Goal: Information Seeking & Learning: Learn about a topic

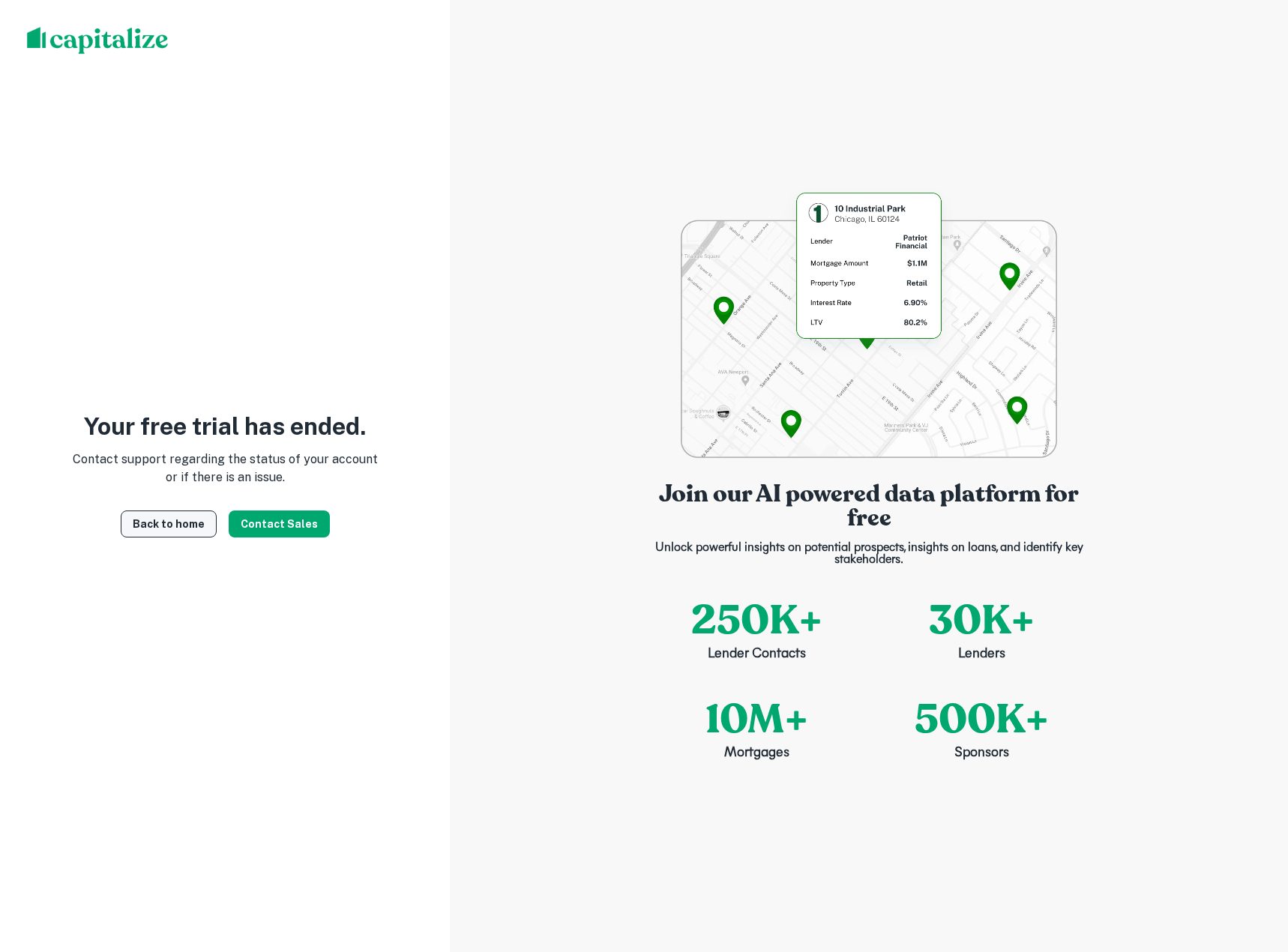
click at [216, 529] on link "Back to home" at bounding box center [168, 523] width 96 height 27
click at [87, 48] on img at bounding box center [98, 40] width 142 height 27
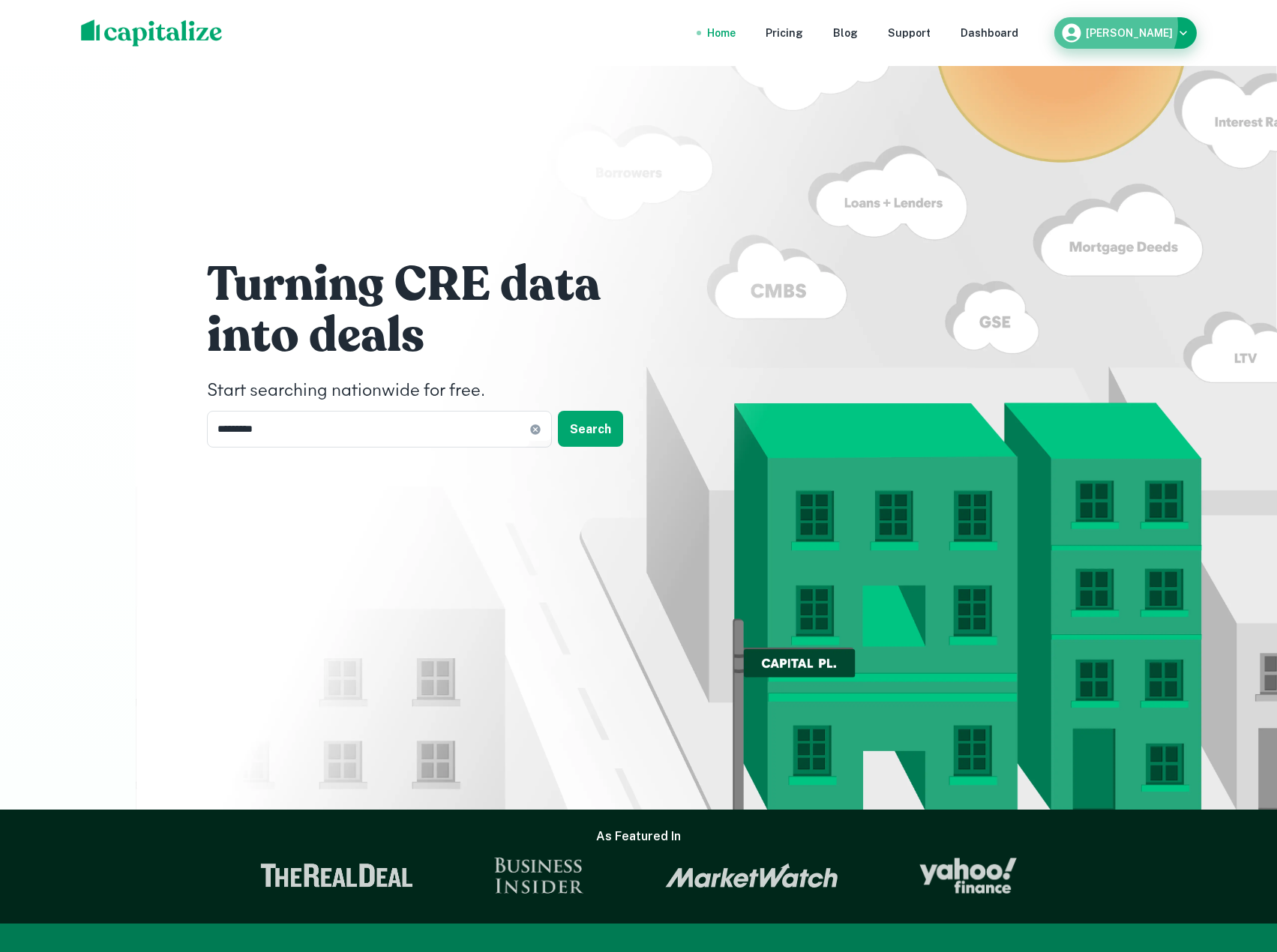
click at [1133, 26] on div "Ross Sanzari" at bounding box center [1126, 33] width 131 height 22
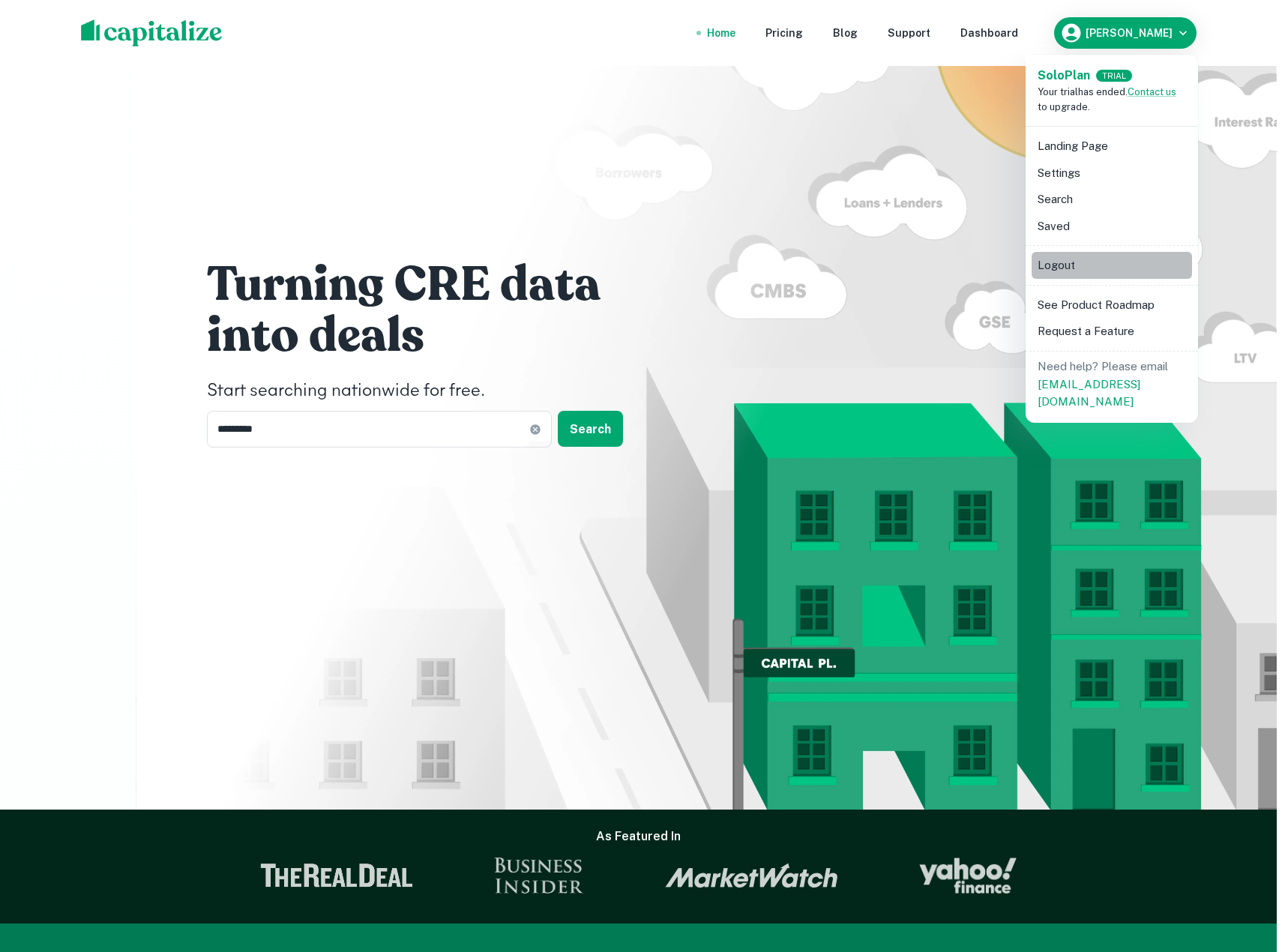
click at [1070, 255] on li "Logout" at bounding box center [1112, 265] width 160 height 27
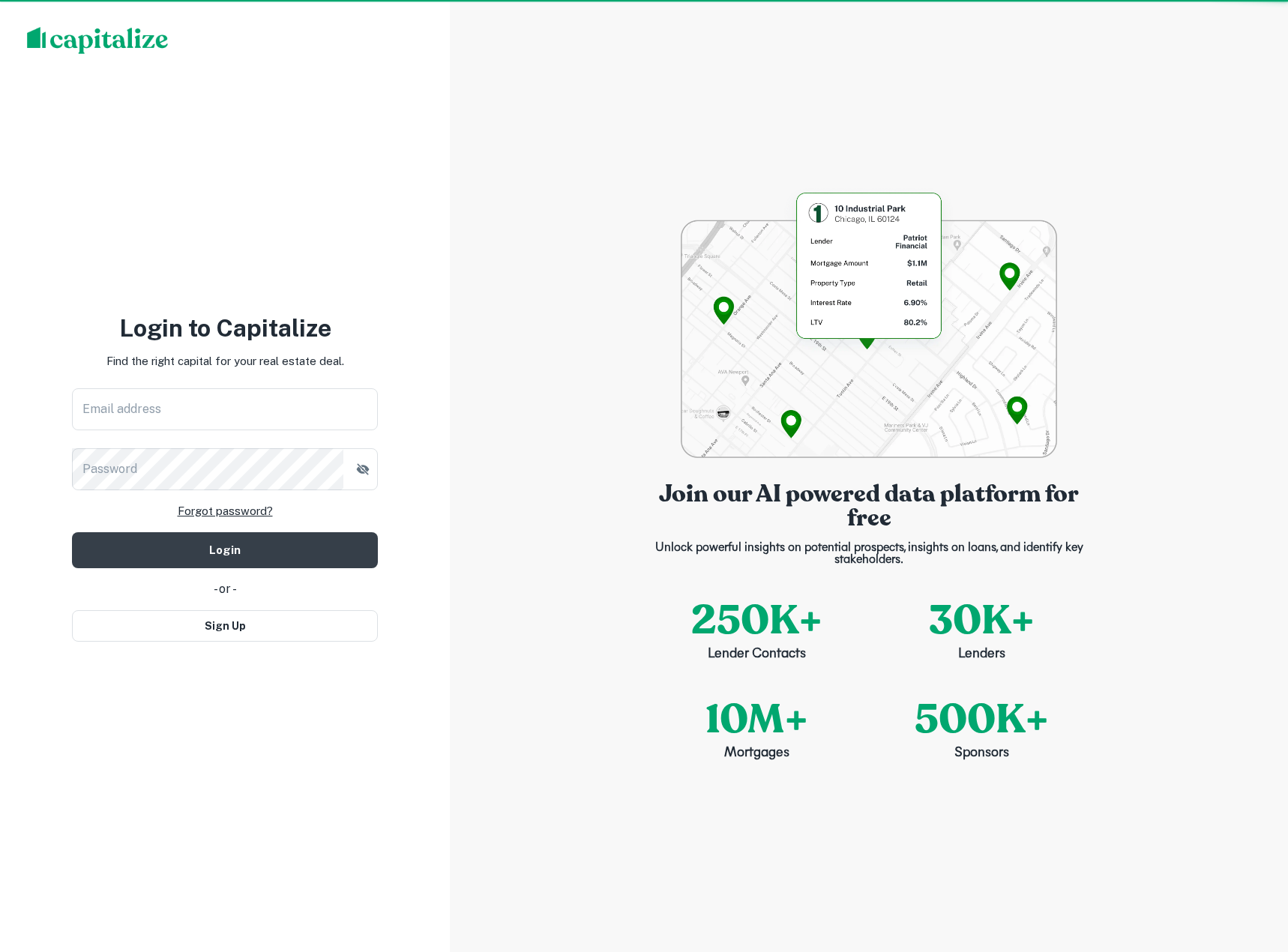
type input "**********"
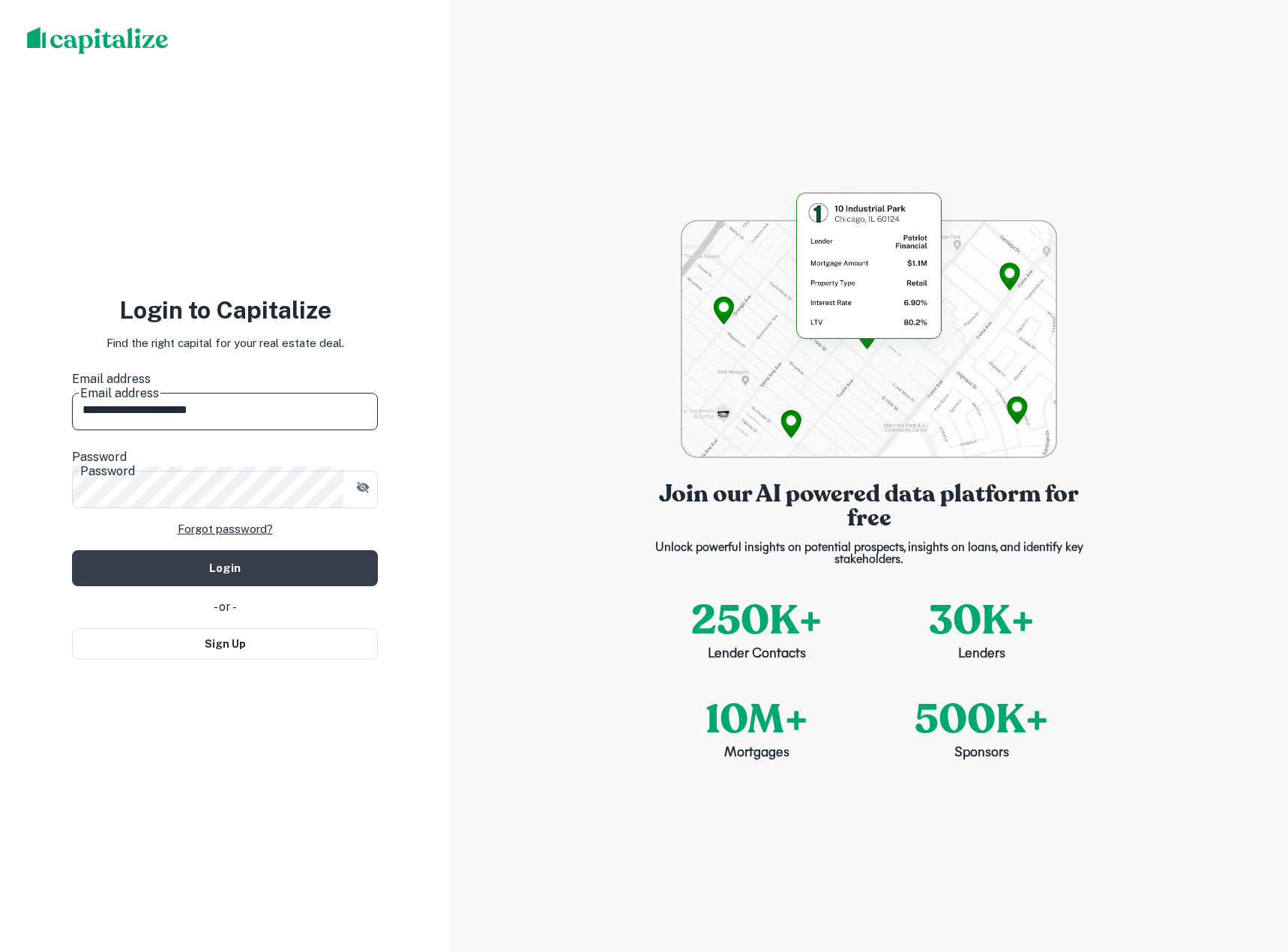
drag, startPoint x: 248, startPoint y: 400, endPoint x: -83, endPoint y: 391, distance: 331.1
click at [0, 391] on html "**********" at bounding box center [644, 476] width 1288 height 952
click at [186, 639] on button "Sign Up" at bounding box center [225, 644] width 306 height 32
select select "**"
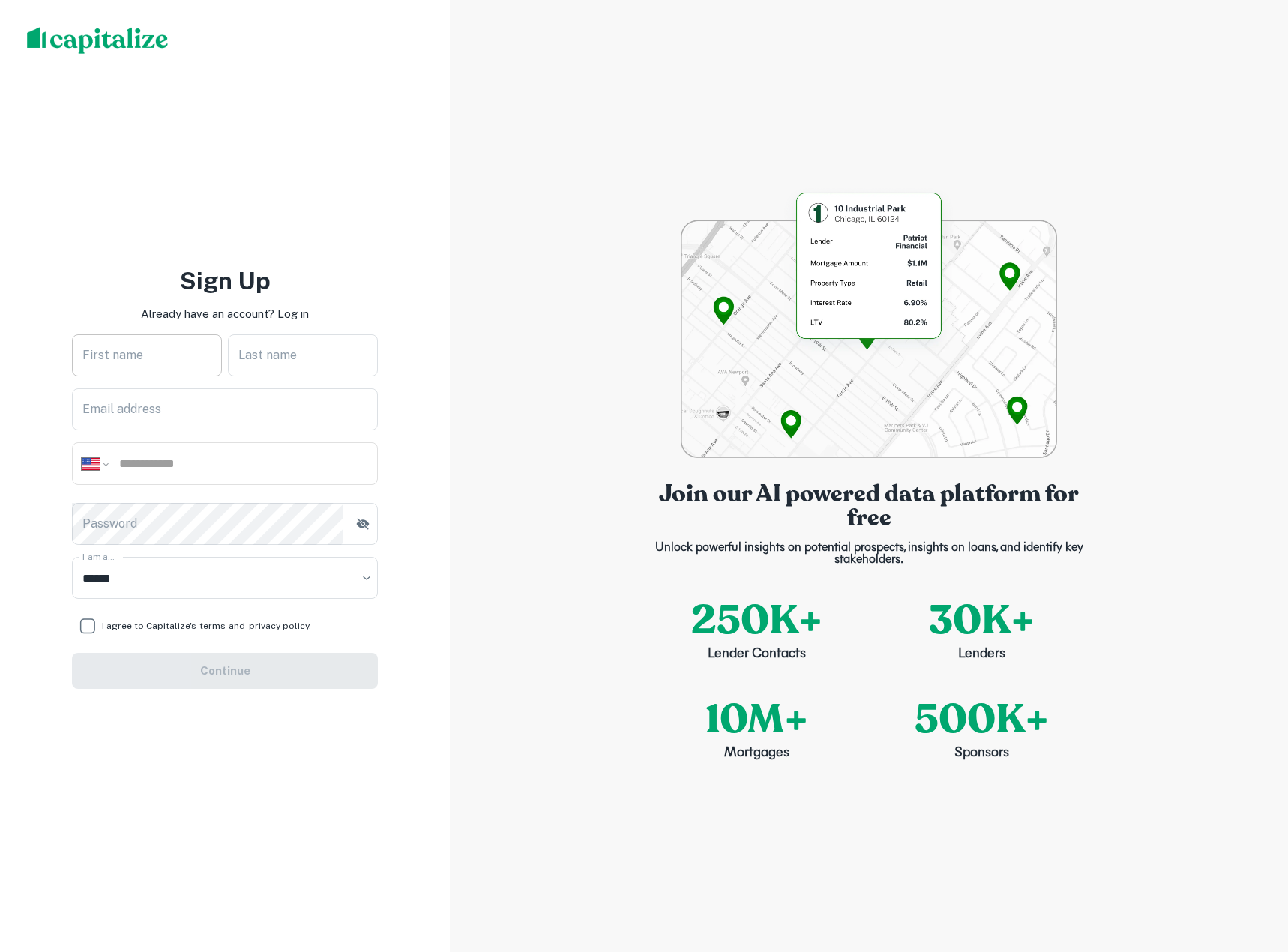
drag, startPoint x: 166, startPoint y: 366, endPoint x: 166, endPoint y: 376, distance: 10.0
click at [166, 366] on input "First name" at bounding box center [146, 355] width 150 height 42
type input "****"
type input "*******"
type input "**********"
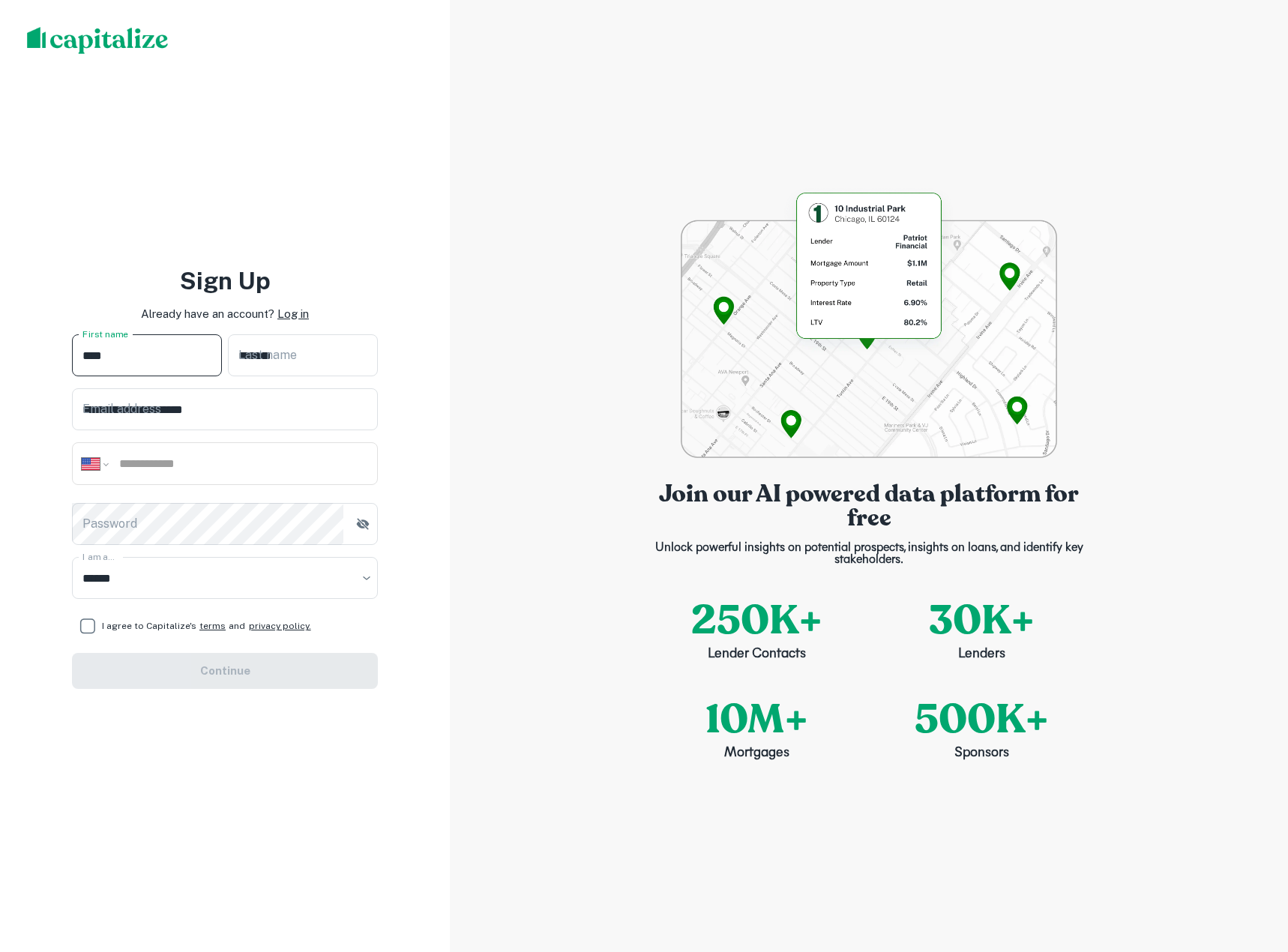
type input "**********"
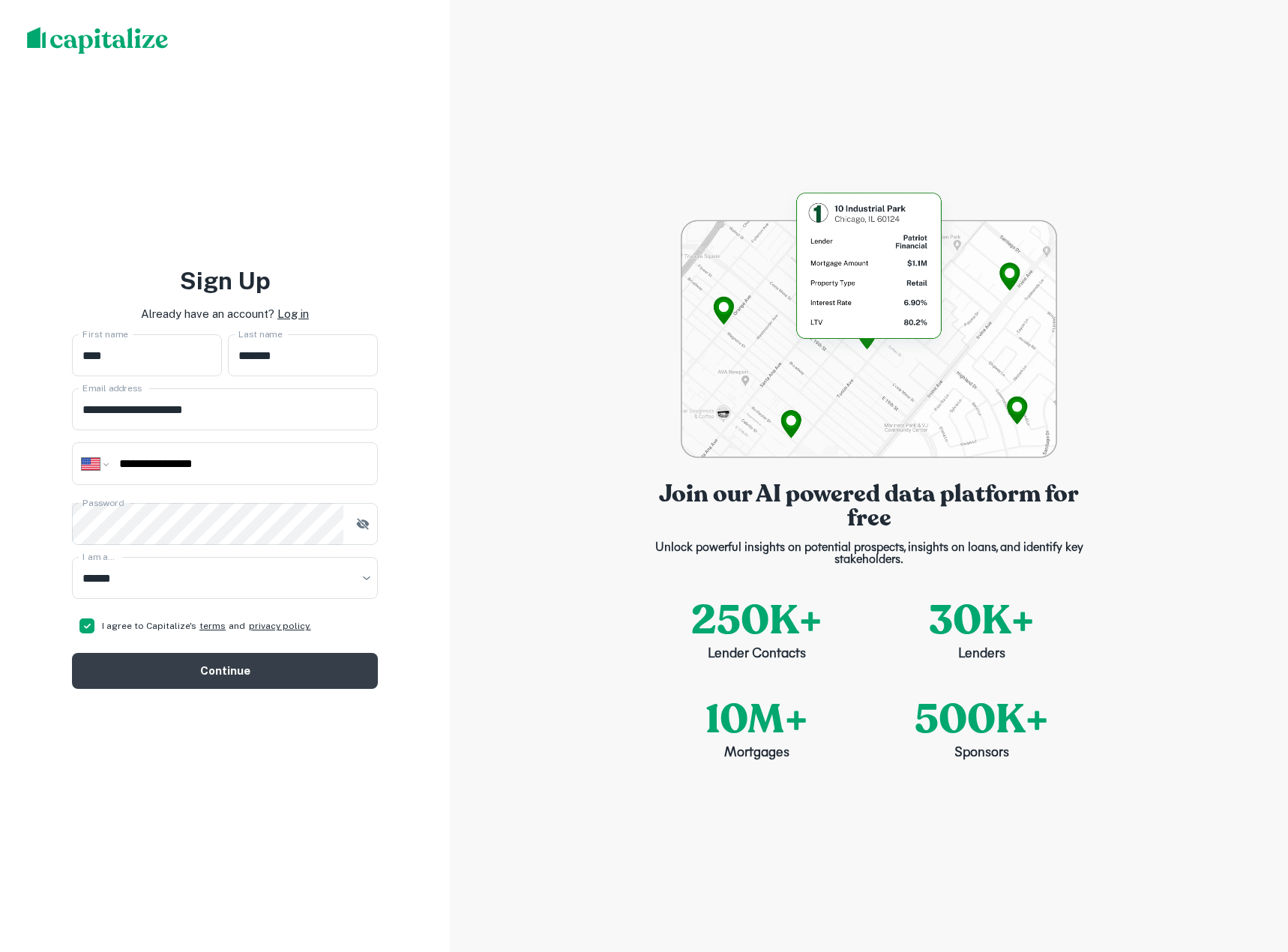
drag, startPoint x: 62, startPoint y: 384, endPoint x: -109, endPoint y: 370, distance: 171.6
click at [0, 370] on html "**********" at bounding box center [644, 476] width 1288 height 952
type input "**********"
click at [304, 690] on div "**********" at bounding box center [225, 476] width 450 height 952
click at [280, 669] on button "Continue" at bounding box center [225, 670] width 306 height 36
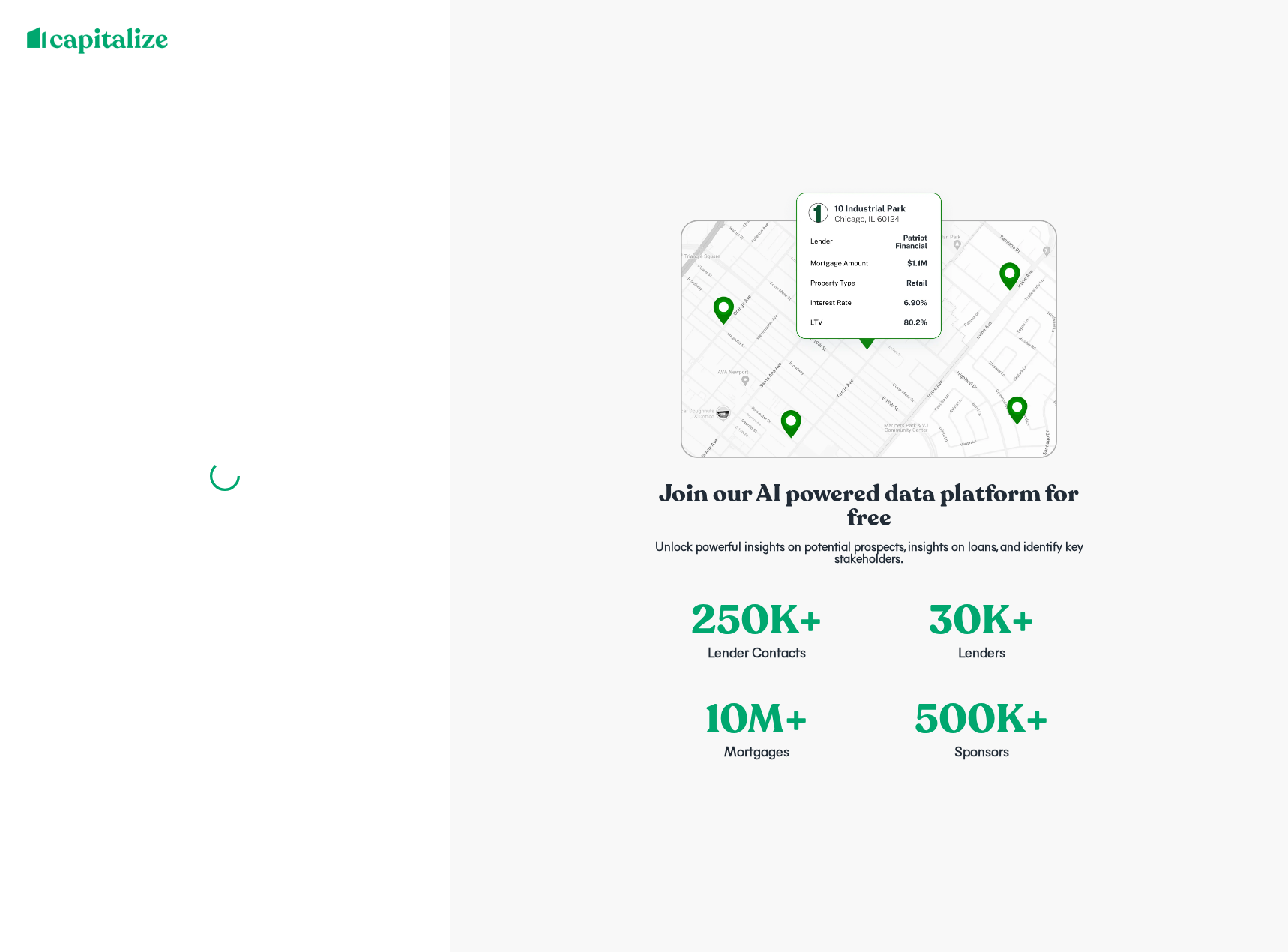
drag, startPoint x: 815, startPoint y: 585, endPoint x: 785, endPoint y: 559, distance: 39.7
click at [816, 585] on div "Join our AI powered data platform for free Unlock powerful insights on potentia…" at bounding box center [868, 476] width 838 height 952
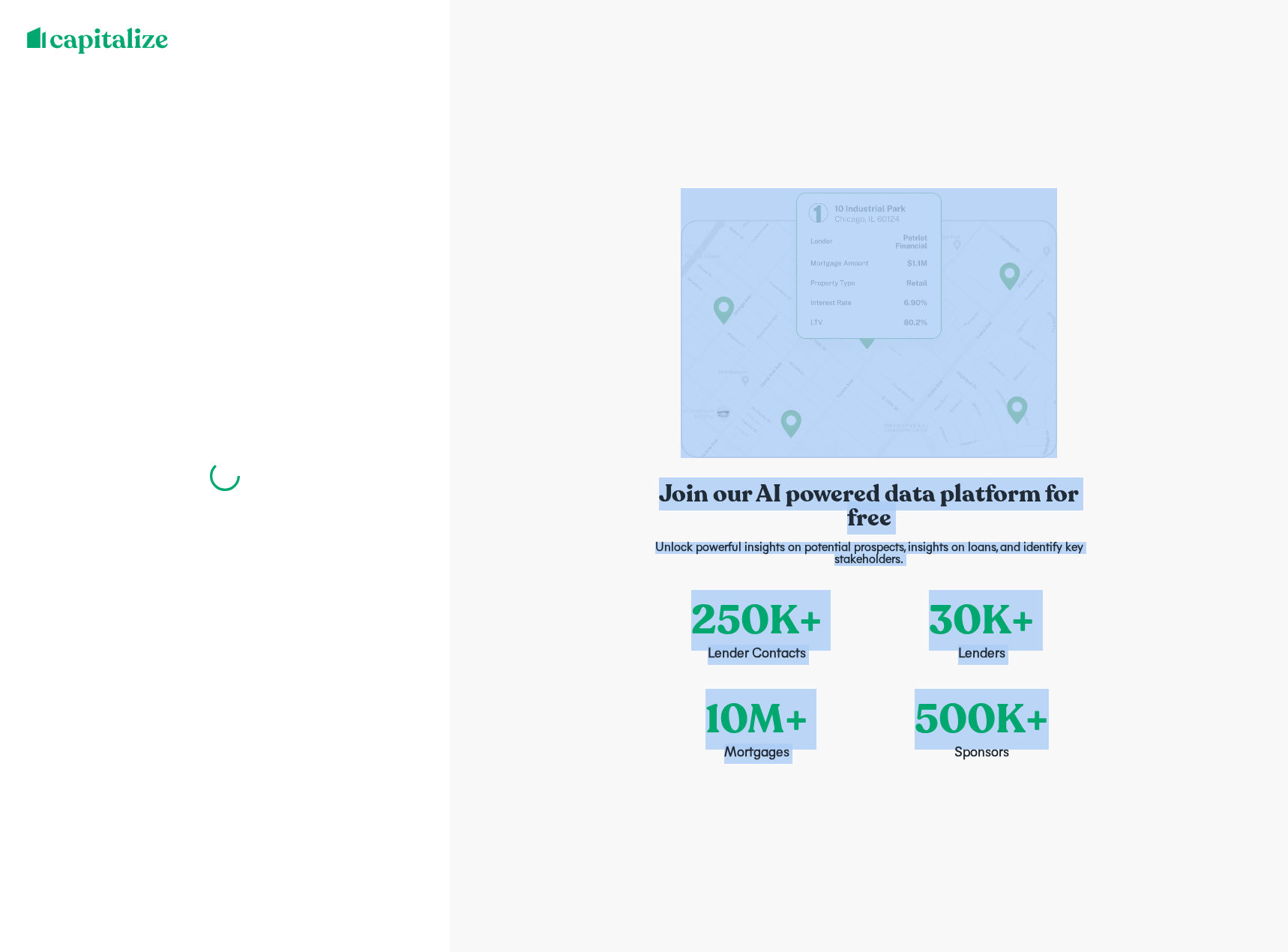
drag, startPoint x: 499, startPoint y: 262, endPoint x: 1051, endPoint y: 805, distance: 774.3
click at [1051, 805] on div "Join our AI powered data platform for free Unlock powerful insights on potentia…" at bounding box center [868, 476] width 838 height 952
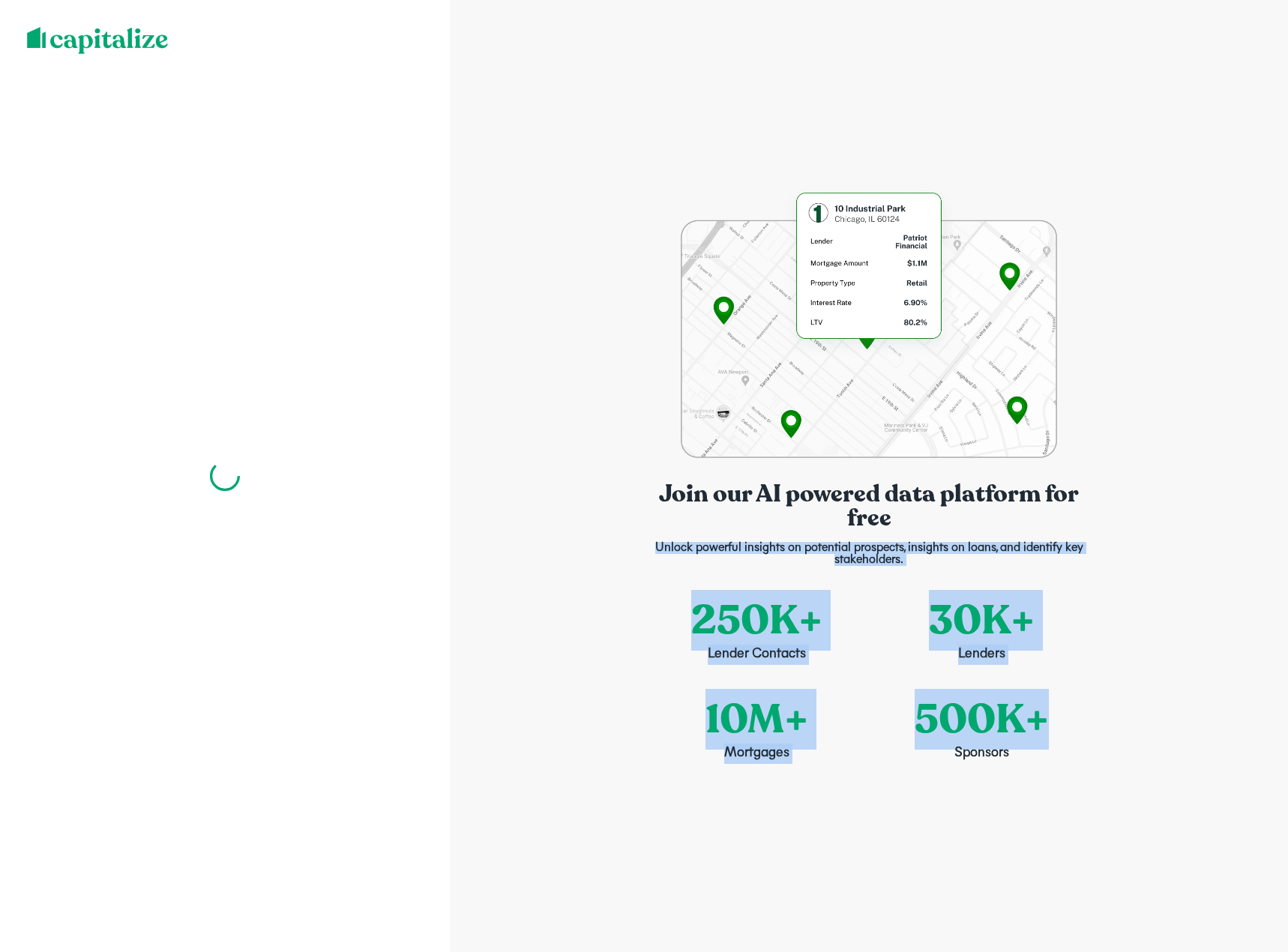
drag, startPoint x: 1104, startPoint y: 805, endPoint x: 978, endPoint y: 518, distance: 313.4
click at [984, 528] on div "Join our AI powered data platform for free Unlock powerful insights on potentia…" at bounding box center [868, 476] width 838 height 952
click at [976, 518] on p "Join our AI powered data platform for free" at bounding box center [869, 505] width 450 height 48
drag, startPoint x: 957, startPoint y: 497, endPoint x: 1057, endPoint y: 719, distance: 243.5
click at [1057, 719] on div "Join our AI powered data platform for free Unlock powerful insights on potentia…" at bounding box center [868, 476] width 838 height 952
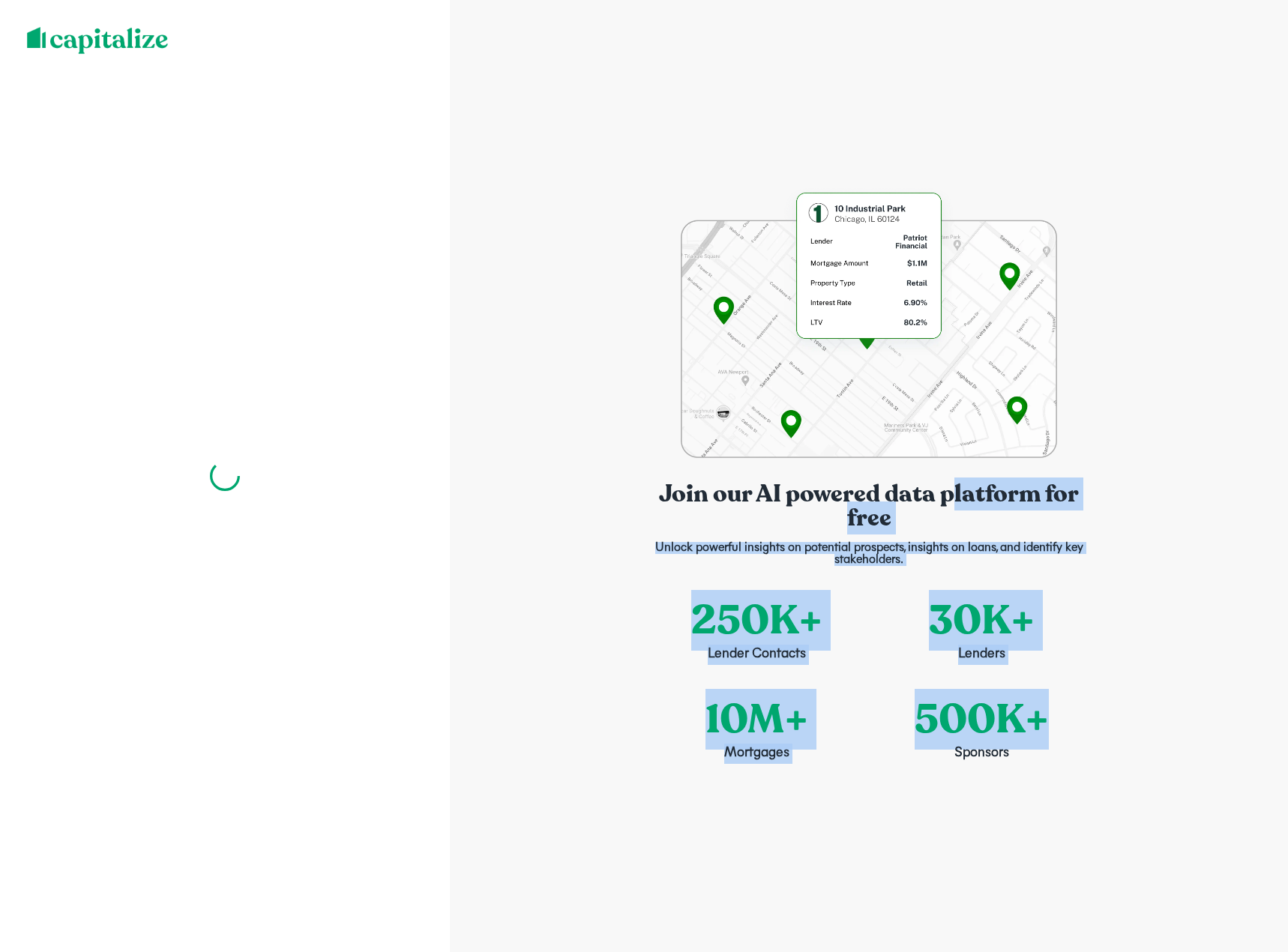
click at [1057, 722] on div "500K+ Sponsors" at bounding box center [981, 714] width 225 height 99
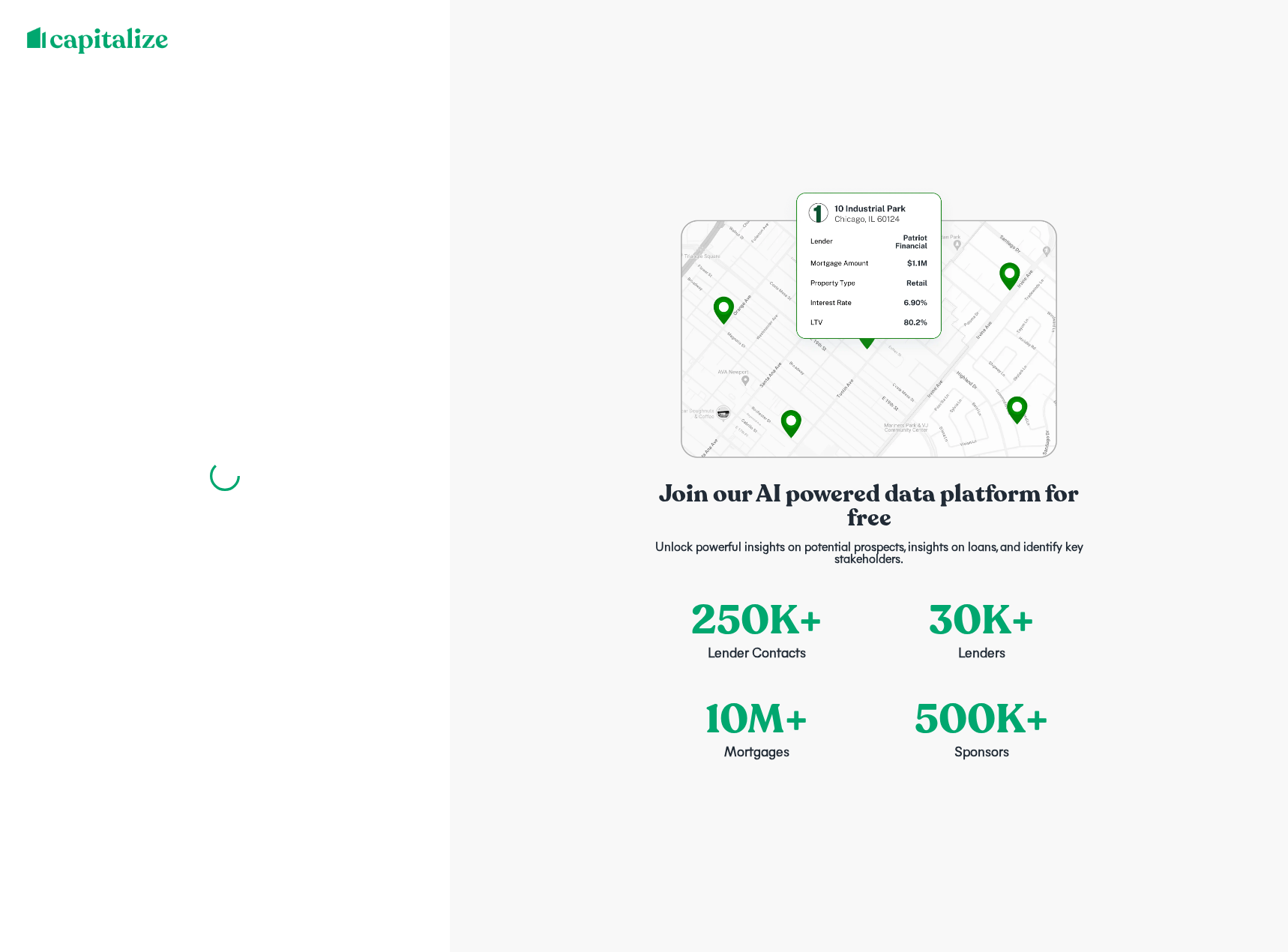
click at [533, 94] on div "Join our AI powered data platform for free Unlock powerful insights on potentia…" at bounding box center [868, 476] width 838 height 952
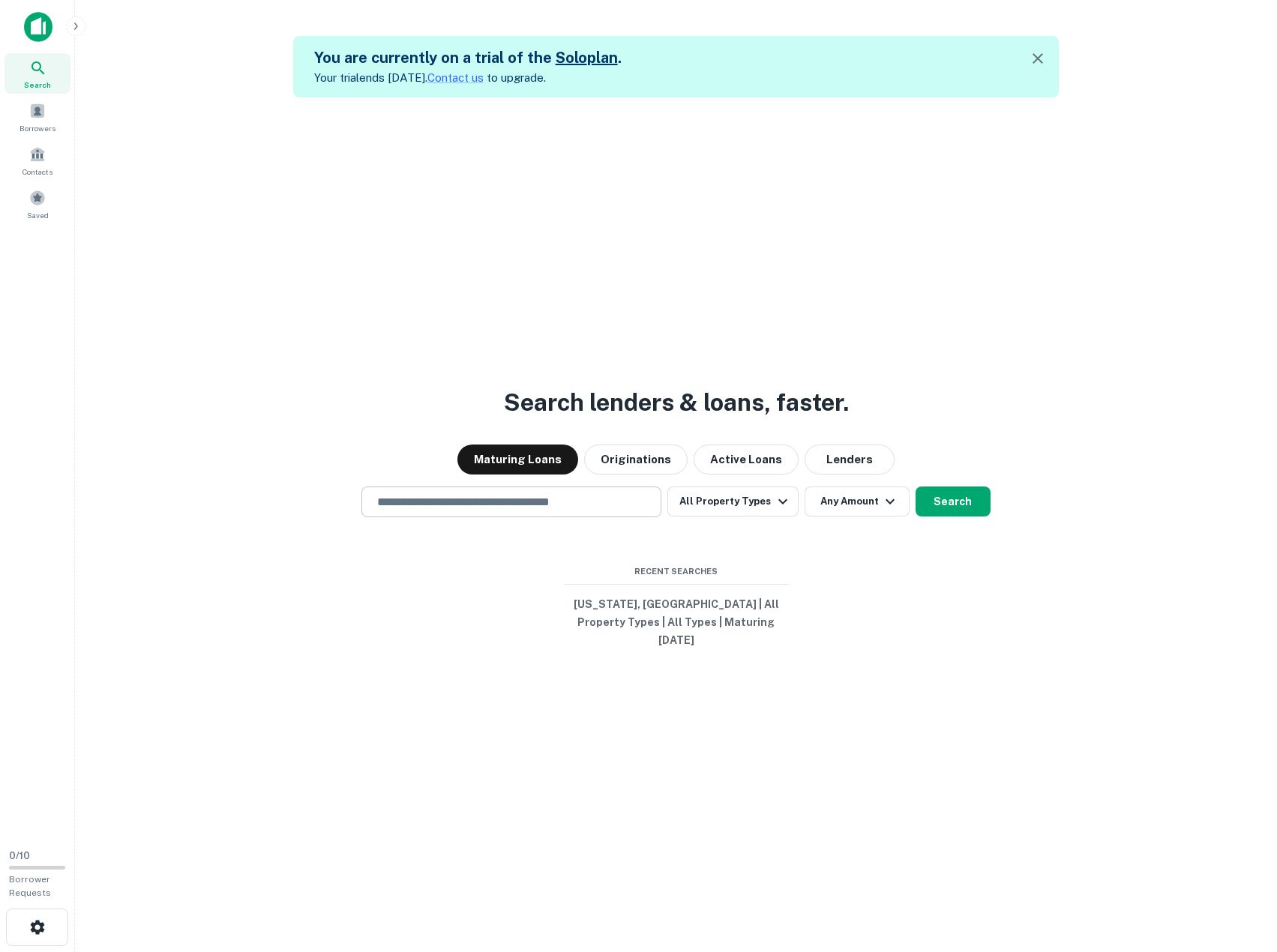
click at [465, 510] on input "text" at bounding box center [511, 502] width 286 height 17
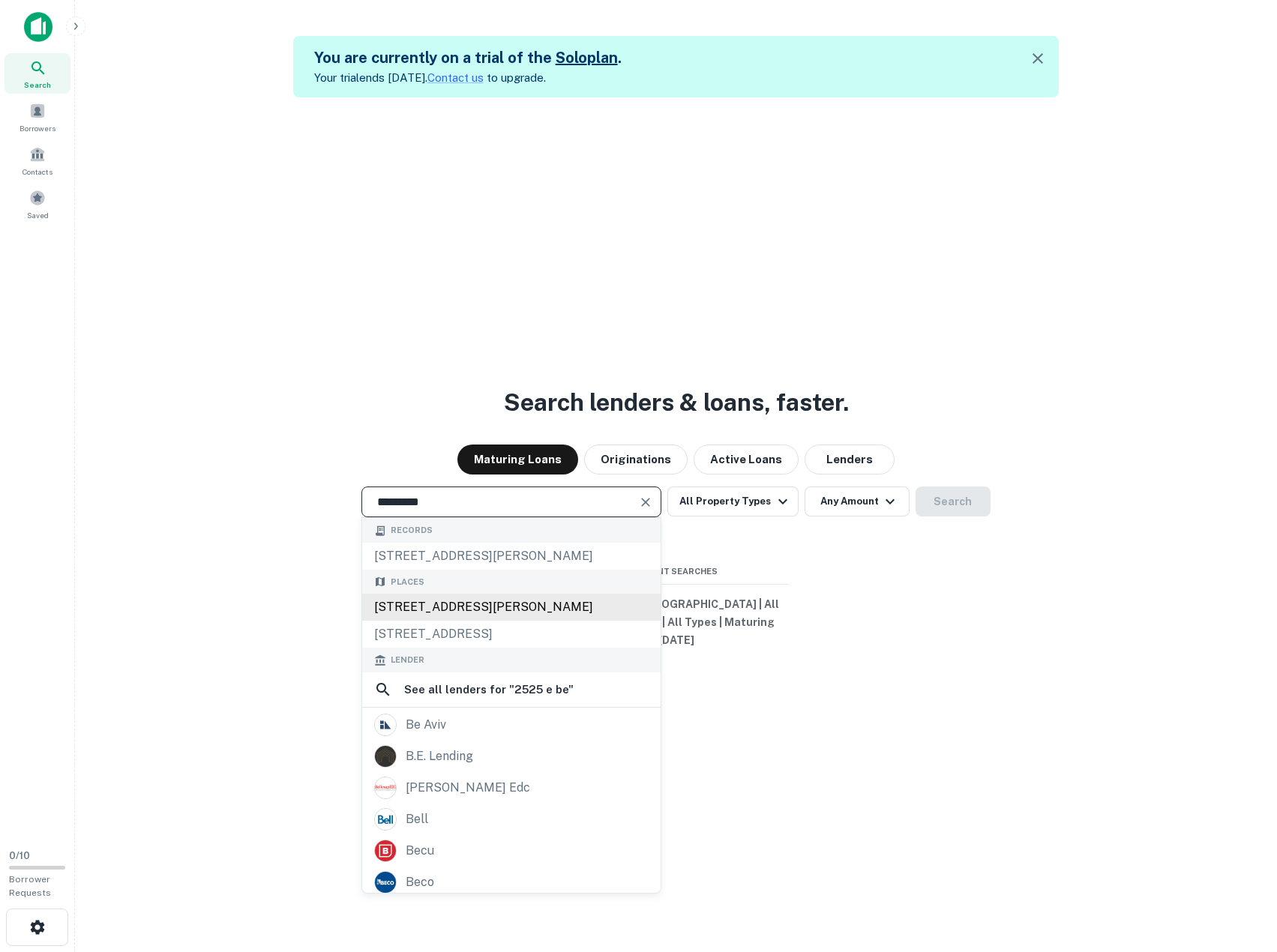
click at [437, 621] on div "2525 East Beardsley Road, Phoenix, AZ, USA" at bounding box center [511, 607] width 298 height 27
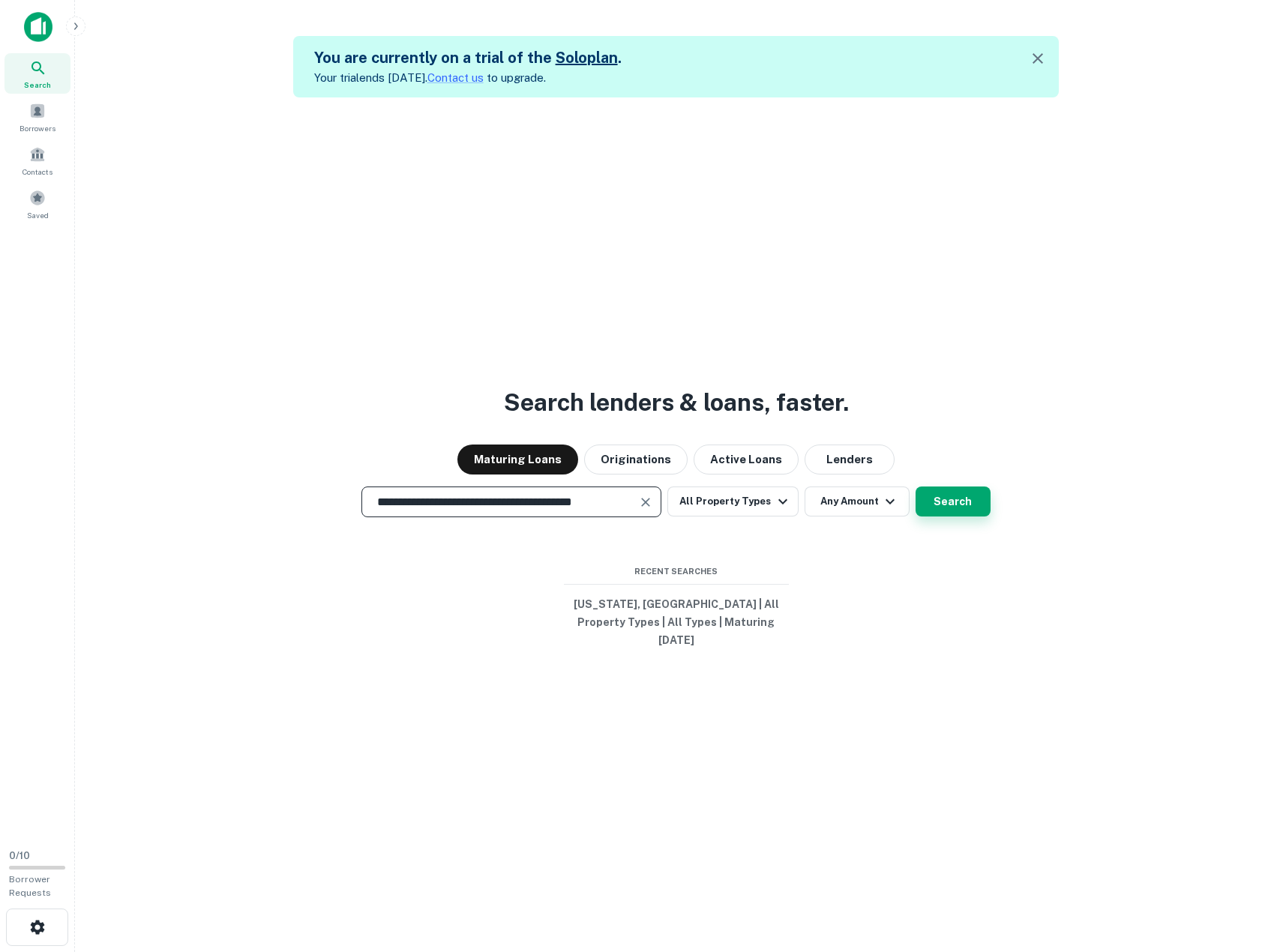
type input "**********"
click at [918, 500] on button "Search" at bounding box center [953, 502] width 75 height 30
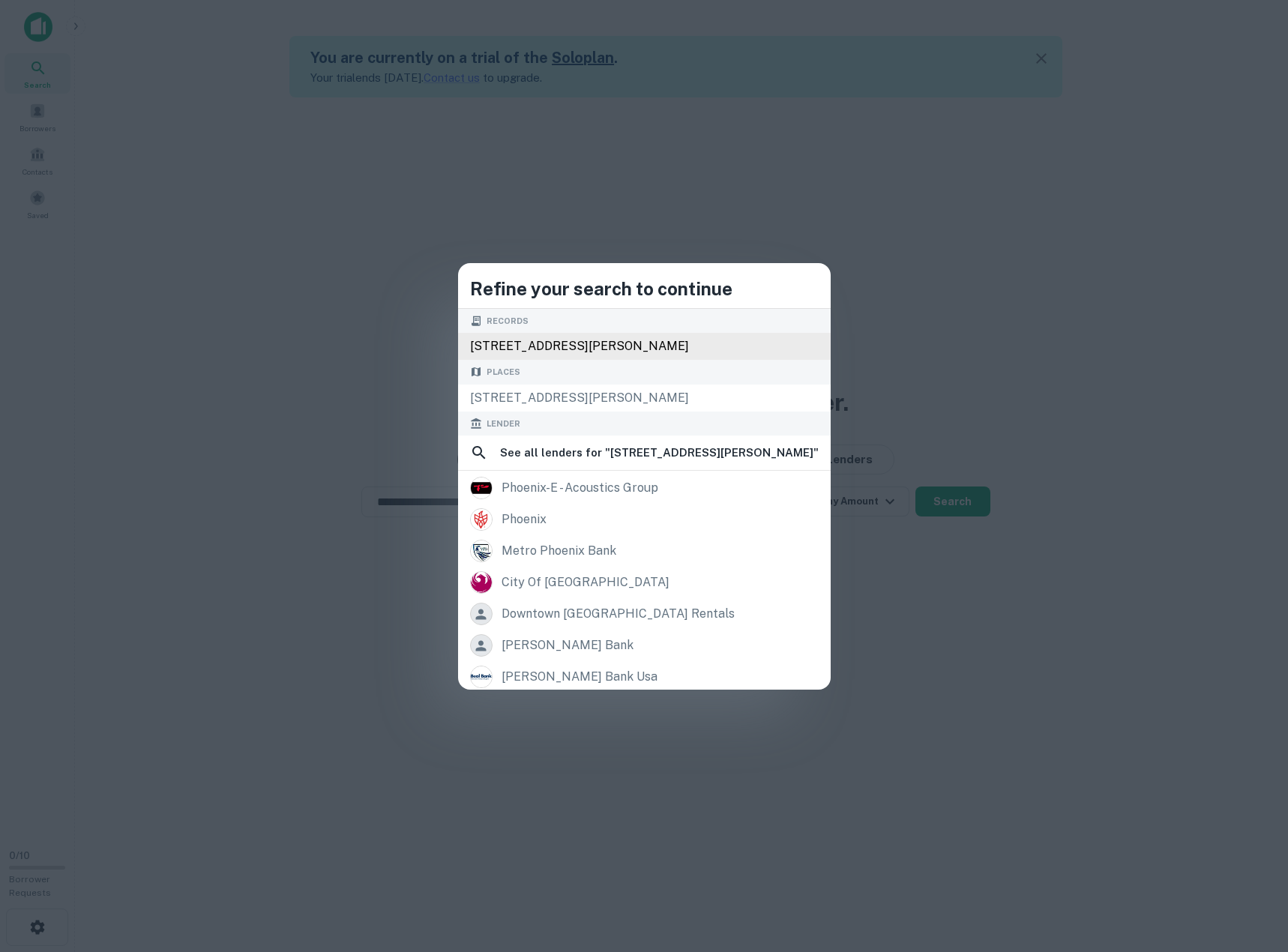
click at [626, 342] on div "2525 e beardsley rd, phoenix, az, 85050" at bounding box center [644, 346] width 373 height 27
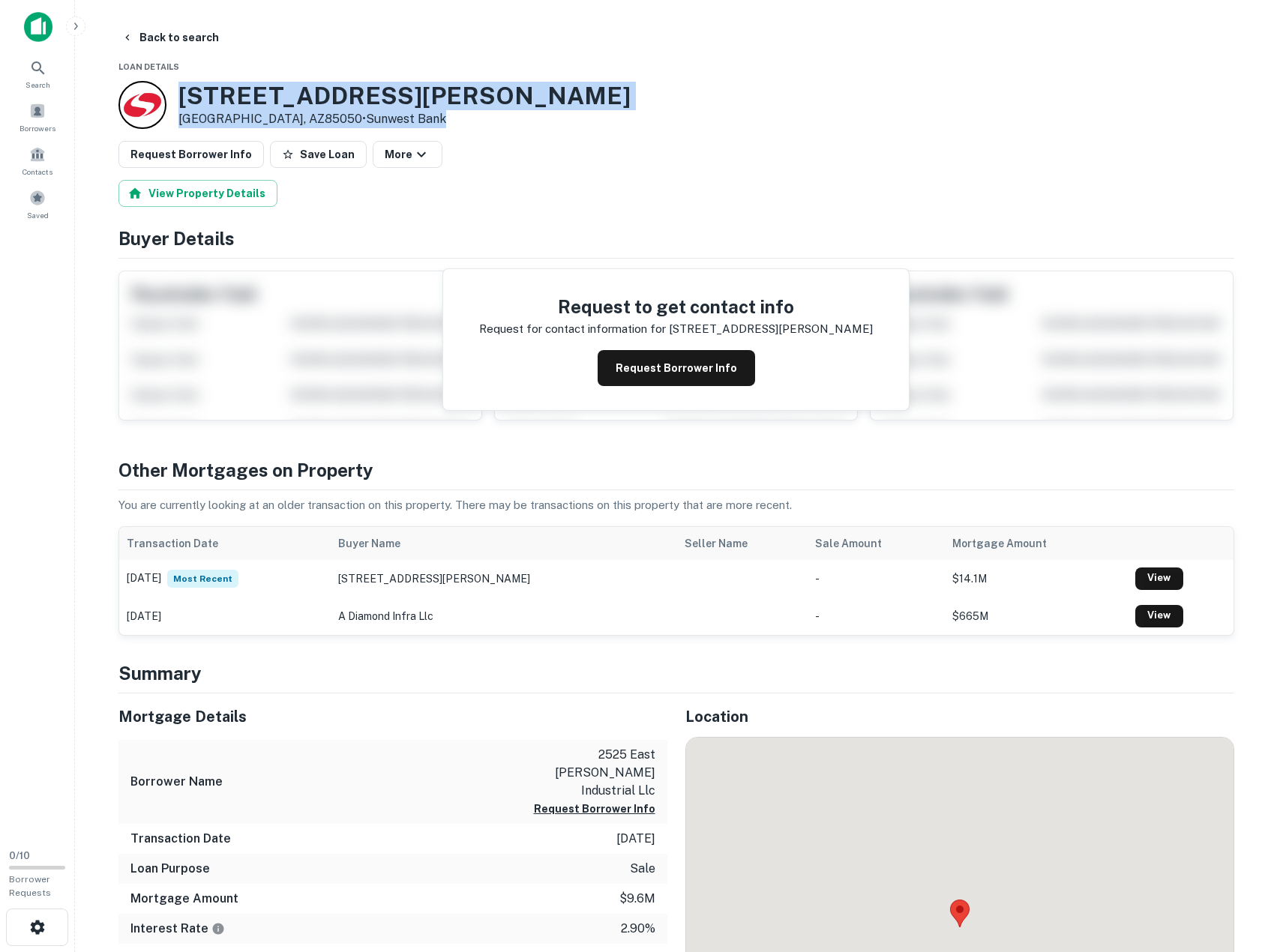
drag, startPoint x: 424, startPoint y: 73, endPoint x: 465, endPoint y: 123, distance: 64.7
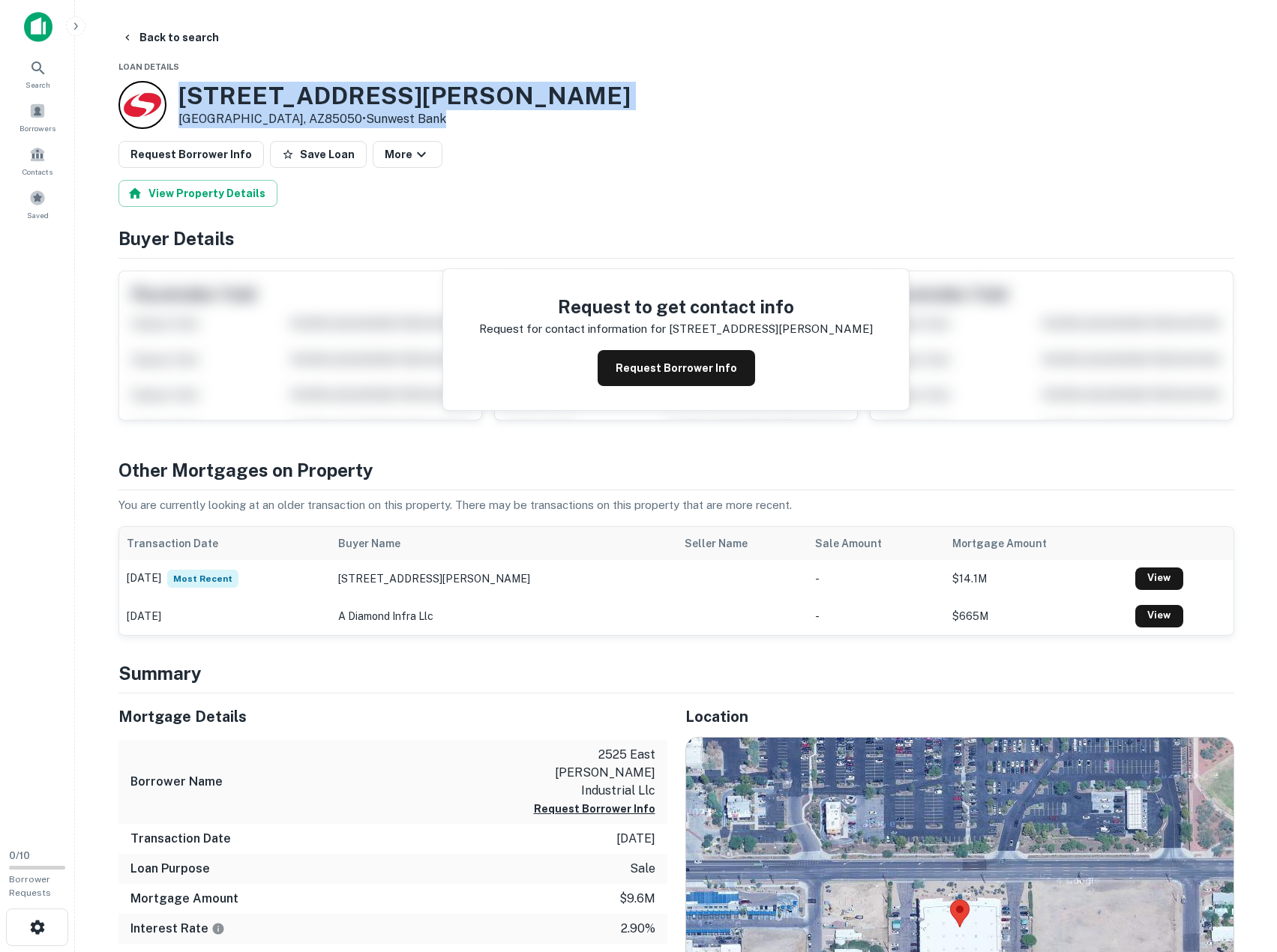
click at [465, 123] on div "2525 E BEARDSLEY RD Phoenix, AZ85050 • Sunwest Bank" at bounding box center [676, 104] width 1116 height 48
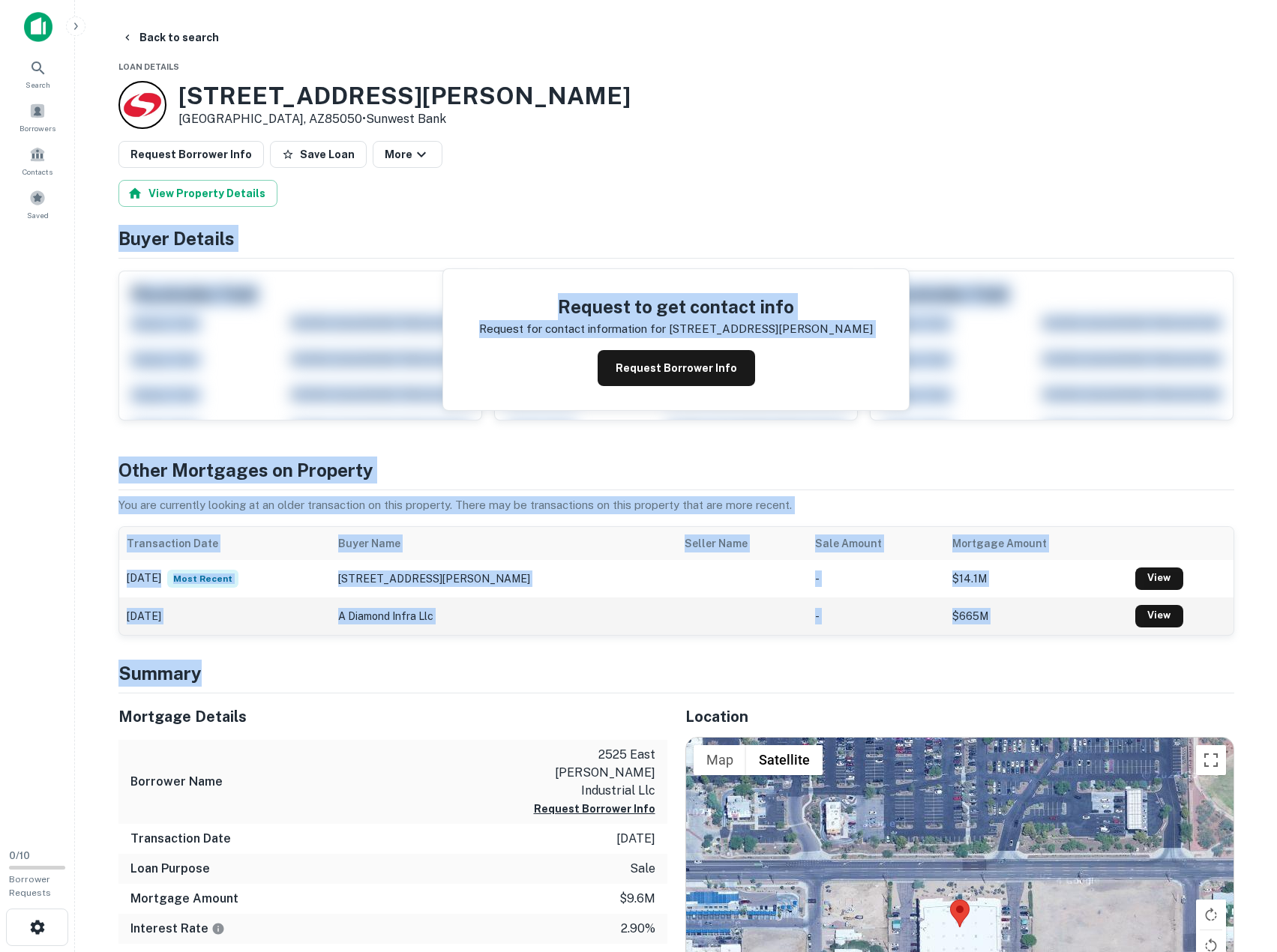
drag, startPoint x: 490, startPoint y: 186, endPoint x: 573, endPoint y: 628, distance: 449.7
click at [559, 627] on td "a diamond infra llc" at bounding box center [504, 616] width 346 height 37
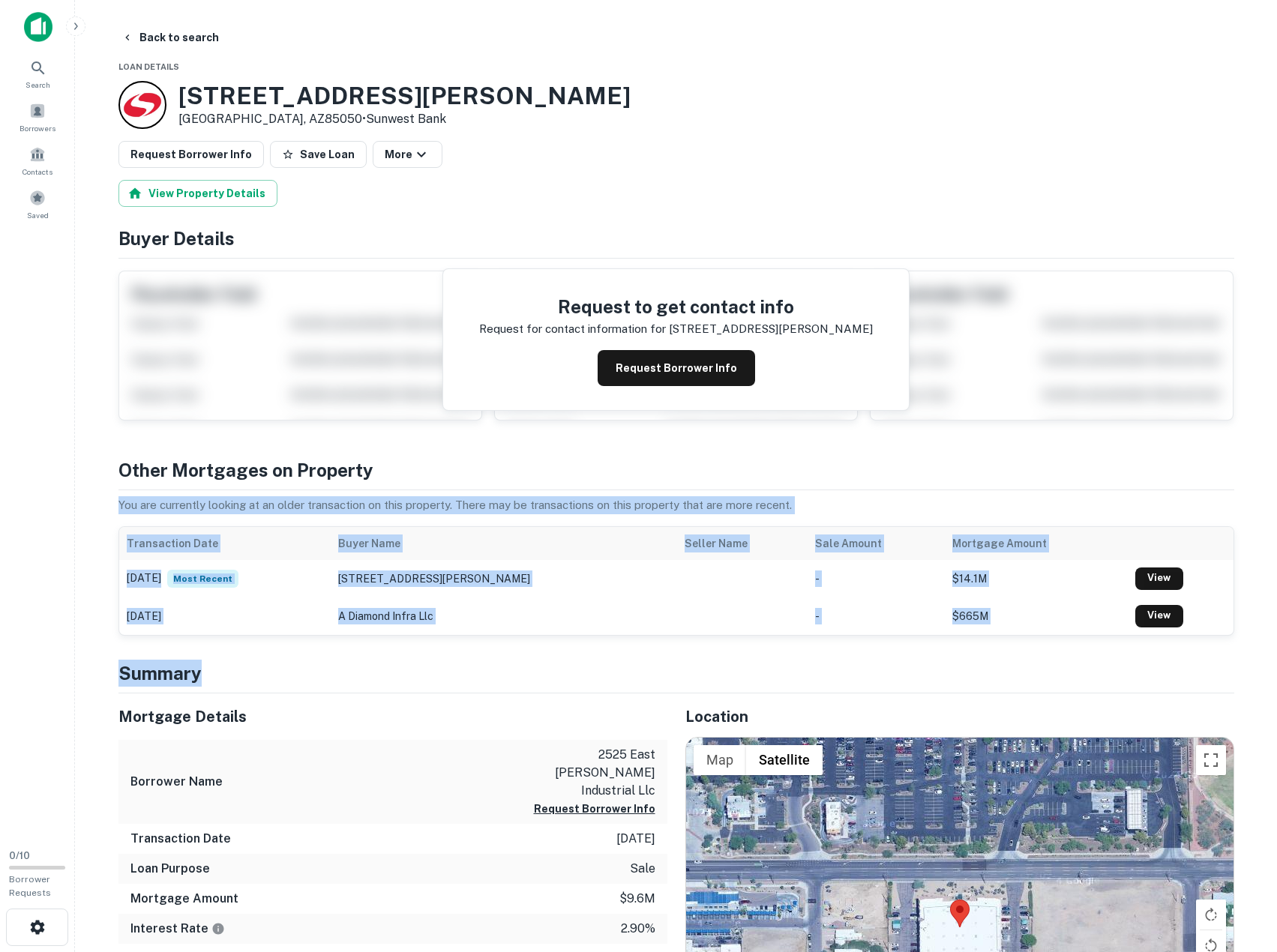
drag, startPoint x: 455, startPoint y: 488, endPoint x: 506, endPoint y: 680, distance: 198.7
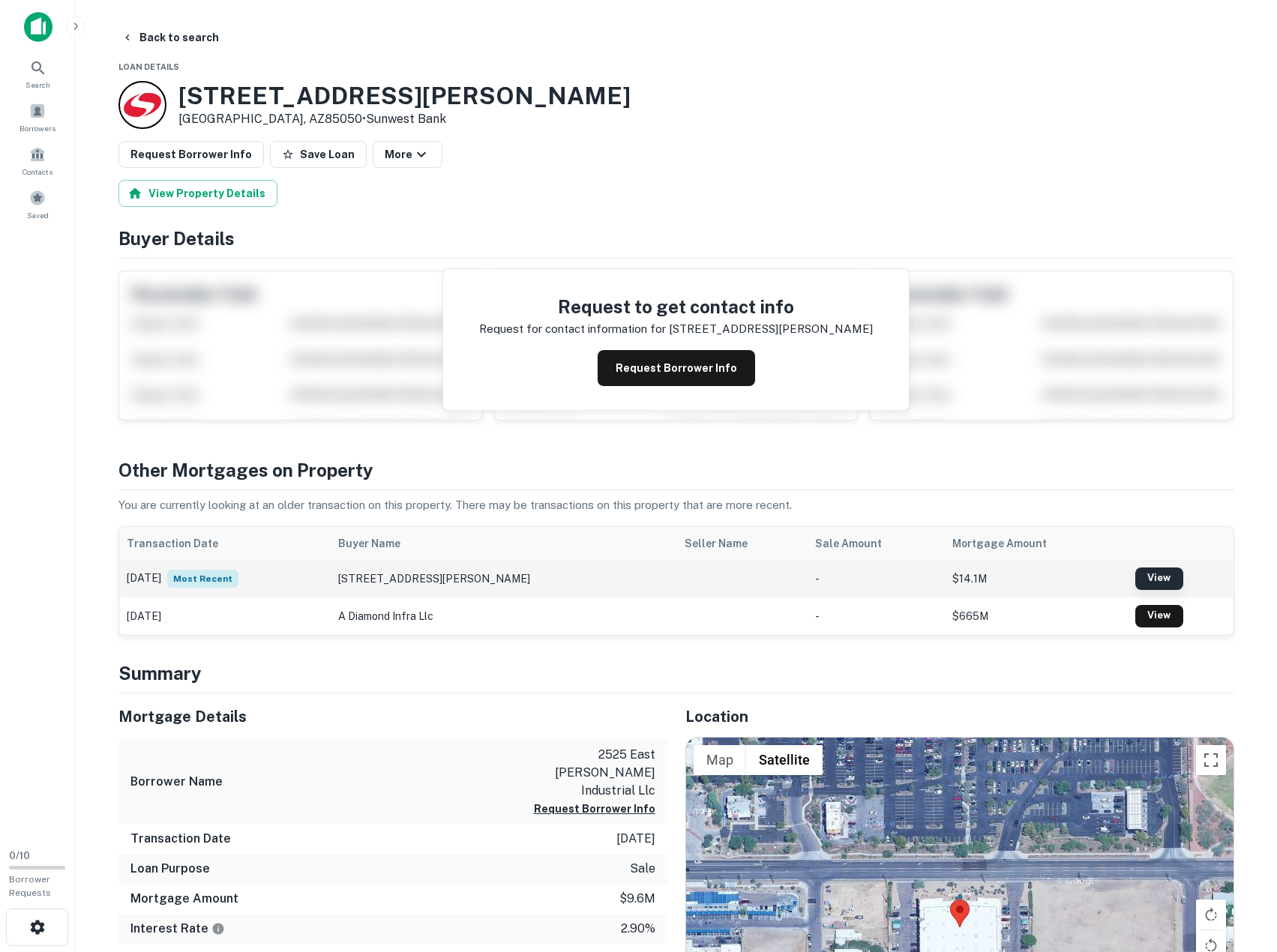
click at [1151, 571] on link "View" at bounding box center [1159, 579] width 48 height 22
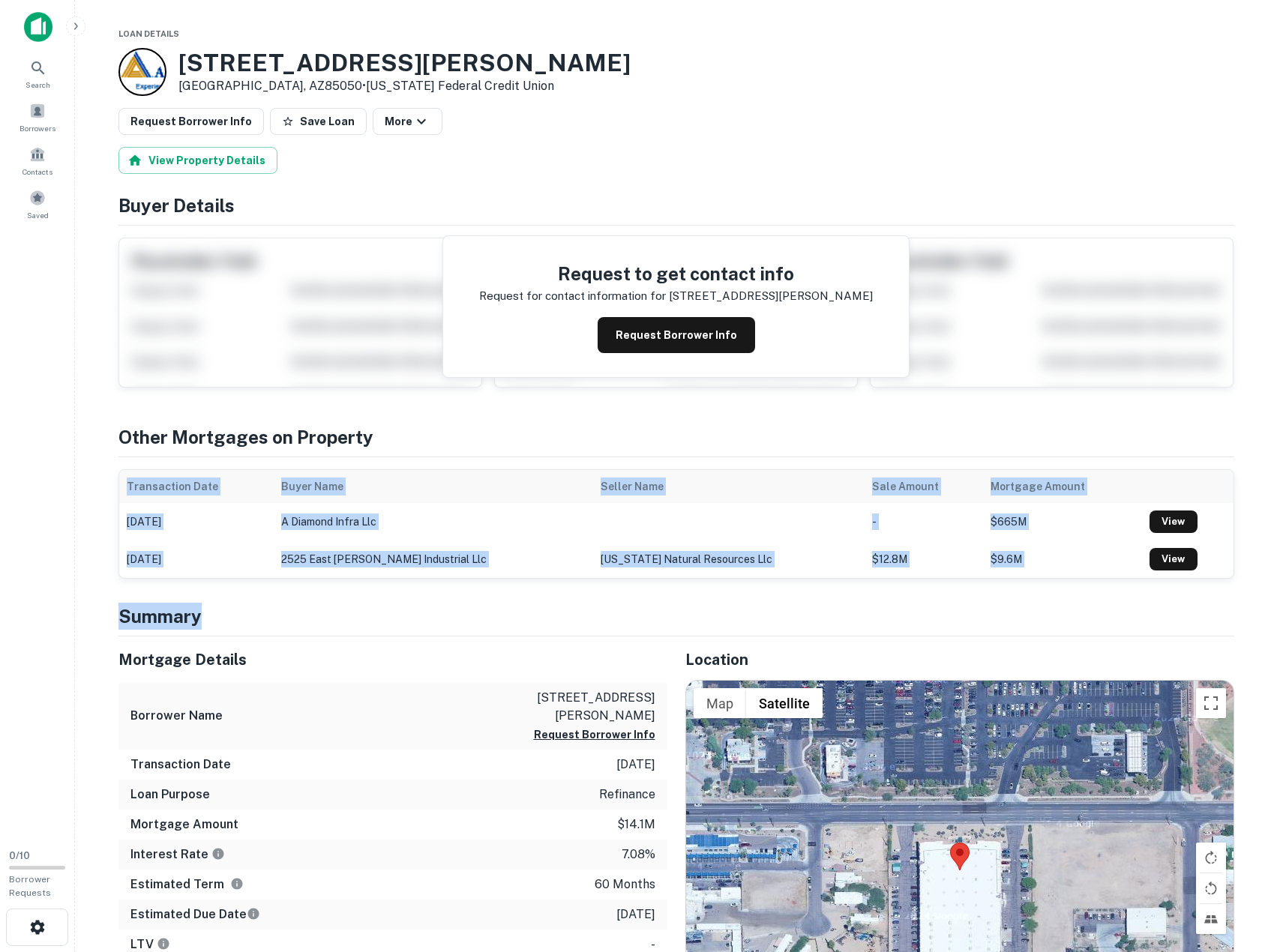
drag, startPoint x: 419, startPoint y: 507, endPoint x: 468, endPoint y: 607, distance: 111.4
click at [468, 607] on h4 "Summary" at bounding box center [676, 615] width 1116 height 27
drag, startPoint x: 468, startPoint y: 607, endPoint x: 505, endPoint y: 429, distance: 181.8
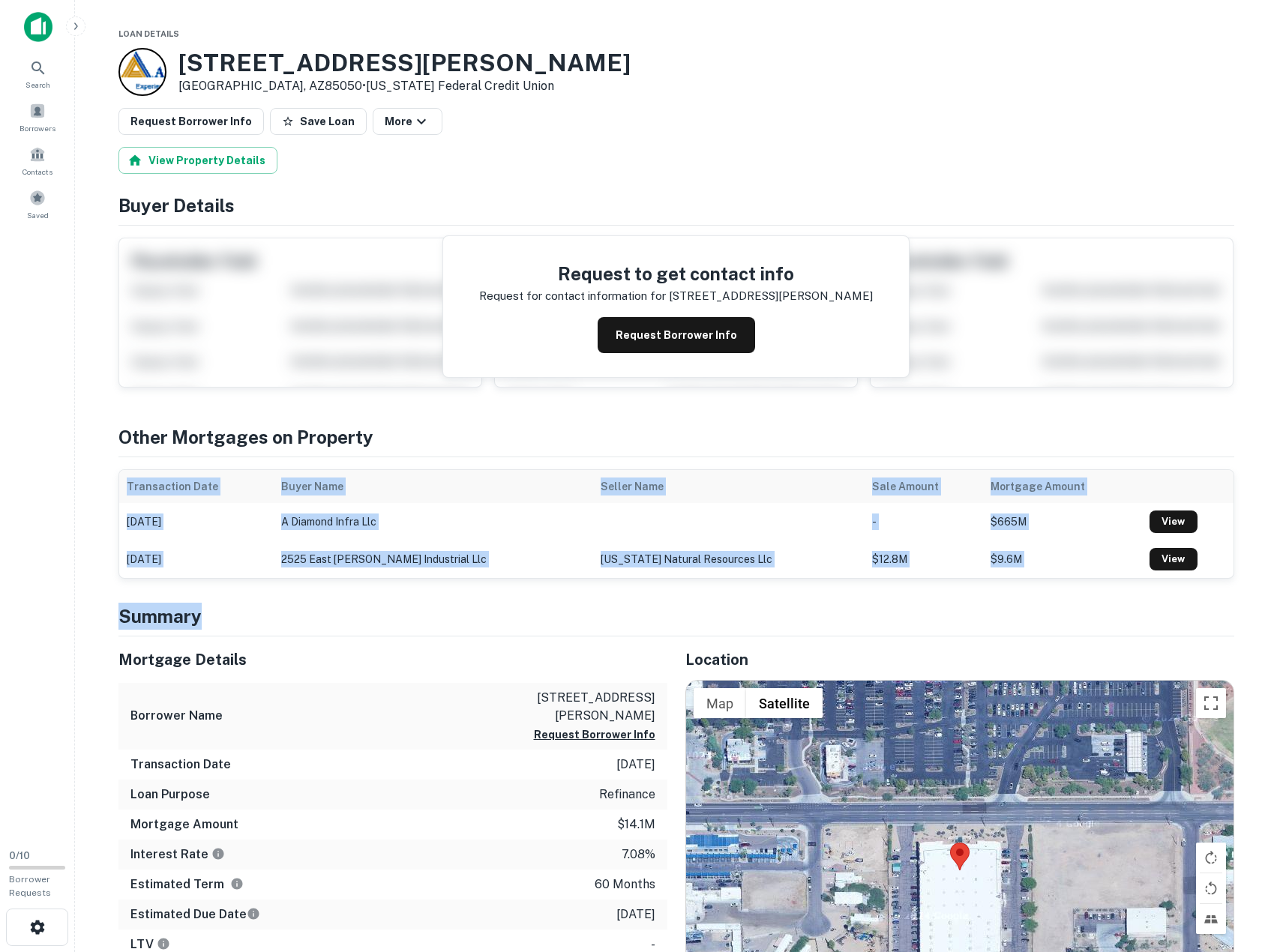
click at [505, 429] on h4 "Other Mortgages on Property" at bounding box center [676, 436] width 1116 height 27
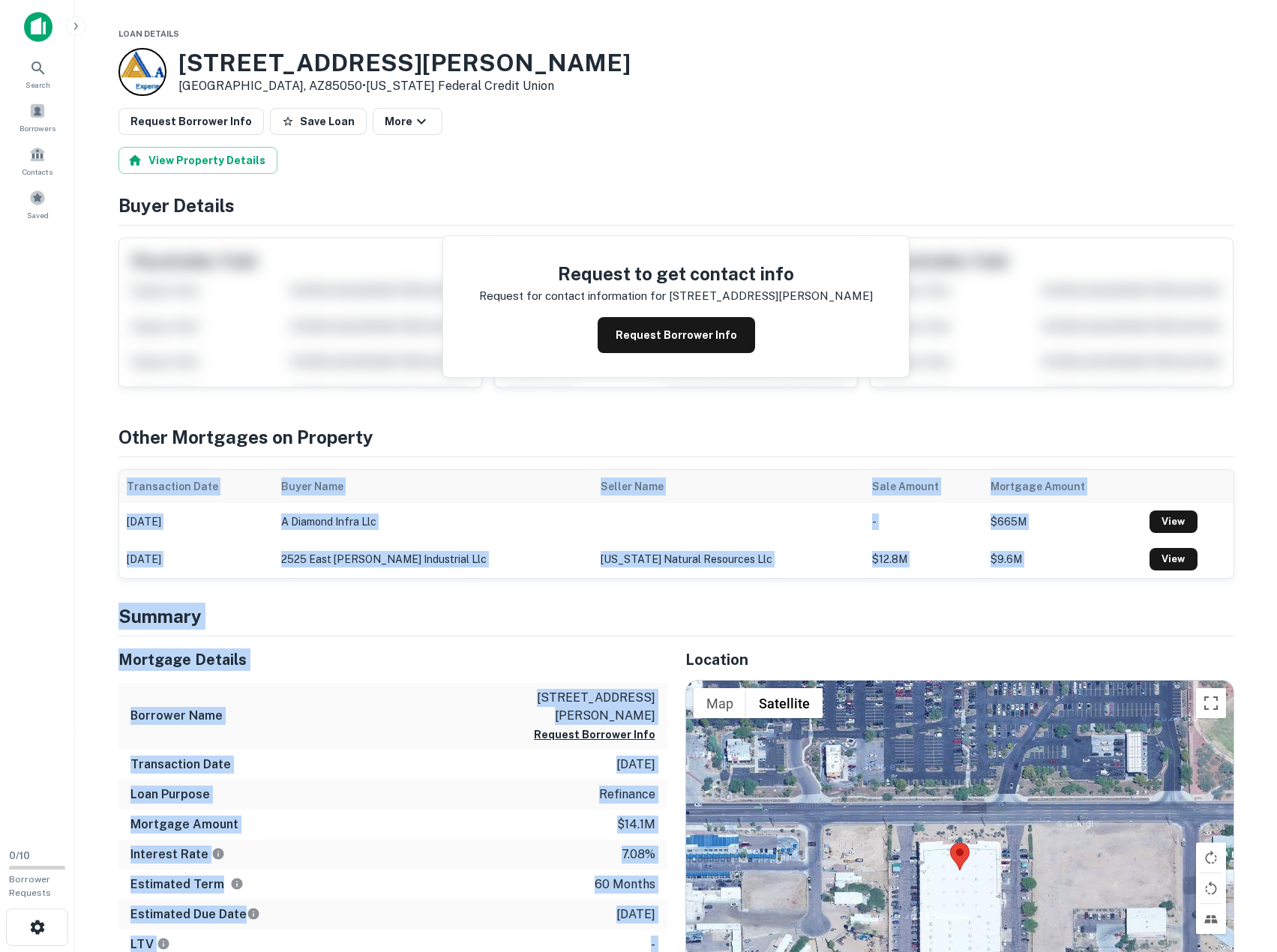
drag, startPoint x: 499, startPoint y: 447, endPoint x: 480, endPoint y: 941, distance: 494.4
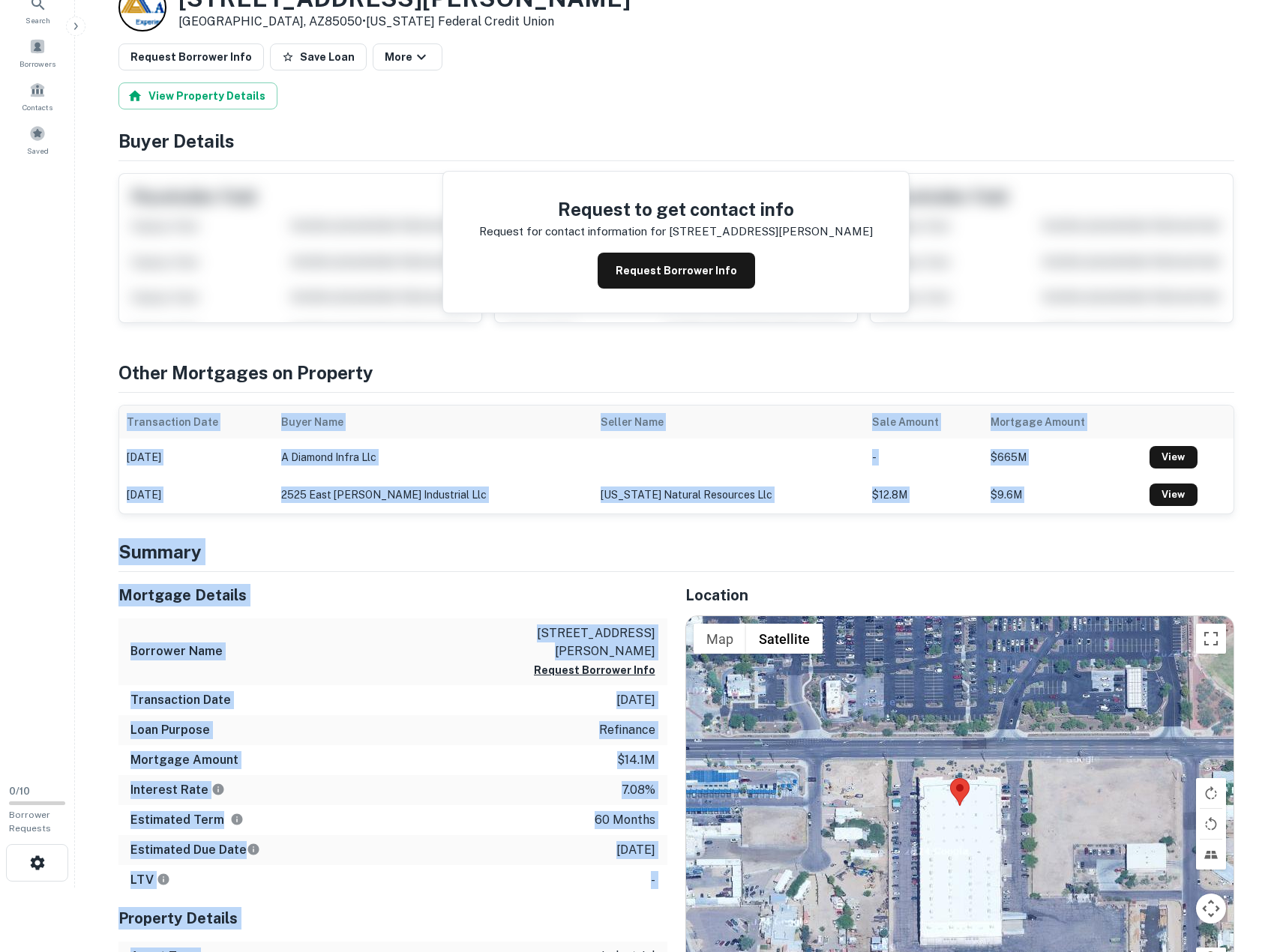
click at [476, 845] on div "Estimated Due Date 12/7/2027" at bounding box center [393, 850] width 548 height 30
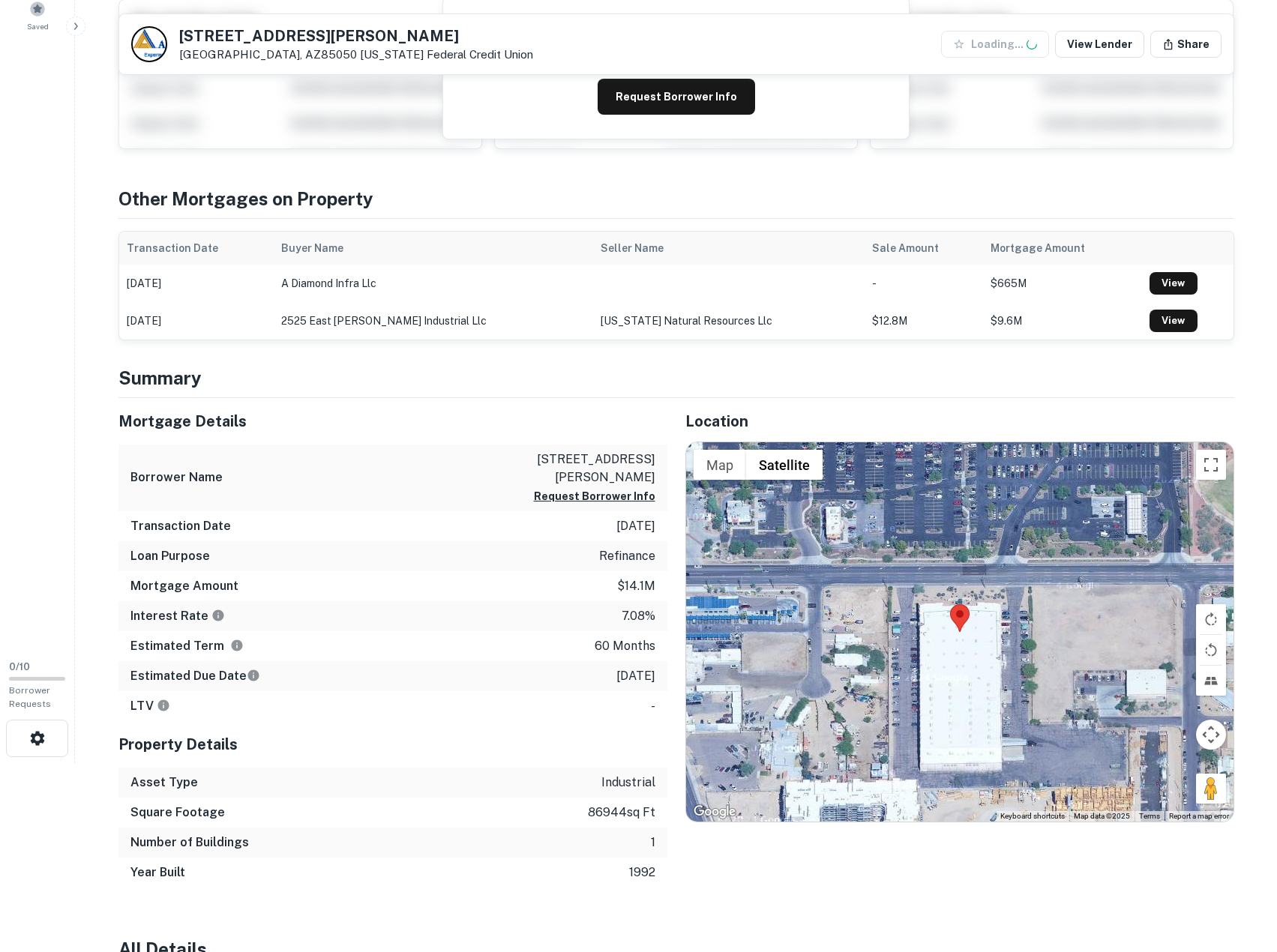
scroll to position [189, 0]
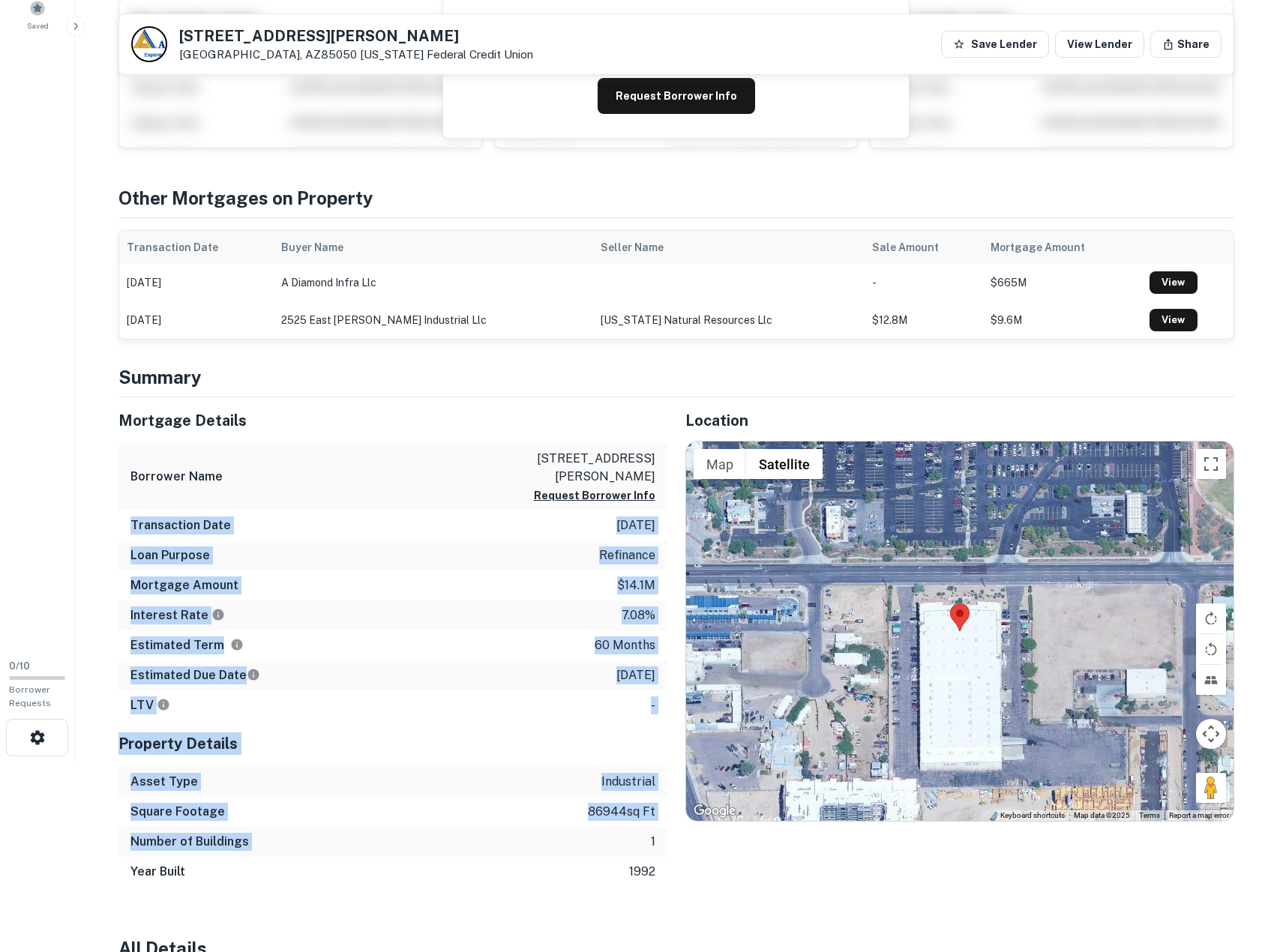
drag, startPoint x: 484, startPoint y: 834, endPoint x: 461, endPoint y: 491, distance: 343.8
click at [461, 491] on div "Mortgage Details Borrower Name 2525 east beardsley industrial Request Borrower …" at bounding box center [393, 642] width 548 height 490
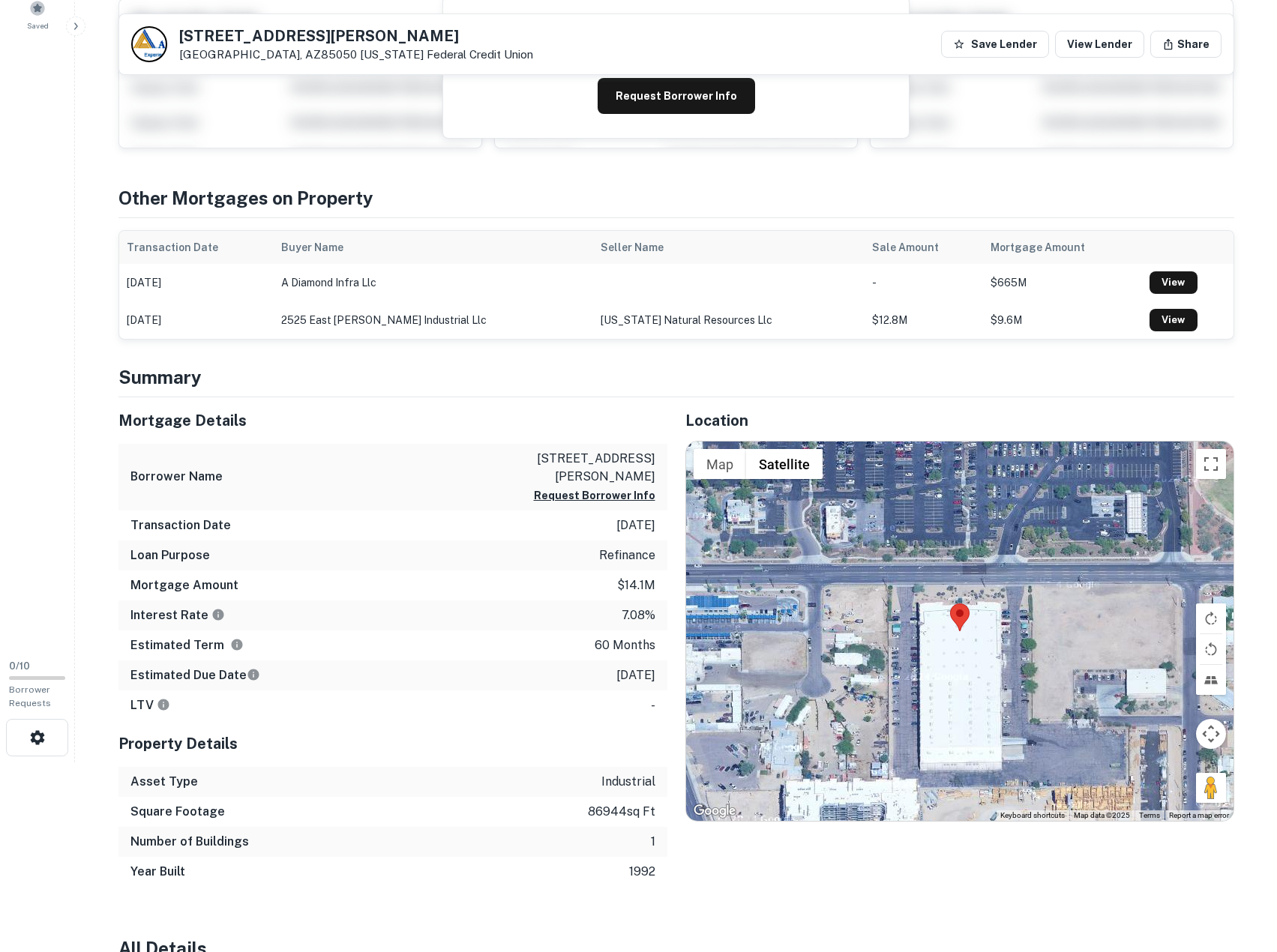
click at [461, 491] on div "Borrower Name 2525 east beardsley industrial Request Borrower Info" at bounding box center [393, 477] width 548 height 67
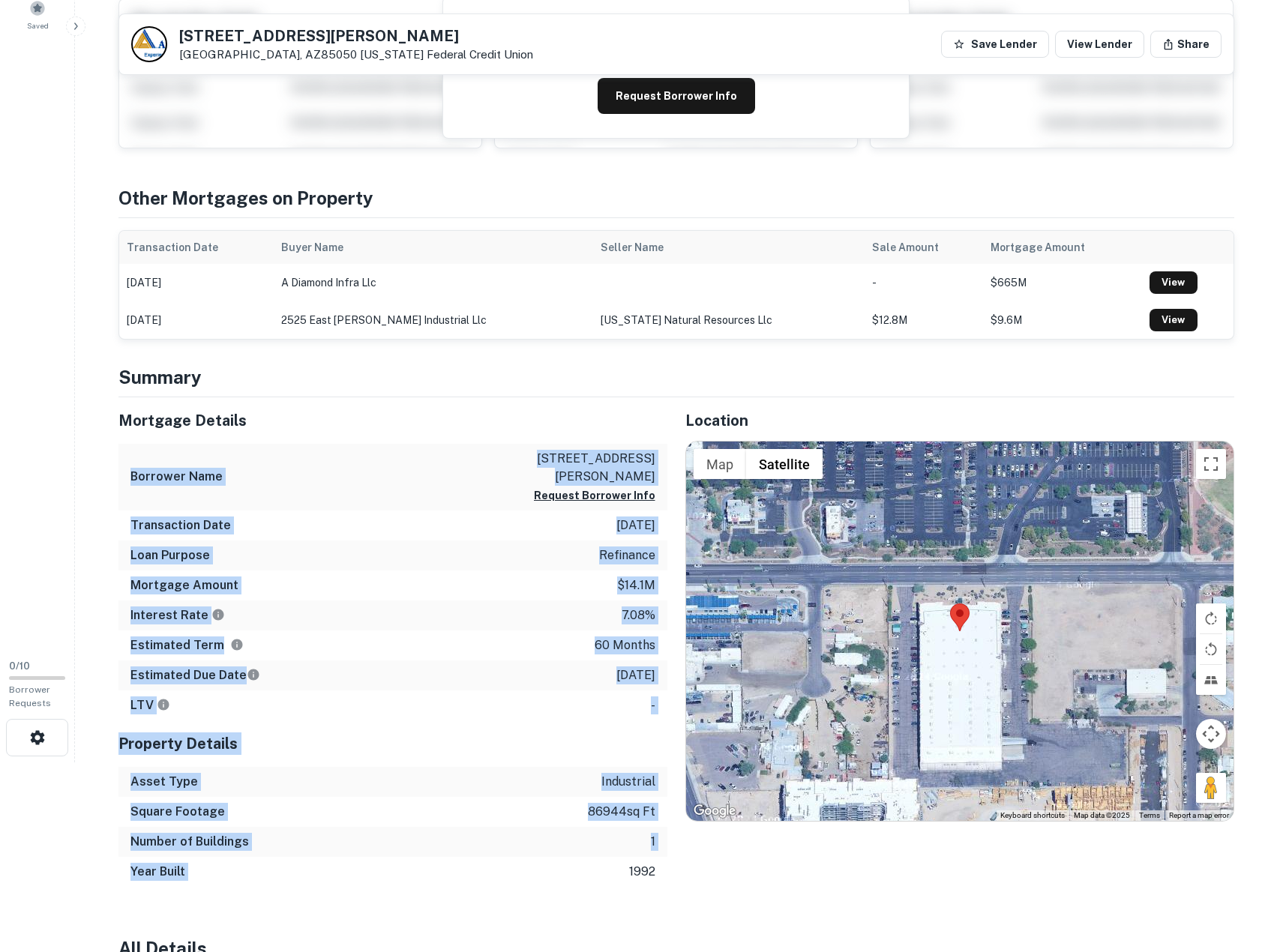
drag, startPoint x: 479, startPoint y: 589, endPoint x: 560, endPoint y: 884, distance: 305.9
click at [560, 884] on div "Mortgage Details Borrower Name 2525 east beardsley industrial Request Borrower …" at bounding box center [393, 642] width 548 height 490
click at [560, 880] on div "Year Built 1992" at bounding box center [393, 872] width 548 height 30
drag, startPoint x: 510, startPoint y: 556, endPoint x: 468, endPoint y: 400, distance: 161.6
click at [472, 407] on div "Mortgage Details Borrower Name 2525 east beardsley industrial Request Borrower …" at bounding box center [393, 642] width 548 height 490
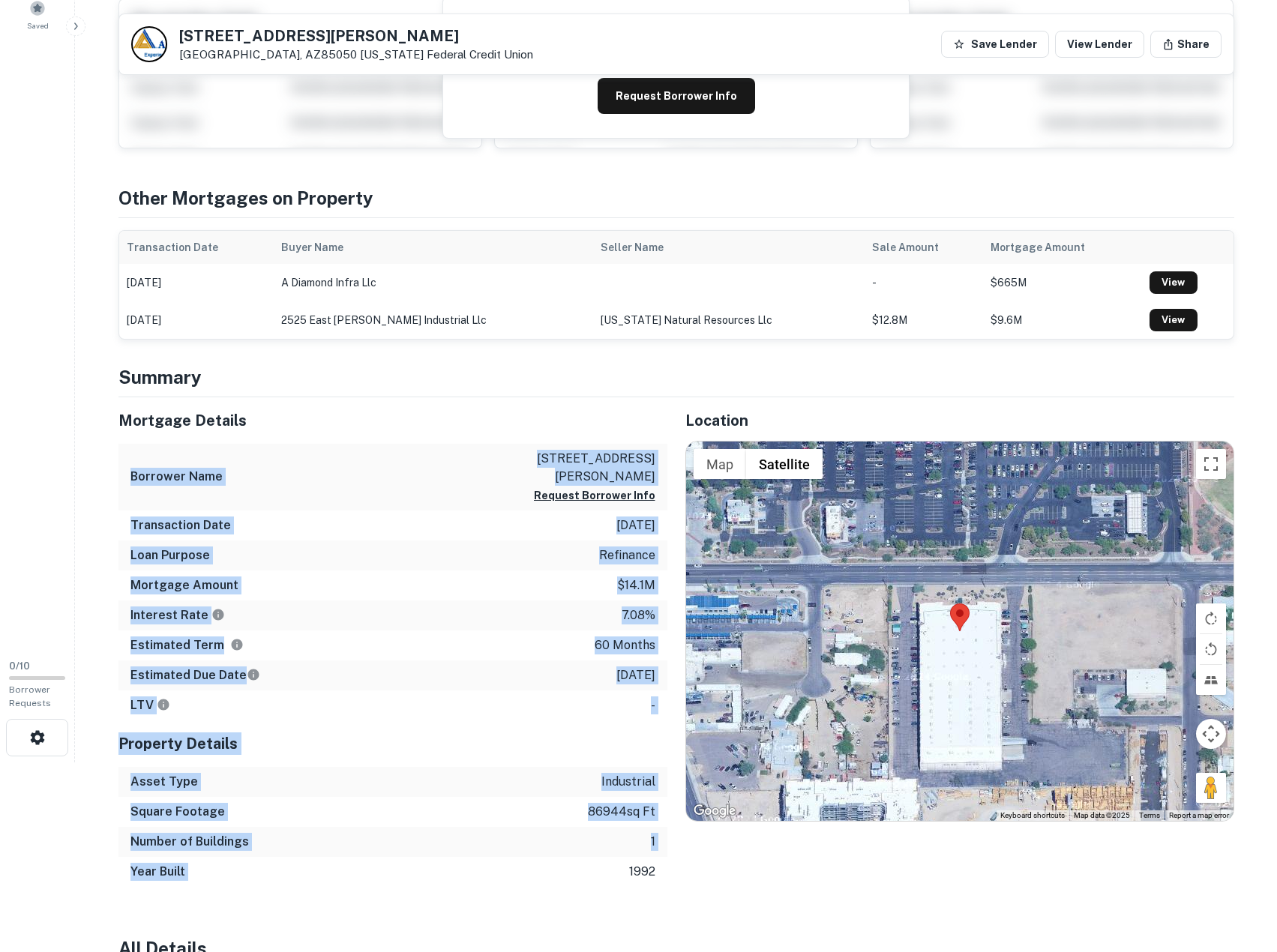
click at [468, 398] on div "Mortgage Details" at bounding box center [393, 421] width 548 height 47
drag, startPoint x: 498, startPoint y: 777, endPoint x: 507, endPoint y: 855, distance: 78.5
click at [507, 855] on div "Mortgage Details Borrower Name 2525 east beardsley industrial Request Borrower …" at bounding box center [393, 642] width 548 height 490
click at [507, 855] on div "Number of Buildings 1" at bounding box center [393, 842] width 548 height 30
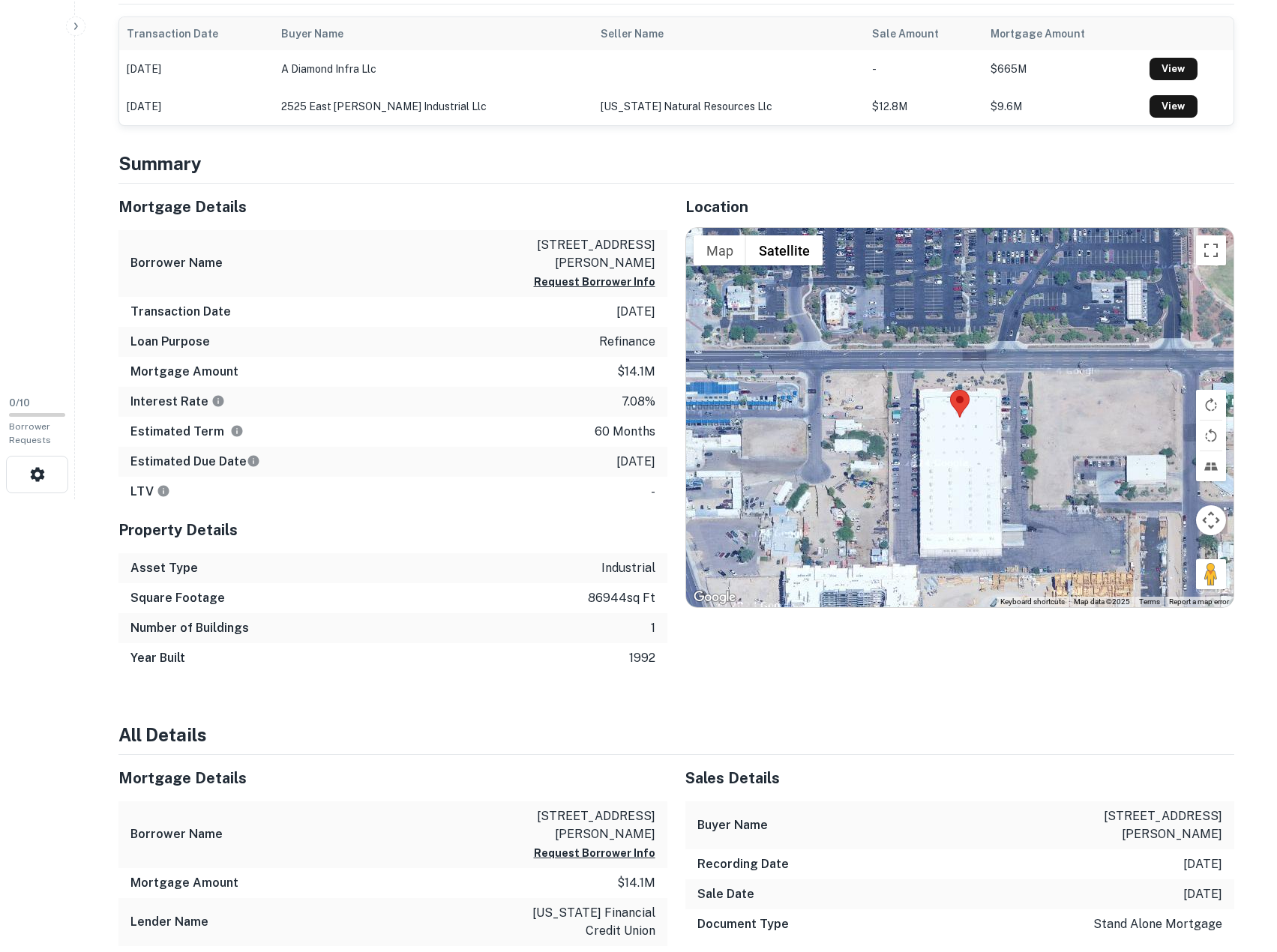
scroll to position [0, 0]
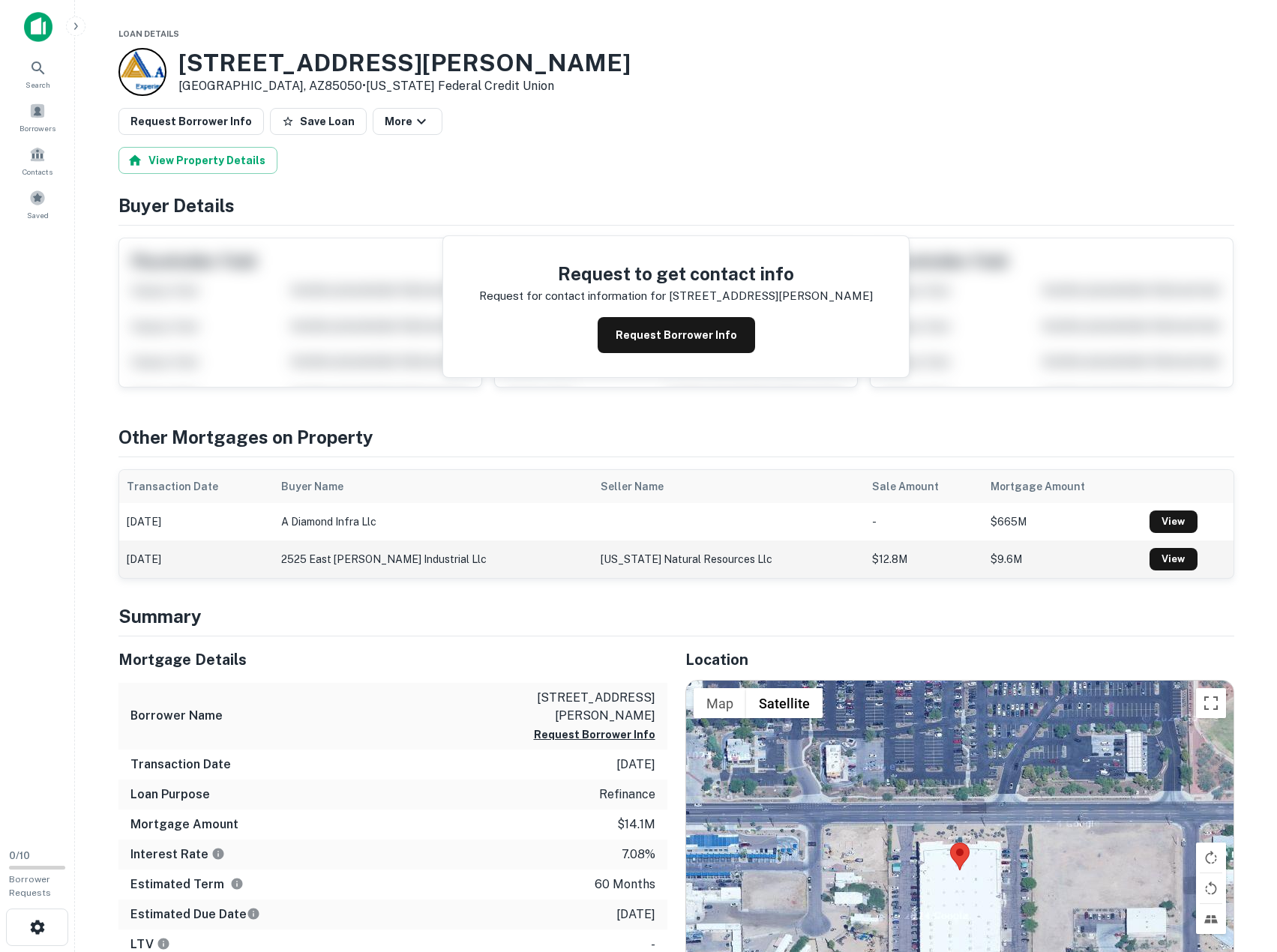
click at [468, 565] on td "2525 east [PERSON_NAME] industrial llc" at bounding box center [433, 559] width 320 height 37
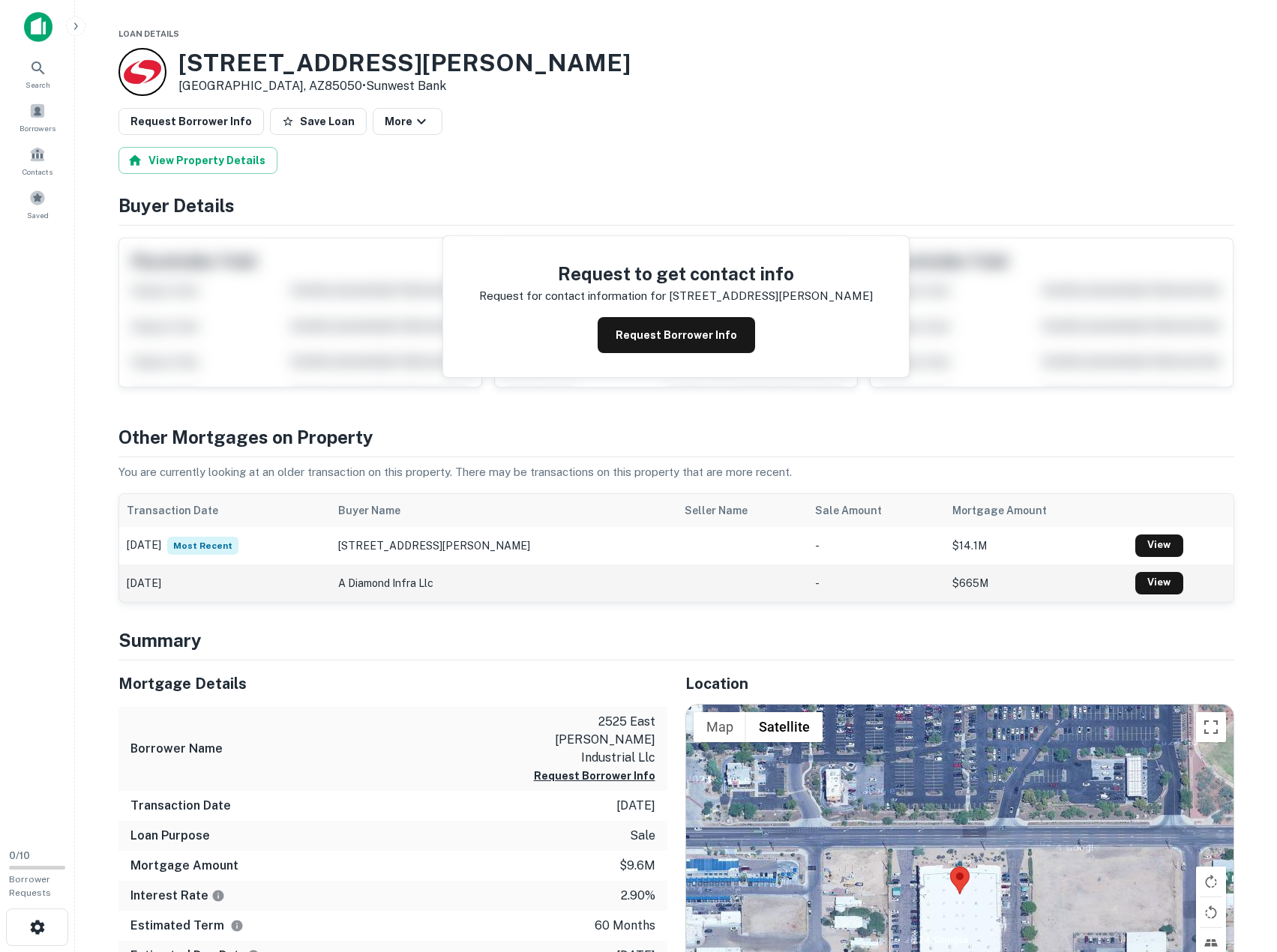
click at [451, 579] on td "a diamond infra llc" at bounding box center [504, 583] width 346 height 37
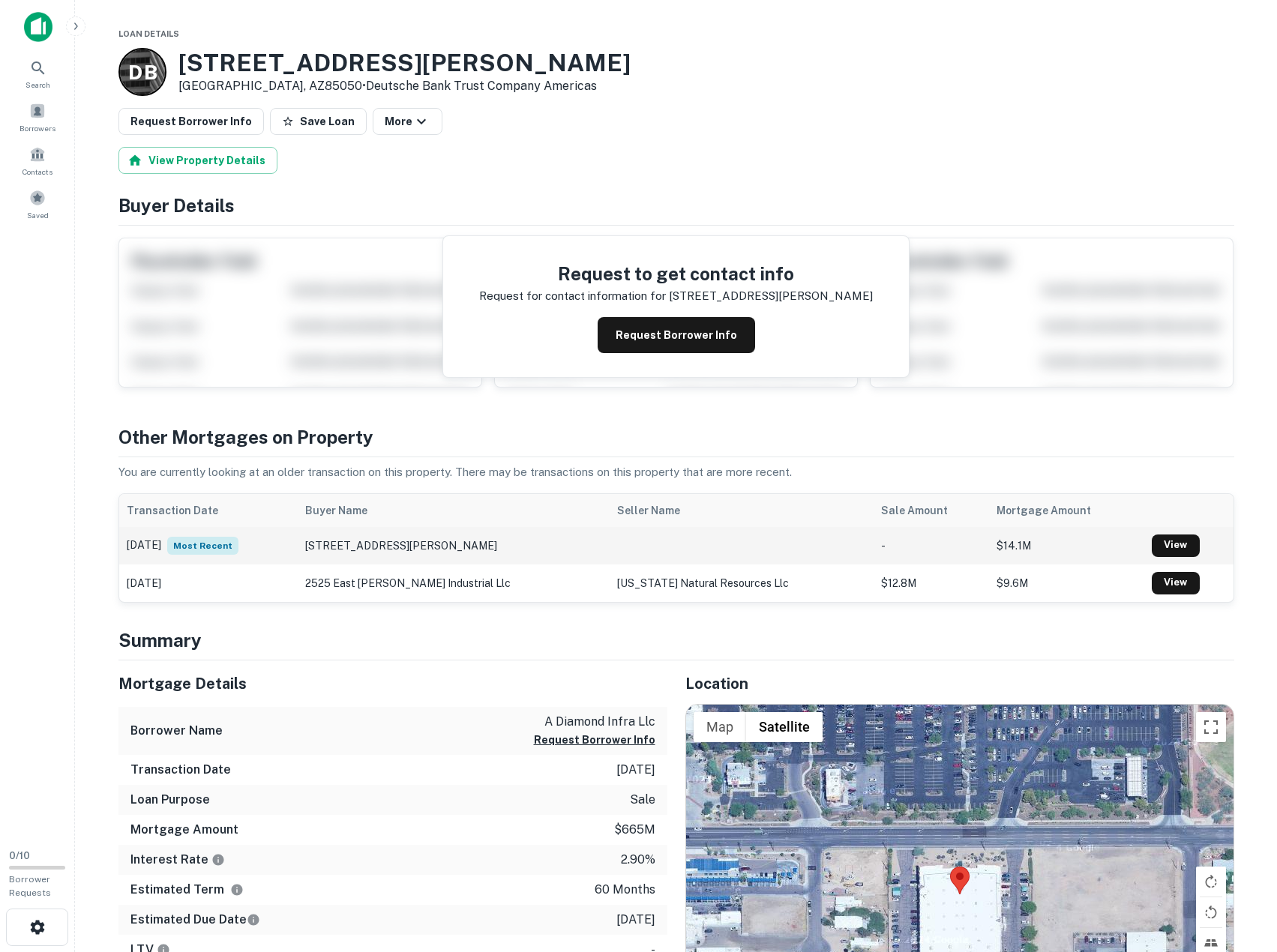
click at [448, 540] on td "[STREET_ADDRESS][PERSON_NAME]" at bounding box center [453, 545] width 312 height 37
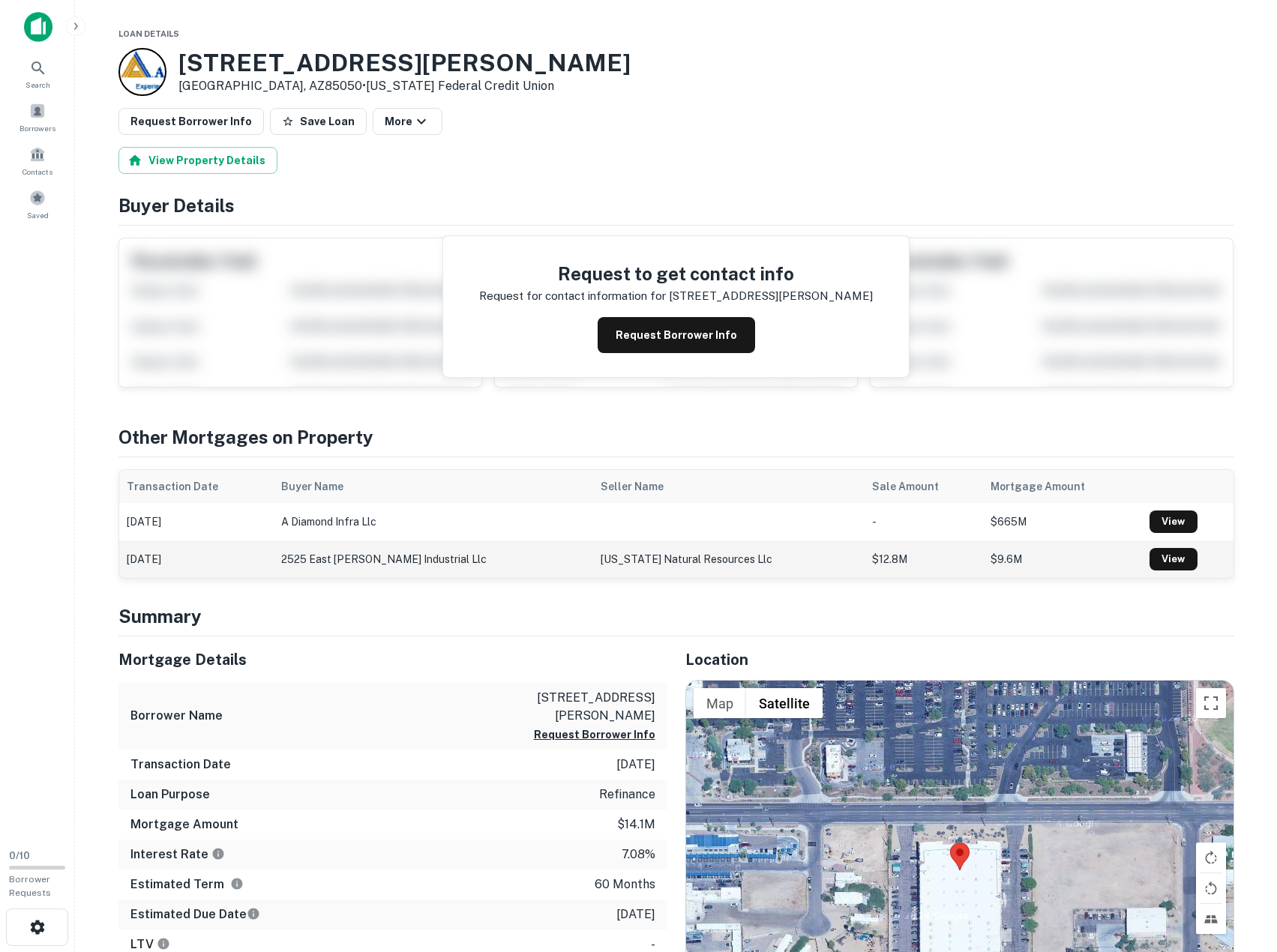
click at [400, 568] on td "2525 east [PERSON_NAME] industrial llc" at bounding box center [433, 559] width 320 height 37
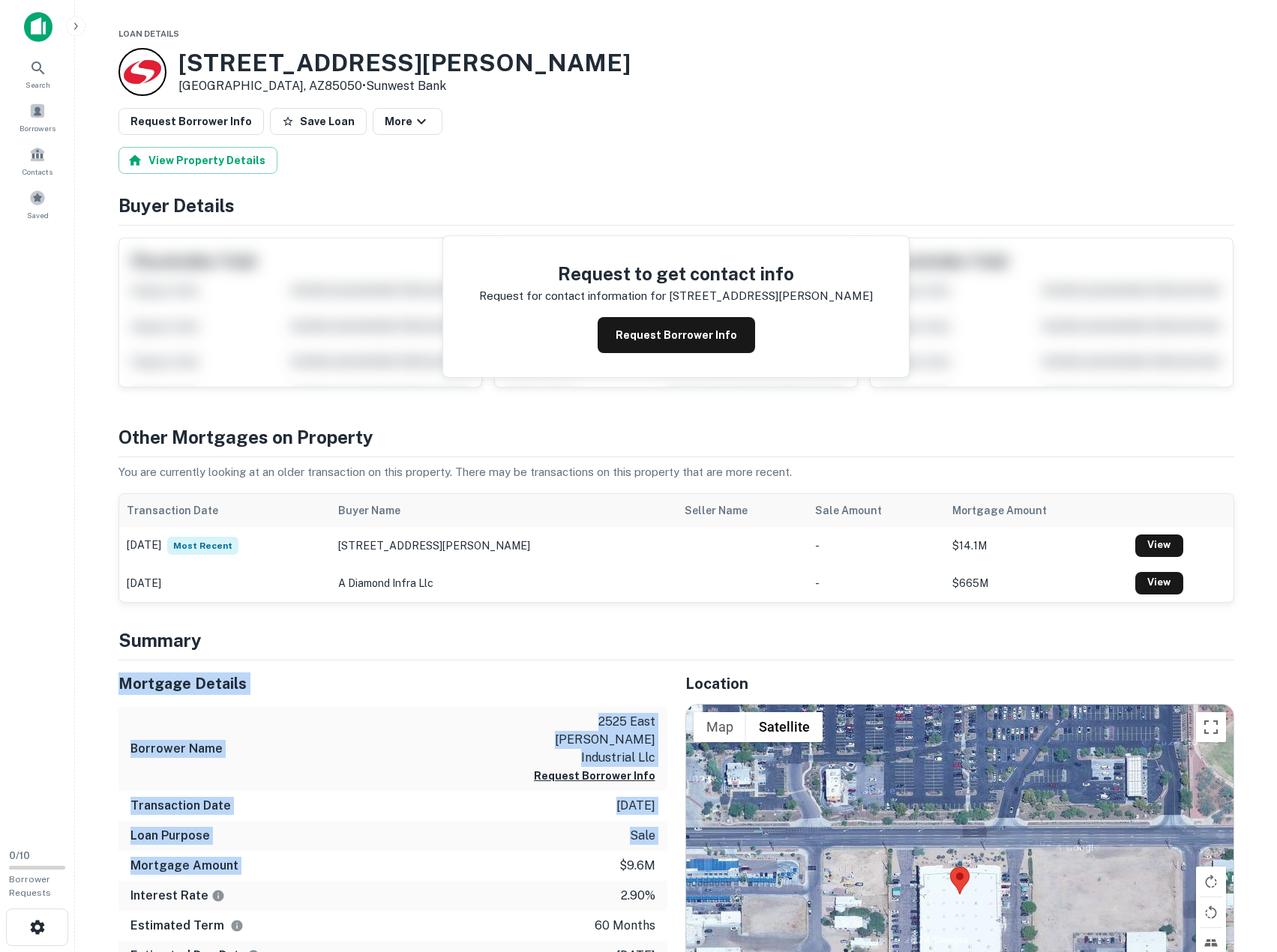
drag, startPoint x: 409, startPoint y: 639, endPoint x: 562, endPoint y: 846, distance: 257.4
click at [562, 850] on div "Mortgage Amount $9.6m" at bounding box center [393, 865] width 548 height 30
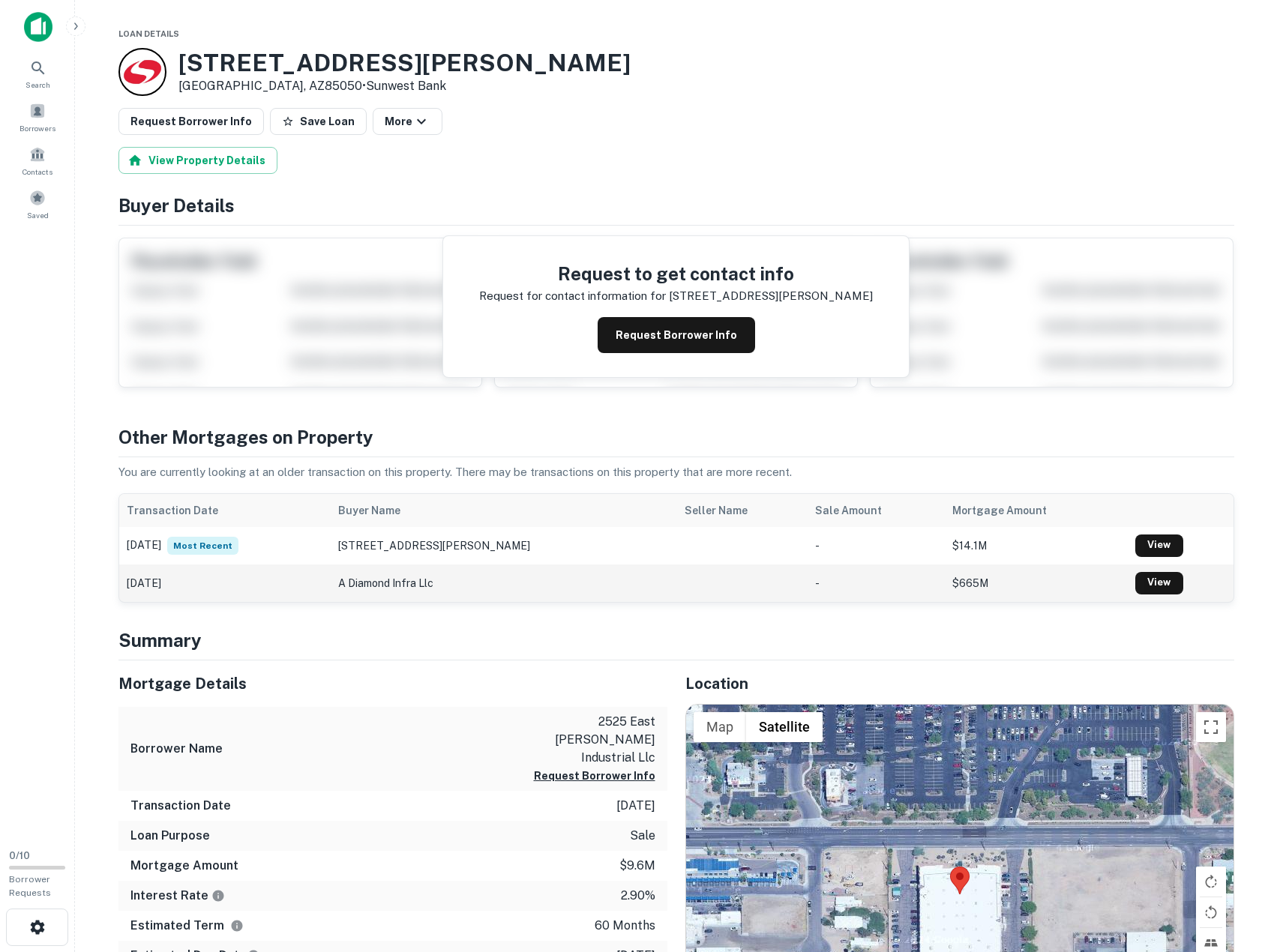
click at [299, 573] on td "[DATE]" at bounding box center [225, 583] width 212 height 37
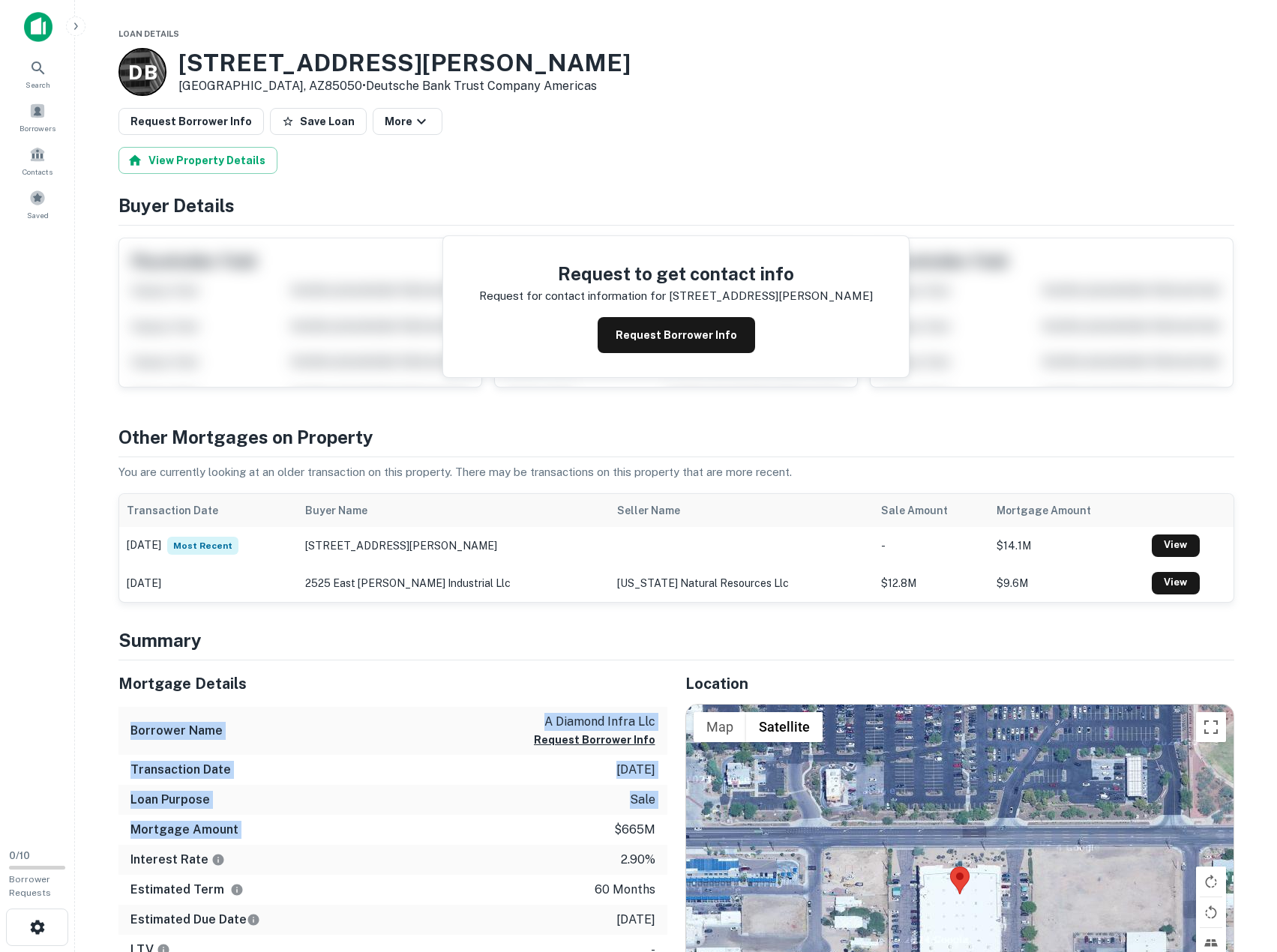
drag, startPoint x: 482, startPoint y: 752, endPoint x: 482, endPoint y: 827, distance: 75.0
click at [482, 827] on div "Mortgage Details Borrower Name a diamond infra llc Request Borrower Info Transa…" at bounding box center [393, 812] width 548 height 305
click at [482, 827] on div "Mortgage Amount $665m" at bounding box center [393, 830] width 548 height 30
drag, startPoint x: 451, startPoint y: 743, endPoint x: 509, endPoint y: 888, distance: 156.2
click at [509, 888] on div "Mortgage Details Borrower Name a diamond infra llc Request Borrower Info Transa…" at bounding box center [393, 812] width 548 height 305
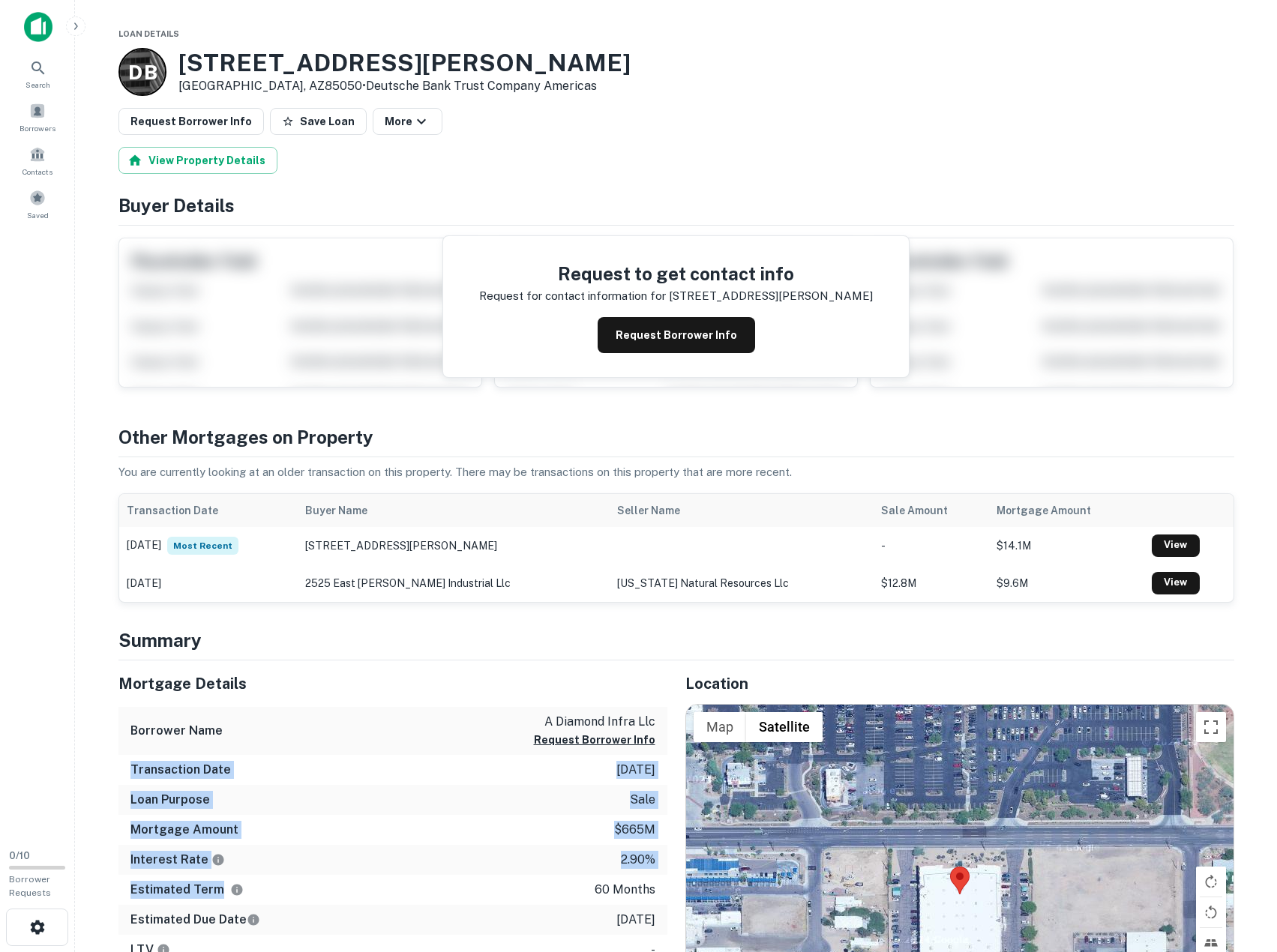
click at [509, 888] on div "Estimated Term 60 months" at bounding box center [393, 890] width 548 height 30
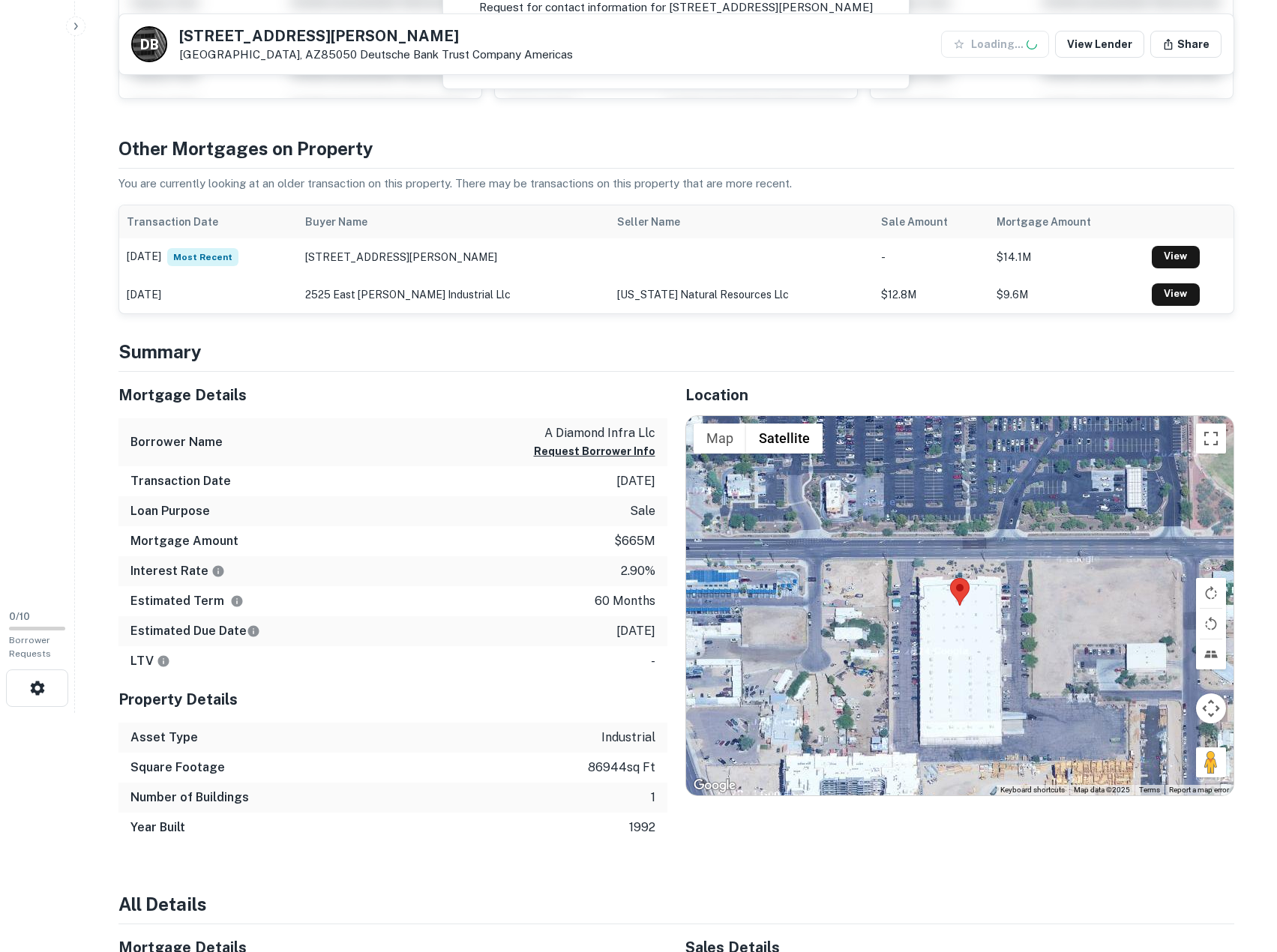
scroll to position [250, 0]
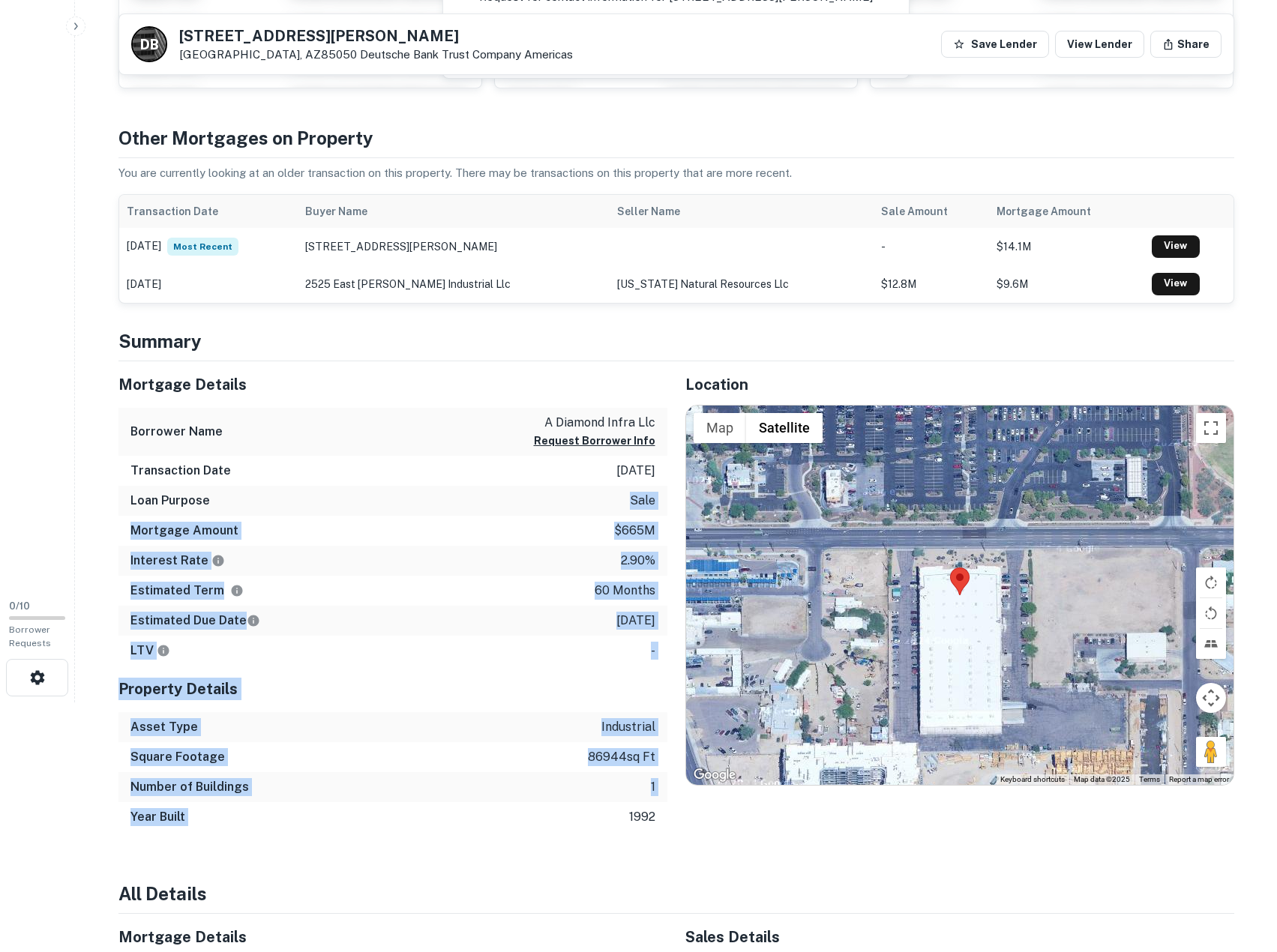
drag, startPoint x: 602, startPoint y: 786, endPoint x: 483, endPoint y: 496, distance: 313.5
click at [483, 496] on div "Mortgage Details Borrower Name a diamond infra llc Request Borrower Info Transa…" at bounding box center [393, 597] width 548 height 472
click at [483, 496] on div "Loan Purpose sale" at bounding box center [393, 501] width 548 height 30
drag, startPoint x: 614, startPoint y: 827, endPoint x: 625, endPoint y: 851, distance: 26.4
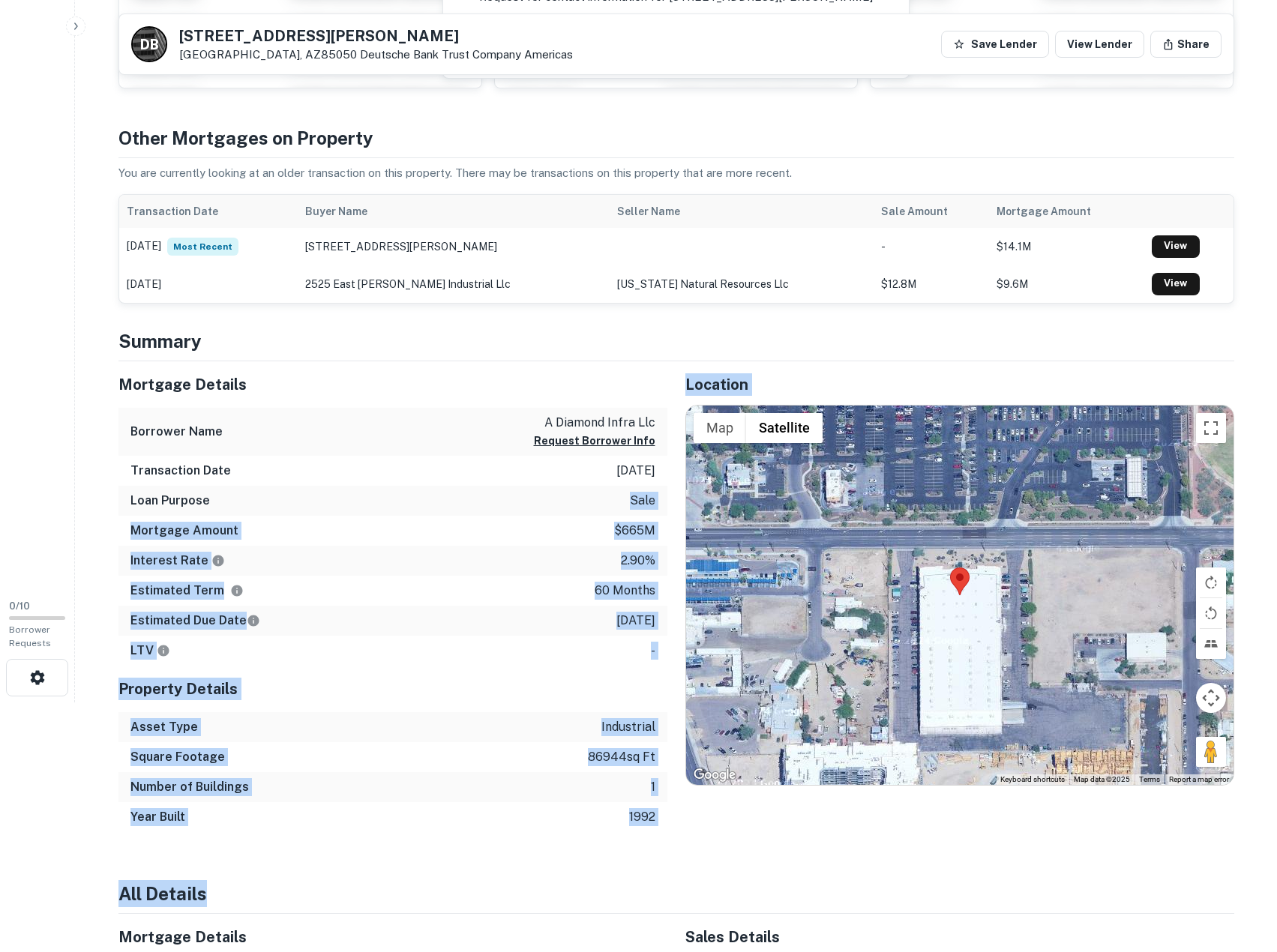
drag, startPoint x: 625, startPoint y: 851, endPoint x: 434, endPoint y: 407, distance: 483.3
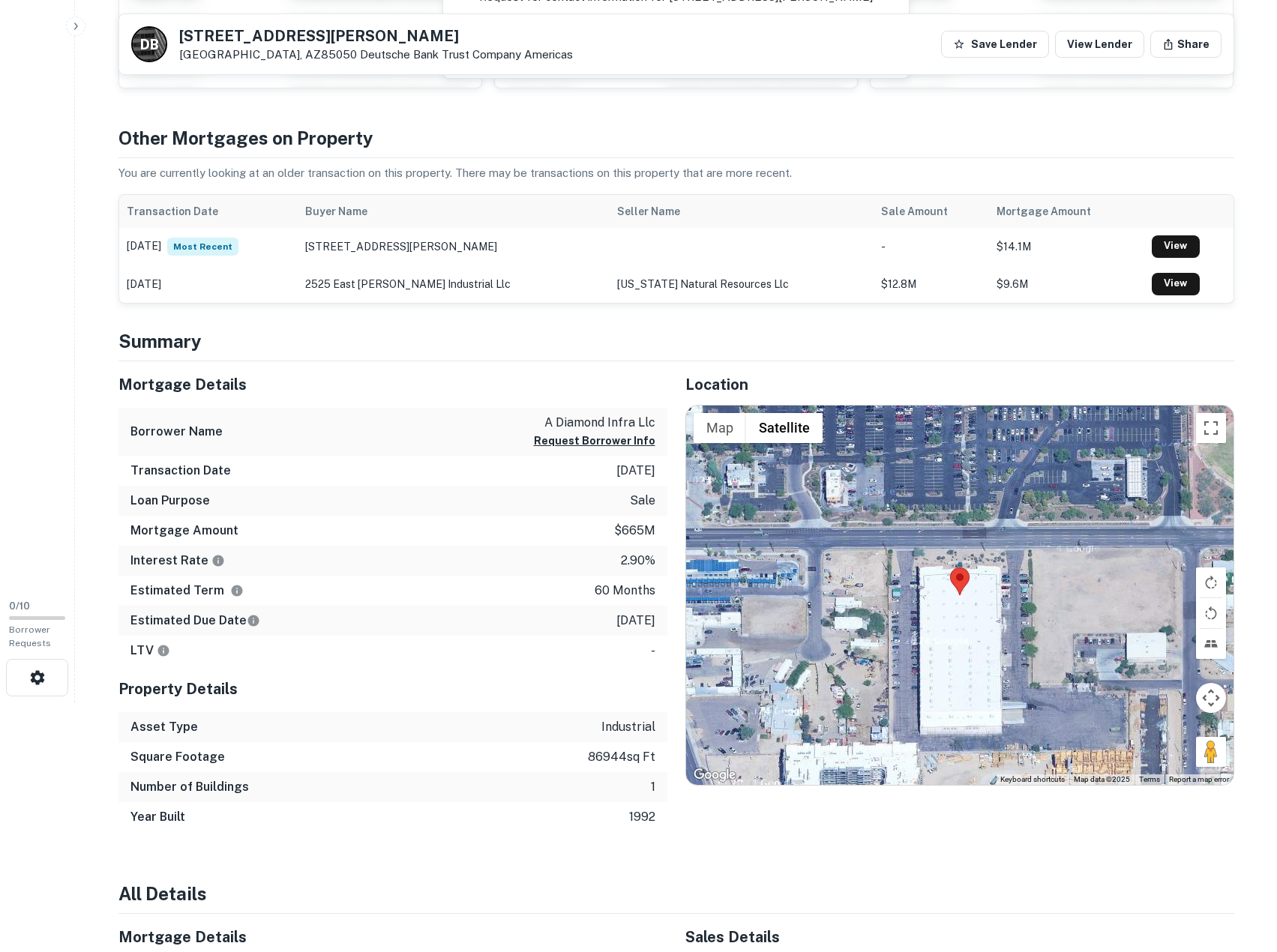
click at [401, 387] on h5 "Mortgage Details" at bounding box center [393, 384] width 548 height 22
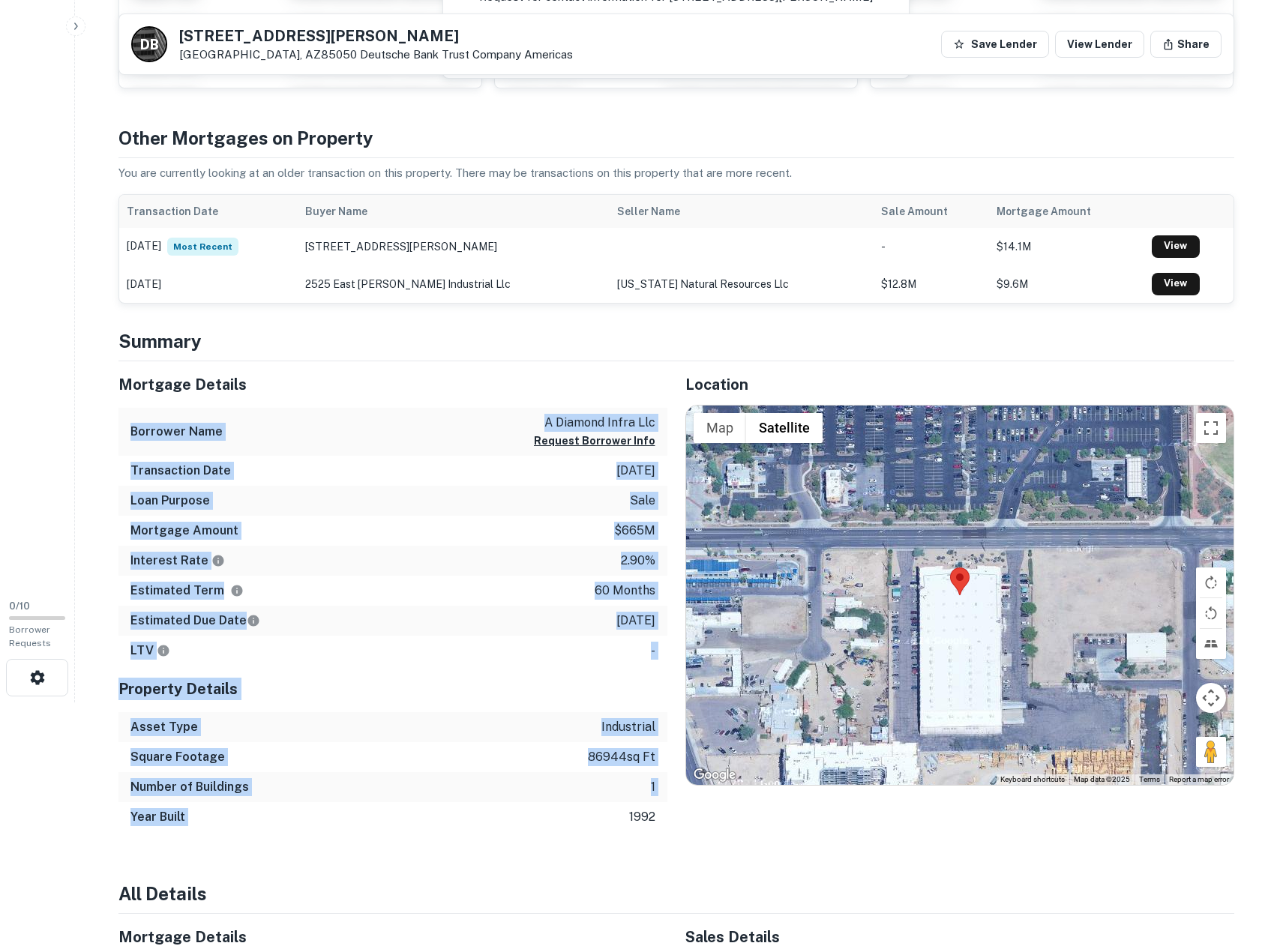
drag, startPoint x: 414, startPoint y: 521, endPoint x: 493, endPoint y: 805, distance: 294.8
click at [493, 805] on div "Mortgage Details Borrower Name a diamond infra llc Request Borrower Info Transa…" at bounding box center [393, 597] width 548 height 472
click at [493, 805] on div "Year Built 1992" at bounding box center [393, 817] width 548 height 30
drag, startPoint x: 403, startPoint y: 420, endPoint x: 505, endPoint y: 819, distance: 411.8
click at [505, 819] on div "Mortgage Details Borrower Name a diamond infra llc Request Borrower Info Transa…" at bounding box center [393, 597] width 548 height 472
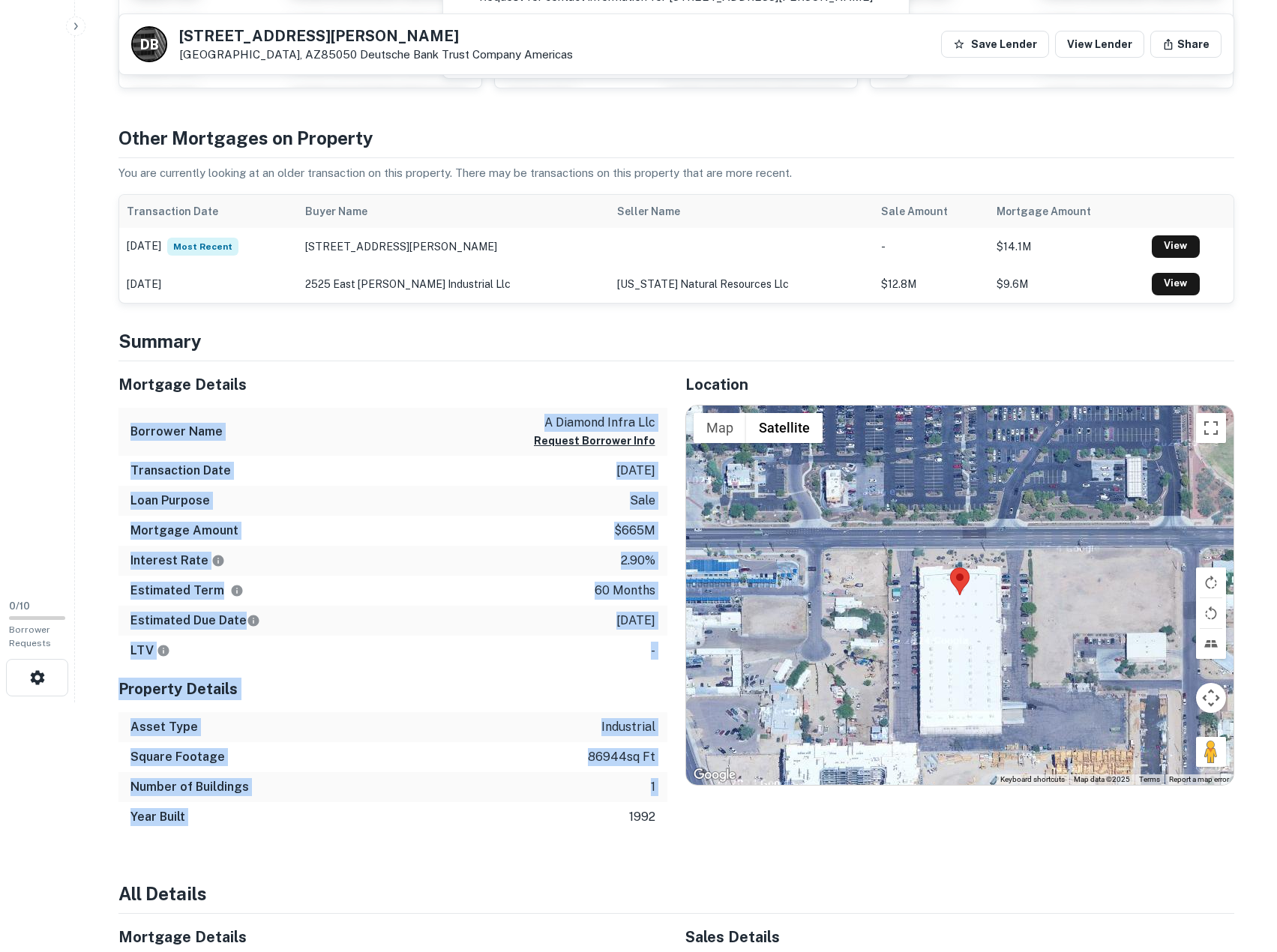
click at [505, 819] on div "Year Built 1992" at bounding box center [393, 817] width 548 height 30
drag, startPoint x: 510, startPoint y: 828, endPoint x: 439, endPoint y: 512, distance: 323.9
click at [439, 512] on div "Mortgage Details Borrower Name a diamond infra llc Request Borrower Info Transa…" at bounding box center [393, 597] width 548 height 472
click at [439, 512] on div "Loan Purpose sale" at bounding box center [393, 501] width 548 height 30
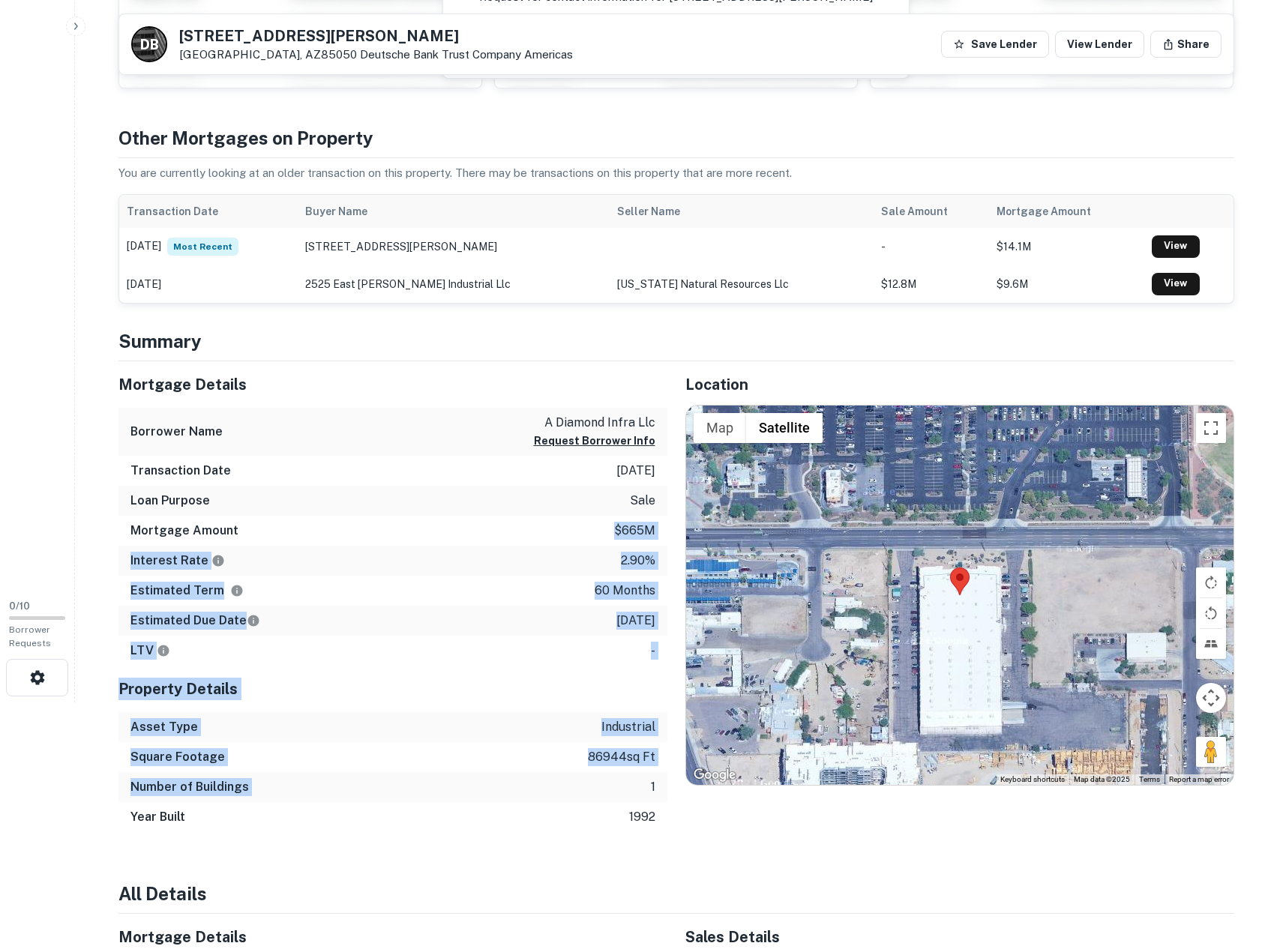
click at [562, 800] on div "Mortgage Details Borrower Name a diamond infra llc Request Borrower Info Transa…" at bounding box center [393, 597] width 548 height 472
click at [562, 800] on div "Number of Buildings 1" at bounding box center [393, 787] width 548 height 30
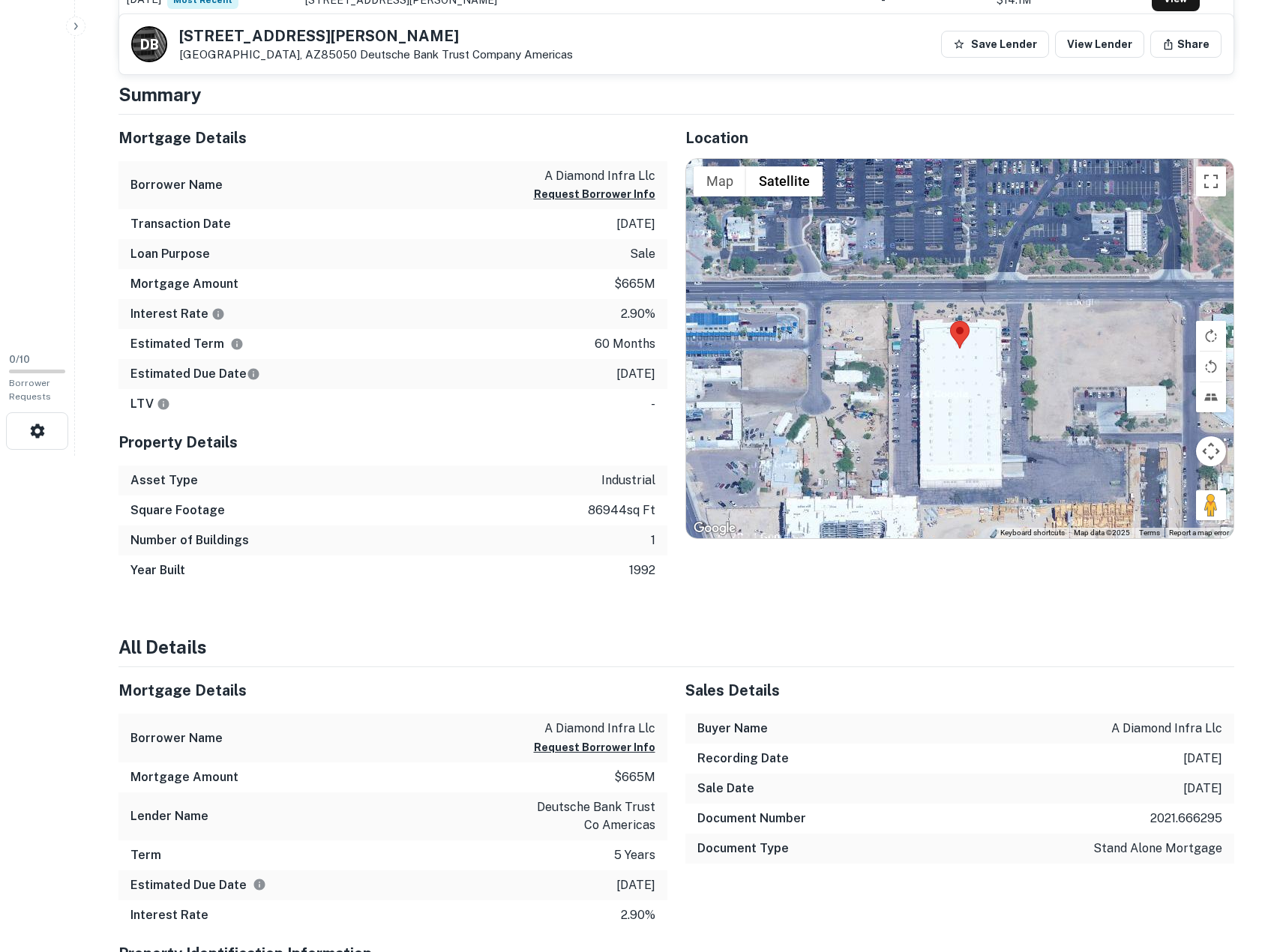
scroll to position [500, 0]
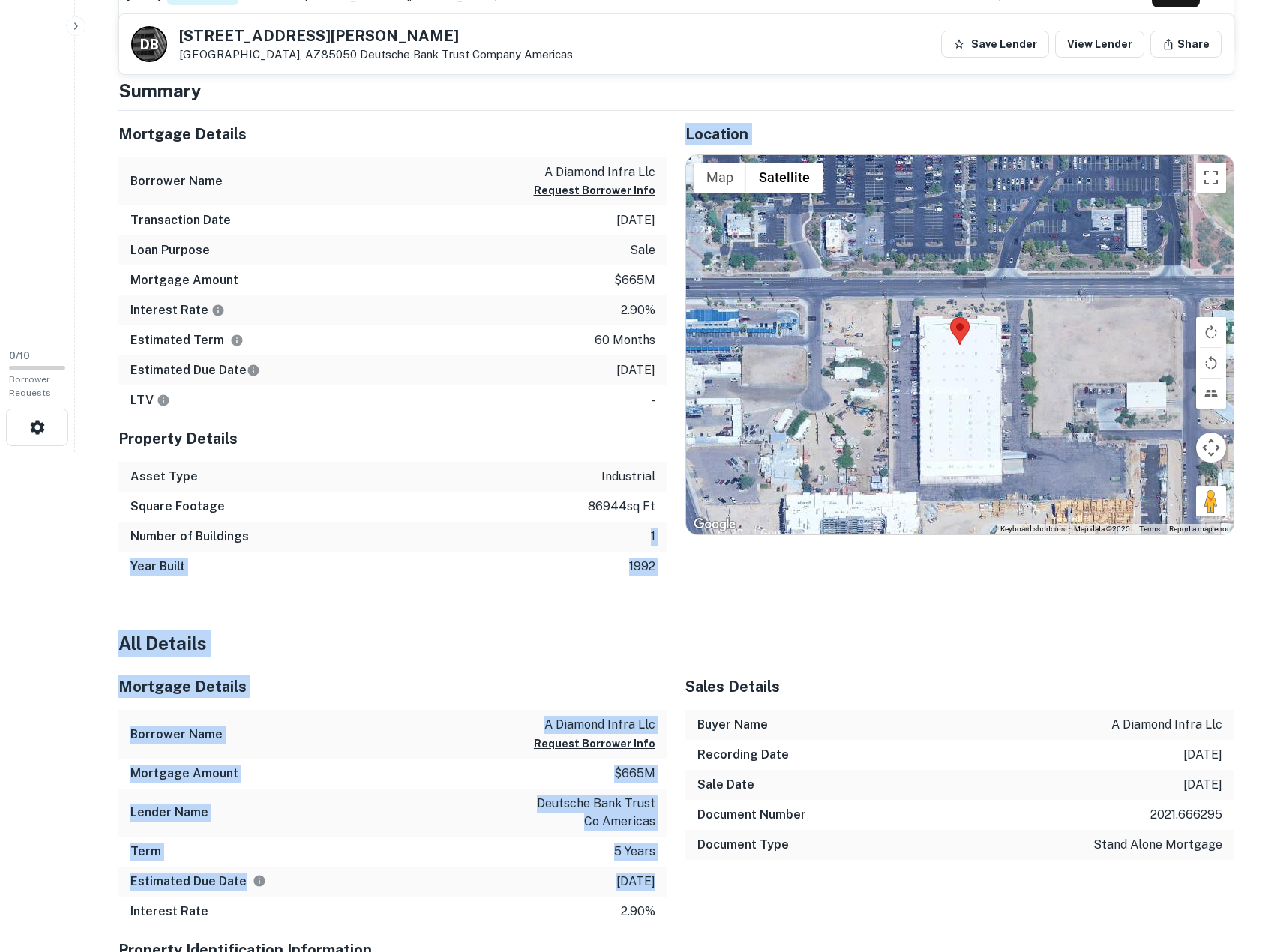
drag, startPoint x: 485, startPoint y: 590, endPoint x: 636, endPoint y: 871, distance: 319.0
click at [556, 830] on p "deutsche bank trust co americas" at bounding box center [588, 812] width 135 height 36
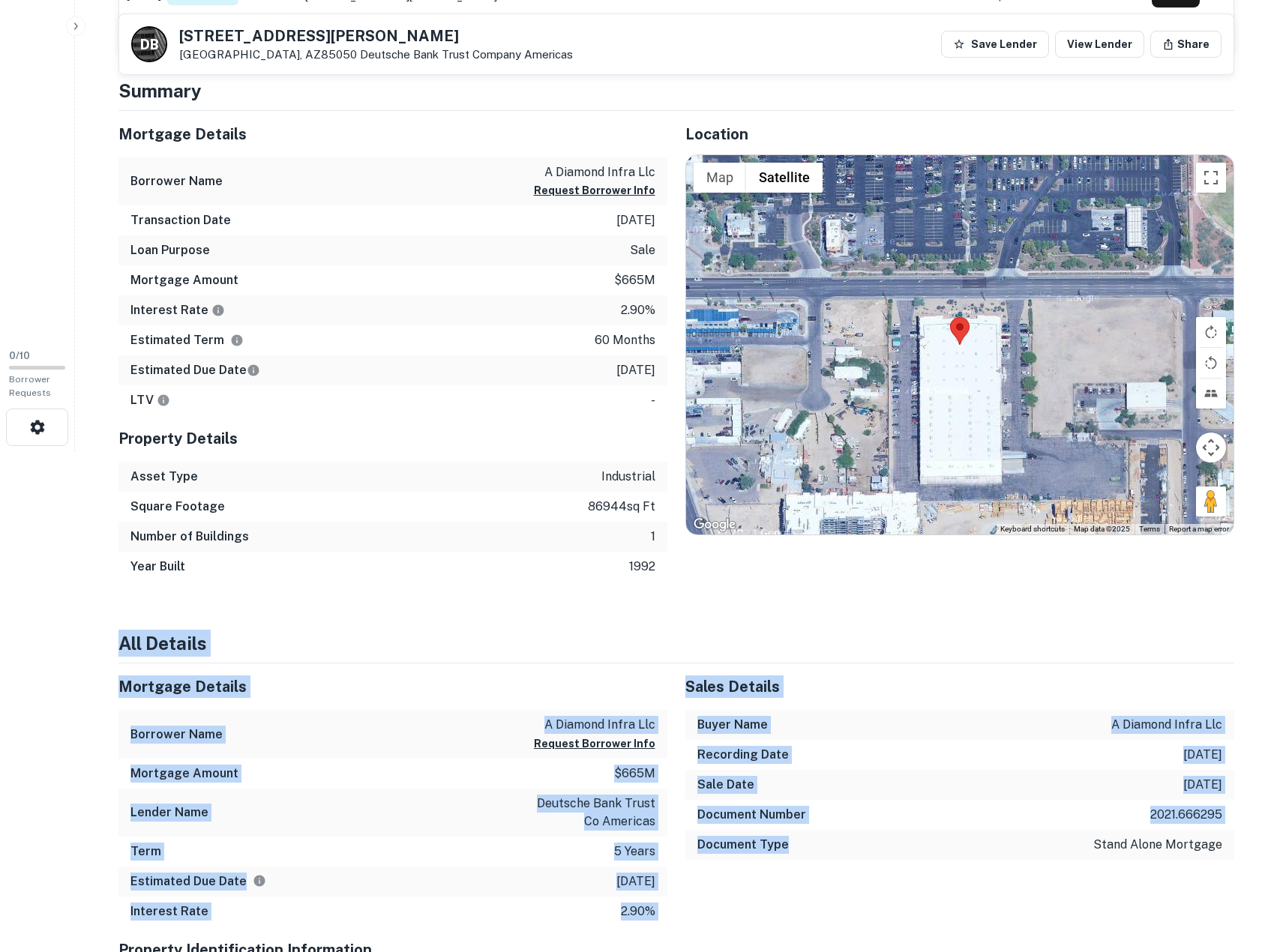
drag, startPoint x: 387, startPoint y: 658, endPoint x: 859, endPoint y: 888, distance: 525.1
click at [859, 888] on div "Sales Details Buyer Name a diamond infra llc Recording Date 6/16/2021 Sale Date…" at bounding box center [951, 794] width 567 height 263
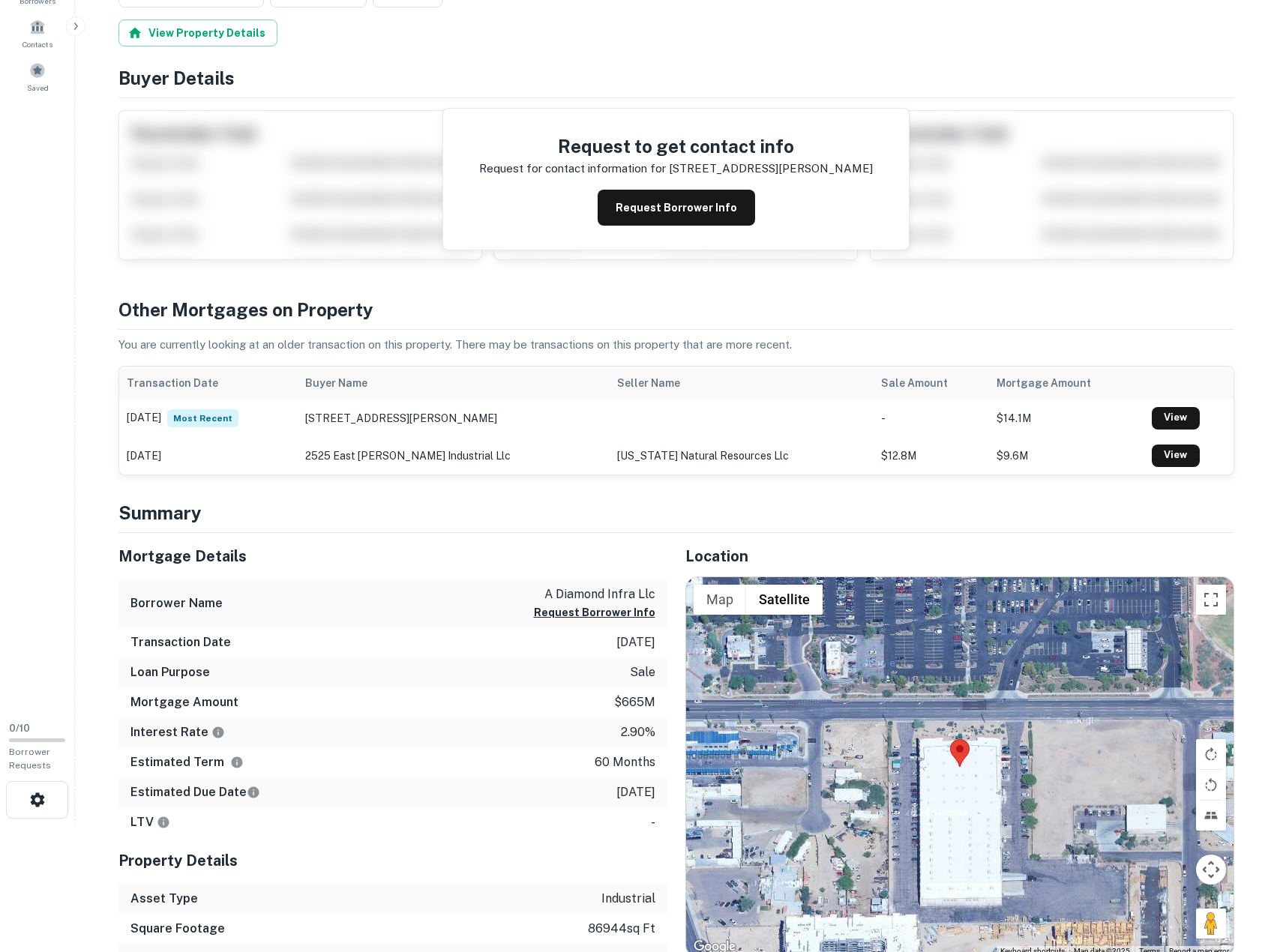
scroll to position [375, 0]
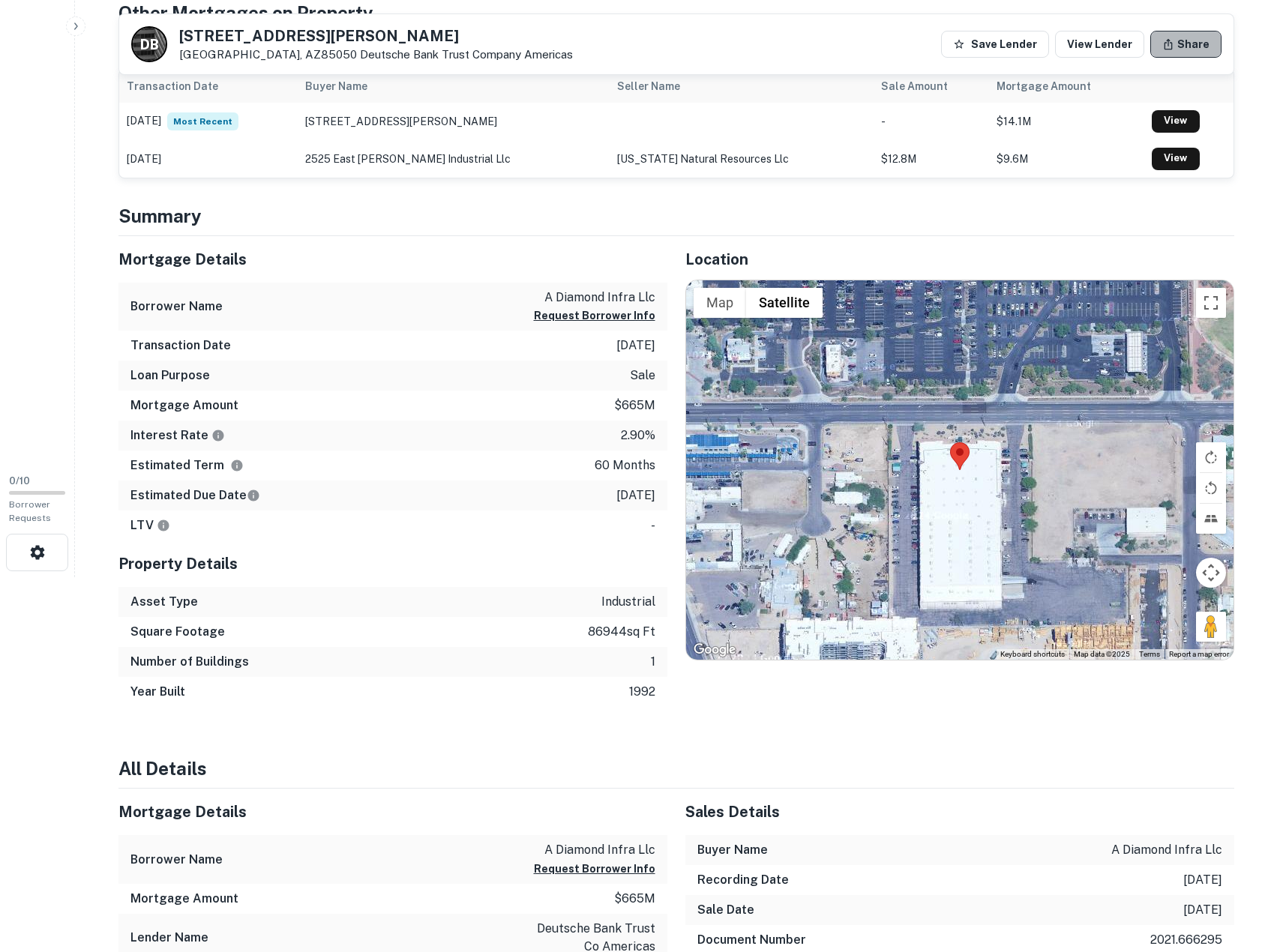
click at [1187, 34] on button "Share" at bounding box center [1186, 44] width 71 height 27
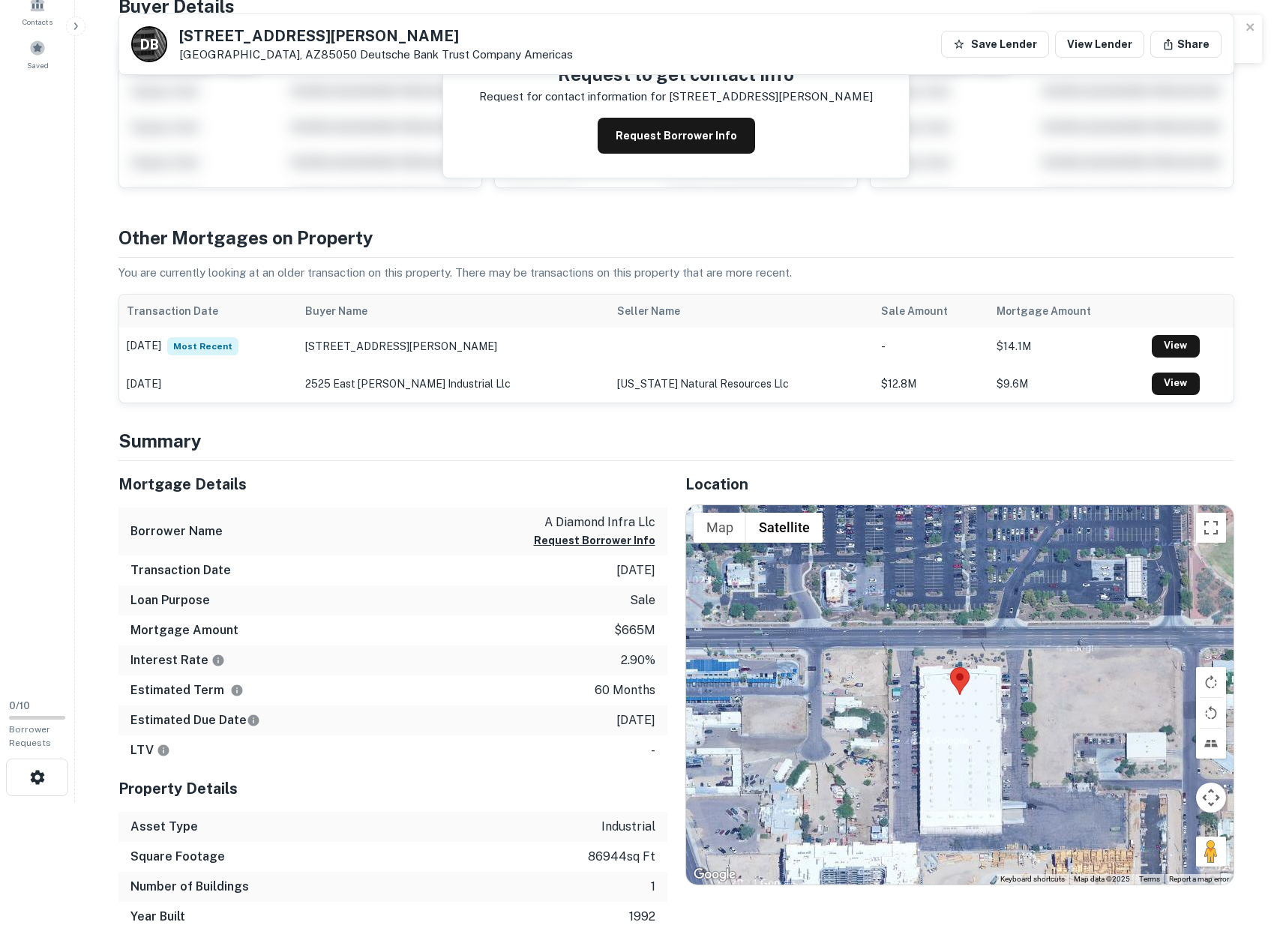
scroll to position [0, 0]
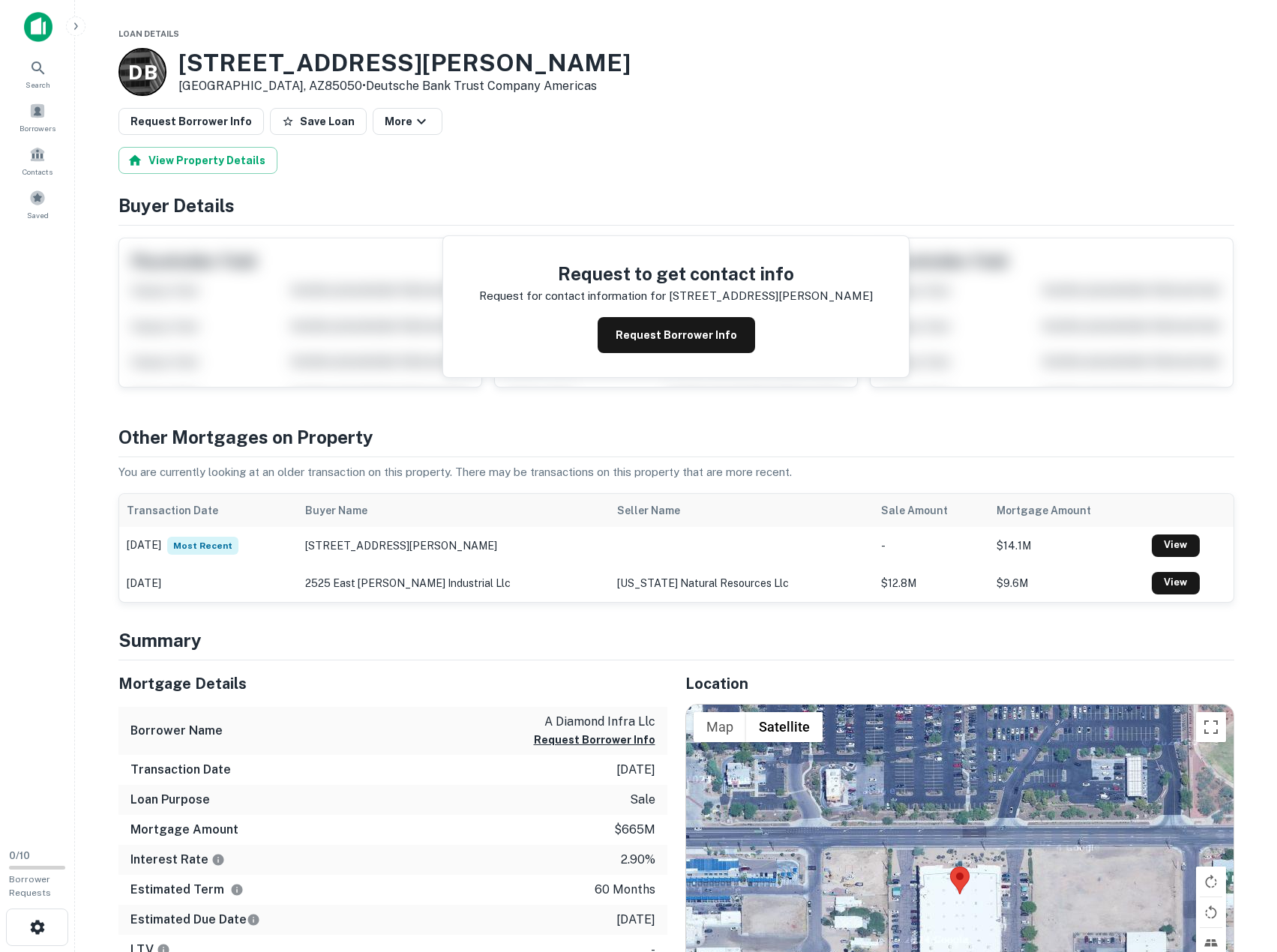
click at [384, 128] on button "More" at bounding box center [408, 121] width 70 height 27
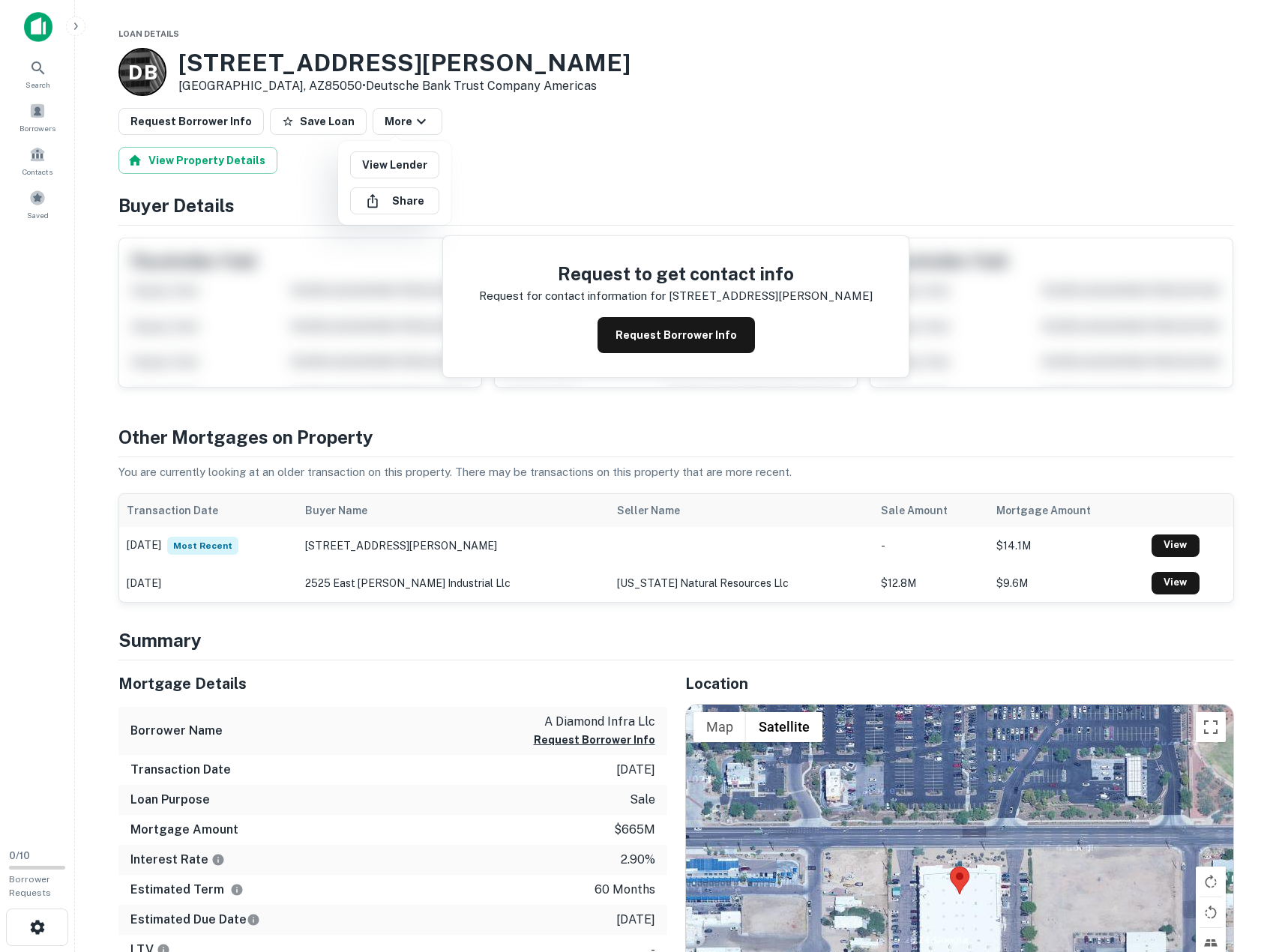
click at [588, 143] on div at bounding box center [644, 476] width 1288 height 952
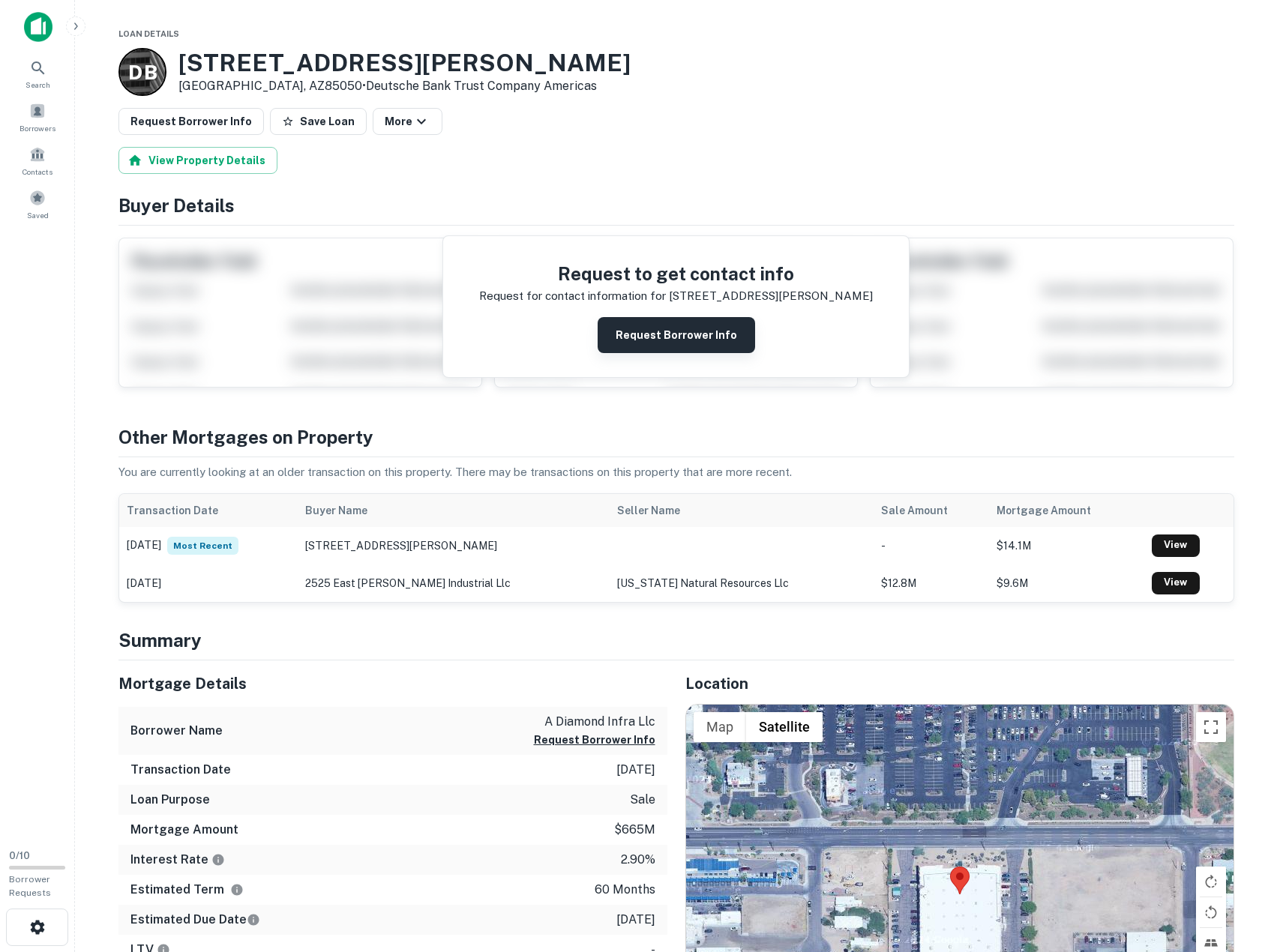
click at [694, 334] on button "Request Borrower Info" at bounding box center [676, 335] width 158 height 36
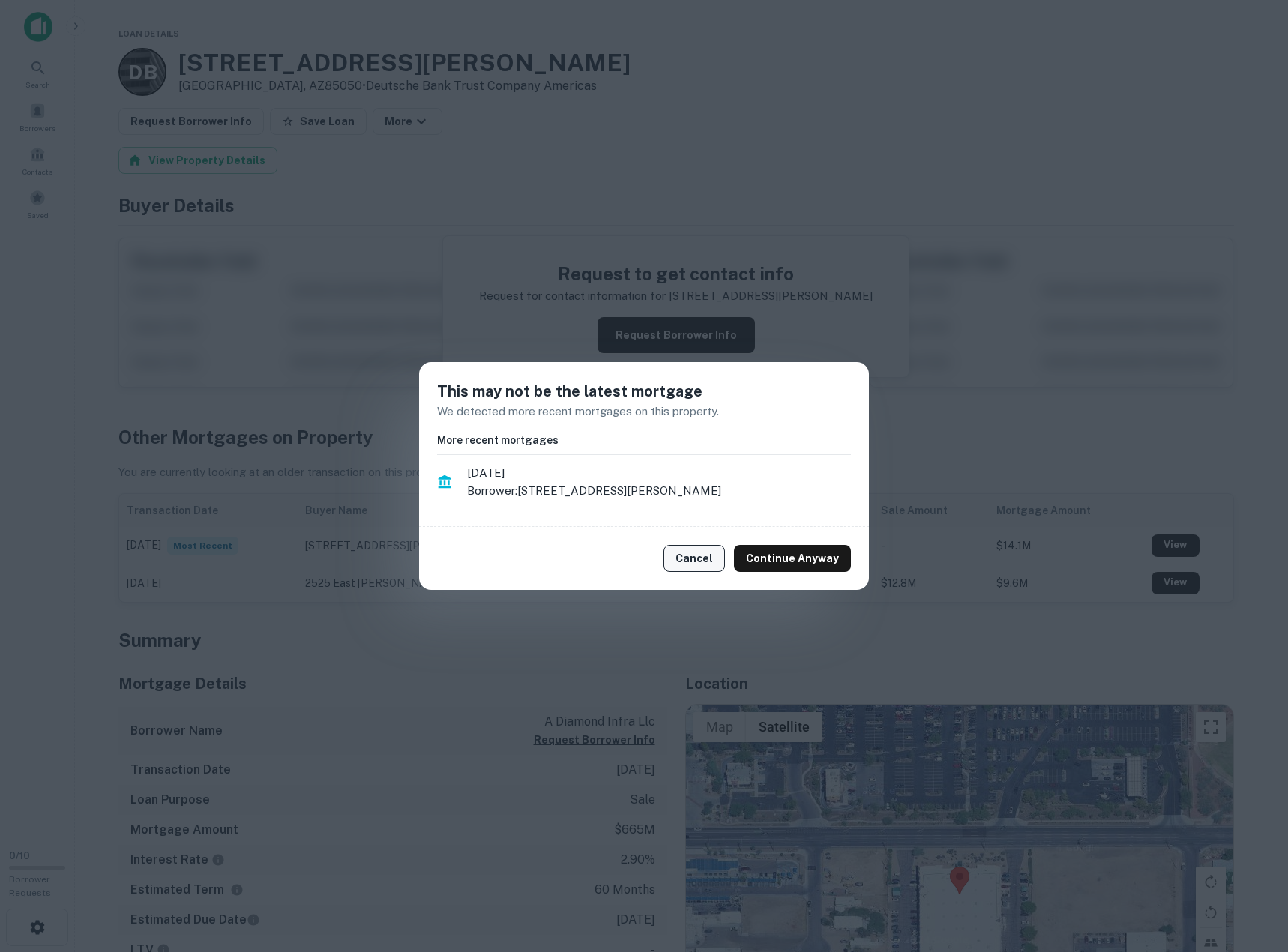
click at [689, 552] on button "Cancel" at bounding box center [694, 558] width 62 height 27
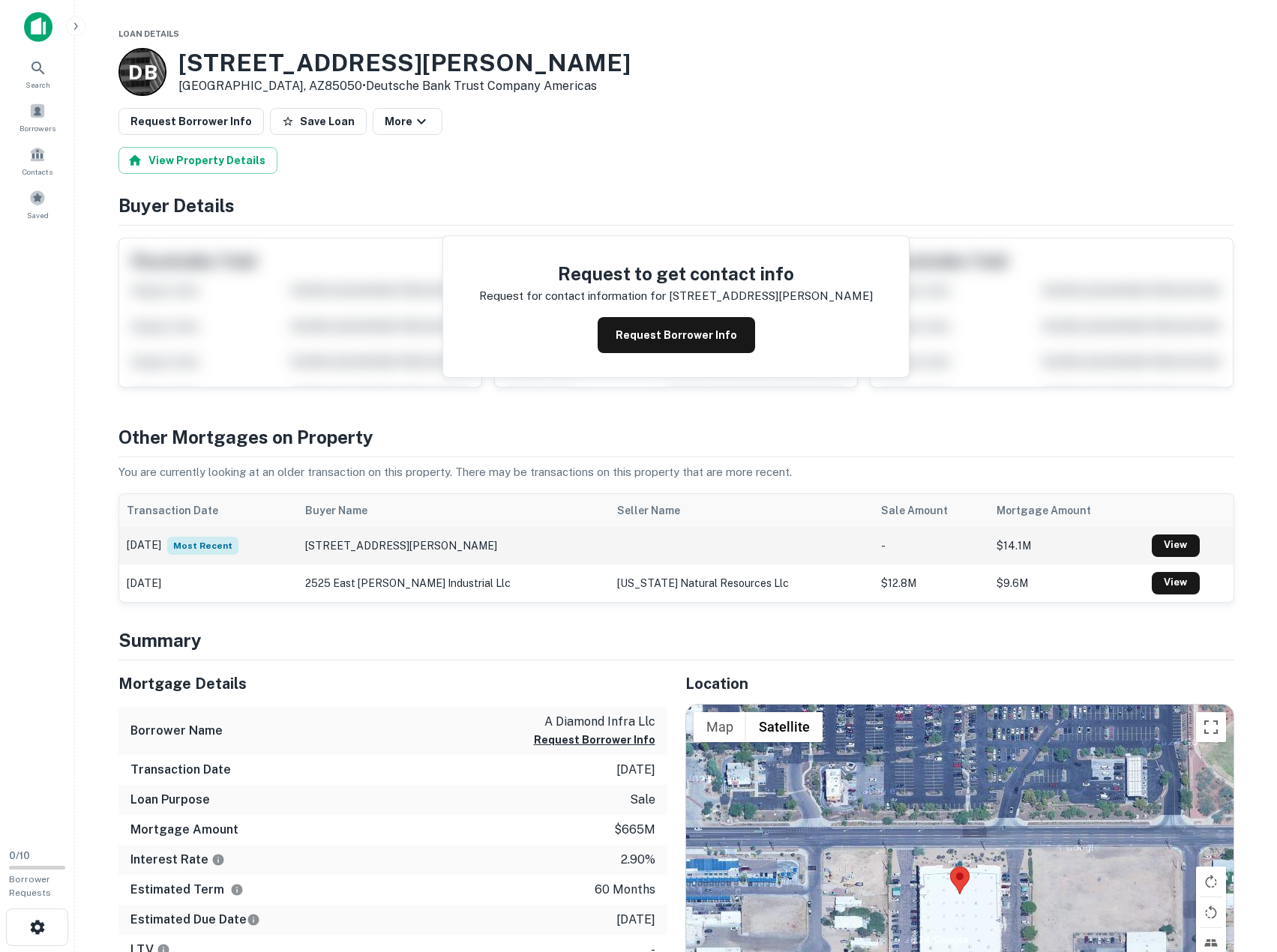
click at [463, 557] on td "[STREET_ADDRESS][PERSON_NAME]" at bounding box center [453, 545] width 312 height 37
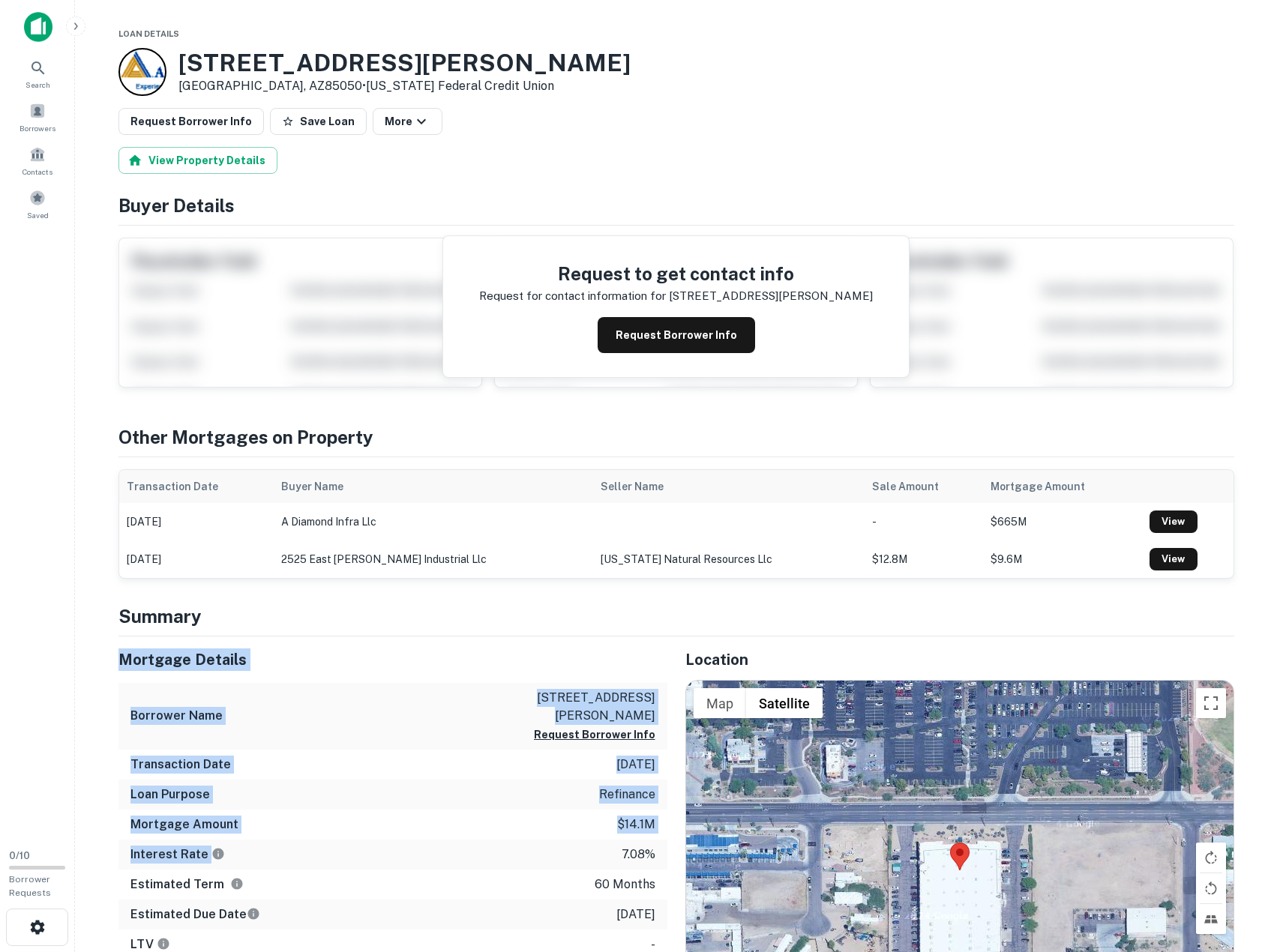
drag, startPoint x: 501, startPoint y: 790, endPoint x: 476, endPoint y: 843, distance: 58.6
click at [474, 844] on div "Interest Rate 7.08%" at bounding box center [393, 854] width 548 height 30
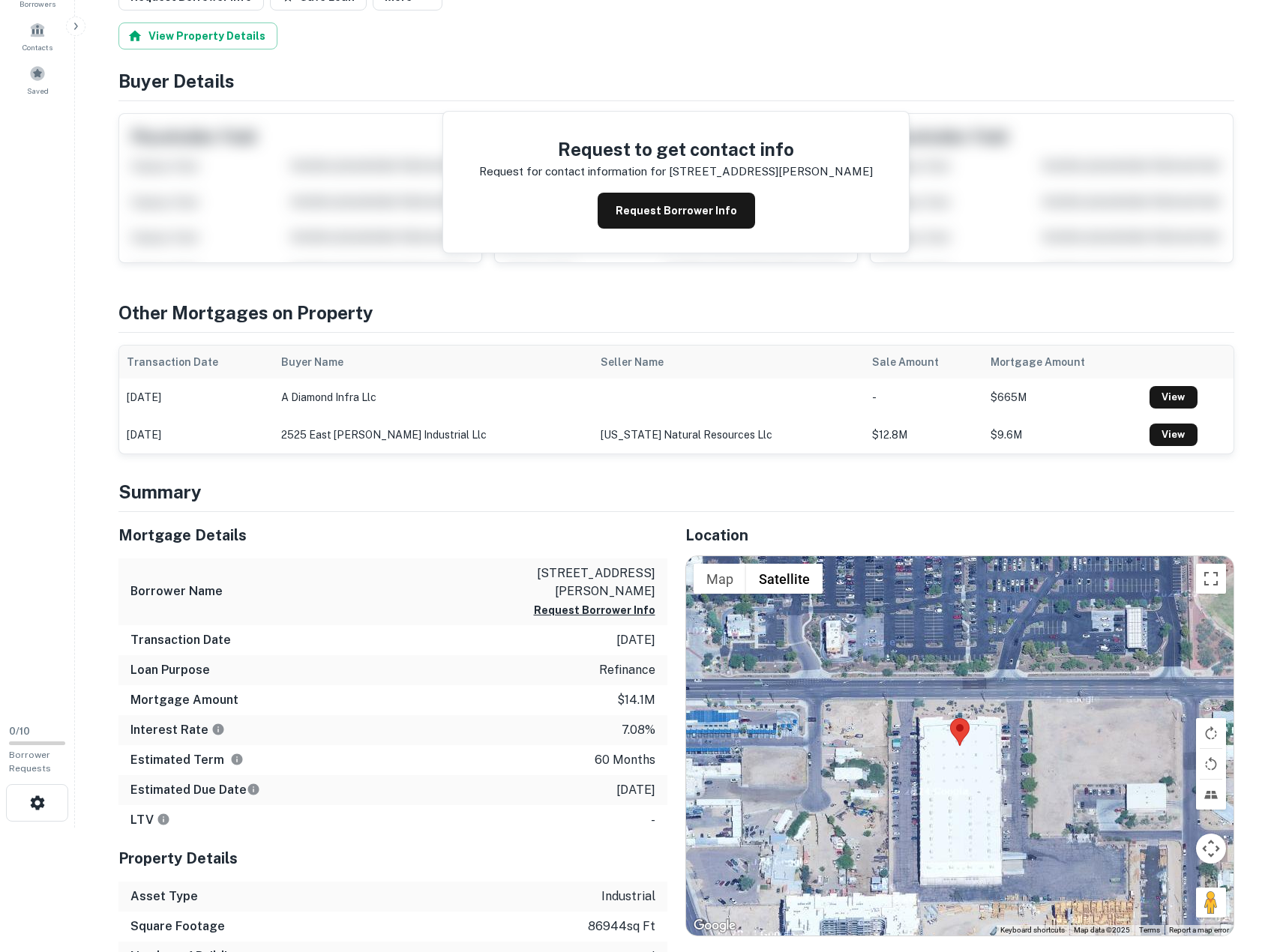
scroll to position [125, 0]
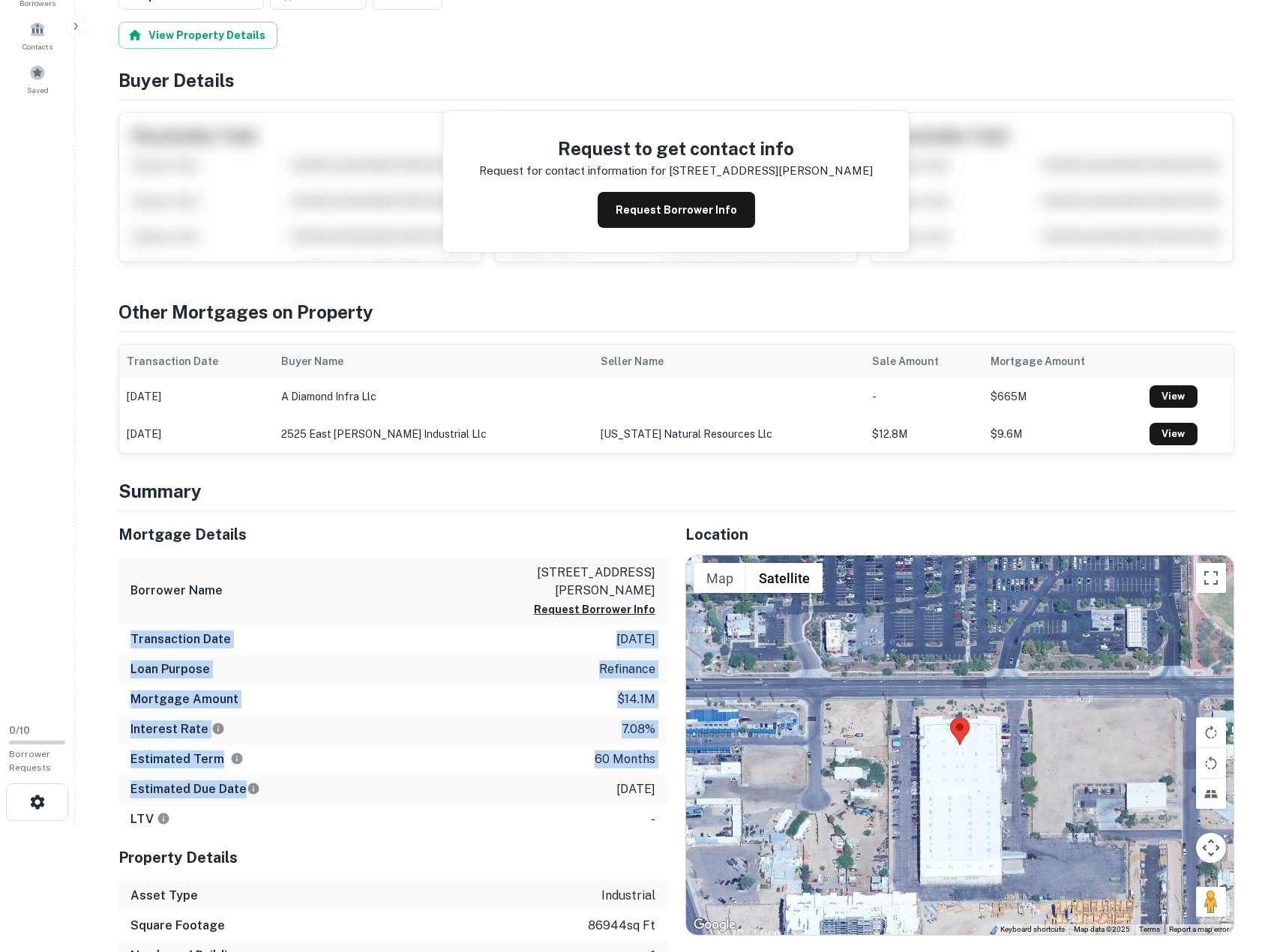
drag, startPoint x: 415, startPoint y: 726, endPoint x: 415, endPoint y: 803, distance: 77.0
click at [415, 803] on div "Mortgage Details Borrower Name 2525 east beardsley industrial Request Borrower …" at bounding box center [393, 672] width 548 height 323
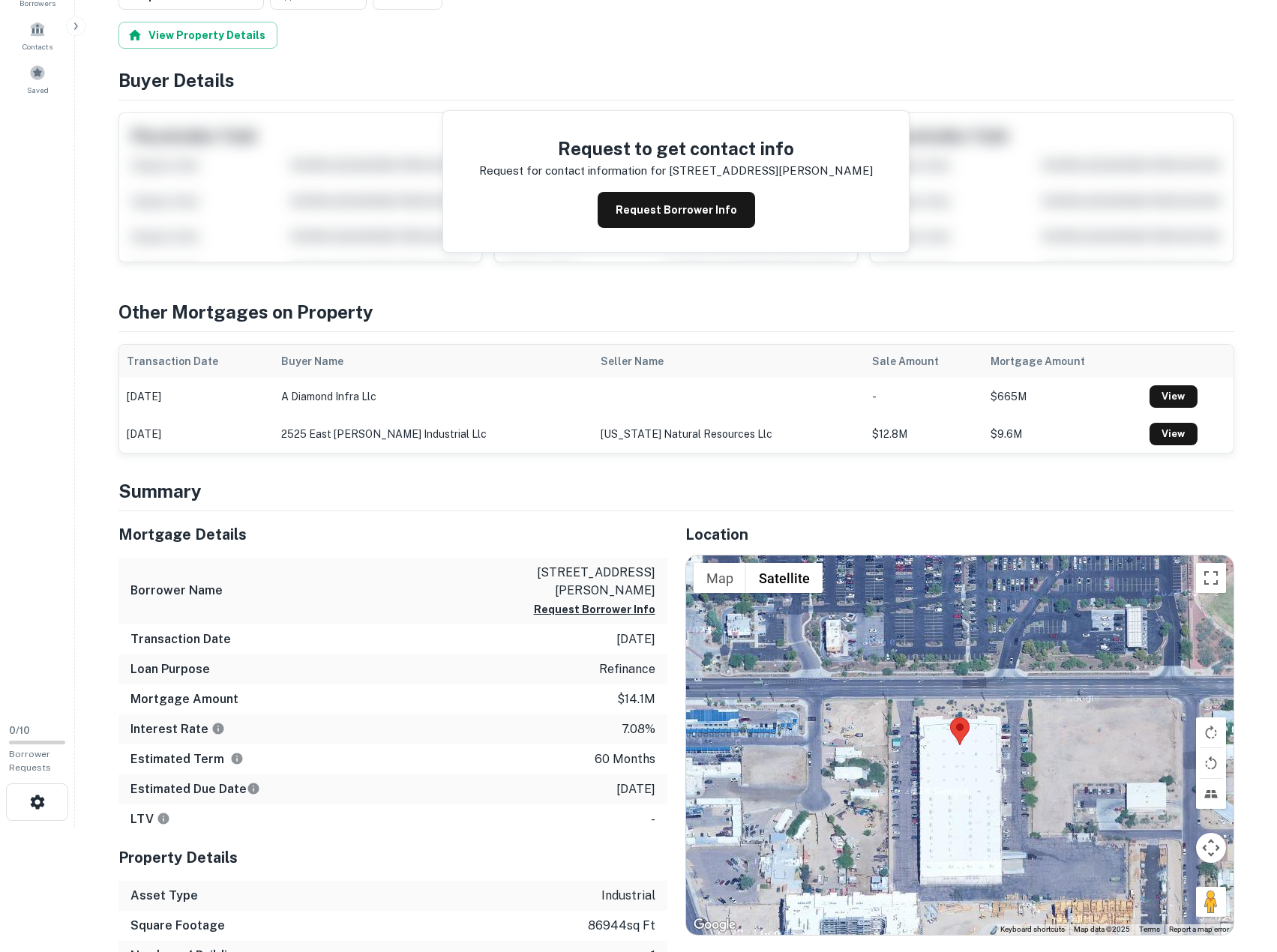
click at [415, 803] on div "Estimated Due Date 12/7/2027" at bounding box center [393, 789] width 548 height 30
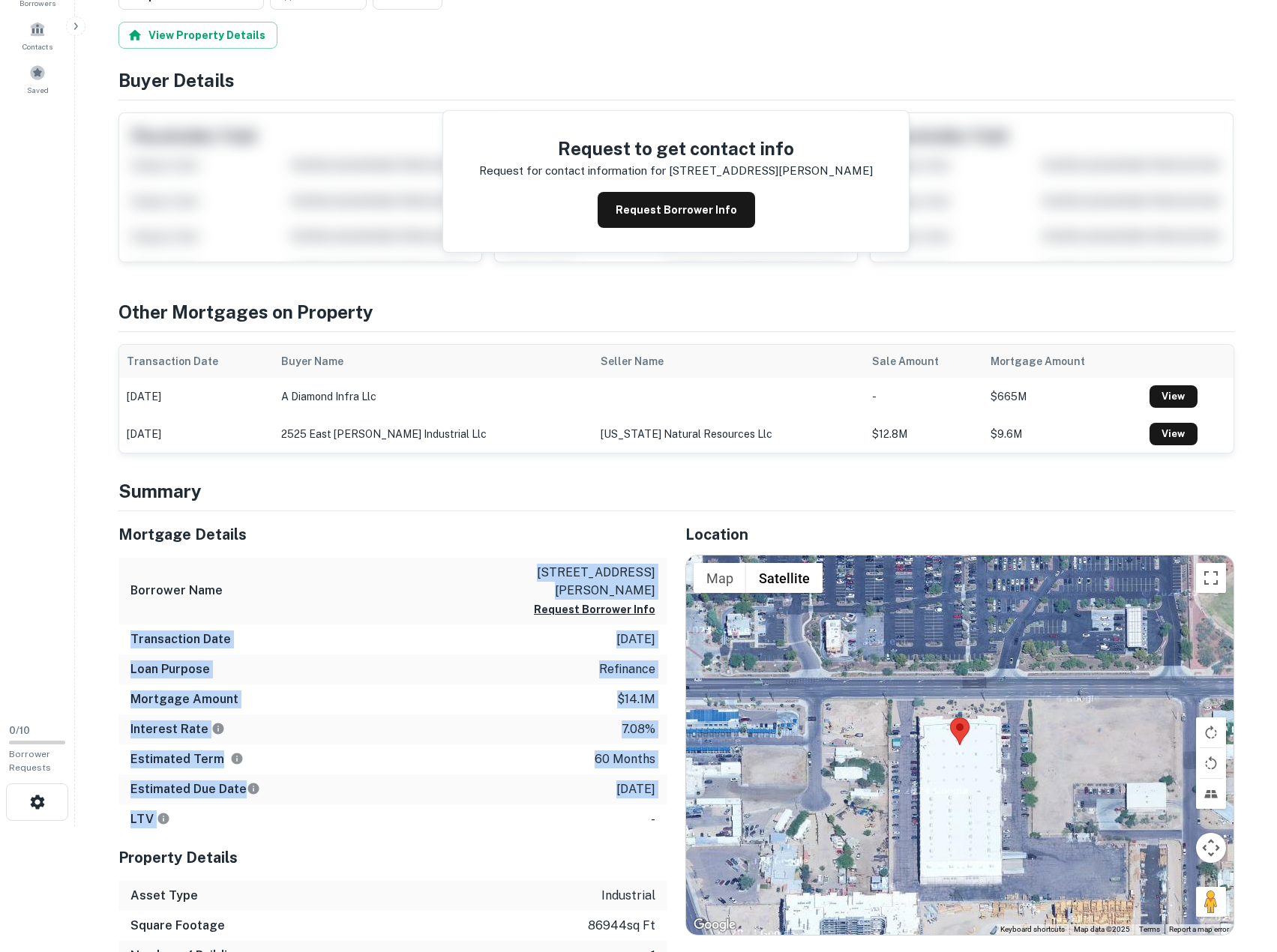
drag, startPoint x: 425, startPoint y: 822, endPoint x: 417, endPoint y: 568, distance: 254.1
click at [417, 568] on div "Mortgage Details Borrower Name 2525 east beardsley industrial Request Borrower …" at bounding box center [393, 672] width 548 height 323
click at [417, 568] on div "Borrower Name 2525 east beardsley industrial Request Borrower Info" at bounding box center [393, 591] width 548 height 67
drag, startPoint x: 416, startPoint y: 612, endPoint x: 451, endPoint y: 827, distance: 217.8
click at [451, 827] on div "Mortgage Details Borrower Name 2525 east beardsley industrial Request Borrower …" at bounding box center [393, 672] width 548 height 323
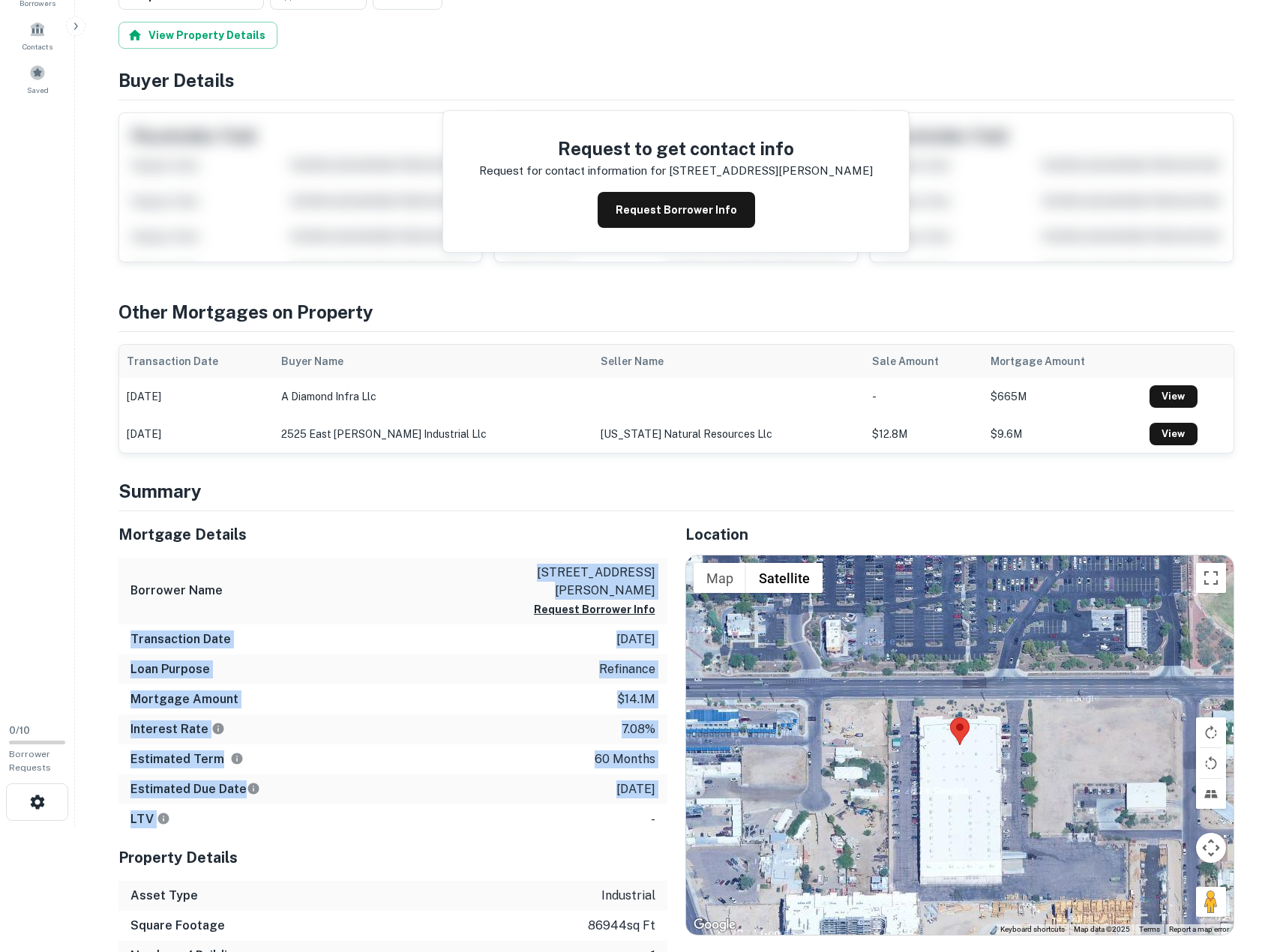
click at [451, 827] on div "LTV -" at bounding box center [393, 820] width 548 height 30
drag, startPoint x: 451, startPoint y: 827, endPoint x: 414, endPoint y: 521, distance: 308.2
click at [414, 521] on div "Mortgage Details Borrower Name 2525 east beardsley industrial Request Borrower …" at bounding box center [393, 672] width 548 height 323
click at [414, 521] on div "Mortgage Details" at bounding box center [393, 534] width 548 height 47
click at [412, 802] on div "Mortgage Details Borrower Name 2525 east beardsley industrial Request Borrower …" at bounding box center [393, 672] width 548 height 323
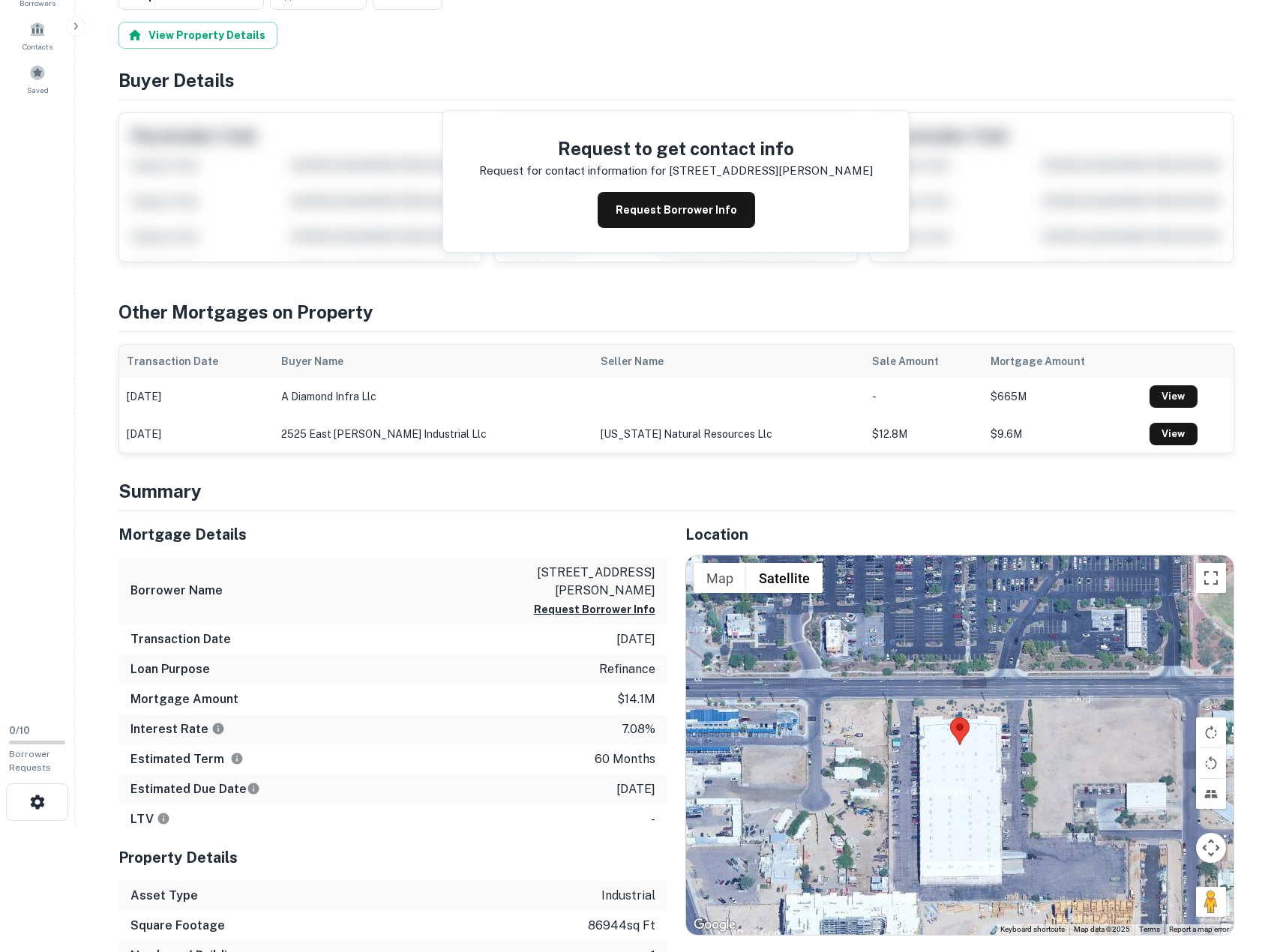
click at [412, 802] on div "Estimated Due Date 12/7/2027" at bounding box center [393, 789] width 548 height 30
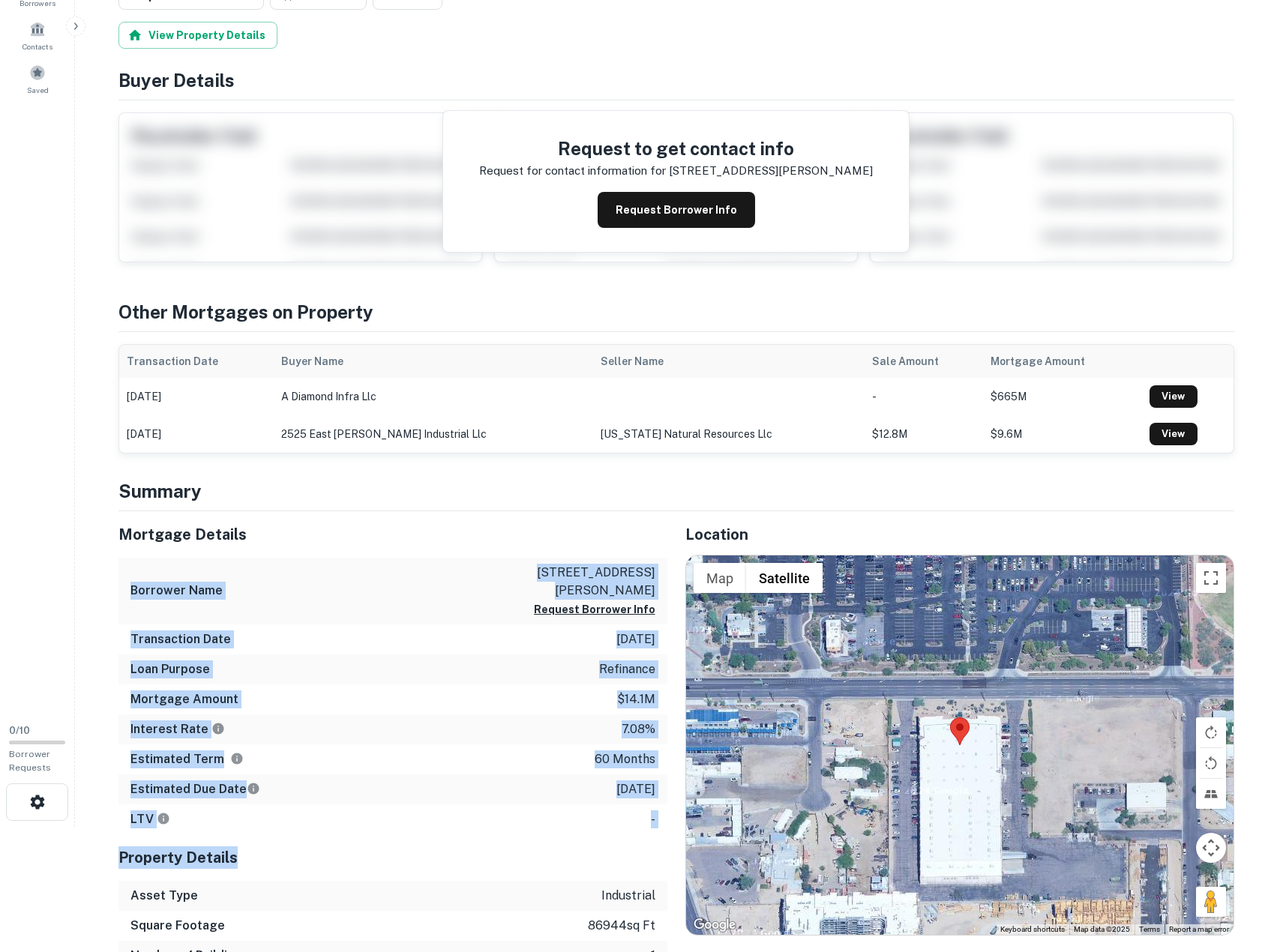
drag, startPoint x: 423, startPoint y: 850, endPoint x: 399, endPoint y: 536, distance: 314.9
click at [399, 536] on div "Mortgage Details Borrower Name 2525 east beardsley industrial Request Borrower …" at bounding box center [393, 755] width 548 height 490
click at [399, 536] on h5 "Mortgage Details" at bounding box center [393, 534] width 548 height 22
drag, startPoint x: 403, startPoint y: 675, endPoint x: 420, endPoint y: 791, distance: 117.2
click at [420, 791] on div "Mortgage Details Borrower Name 2525 east beardsley industrial Request Borrower …" at bounding box center [393, 672] width 548 height 323
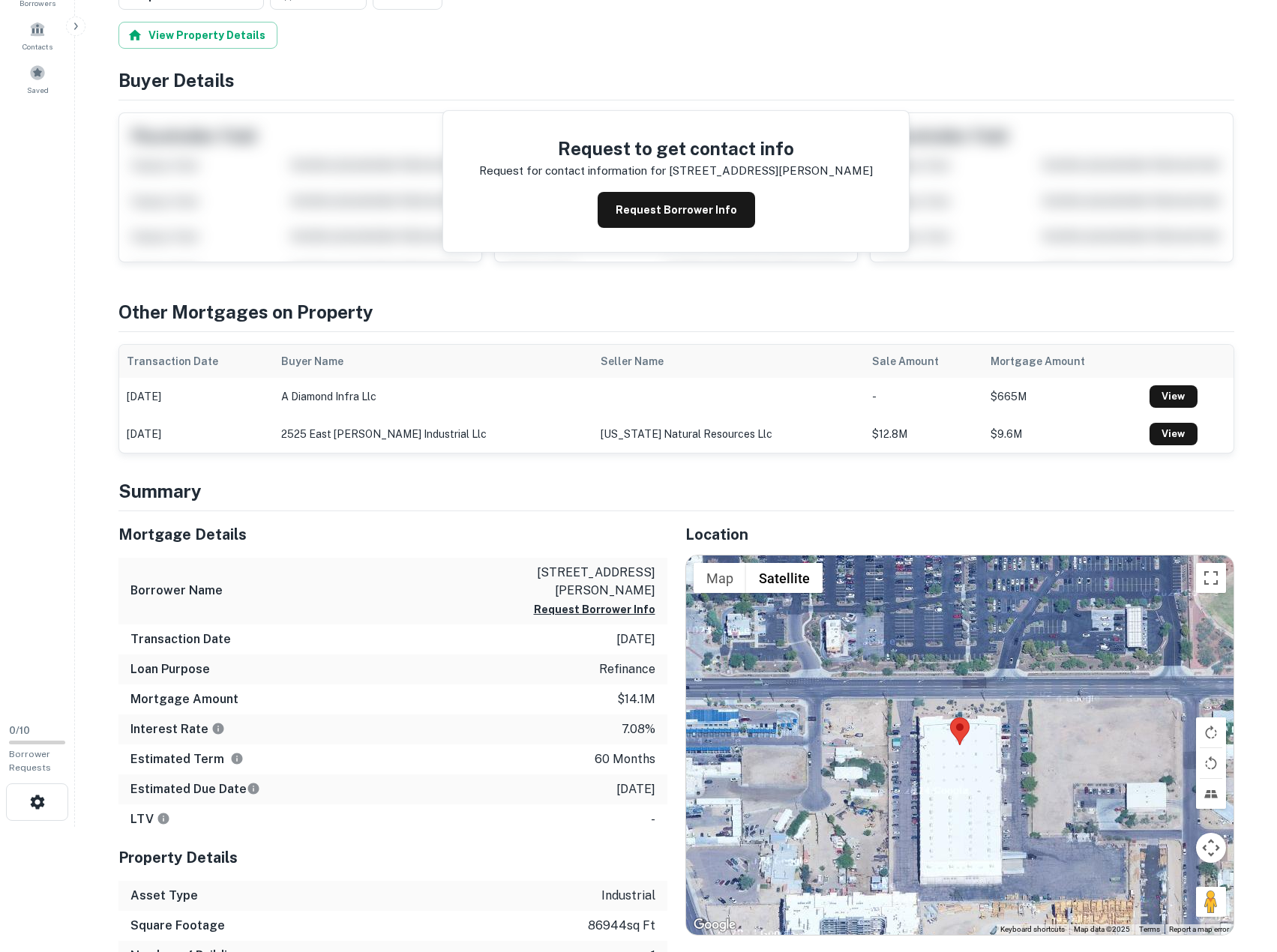
click at [420, 791] on div "Estimated Due Date 12/7/2027" at bounding box center [393, 789] width 548 height 30
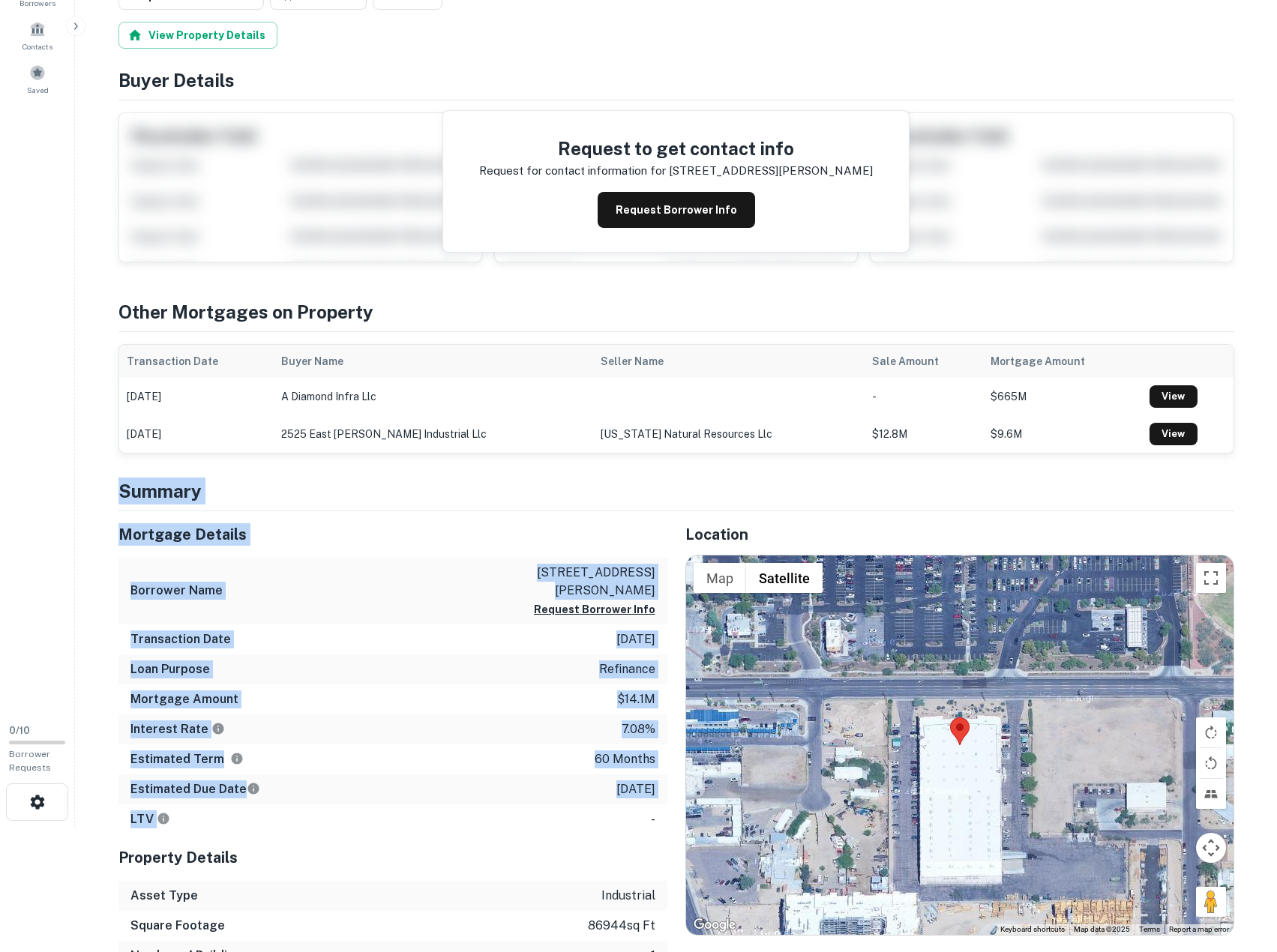
drag, startPoint x: 427, startPoint y: 645, endPoint x: 449, endPoint y: 805, distance: 161.5
click at [449, 805] on div "LTV -" at bounding box center [393, 820] width 548 height 30
drag, startPoint x: 449, startPoint y: 805, endPoint x: 446, endPoint y: 505, distance: 300.0
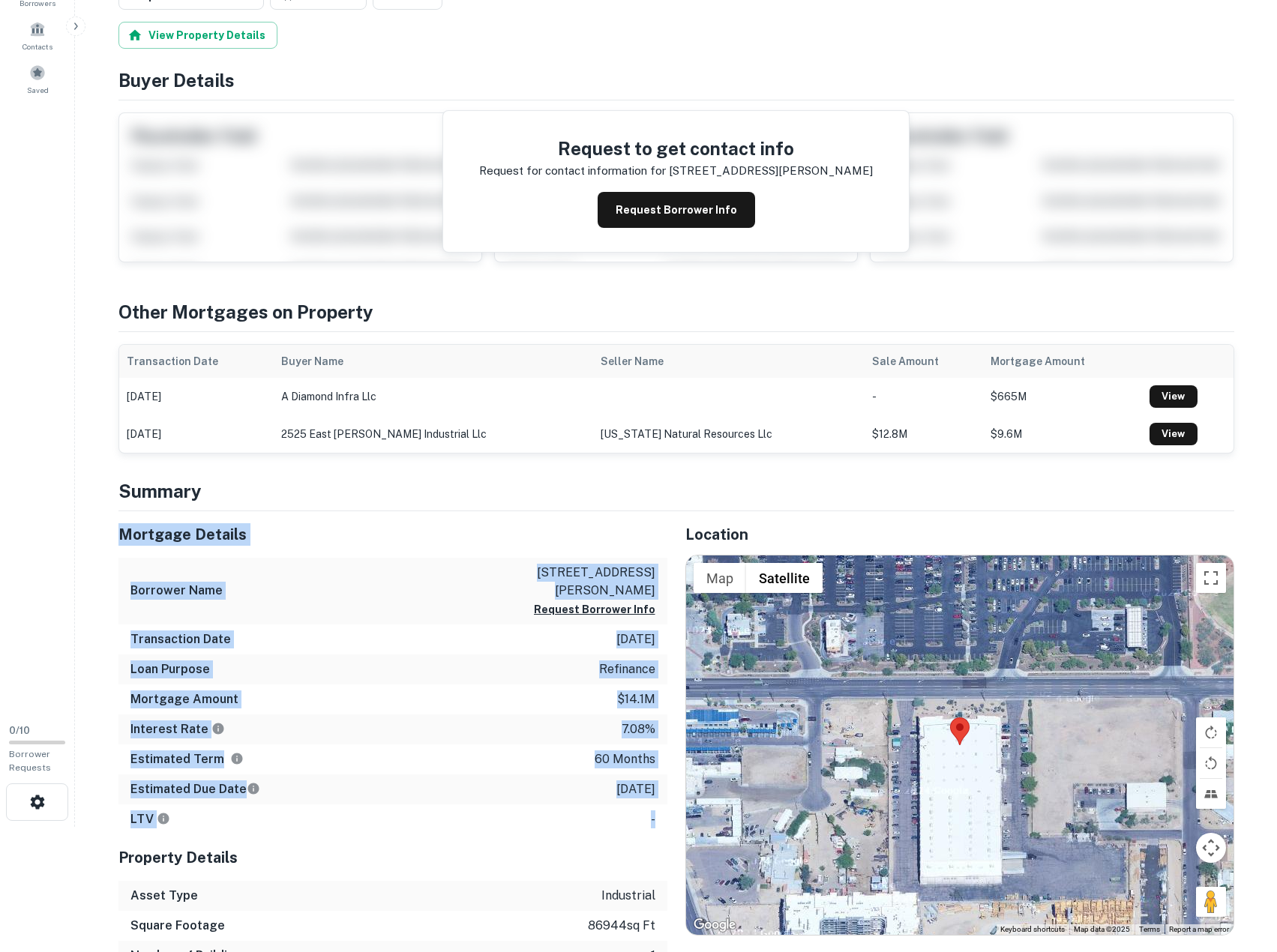
drag, startPoint x: 445, startPoint y: 514, endPoint x: 472, endPoint y: 835, distance: 322.1
click at [472, 835] on div "Mortgage Details Borrower Name 2525 east beardsley industrial Request Borrower …" at bounding box center [393, 755] width 548 height 490
click at [472, 835] on div "Property Details" at bounding box center [393, 858] width 548 height 47
drag, startPoint x: 472, startPoint y: 835, endPoint x: 415, endPoint y: 472, distance: 367.4
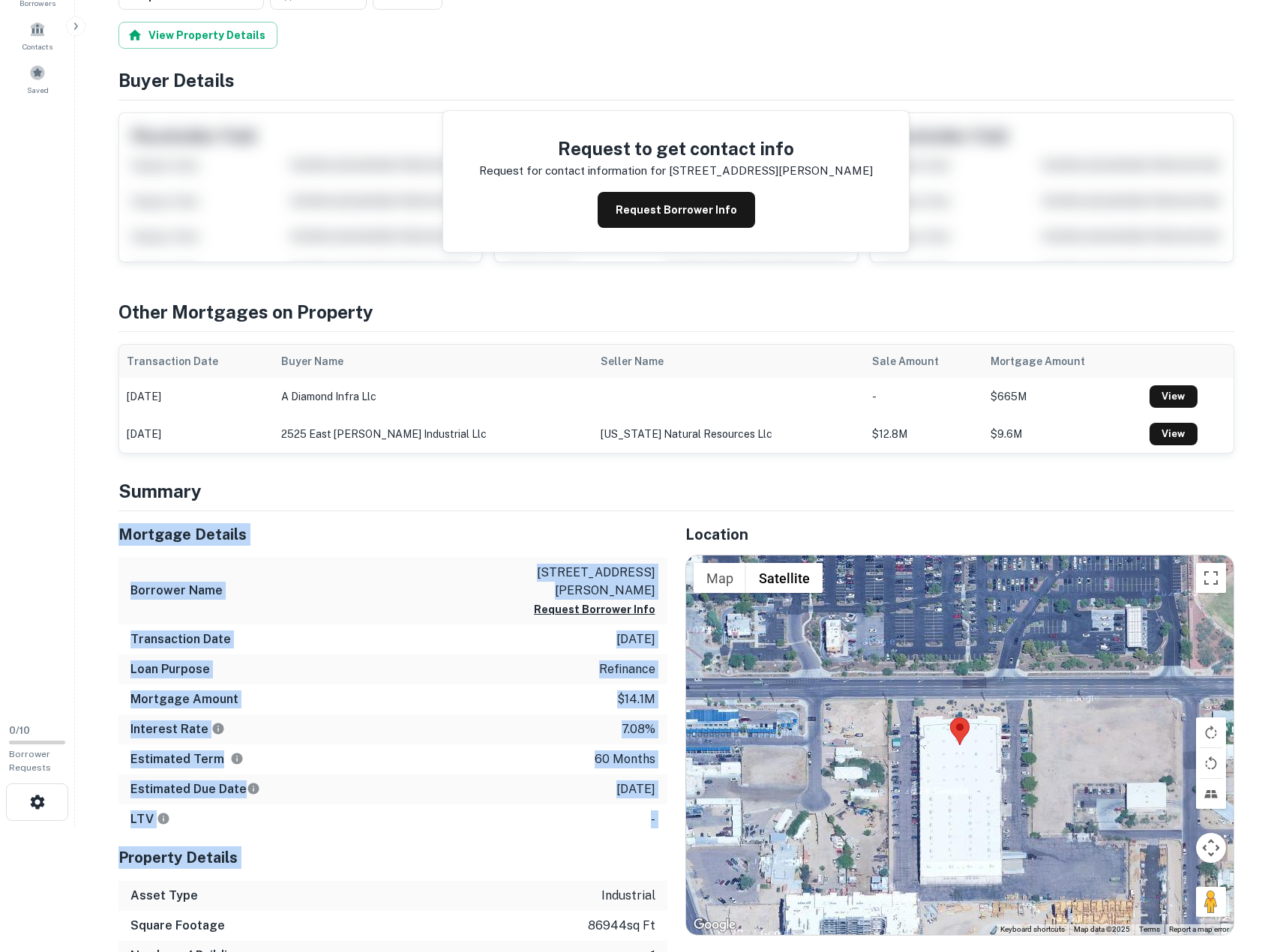
click at [383, 526] on h5 "Mortgage Details" at bounding box center [393, 534] width 548 height 22
drag, startPoint x: 405, startPoint y: 779, endPoint x: 415, endPoint y: 850, distance: 71.7
click at [415, 850] on div "Mortgage Details Borrower Name 2525 east beardsley industrial Request Borrower …" at bounding box center [393, 755] width 548 height 490
click at [415, 850] on h5 "Property Details" at bounding box center [393, 858] width 548 height 22
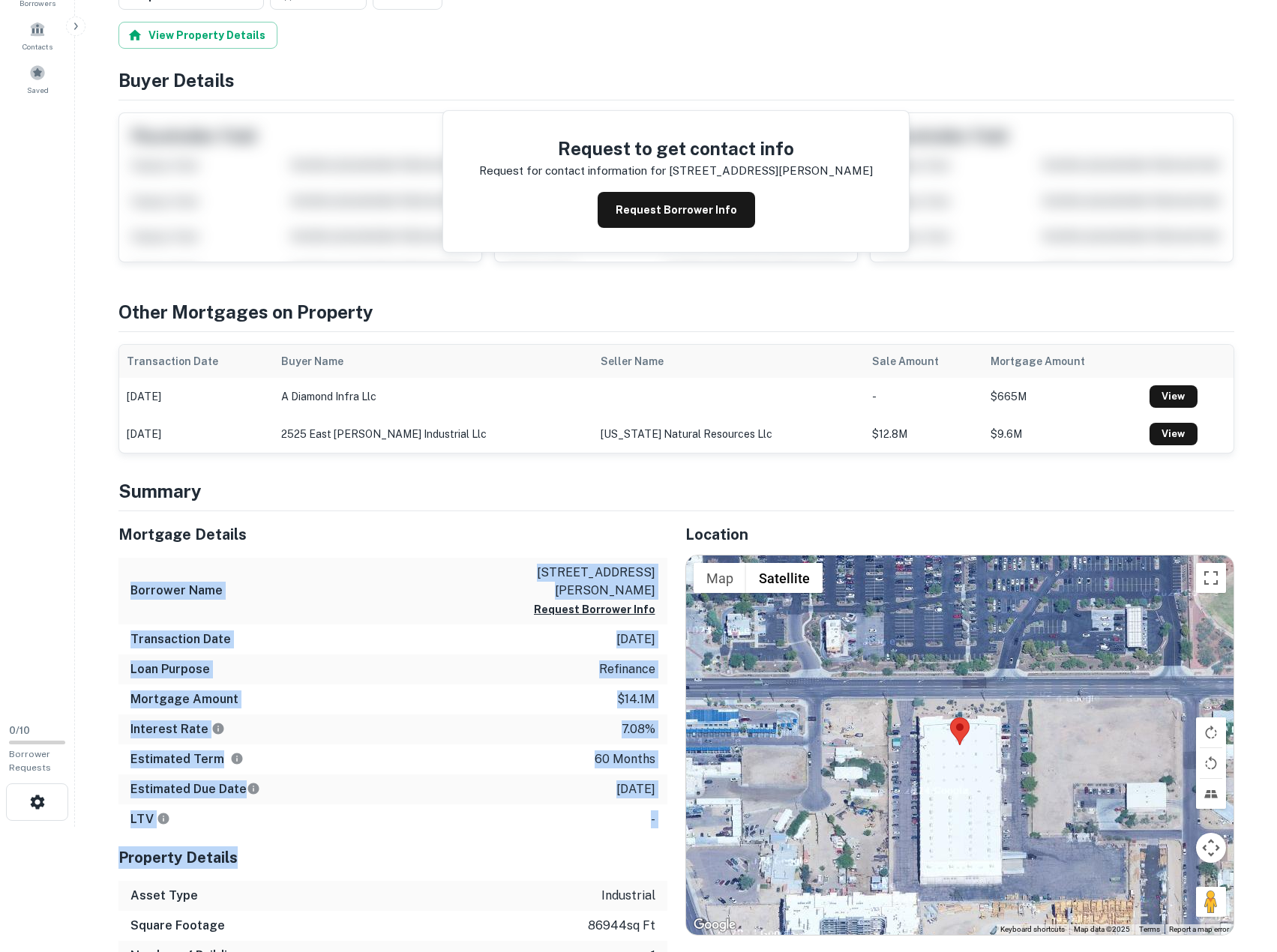
click at [384, 533] on div "Mortgage Details Borrower Name 2525 east beardsley industrial Request Borrower …" at bounding box center [393, 755] width 548 height 490
click at [411, 835] on div "Property Details" at bounding box center [393, 858] width 548 height 47
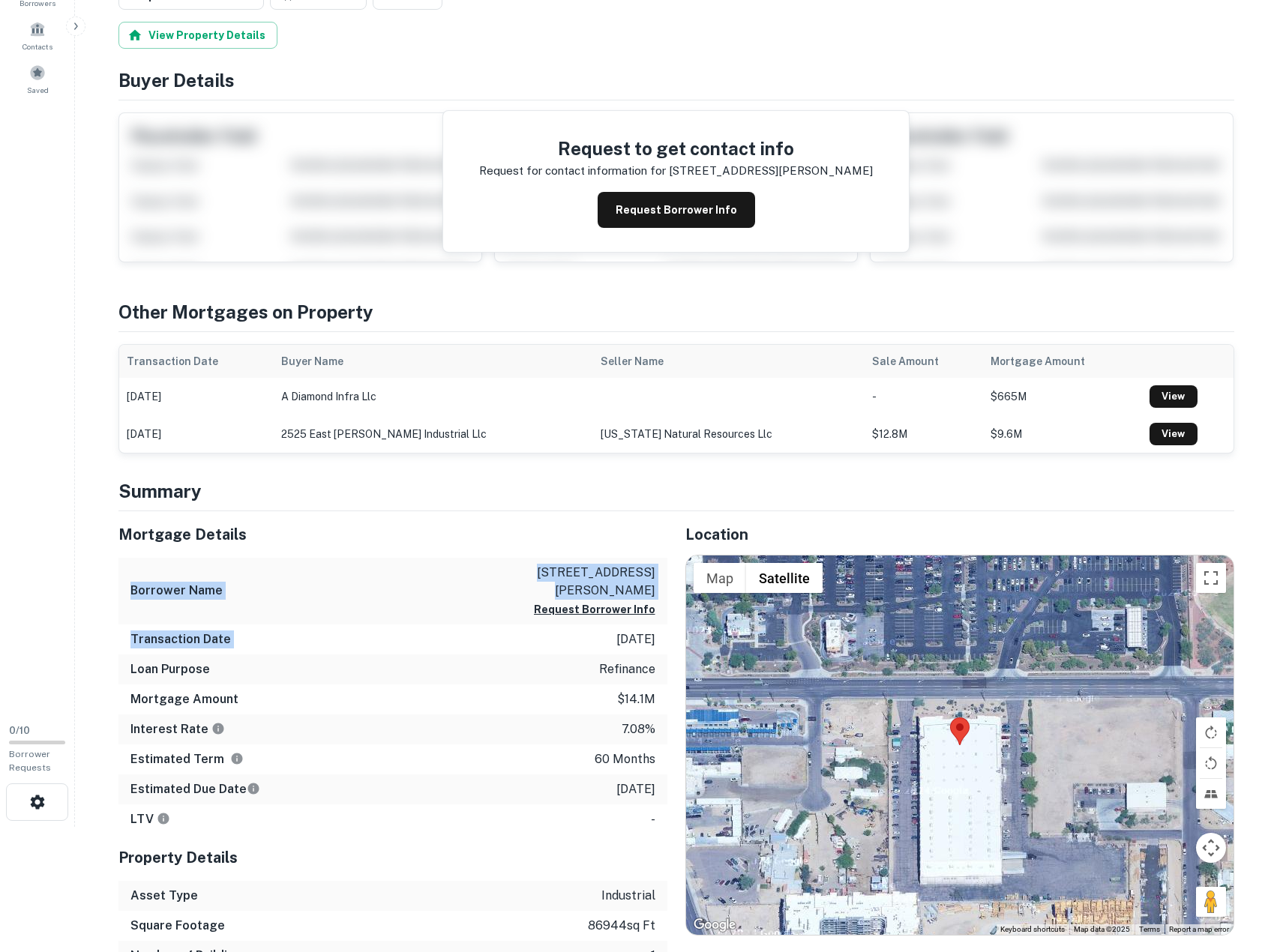
drag, startPoint x: 423, startPoint y: 551, endPoint x: 423, endPoint y: 651, distance: 100.0
click at [423, 651] on div "Mortgage Details Borrower Name 2525 east beardsley industrial Request Borrower …" at bounding box center [393, 672] width 548 height 323
click at [423, 655] on div "Loan Purpose refinance" at bounding box center [393, 669] width 548 height 30
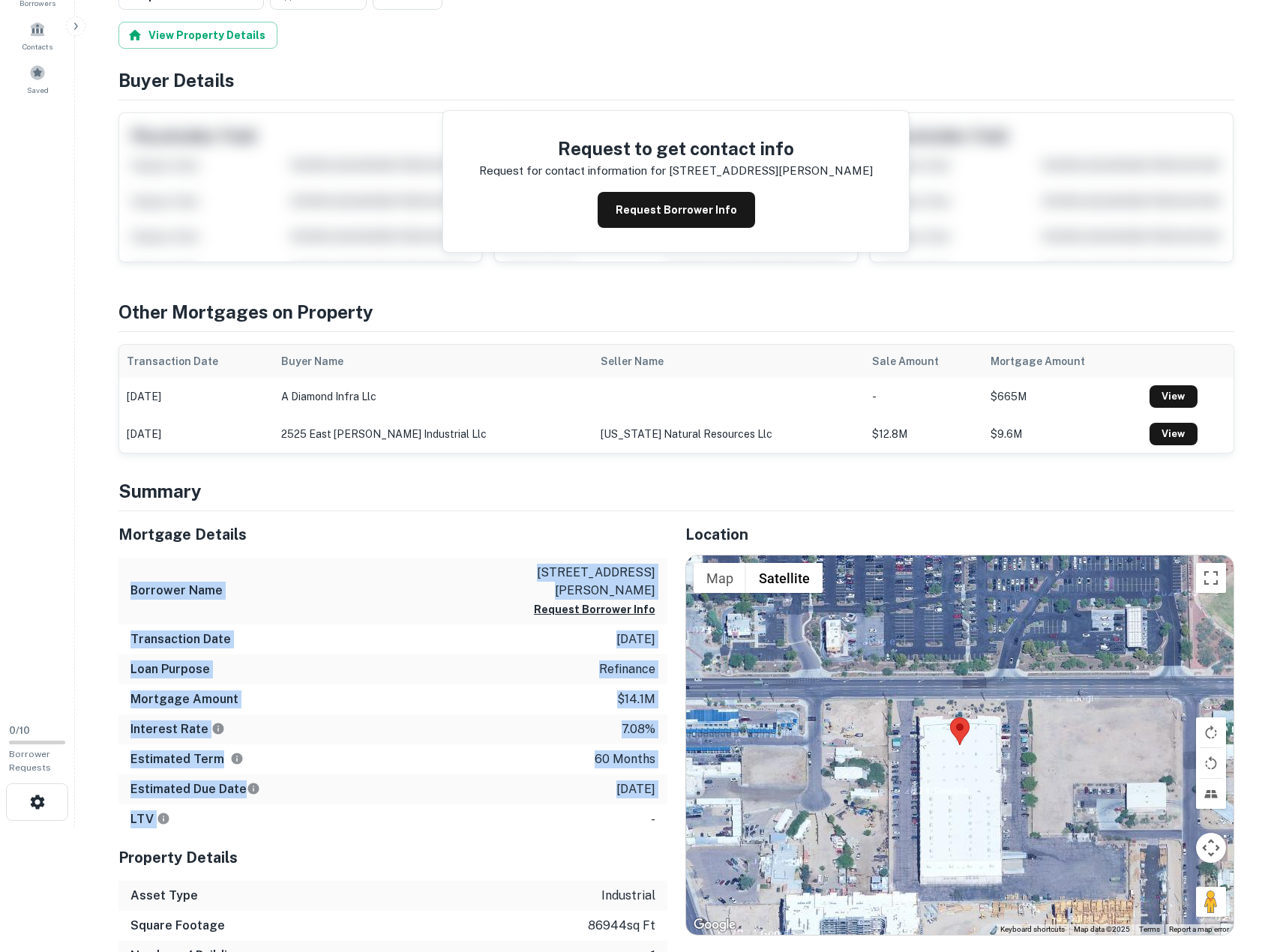
drag, startPoint x: 449, startPoint y: 640, endPoint x: 459, endPoint y: 829, distance: 189.3
click at [459, 828] on div "Mortgage Details Borrower Name 2525 east beardsley industrial Request Borrower …" at bounding box center [393, 672] width 548 height 323
click at [459, 829] on div "LTV -" at bounding box center [393, 820] width 548 height 30
drag, startPoint x: 458, startPoint y: 549, endPoint x: 449, endPoint y: 475, distance: 74.5
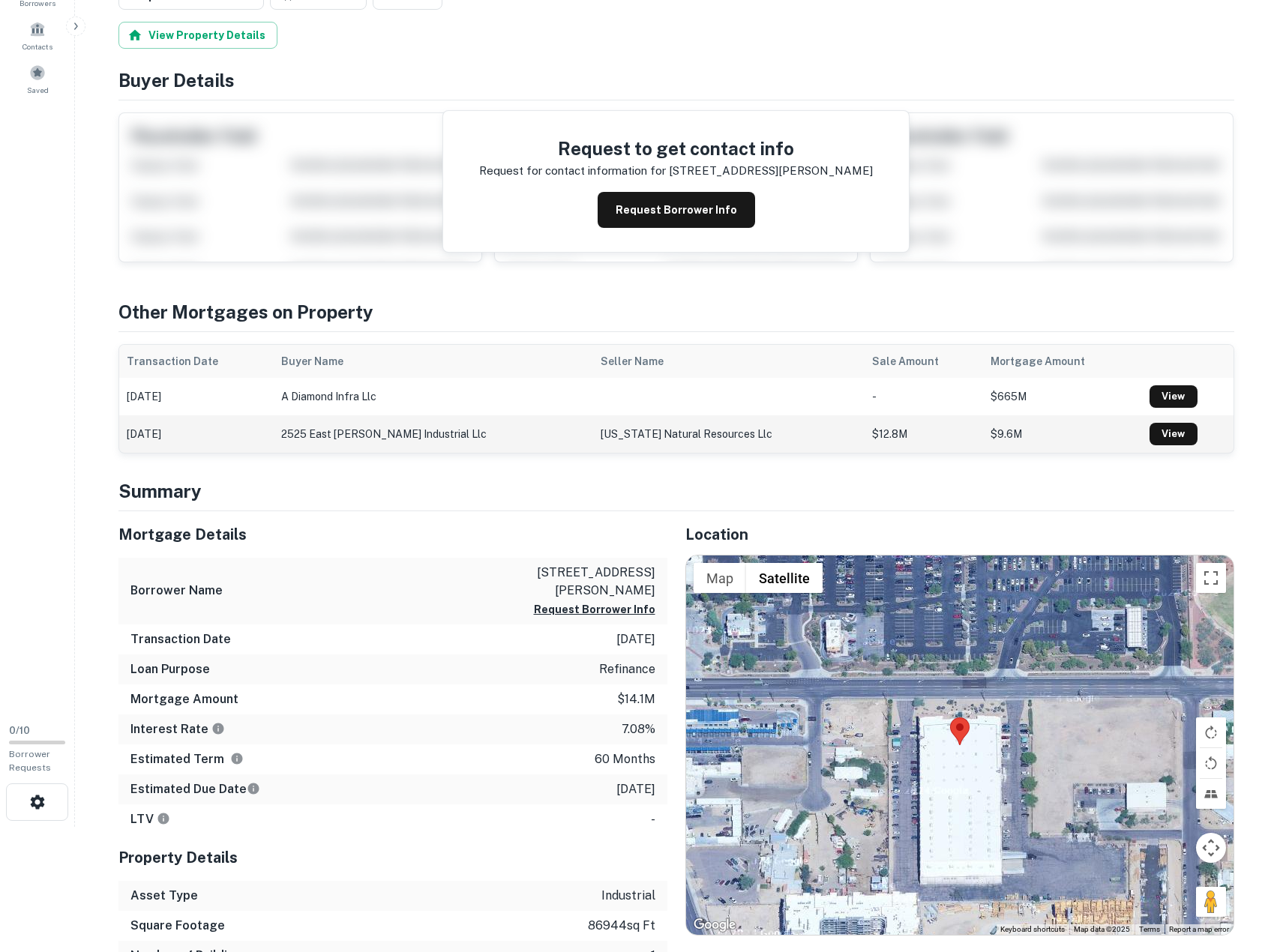
click at [493, 419] on td "2525 east [PERSON_NAME] industrial llc" at bounding box center [433, 434] width 320 height 37
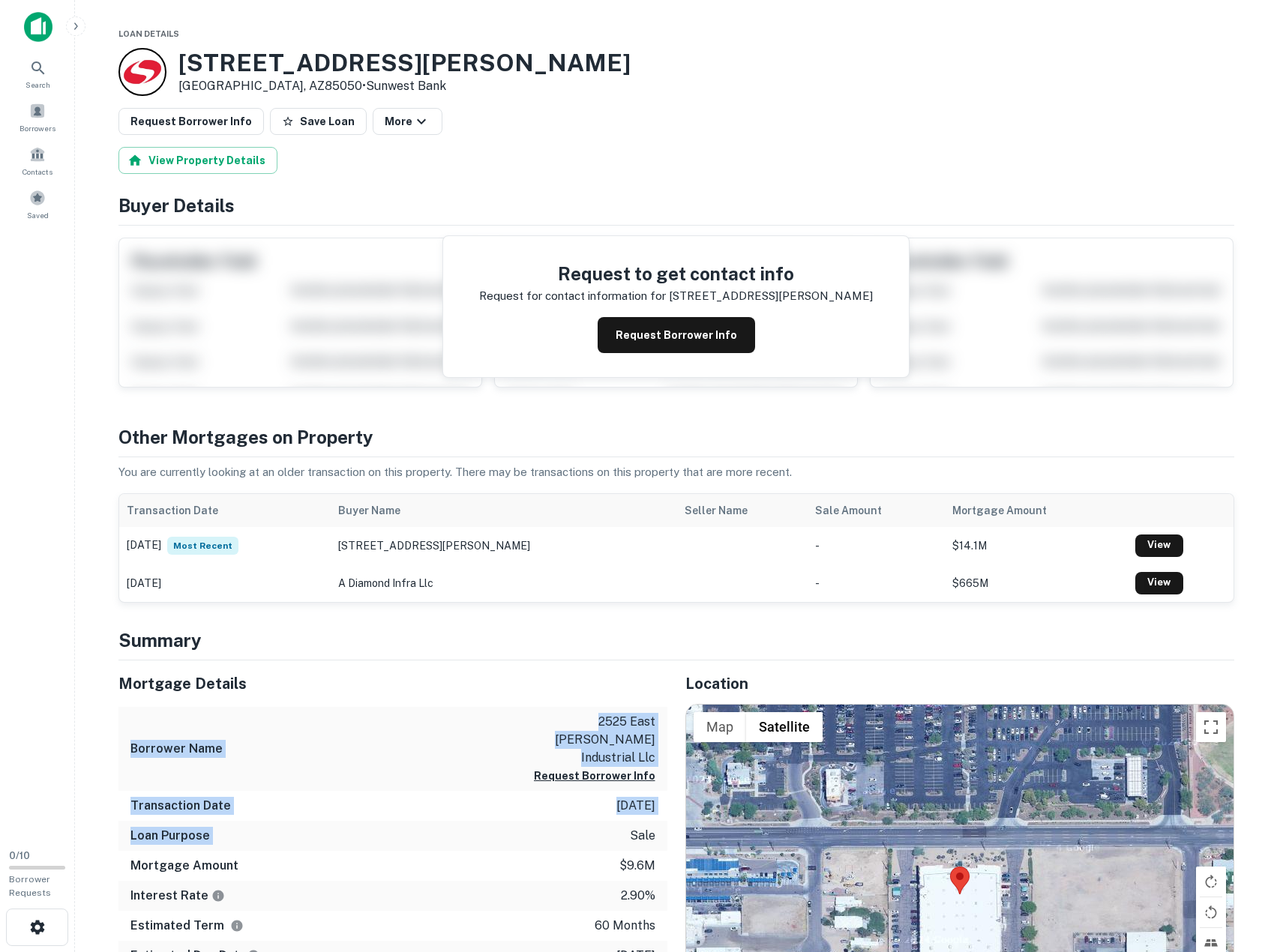
drag, startPoint x: 405, startPoint y: 739, endPoint x: 438, endPoint y: 816, distance: 83.8
click at [438, 816] on div "Mortgage Details Borrower Name 2525 east beardsley industrial llc Request Borro…" at bounding box center [393, 831] width 548 height 341
click at [438, 821] on div "Loan Purpose sale" at bounding box center [393, 835] width 548 height 30
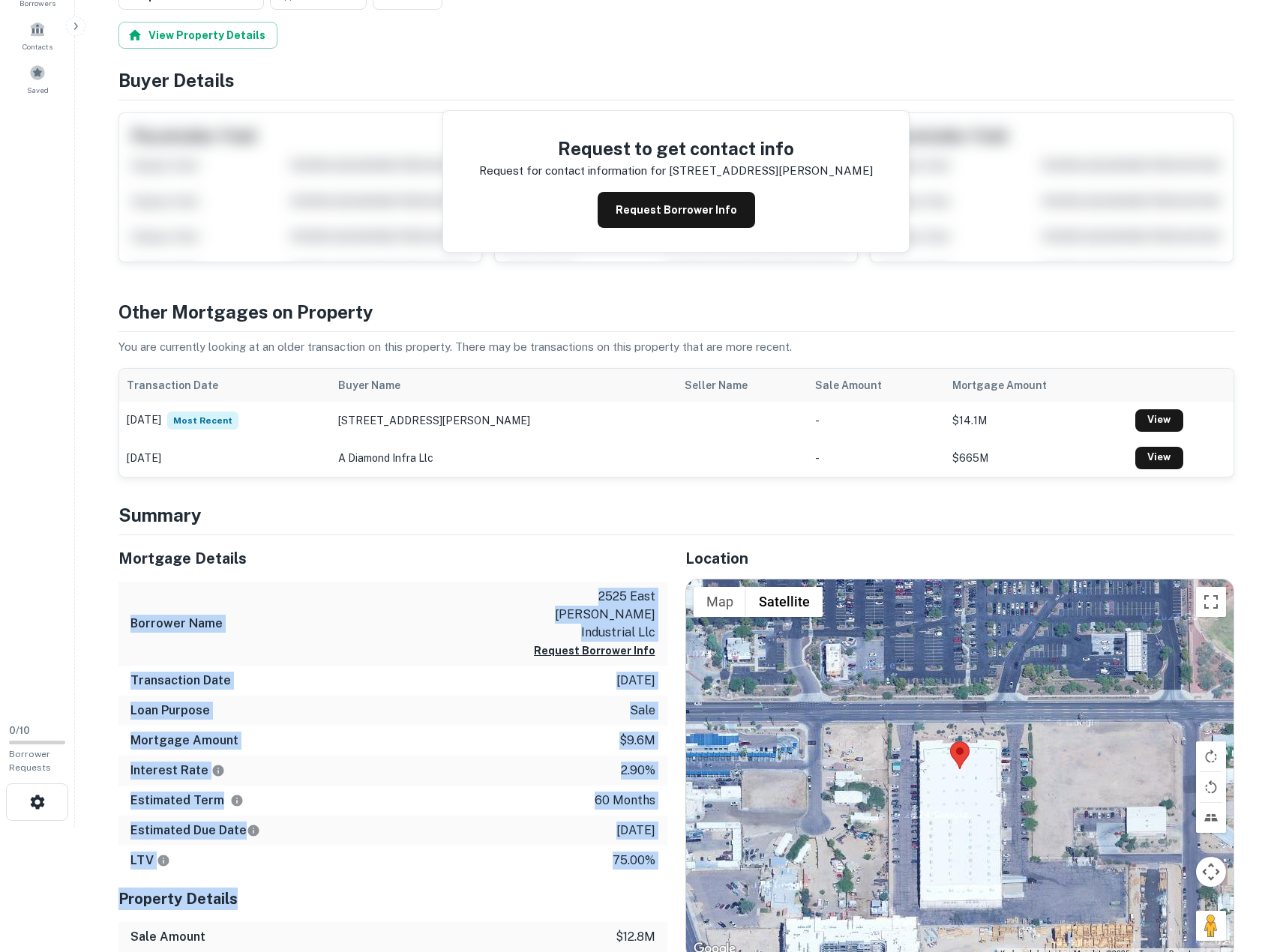
drag, startPoint x: 440, startPoint y: 548, endPoint x: 579, endPoint y: 889, distance: 368.2
click at [579, 889] on div "Mortgage Details Borrower Name 2525 east beardsley industrial llc Request Borro…" at bounding box center [393, 804] width 548 height 537
click at [465, 677] on div "Mortgage Details Borrower Name 2525 east beardsley industrial llc Request Borro…" at bounding box center [393, 706] width 548 height 341
click at [465, 675] on div "Transaction Date 9/28/2020" at bounding box center [393, 681] width 548 height 30
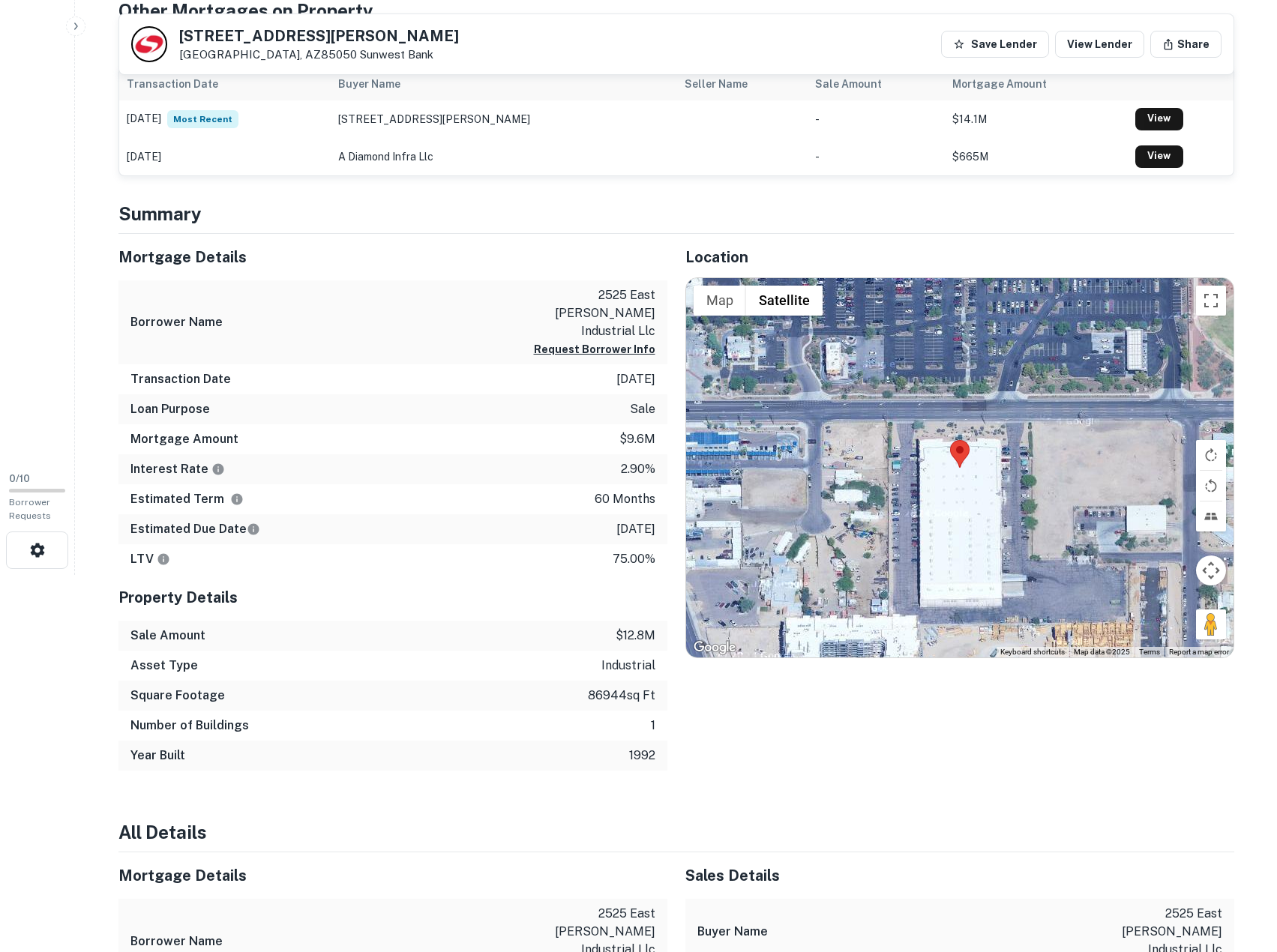
scroll to position [0, 0]
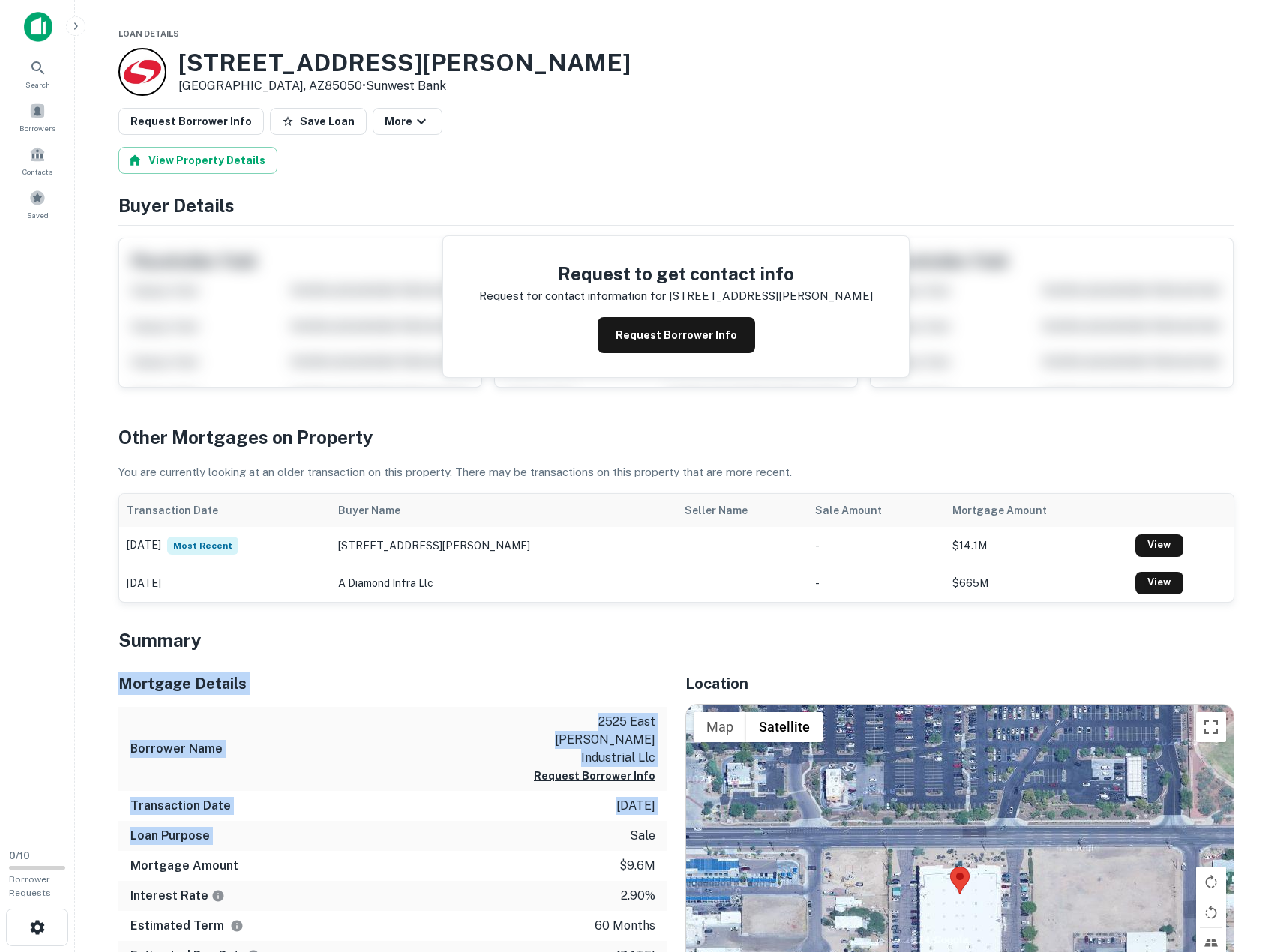
drag, startPoint x: 421, startPoint y: 668, endPoint x: 437, endPoint y: 824, distance: 156.8
click at [437, 824] on div "Loan Purpose sale" at bounding box center [393, 835] width 548 height 30
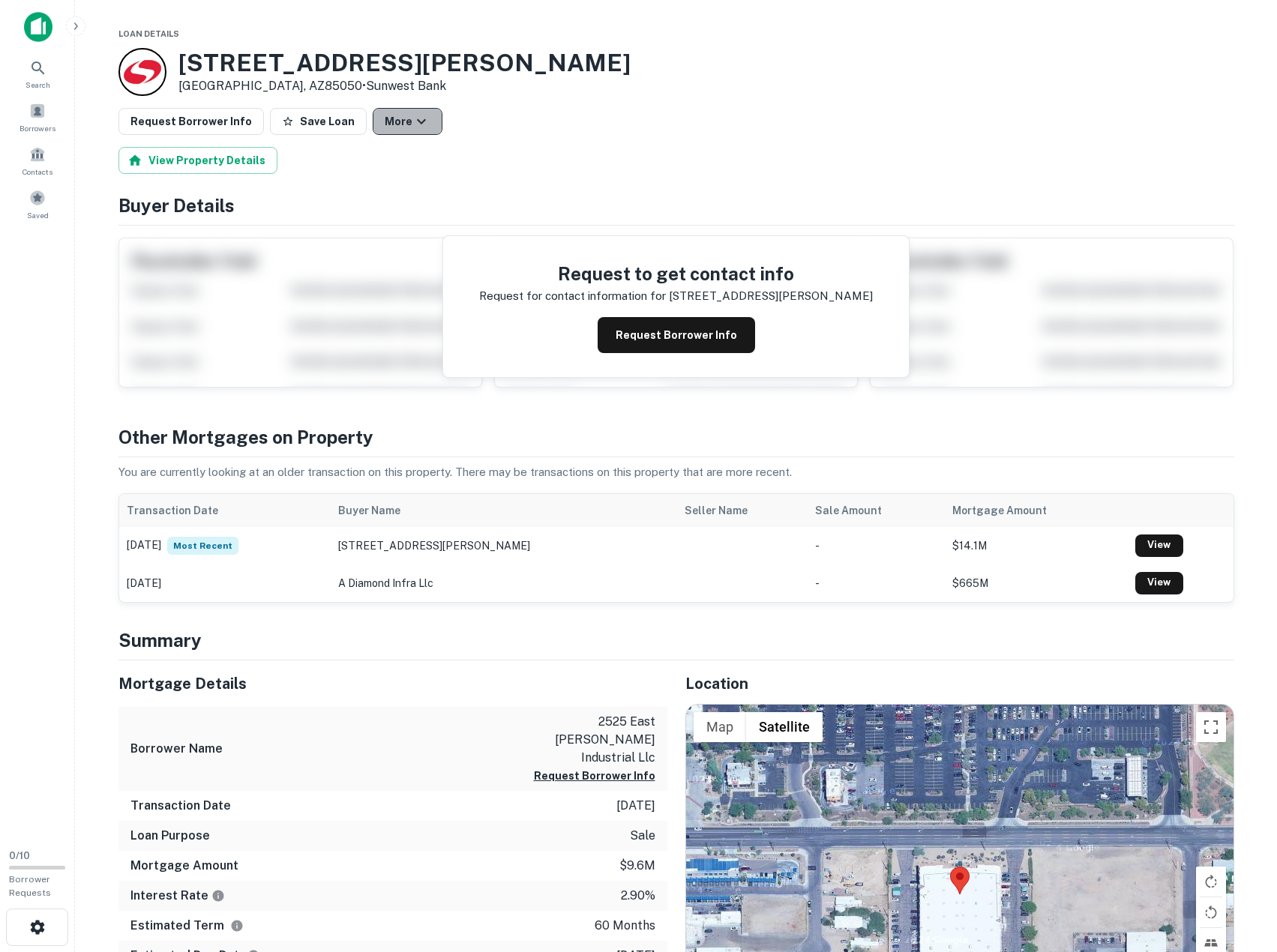
click at [388, 124] on button "More" at bounding box center [408, 121] width 70 height 27
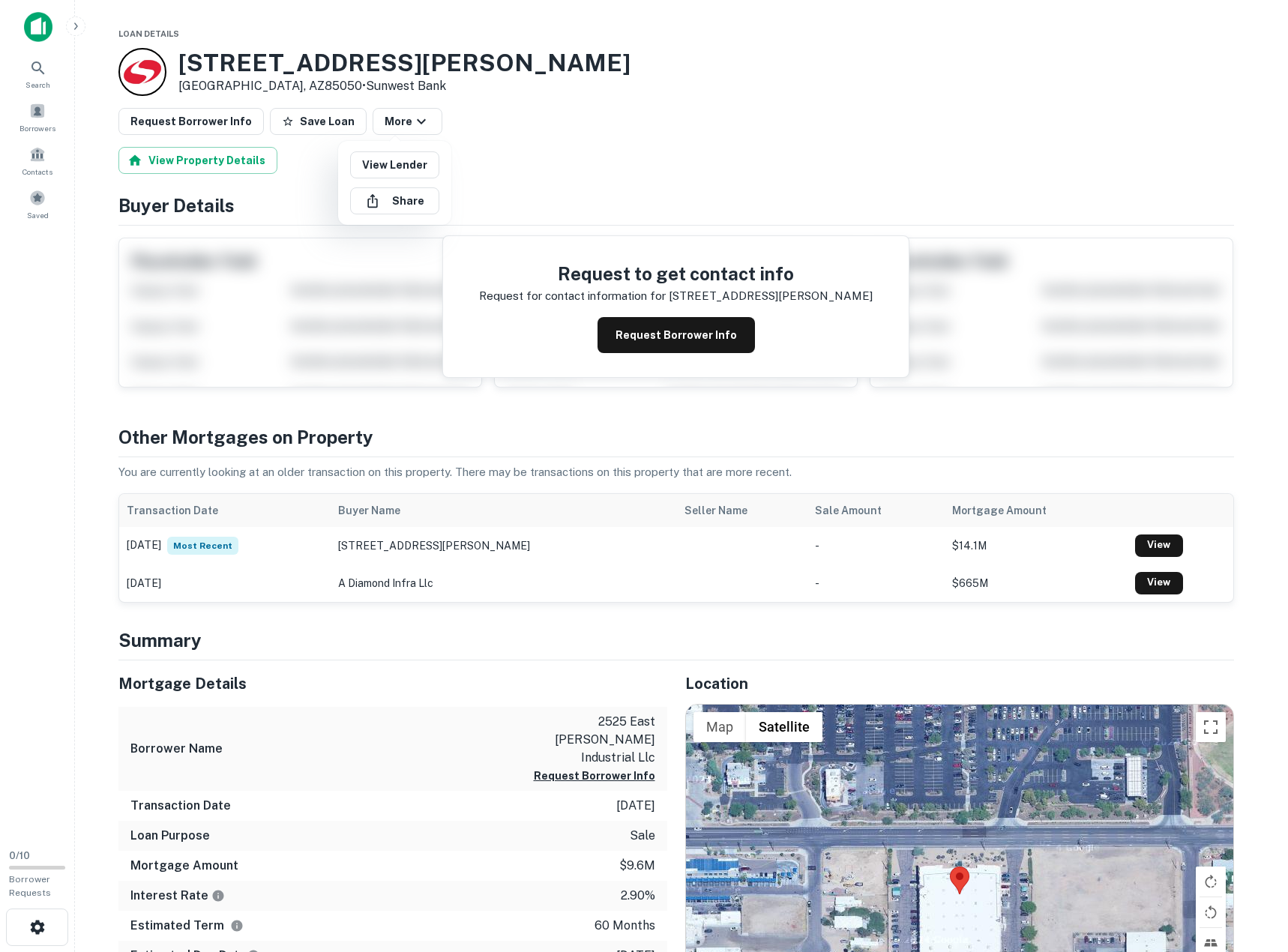
click at [595, 126] on div at bounding box center [644, 476] width 1288 height 952
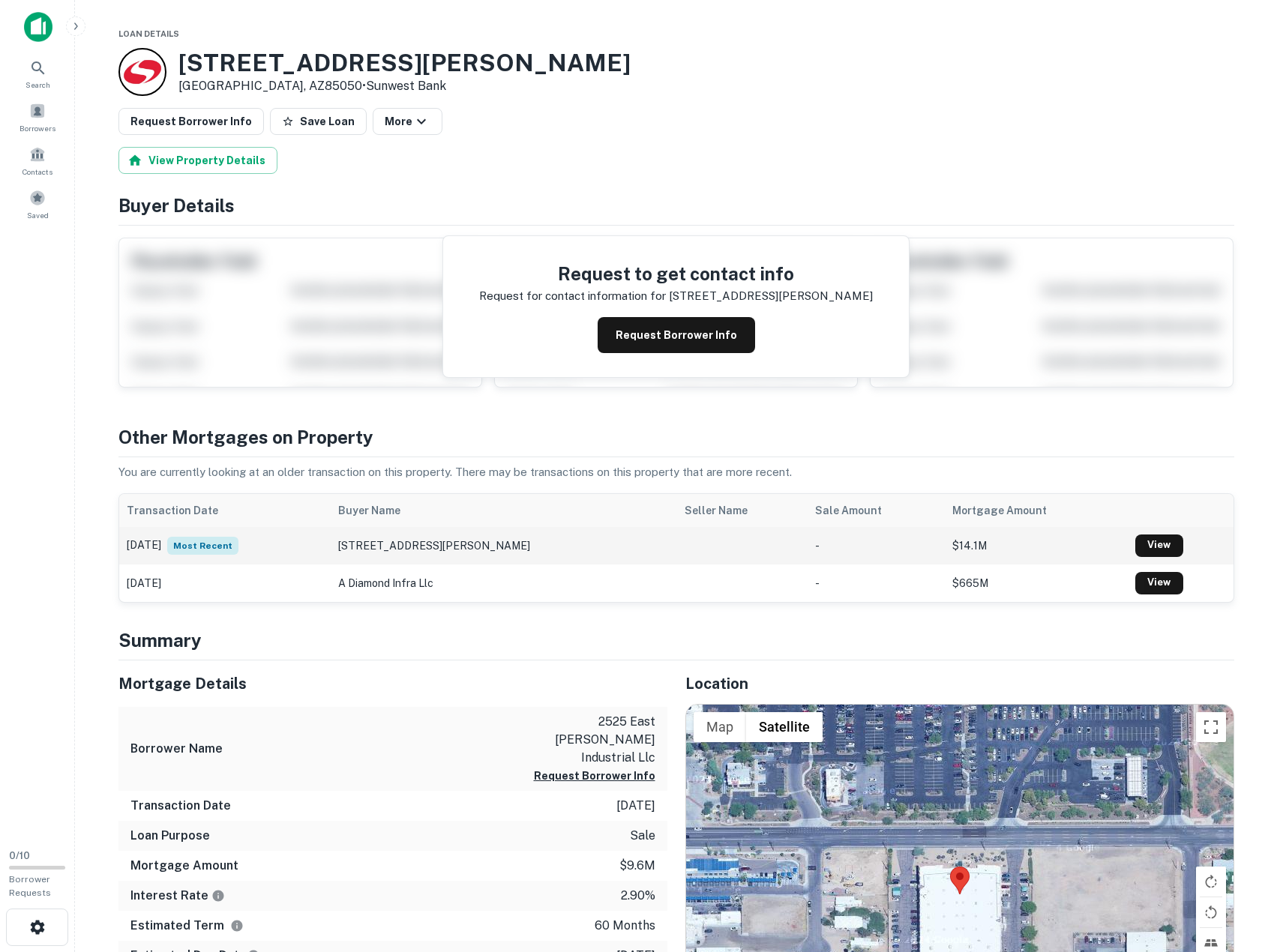
click at [440, 551] on td "[STREET_ADDRESS][PERSON_NAME]" at bounding box center [504, 545] width 346 height 37
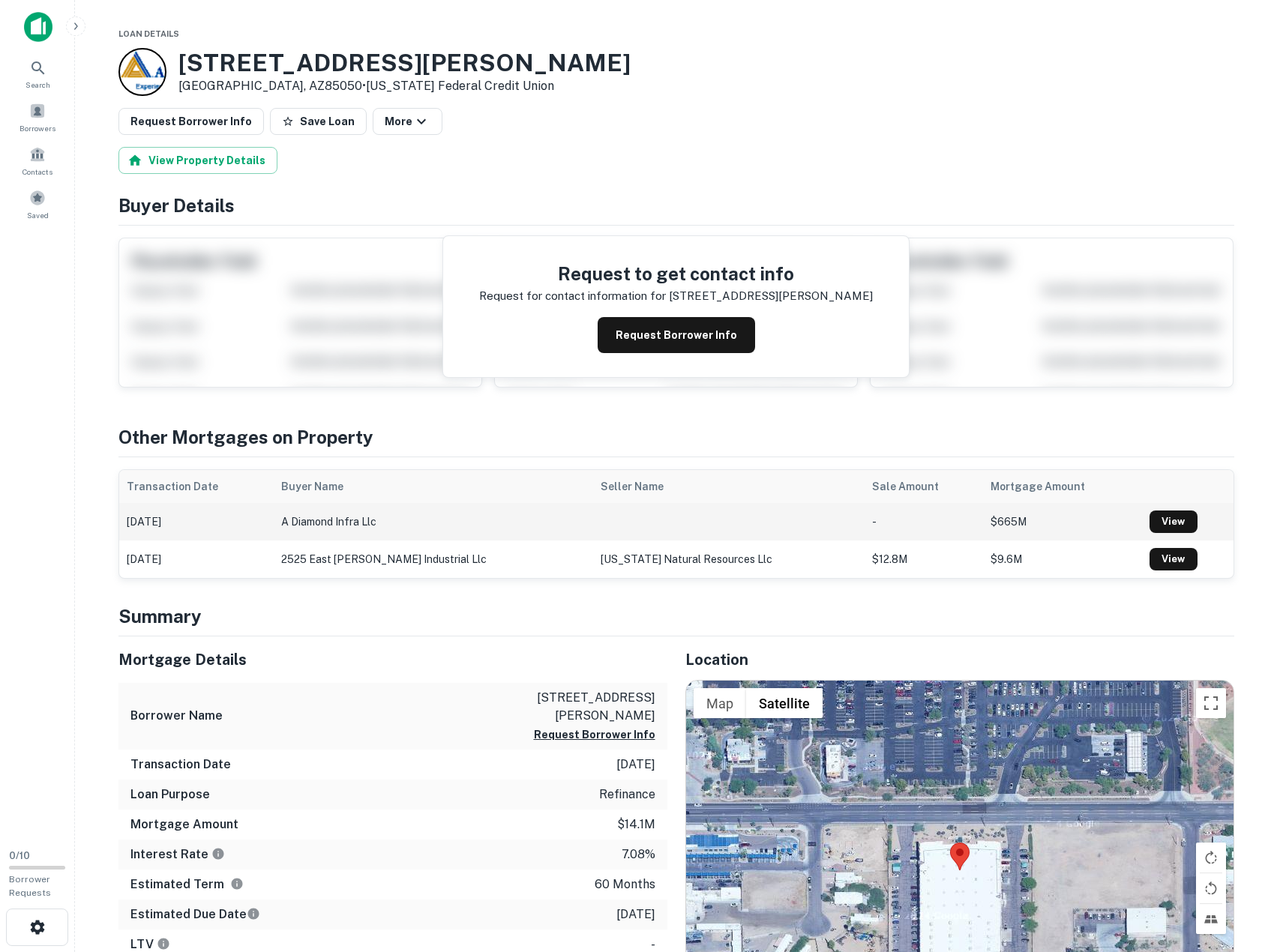
click at [445, 527] on td "a diamond infra llc" at bounding box center [433, 521] width 320 height 37
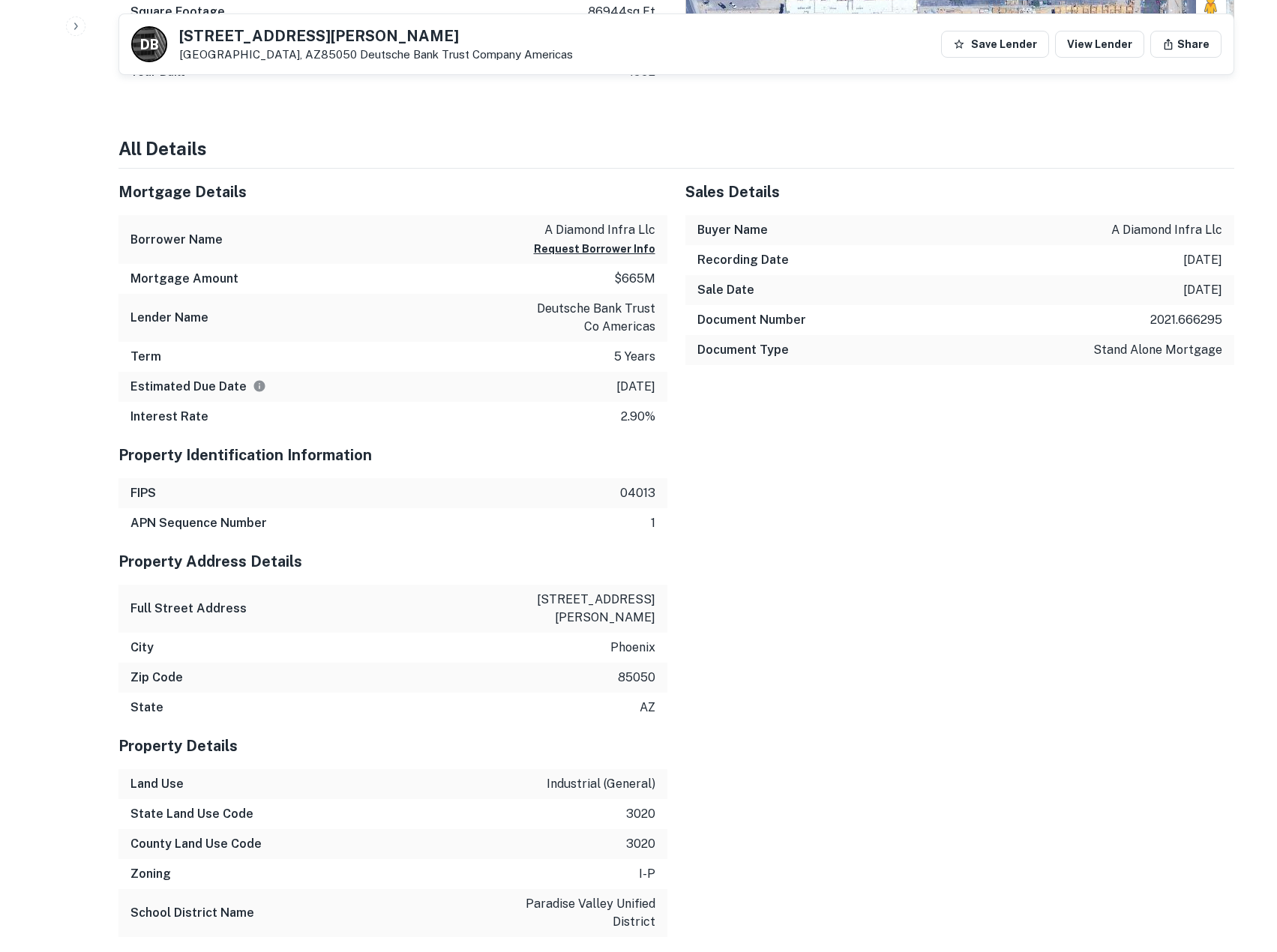
scroll to position [1000, 0]
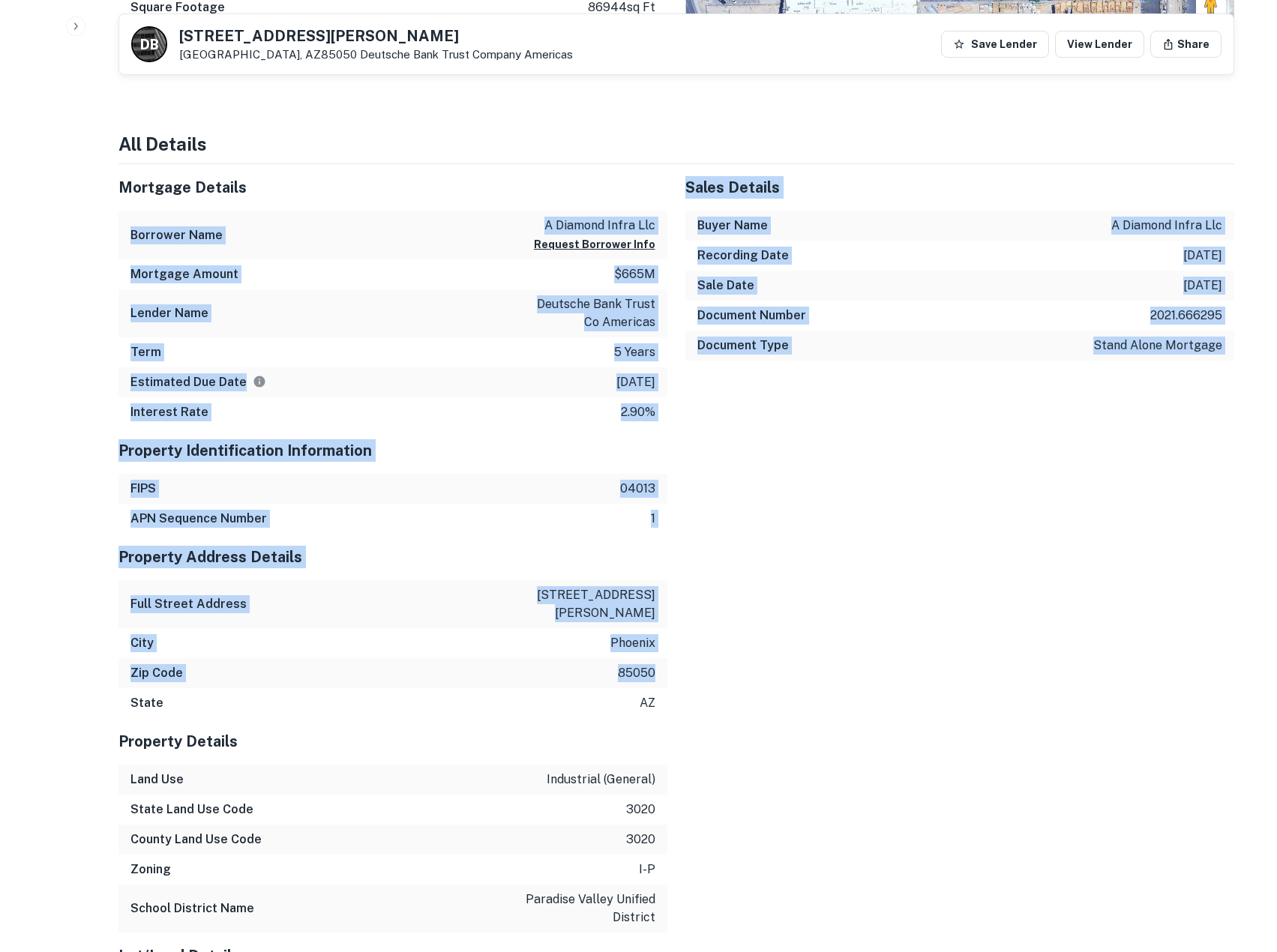
drag, startPoint x: 590, startPoint y: 220, endPoint x: 742, endPoint y: 663, distance: 468.4
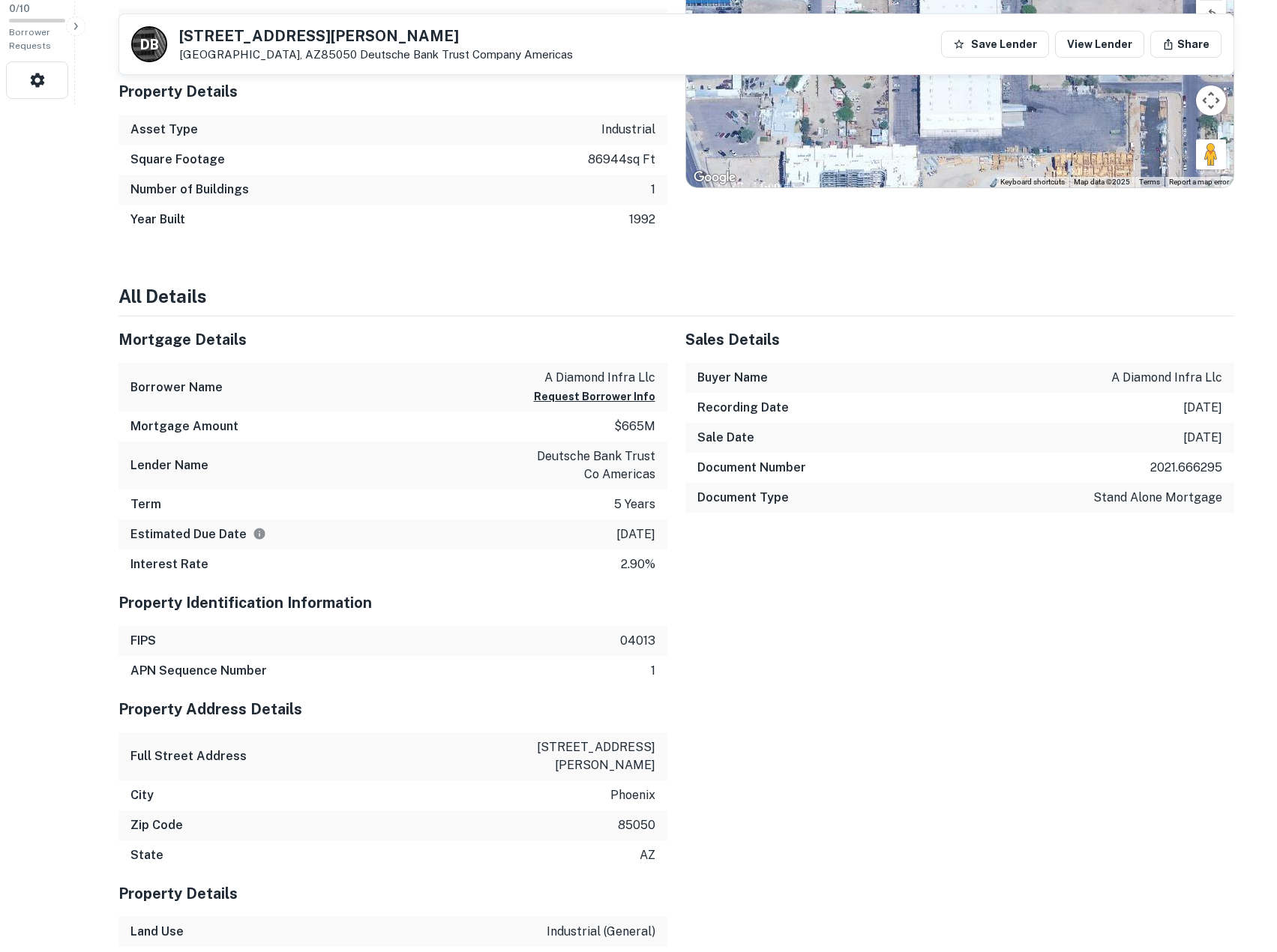
scroll to position [625, 0]
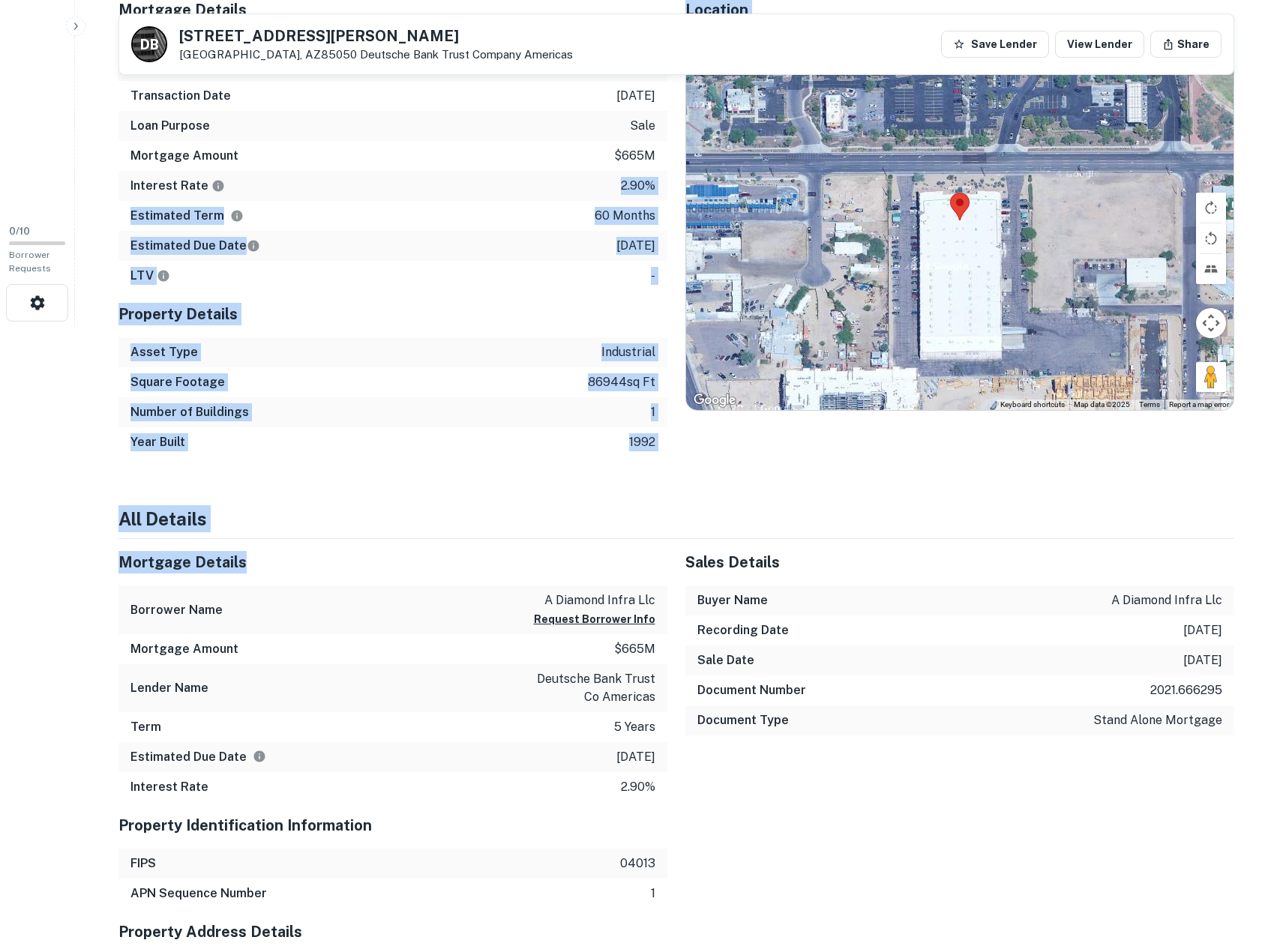
drag, startPoint x: 492, startPoint y: 186, endPoint x: 602, endPoint y: 559, distance: 388.9
click at [602, 559] on h5 "Mortgage Details" at bounding box center [393, 562] width 548 height 22
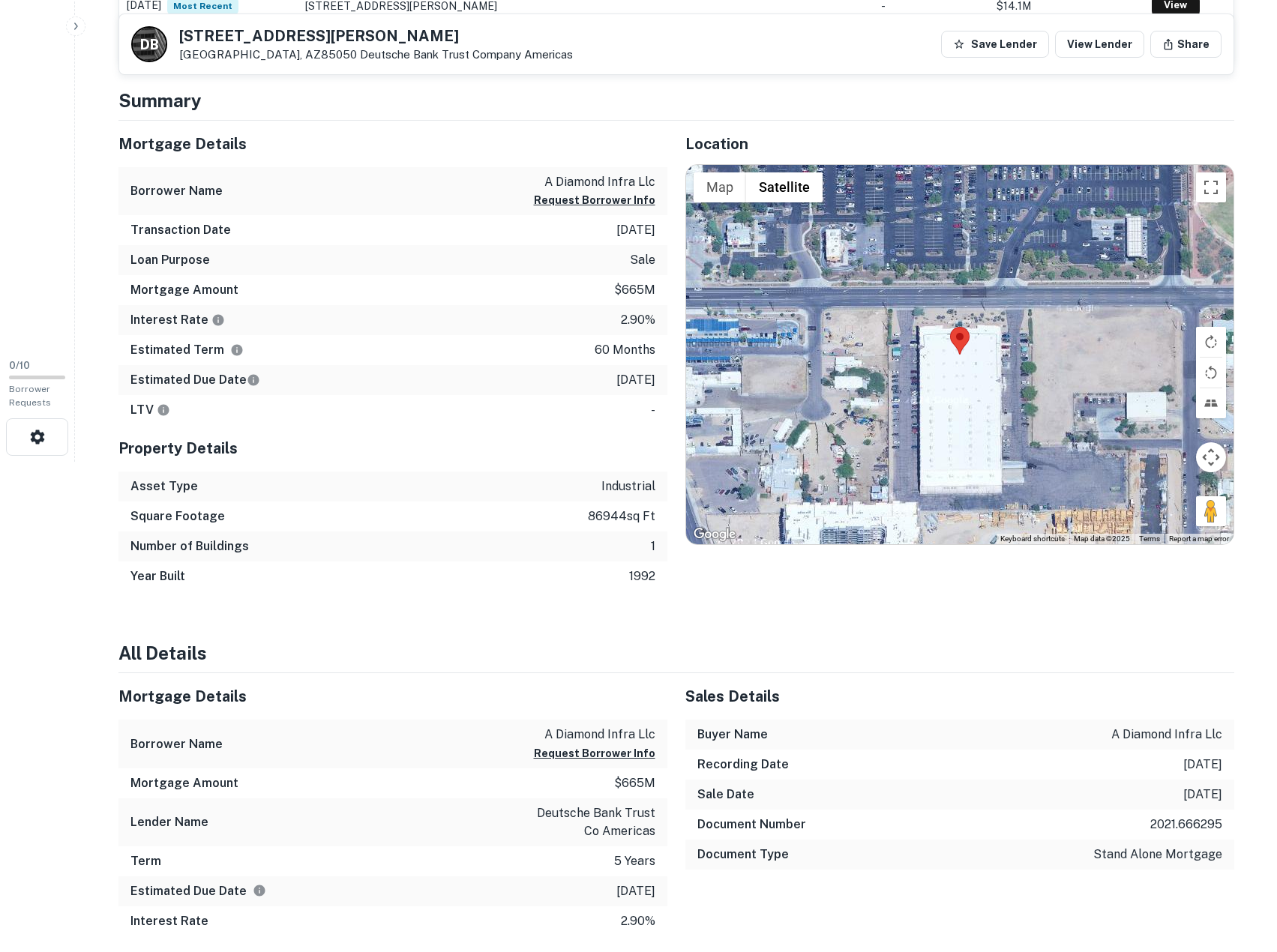
scroll to position [250, 0]
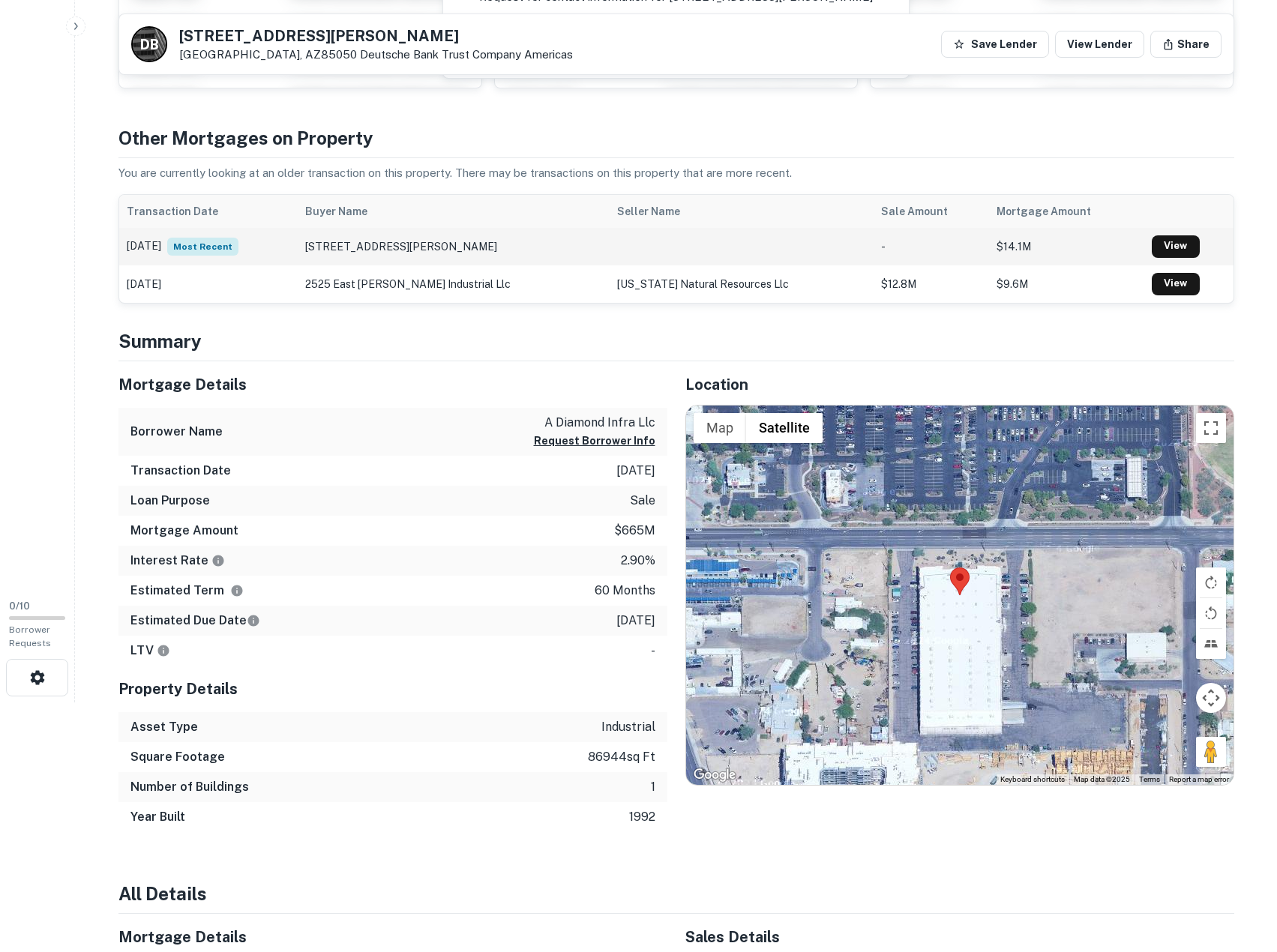
click at [537, 243] on td "[STREET_ADDRESS][PERSON_NAME]" at bounding box center [453, 246] width 312 height 37
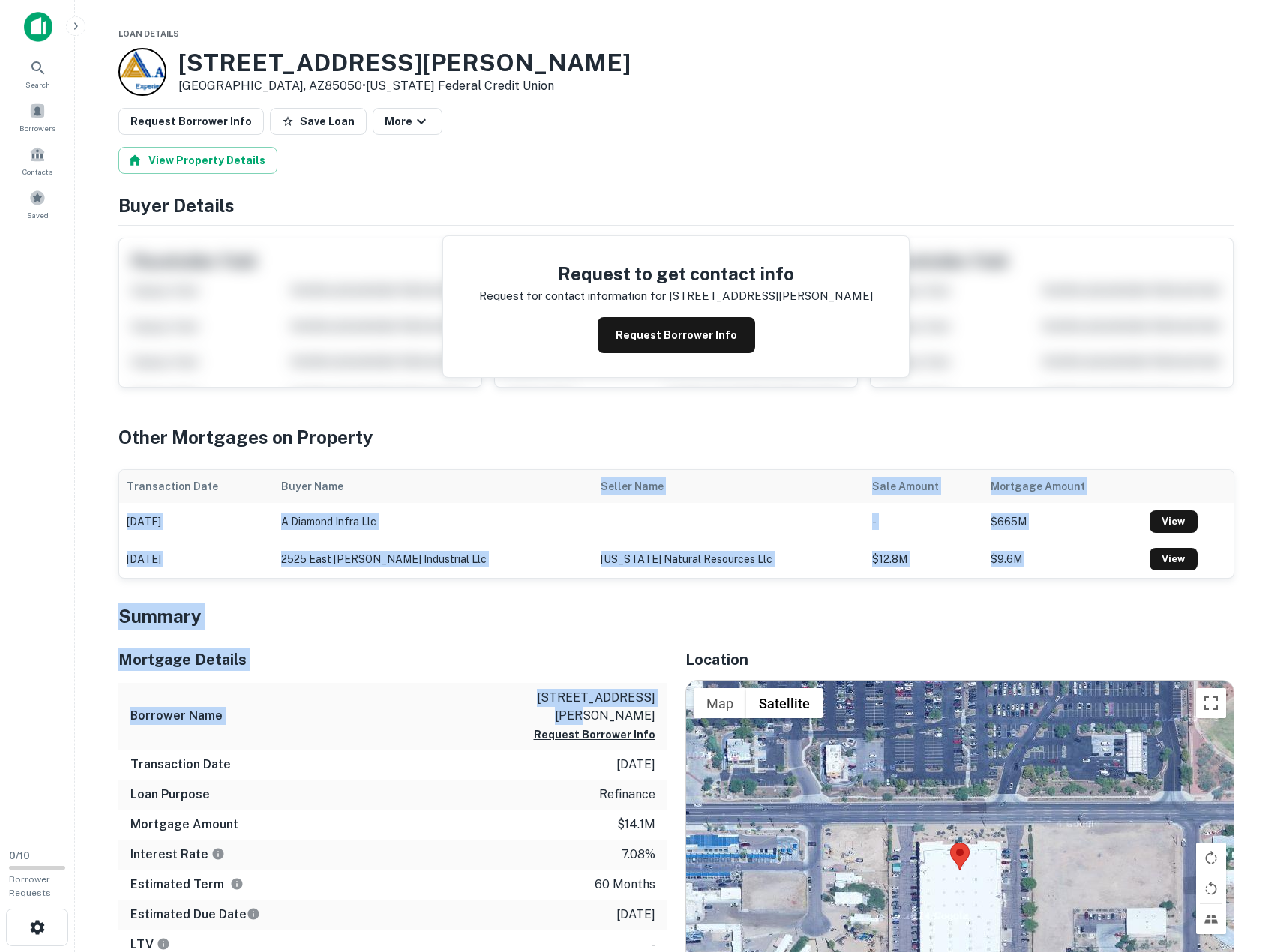
drag, startPoint x: 434, startPoint y: 612, endPoint x: 450, endPoint y: 710, distance: 99.3
click at [450, 710] on div "Borrower Name 2525 east beardsley industrial Request Borrower Info" at bounding box center [393, 716] width 548 height 67
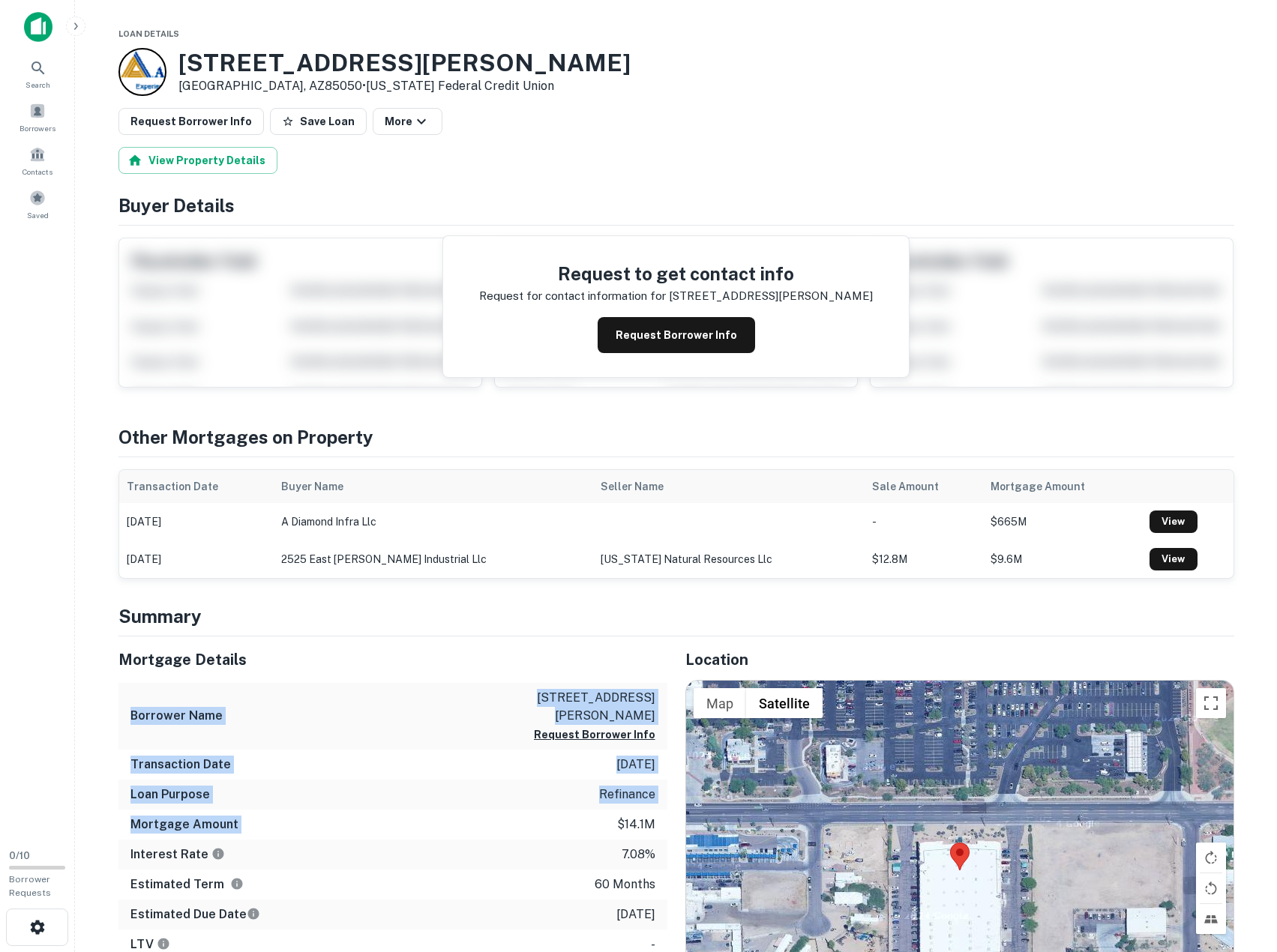
drag, startPoint x: 458, startPoint y: 808, endPoint x: 464, endPoint y: 830, distance: 22.8
click at [464, 830] on div "Mortgage Details Borrower Name 2525 east beardsley industrial Request Borrower …" at bounding box center [393, 797] width 548 height 323
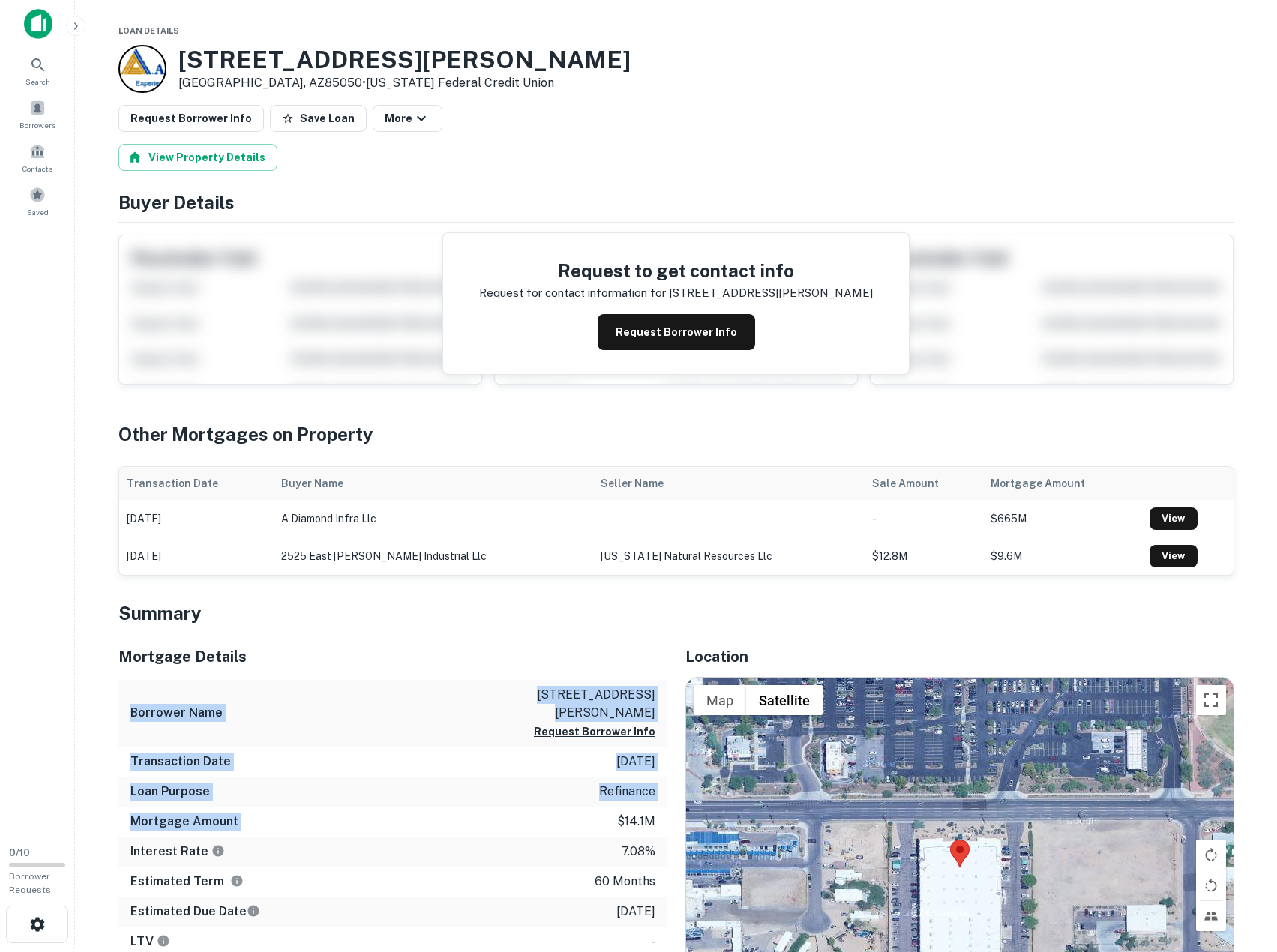
scroll to position [125, 0]
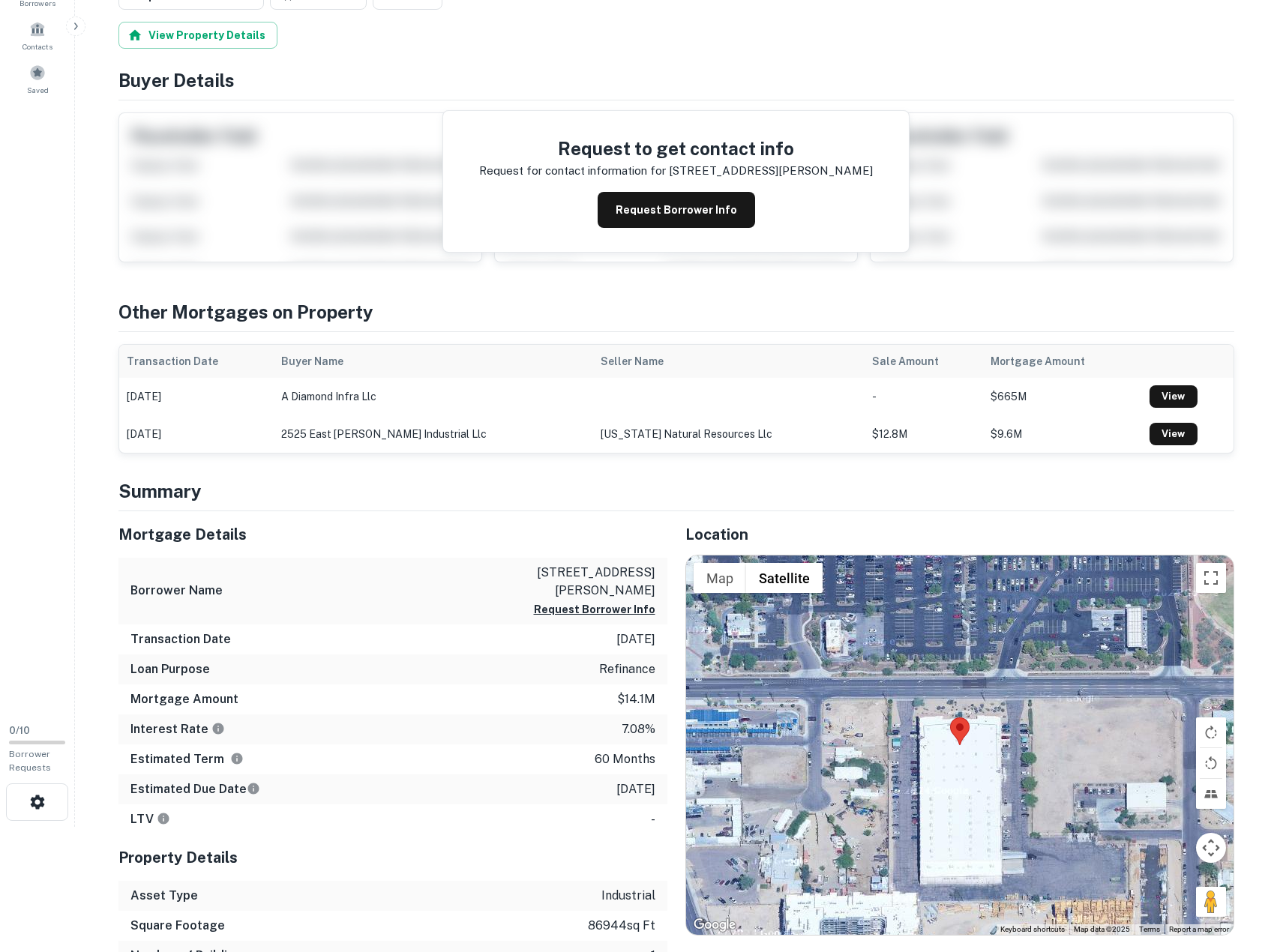
click at [454, 762] on div "Estimated Term 60 months" at bounding box center [393, 759] width 548 height 30
drag, startPoint x: 456, startPoint y: 811, endPoint x: 457, endPoint y: 825, distance: 14.0
click at [457, 825] on div "Mortgage Details Borrower Name 2525 east beardsley industrial Request Borrower …" at bounding box center [393, 672] width 548 height 323
click at [457, 825] on div "LTV -" at bounding box center [393, 820] width 548 height 30
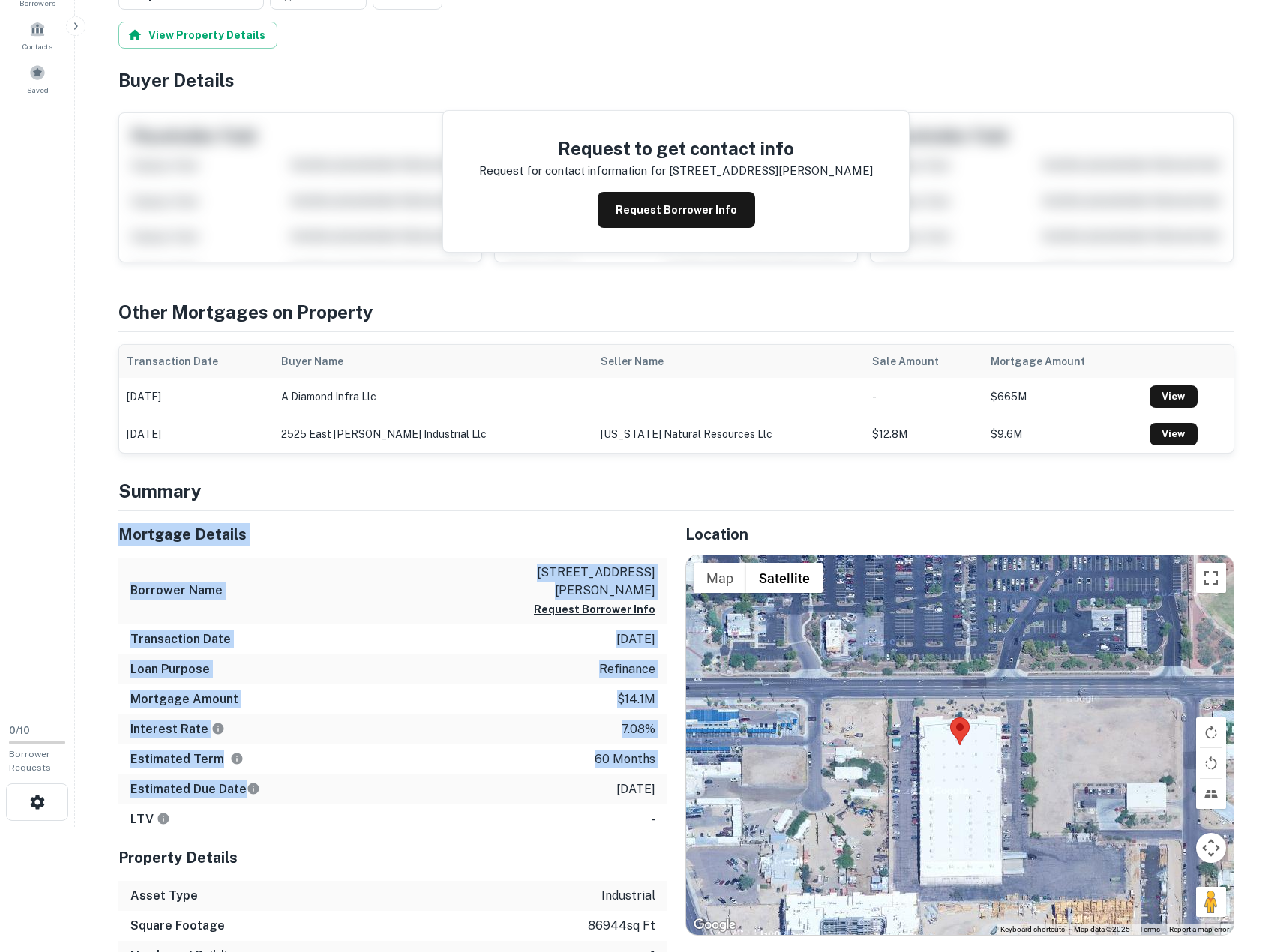
drag, startPoint x: 431, startPoint y: 711, endPoint x: 384, endPoint y: 502, distance: 214.2
click at [384, 502] on h4 "Summary" at bounding box center [676, 490] width 1116 height 27
drag, startPoint x: 384, startPoint y: 530, endPoint x: 478, endPoint y: 841, distance: 324.9
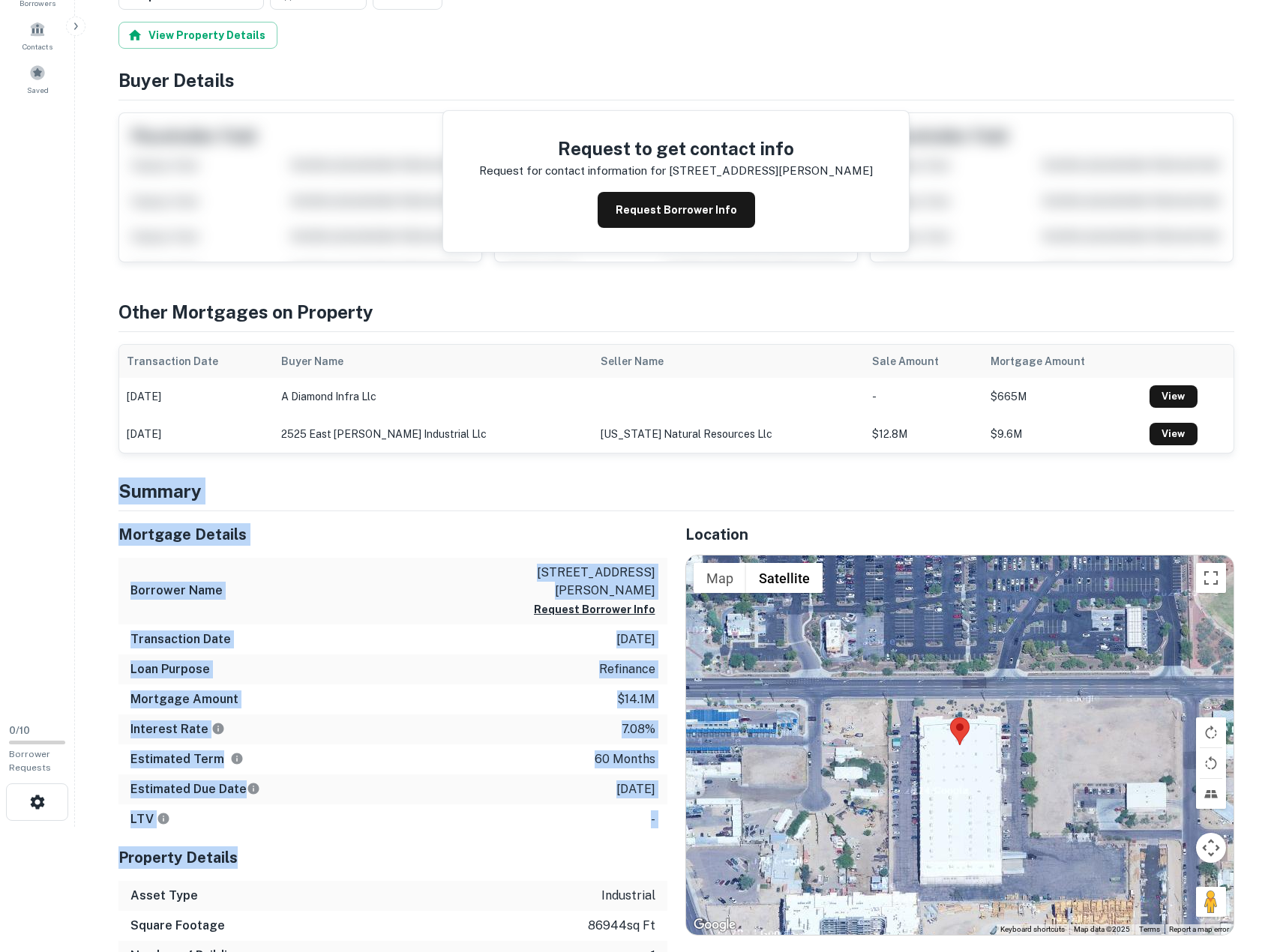
click at [478, 841] on div "Property Details" at bounding box center [393, 858] width 548 height 47
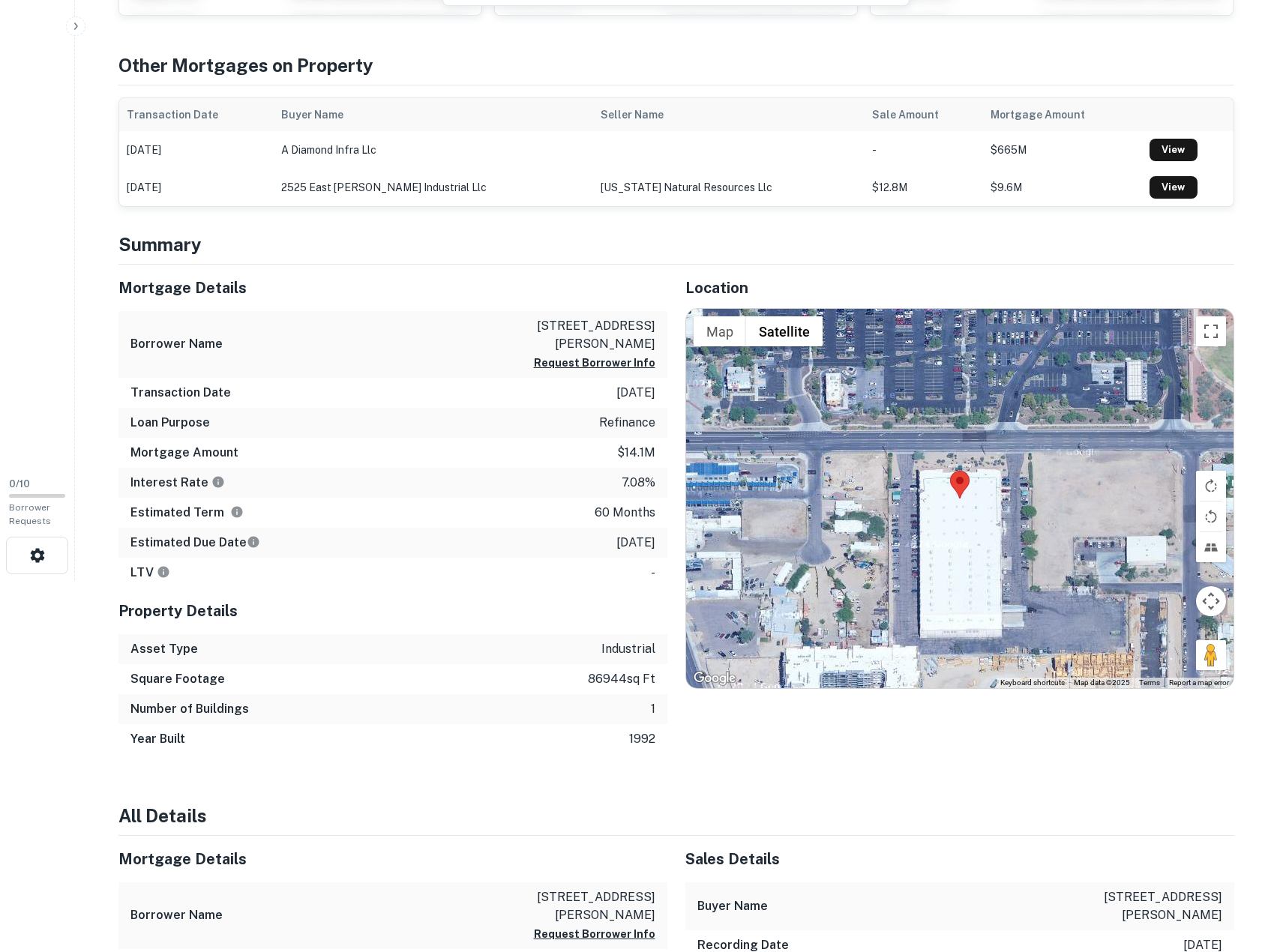
scroll to position [375, 0]
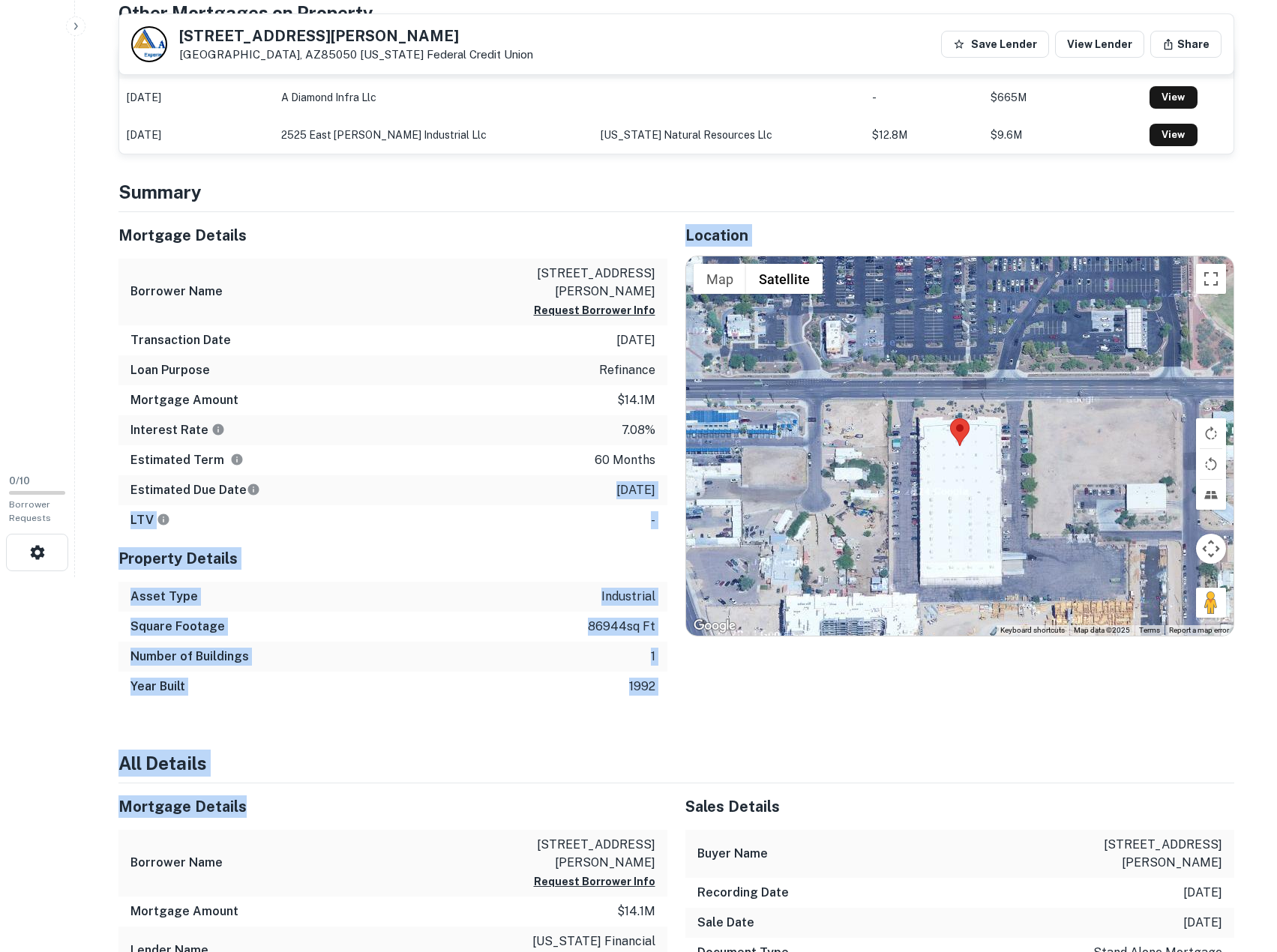
drag, startPoint x: 510, startPoint y: 525, endPoint x: 598, endPoint y: 796, distance: 284.9
click at [598, 796] on h5 "Mortgage Details" at bounding box center [393, 807] width 548 height 22
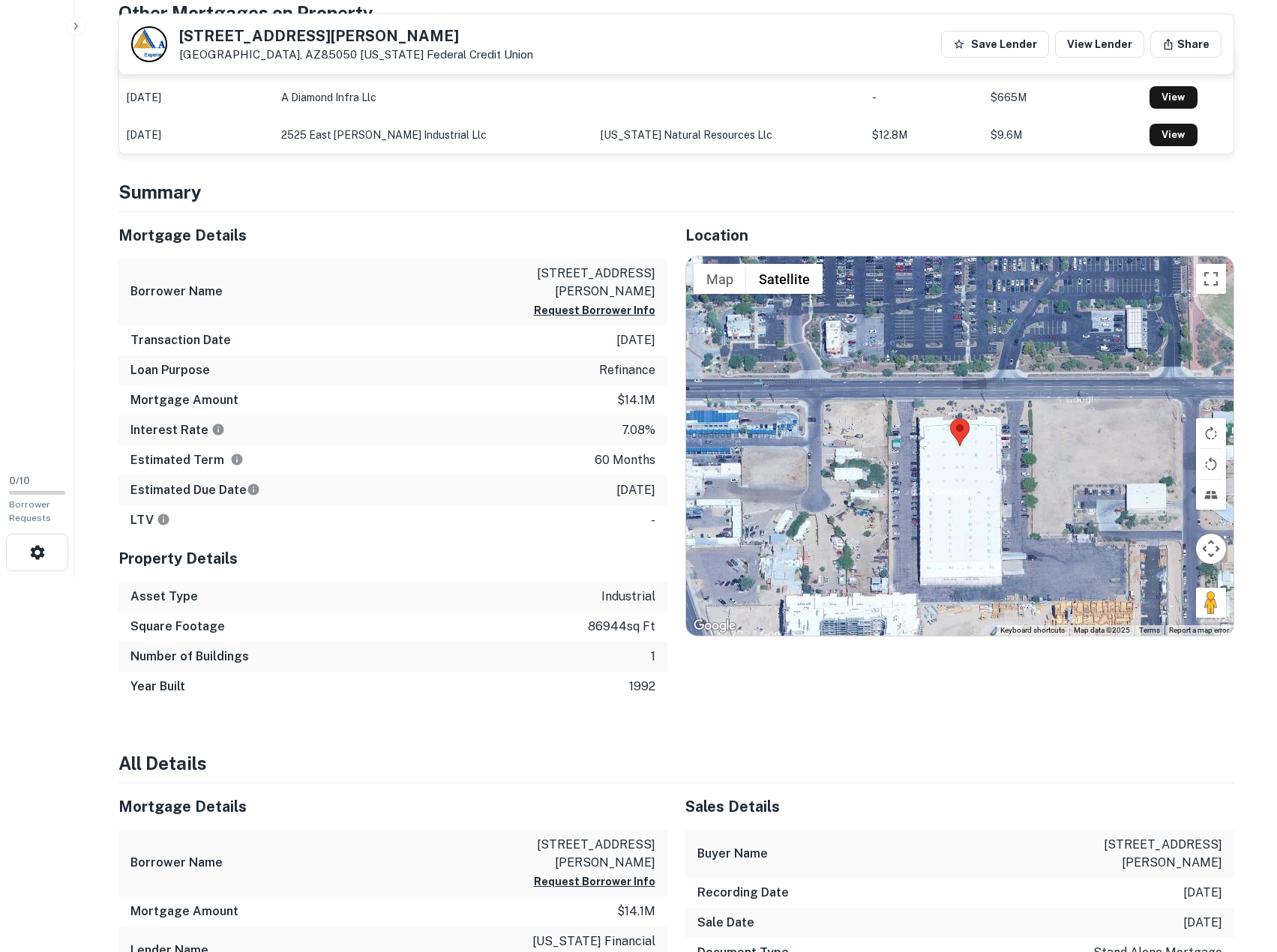
scroll to position [625, 0]
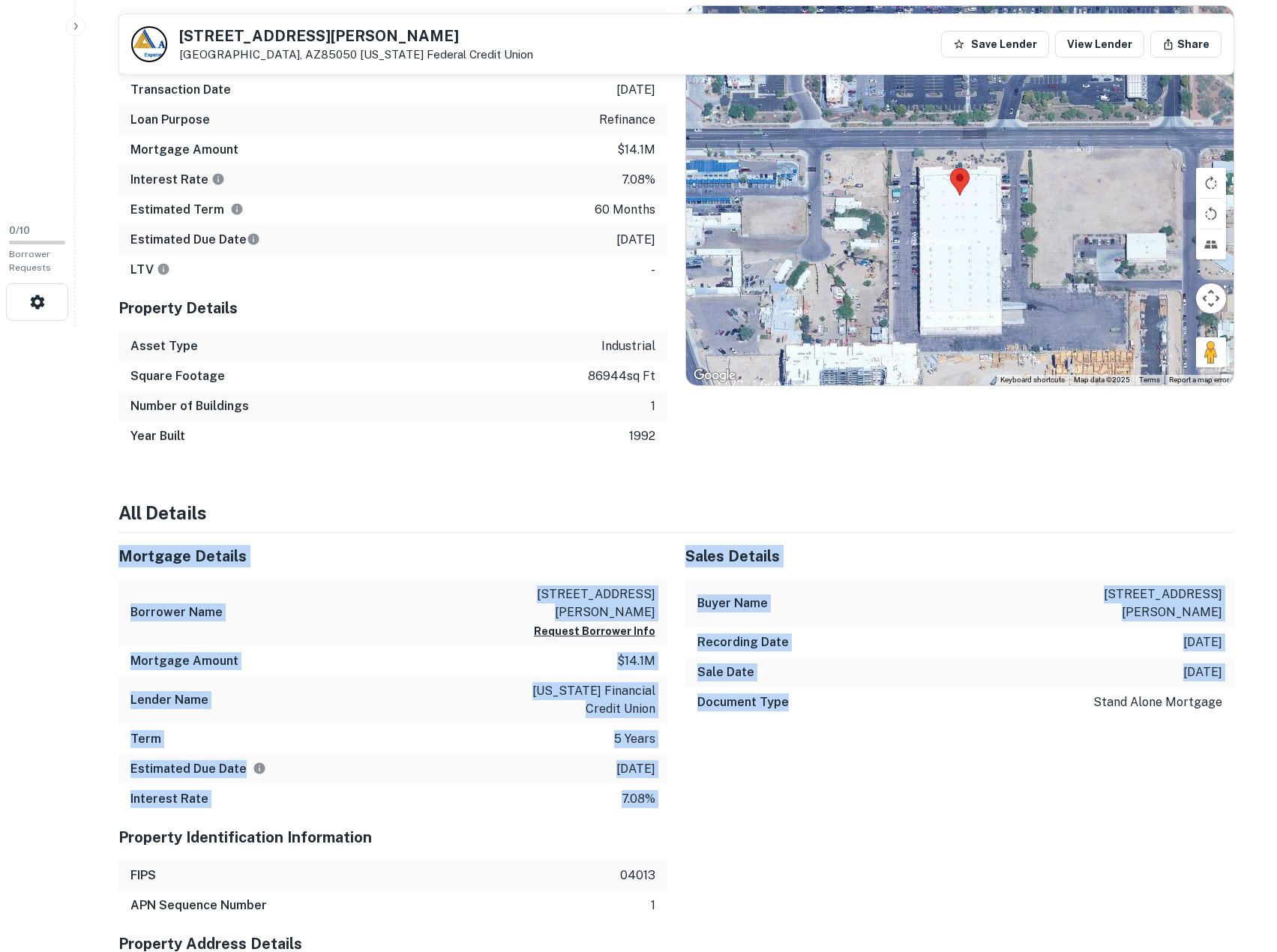
drag, startPoint x: 507, startPoint y: 501, endPoint x: 799, endPoint y: 857, distance: 460.4
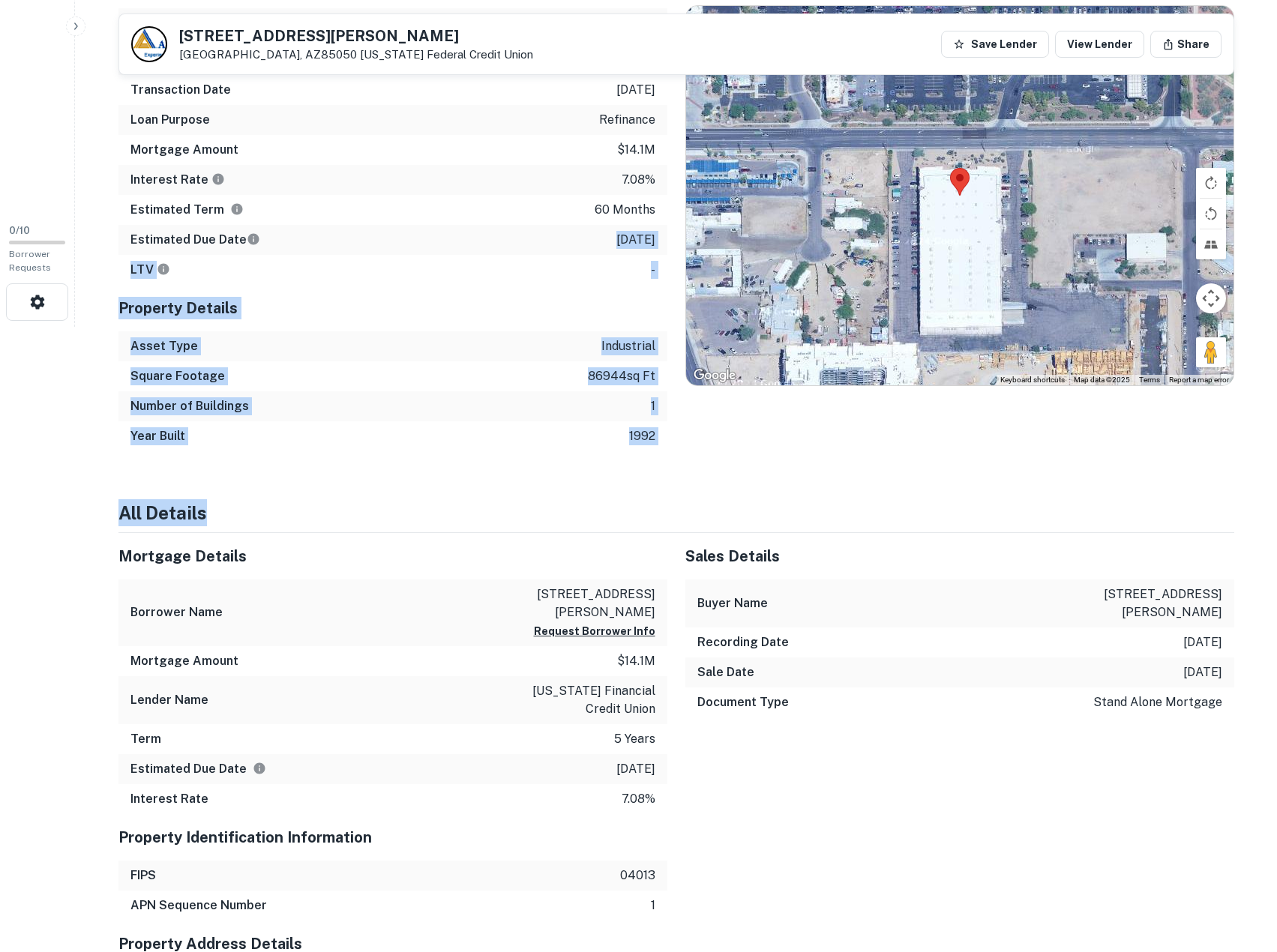
drag, startPoint x: 551, startPoint y: 250, endPoint x: 569, endPoint y: 485, distance: 235.7
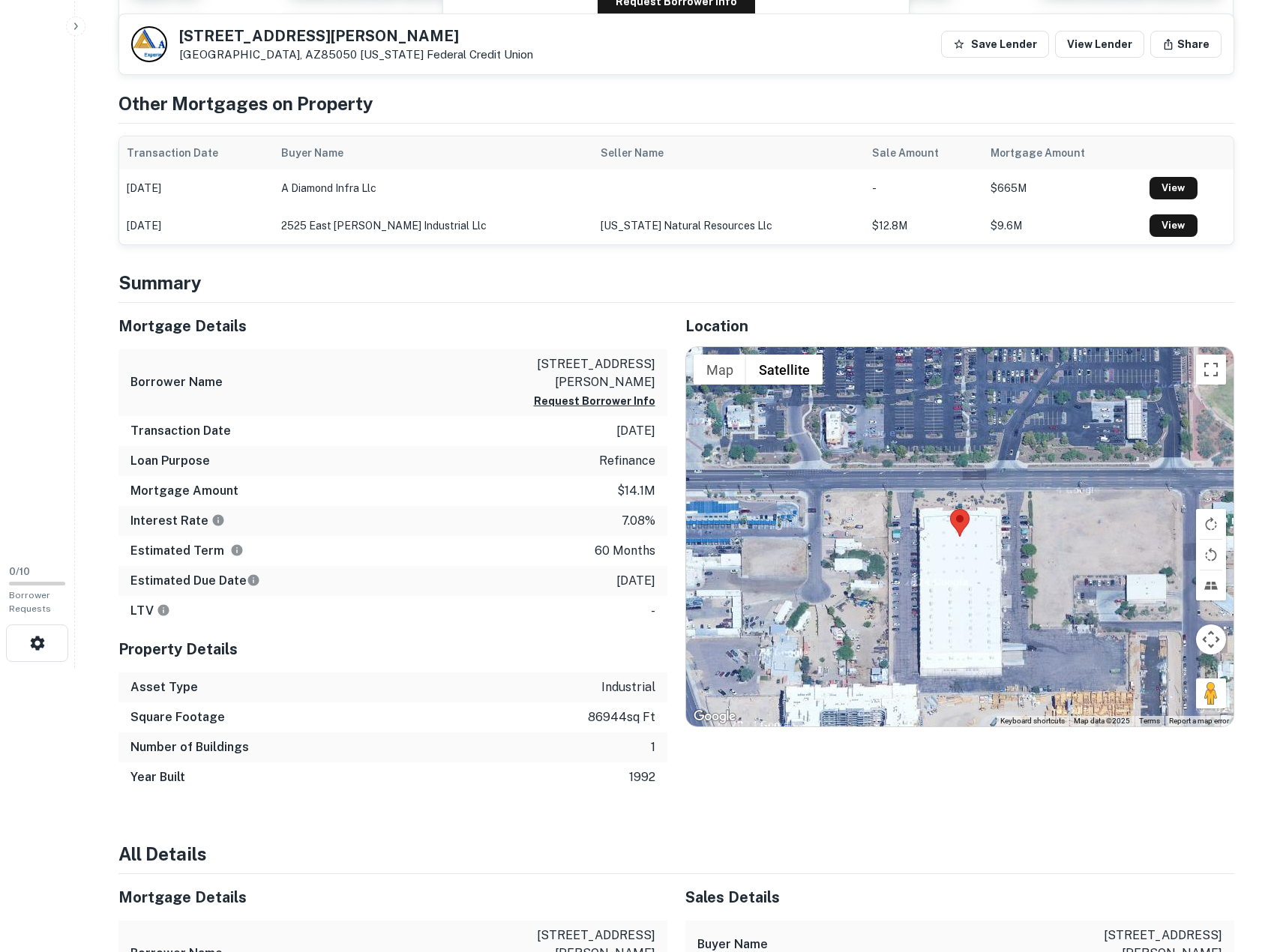
scroll to position [0, 0]
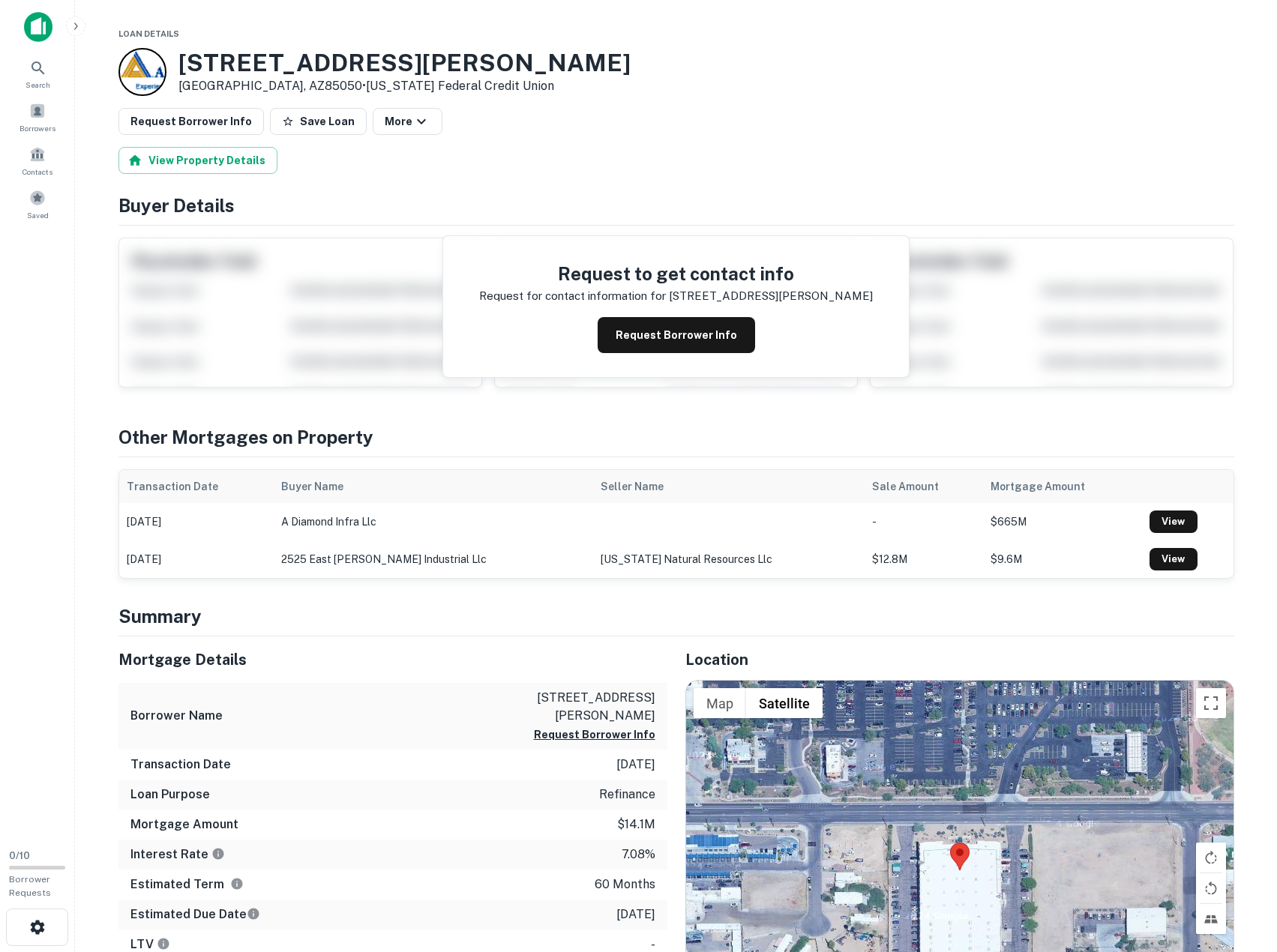
click at [44, 31] on img at bounding box center [38, 27] width 29 height 30
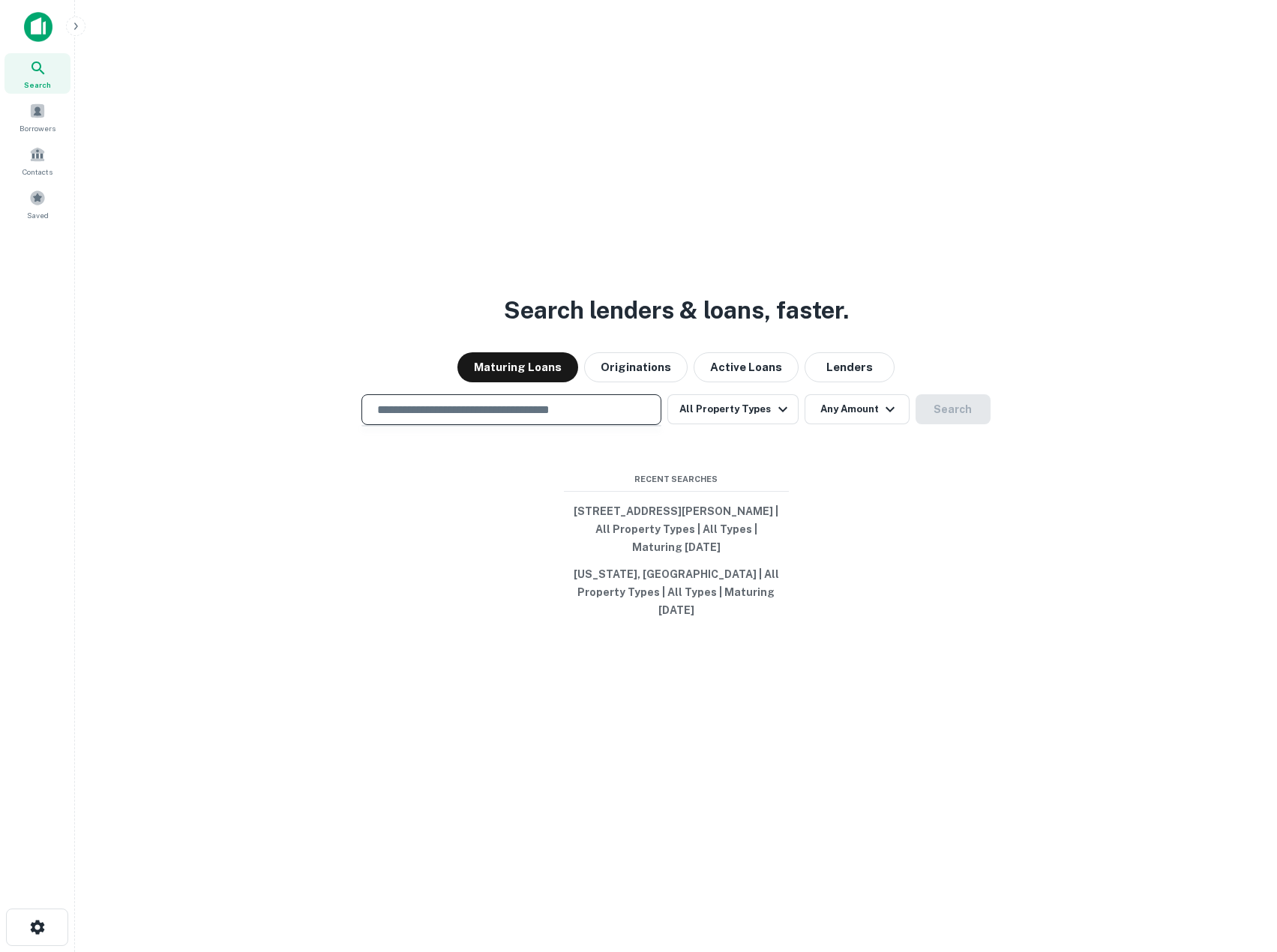
drag, startPoint x: 816, startPoint y: 228, endPoint x: 781, endPoint y: 198, distance: 46.1
click at [816, 228] on div "Search lenders & loans, faster. Maturing Loans Originations Active Loans Lender…" at bounding box center [675, 512] width 1178 height 952
drag, startPoint x: 763, startPoint y: 274, endPoint x: 874, endPoint y: 655, distance: 396.8
click at [874, 655] on div "Search lenders & loans, faster. Maturing Loans Originations Active Loans Lender…" at bounding box center [675, 512] width 1178 height 952
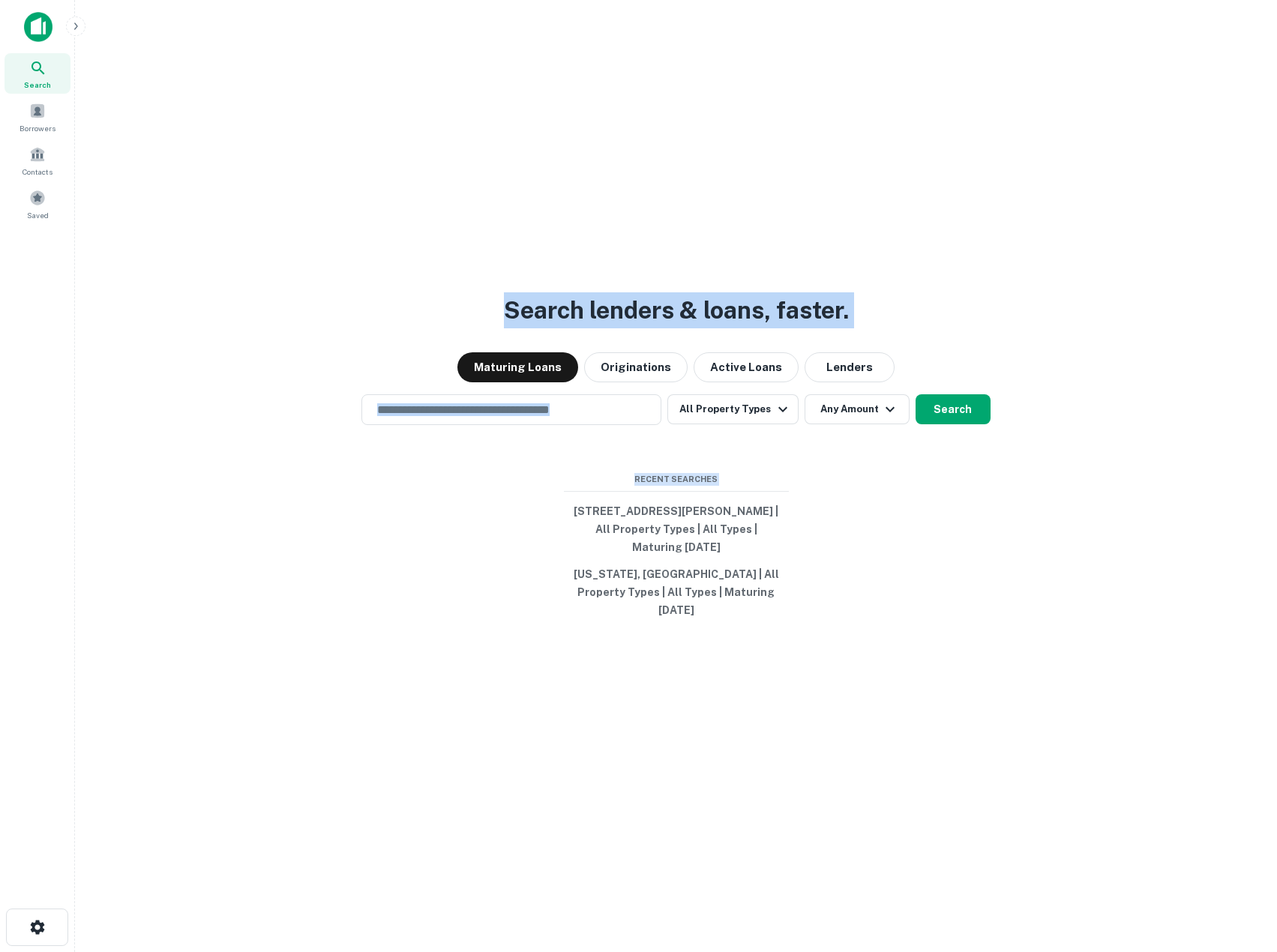
drag, startPoint x: 833, startPoint y: 593, endPoint x: 366, endPoint y: 188, distance: 618.2
click at [366, 188] on div "Search lenders & loans, faster. Maturing Loans Originations Active Loans Lender…" at bounding box center [675, 512] width 1178 height 952
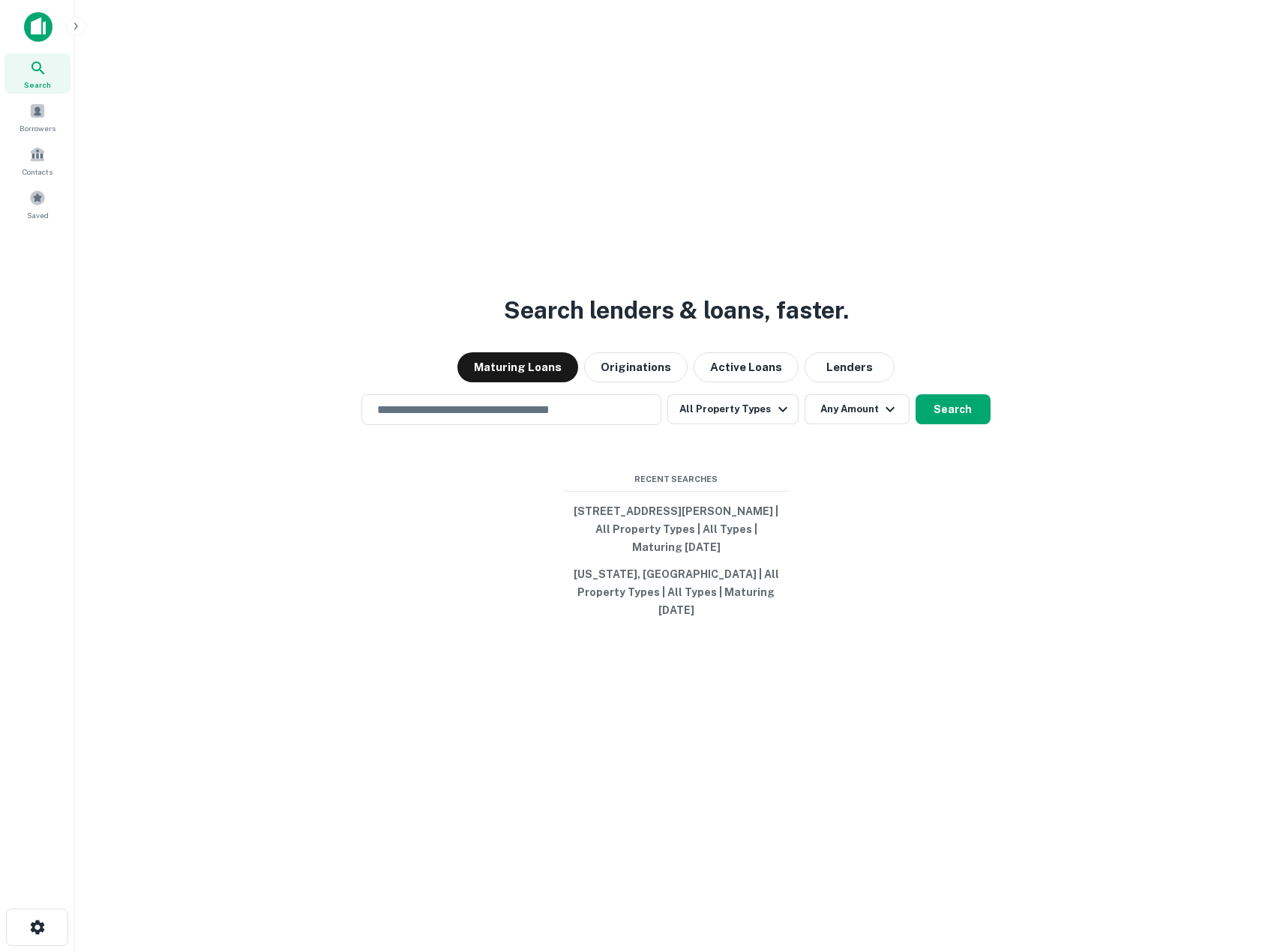
click at [365, 188] on div "Search lenders & loans, faster. Maturing Loans Originations Active Loans Lender…" at bounding box center [675, 512] width 1178 height 952
click at [42, 128] on span "Borrowers" at bounding box center [37, 128] width 36 height 12
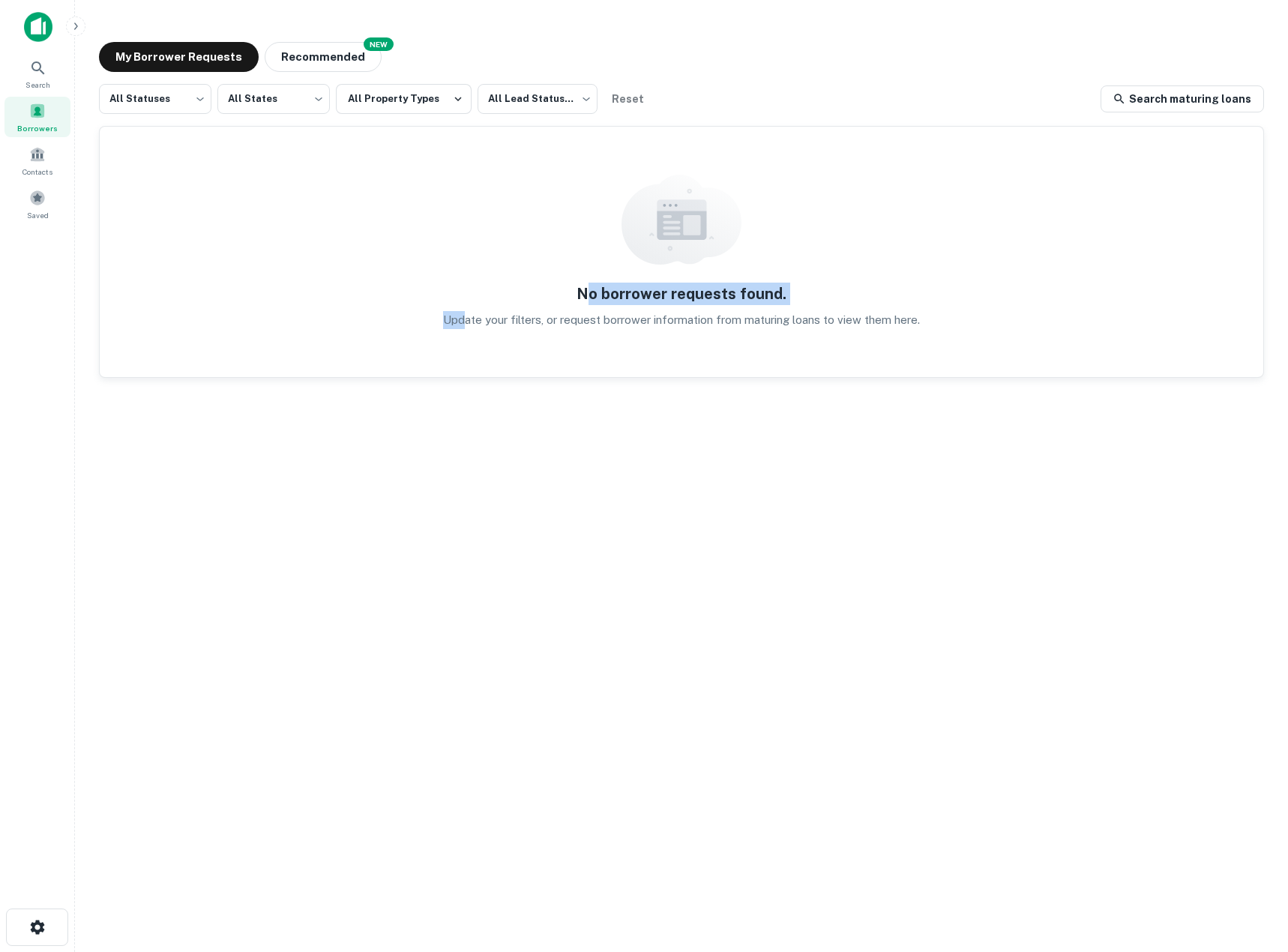
drag, startPoint x: 467, startPoint y: 204, endPoint x: 587, endPoint y: 287, distance: 145.9
click at [587, 287] on div "No borrower requests found. Update your filters, or request borrower informatio…" at bounding box center [682, 252] width 1164 height 250
click at [587, 287] on h5 "No borrower requests found." at bounding box center [681, 294] width 210 height 22
click at [314, 63] on button "Recommended" at bounding box center [323, 57] width 117 height 30
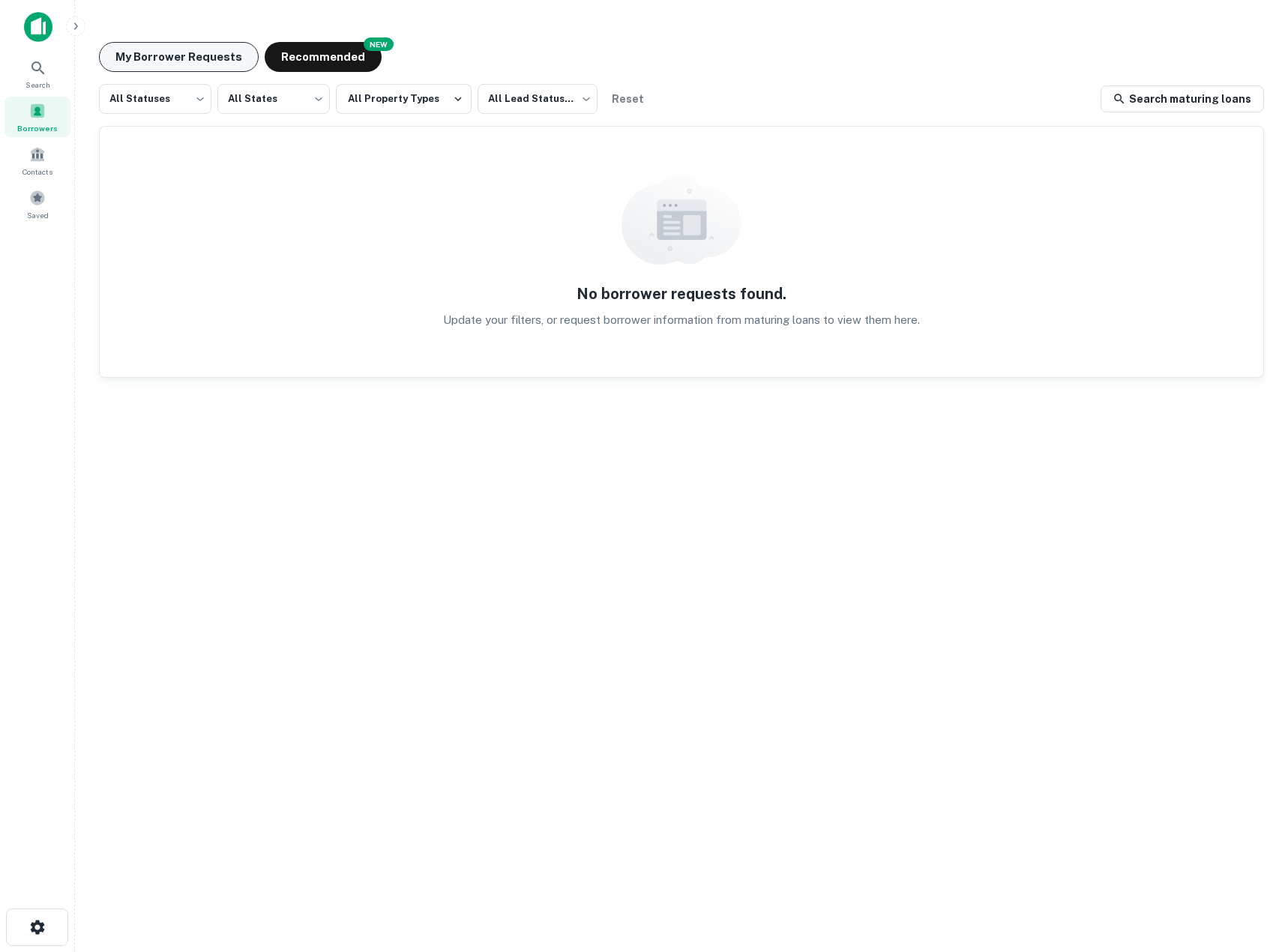
click at [193, 60] on button "My Borrower Requests" at bounding box center [178, 57] width 159 height 30
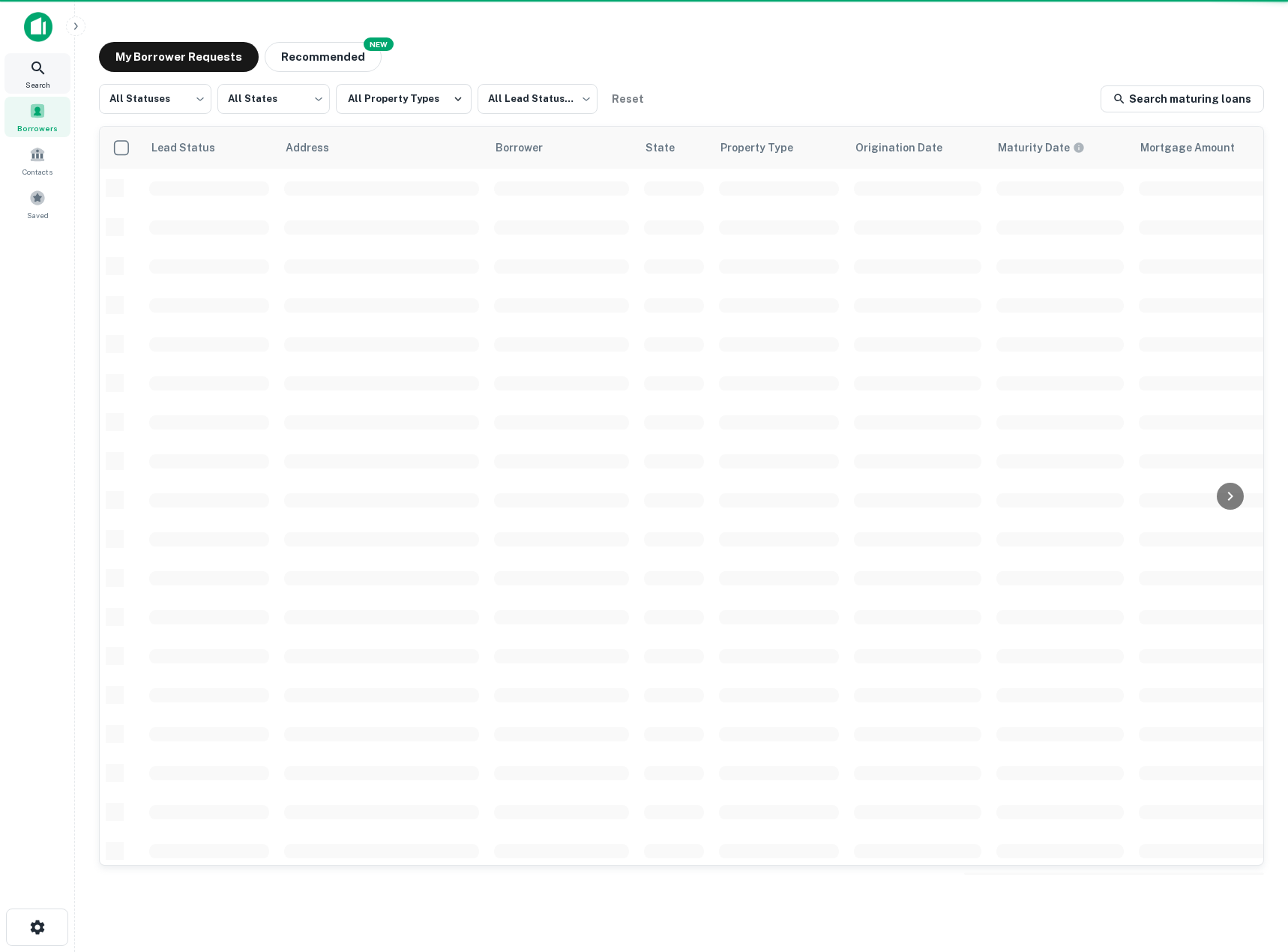
click at [50, 78] on div "Search" at bounding box center [37, 73] width 66 height 40
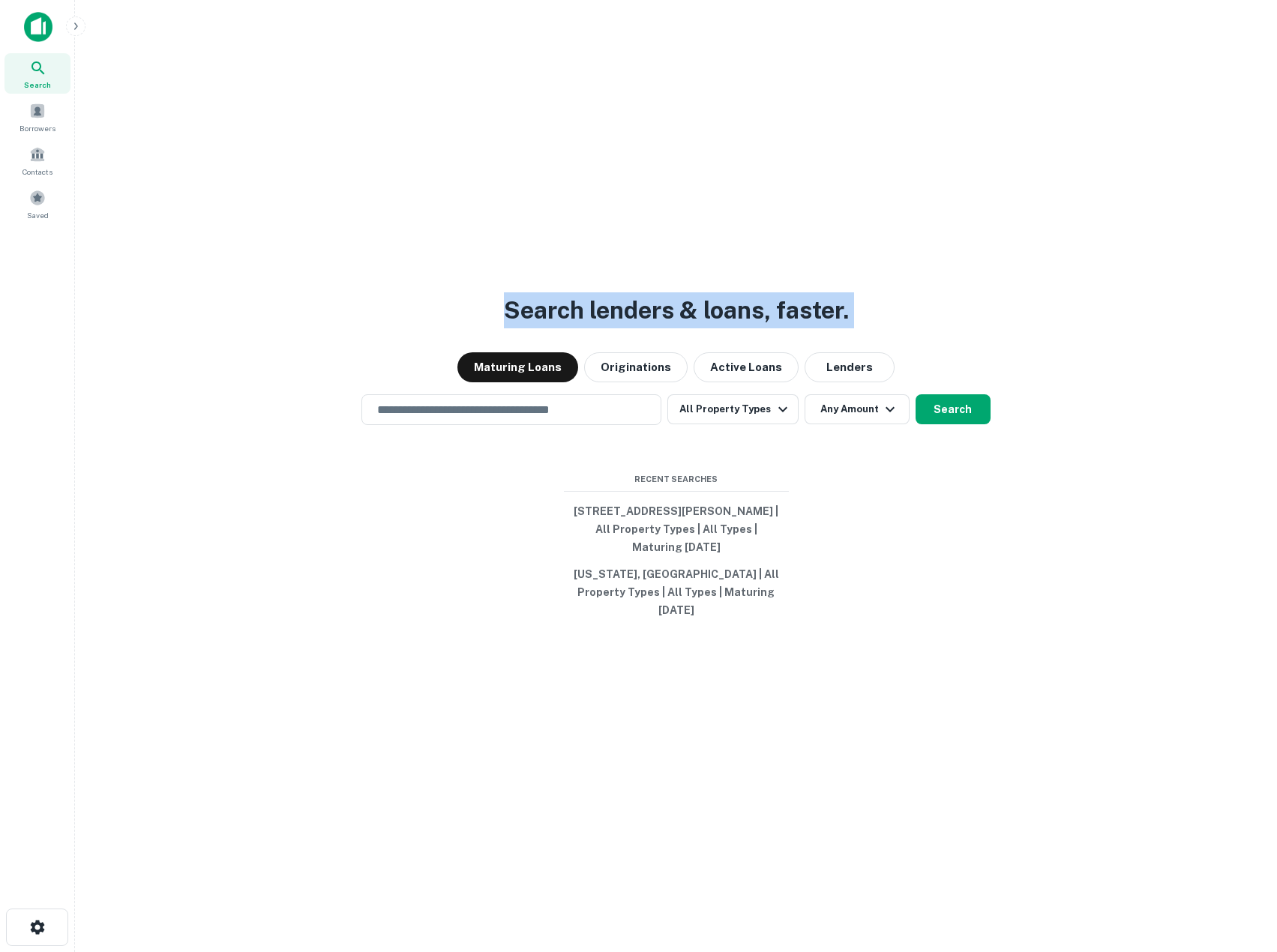
drag, startPoint x: 488, startPoint y: 284, endPoint x: 1146, endPoint y: 308, distance: 658.4
click at [1146, 308] on div "Search lenders & loans, faster. Maturing Loans Originations Active Loans Lender…" at bounding box center [675, 512] width 1178 height 952
click at [621, 516] on button "[STREET_ADDRESS][PERSON_NAME] | All Property Types | All Types | Maturing [DATE]" at bounding box center [676, 530] width 225 height 63
type input "**********"
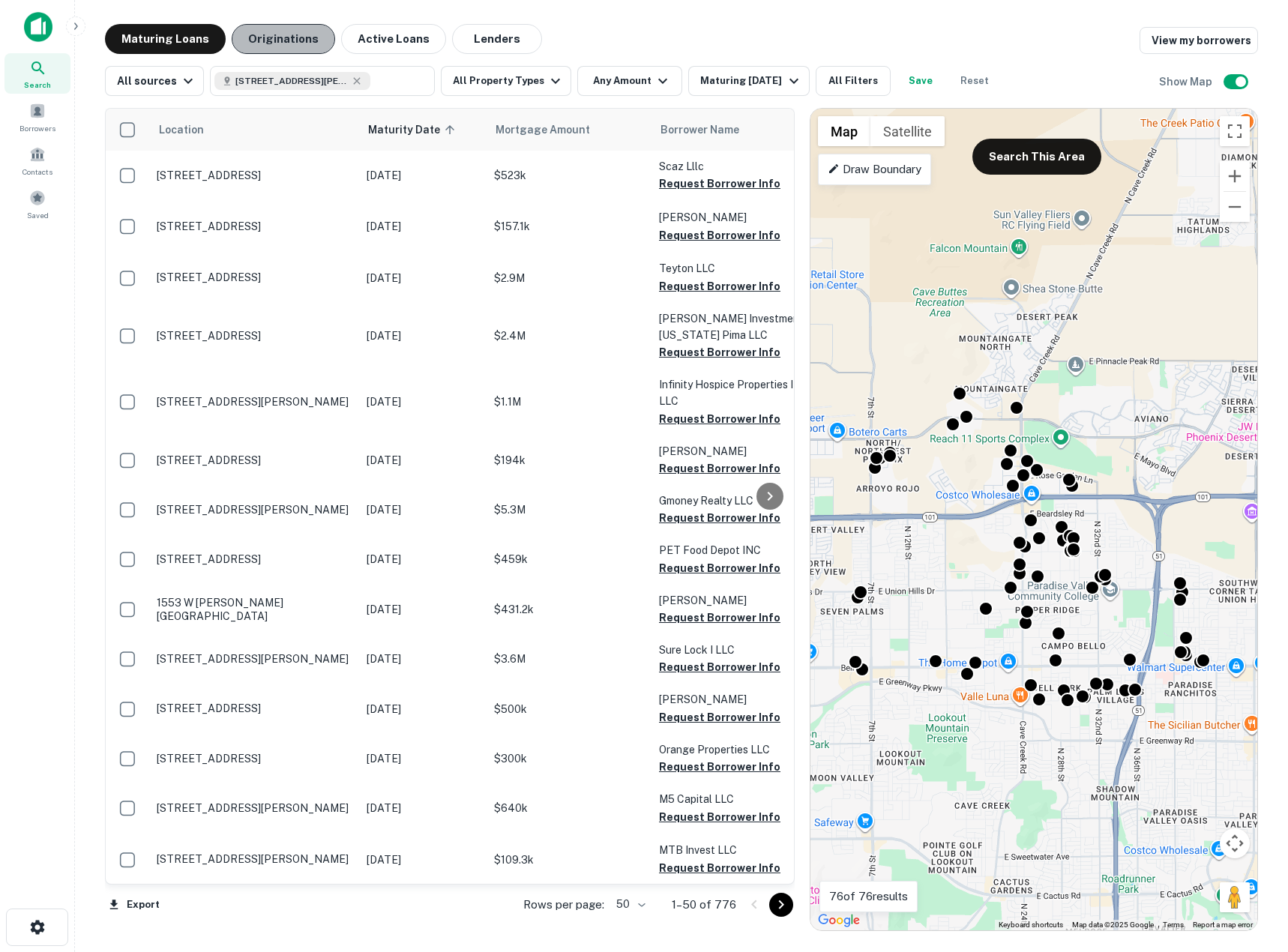
click at [286, 51] on button "Originations" at bounding box center [283, 39] width 104 height 30
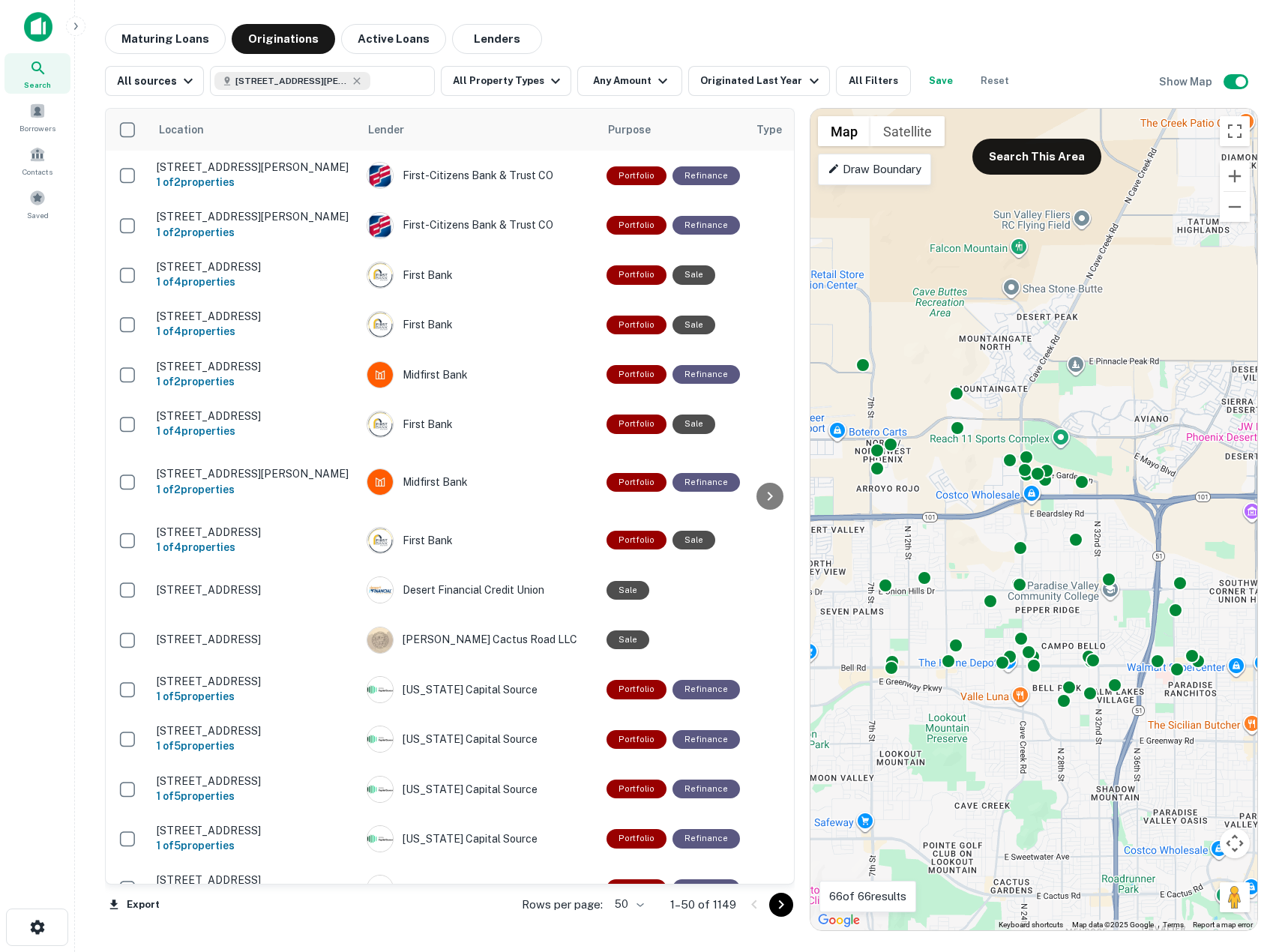
click at [37, 80] on span "Search" at bounding box center [37, 84] width 27 height 12
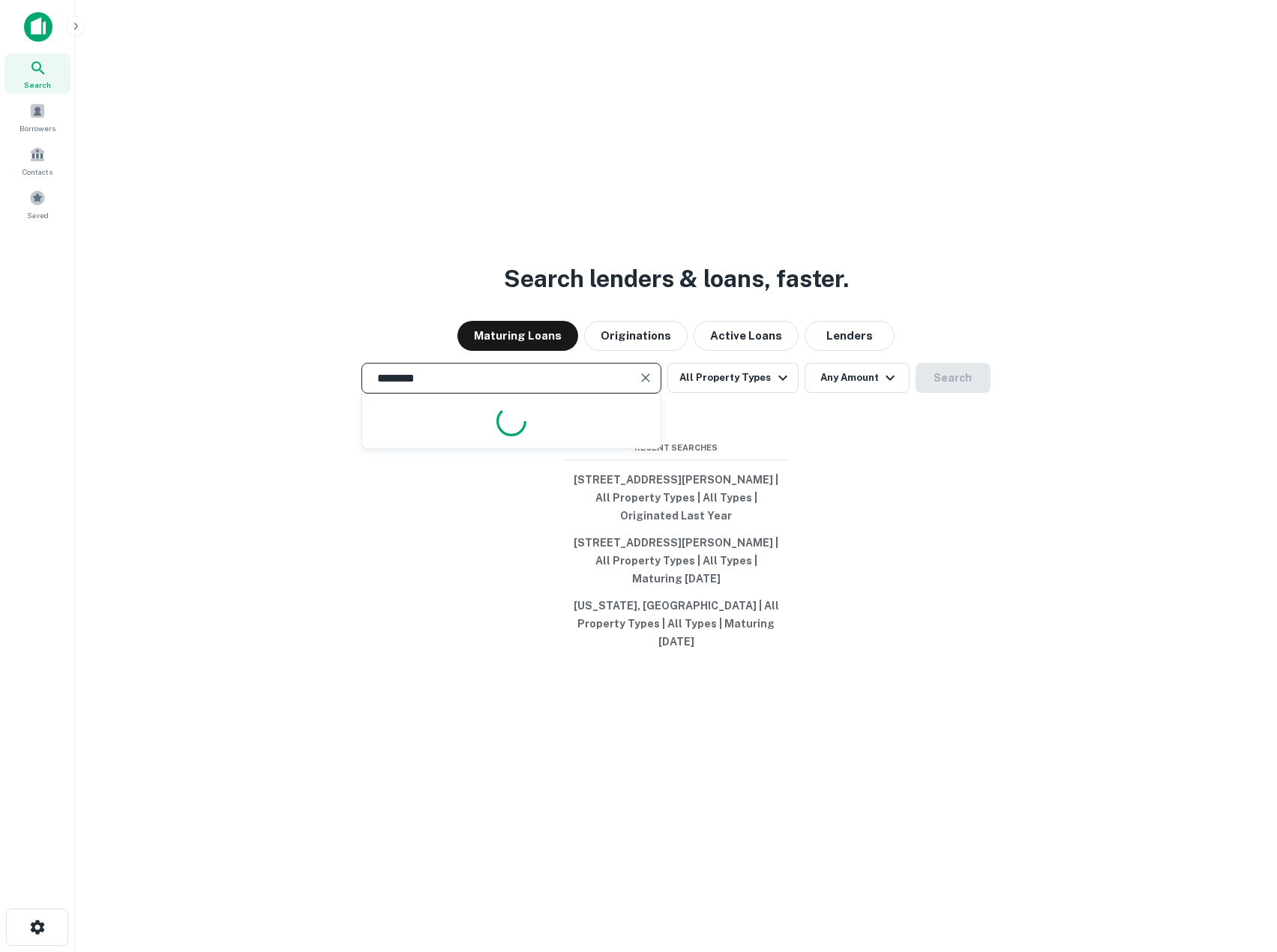
type input "*********"
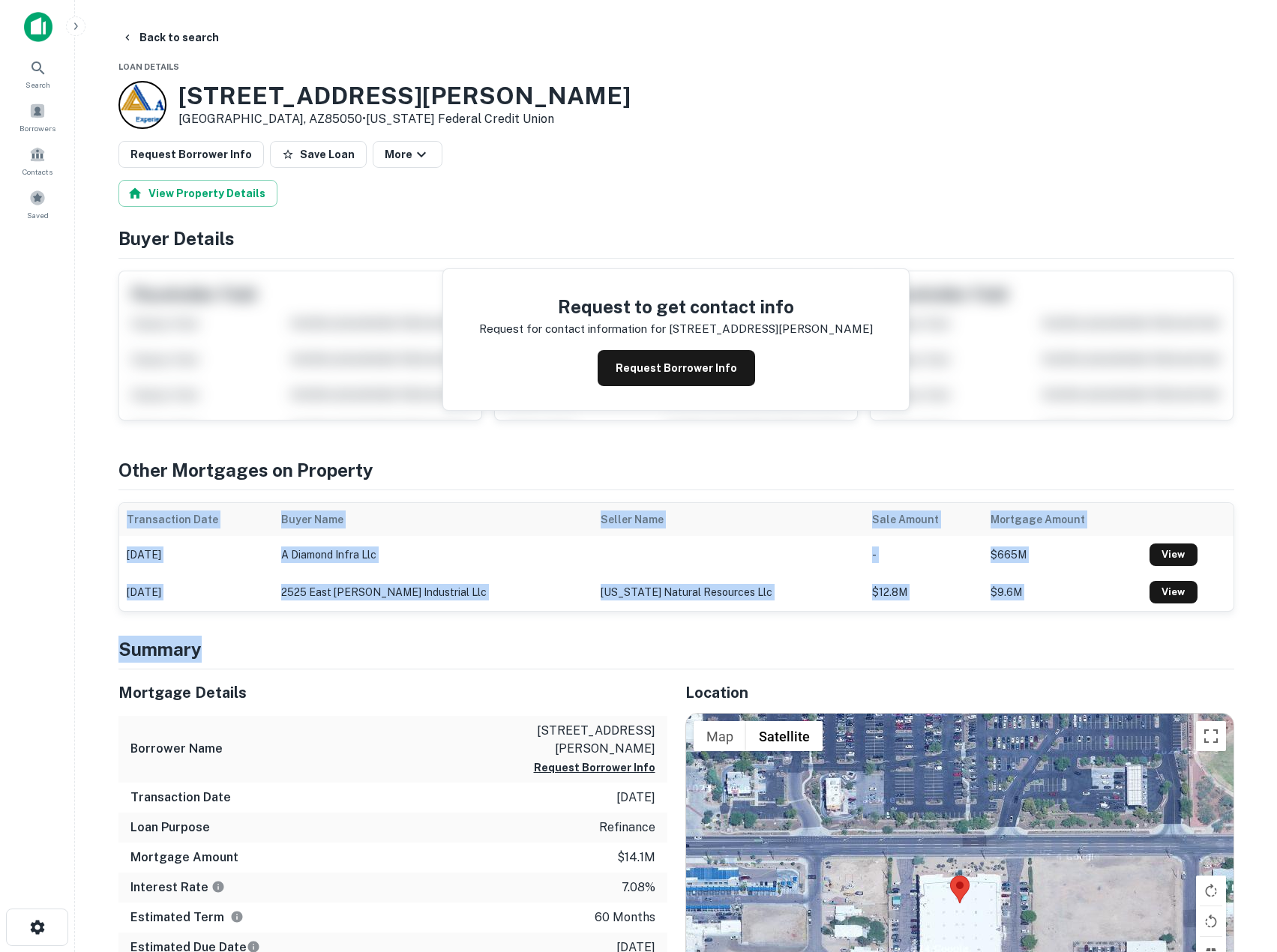
drag, startPoint x: 435, startPoint y: 561, endPoint x: 480, endPoint y: 641, distance: 91.8
click at [480, 641] on h4 "Summary" at bounding box center [676, 649] width 1116 height 27
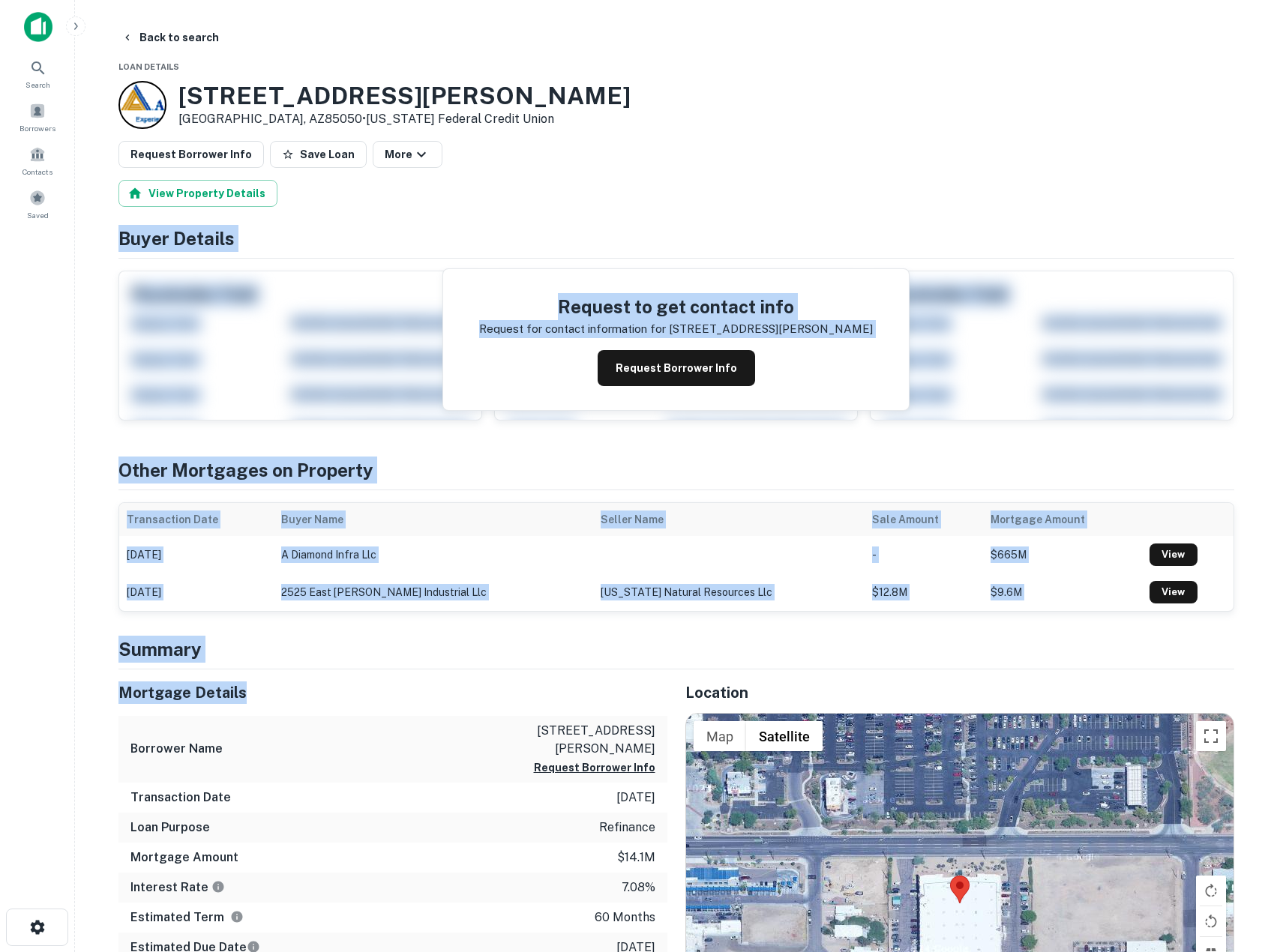
drag, startPoint x: 599, startPoint y: 165, endPoint x: 530, endPoint y: 676, distance: 515.6
click at [498, 642] on h4 "Summary" at bounding box center [676, 649] width 1116 height 27
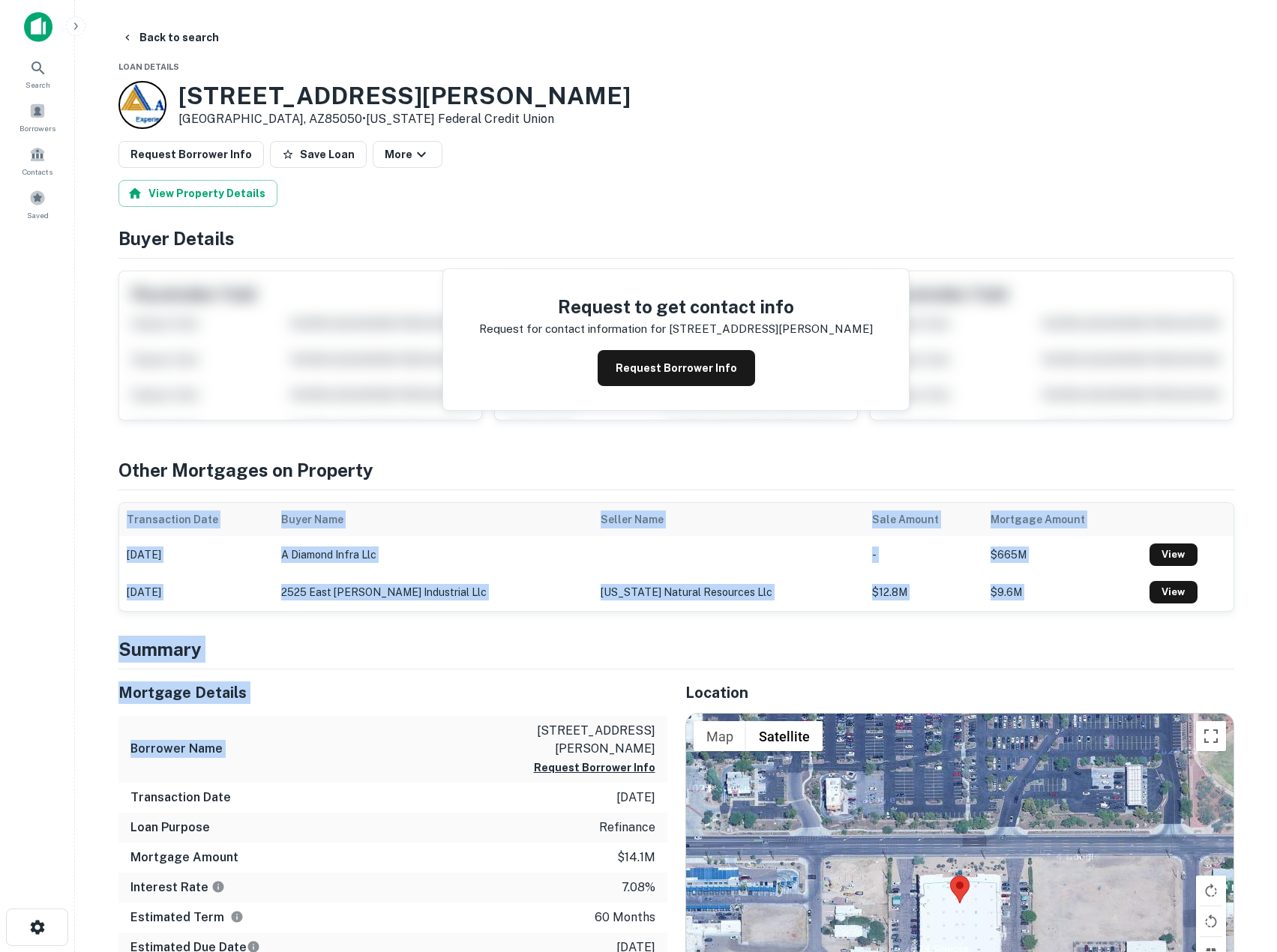
drag, startPoint x: 444, startPoint y: 467, endPoint x: 483, endPoint y: 709, distance: 245.1
click at [446, 647] on h4 "Summary" at bounding box center [676, 649] width 1116 height 27
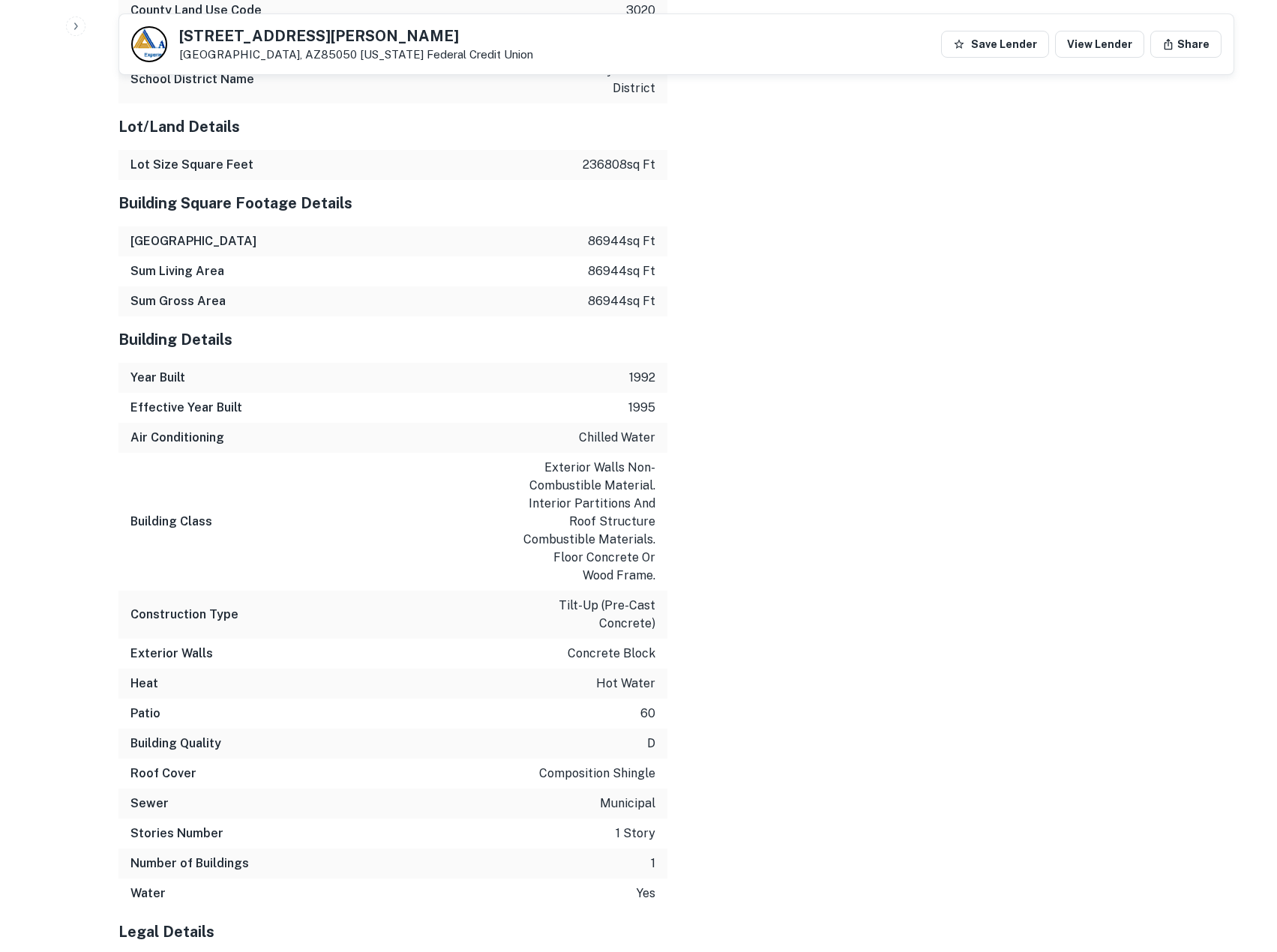
scroll to position [1991, 0]
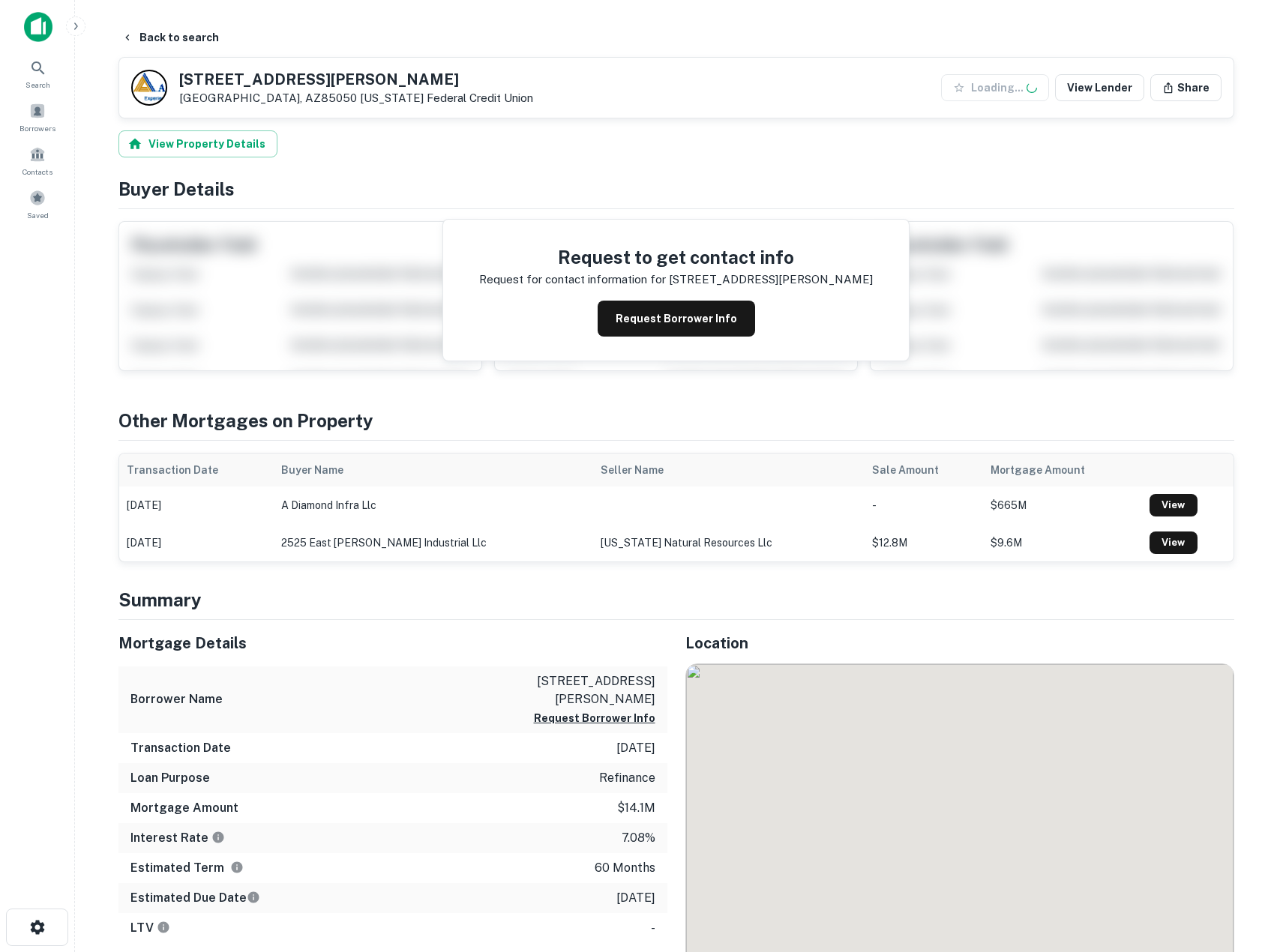
scroll to position [1989, 0]
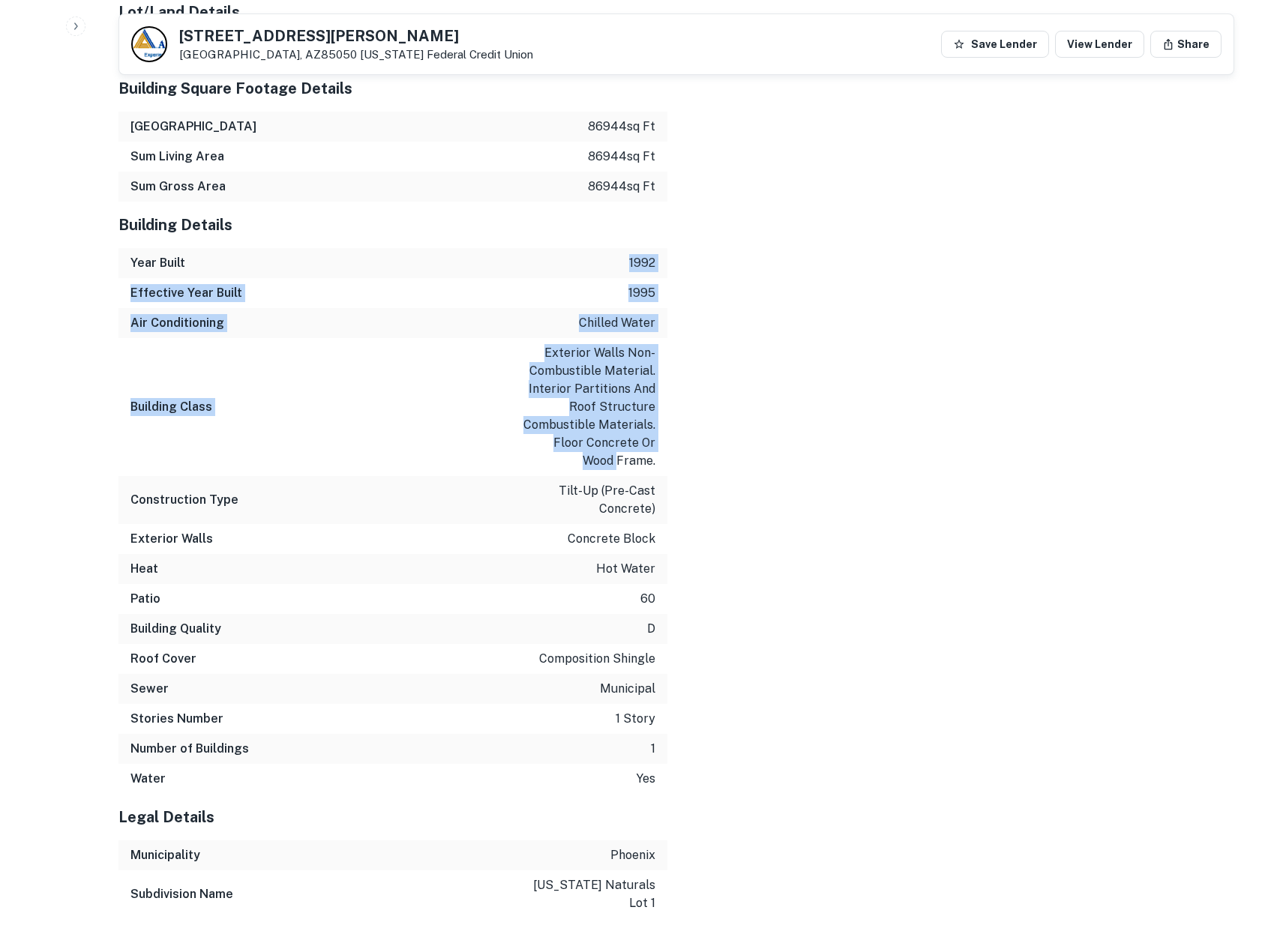
drag, startPoint x: 505, startPoint y: 236, endPoint x: 598, endPoint y: 435, distance: 219.7
click at [598, 435] on div "Building Details Year Built 1992 Effective Year Built 1995 Air Conditioning chi…" at bounding box center [393, 497] width 548 height 592
click at [598, 435] on p "exterior walls non-combustible material. interior partitions and roof structure…" at bounding box center [588, 407] width 135 height 126
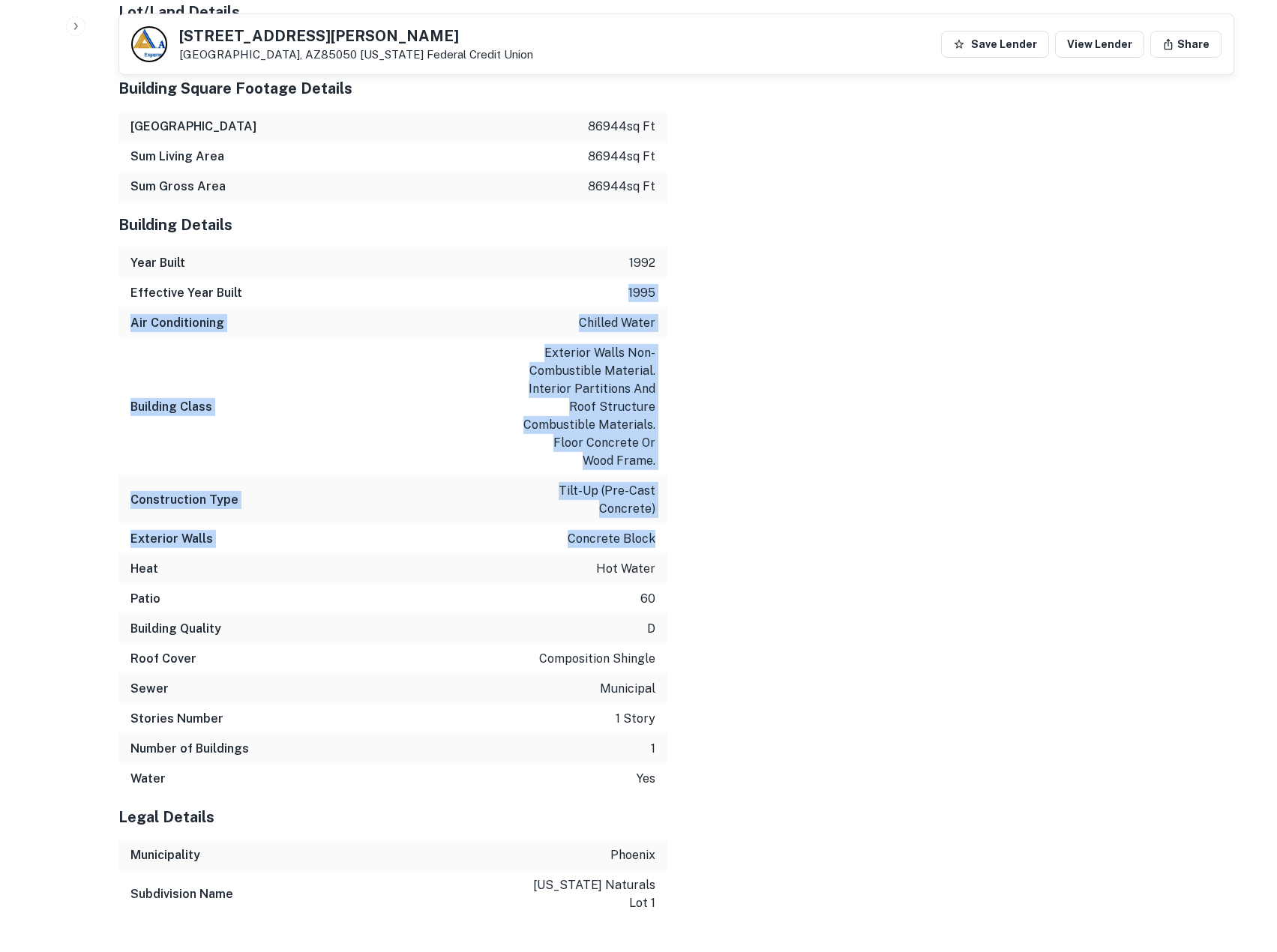
drag, startPoint x: 583, startPoint y: 275, endPoint x: 663, endPoint y: 511, distance: 249.2
click at [663, 511] on div "Building Details Year Built 1992 Effective Year Built 1995 Air Conditioning chi…" at bounding box center [393, 497] width 548 height 592
click at [663, 524] on div "Exterior Walls concrete block" at bounding box center [393, 539] width 548 height 30
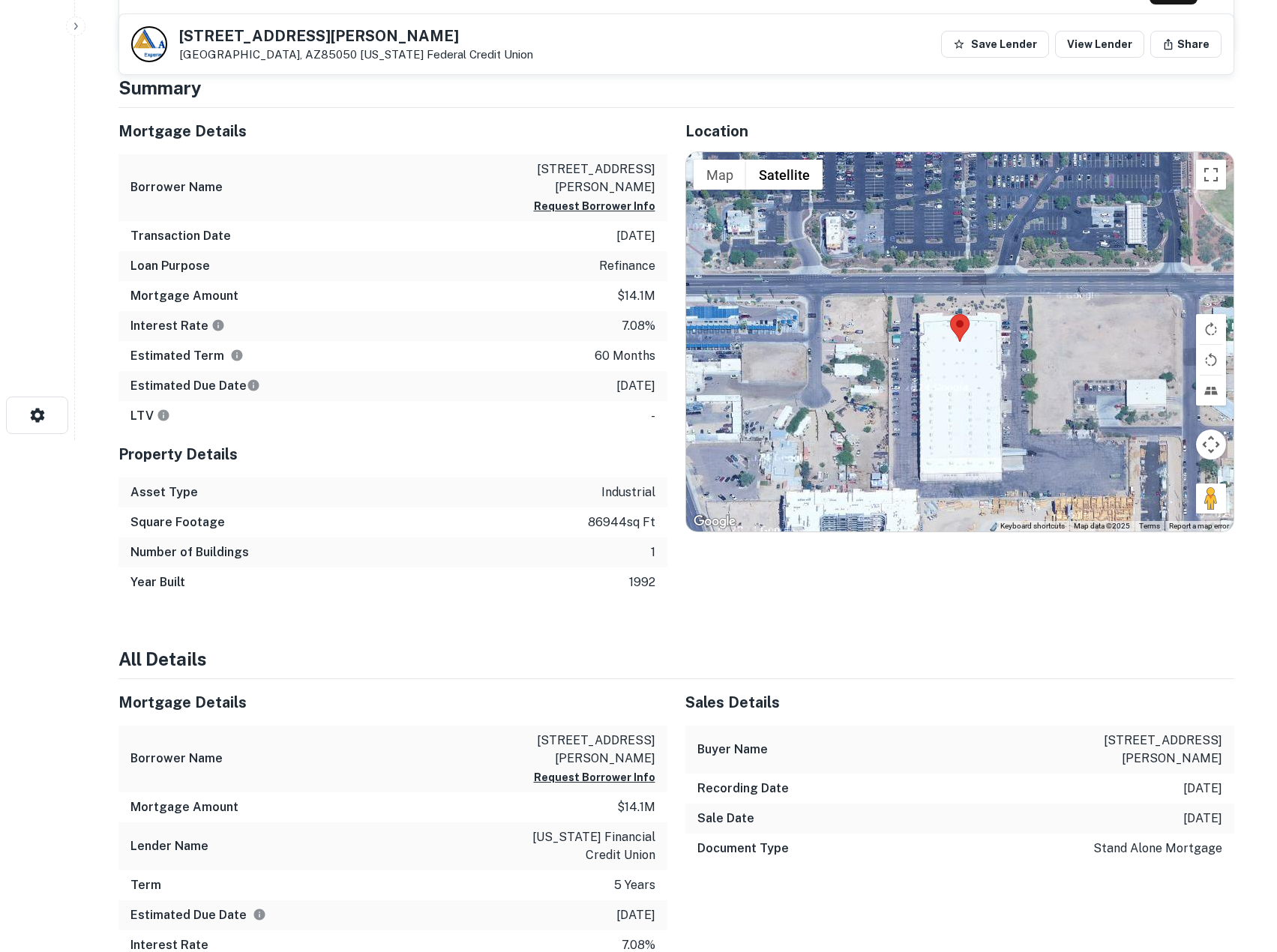
scroll to position [490, 0]
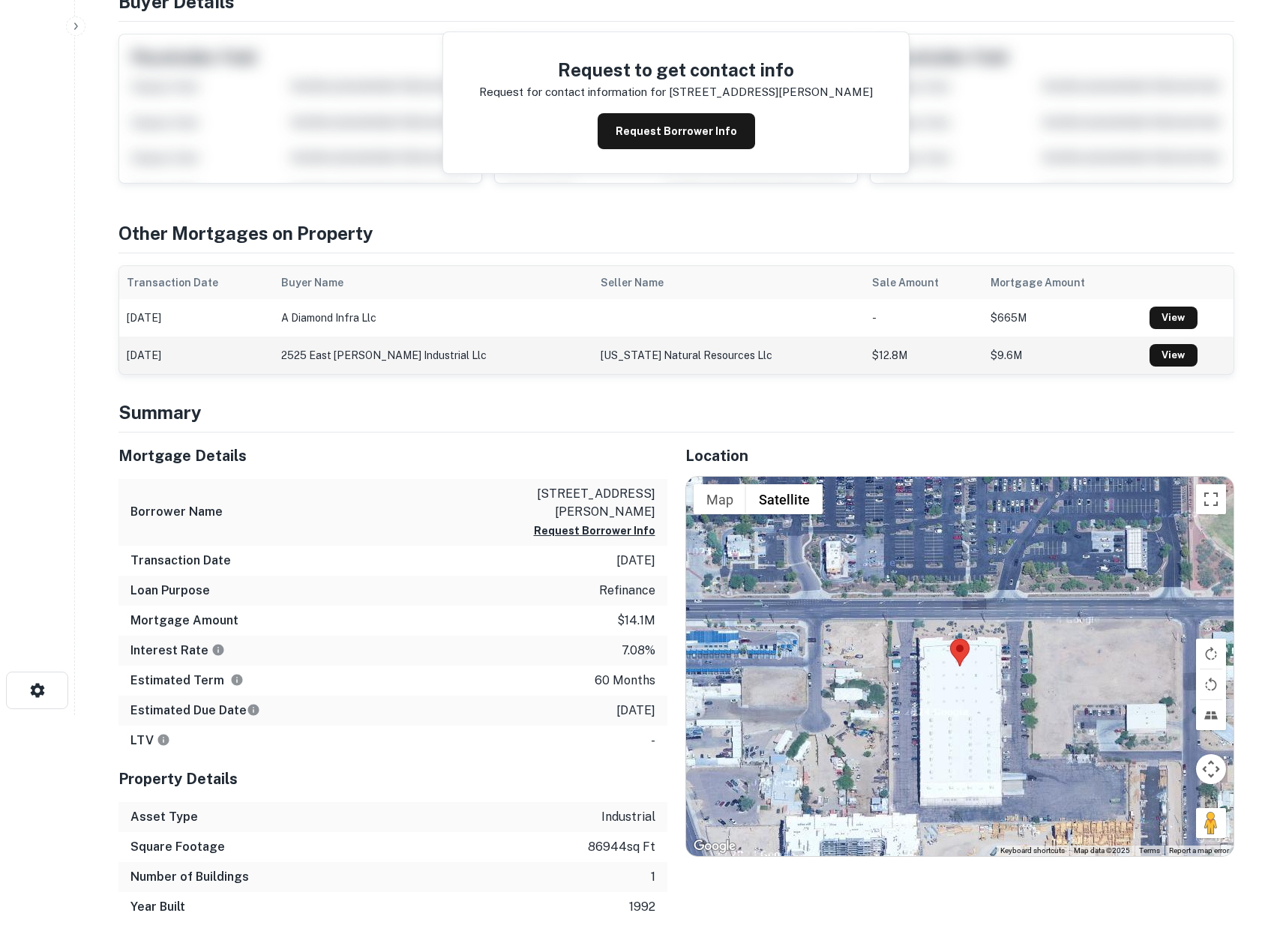
scroll to position [0, 0]
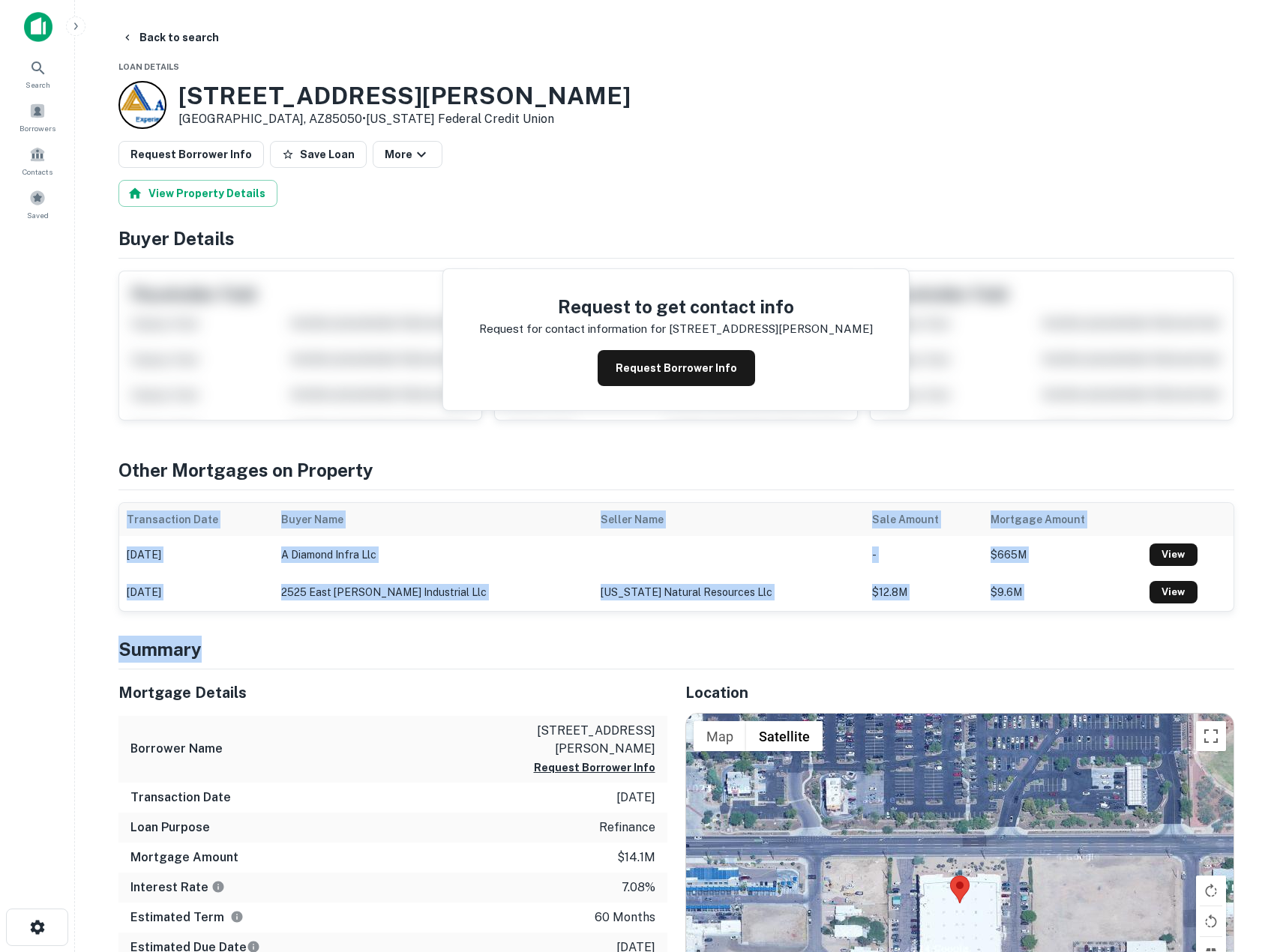
drag, startPoint x: 589, startPoint y: 492, endPoint x: 579, endPoint y: 642, distance: 150.3
click at [579, 642] on h4 "Summary" at bounding box center [676, 649] width 1116 height 27
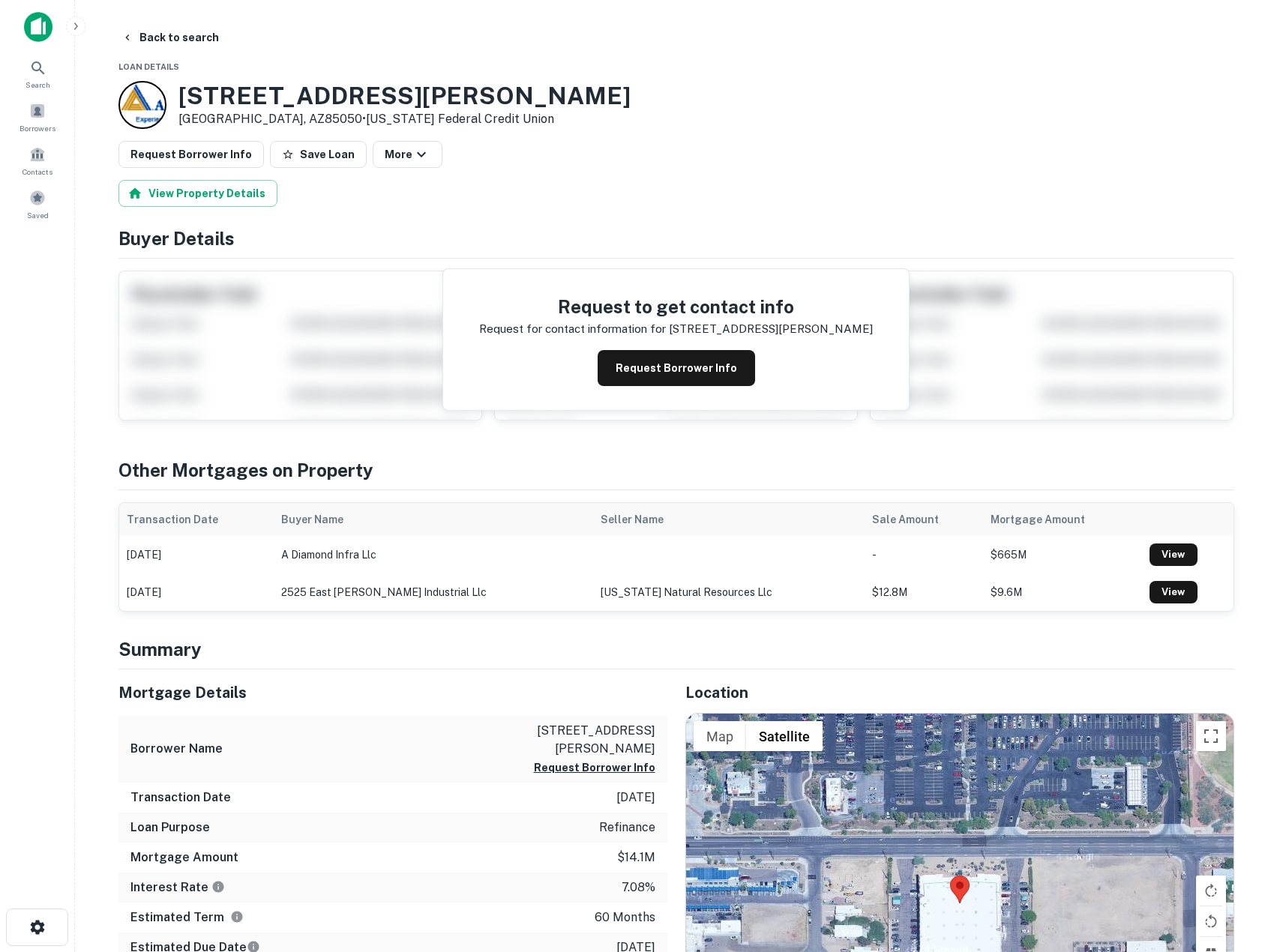
click at [231, 472] on h4 "Other Mortgages on Property" at bounding box center [676, 470] width 1116 height 27
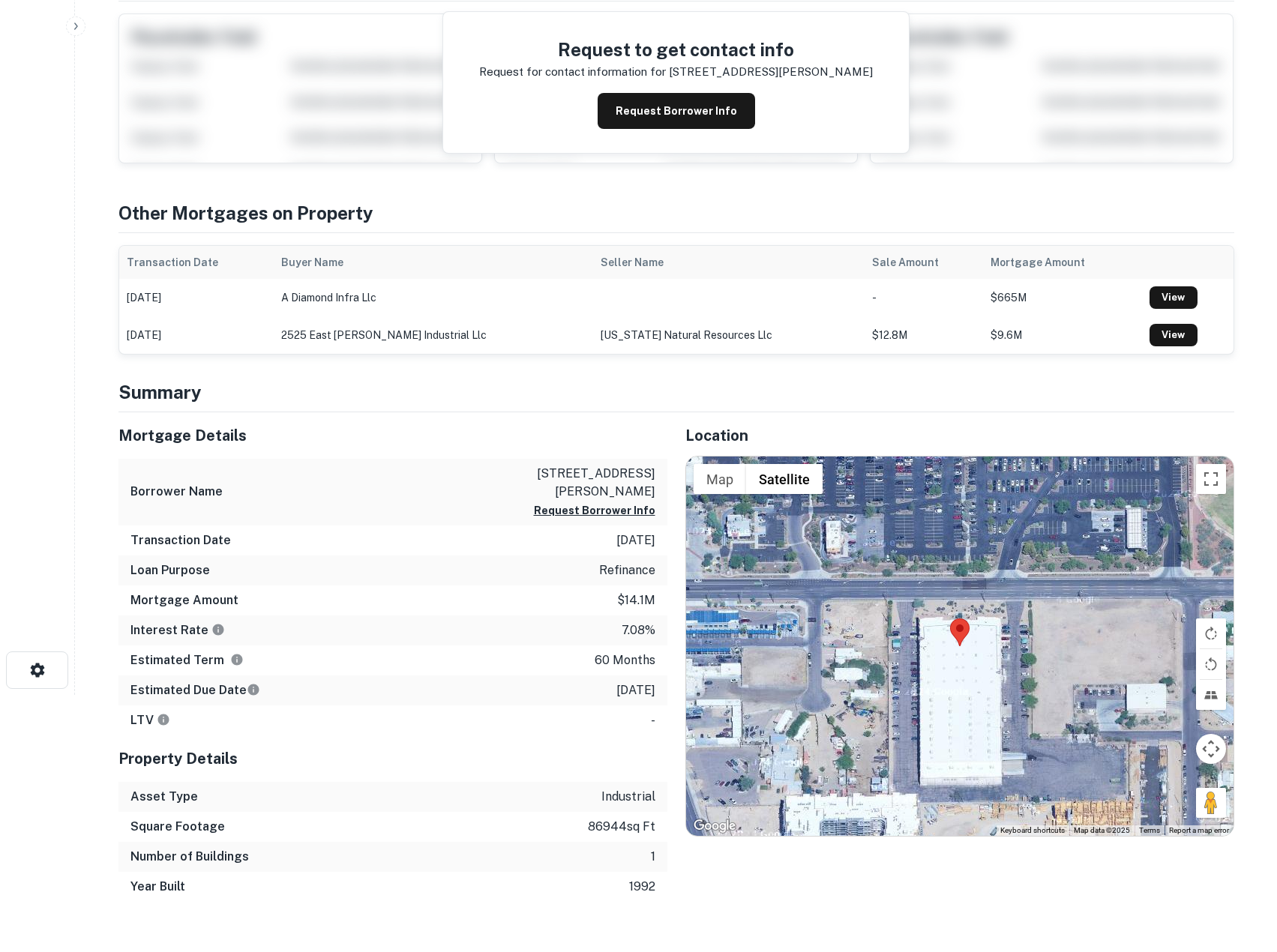
scroll to position [500, 0]
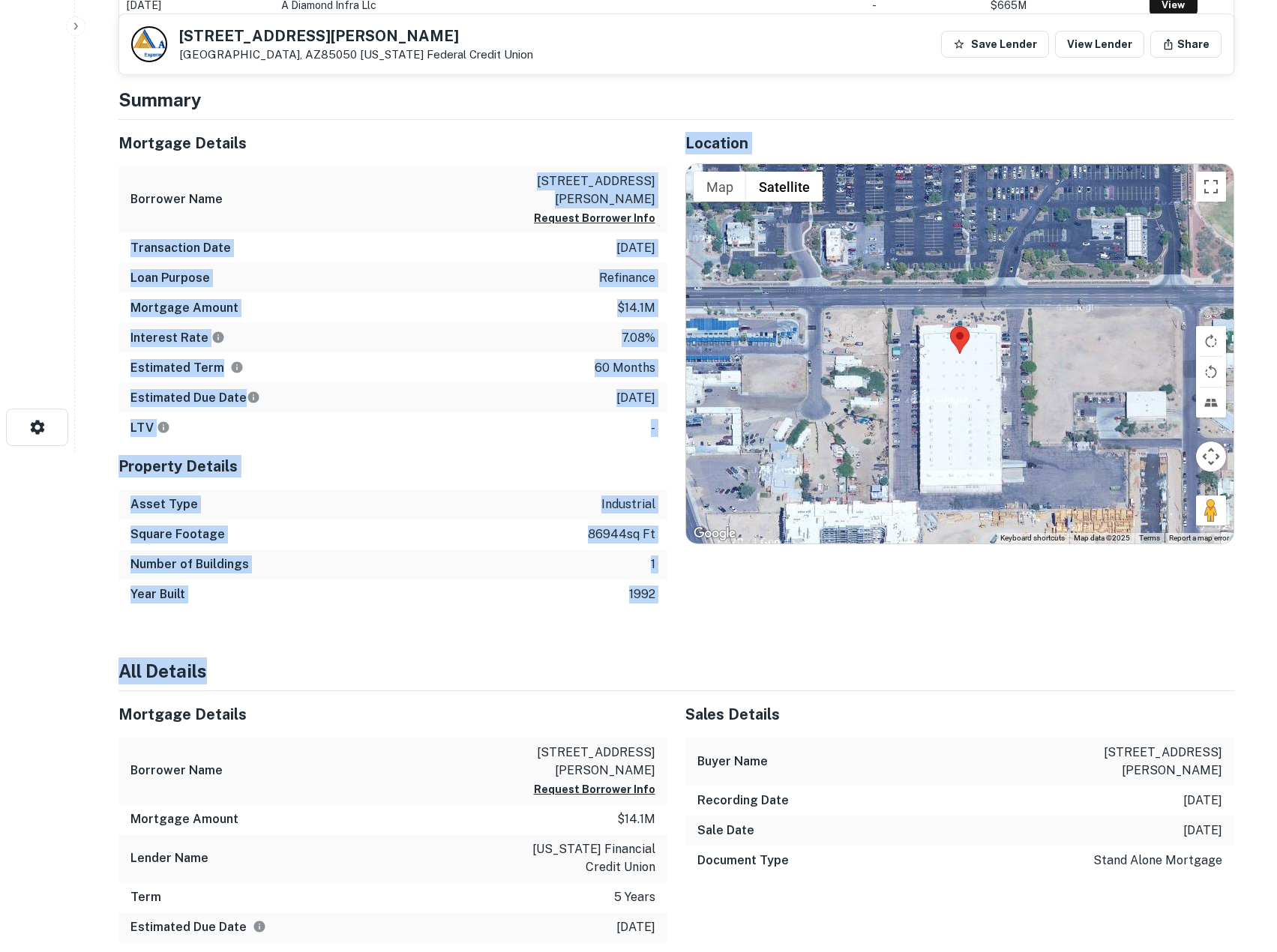
drag, startPoint x: 551, startPoint y: 282, endPoint x: 620, endPoint y: 674, distance: 398.0
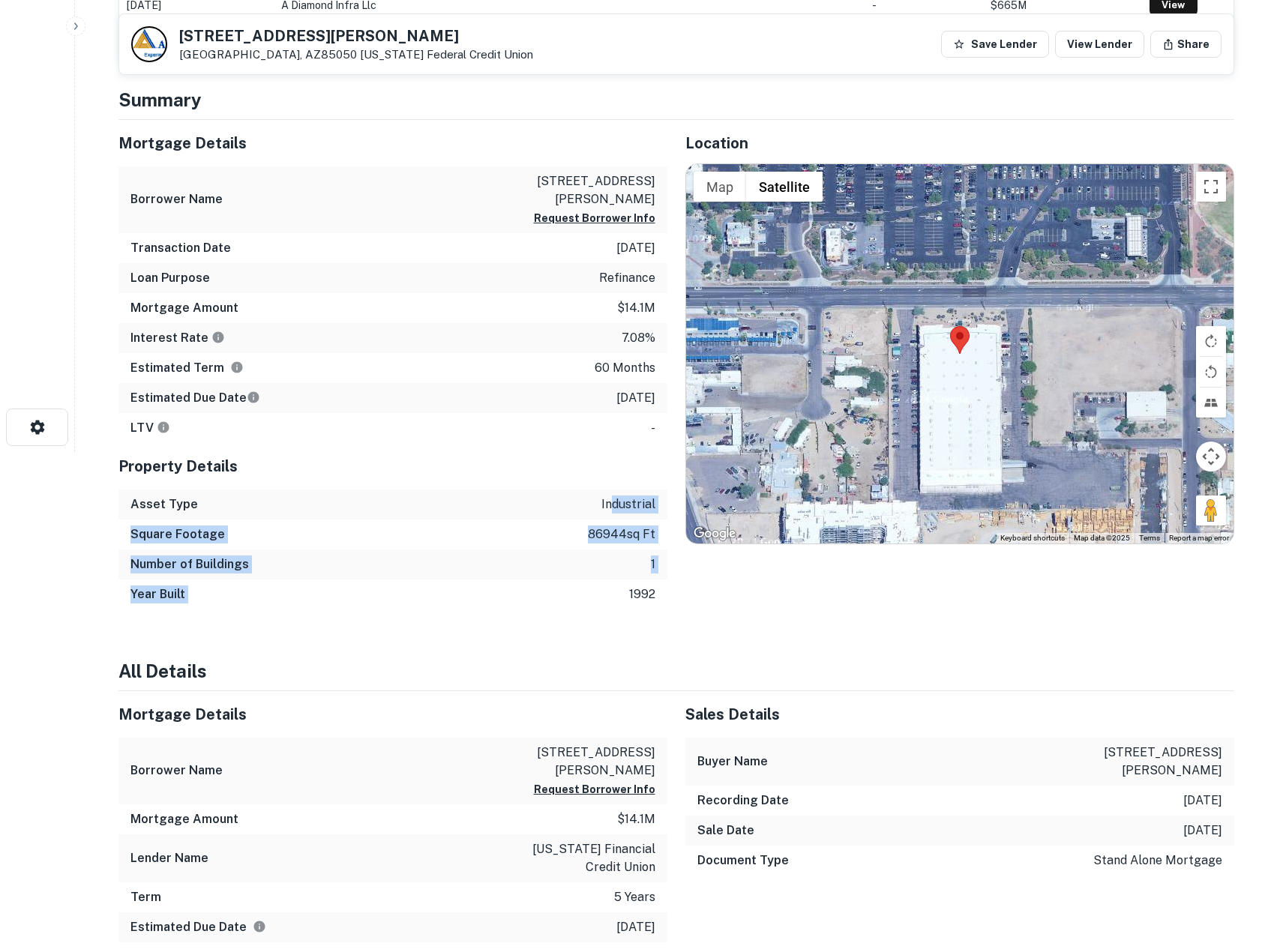
click at [580, 422] on div "Mortgage Details Borrower Name 2525 east beardsley industrial Request Borrower …" at bounding box center [393, 365] width 548 height 490
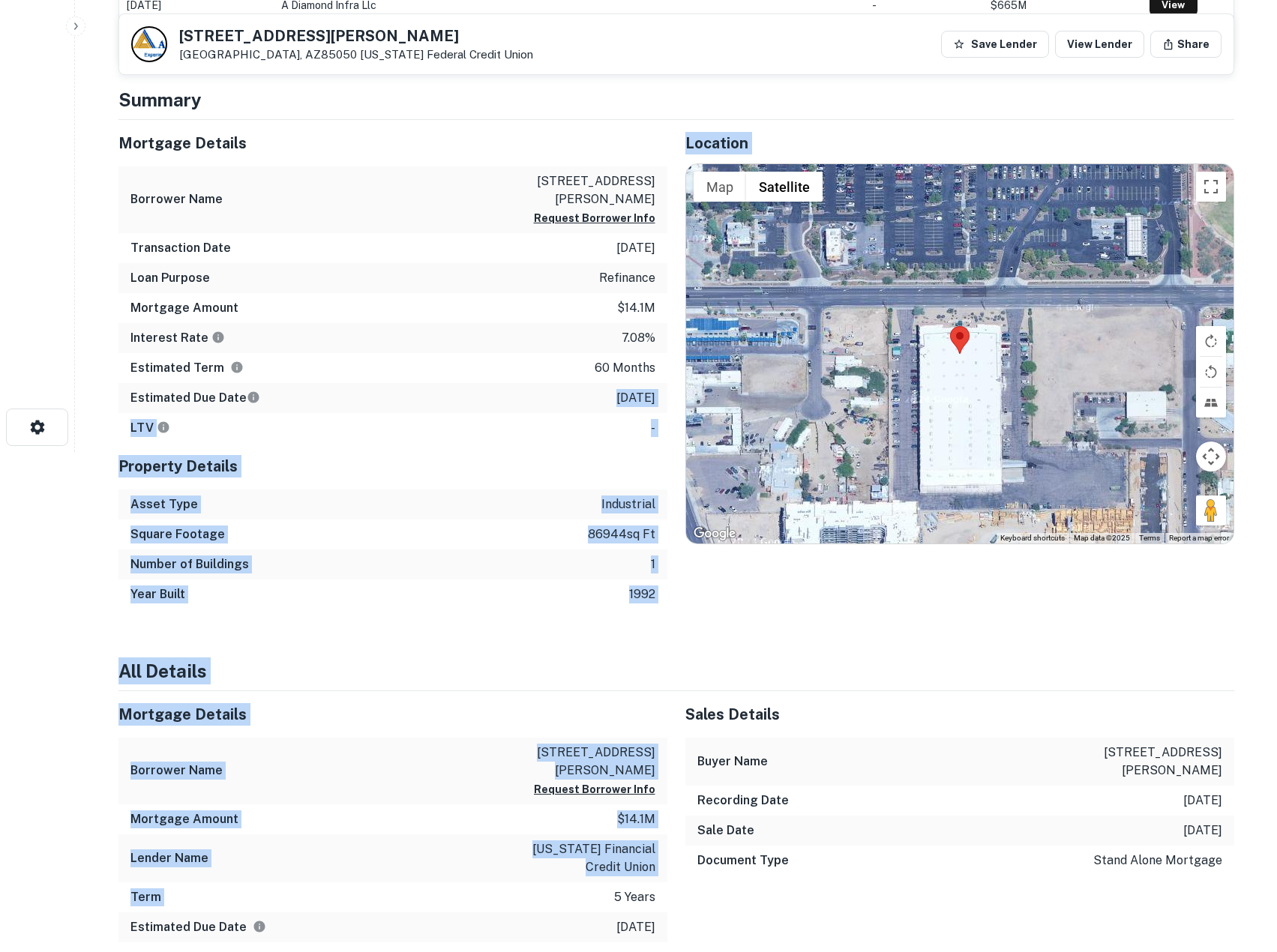
drag, startPoint x: 608, startPoint y: 763, endPoint x: 608, endPoint y: 901, distance: 138.0
click at [607, 900] on div "Term 5 years" at bounding box center [393, 897] width 548 height 30
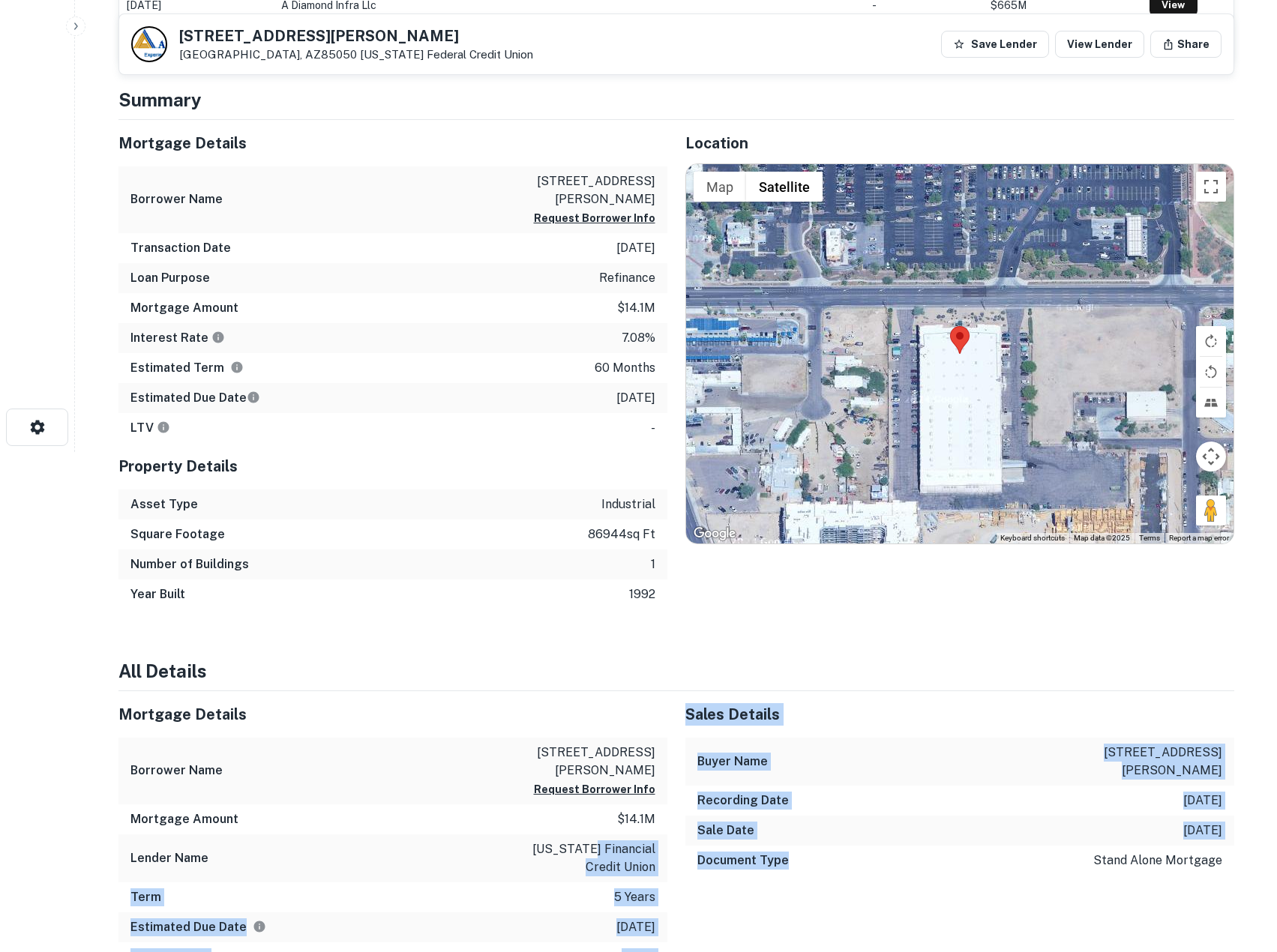
drag, startPoint x: 582, startPoint y: 854, endPoint x: 836, endPoint y: 859, distance: 254.0
click at [836, 859] on div "Document Type stand alone mortgage" at bounding box center [960, 861] width 548 height 30
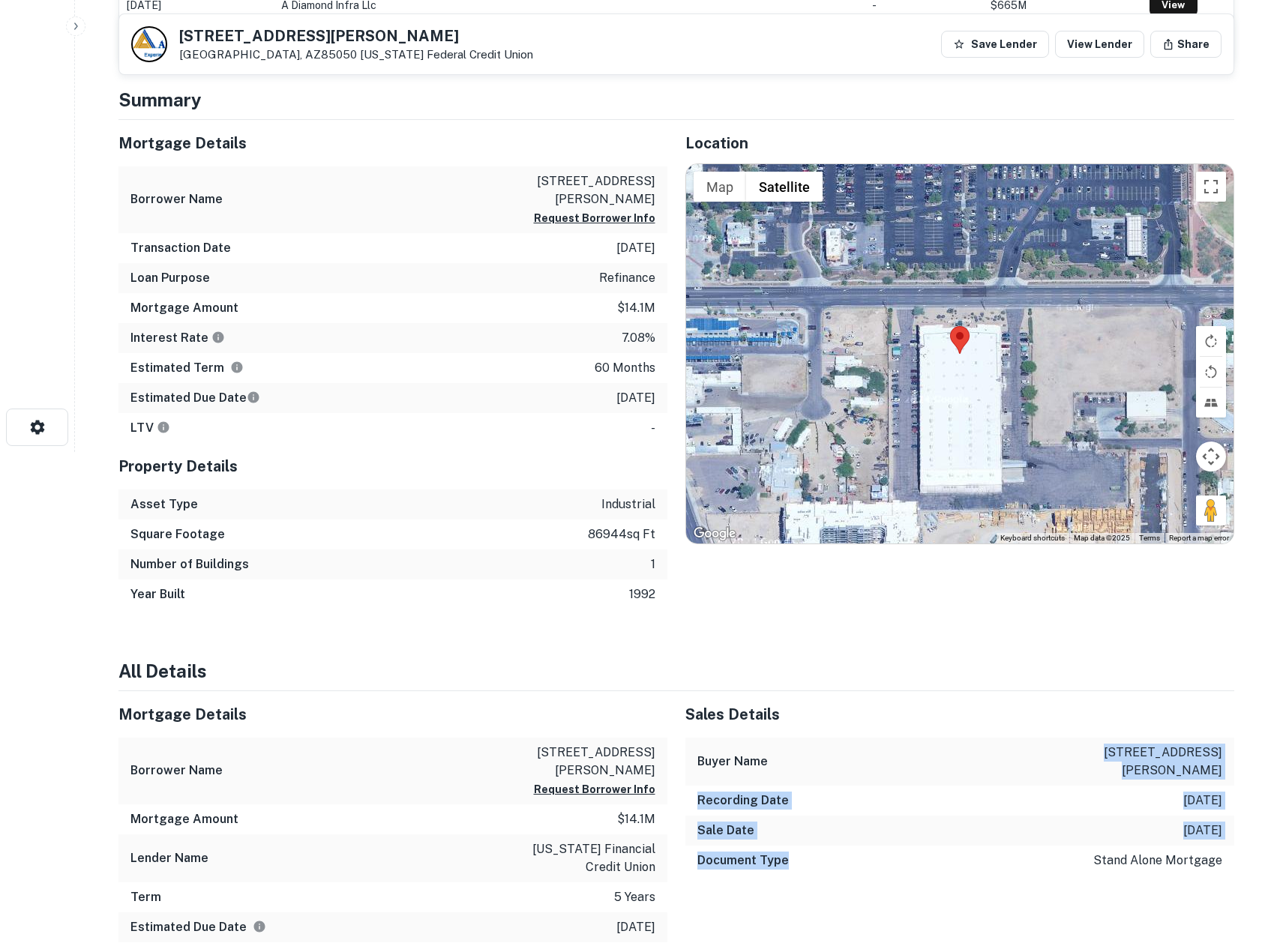
drag, startPoint x: 836, startPoint y: 859, endPoint x: 821, endPoint y: 727, distance: 132.8
click at [824, 759] on div "Sales Details Buyer Name 2525 east beardsley industrial Recording Date 12/7/202…" at bounding box center [960, 789] width 548 height 197
click at [821, 727] on div "Sales Details" at bounding box center [960, 714] width 548 height 47
click at [837, 862] on div "Sales Details Buyer Name 2525 east beardsley industrial Recording Date 12/7/202…" at bounding box center [960, 789] width 548 height 197
click at [837, 862] on div "Document Type stand alone mortgage" at bounding box center [960, 861] width 548 height 30
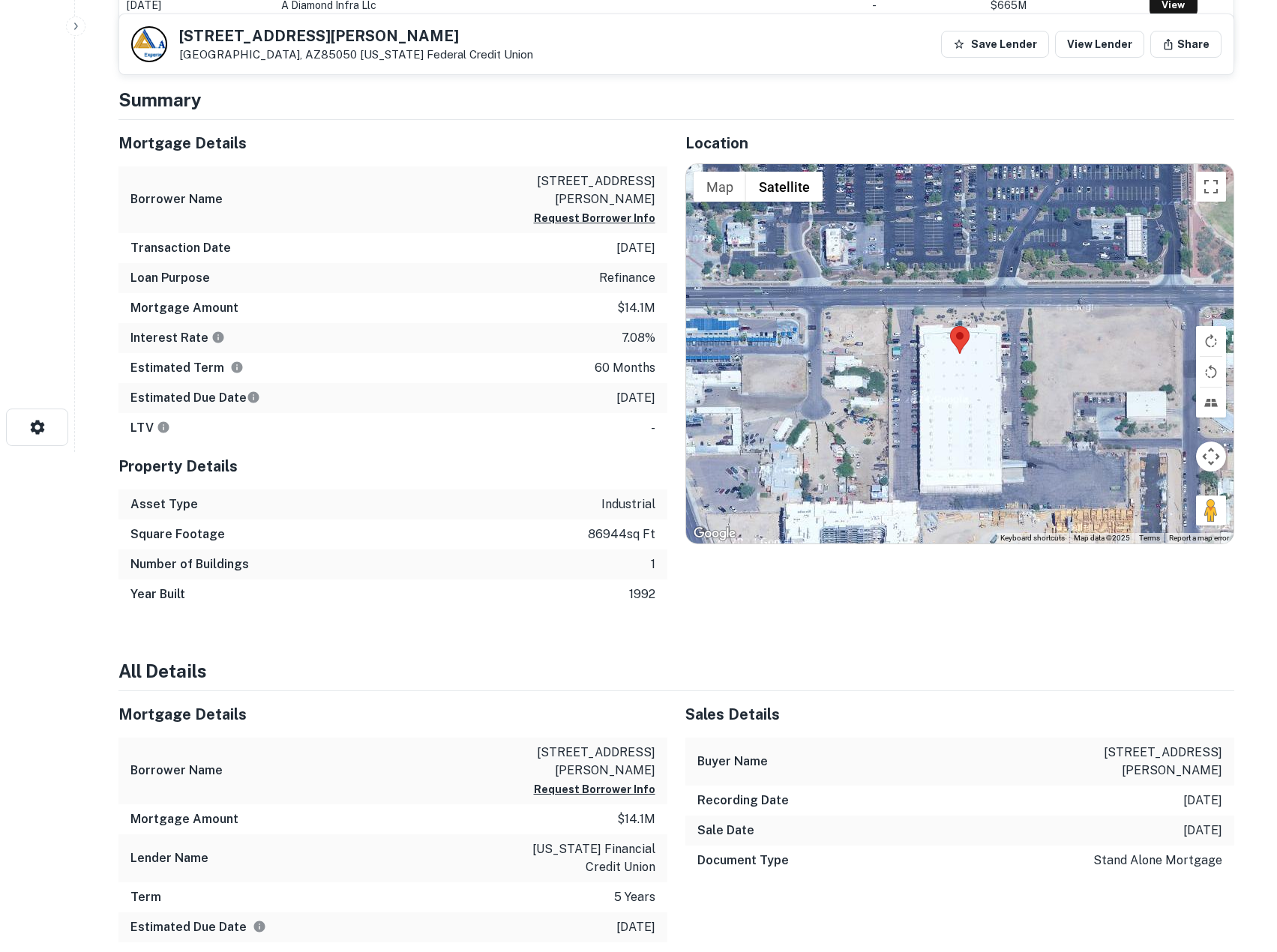
click at [904, 855] on div "Document Type stand alone mortgage" at bounding box center [960, 861] width 548 height 30
drag, startPoint x: 902, startPoint y: 857, endPoint x: 785, endPoint y: 903, distance: 125.7
click at [785, 903] on div "Sales Details Buyer Name 2525 east beardsley industrial Recording Date 12/7/202…" at bounding box center [951, 831] width 567 height 281
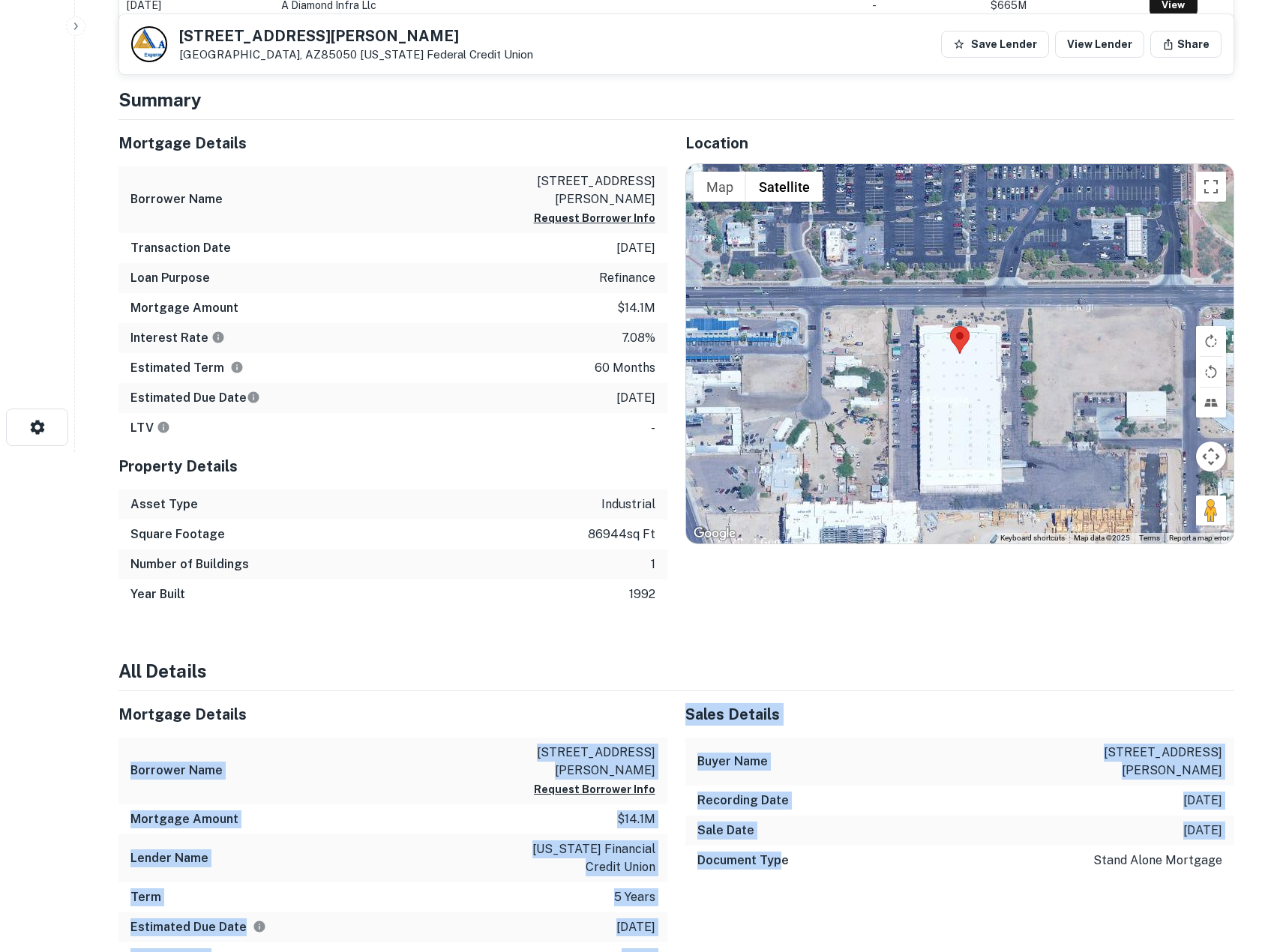
drag, startPoint x: 775, startPoint y: 907, endPoint x: 632, endPoint y: 711, distance: 242.6
click at [632, 711] on h5 "Mortgage Details" at bounding box center [393, 714] width 548 height 22
drag, startPoint x: 632, startPoint y: 721, endPoint x: 785, endPoint y: 892, distance: 229.5
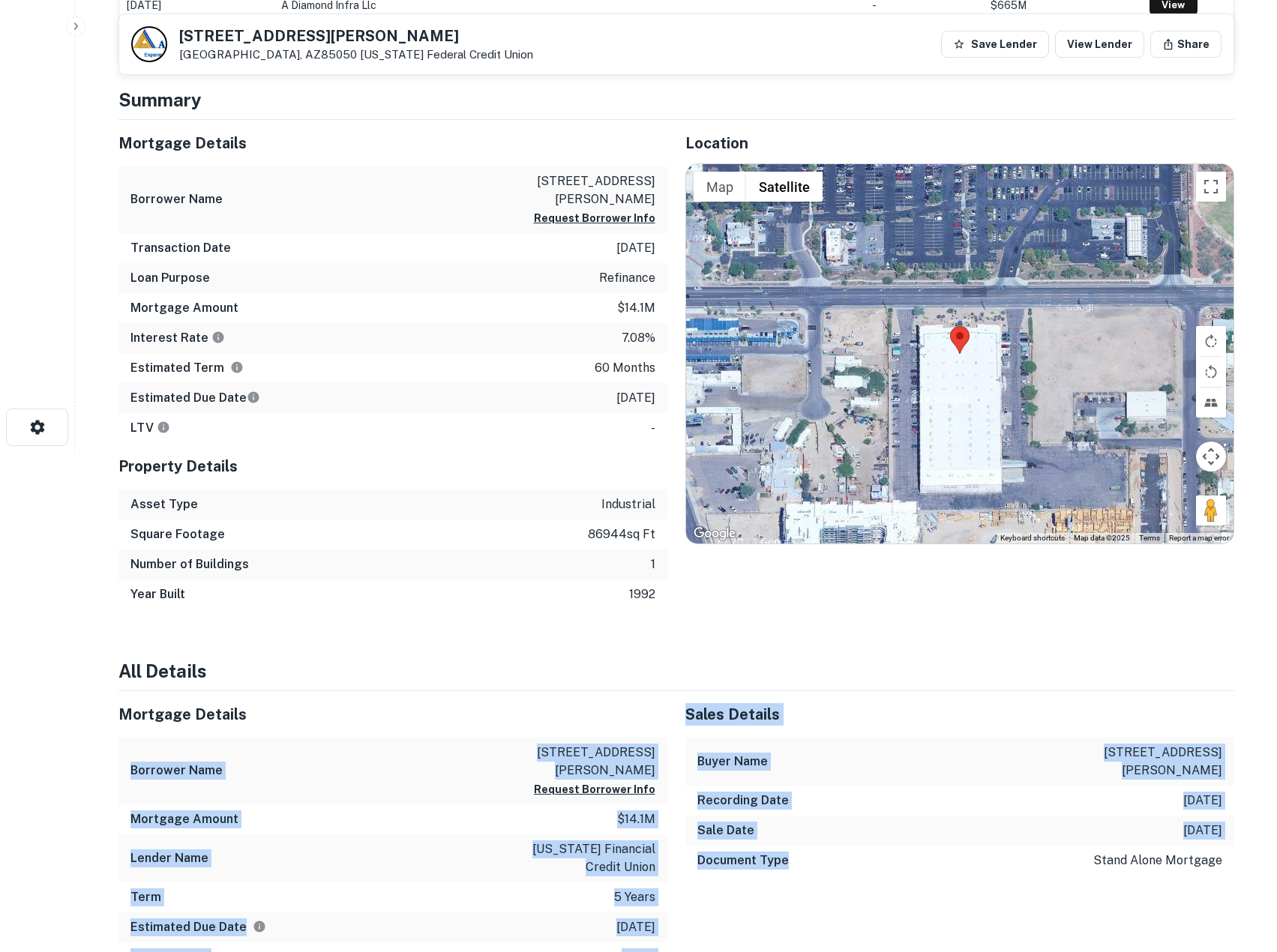
click at [786, 892] on div "Sales Details Buyer Name 2525 east beardsley industrial Recording Date 12/7/202…" at bounding box center [951, 831] width 567 height 281
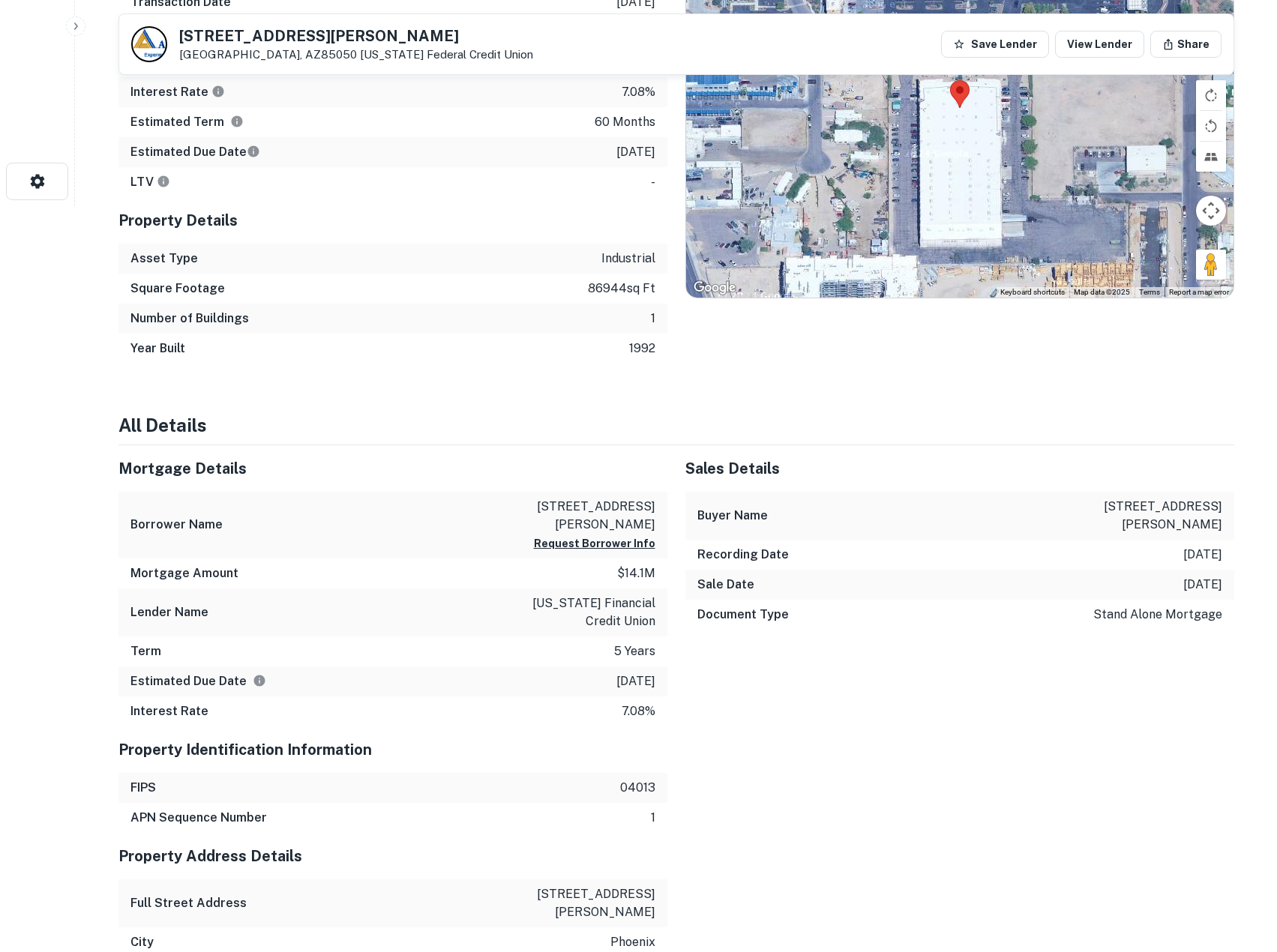
scroll to position [750, 0]
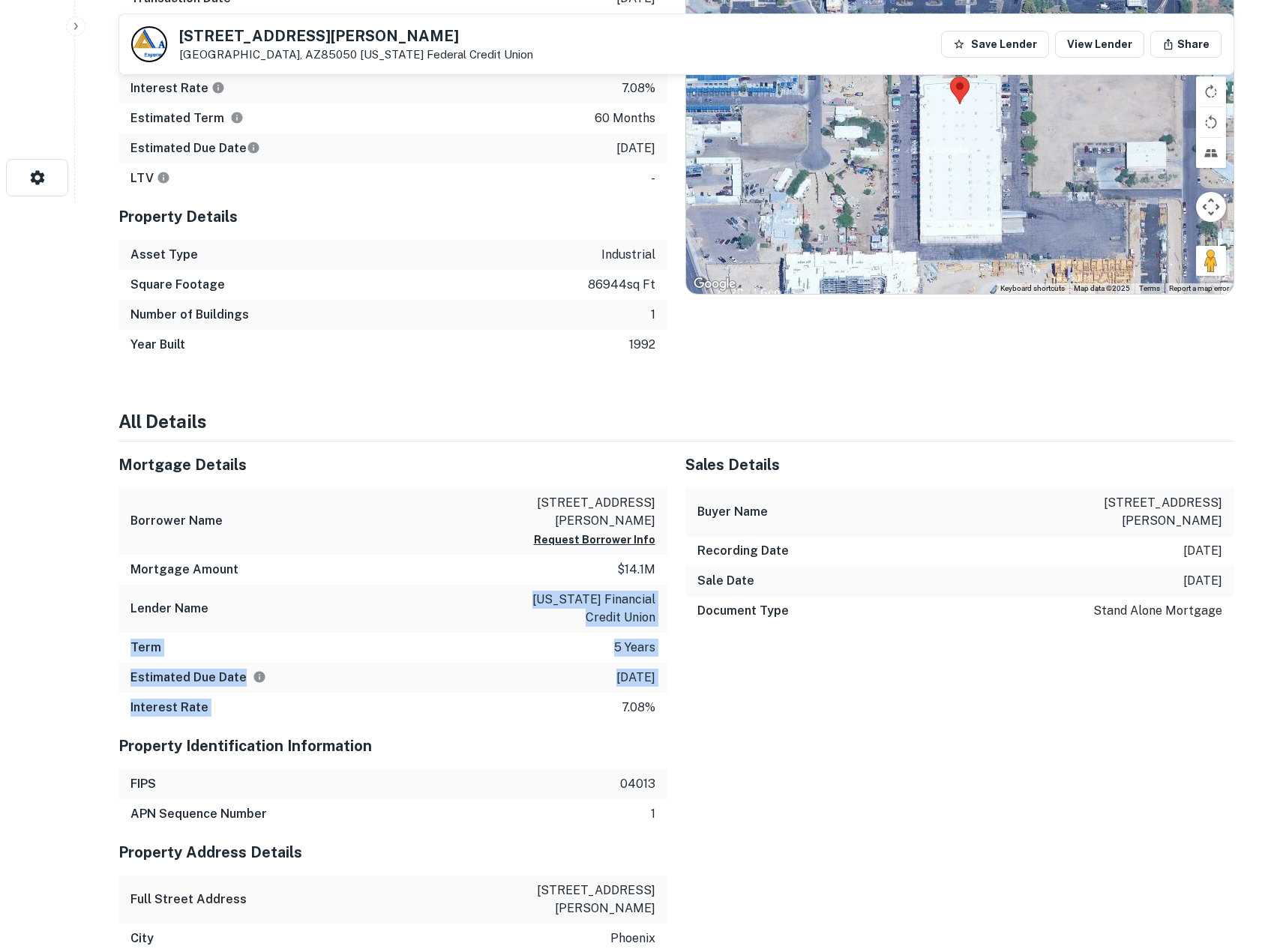
drag, startPoint x: 450, startPoint y: 674, endPoint x: 486, endPoint y: 721, distance: 59.2
click at [486, 721] on div "Mortgage Details Borrower Name 2525 east beardsley industrial Request Borrower …" at bounding box center [393, 581] width 548 height 281
click at [486, 721] on div "Interest Rate 7.08%" at bounding box center [393, 708] width 548 height 30
click at [610, 545] on button "Request Borrower Info" at bounding box center [594, 539] width 121 height 18
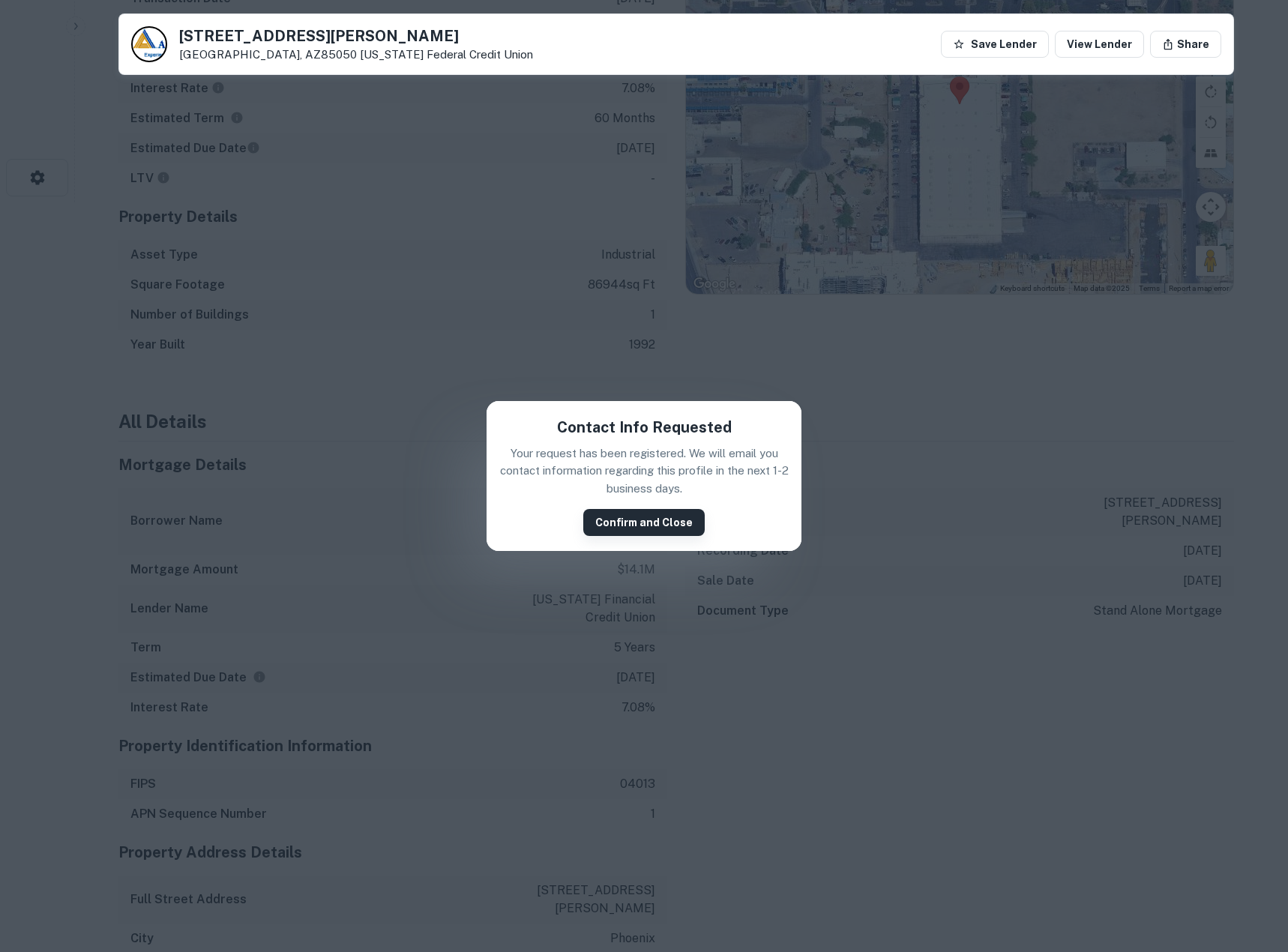
click at [629, 526] on button "Confirm and Close" at bounding box center [644, 522] width 121 height 27
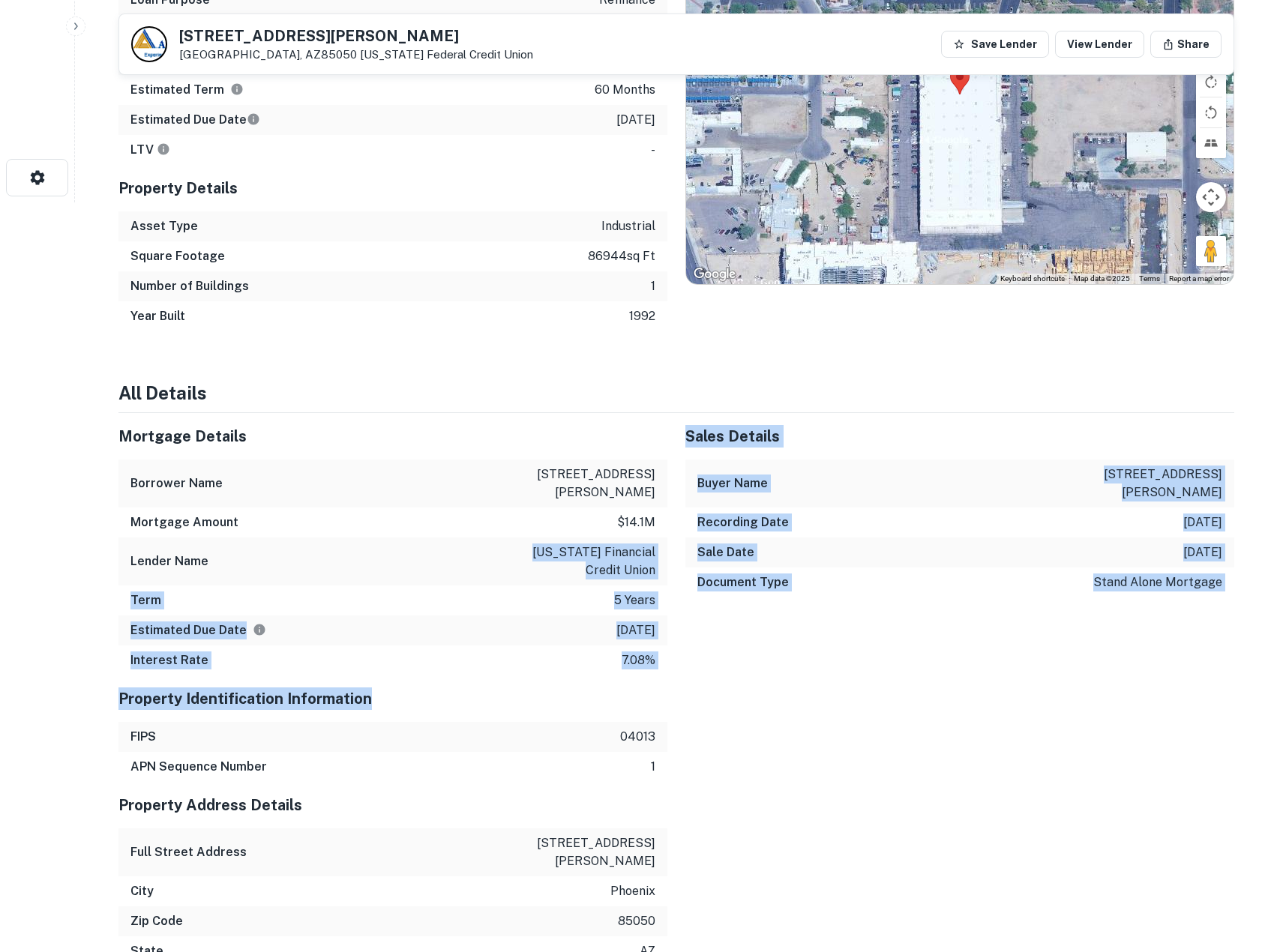
drag, startPoint x: 465, startPoint y: 564, endPoint x: 492, endPoint y: 705, distance: 143.6
click at [492, 705] on h5 "Property Identification Information" at bounding box center [393, 698] width 548 height 22
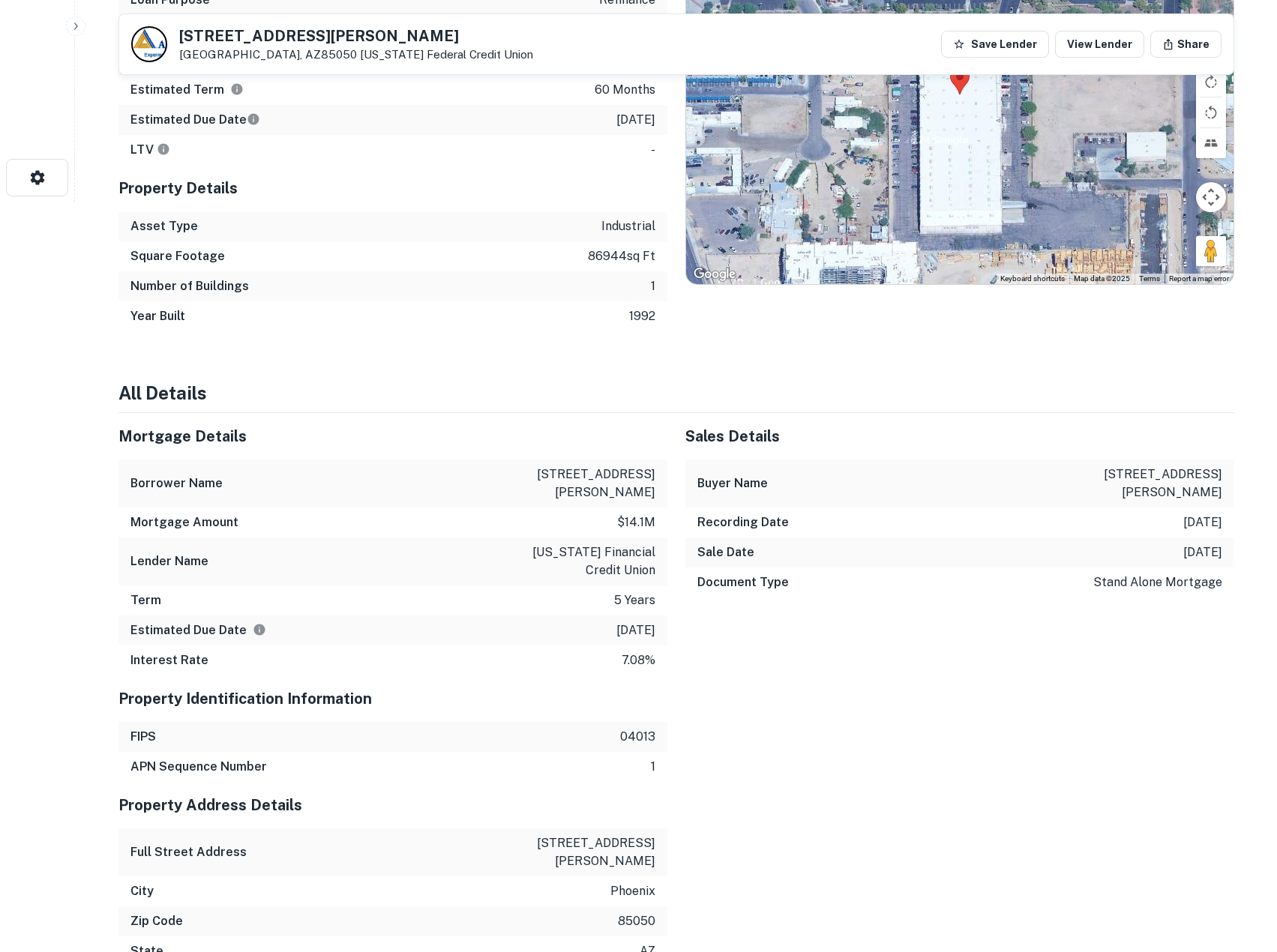
drag, startPoint x: 707, startPoint y: 753, endPoint x: 545, endPoint y: 738, distance: 162.7
click at [548, 772] on div "APN Sequence Number 1" at bounding box center [393, 766] width 548 height 30
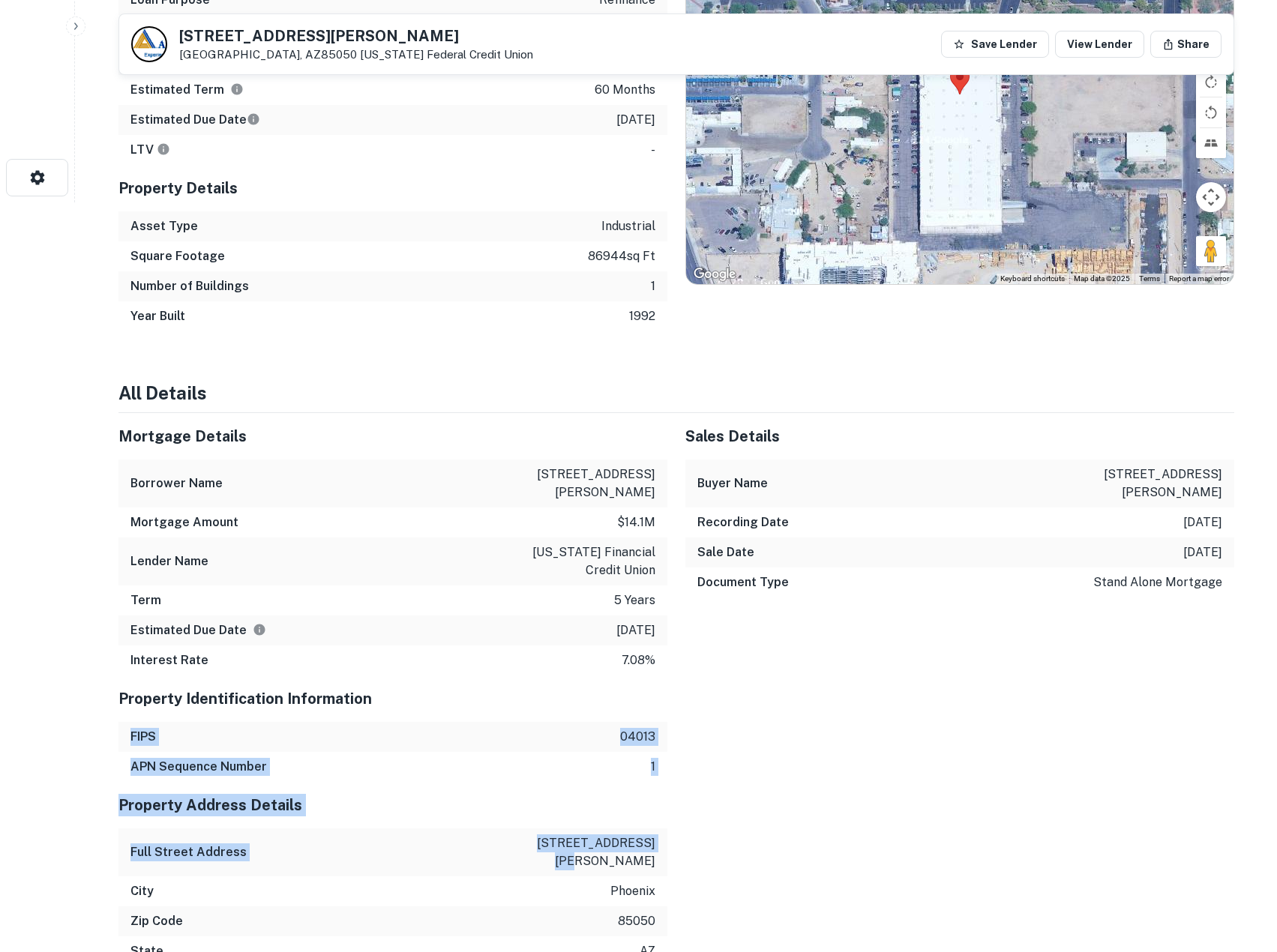
drag, startPoint x: 556, startPoint y: 716, endPoint x: 673, endPoint y: 837, distance: 168.3
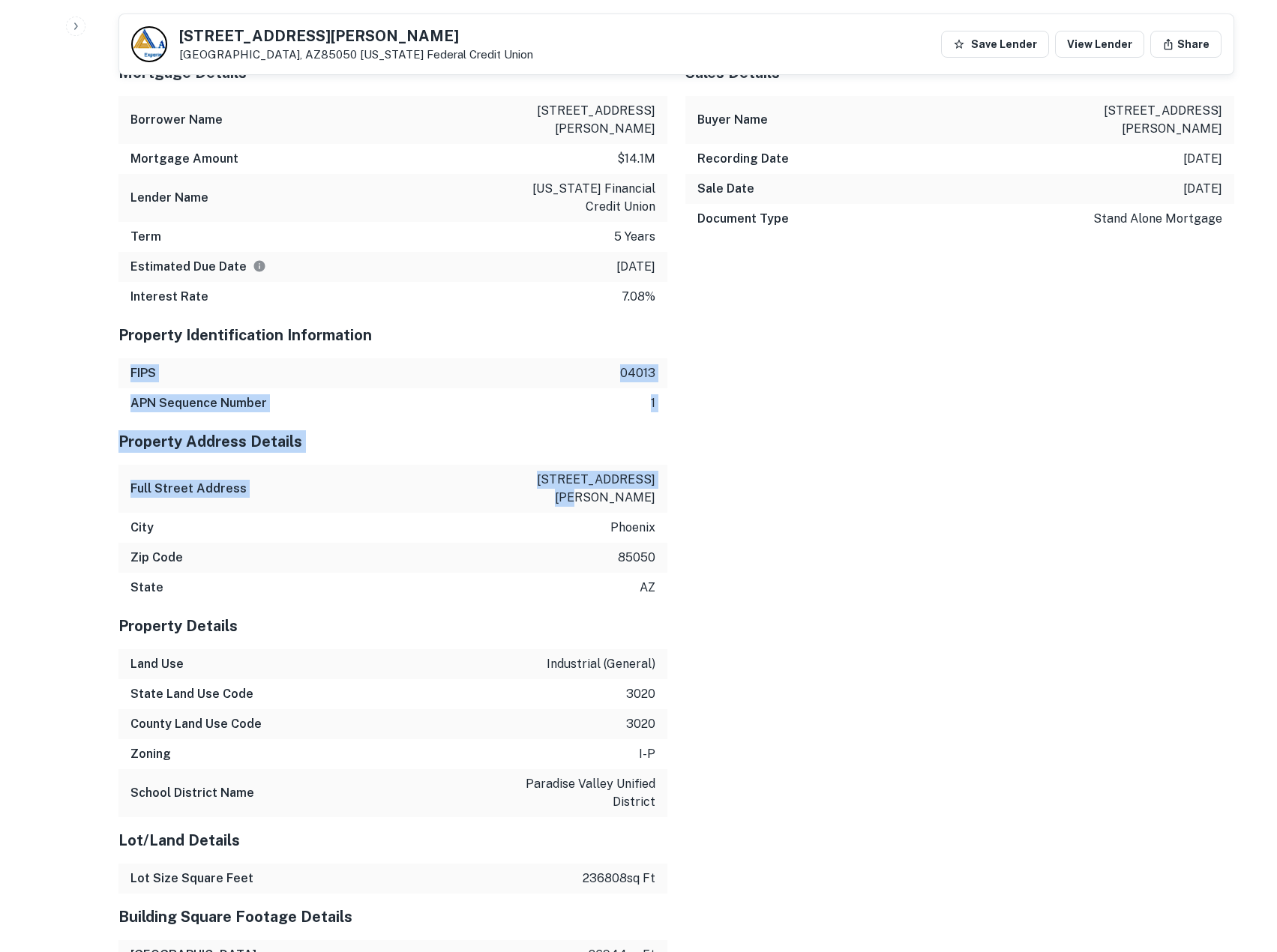
drag, startPoint x: 629, startPoint y: 738, endPoint x: 704, endPoint y: 957, distance: 231.5
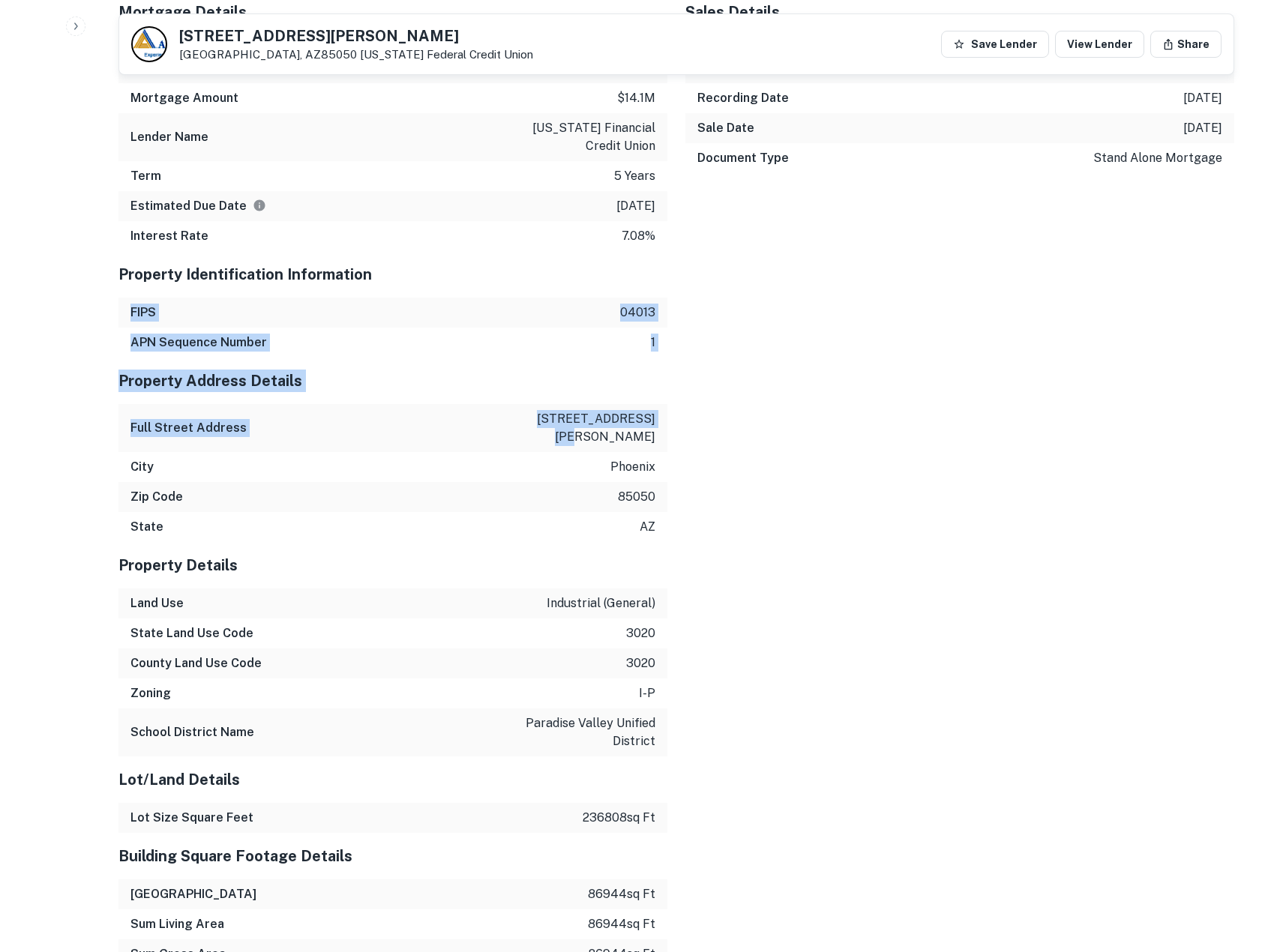
click at [722, 819] on div "Mortgage Details Borrower Name 2525 east beardsley industrial Mortgage Amount $…" at bounding box center [667, 837] width 1133 height 1697
drag, startPoint x: 714, startPoint y: 805, endPoint x: 552, endPoint y: 498, distance: 347.1
click at [552, 498] on div "Mortgage Details Borrower Name 2525 east beardsley industrial Mortgage Amount $…" at bounding box center [667, 837] width 1133 height 1697
click at [552, 512] on div "State az" at bounding box center [393, 527] width 548 height 30
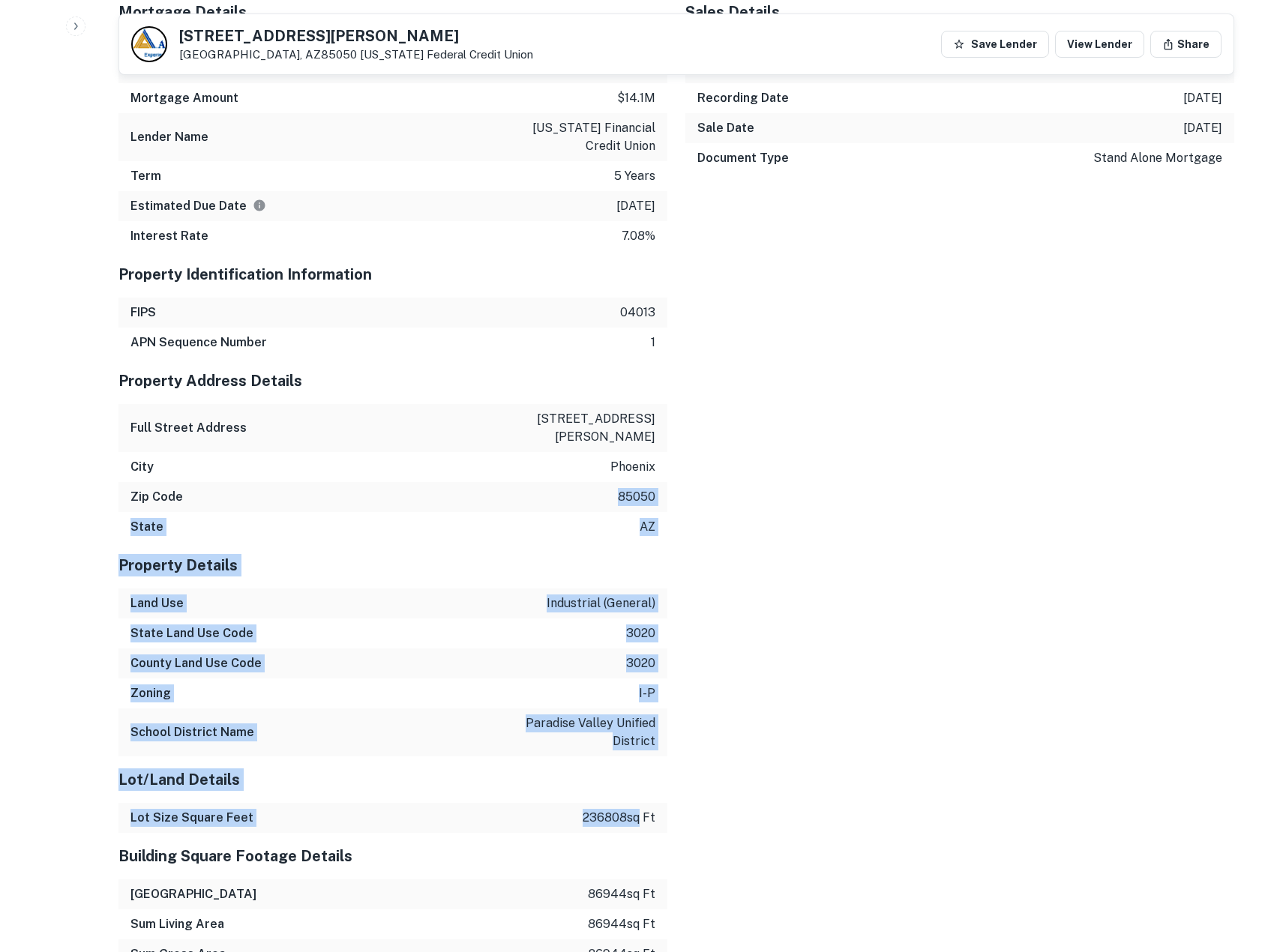
drag, startPoint x: 545, startPoint y: 489, endPoint x: 631, endPoint y: 801, distance: 323.6
click at [631, 801] on div "Property Identification Information FIPS 04013 APN Sequence Number 1 Property A…" at bounding box center [393, 968] width 548 height 1435
click at [631, 808] on p "236808 sq ft" at bounding box center [619, 817] width 73 height 18
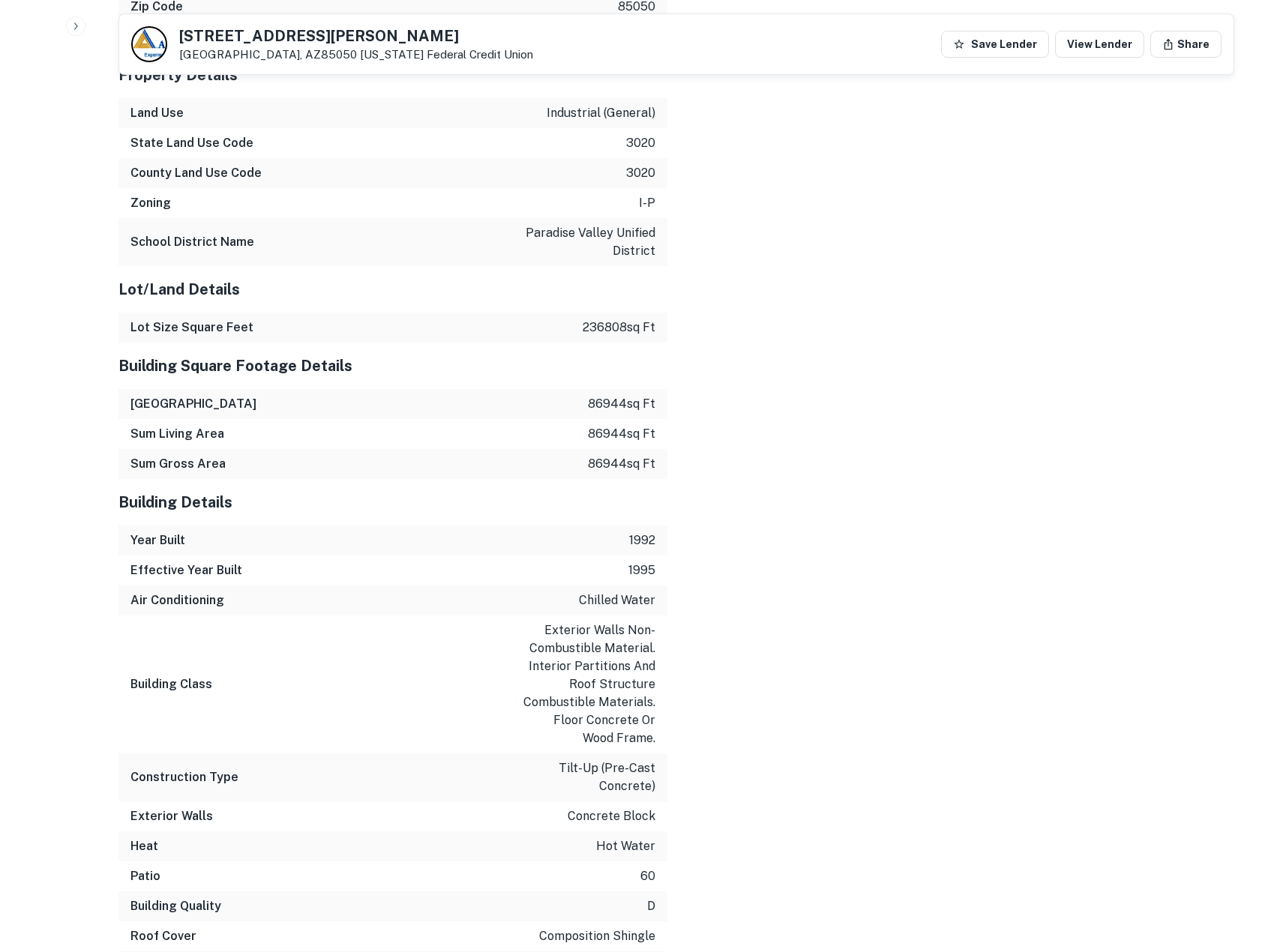
scroll to position [1674, 0]
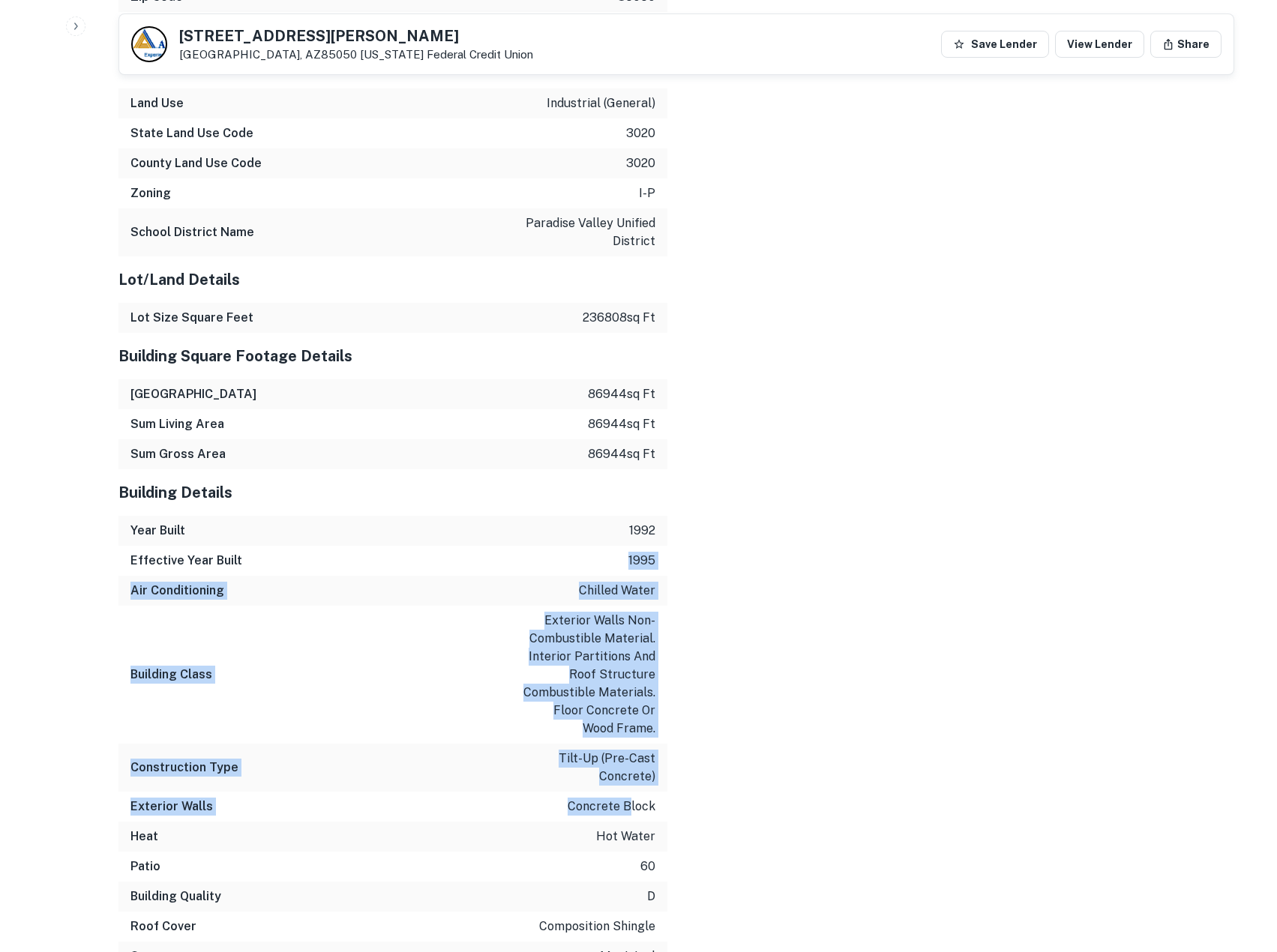
drag, startPoint x: 621, startPoint y: 759, endPoint x: 604, endPoint y: 535, distance: 224.6
click at [604, 535] on div "Building Details Year Built 1992 Effective Year Built 1995 Air Conditioning chi…" at bounding box center [393, 765] width 548 height 592
click at [604, 545] on div "Effective Year Built 1995" at bounding box center [393, 560] width 548 height 30
drag, startPoint x: 600, startPoint y: 642, endPoint x: 614, endPoint y: 793, distance: 151.6
click at [614, 793] on div "Building Details Year Built 1992 Effective Year Built 1995 Air Conditioning chi…" at bounding box center [393, 765] width 548 height 592
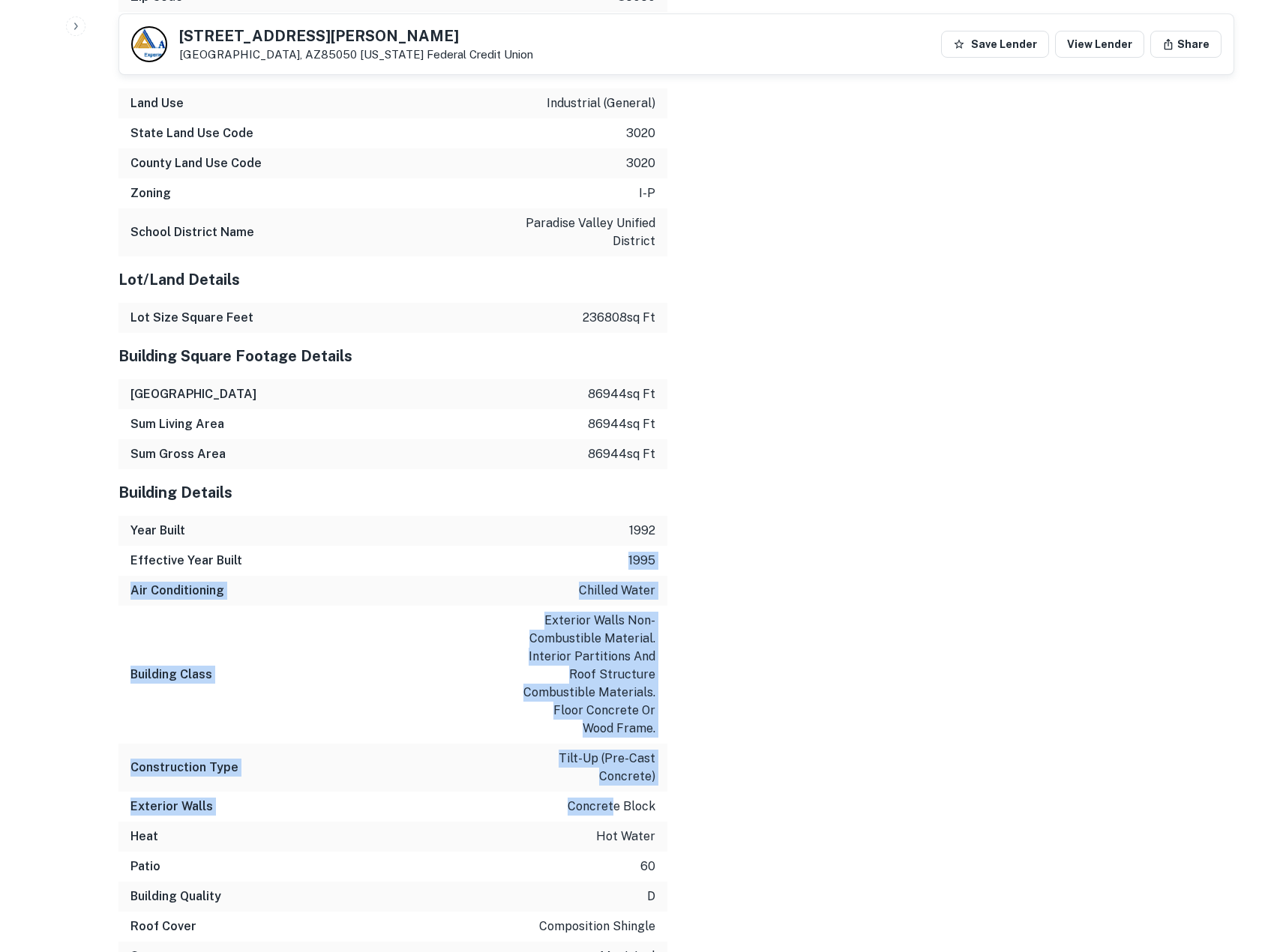
click at [614, 797] on p "concrete block" at bounding box center [612, 806] width 88 height 18
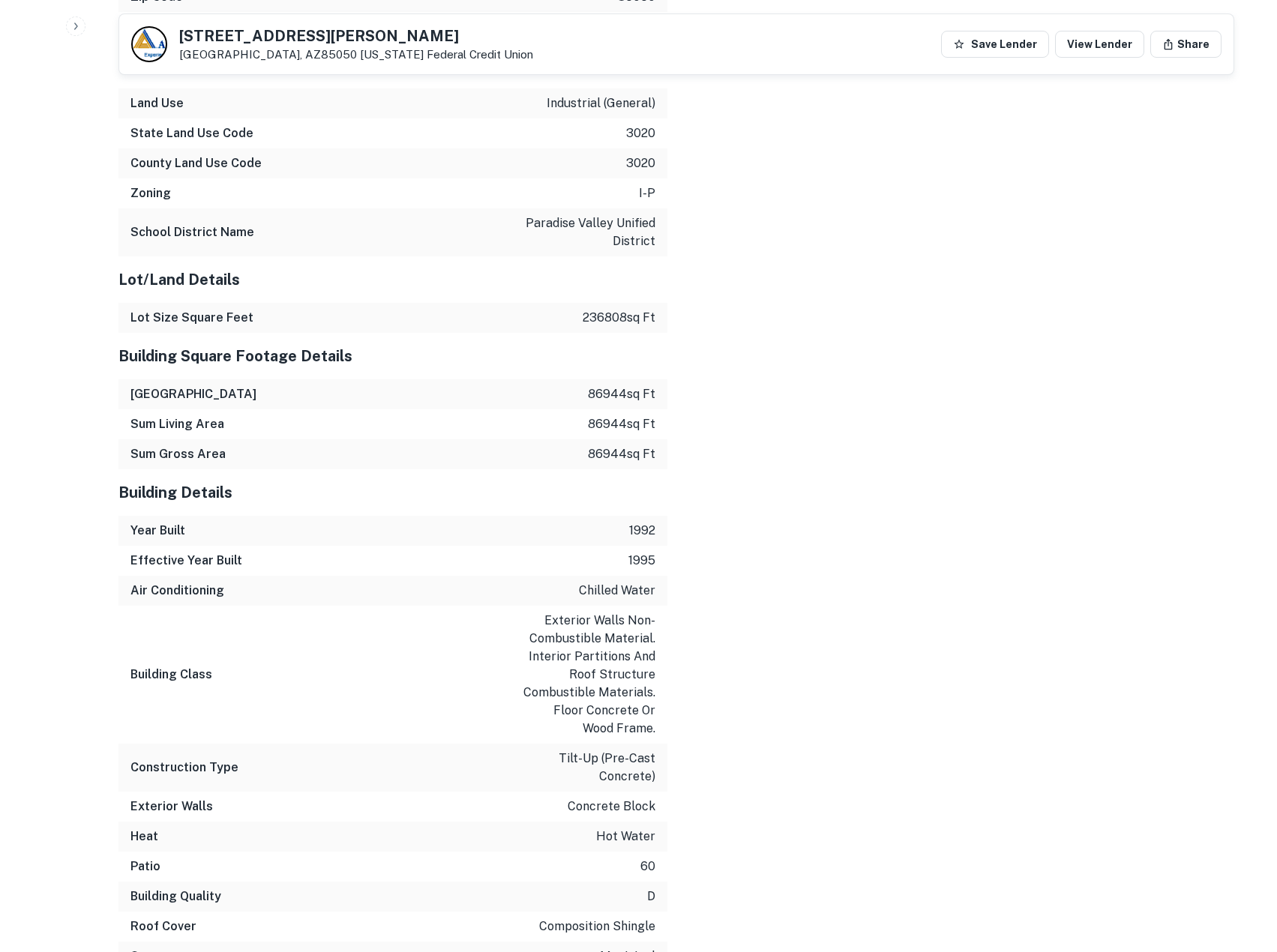
drag, startPoint x: 614, startPoint y: 793, endPoint x: 483, endPoint y: 807, distance: 131.7
click at [483, 821] on div "Heat hot water" at bounding box center [393, 836] width 548 height 30
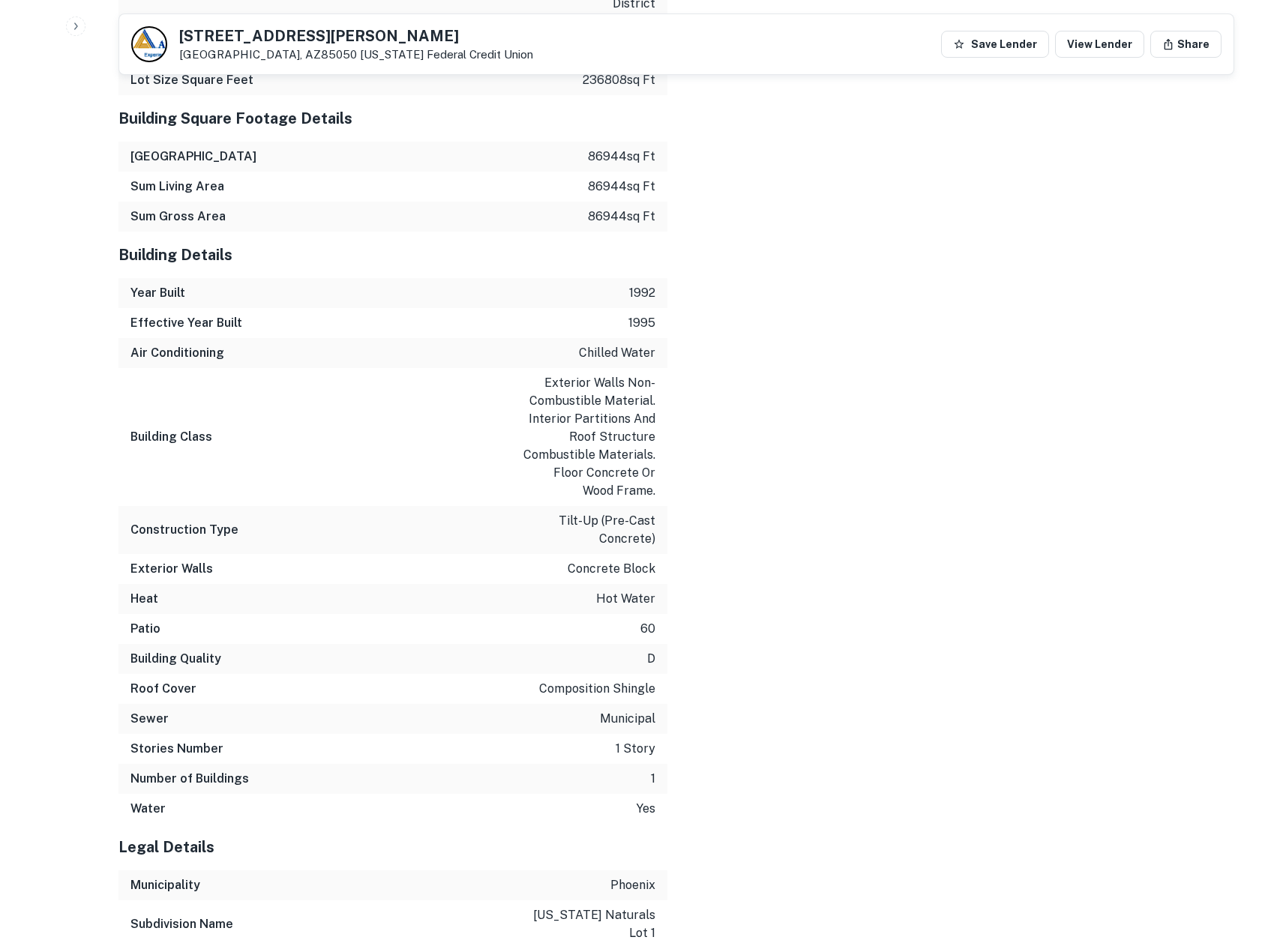
scroll to position [1924, 0]
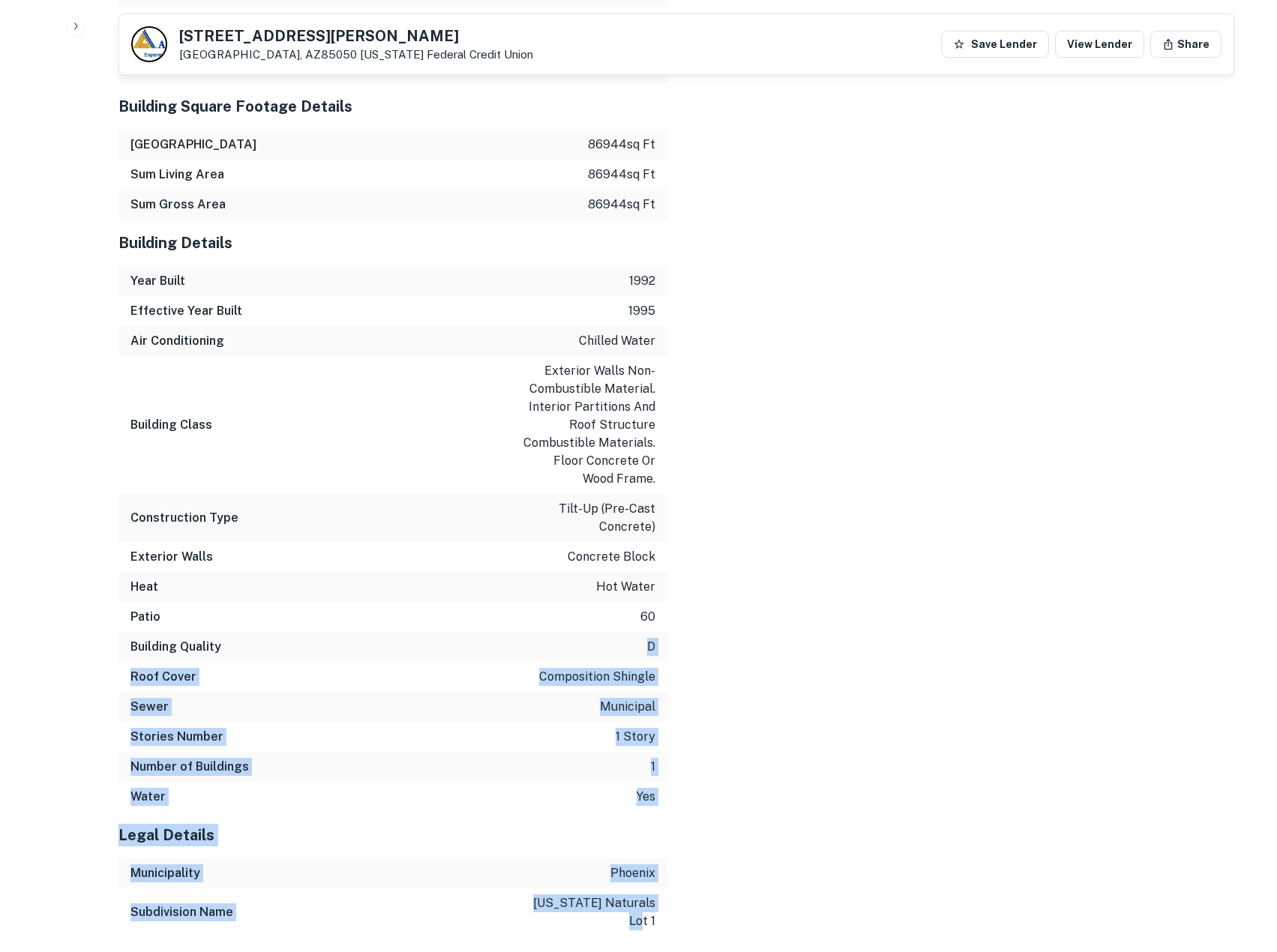
drag, startPoint x: 621, startPoint y: 769, endPoint x: 671, endPoint y: 879, distance: 120.8
click at [671, 879] on div "Mortgage Details Borrower Name 2525 east beardsley industrial Mortgage Amount $…" at bounding box center [667, 88] width 1133 height 1697
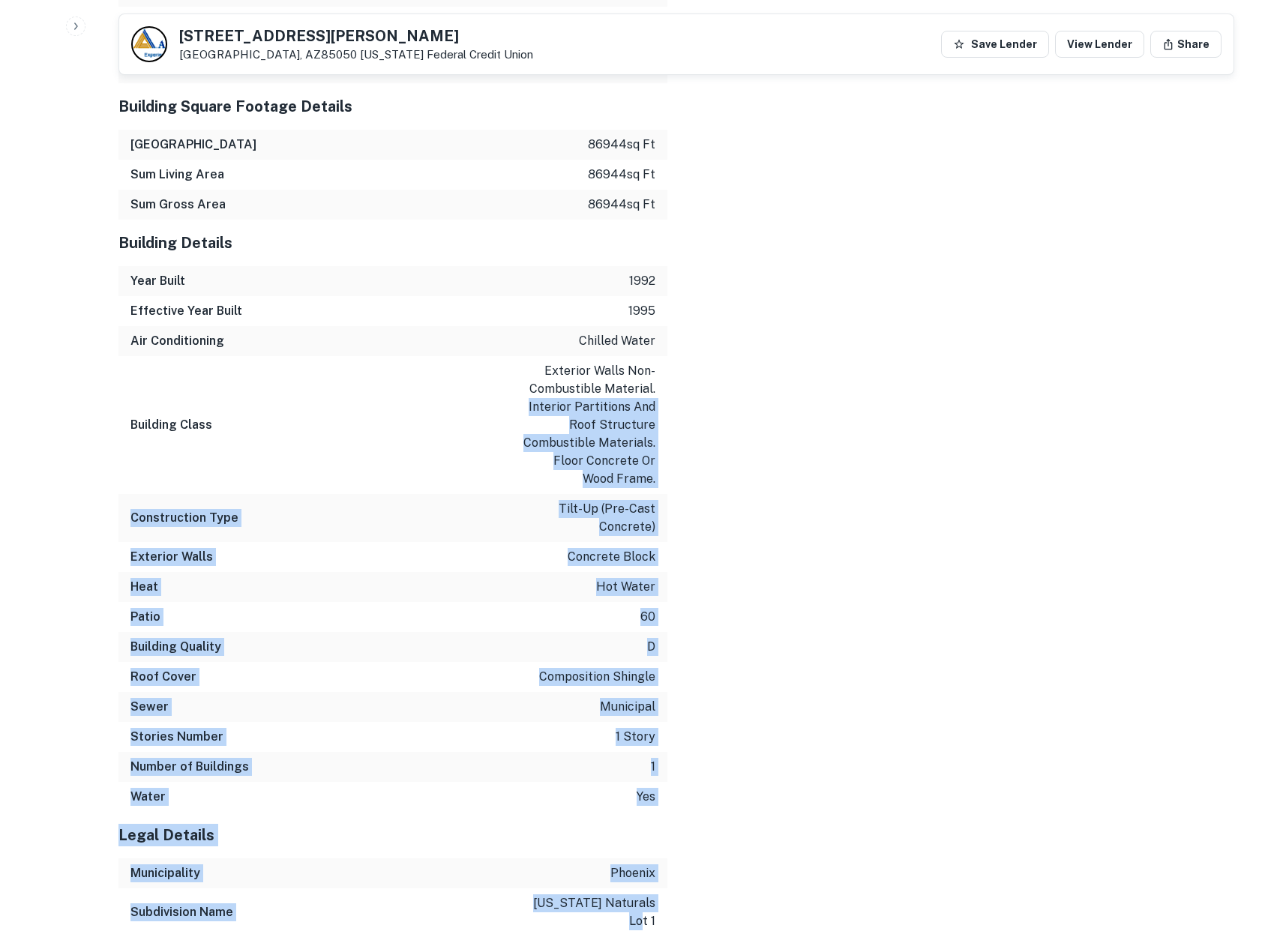
drag, startPoint x: 664, startPoint y: 892, endPoint x: 513, endPoint y: 333, distance: 579.0
click at [514, 335] on div "Property Identification Information FIPS 04013 APN Sequence Number 1 Property A…" at bounding box center [393, 218] width 548 height 1435
click at [512, 330] on div "Air Conditioning chilled water" at bounding box center [393, 341] width 548 height 30
drag, startPoint x: 653, startPoint y: 869, endPoint x: 672, endPoint y: 933, distance: 66.8
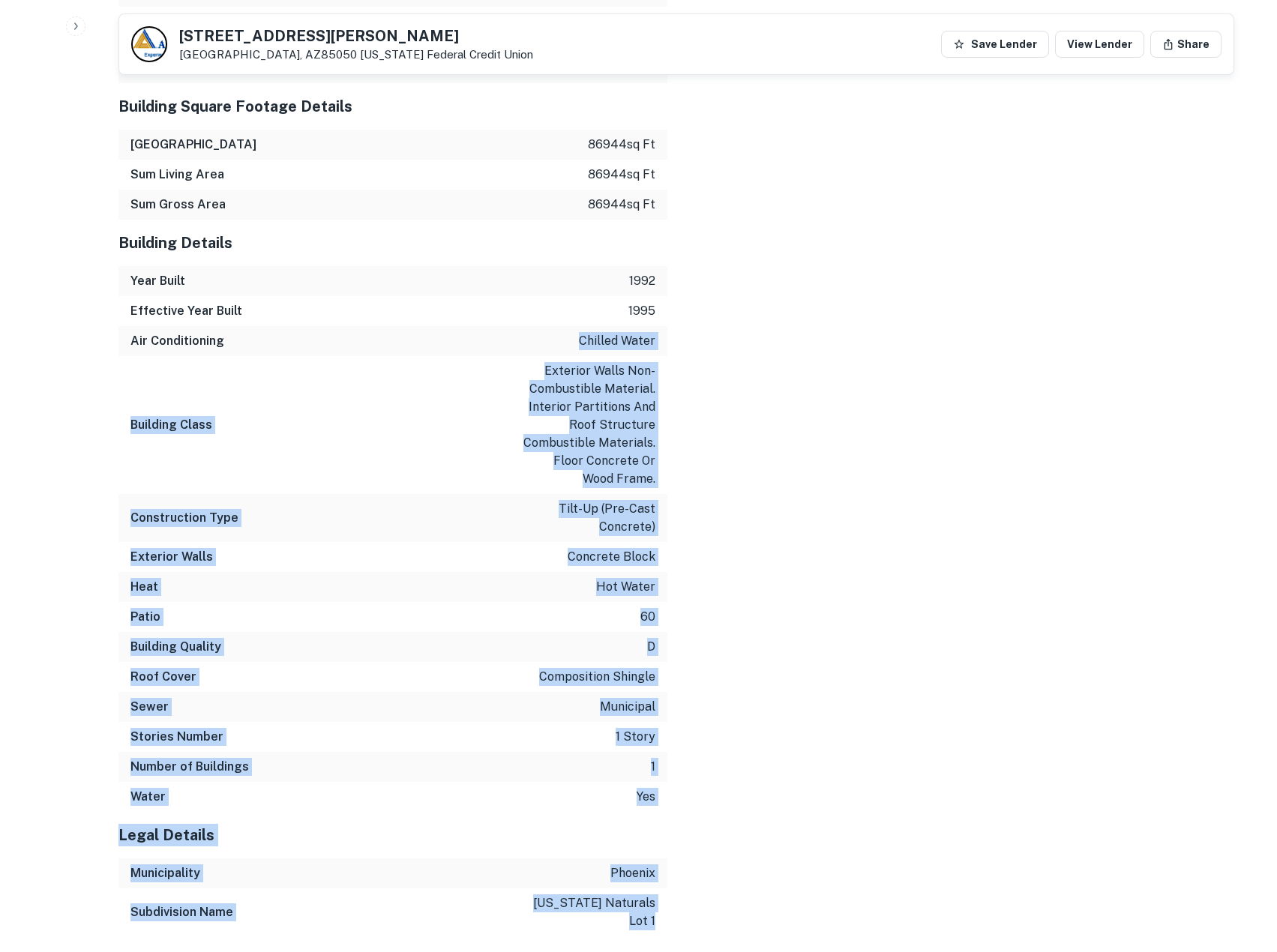
click at [669, 837] on div "Mortgage Details Borrower Name 2525 east beardsley industrial Mortgage Amount $…" at bounding box center [667, 88] width 1133 height 1697
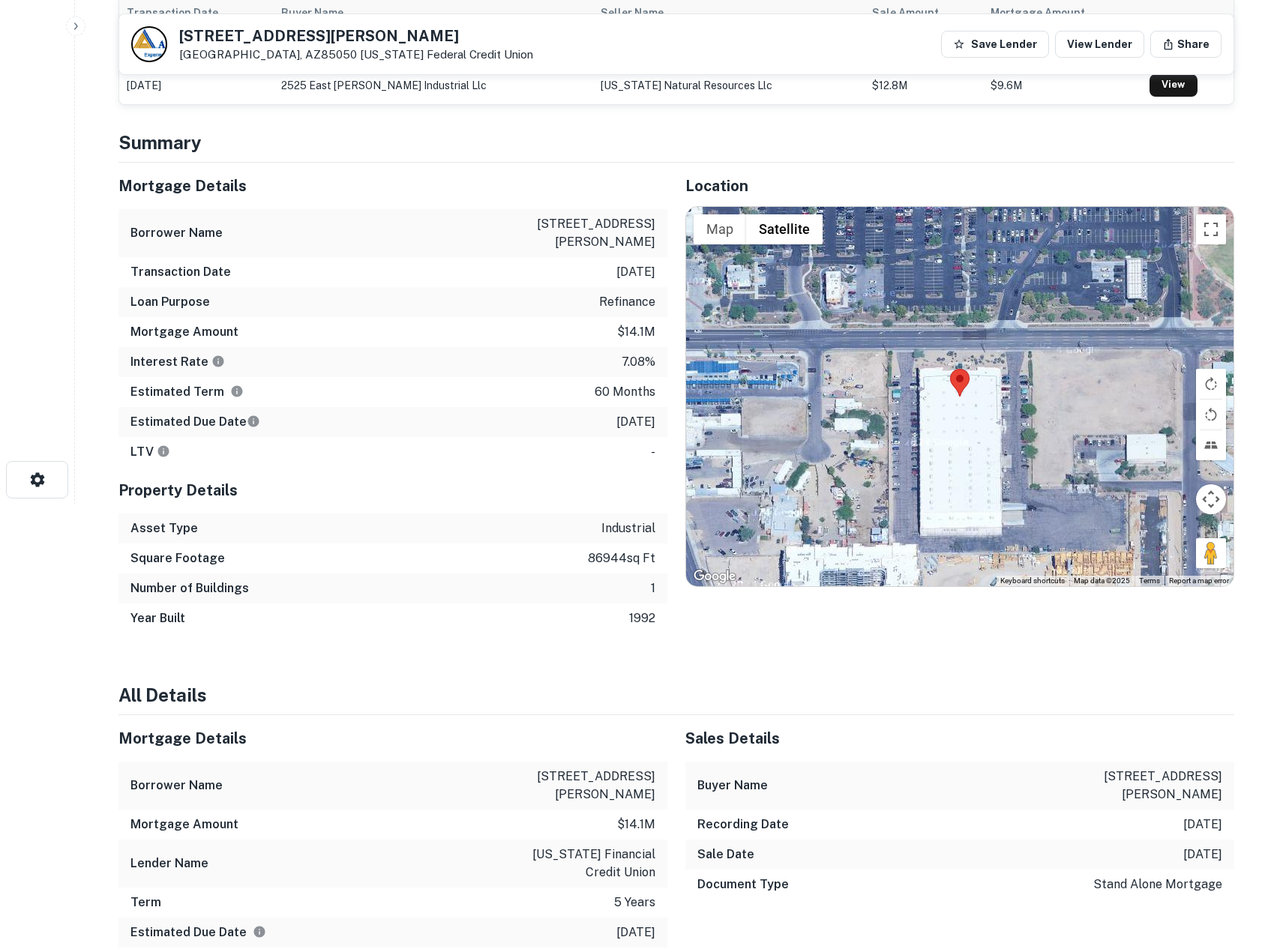
scroll to position [49, 0]
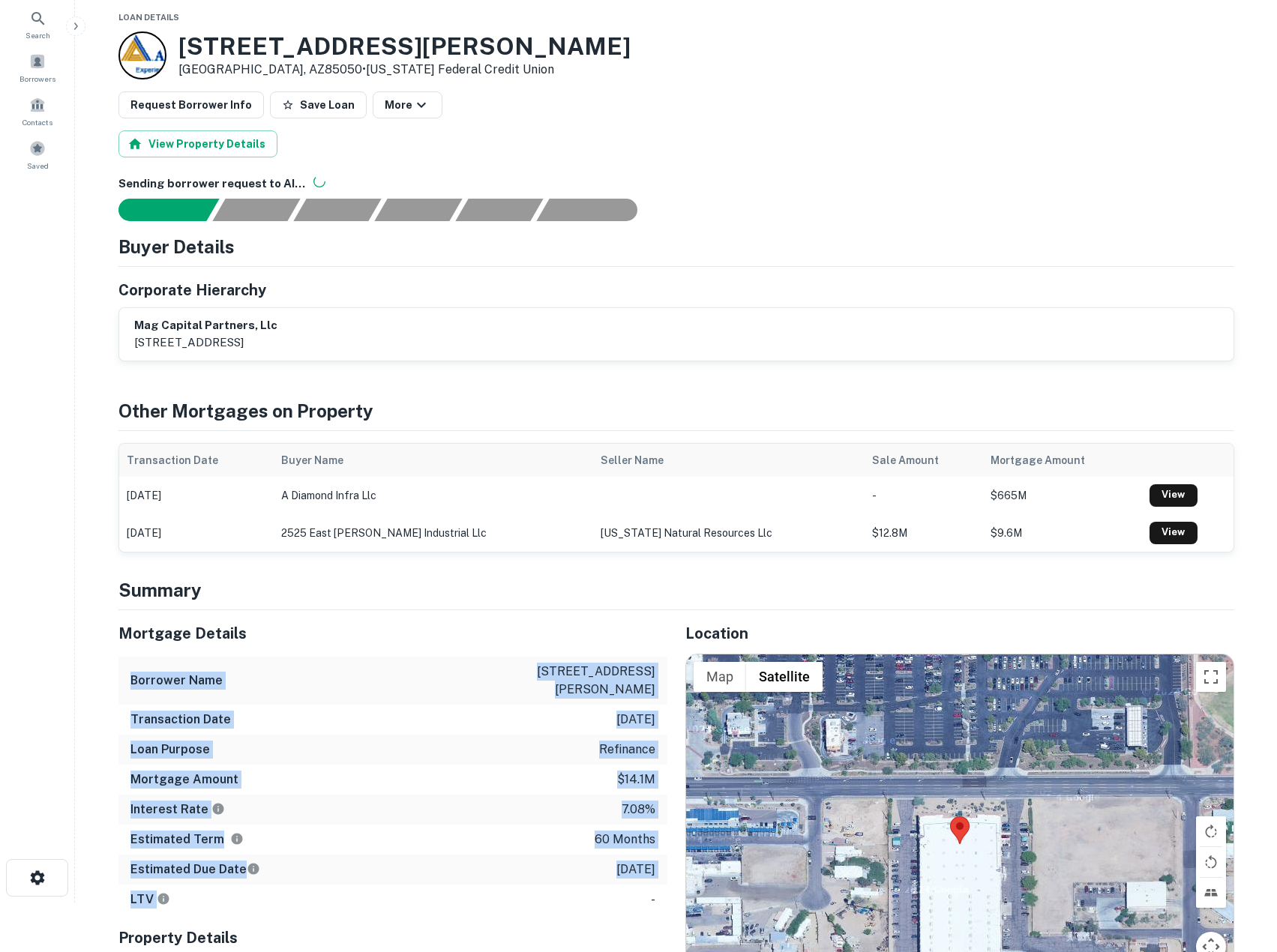
drag, startPoint x: 563, startPoint y: 663, endPoint x: 604, endPoint y: 906, distance: 246.4
click at [604, 906] on div "Mortgage Details Borrower Name 2525 east beardsley industrial Transaction Date …" at bounding box center [393, 762] width 548 height 304
click at [604, 906] on div "LTV -" at bounding box center [393, 900] width 548 height 30
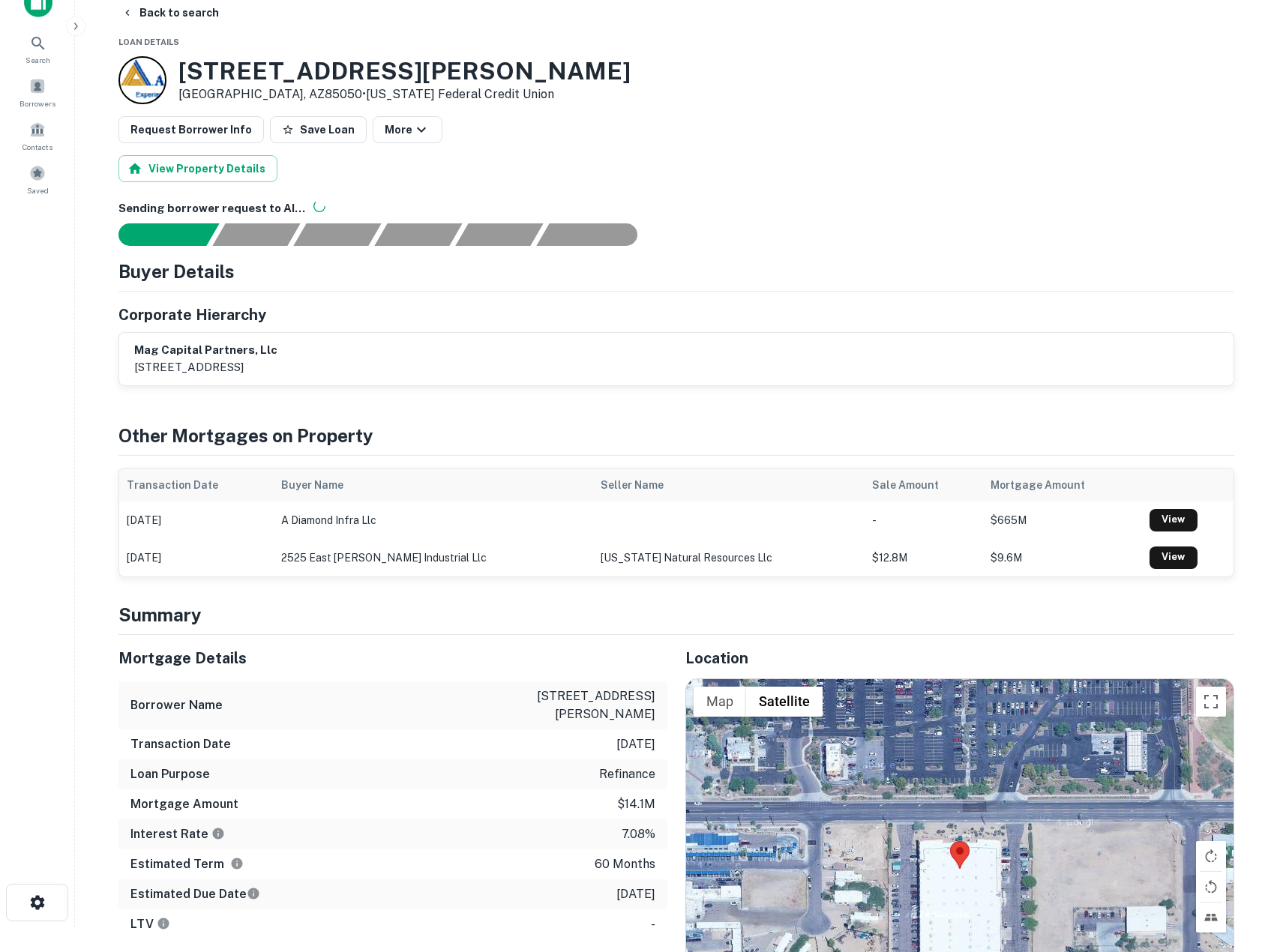
scroll to position [0, 0]
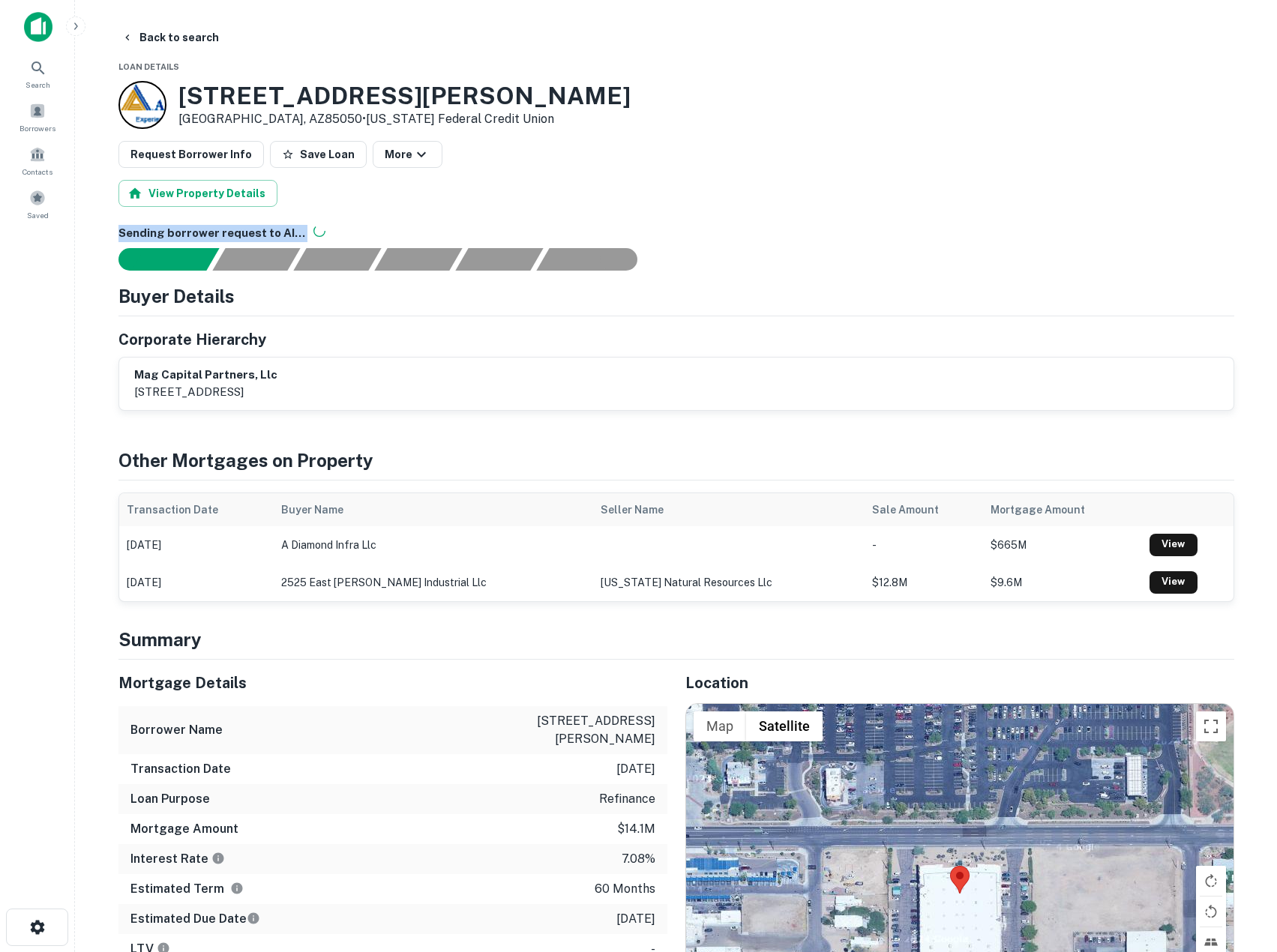
drag, startPoint x: 606, startPoint y: 181, endPoint x: 688, endPoint y: 310, distance: 152.9
click at [690, 316] on div "Buyer Details Corporate Hierarchy mag capital partners, llc 3889 maple ave ste …" at bounding box center [676, 346] width 1116 height 128
drag, startPoint x: 270, startPoint y: 380, endPoint x: 346, endPoint y: 387, distance: 76.3
click at [277, 387] on div "mag capital partners, llc 3889 maple ave ste 500, dallas, tx, 75219" at bounding box center [206, 383] width 144 height 34
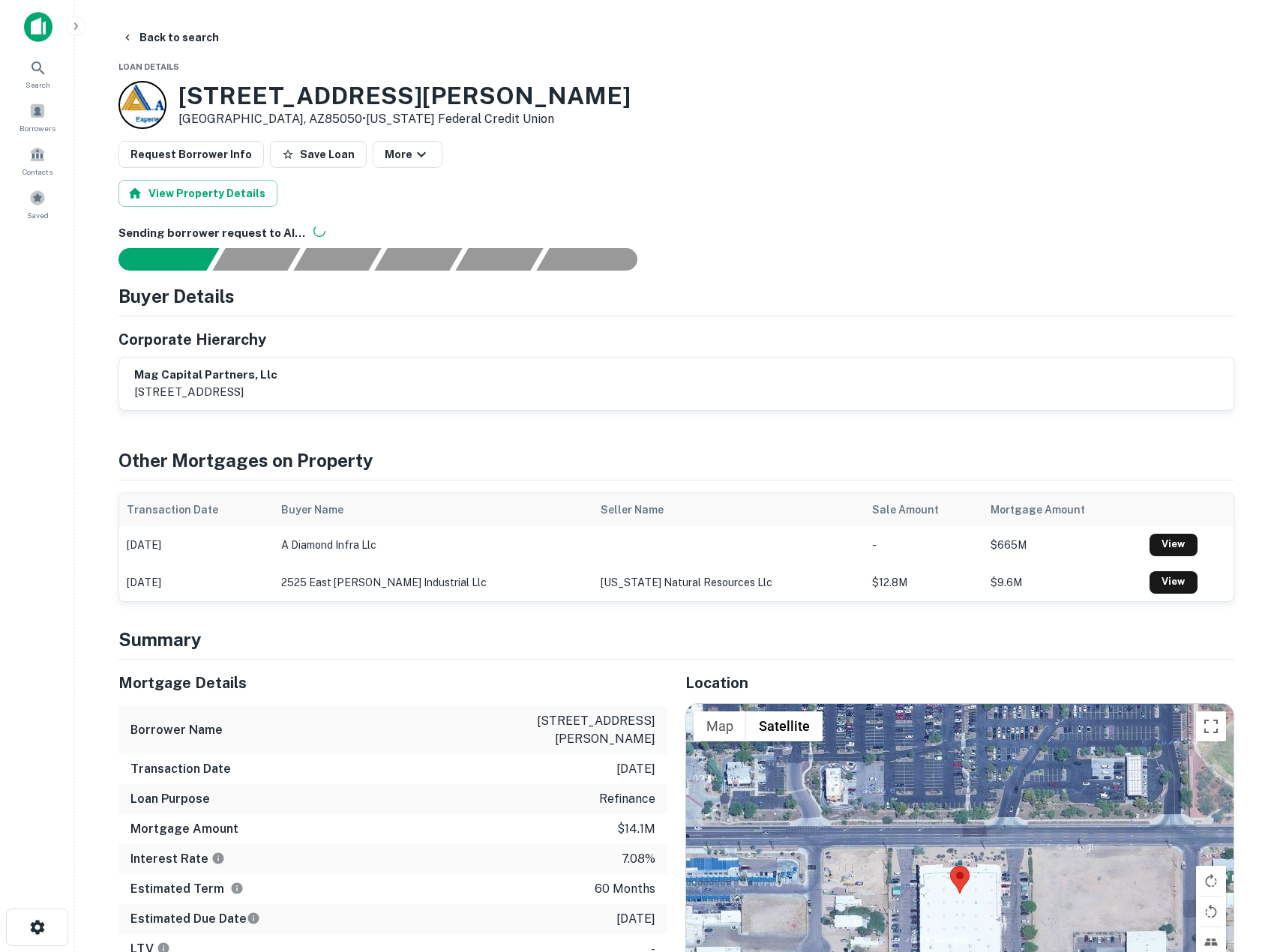
click at [277, 387] on p "[STREET_ADDRESS]" at bounding box center [206, 392] width 144 height 18
drag, startPoint x: 378, startPoint y: 391, endPoint x: 360, endPoint y: 339, distance: 55.0
click at [360, 339] on div "Corporate Hierarchy mag capital partners, llc 3889 maple ave ste 500, dallas, t…" at bounding box center [676, 369] width 1116 height 82
click at [356, 342] on div "Corporate Hierarchy" at bounding box center [676, 339] width 1116 height 22
drag, startPoint x: 337, startPoint y: 322, endPoint x: 377, endPoint y: 399, distance: 86.8
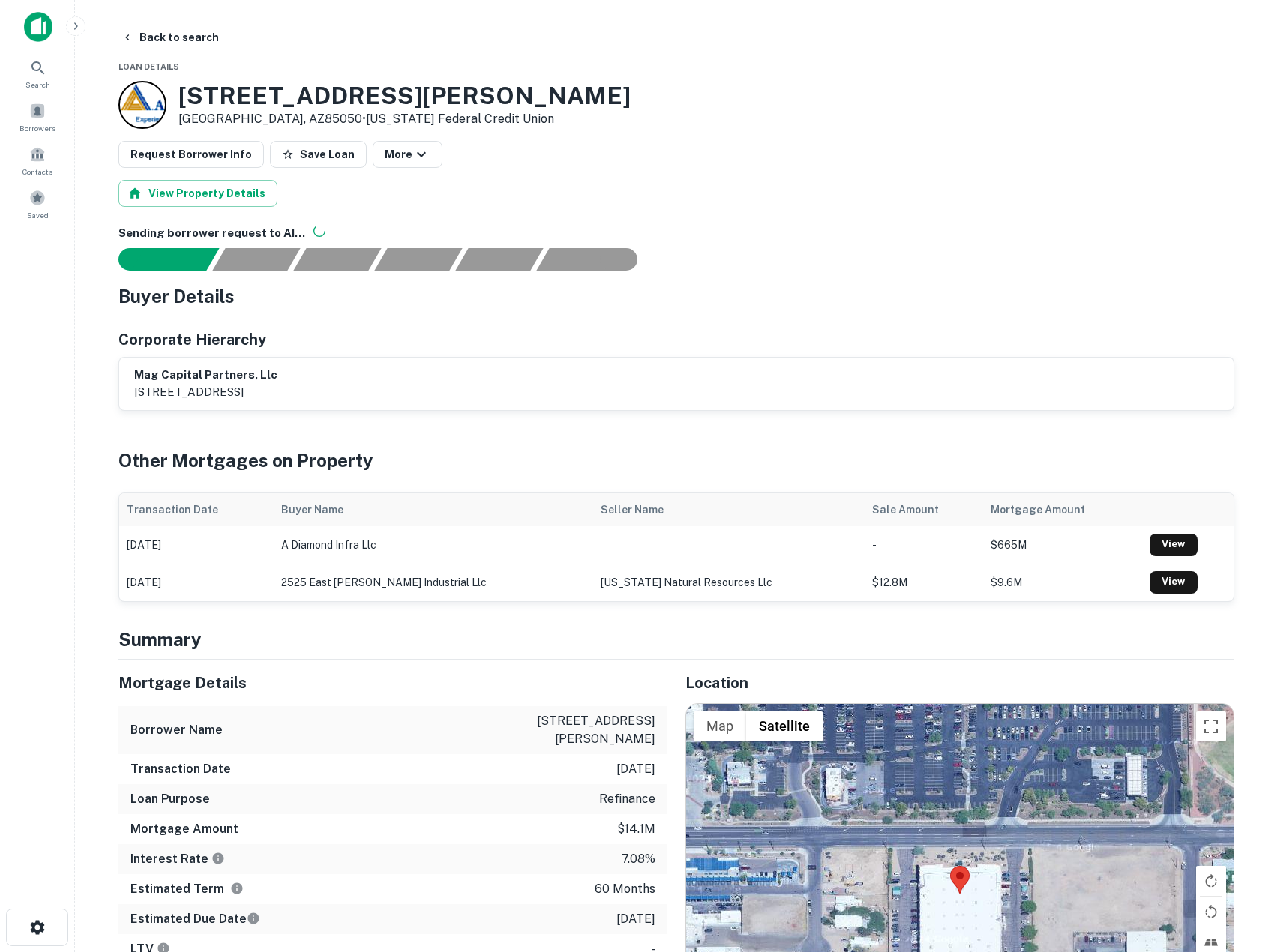
click at [377, 399] on div "Buyer Details Corporate Hierarchy mag capital partners, llc 3889 maple ave ste …" at bounding box center [676, 346] width 1116 height 128
click at [377, 399] on div "mag capital partners, llc 3889 maple ave ste 500, dallas, tx, 75219" at bounding box center [676, 383] width 1084 height 34
click at [352, 304] on div "Buyer Details Corporate Hierarchy mag capital partners, llc 3889 maple ave ste …" at bounding box center [676, 346] width 1116 height 128
click at [352, 303] on div "Buyer Details" at bounding box center [676, 296] width 1116 height 27
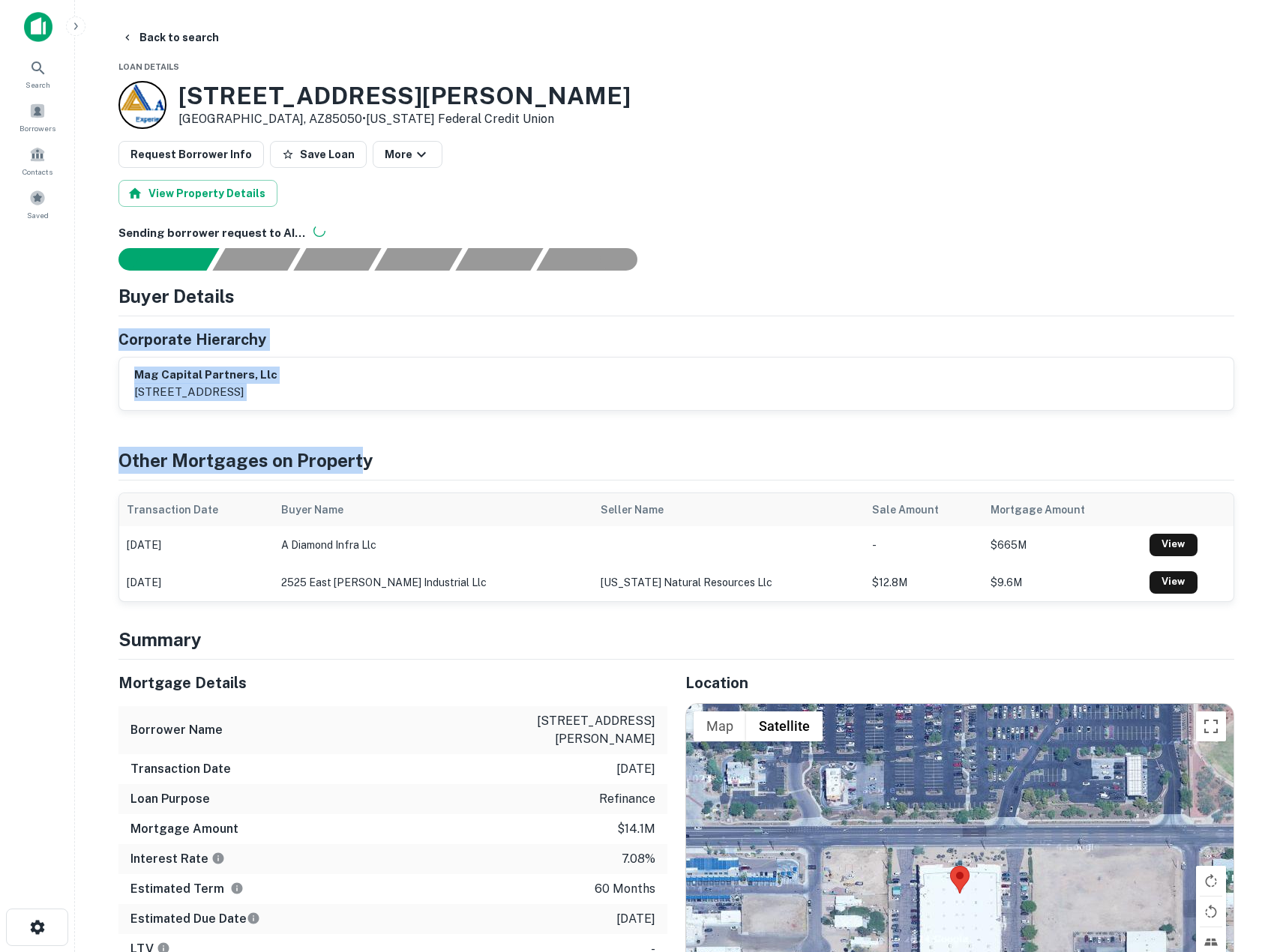
drag, startPoint x: 354, startPoint y: 386, endPoint x: 362, endPoint y: 421, distance: 35.9
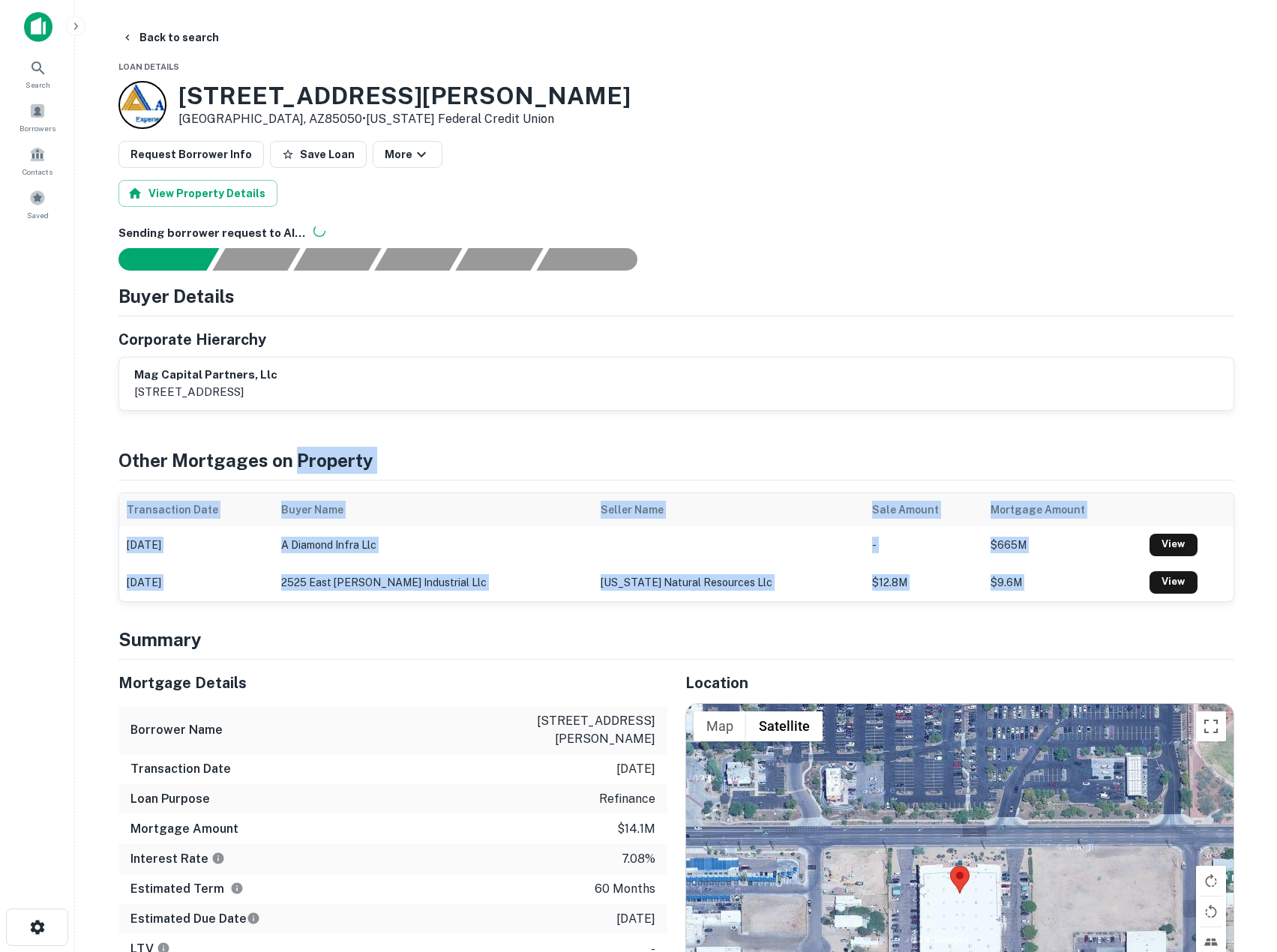
drag, startPoint x: 362, startPoint y: 421, endPoint x: 450, endPoint y: 643, distance: 238.8
click at [450, 643] on h4 "Summary" at bounding box center [676, 639] width 1116 height 27
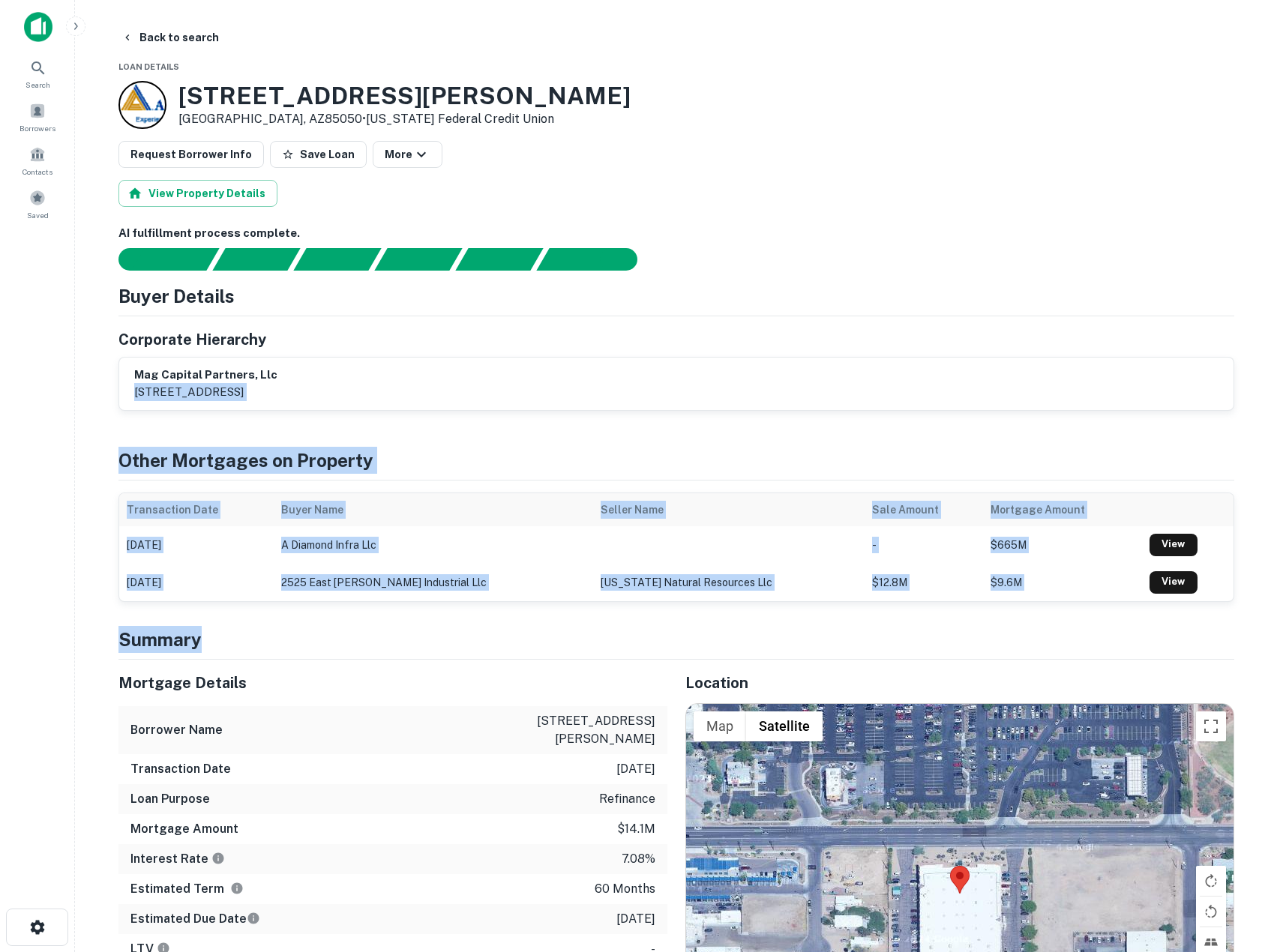
drag, startPoint x: 599, startPoint y: 351, endPoint x: 468, endPoint y: 632, distance: 310.0
click at [468, 632] on h4 "Summary" at bounding box center [676, 639] width 1116 height 27
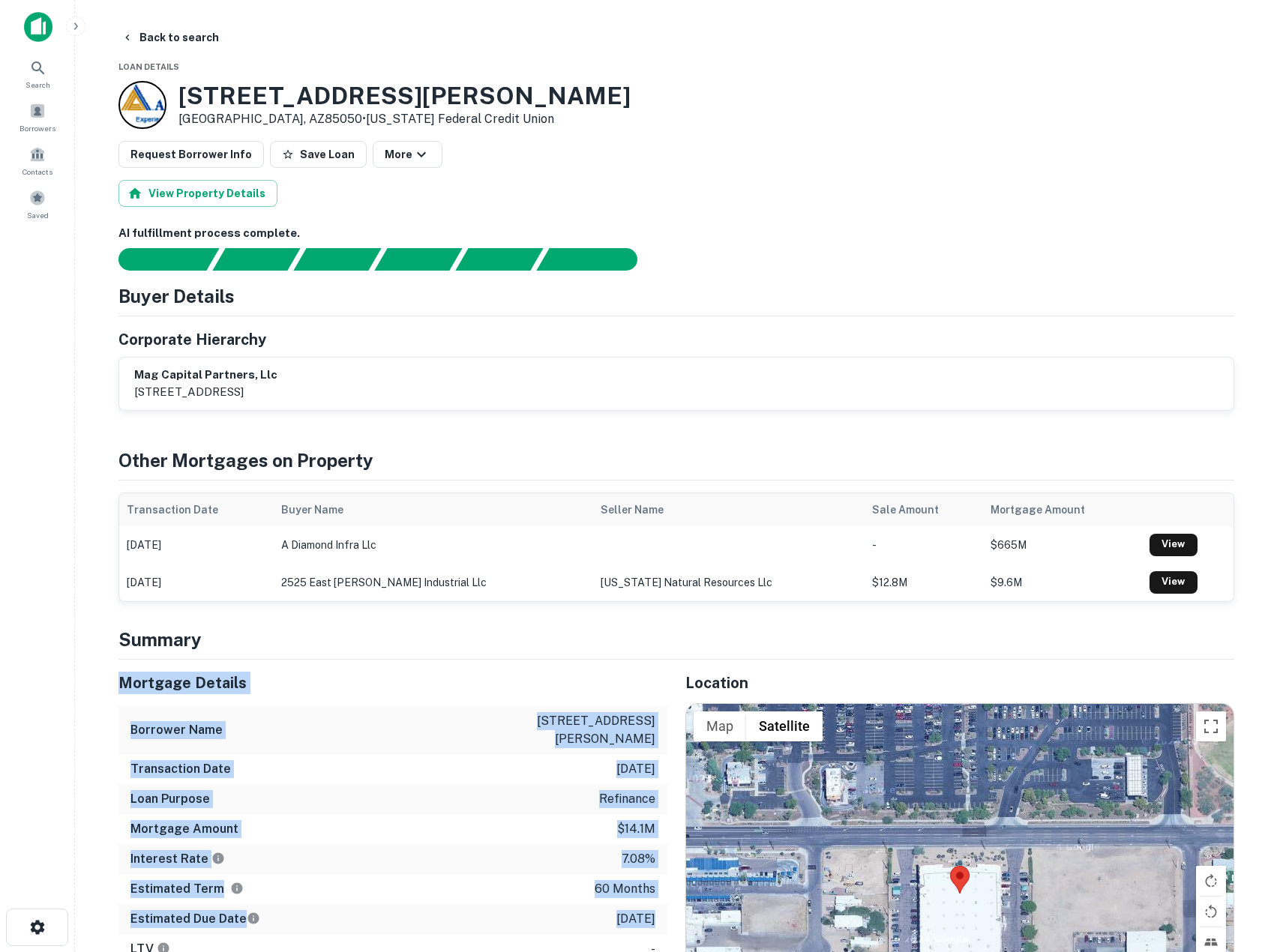
drag, startPoint x: 634, startPoint y: 896, endPoint x: 618, endPoint y: 901, distance: 16.8
click at [614, 901] on div "Estimated Term 60 months" at bounding box center [393, 889] width 548 height 30
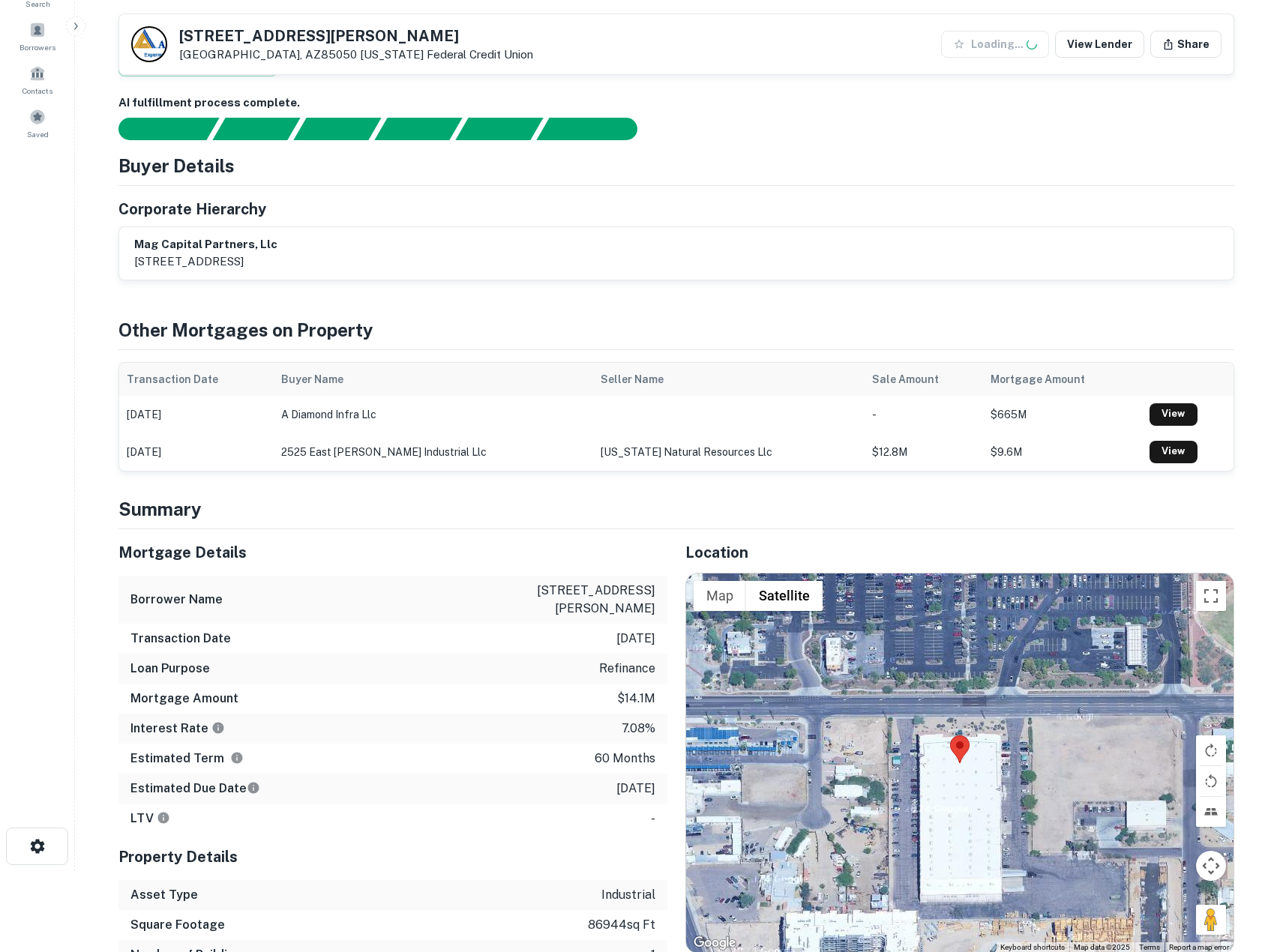
scroll to position [250, 0]
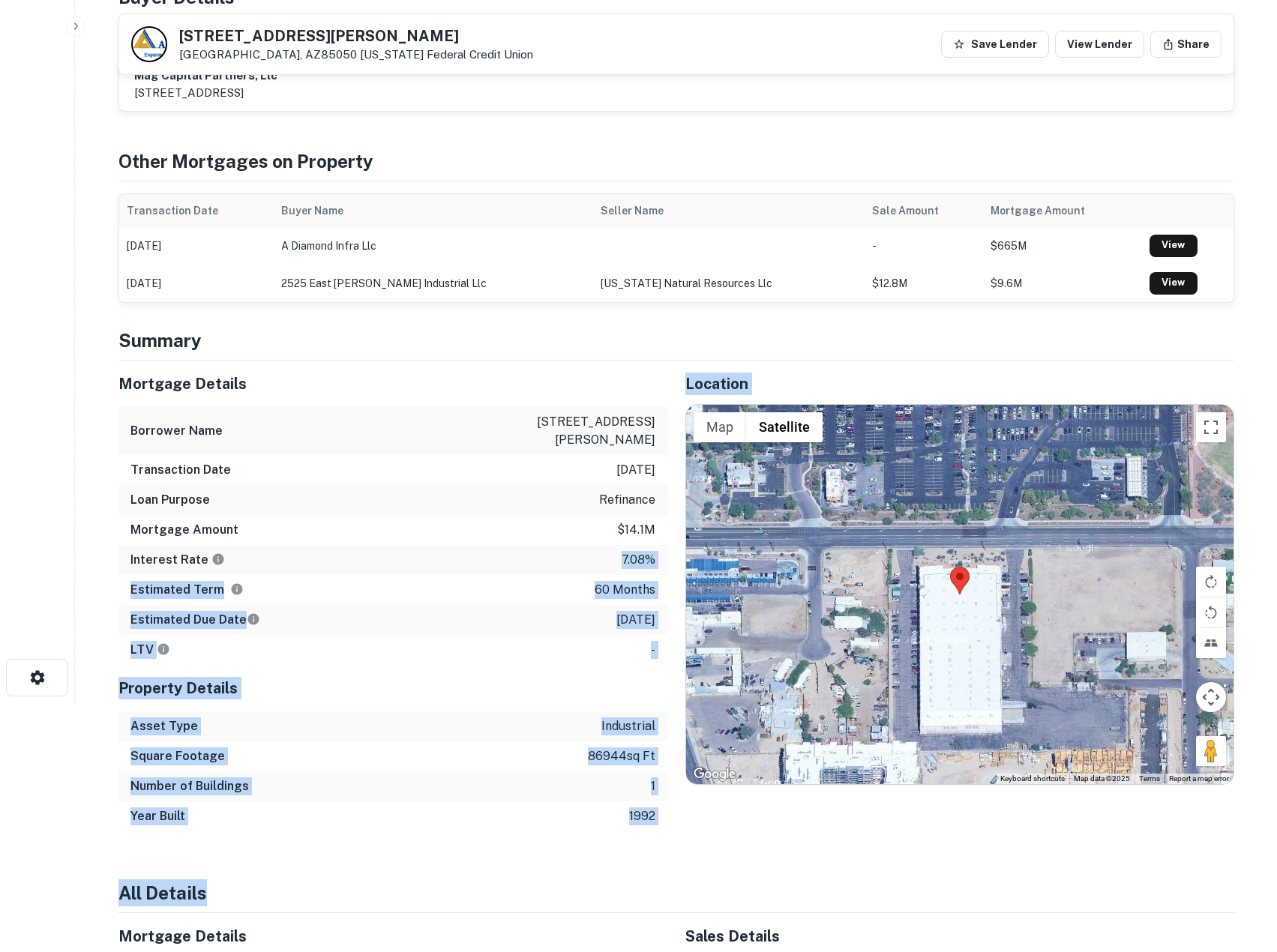
drag, startPoint x: 612, startPoint y: 545, endPoint x: 656, endPoint y: 851, distance: 309.1
drag, startPoint x: 655, startPoint y: 827, endPoint x: 564, endPoint y: 515, distance: 325.0
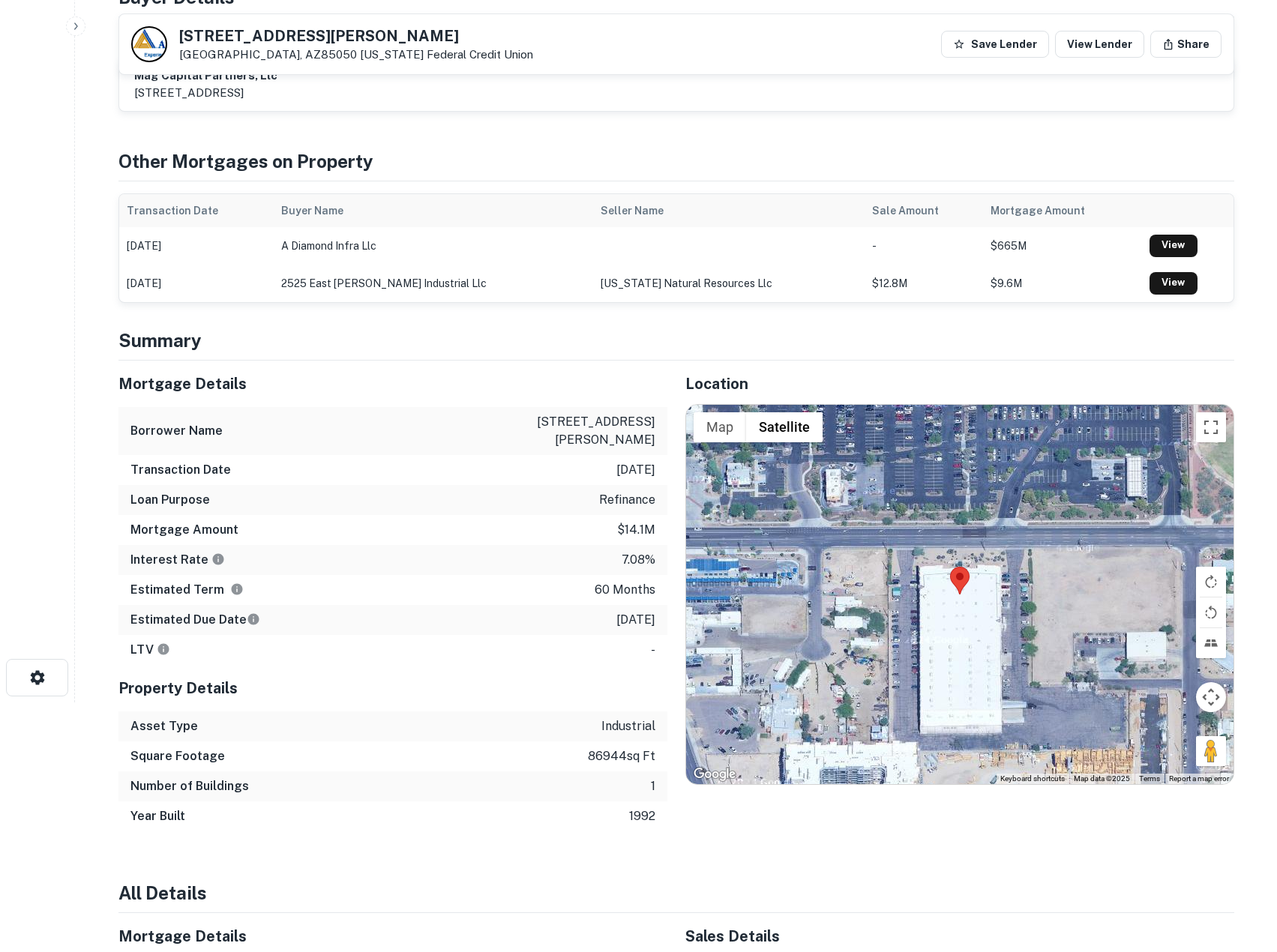
click at [560, 497] on div "Loan Purpose refinance" at bounding box center [393, 500] width 548 height 30
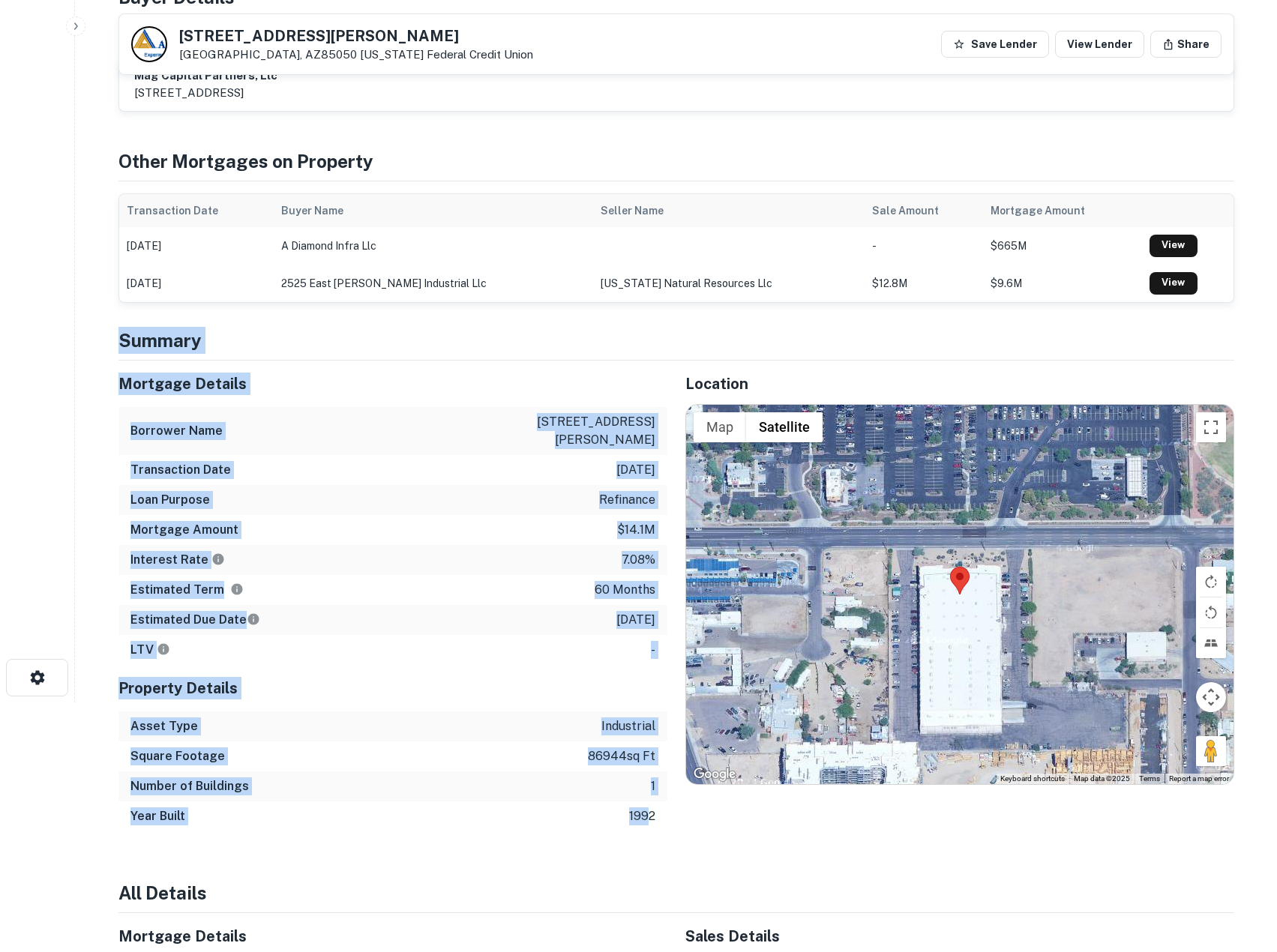
drag, startPoint x: 621, startPoint y: 754, endPoint x: 645, endPoint y: 807, distance: 58.2
click at [645, 807] on p "1992" at bounding box center [642, 816] width 26 height 18
drag, startPoint x: 625, startPoint y: 766, endPoint x: 526, endPoint y: 432, distance: 348.4
click at [526, 432] on div "Mortgage Details Borrower Name 2525 east beardsley industrial Transaction Date …" at bounding box center [393, 596] width 548 height 471
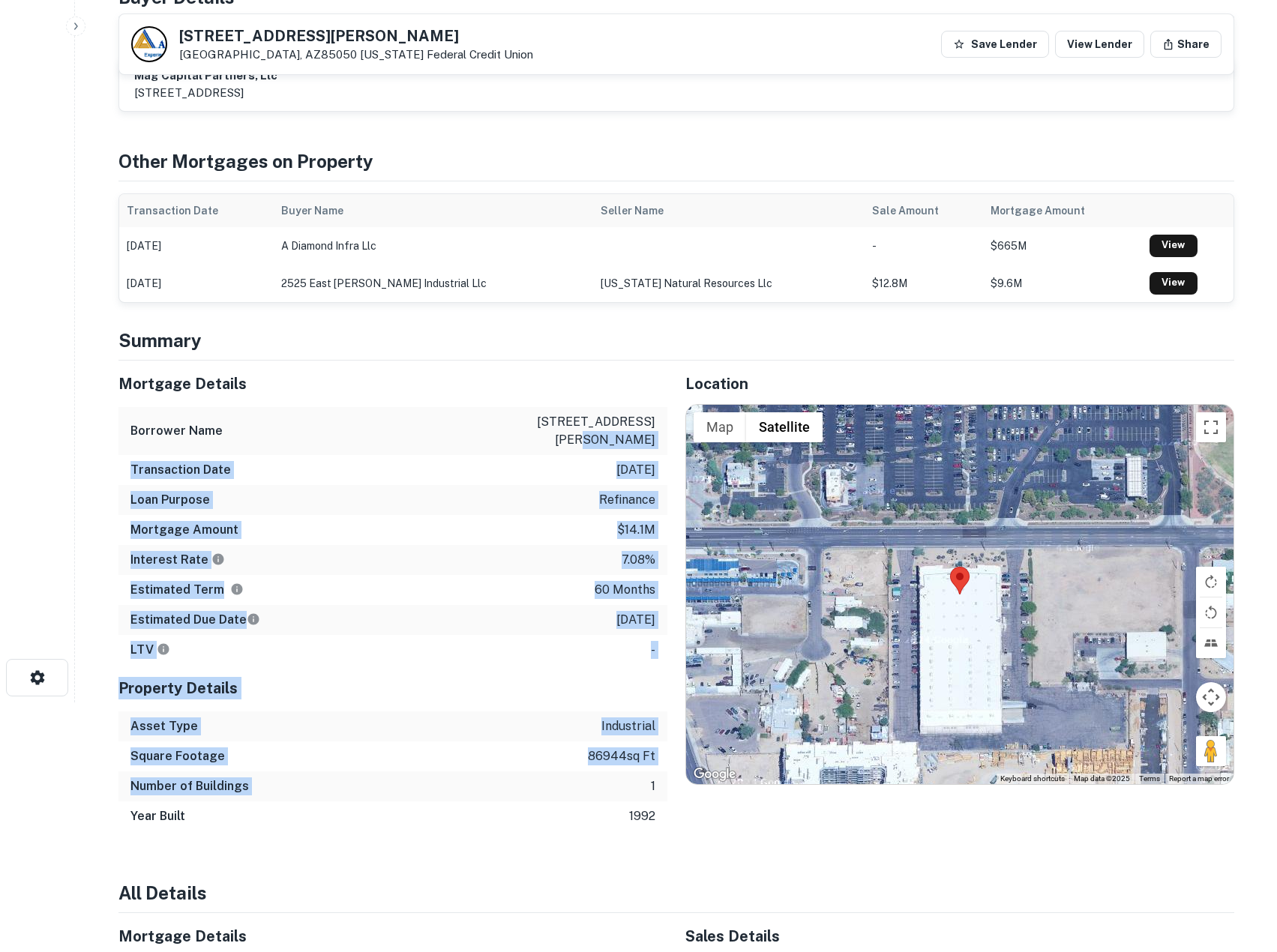
click at [526, 432] on p "[STREET_ADDRESS][PERSON_NAME]" at bounding box center [588, 431] width 135 height 36
drag, startPoint x: 506, startPoint y: 388, endPoint x: 659, endPoint y: 860, distance: 496.2
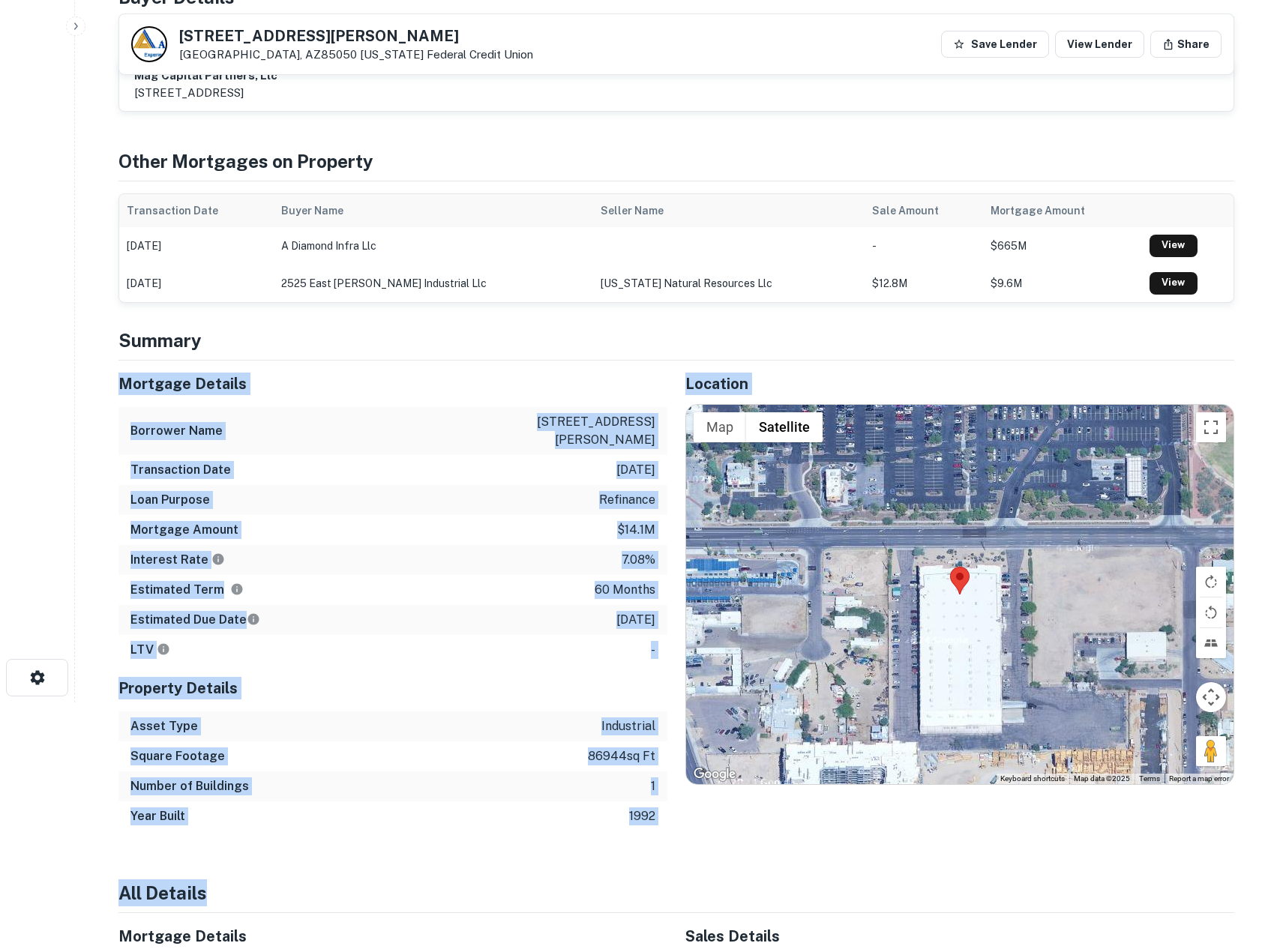
drag, startPoint x: 568, startPoint y: 594, endPoint x: 482, endPoint y: 346, distance: 262.5
click at [482, 346] on h4 "Summary" at bounding box center [676, 339] width 1116 height 27
drag, startPoint x: 480, startPoint y: 789, endPoint x: 501, endPoint y: 873, distance: 86.6
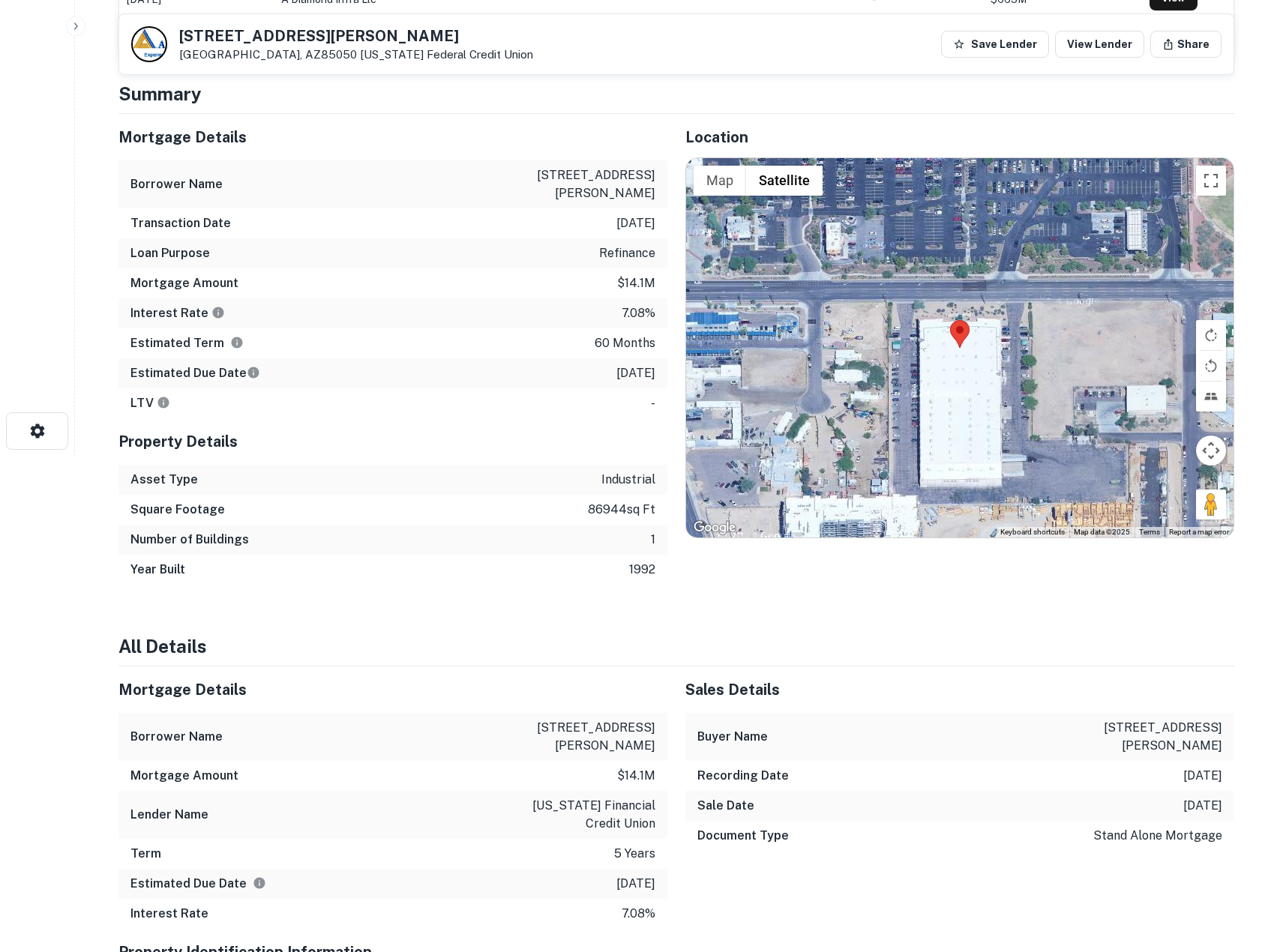
scroll to position [500, 0]
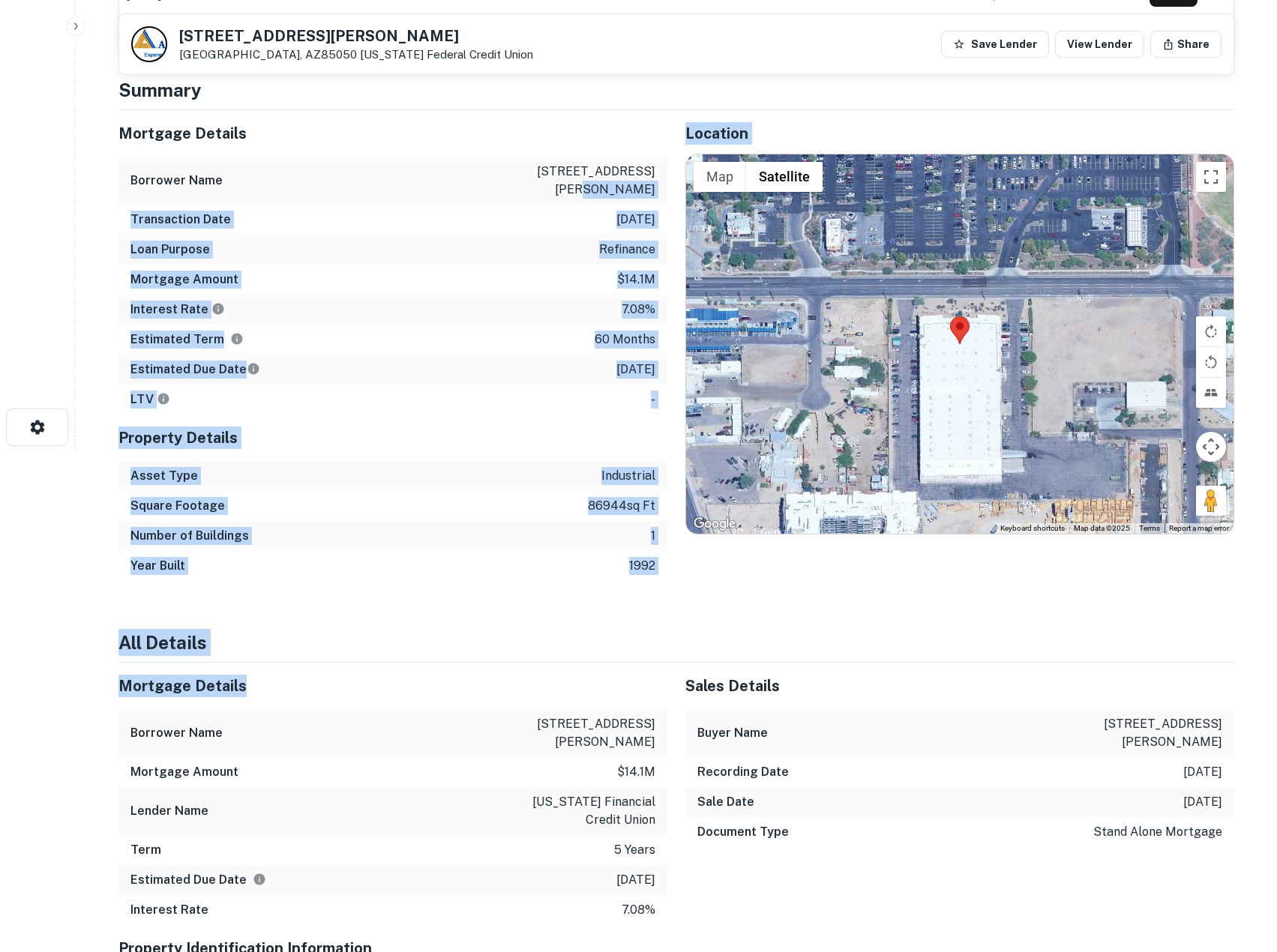
drag, startPoint x: 562, startPoint y: 202, endPoint x: 596, endPoint y: 659, distance: 458.3
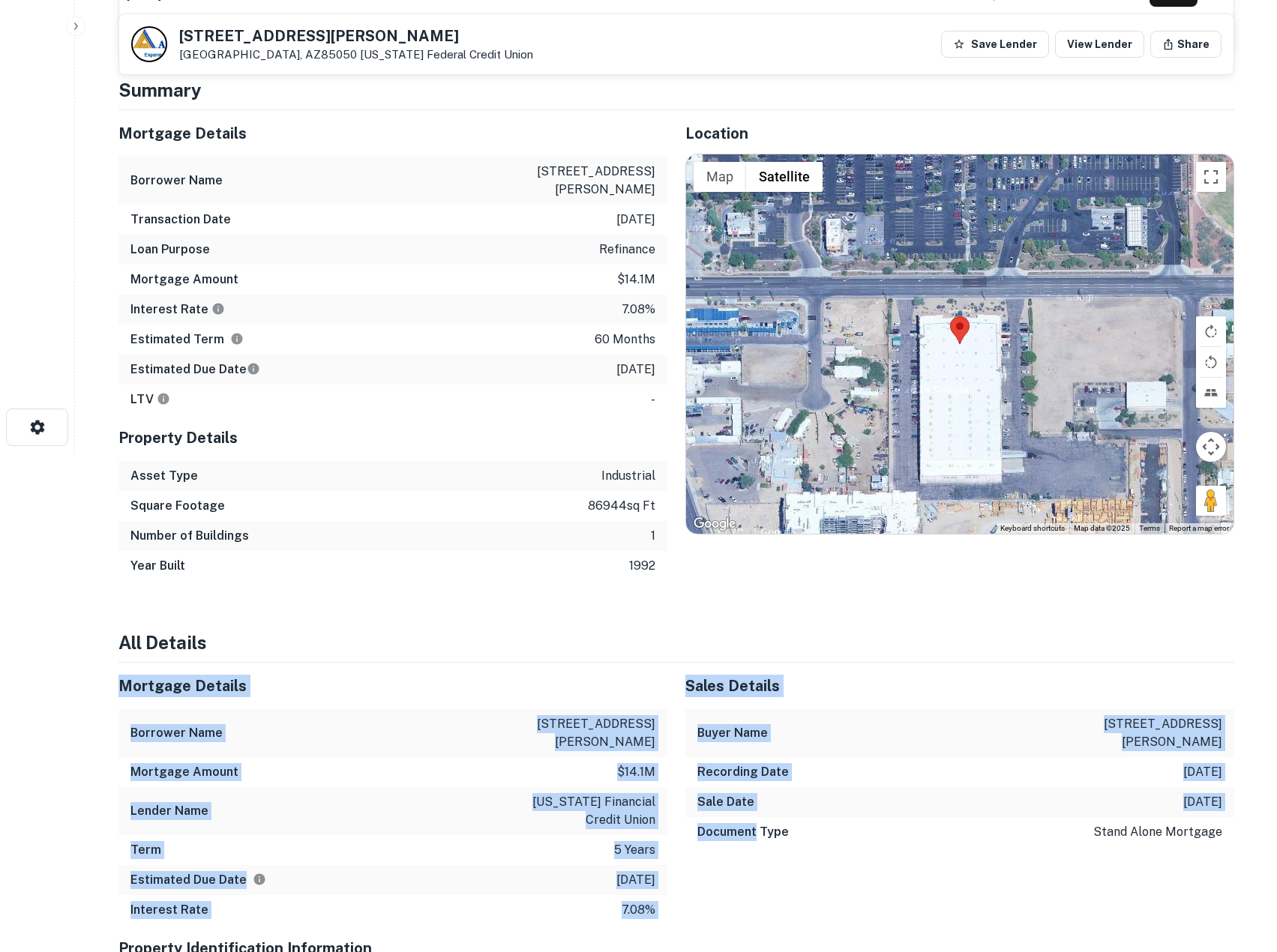
drag, startPoint x: 595, startPoint y: 658, endPoint x: 670, endPoint y: 827, distance: 184.9
click at [670, 827] on div "Sales Details Buyer Name 2525 east beardsley industrial Recording Date 12/7/202…" at bounding box center [951, 793] width 567 height 262
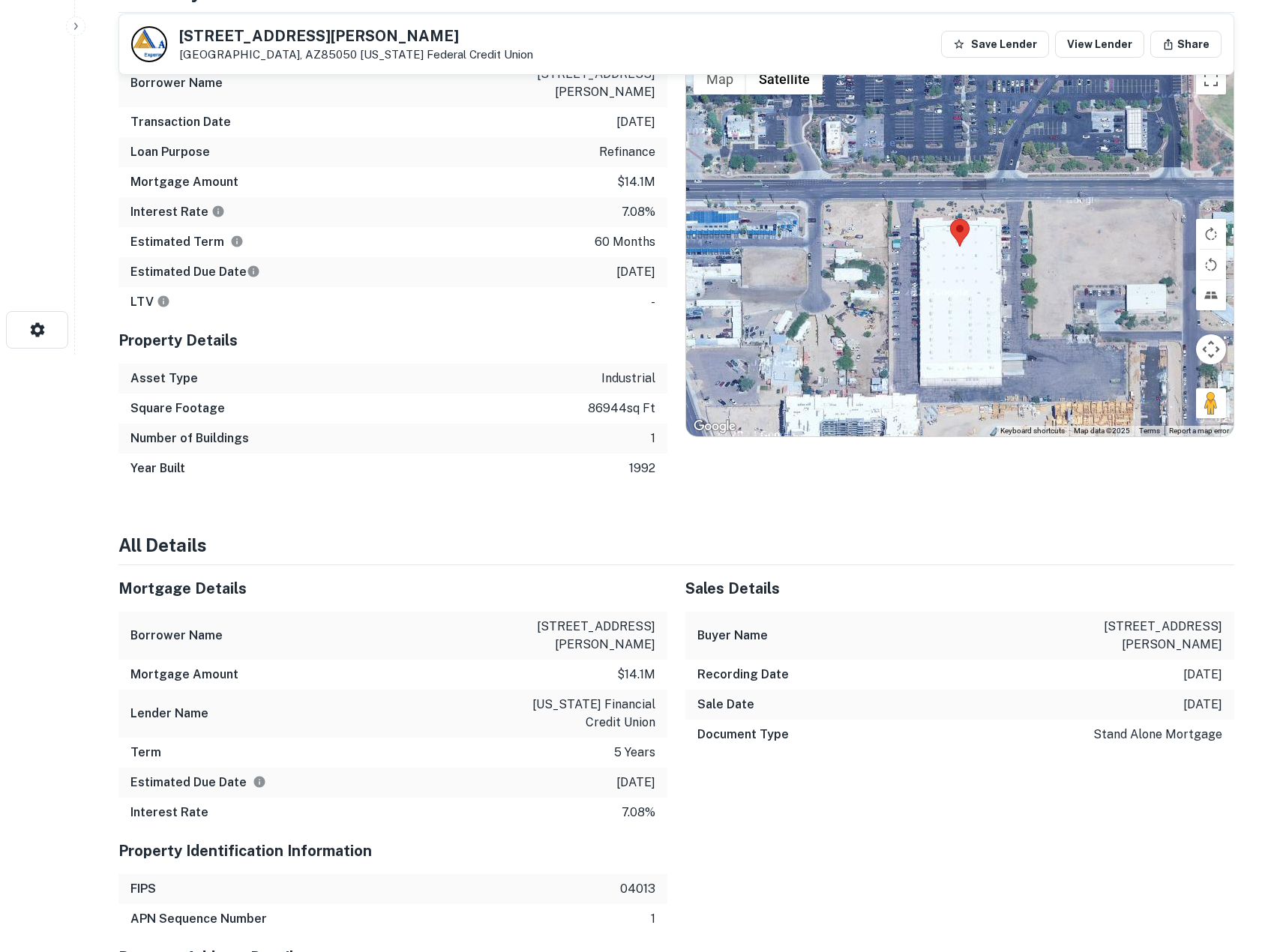
scroll to position [750, 0]
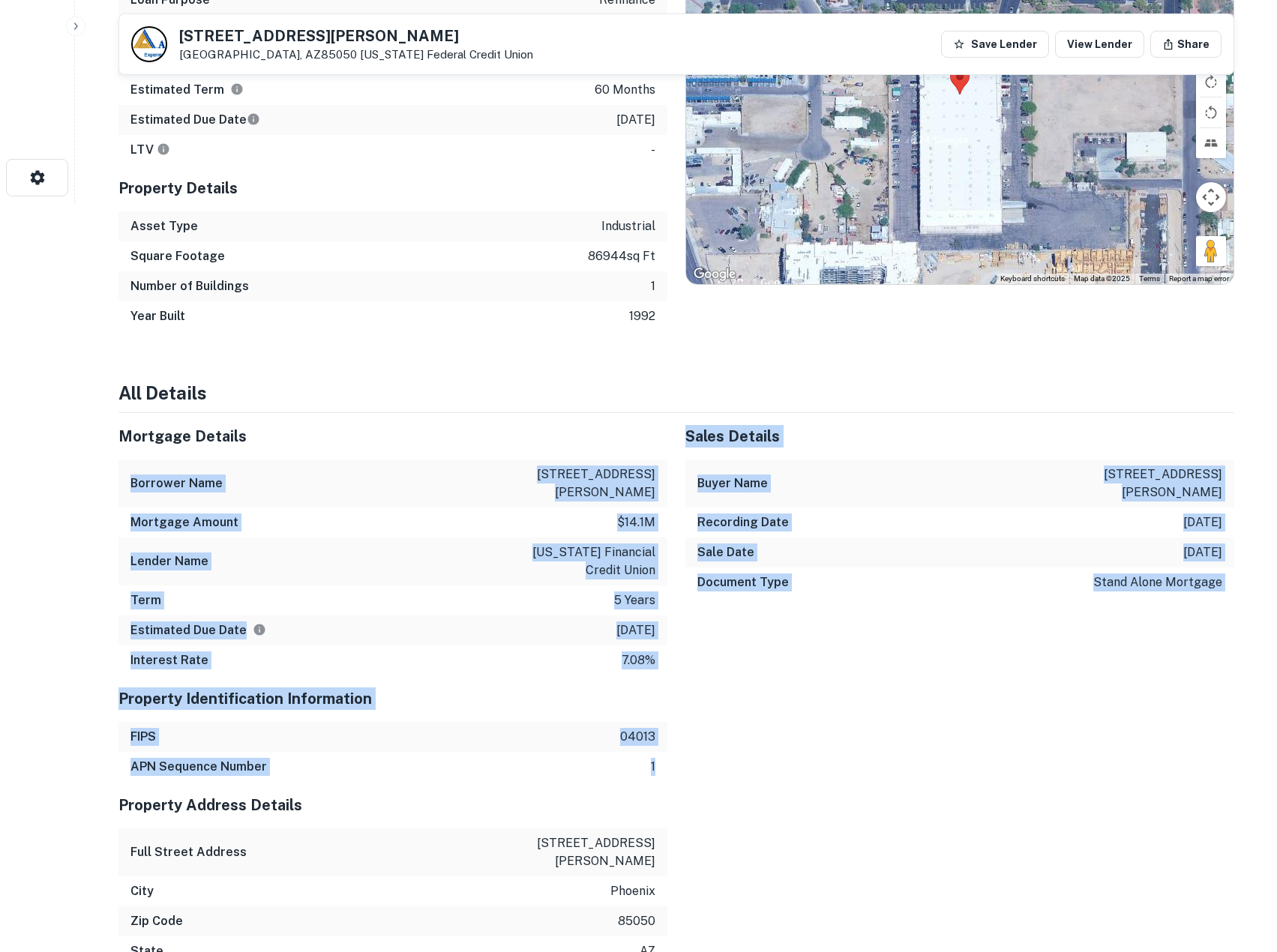
drag, startPoint x: 681, startPoint y: 632, endPoint x: 732, endPoint y: 766, distance: 143.4
drag, startPoint x: 521, startPoint y: 335, endPoint x: 517, endPoint y: 326, distance: 9.8
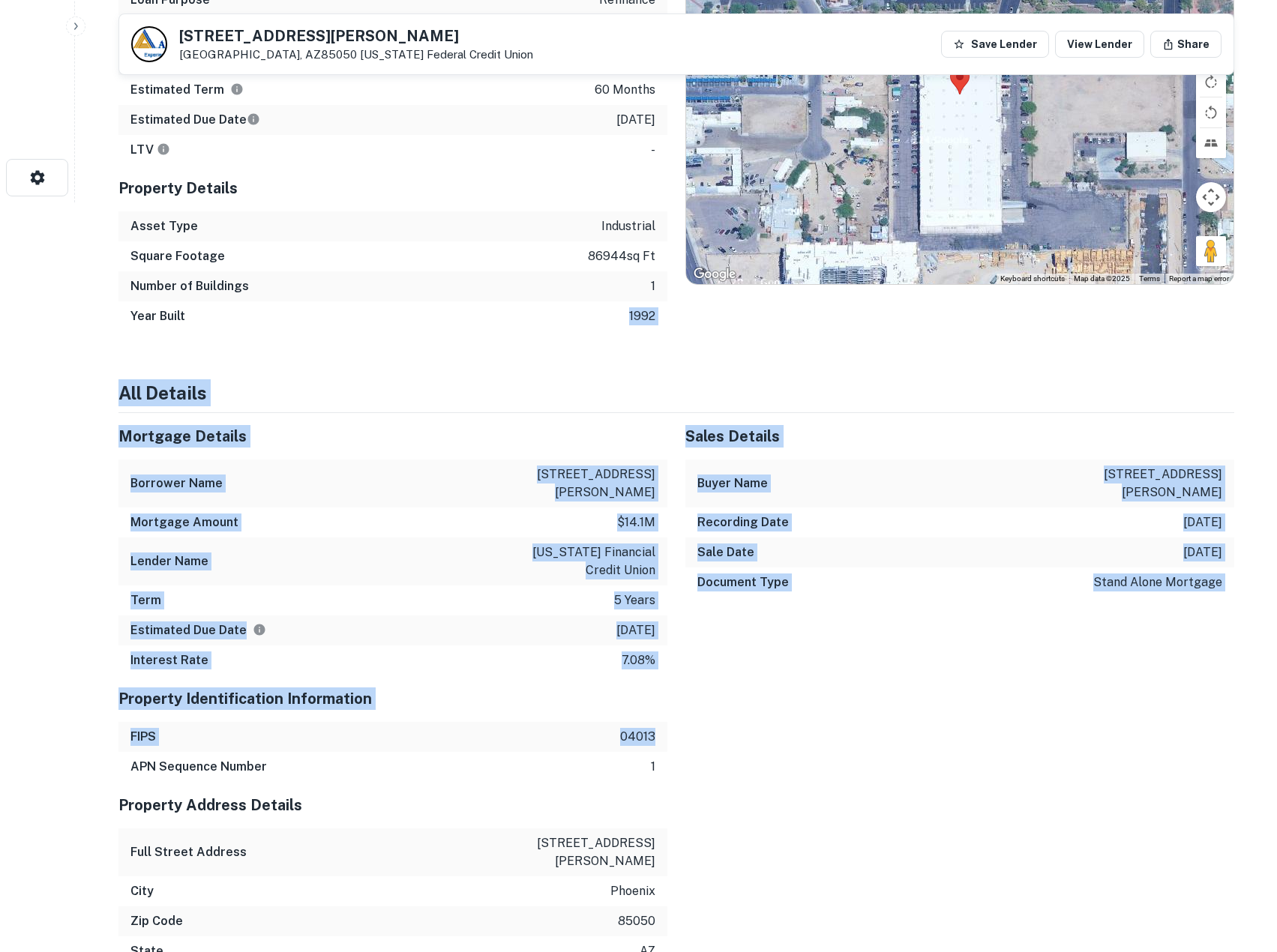
click at [517, 326] on div "Year Built 1992" at bounding box center [393, 316] width 548 height 30
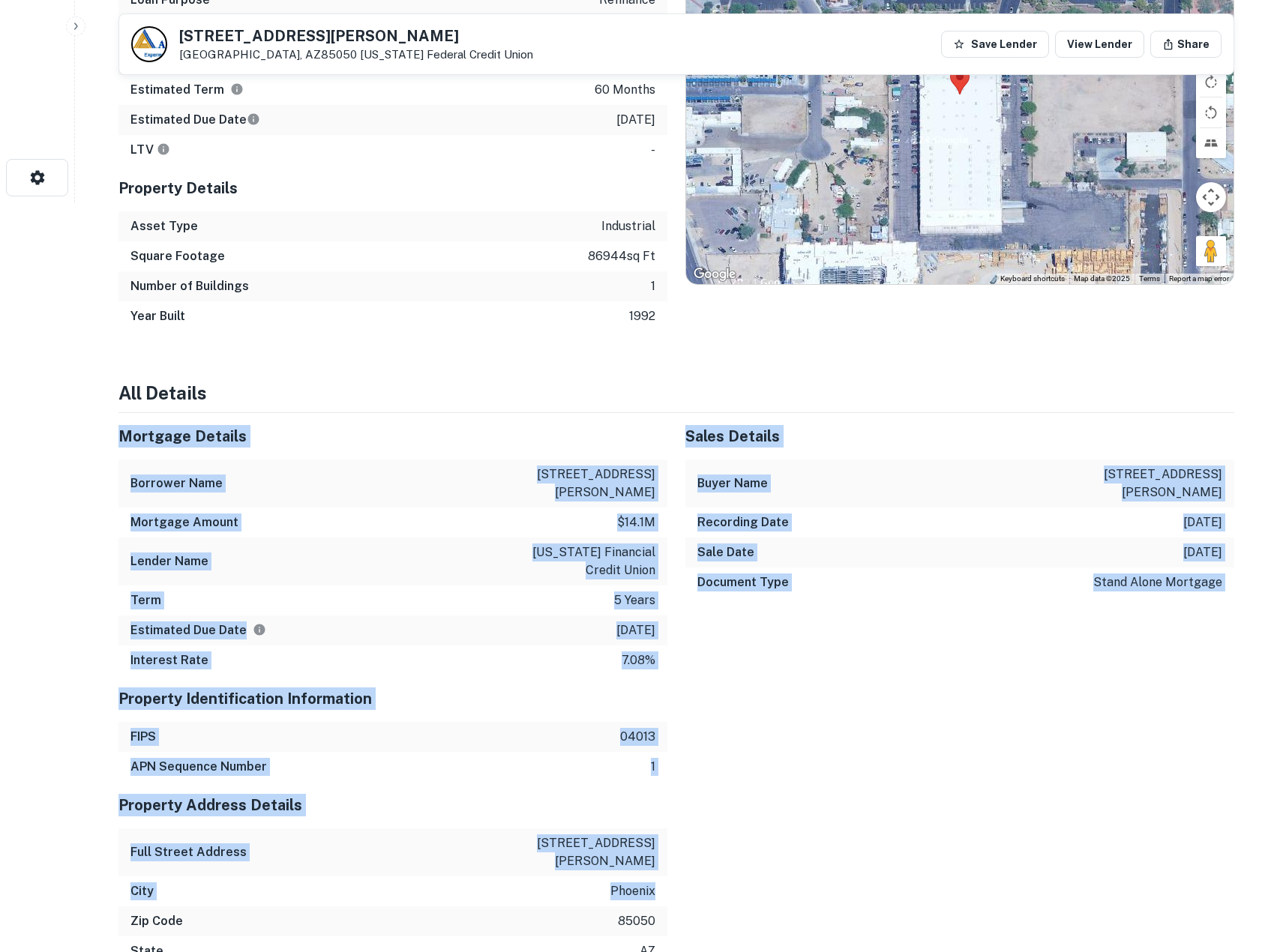
drag, startPoint x: 621, startPoint y: 671, endPoint x: 690, endPoint y: 858, distance: 199.3
drag, startPoint x: 690, startPoint y: 858, endPoint x: 594, endPoint y: 407, distance: 461.1
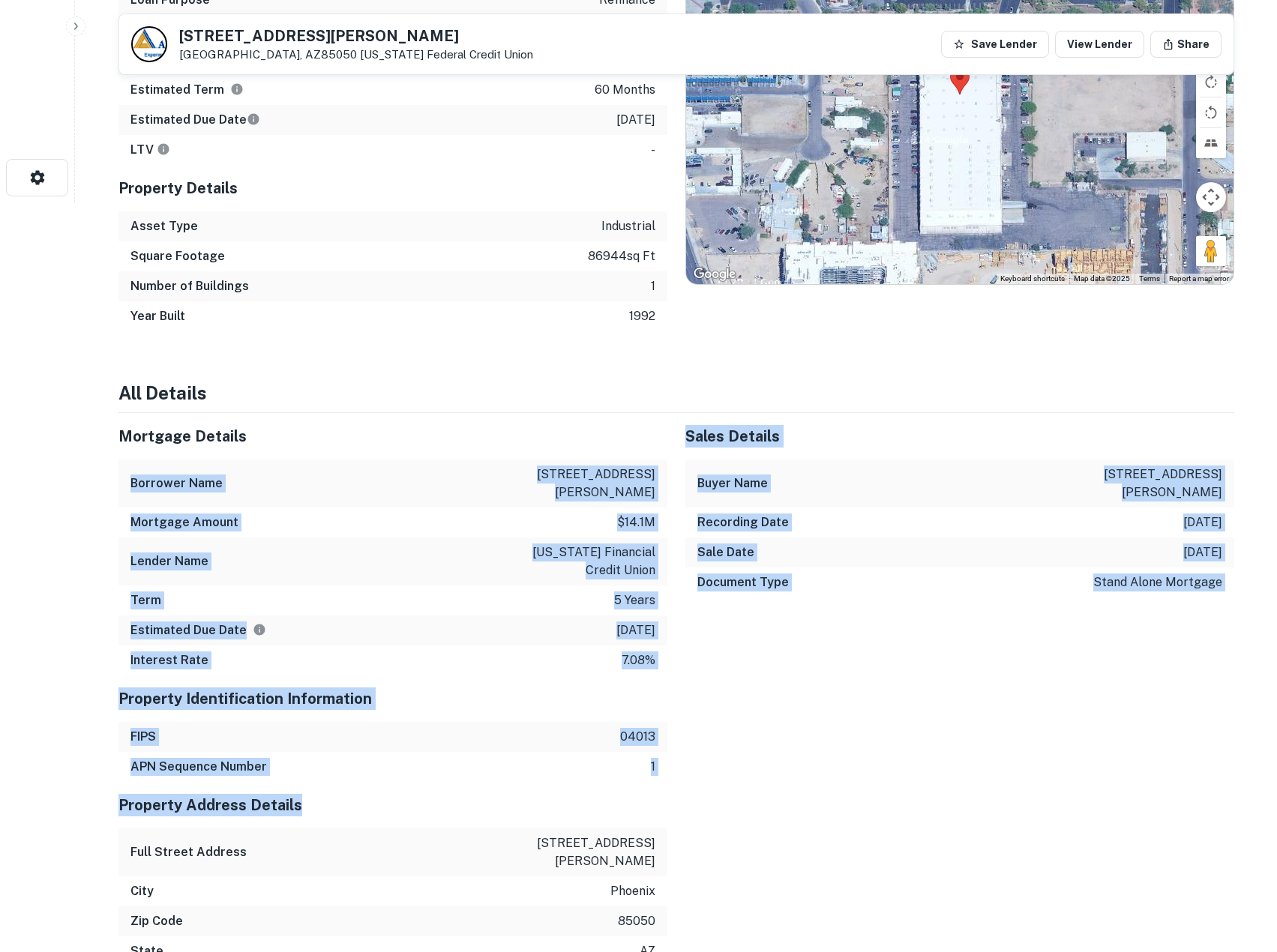
drag, startPoint x: 755, startPoint y: 785, endPoint x: 610, endPoint y: 340, distance: 468.0
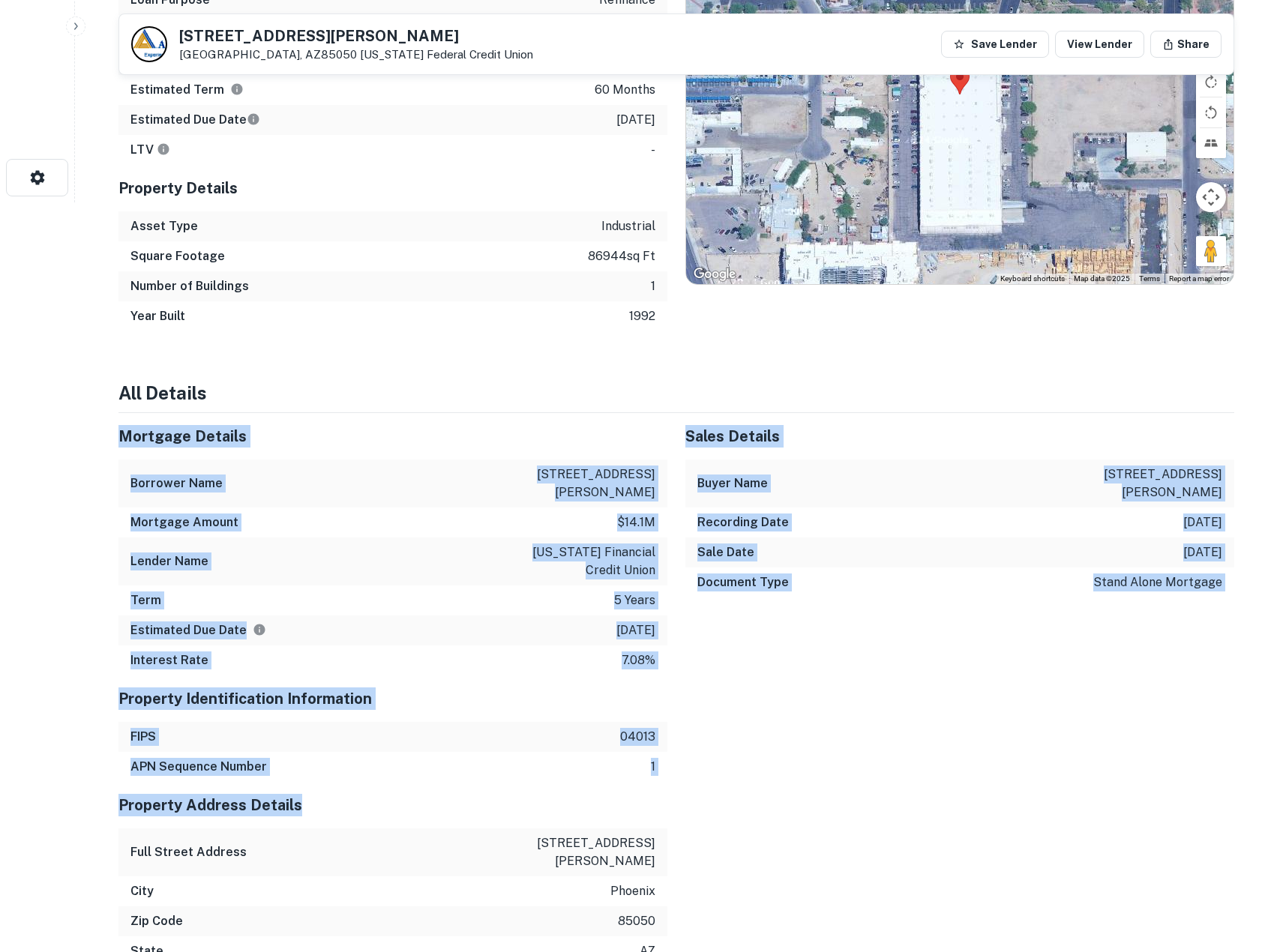
drag, startPoint x: 689, startPoint y: 629, endPoint x: 732, endPoint y: 789, distance: 165.7
drag, startPoint x: 732, startPoint y: 789, endPoint x: 514, endPoint y: 398, distance: 447.7
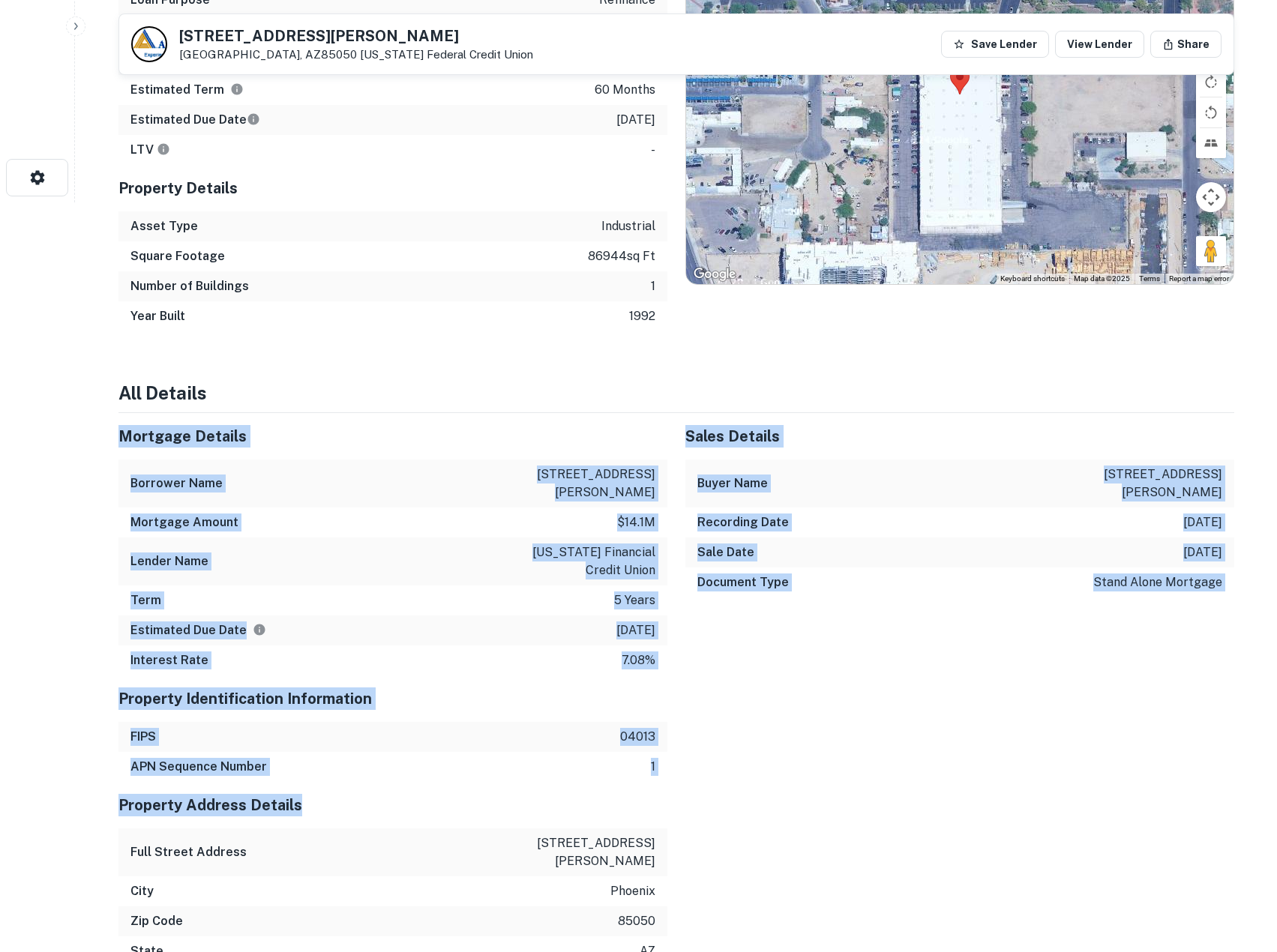
click at [514, 398] on h4 "All Details" at bounding box center [676, 393] width 1116 height 27
drag, startPoint x: 521, startPoint y: 457, endPoint x: 621, endPoint y: 720, distance: 281.4
click at [621, 720] on div "Property Identification Information" at bounding box center [393, 698] width 548 height 47
drag, startPoint x: 646, startPoint y: 771, endPoint x: 532, endPoint y: 393, distance: 394.8
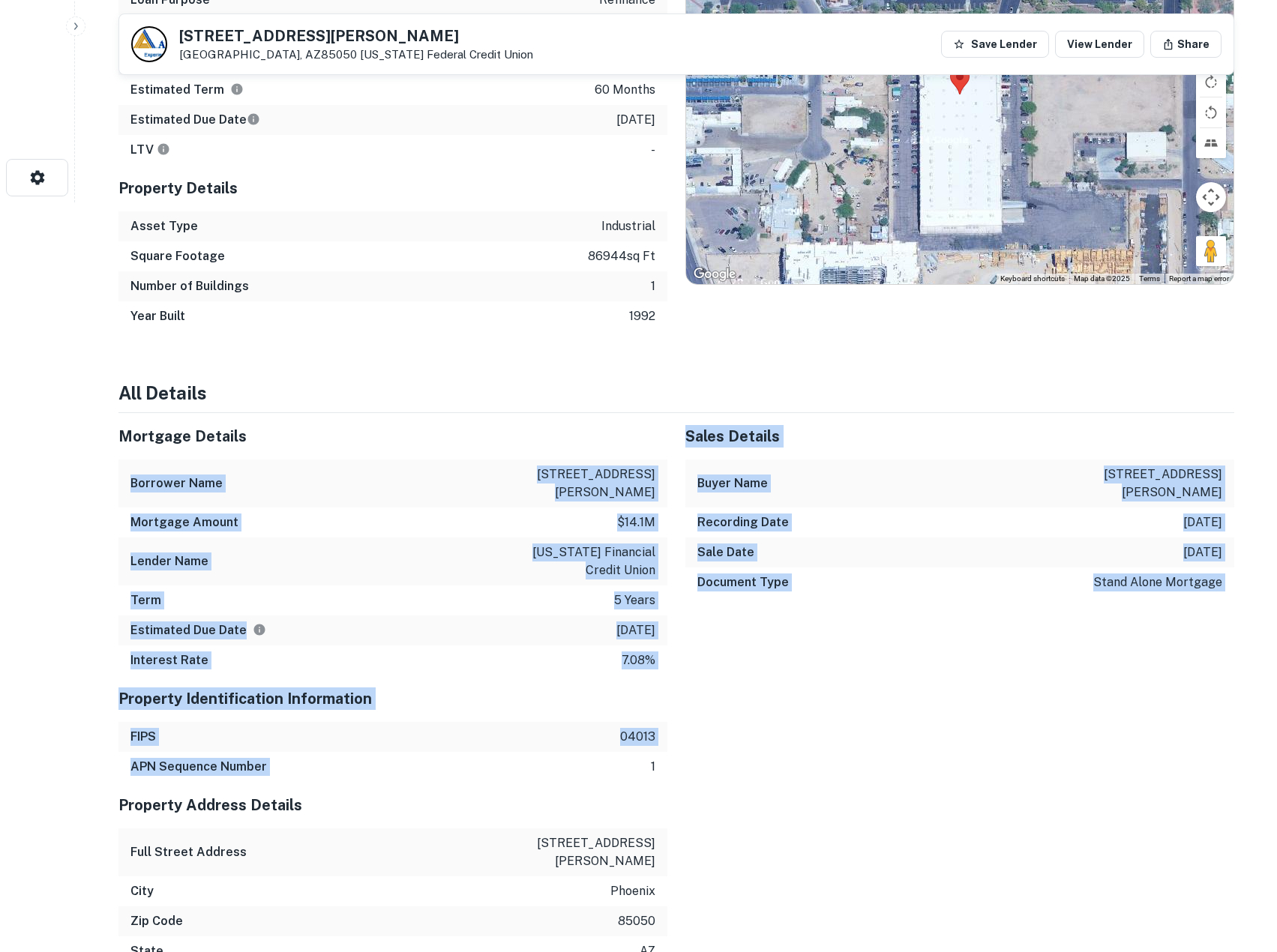
click at [532, 393] on h4 "All Details" at bounding box center [676, 393] width 1116 height 27
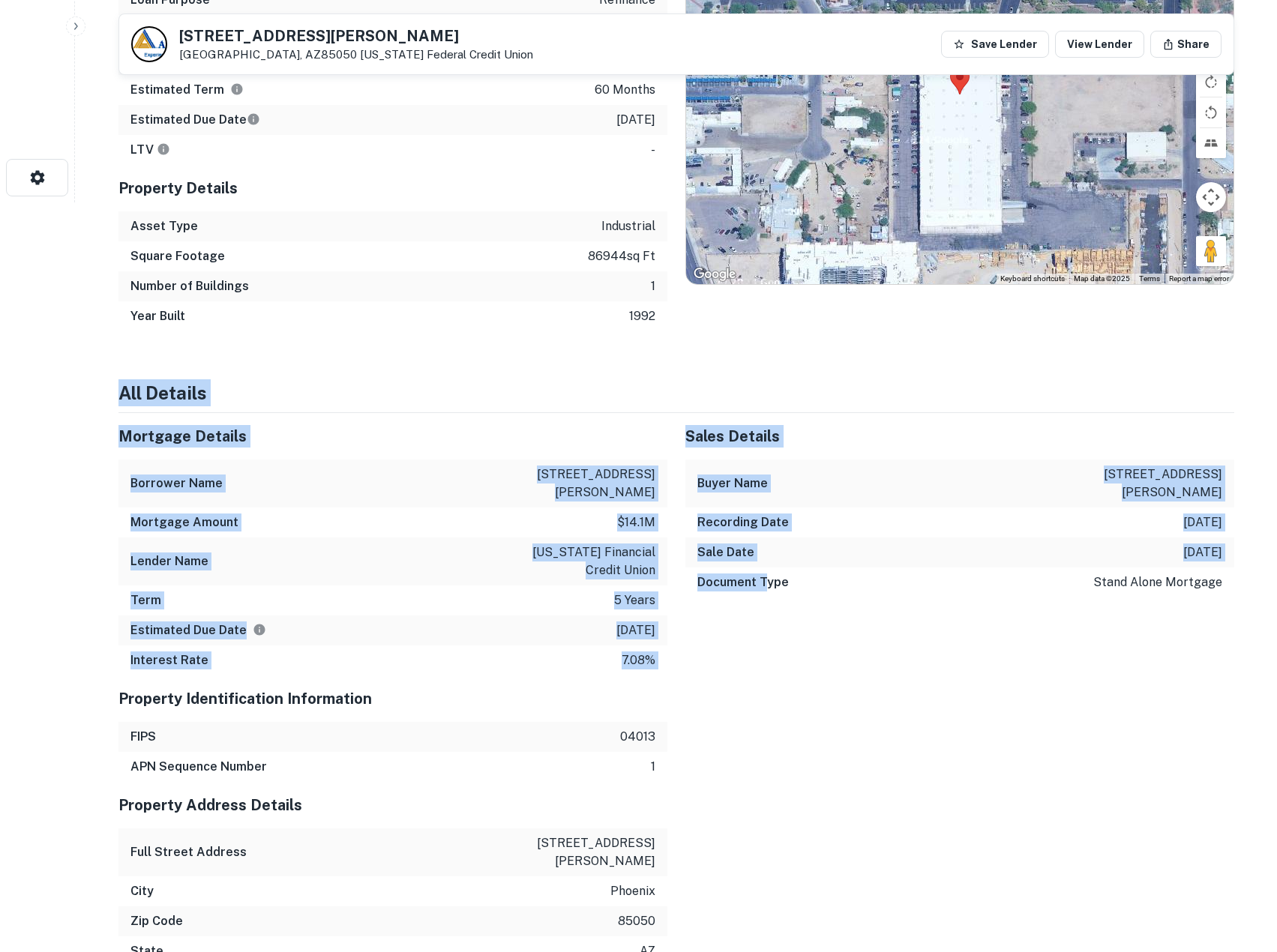
drag, startPoint x: 763, startPoint y: 760, endPoint x: 766, endPoint y: 768, distance: 8.5
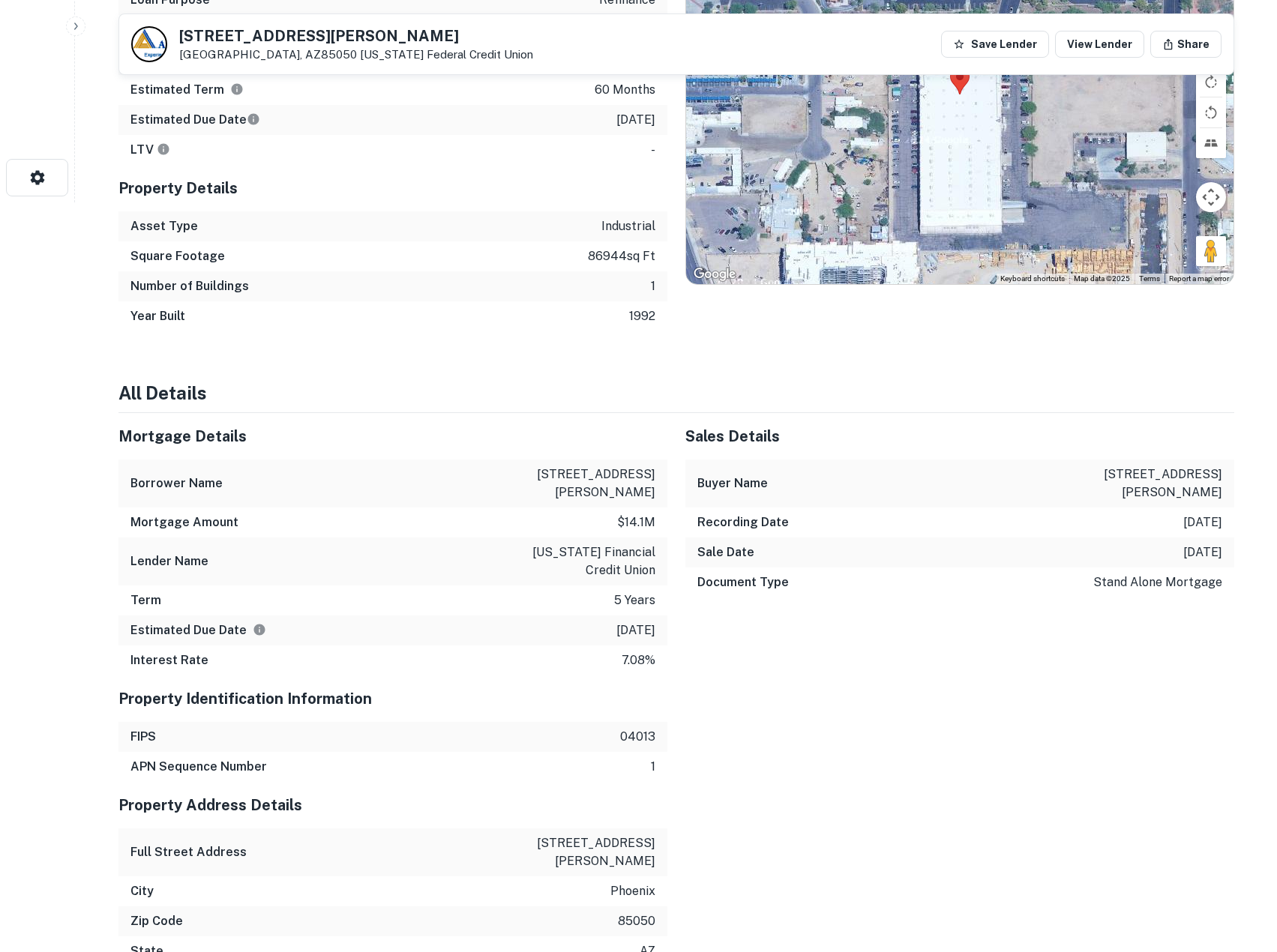
drag, startPoint x: 766, startPoint y: 768, endPoint x: 729, endPoint y: 775, distance: 37.7
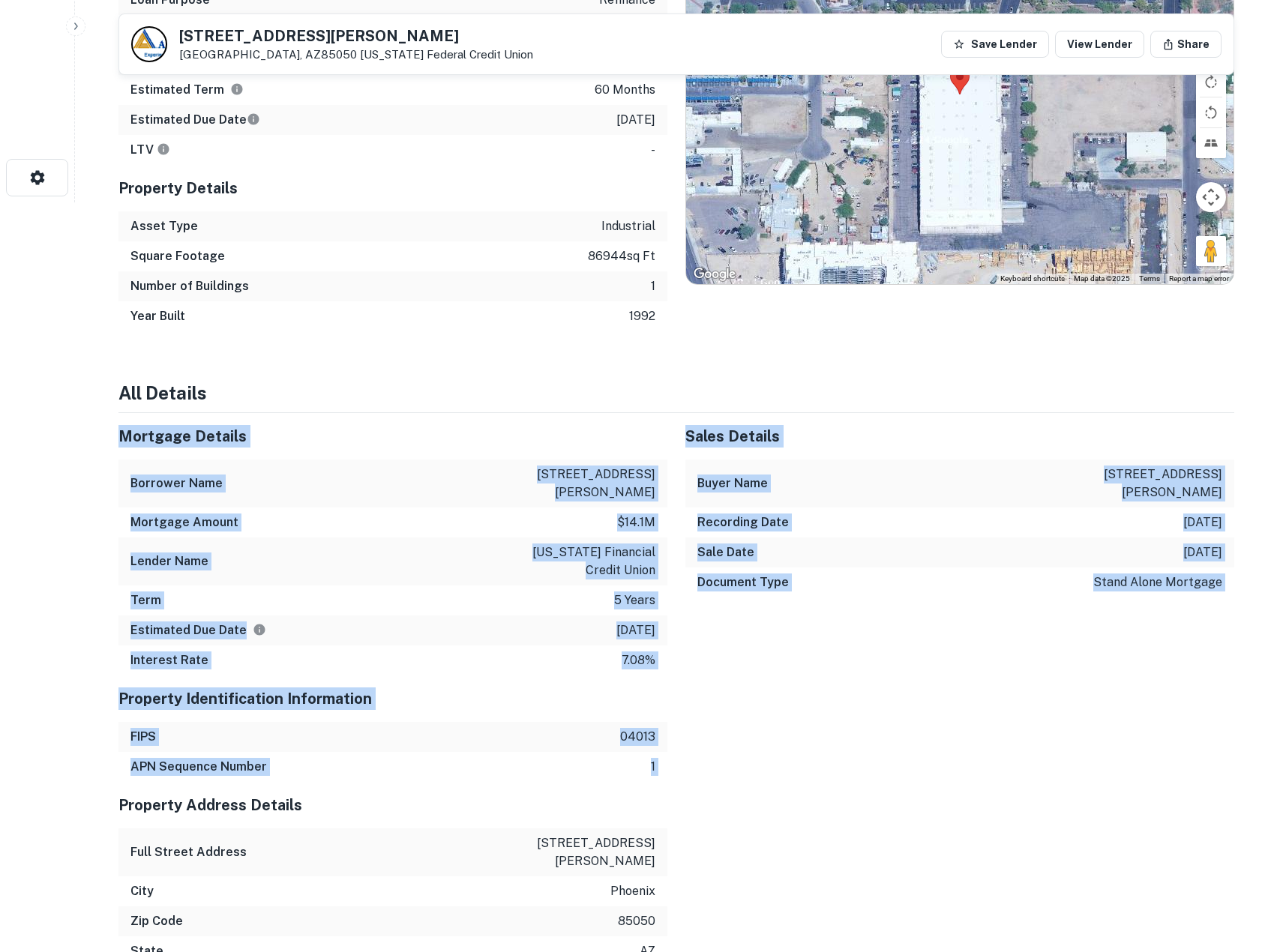
drag, startPoint x: 729, startPoint y: 775, endPoint x: 493, endPoint y: 366, distance: 472.2
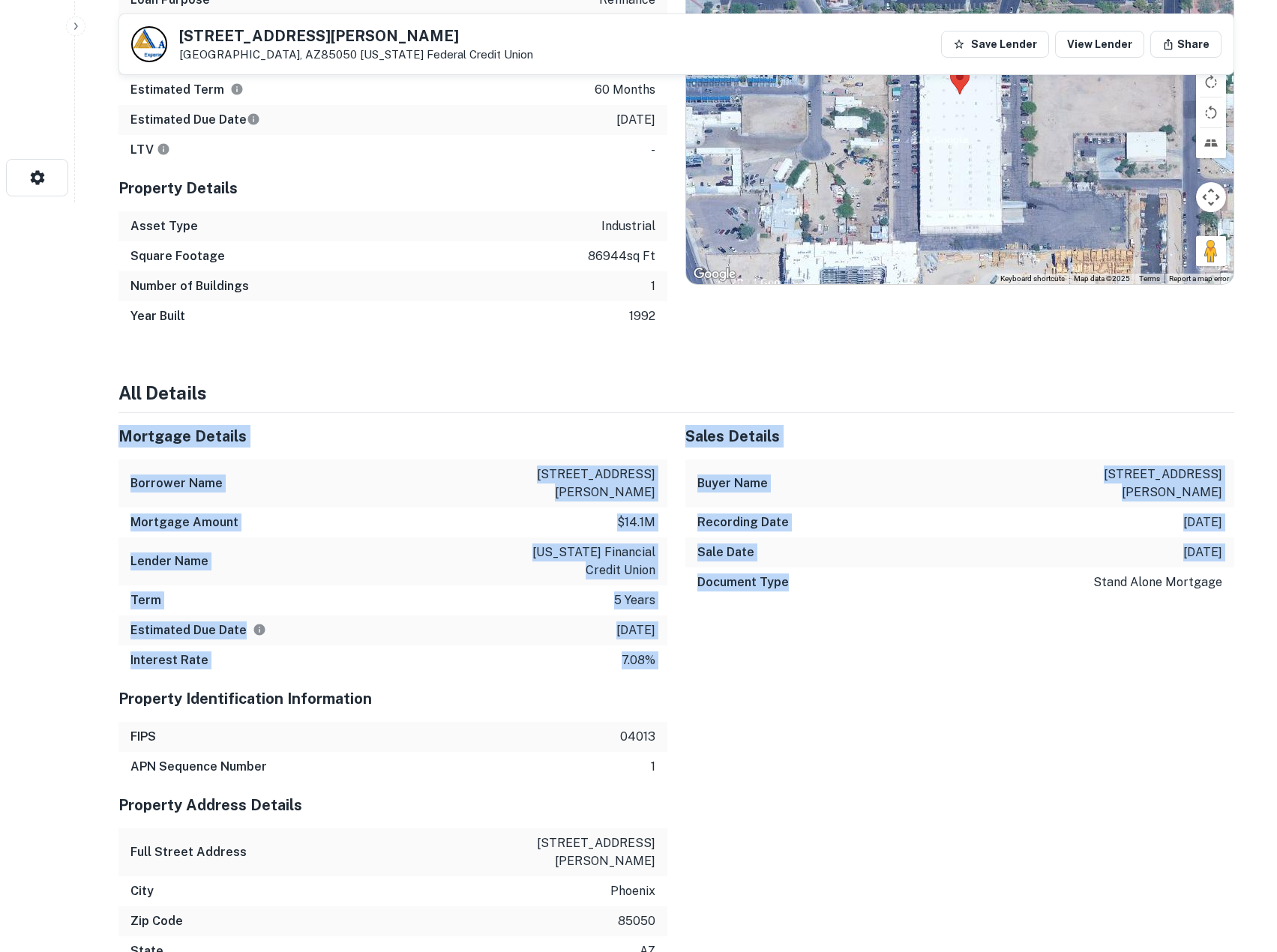
drag, startPoint x: 525, startPoint y: 424, endPoint x: 854, endPoint y: 797, distance: 497.4
drag, startPoint x: 854, startPoint y: 797, endPoint x: 374, endPoint y: 248, distance: 729.2
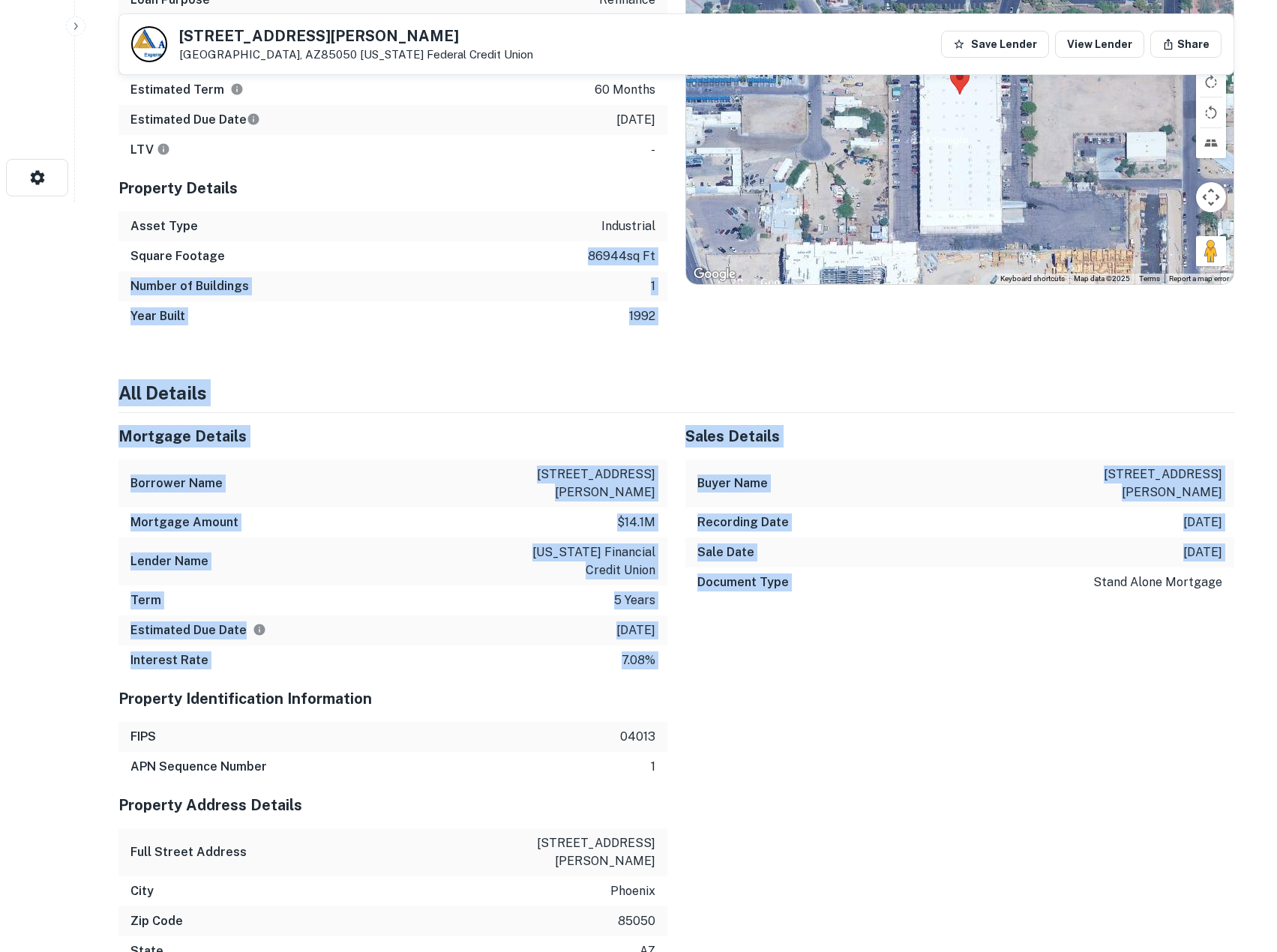
click at [374, 248] on div "Square Footage 86944 sq ft" at bounding box center [393, 256] width 548 height 30
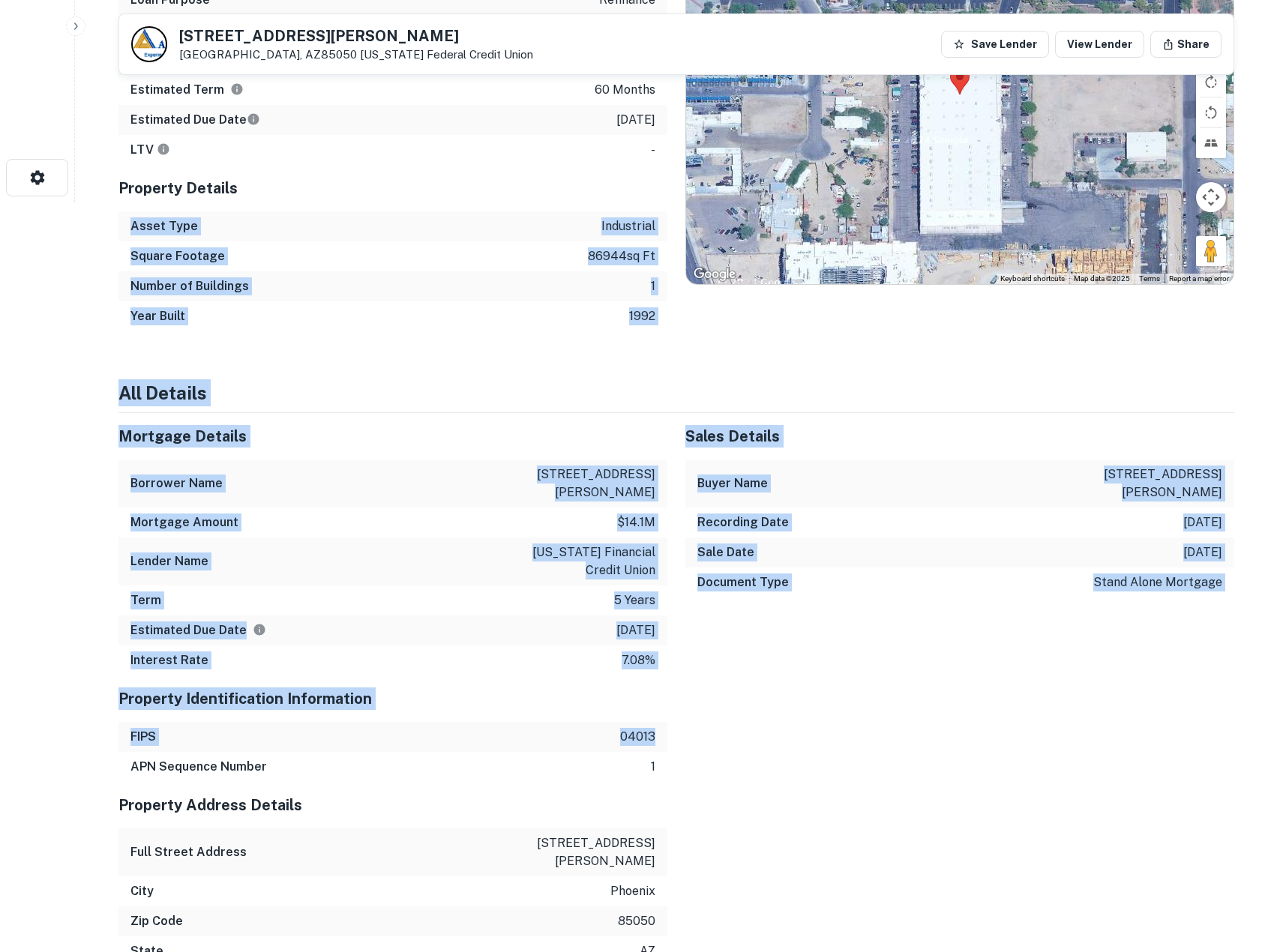
drag, startPoint x: 441, startPoint y: 307, endPoint x: 709, endPoint y: 750, distance: 517.8
drag, startPoint x: 709, startPoint y: 750, endPoint x: 422, endPoint y: 153, distance: 662.4
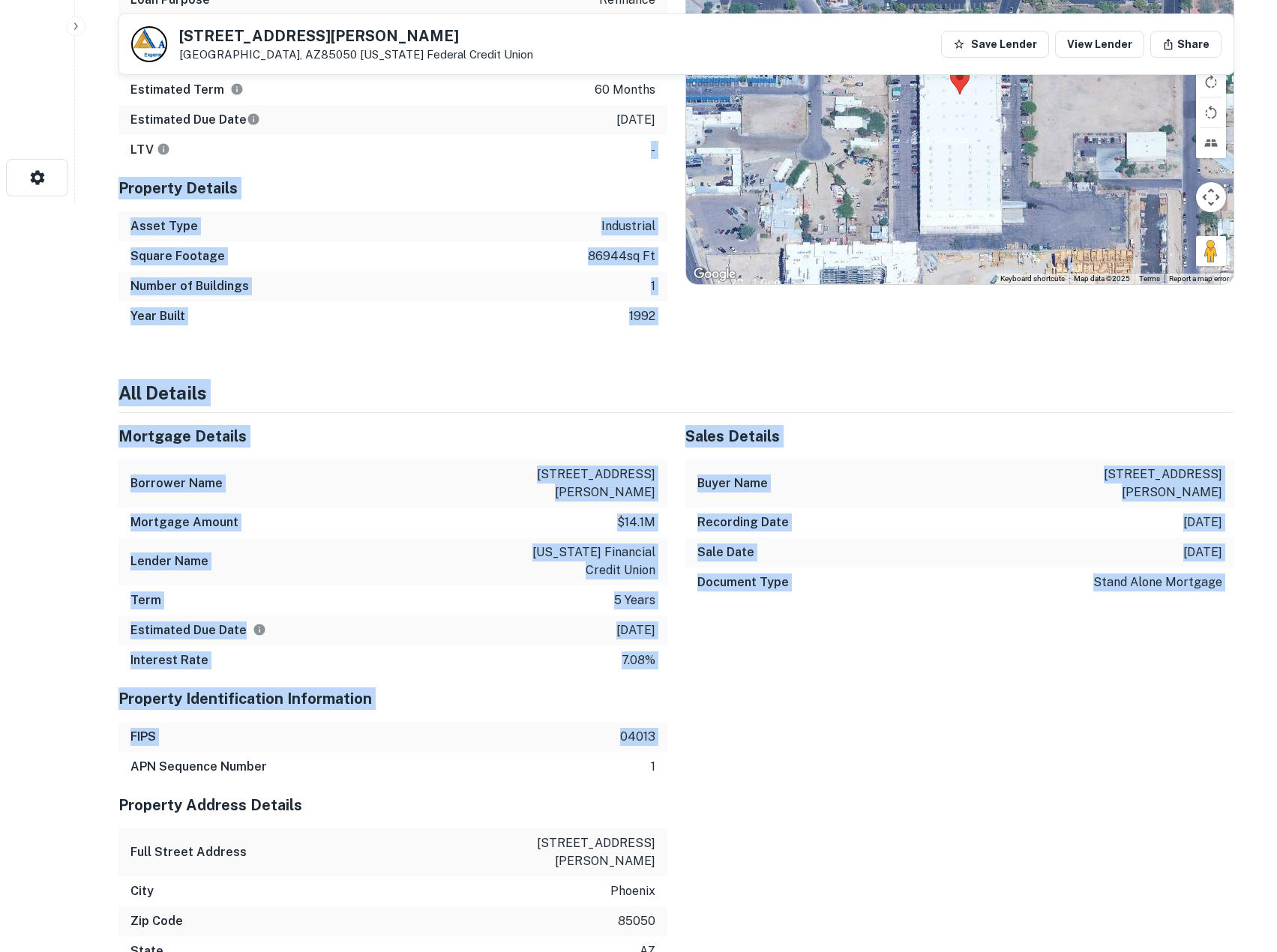
click at [422, 153] on div "LTV -" at bounding box center [393, 150] width 548 height 30
drag, startPoint x: 789, startPoint y: 740, endPoint x: 814, endPoint y: 778, distance: 45.5
drag, startPoint x: 858, startPoint y: 831, endPoint x: 414, endPoint y: 135, distance: 825.6
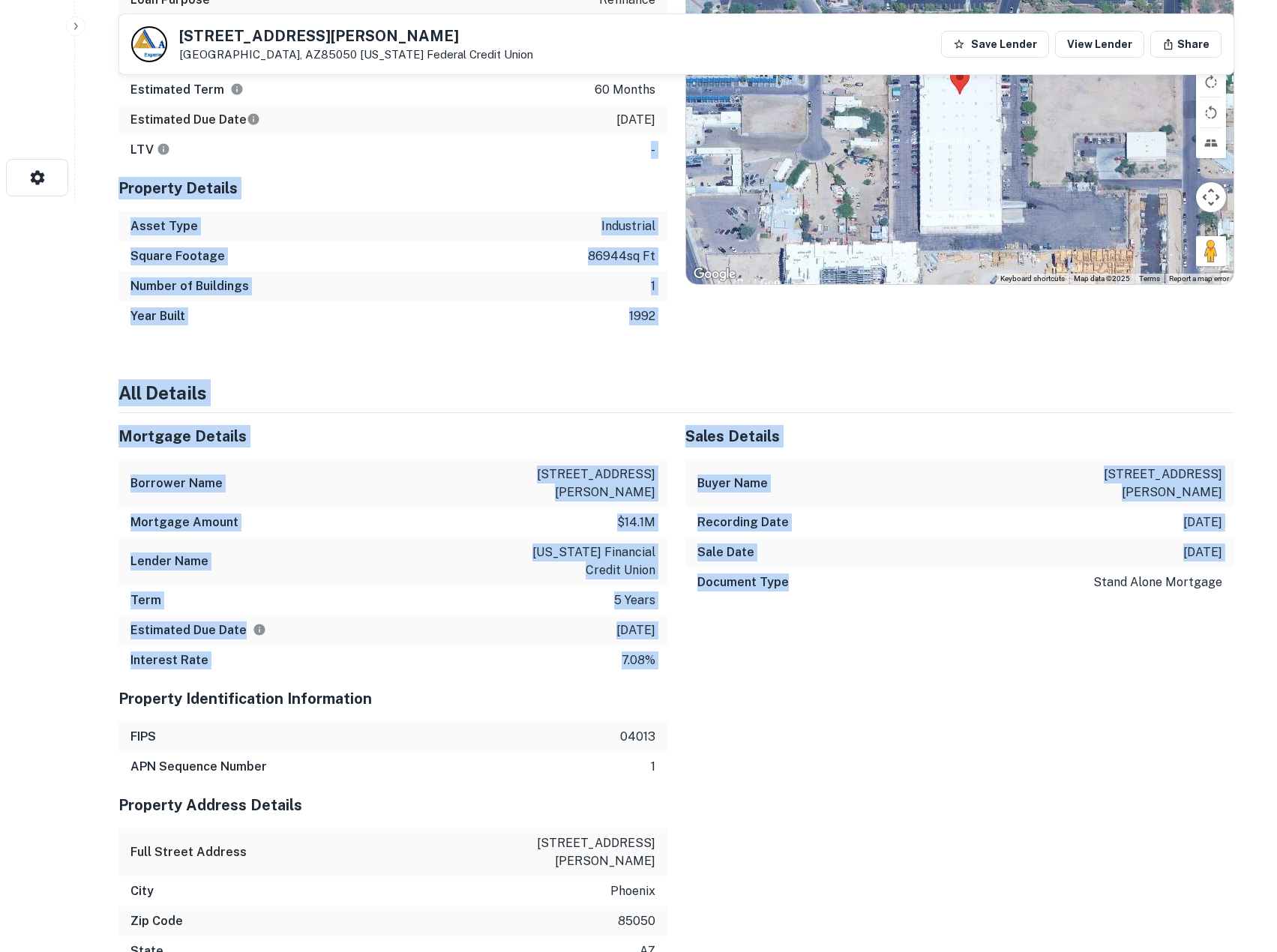
click at [414, 135] on div "LTV -" at bounding box center [393, 150] width 548 height 30
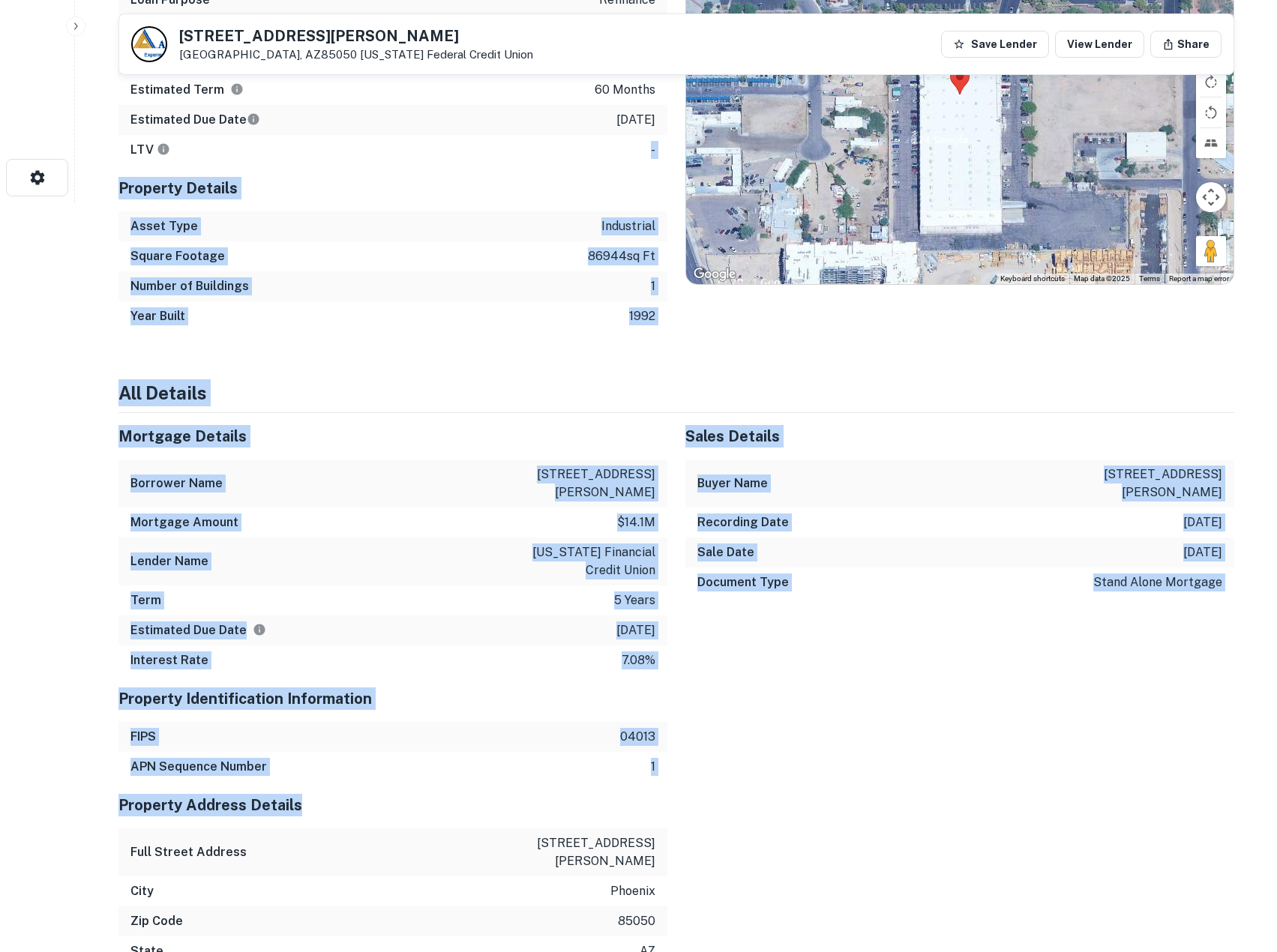
drag, startPoint x: 438, startPoint y: 183, endPoint x: 769, endPoint y: 794, distance: 694.9
drag, startPoint x: 769, startPoint y: 794, endPoint x: 415, endPoint y: 124, distance: 757.8
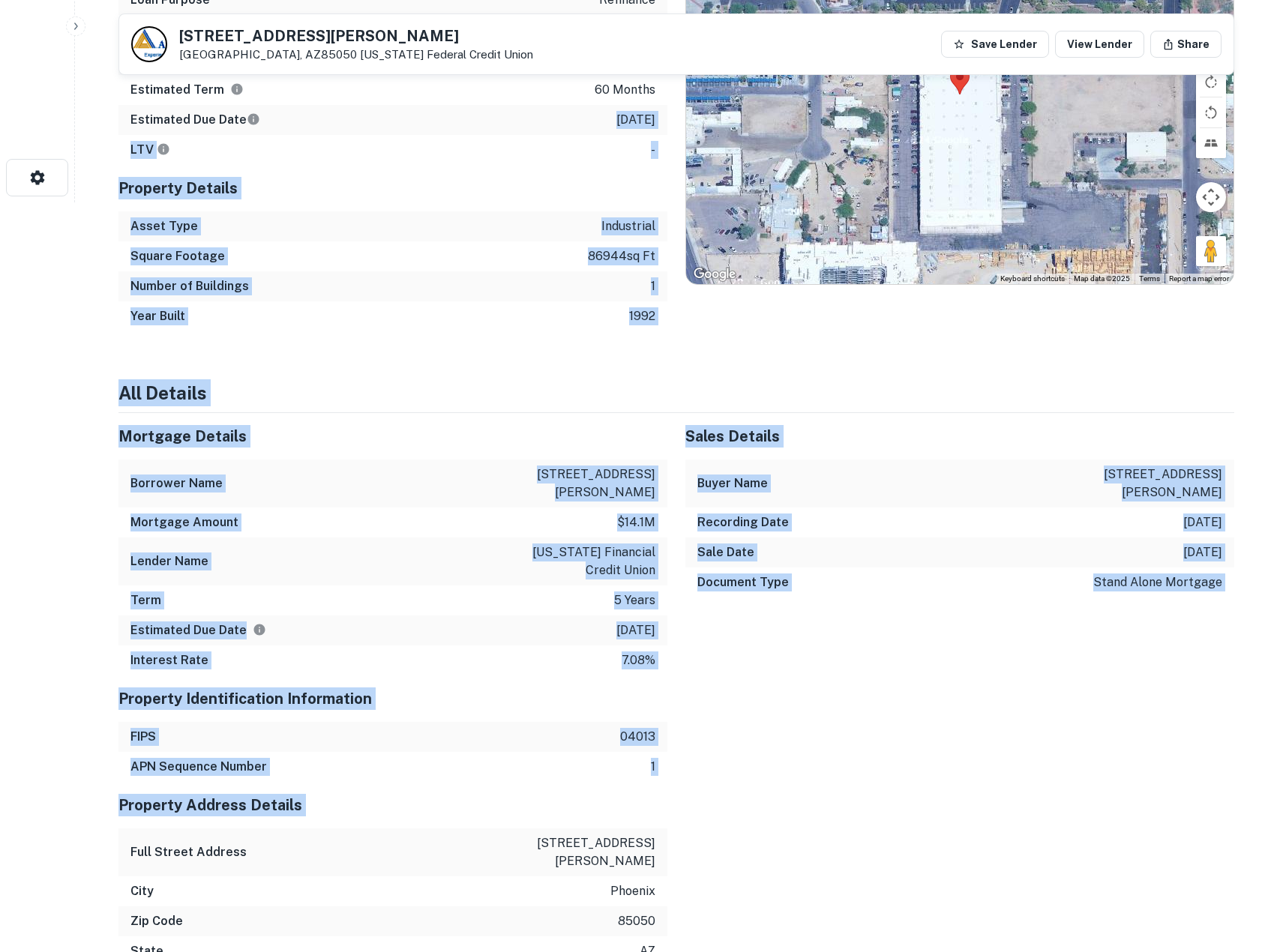
click at [415, 124] on div "Estimated Due Date 12/7/2027" at bounding box center [393, 120] width 548 height 30
drag, startPoint x: 774, startPoint y: 793, endPoint x: 785, endPoint y: 819, distance: 28.2
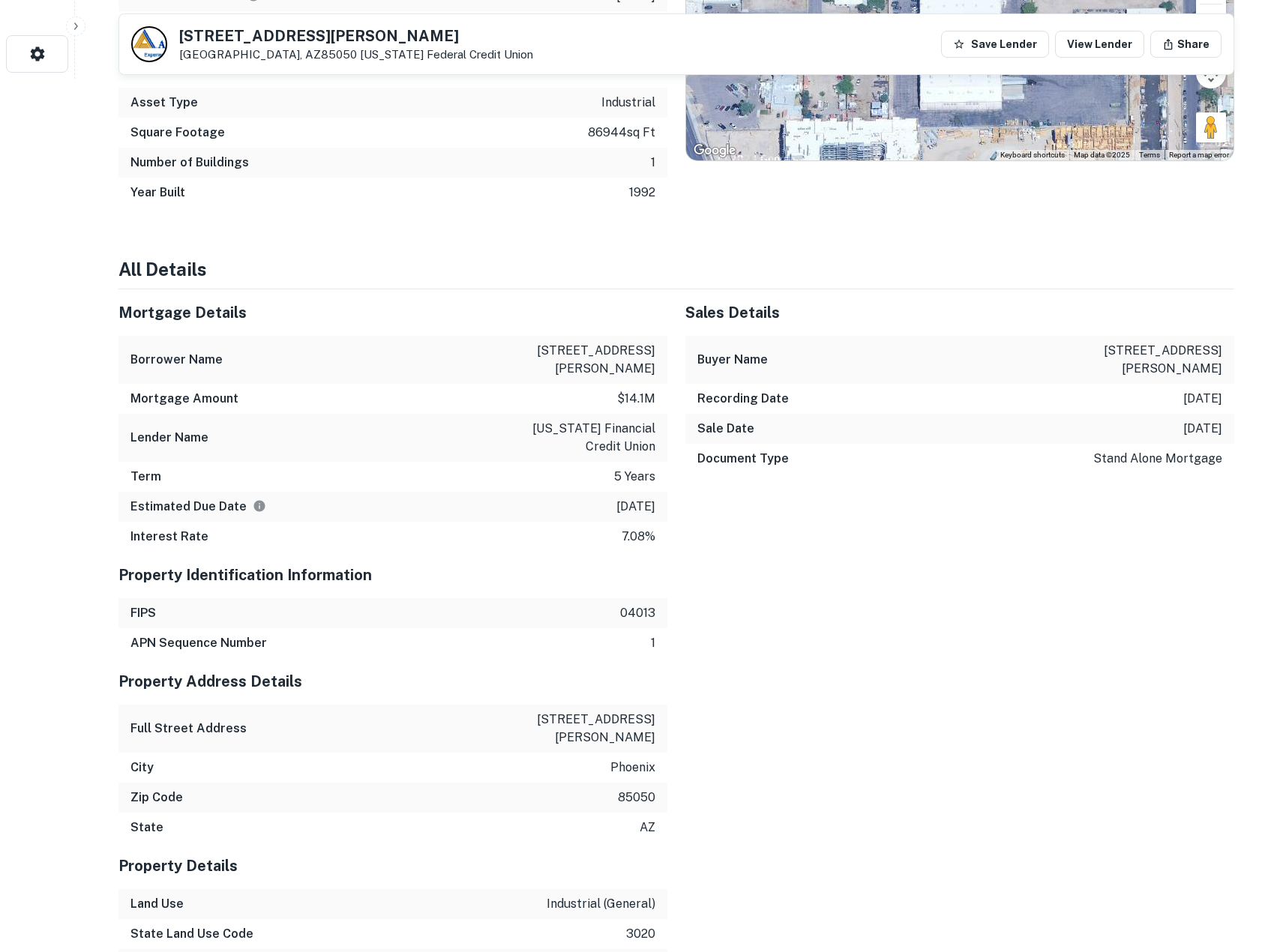
scroll to position [875, 0]
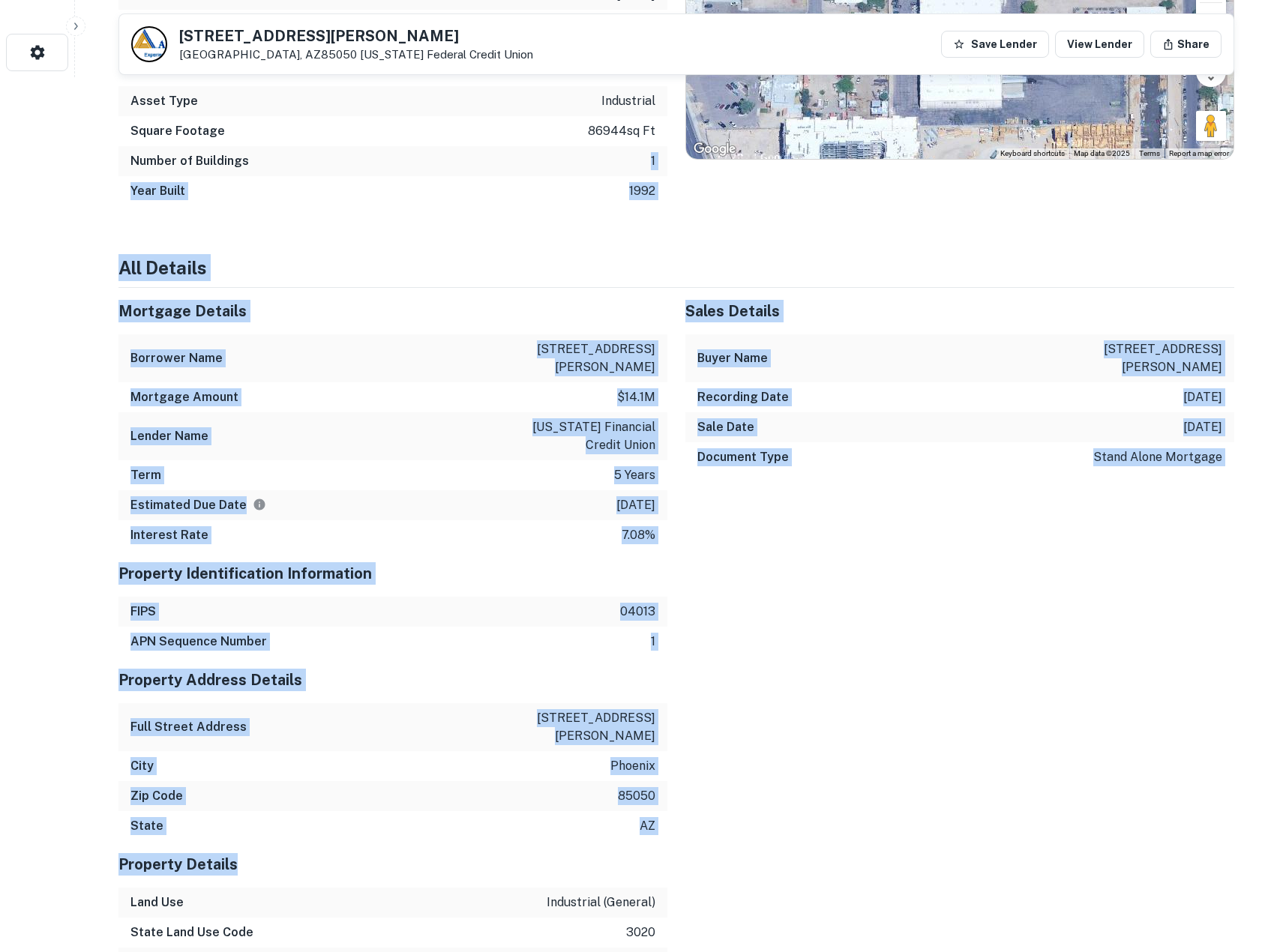
drag, startPoint x: 625, startPoint y: 741, endPoint x: 644, endPoint y: 835, distance: 95.9
click at [644, 835] on div "Summary Mortgage Details Borrower Name 2525 east beardsley industrial Transacti…" at bounding box center [676, 879] width 1116 height 2355
click at [644, 853] on h5 "Property Details" at bounding box center [393, 864] width 548 height 22
drag, startPoint x: 645, startPoint y: 785, endPoint x: 440, endPoint y: 183, distance: 635.9
click at [440, 183] on div "Summary Mortgage Details Borrower Name 2525 east beardsley industrial Transacti…" at bounding box center [676, 879] width 1116 height 2355
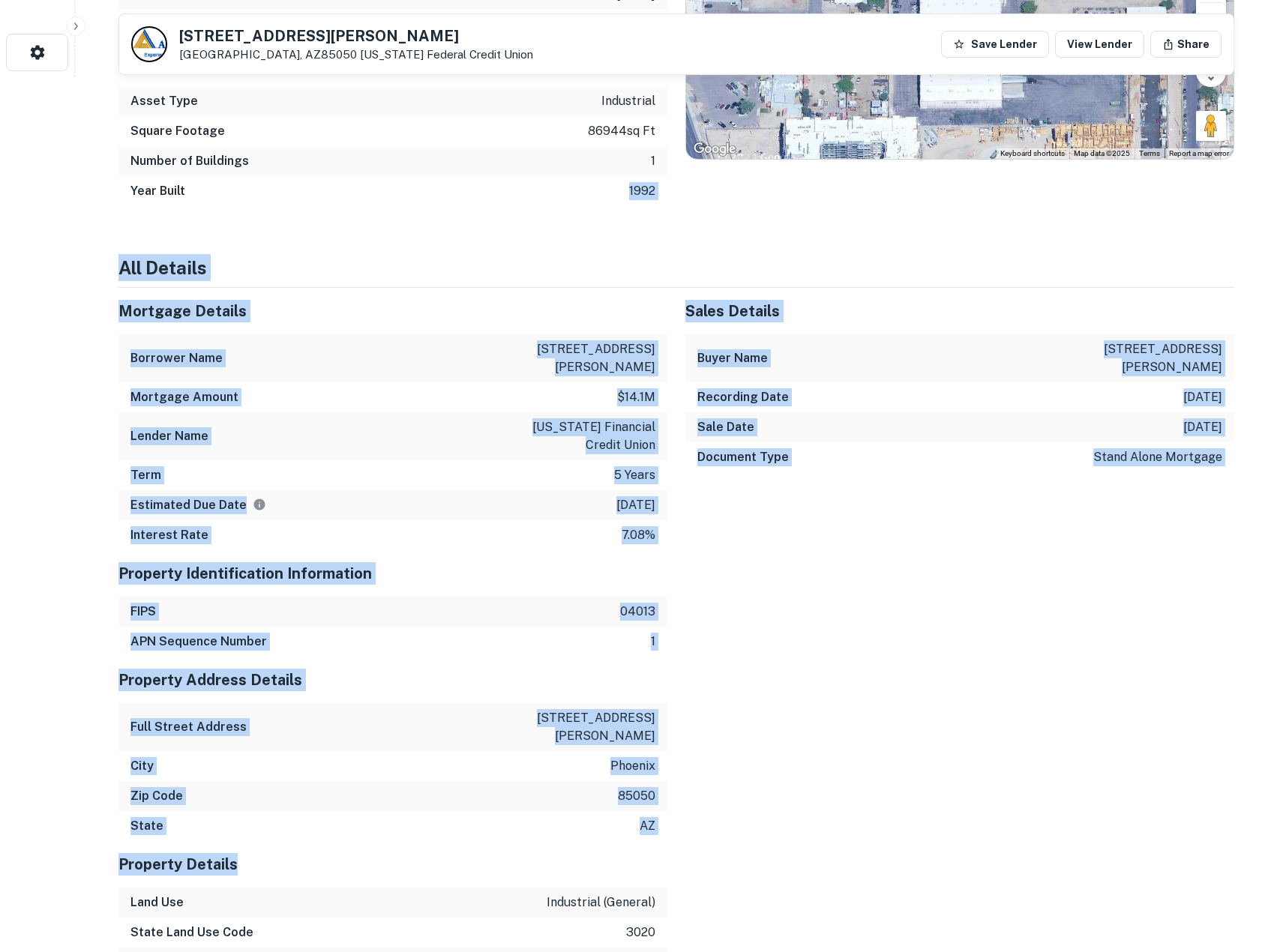
click at [440, 183] on div "Year Built 1992" at bounding box center [393, 191] width 548 height 30
drag, startPoint x: 640, startPoint y: 559, endPoint x: 755, endPoint y: 766, distance: 236.8
click at [755, 766] on div "Summary Mortgage Details Borrower Name 2525 east beardsley industrial Transacti…" at bounding box center [676, 879] width 1116 height 2355
drag, startPoint x: 783, startPoint y: 813, endPoint x: 451, endPoint y: 161, distance: 731.7
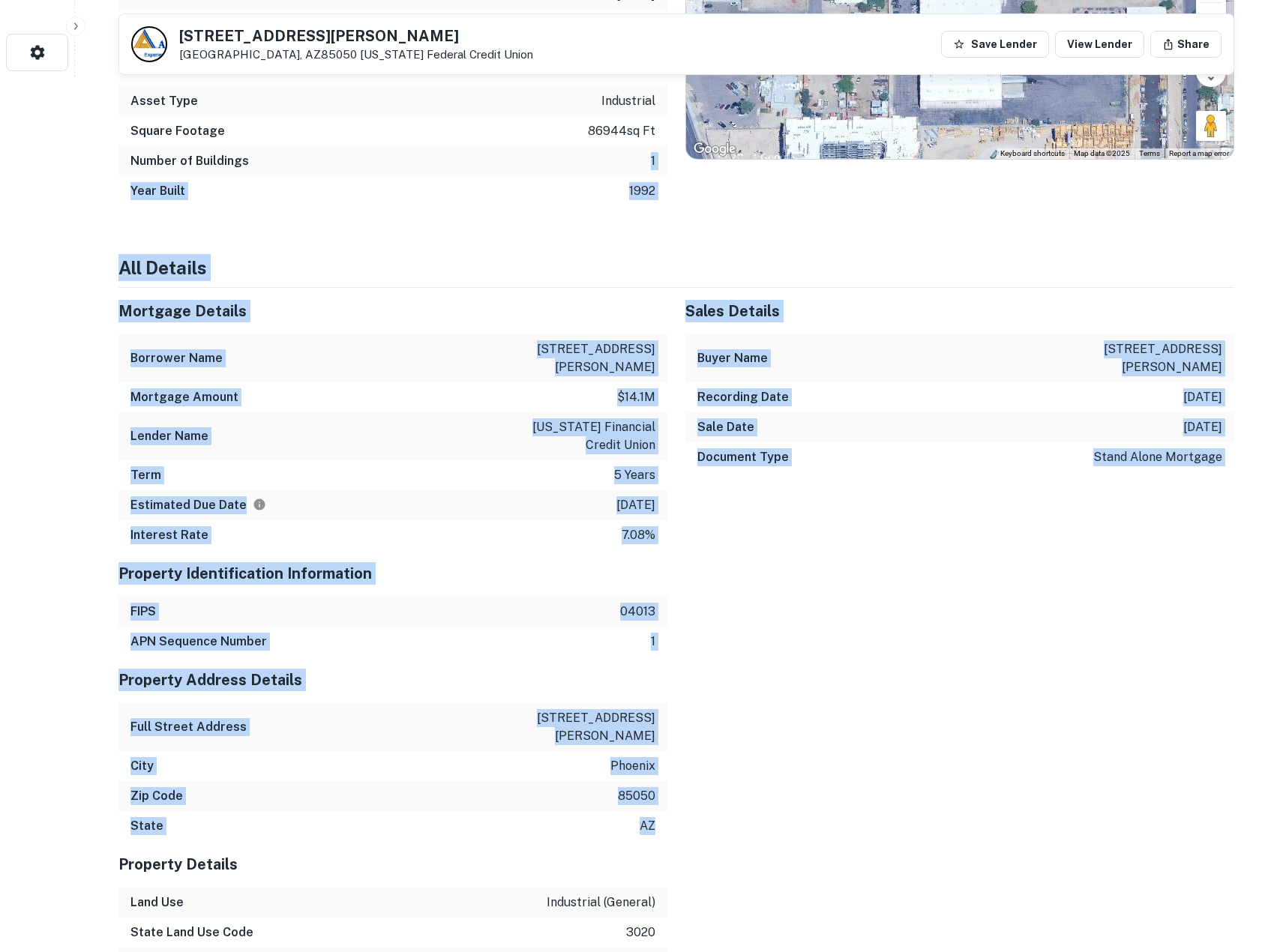
click at [451, 161] on div "Summary Mortgage Details Borrower Name 2525 east beardsley industrial Transacti…" at bounding box center [676, 879] width 1116 height 2355
click at [451, 161] on div "Number of Buildings 1" at bounding box center [393, 161] width 548 height 30
drag, startPoint x: 760, startPoint y: 731, endPoint x: 780, endPoint y: 771, distance: 44.7
click at [780, 771] on div "Summary Mortgage Details Borrower Name 2525 east beardsley industrial Transacti…" at bounding box center [676, 879] width 1116 height 2355
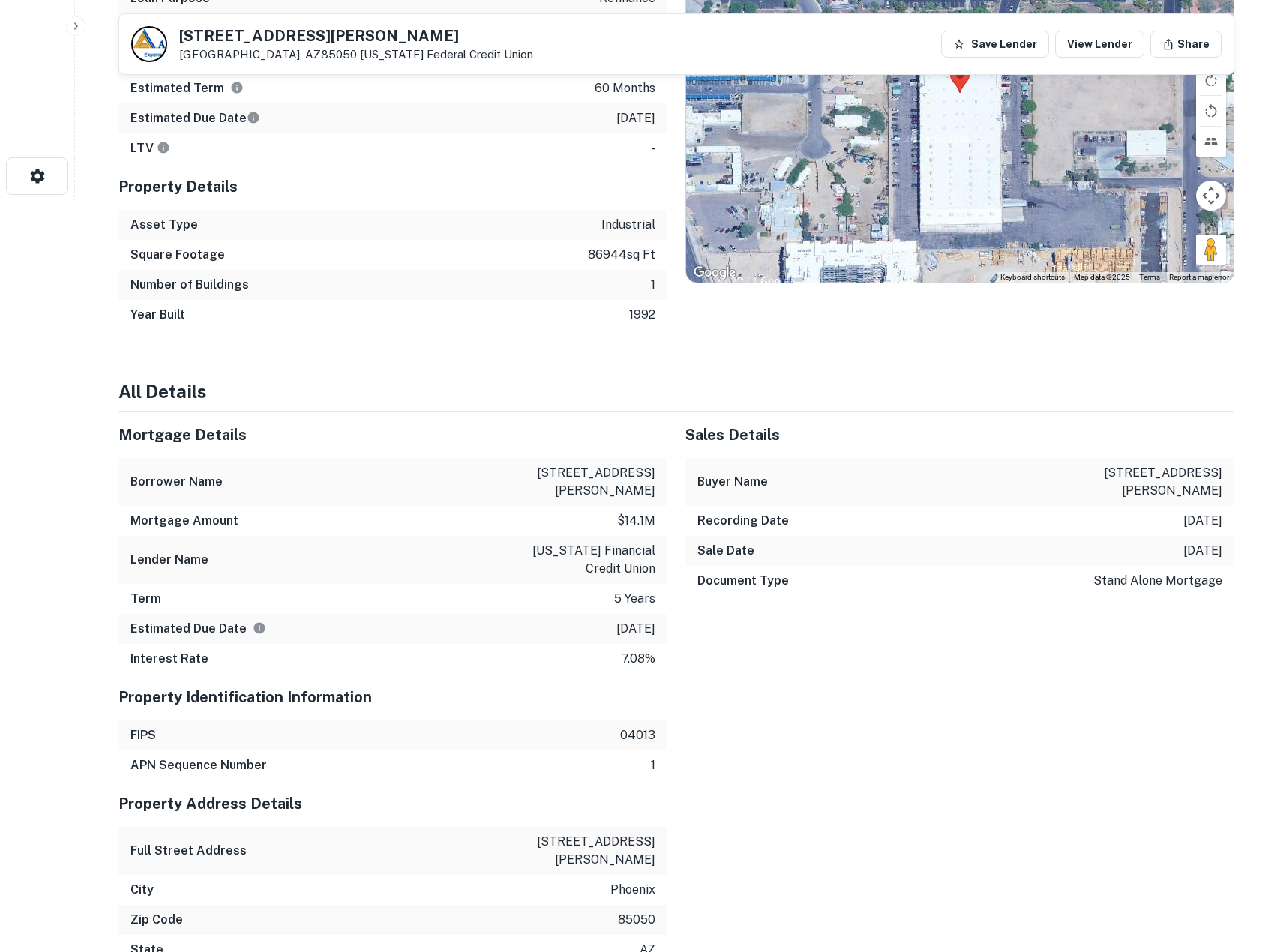
scroll to position [750, 0]
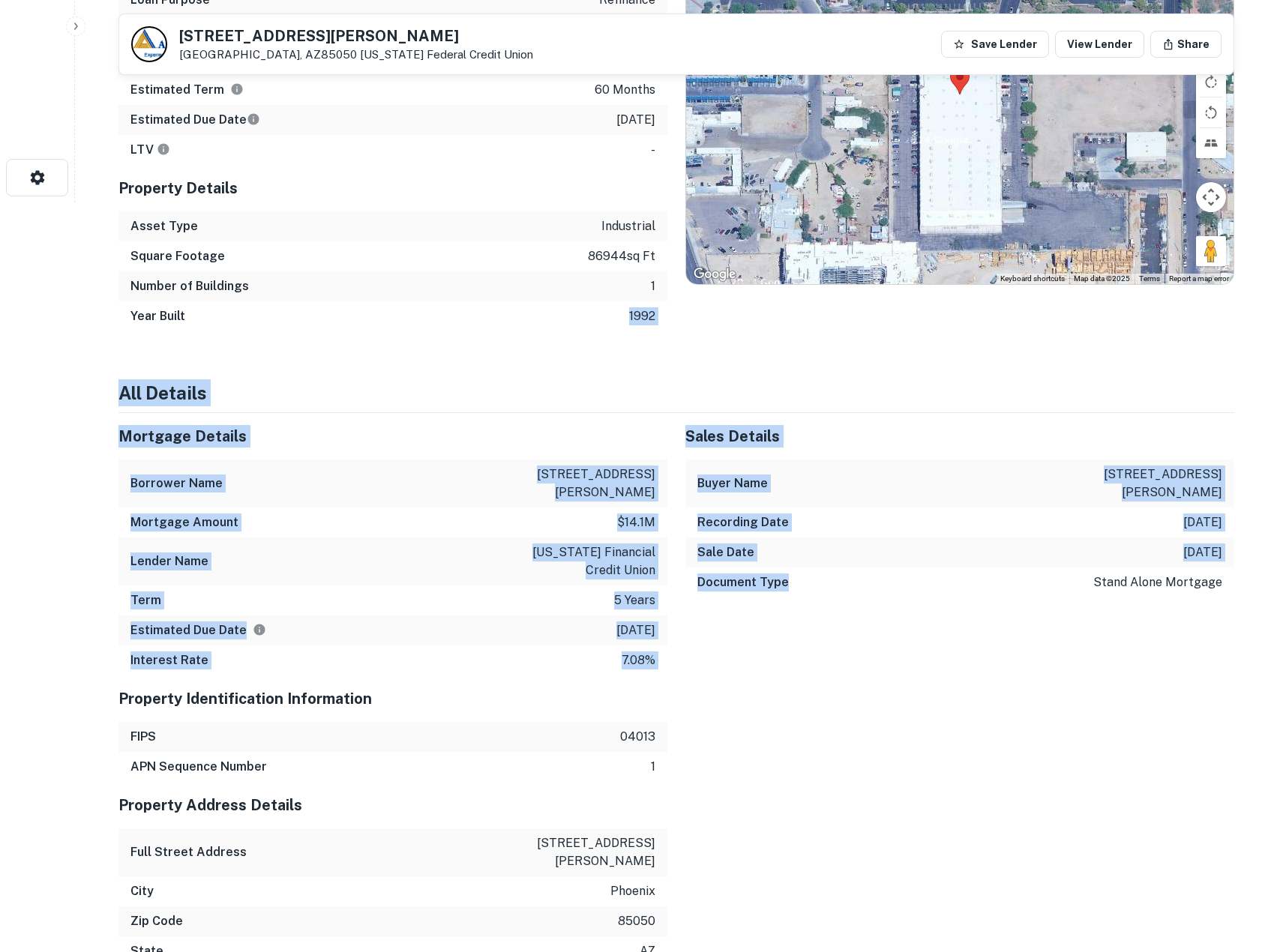
drag, startPoint x: 572, startPoint y: 464, endPoint x: 864, endPoint y: 857, distance: 489.6
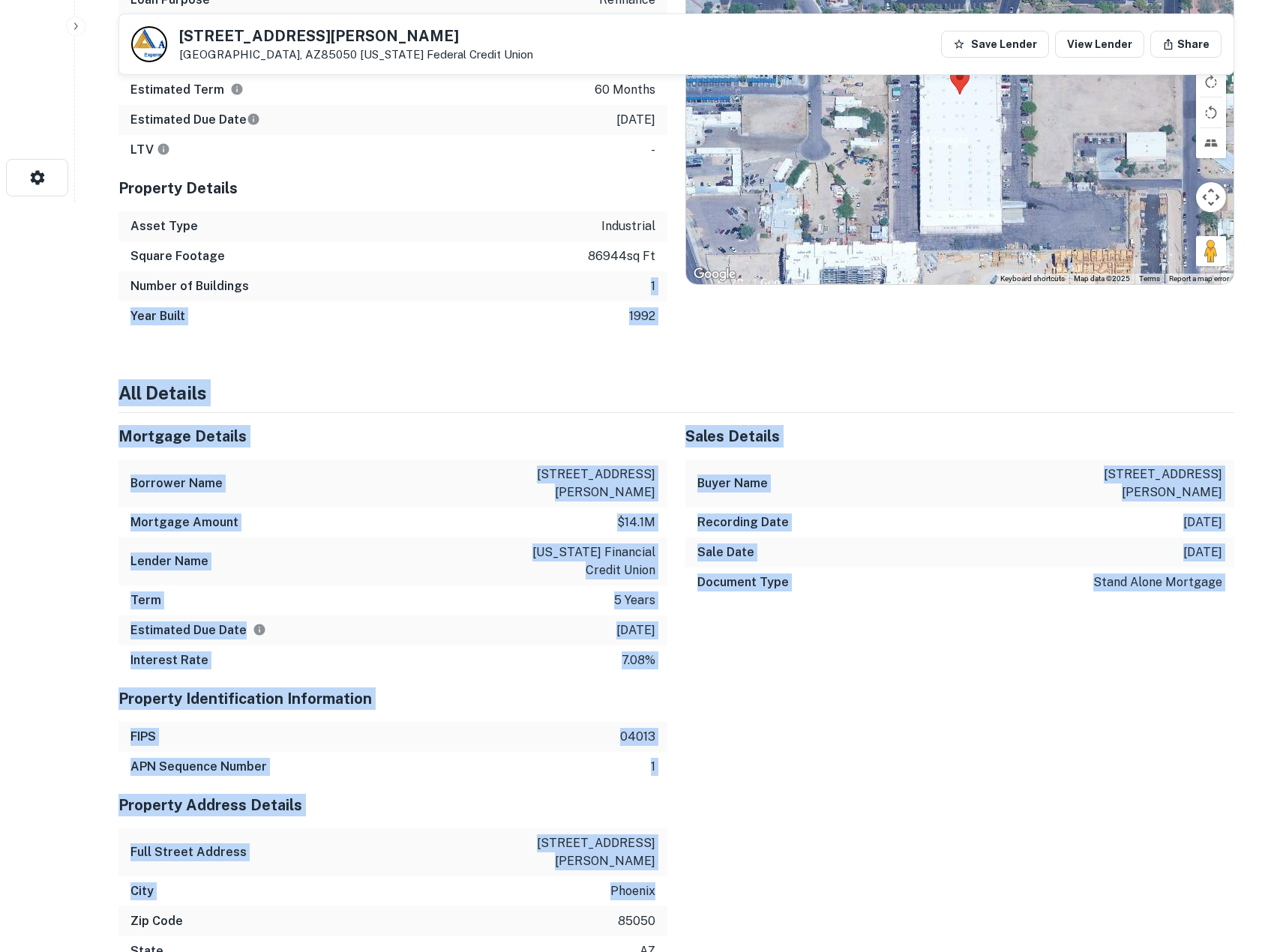
drag, startPoint x: 851, startPoint y: 862, endPoint x: 472, endPoint y: 284, distance: 691.2
click at [472, 284] on div "Number of Buildings 1" at bounding box center [393, 286] width 548 height 30
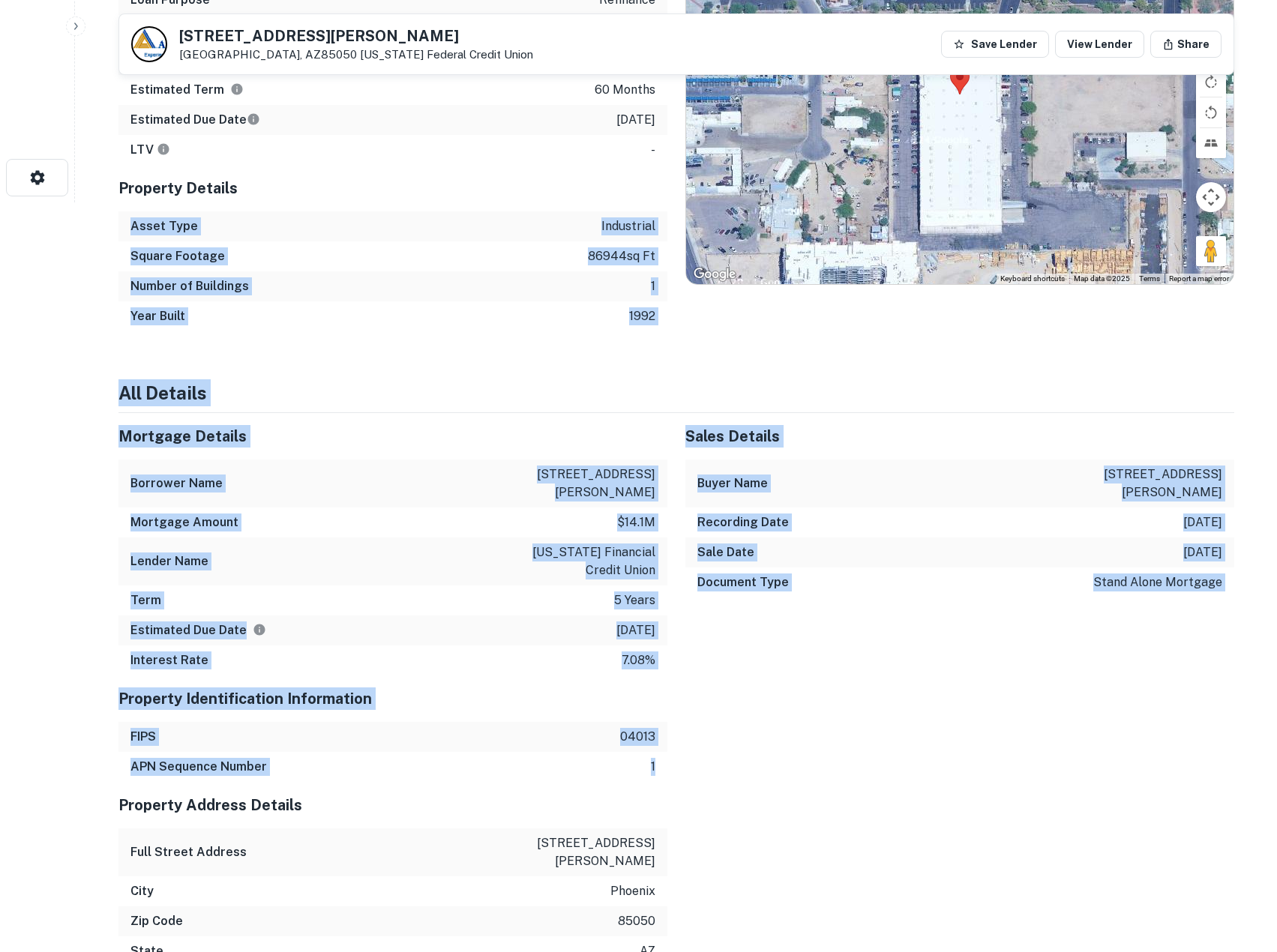
drag, startPoint x: 434, startPoint y: 214, endPoint x: 728, endPoint y: 766, distance: 625.4
drag, startPoint x: 701, startPoint y: 762, endPoint x: 630, endPoint y: 257, distance: 510.0
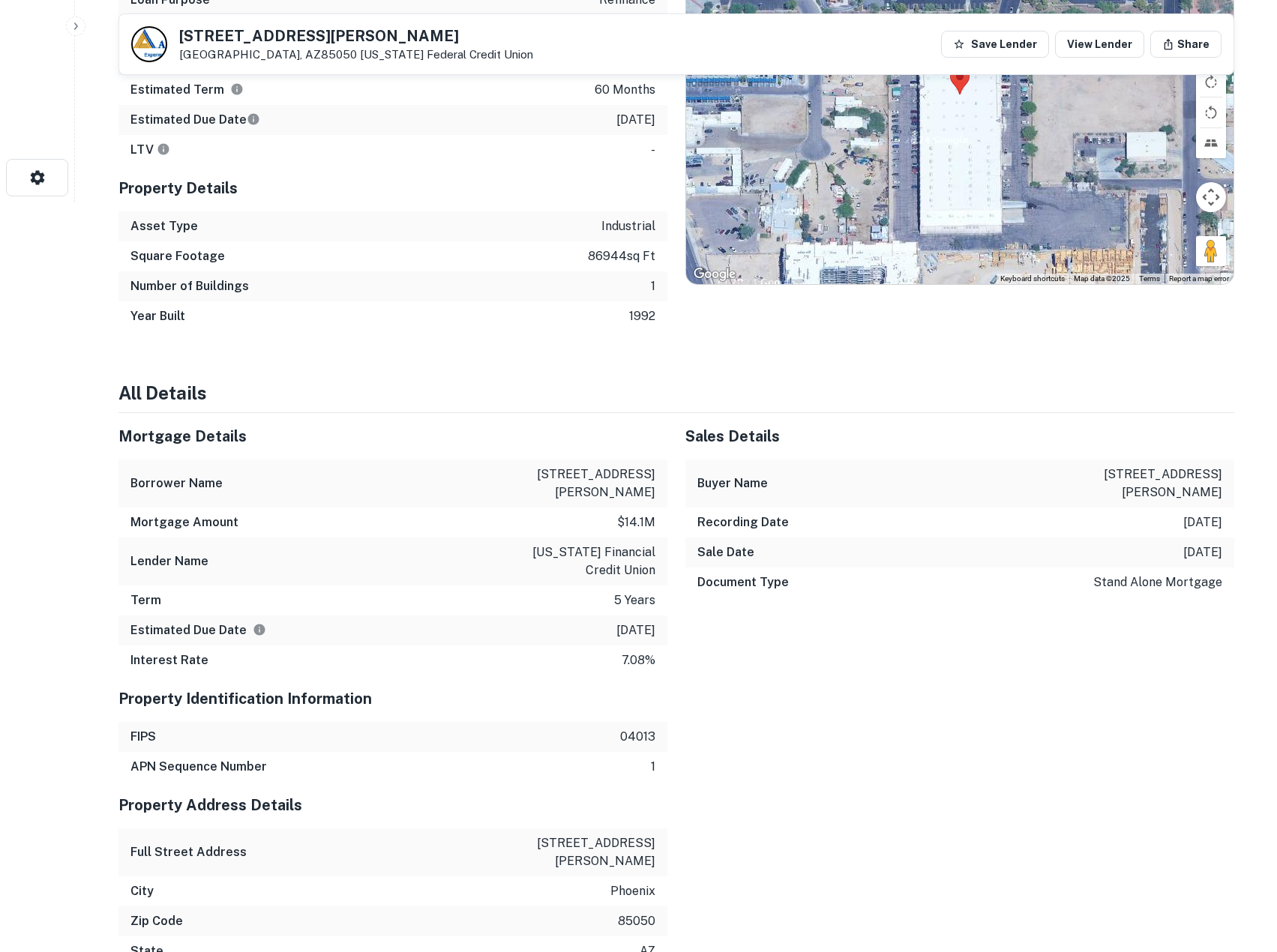
drag, startPoint x: 630, startPoint y: 257, endPoint x: 606, endPoint y: 244, distance: 27.3
click at [629, 257] on p "86944 sq ft" at bounding box center [621, 255] width 67 height 18
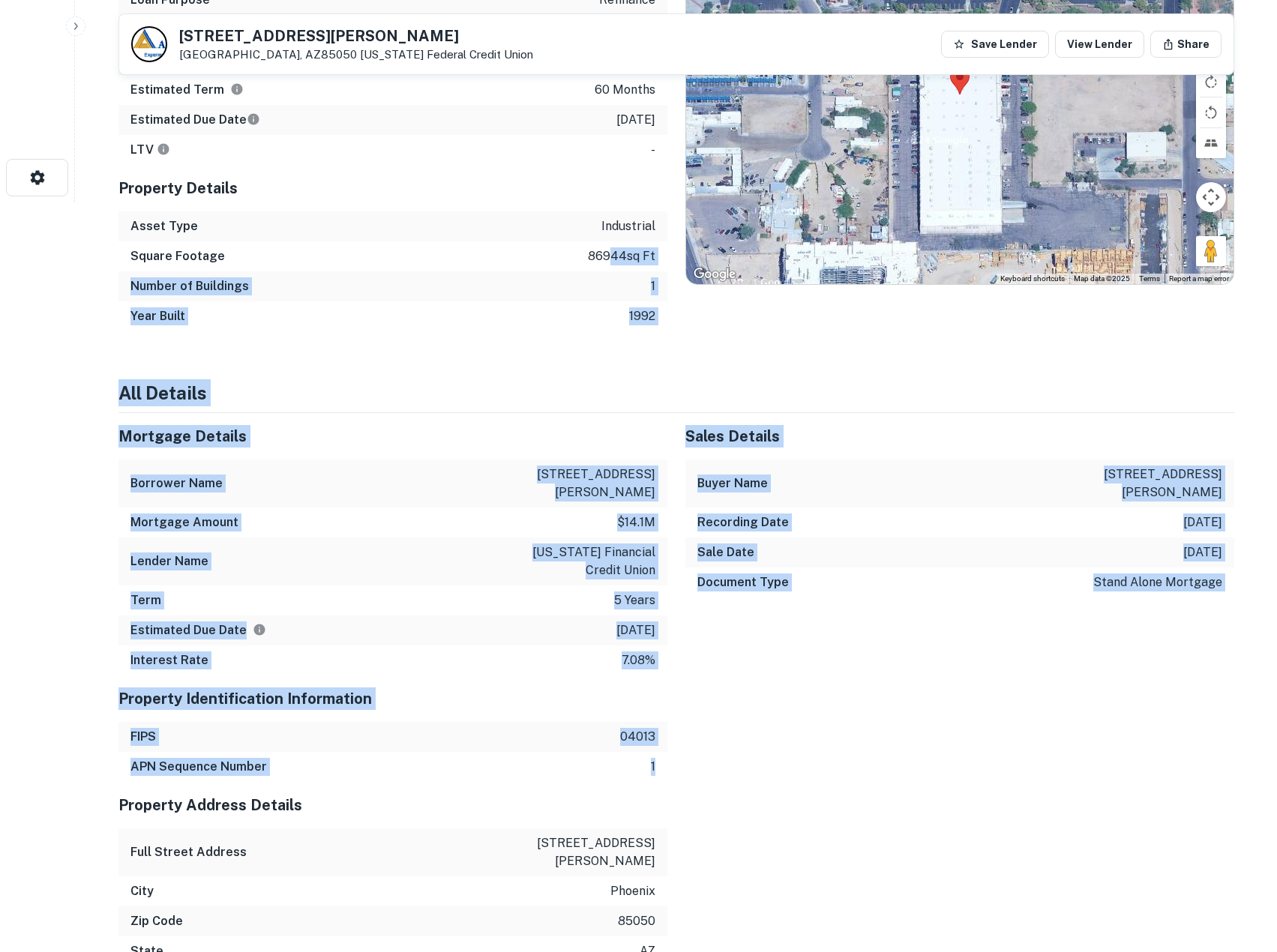
drag, startPoint x: 606, startPoint y: 244, endPoint x: 747, endPoint y: 774, distance: 548.4
drag, startPoint x: 740, startPoint y: 763, endPoint x: 456, endPoint y: 180, distance: 648.5
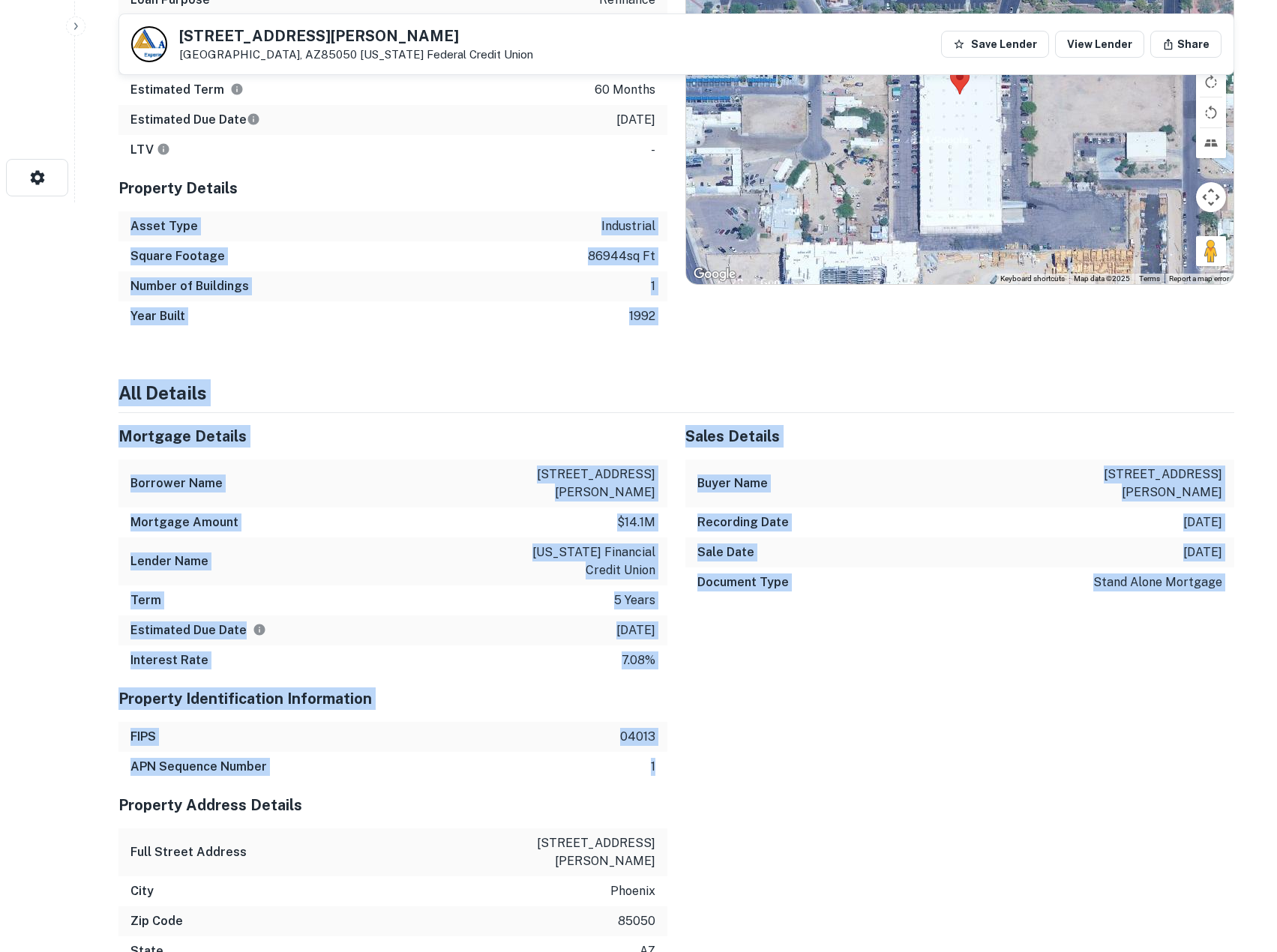
click at [456, 180] on h5 "Property Details" at bounding box center [393, 188] width 548 height 22
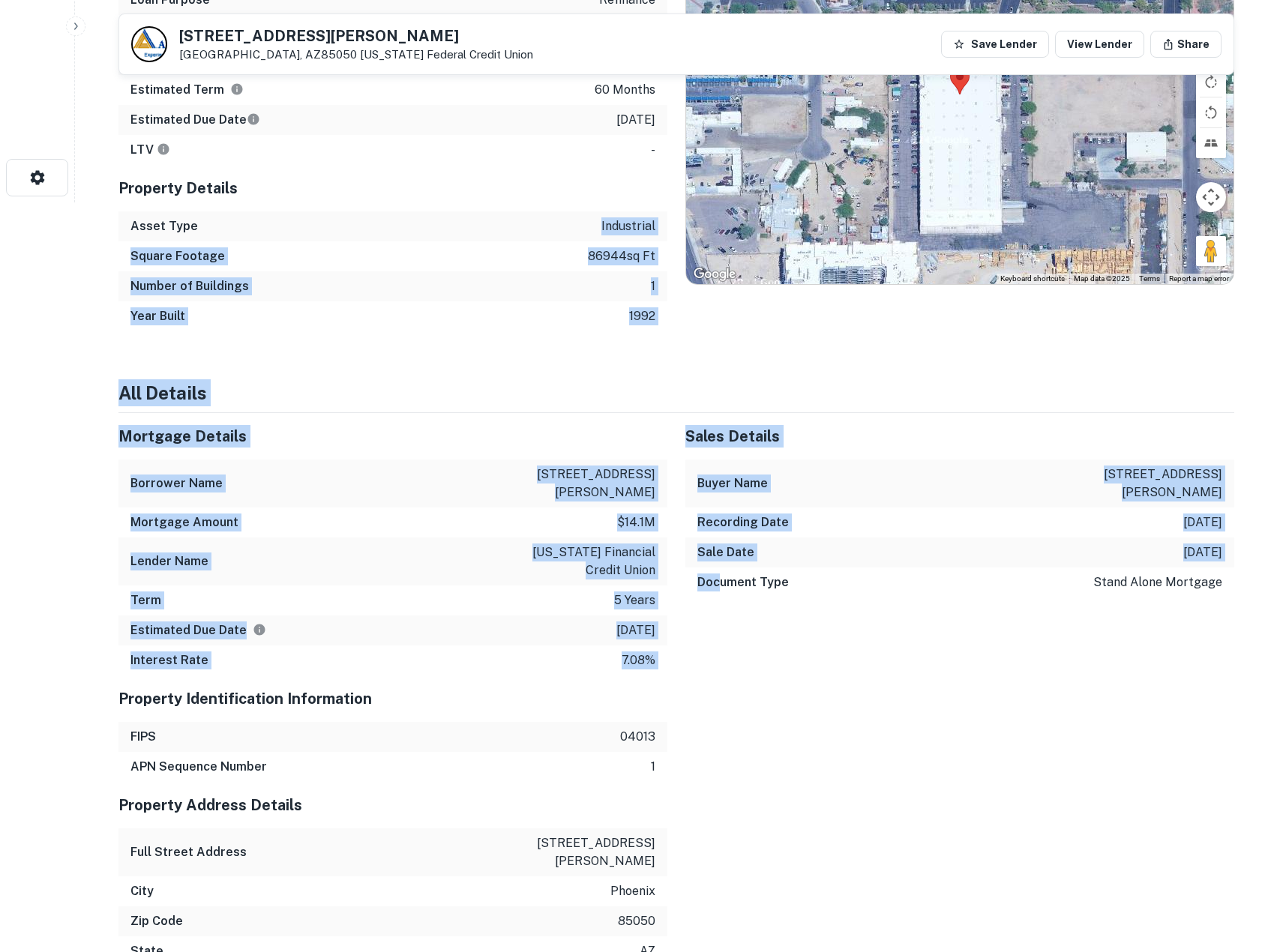
drag, startPoint x: 563, startPoint y: 410, endPoint x: 715, endPoint y: 690, distance: 318.6
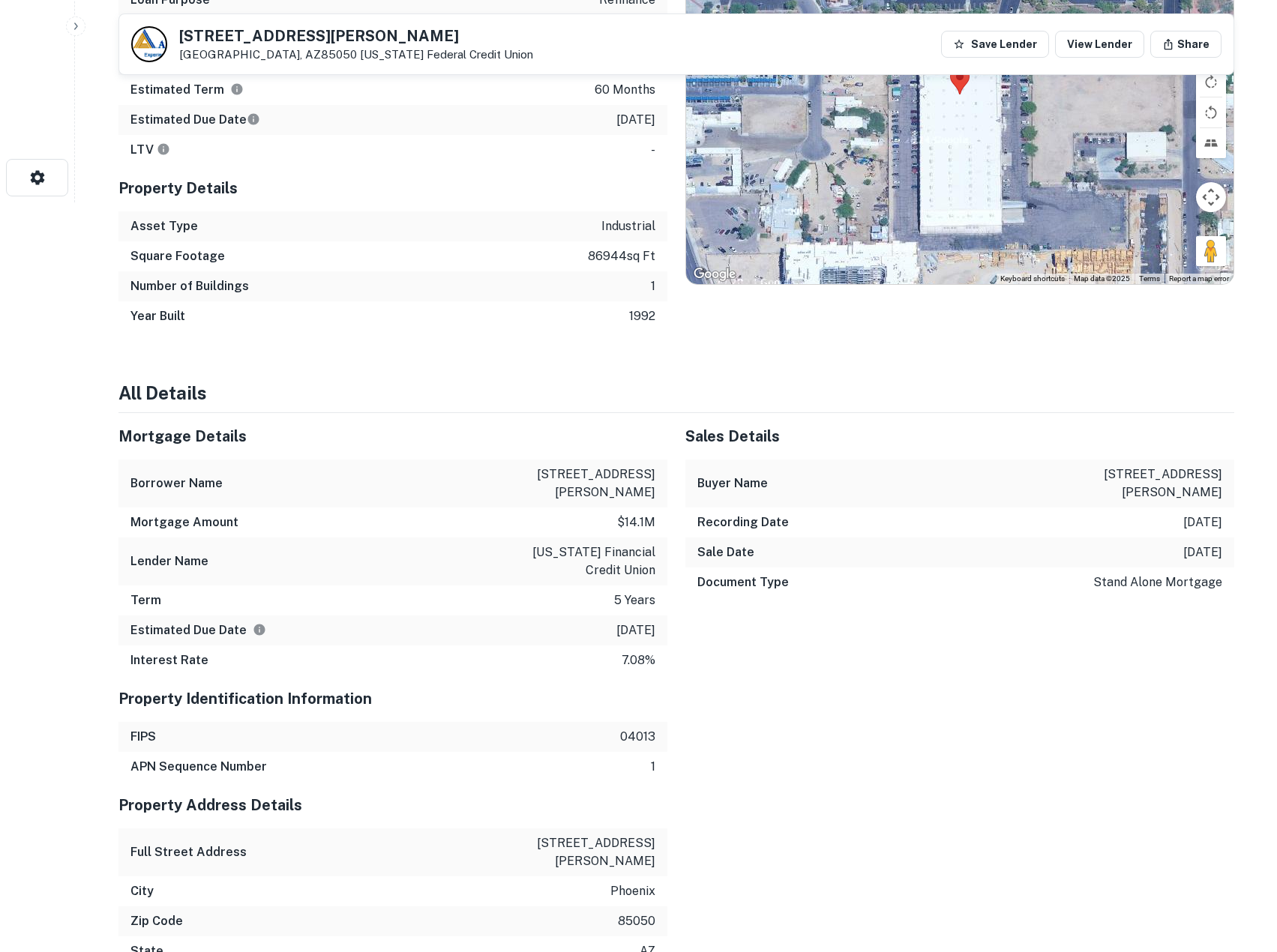
drag, startPoint x: 860, startPoint y: 710, endPoint x: 740, endPoint y: 701, distance: 120.3
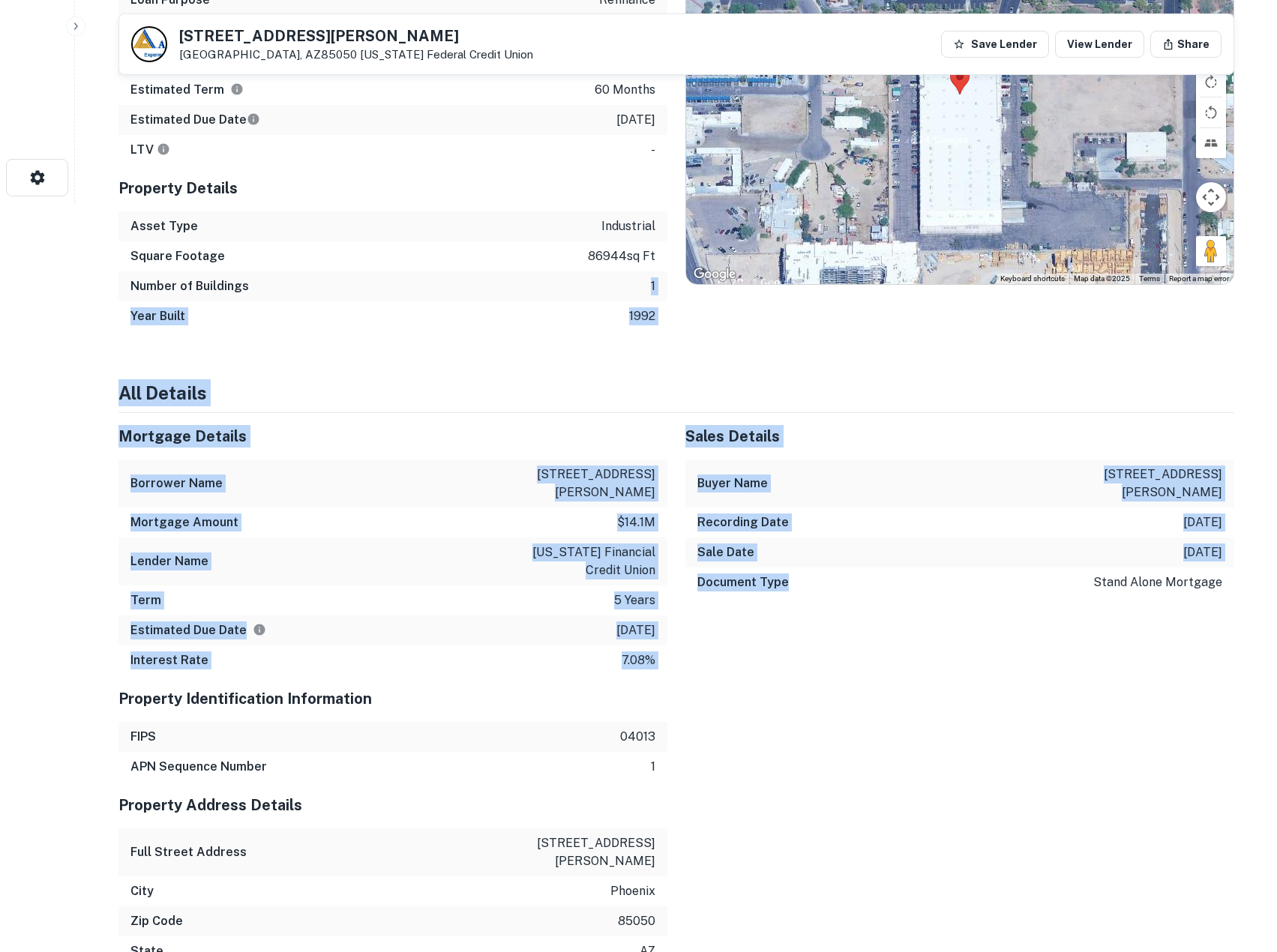
drag, startPoint x: 764, startPoint y: 653, endPoint x: 604, endPoint y: 275, distance: 410.5
click at [595, 276] on div "Number of Buildings 1" at bounding box center [393, 286] width 548 height 30
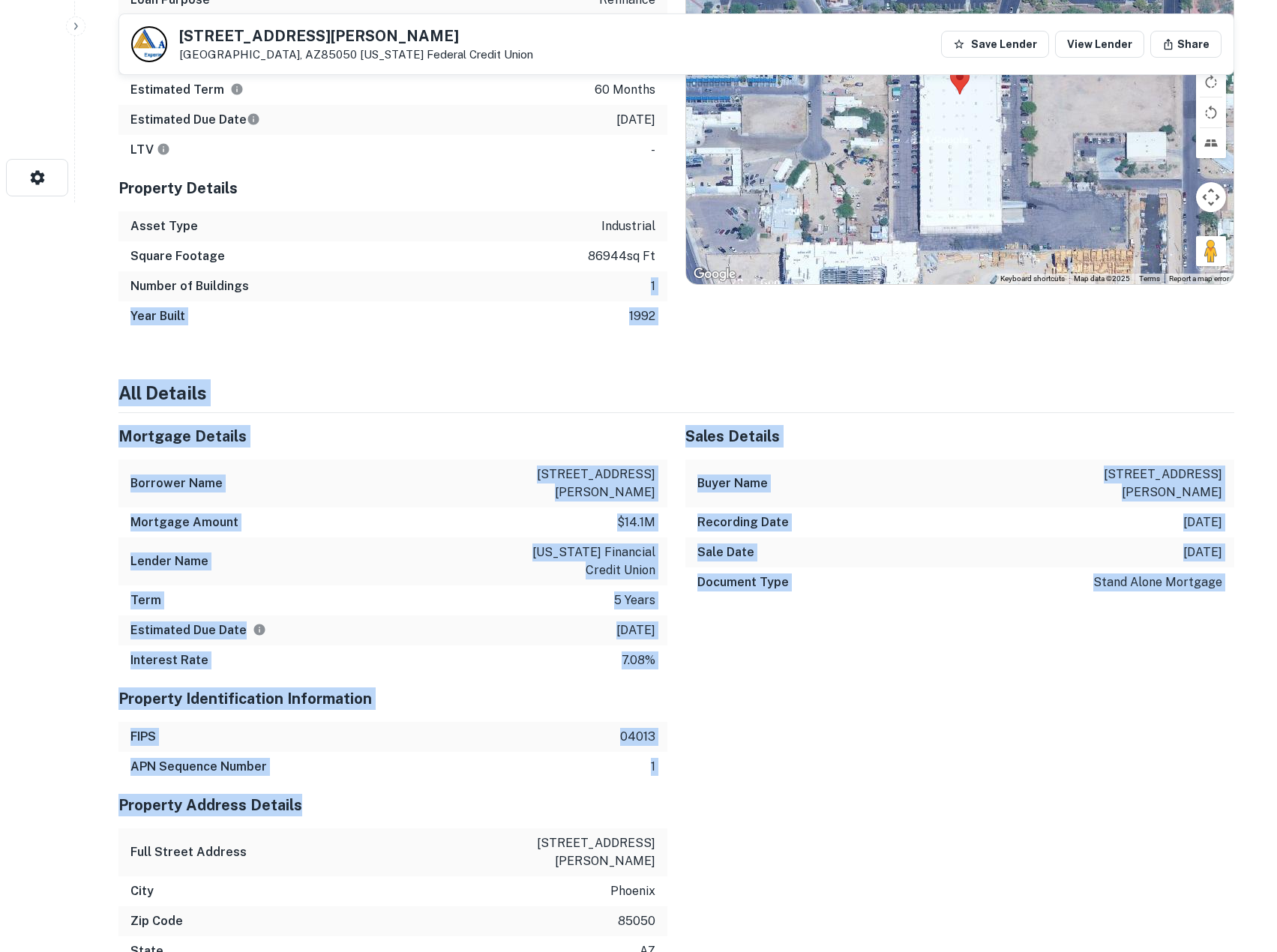
drag, startPoint x: 683, startPoint y: 614, endPoint x: 769, endPoint y: 801, distance: 205.8
drag, startPoint x: 705, startPoint y: 692, endPoint x: 546, endPoint y: 316, distance: 408.2
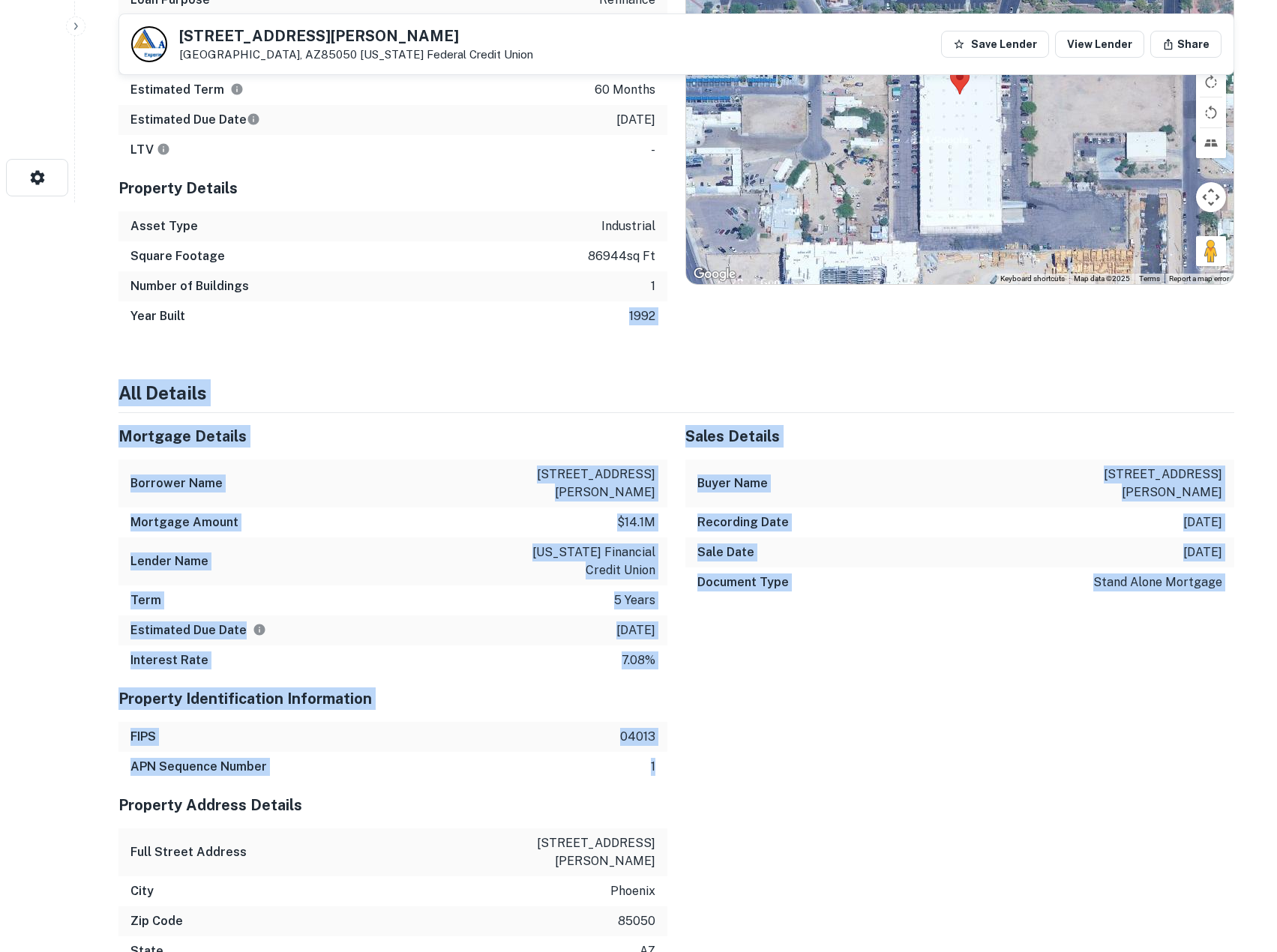
click at [545, 315] on div "Year Built 1992" at bounding box center [393, 316] width 548 height 30
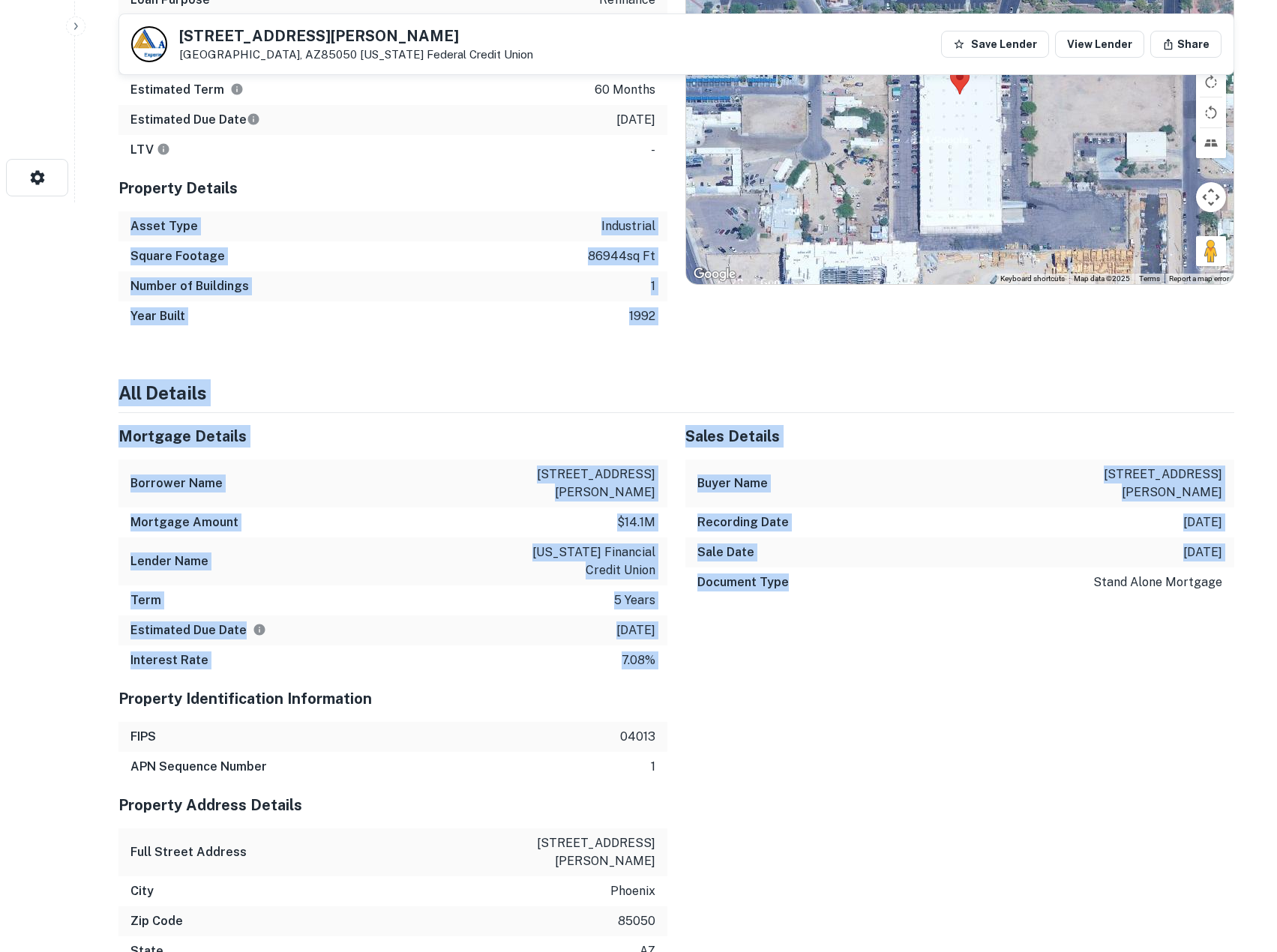
drag, startPoint x: 557, startPoint y: 171, endPoint x: 795, endPoint y: 715, distance: 593.8
click at [441, 254] on div "Square Footage 86944 sq ft" at bounding box center [393, 256] width 548 height 30
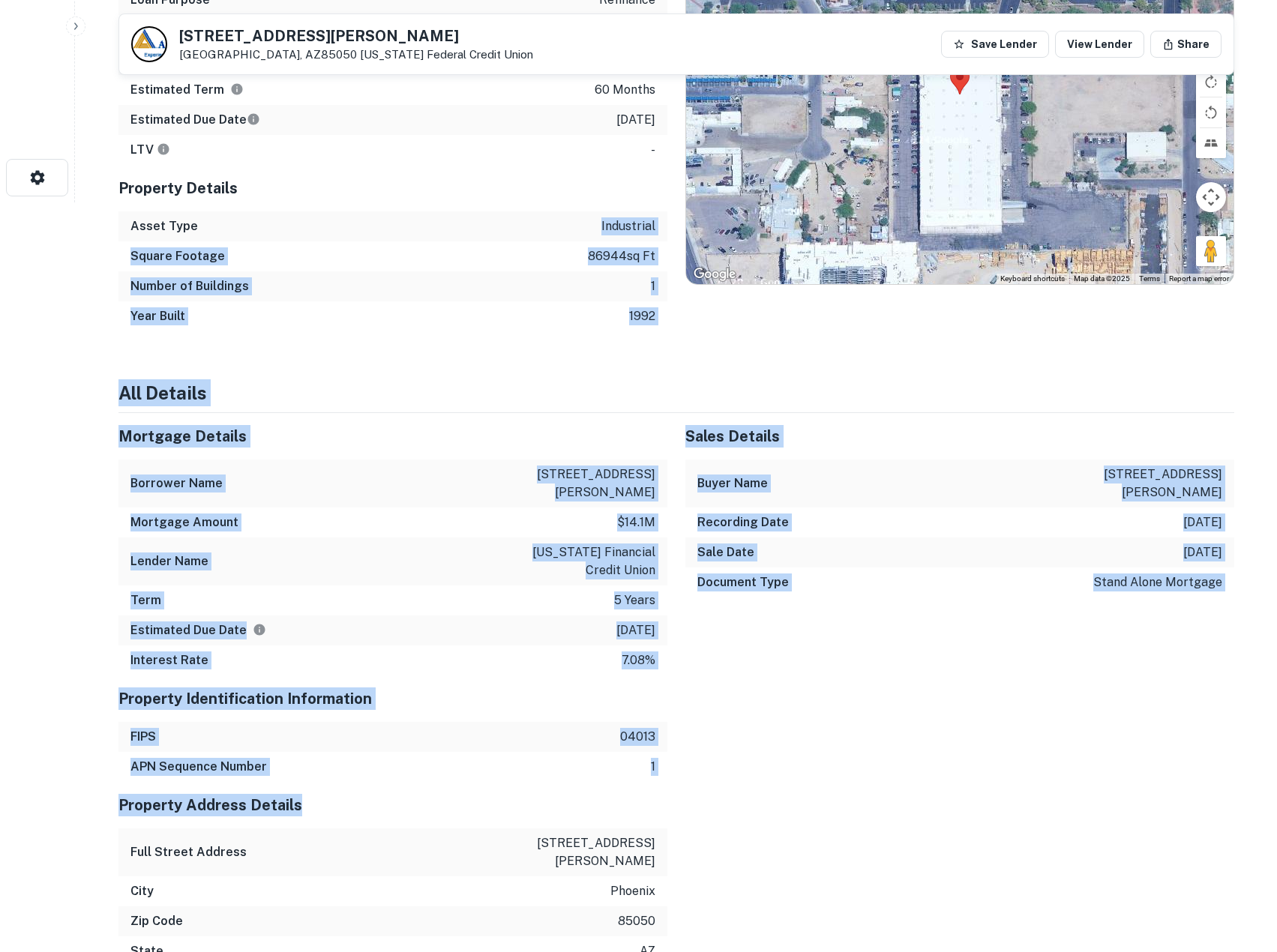
drag, startPoint x: 548, startPoint y: 315, endPoint x: 486, endPoint y: 197, distance: 133.3
click at [486, 197] on h5 "Property Details" at bounding box center [393, 188] width 548 height 22
drag, startPoint x: 486, startPoint y: 197, endPoint x: 658, endPoint y: 768, distance: 596.3
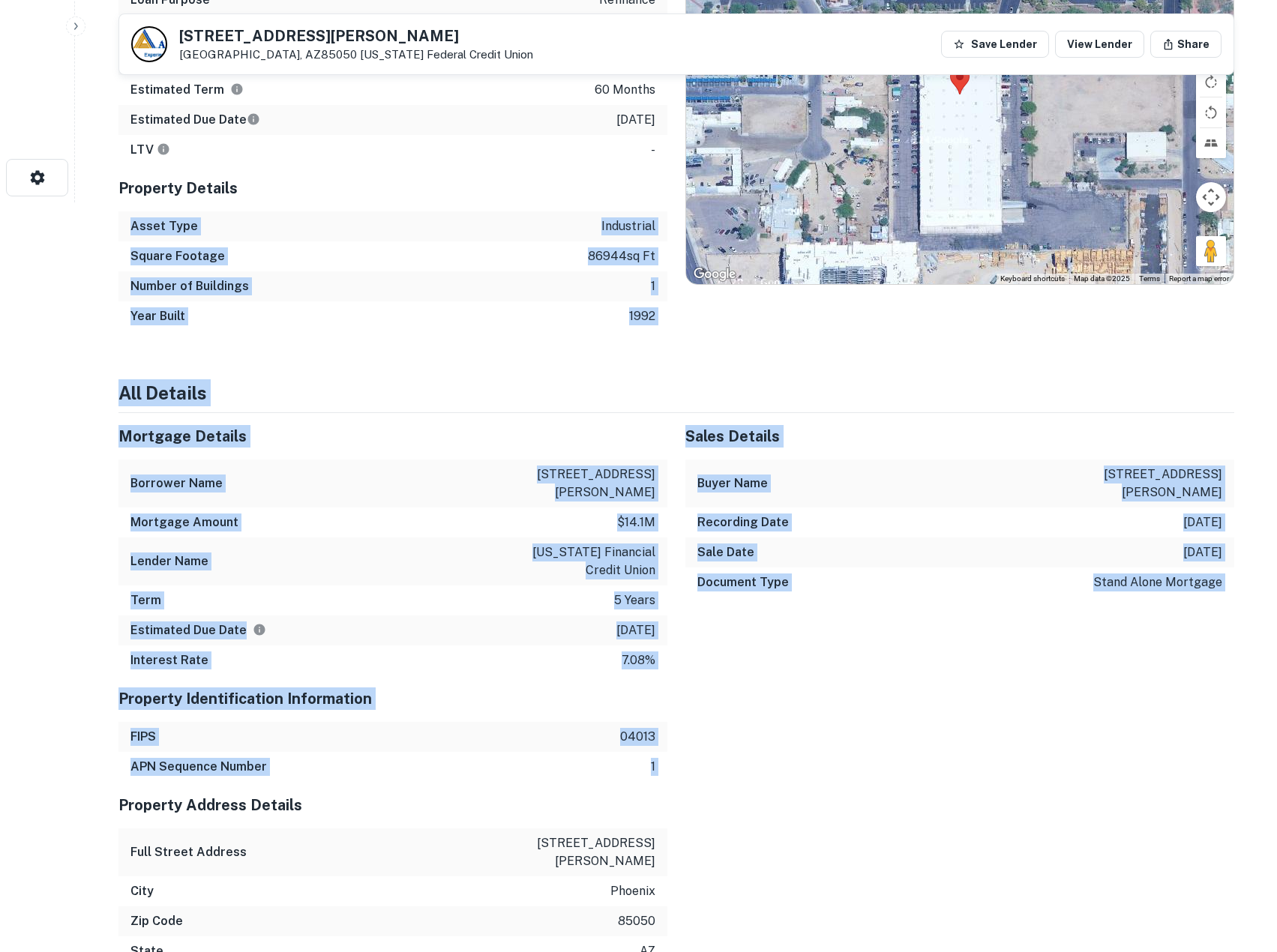
click at [656, 766] on div "APN Sequence Number 1" at bounding box center [393, 766] width 548 height 30
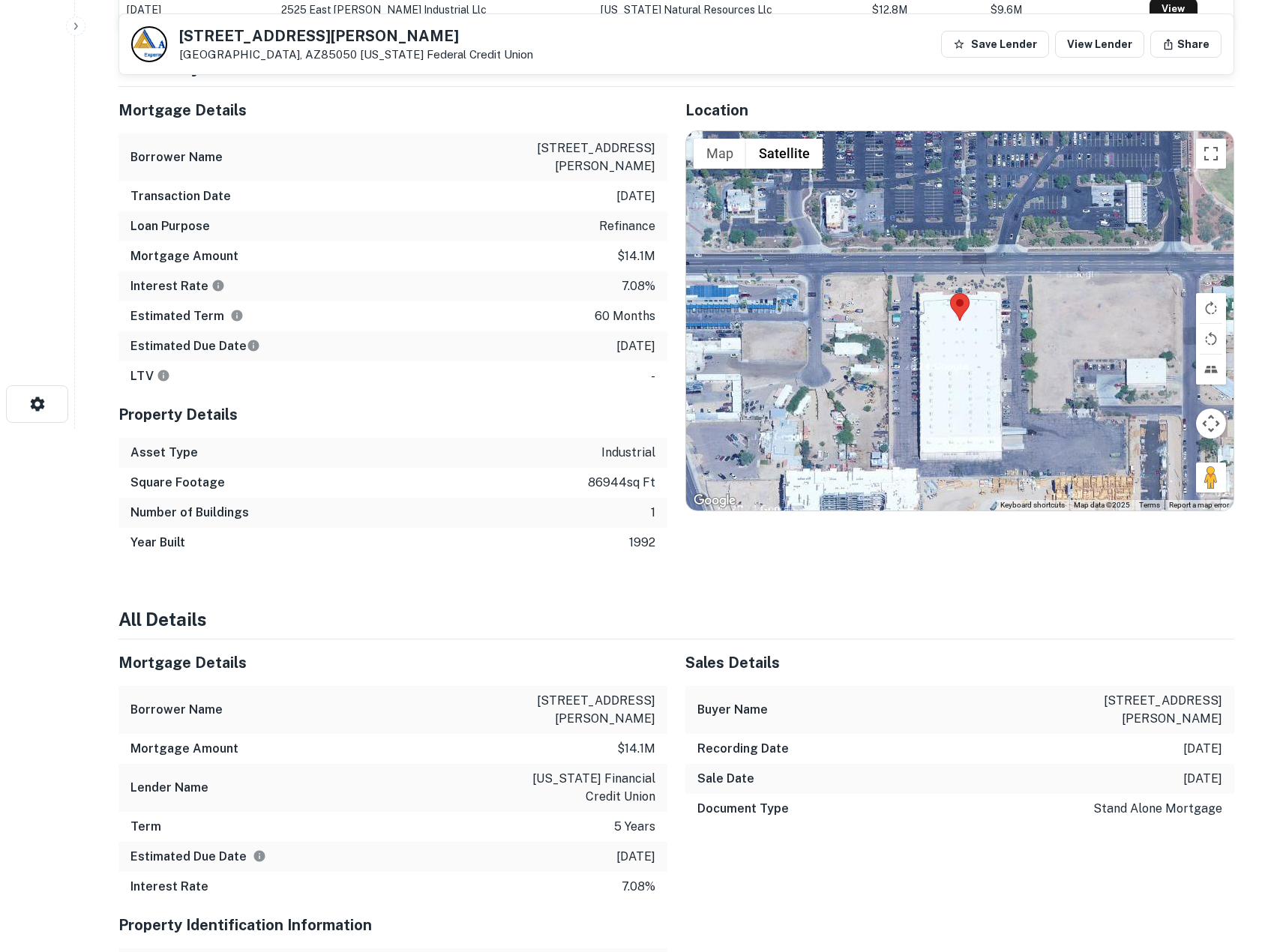
scroll to position [500, 0]
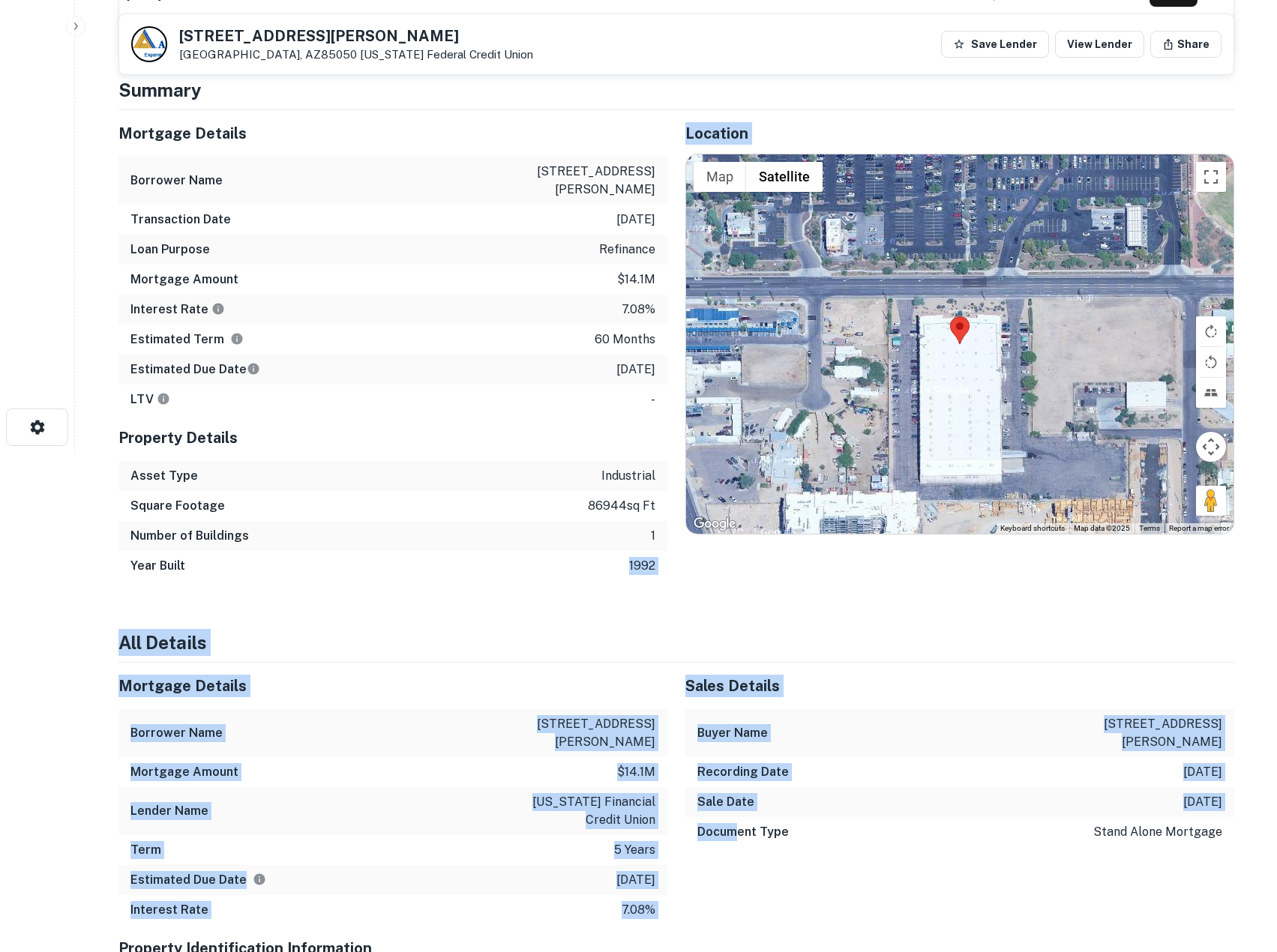
drag, startPoint x: 506, startPoint y: 577, endPoint x: 742, endPoint y: 877, distance: 381.7
click at [742, 877] on div "Sales Details Buyer Name 2525 east beardsley industrial Recording Date 12/7/202…" at bounding box center [951, 793] width 567 height 262
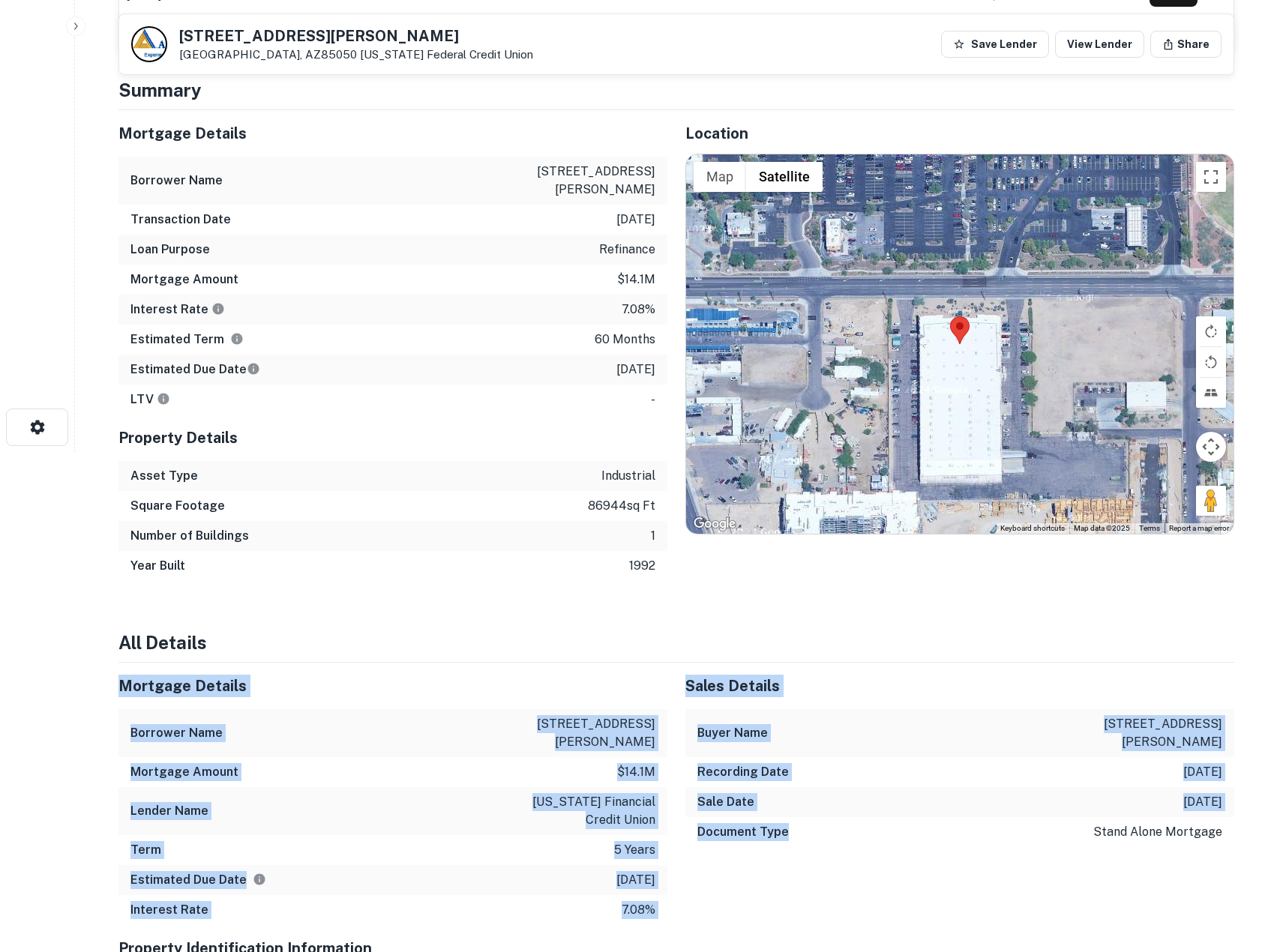
drag, startPoint x: 534, startPoint y: 600, endPoint x: 824, endPoint y: 822, distance: 365.2
click at [824, 822] on div "Document Type stand alone mortgage" at bounding box center [960, 832] width 548 height 30
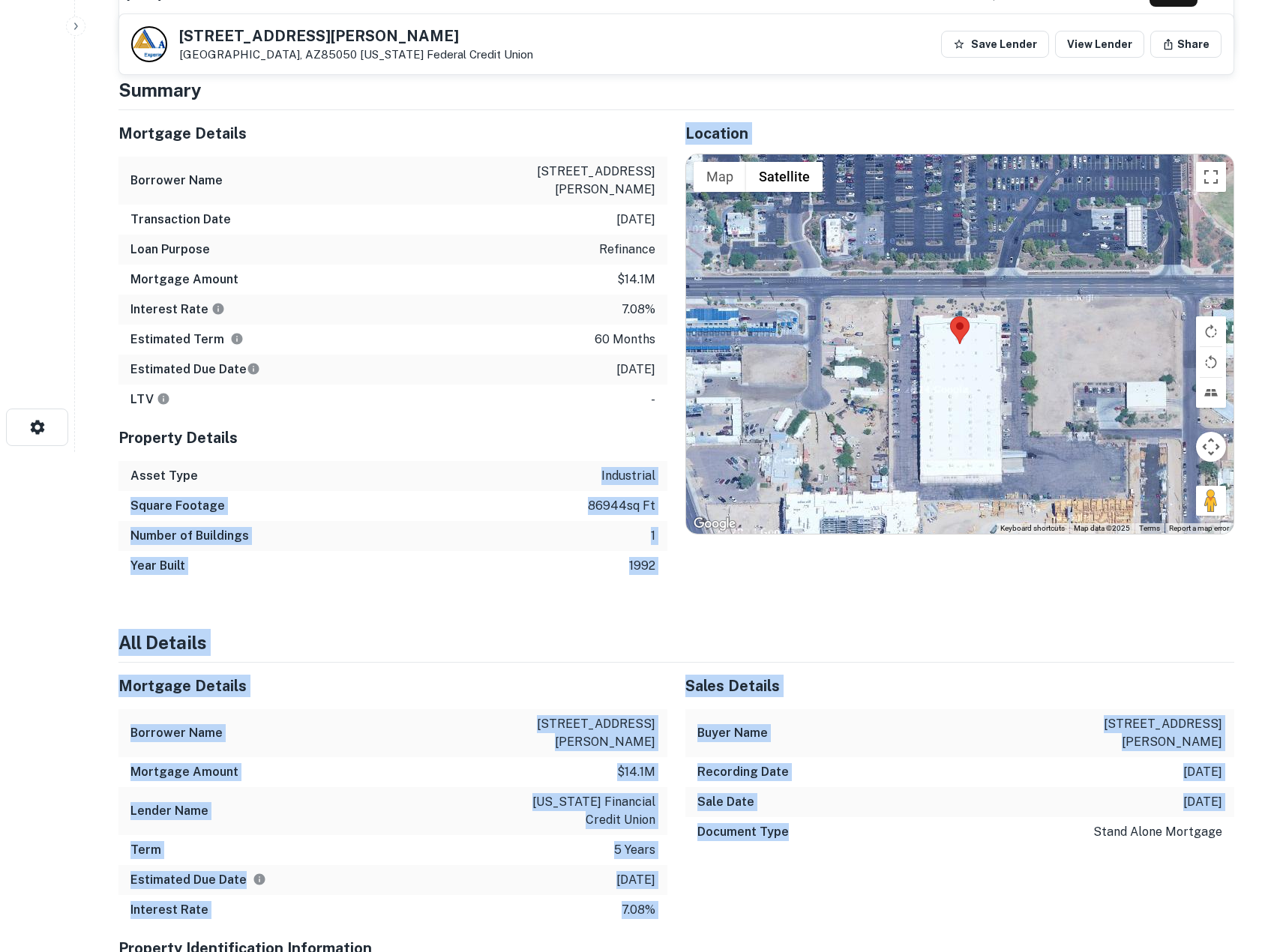
drag, startPoint x: 479, startPoint y: 481, endPoint x: 475, endPoint y: 472, distance: 9.8
click at [472, 467] on div "Asset Type industrial" at bounding box center [393, 476] width 548 height 30
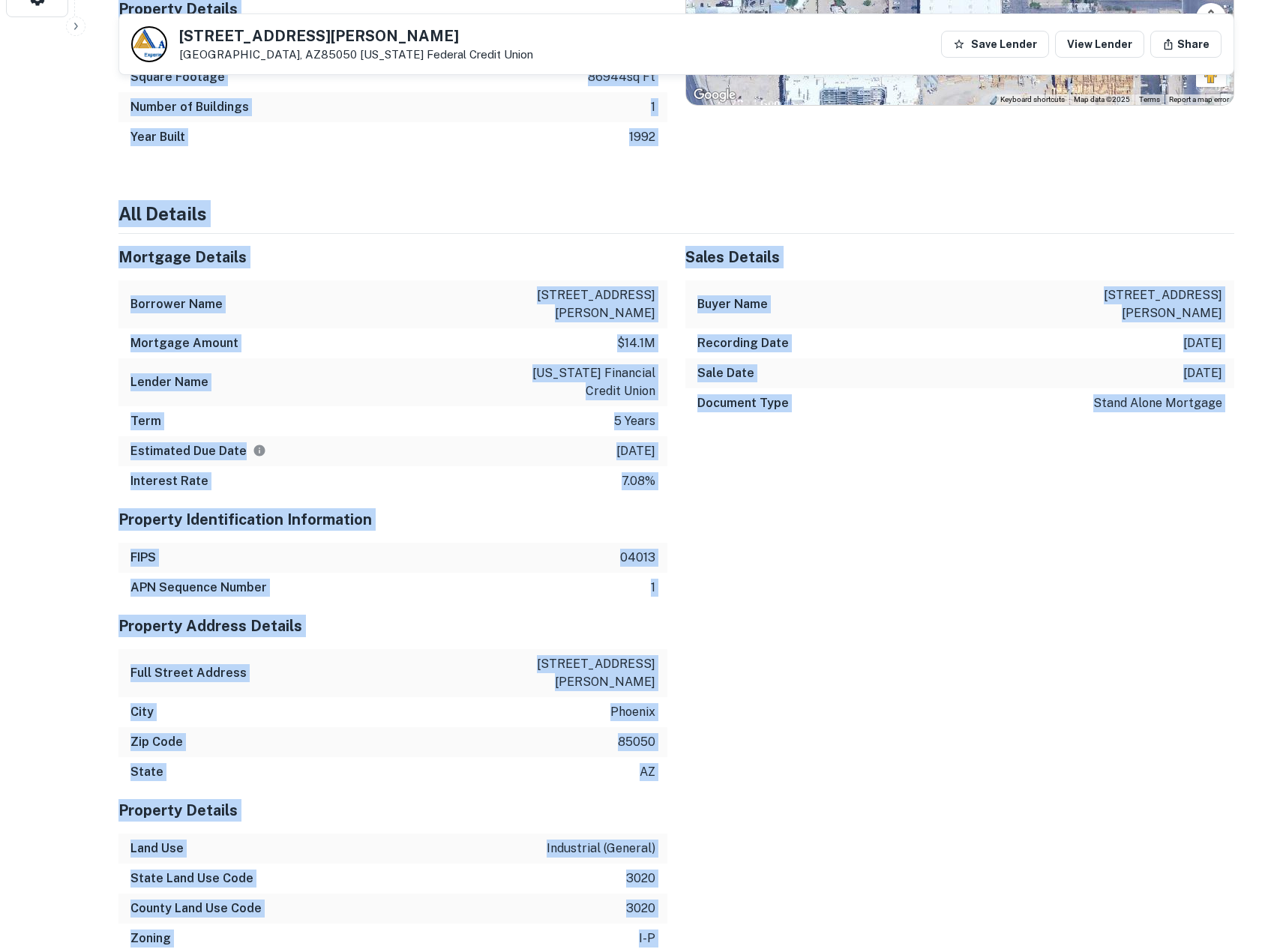
drag, startPoint x: 423, startPoint y: 388, endPoint x: 818, endPoint y: 964, distance: 698.4
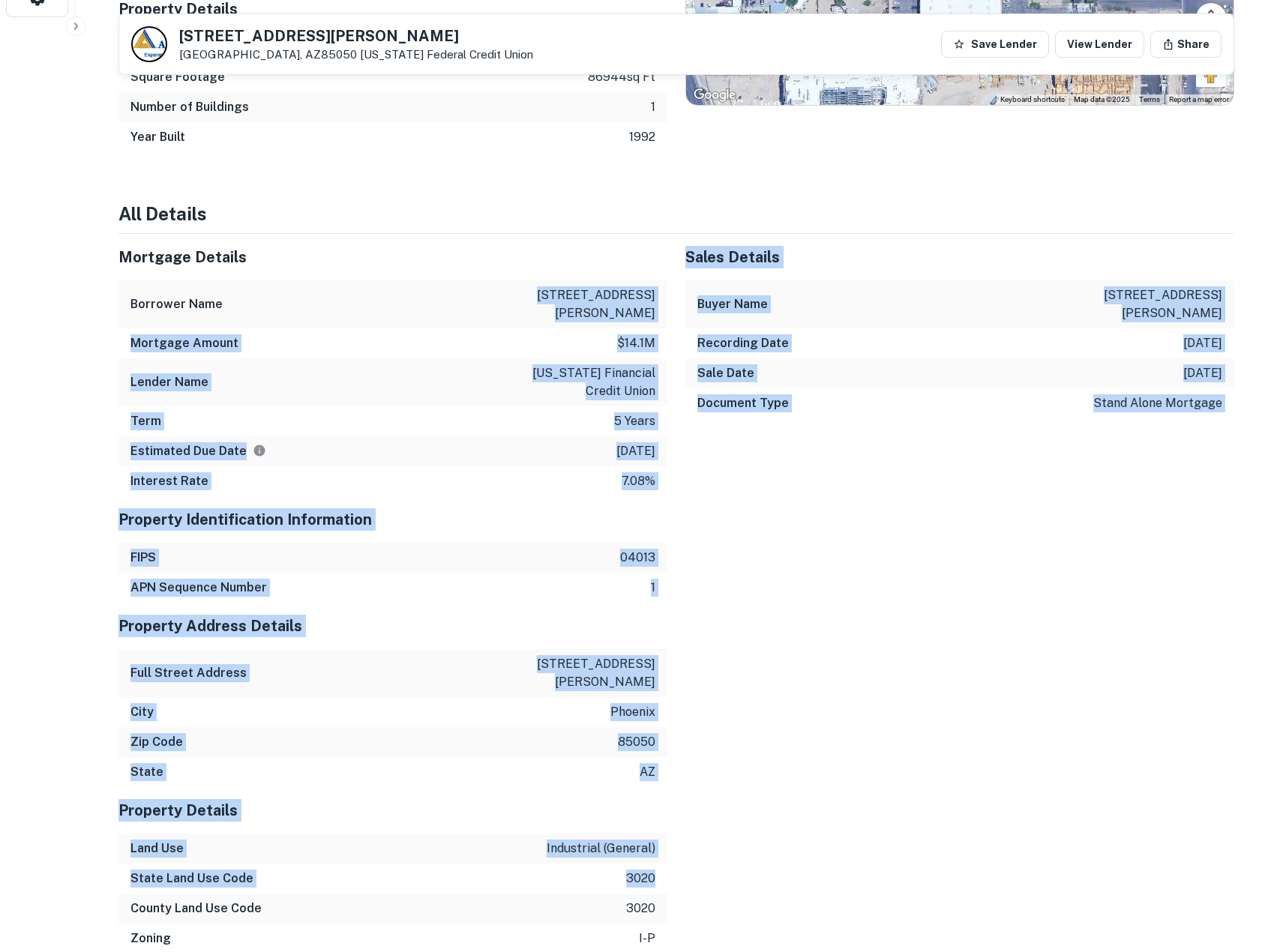
drag, startPoint x: 536, startPoint y: 500, endPoint x: 453, endPoint y: 216, distance: 295.9
click at [454, 217] on div "Summary Mortgage Details Borrower Name 2525 east beardsley industrial Transacti…" at bounding box center [676, 825] width 1116 height 2355
click at [453, 216] on h4 "All Details" at bounding box center [676, 214] width 1116 height 27
drag, startPoint x: 769, startPoint y: 784, endPoint x: 801, endPoint y: 830, distance: 56.0
click at [801, 830] on div "Summary Mortgage Details Borrower Name 2525 east beardsley industrial Transacti…" at bounding box center [676, 825] width 1116 height 2355
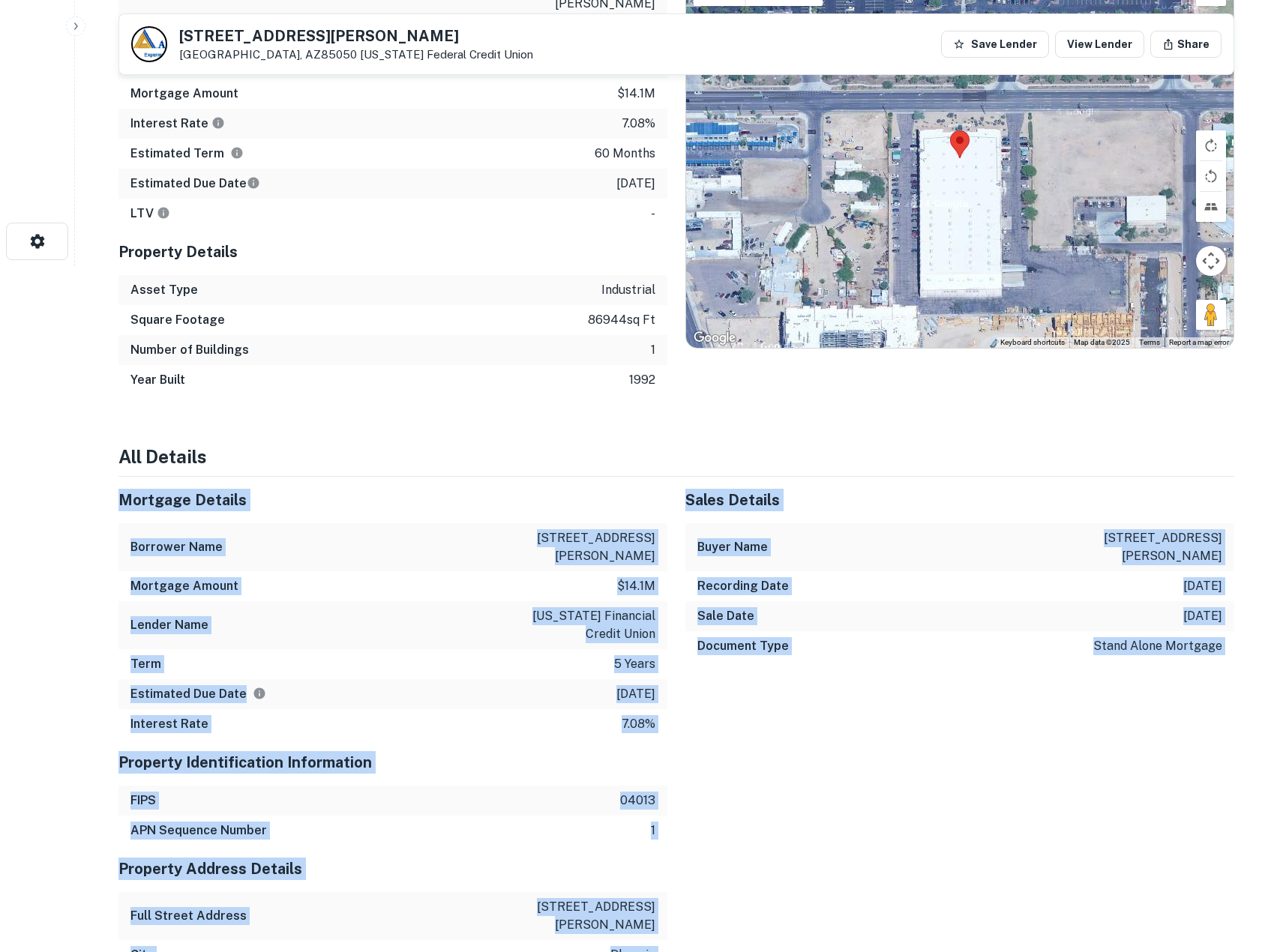
scroll to position [429, 0]
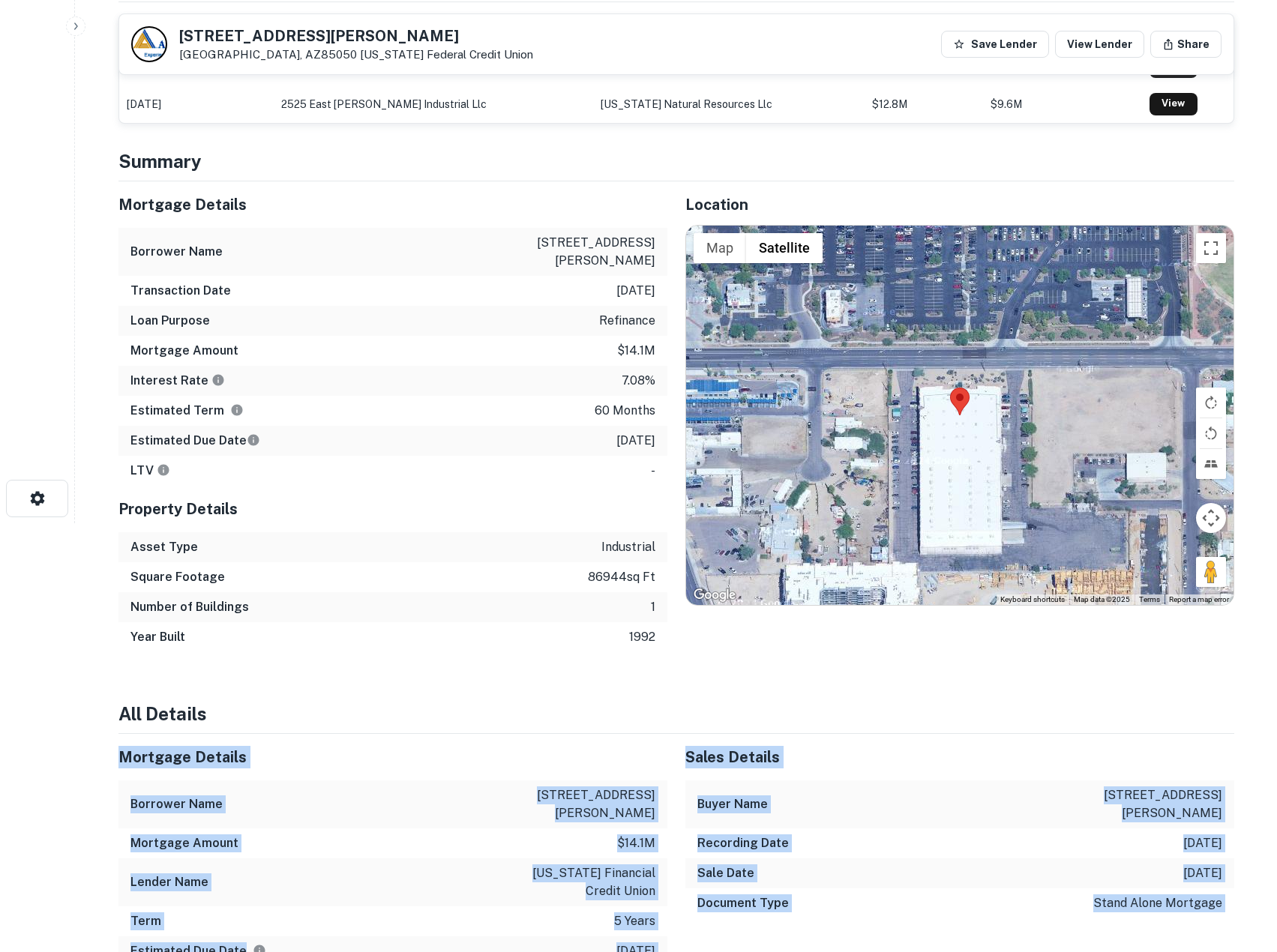
click at [780, 847] on h6 "Recording Date" at bounding box center [743, 843] width 91 height 18
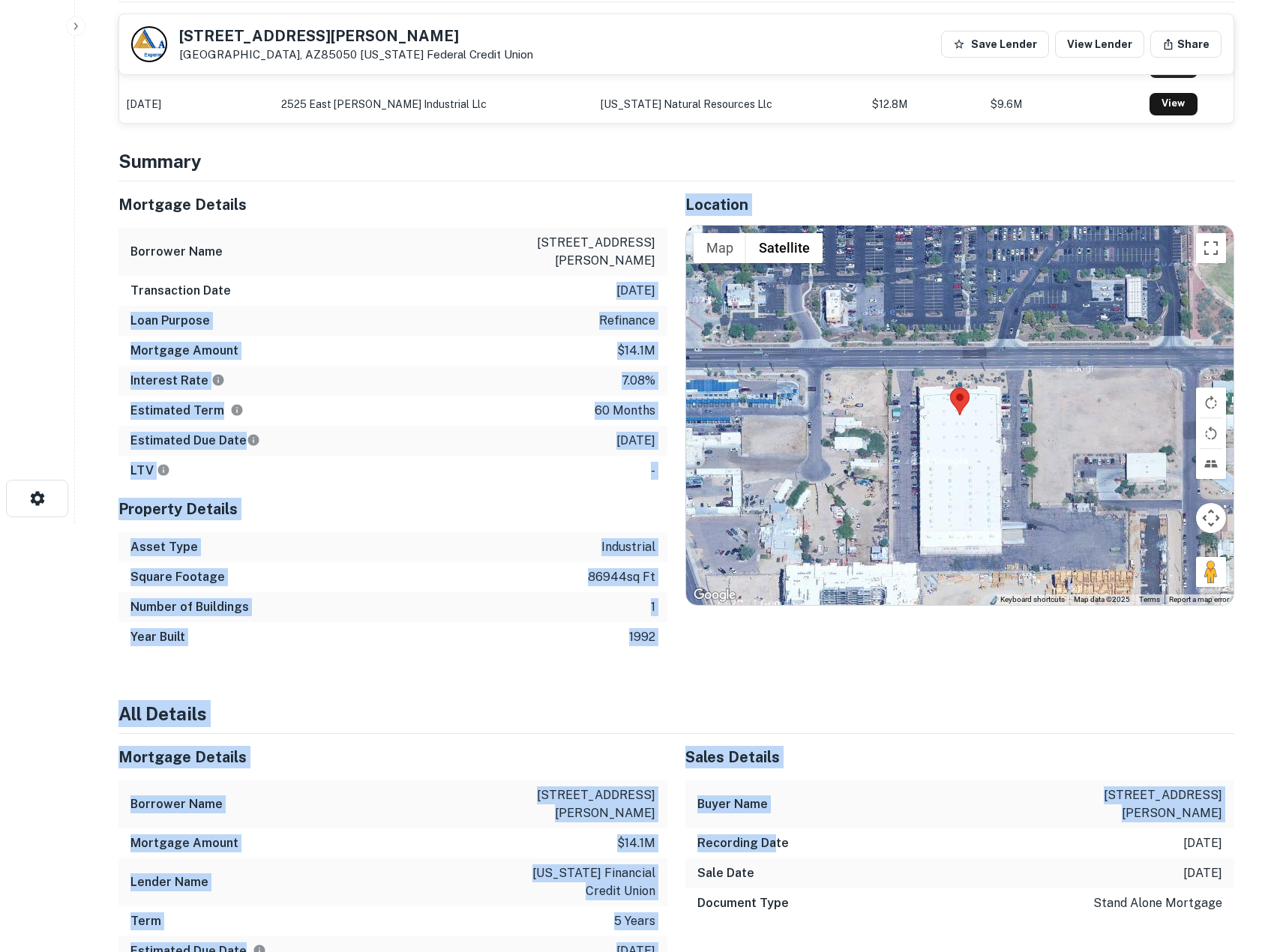
drag, startPoint x: 770, startPoint y: 841, endPoint x: 479, endPoint y: 228, distance: 678.6
click at [478, 228] on div "Borrower Name 2525 east beardsley industrial" at bounding box center [393, 251] width 548 height 48
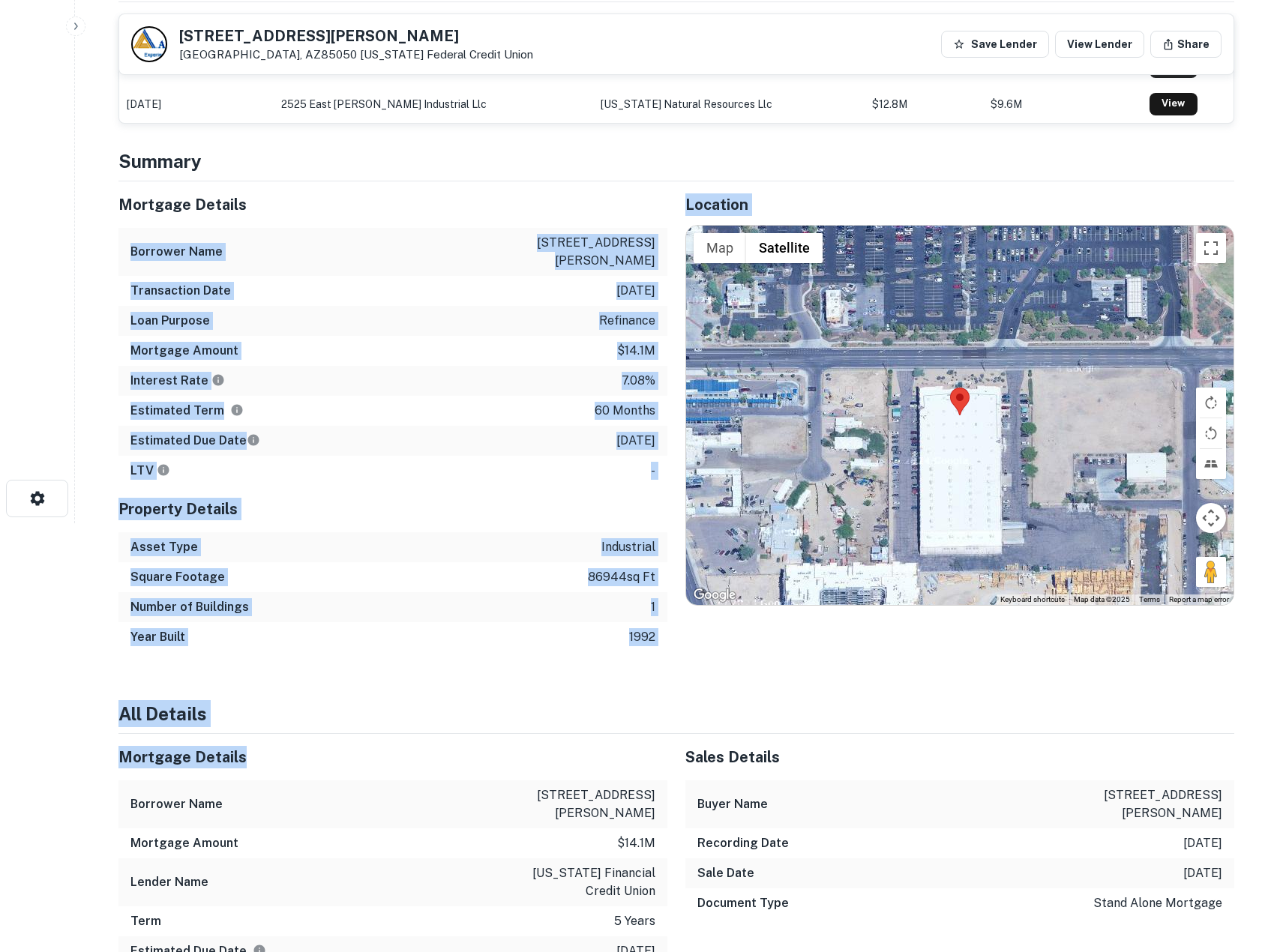
drag, startPoint x: 465, startPoint y: 212, endPoint x: 593, endPoint y: 774, distance: 576.4
click at [593, 774] on div "Mortgage Details" at bounding box center [393, 757] width 548 height 47
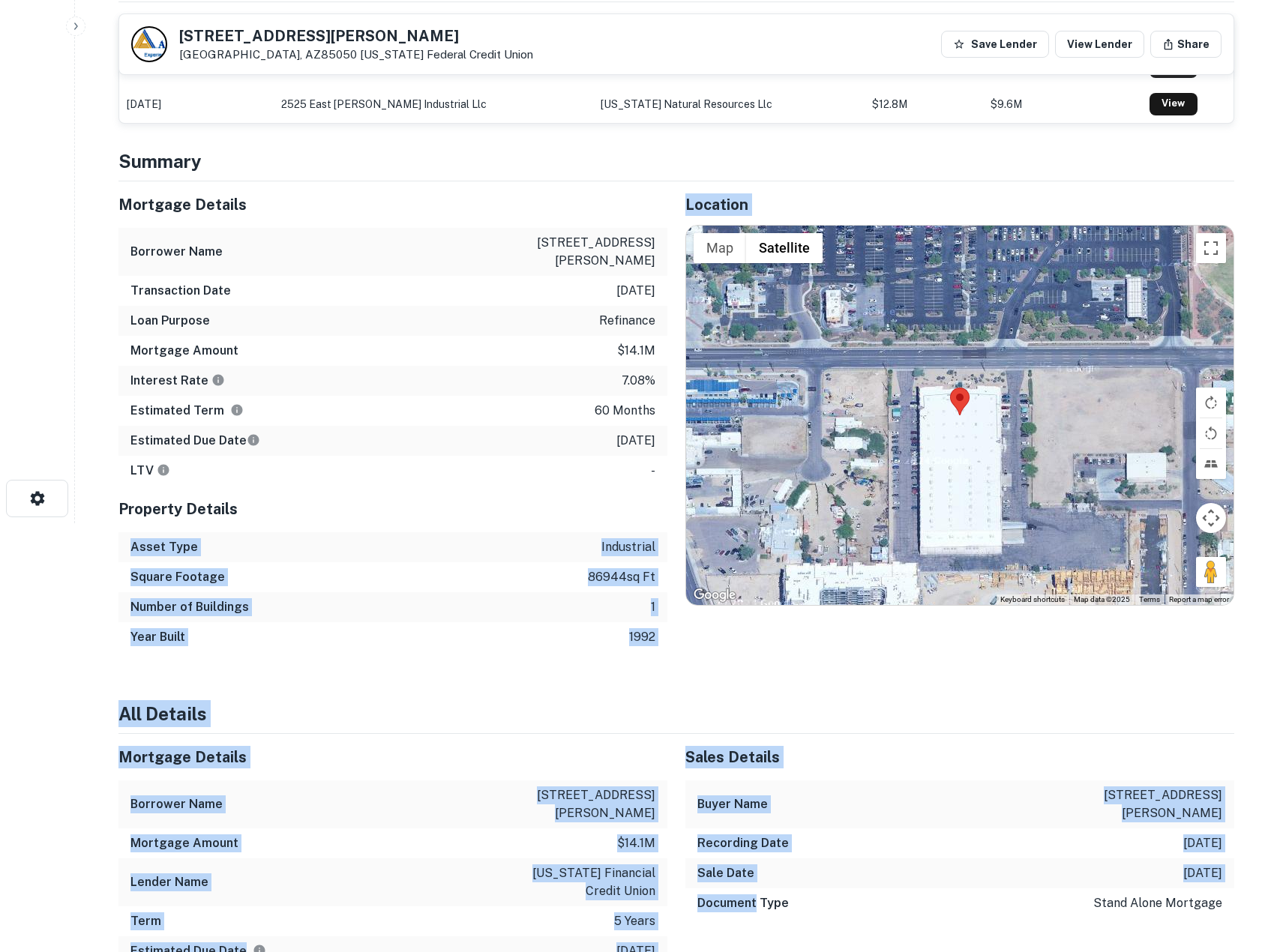
drag, startPoint x: 671, startPoint y: 808, endPoint x: 759, endPoint y: 943, distance: 161.1
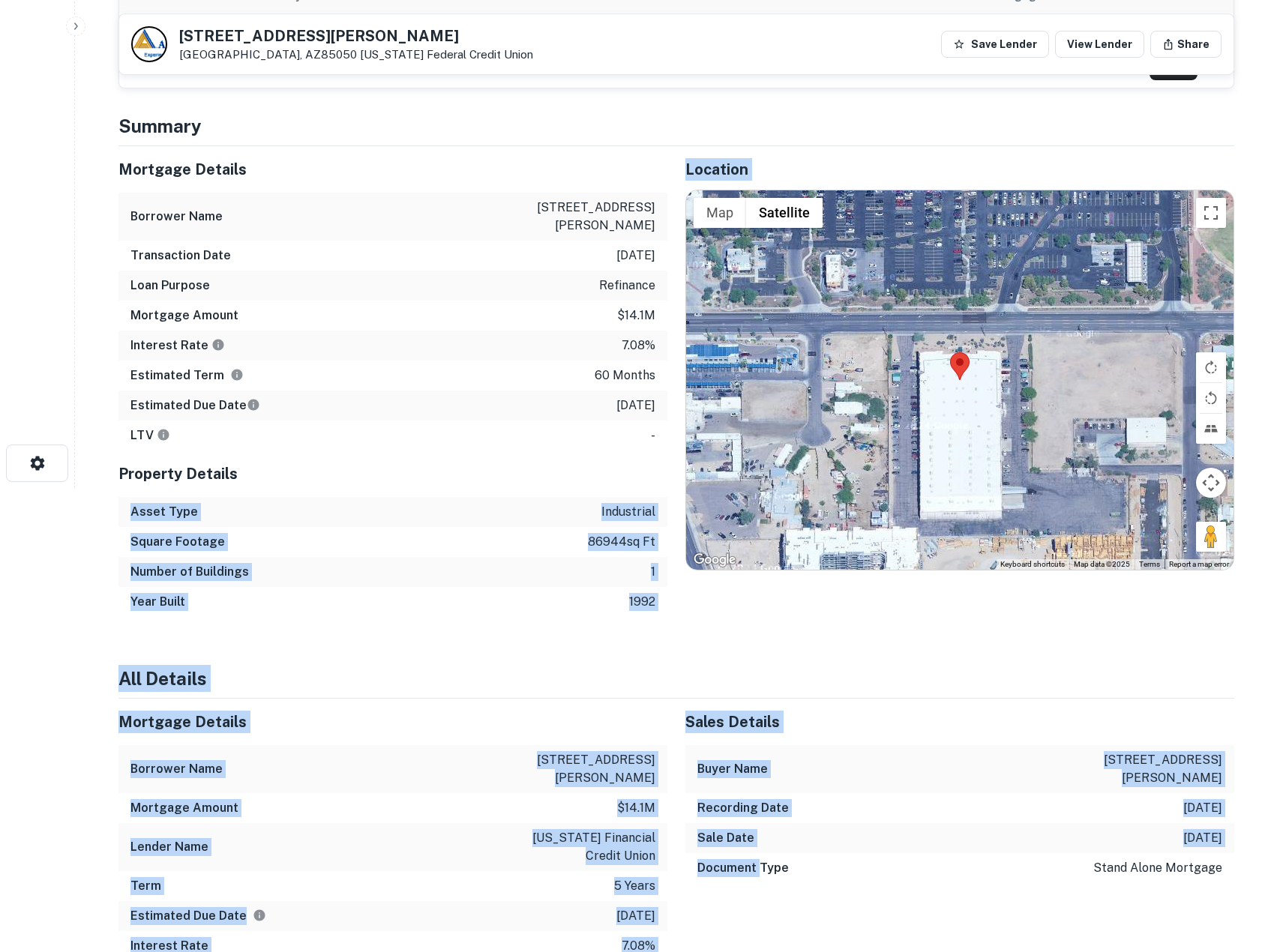
click at [747, 922] on div "Sales Details Buyer Name 2525 east beardsley industrial Recording Date 12/7/202…" at bounding box center [951, 829] width 567 height 262
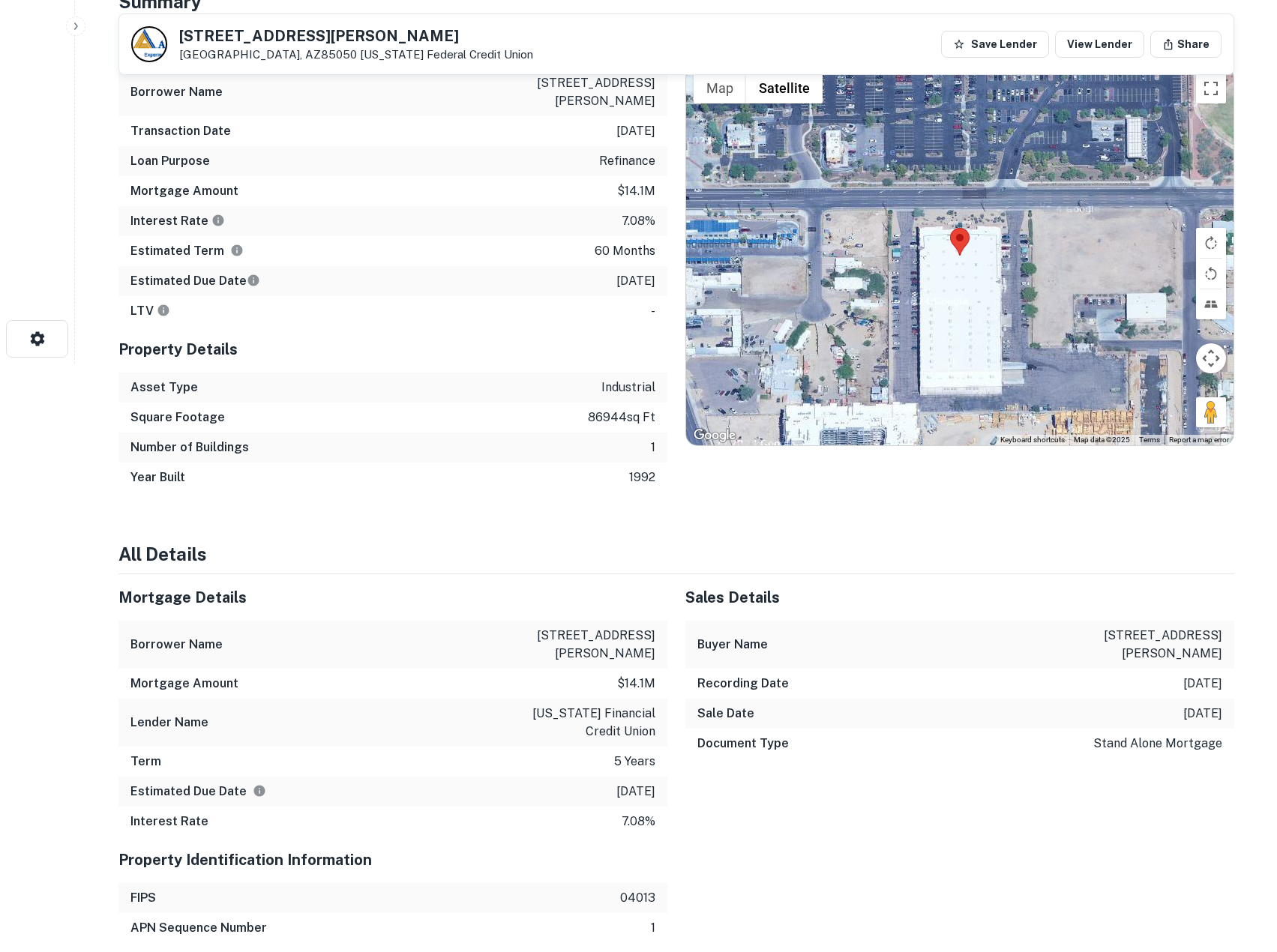
scroll to position [589, 0]
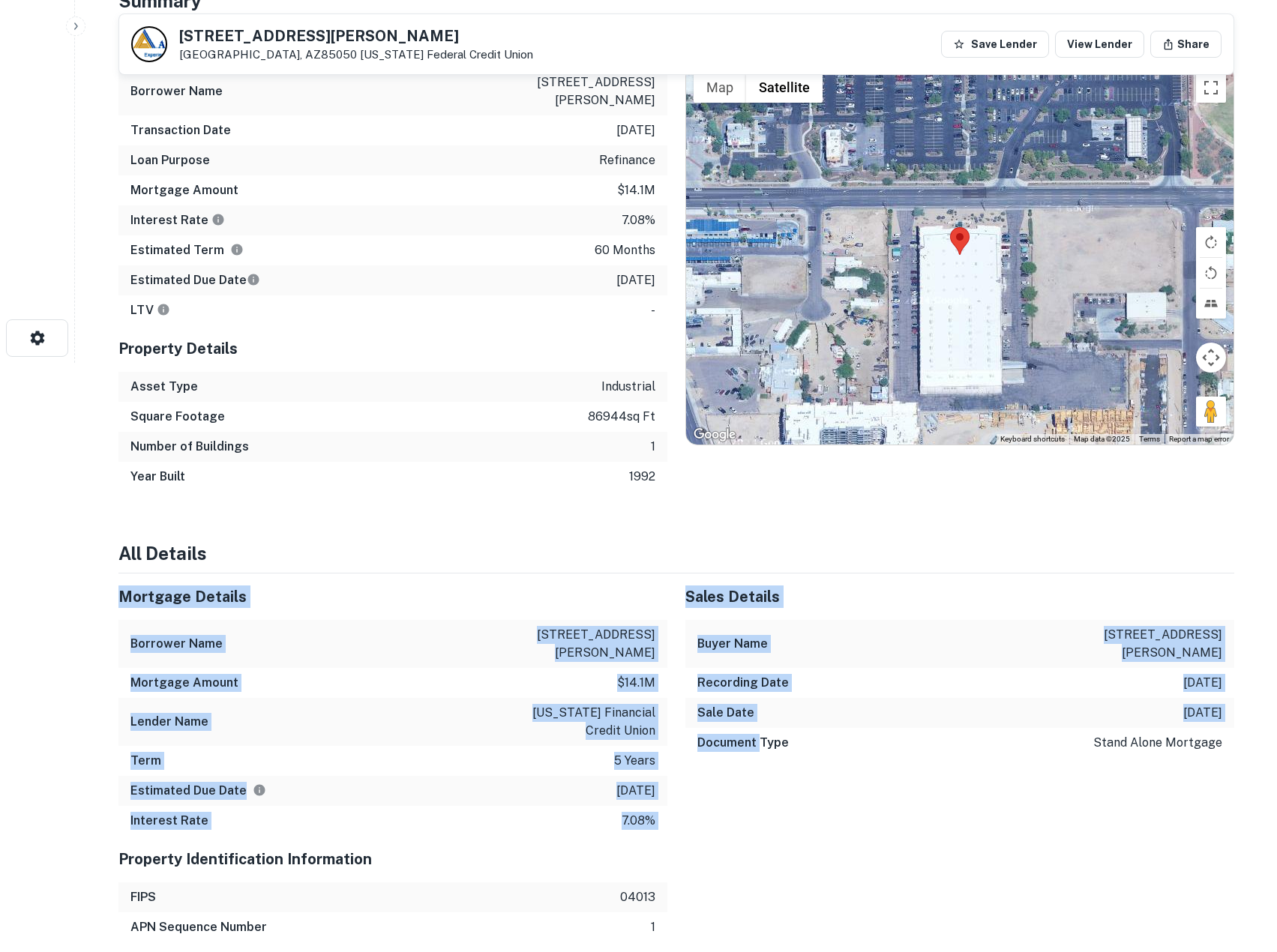
drag, startPoint x: 757, startPoint y: 854, endPoint x: 581, endPoint y: 469, distance: 423.3
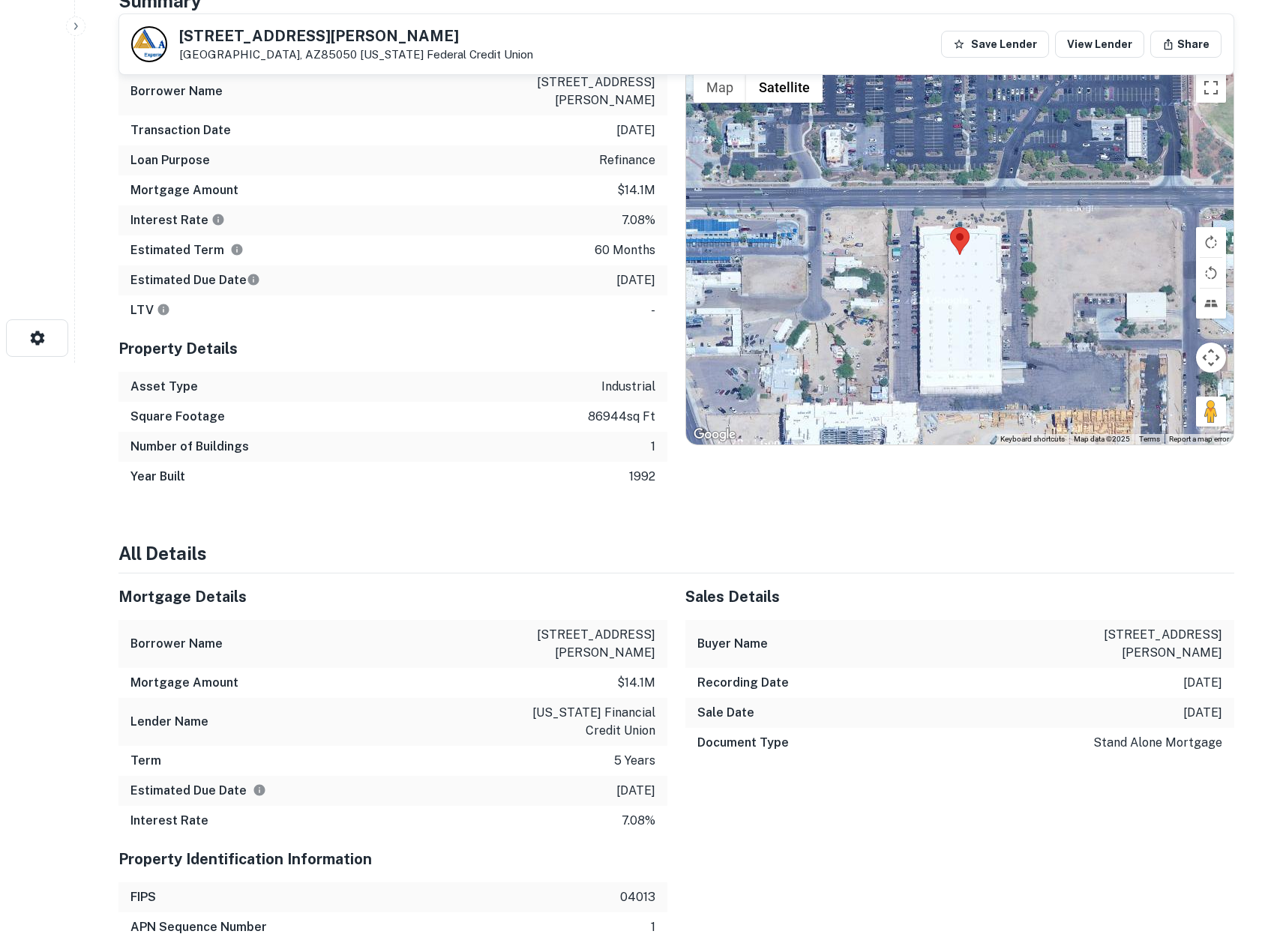
click at [572, 456] on div "Number of Buildings 1" at bounding box center [393, 447] width 548 height 30
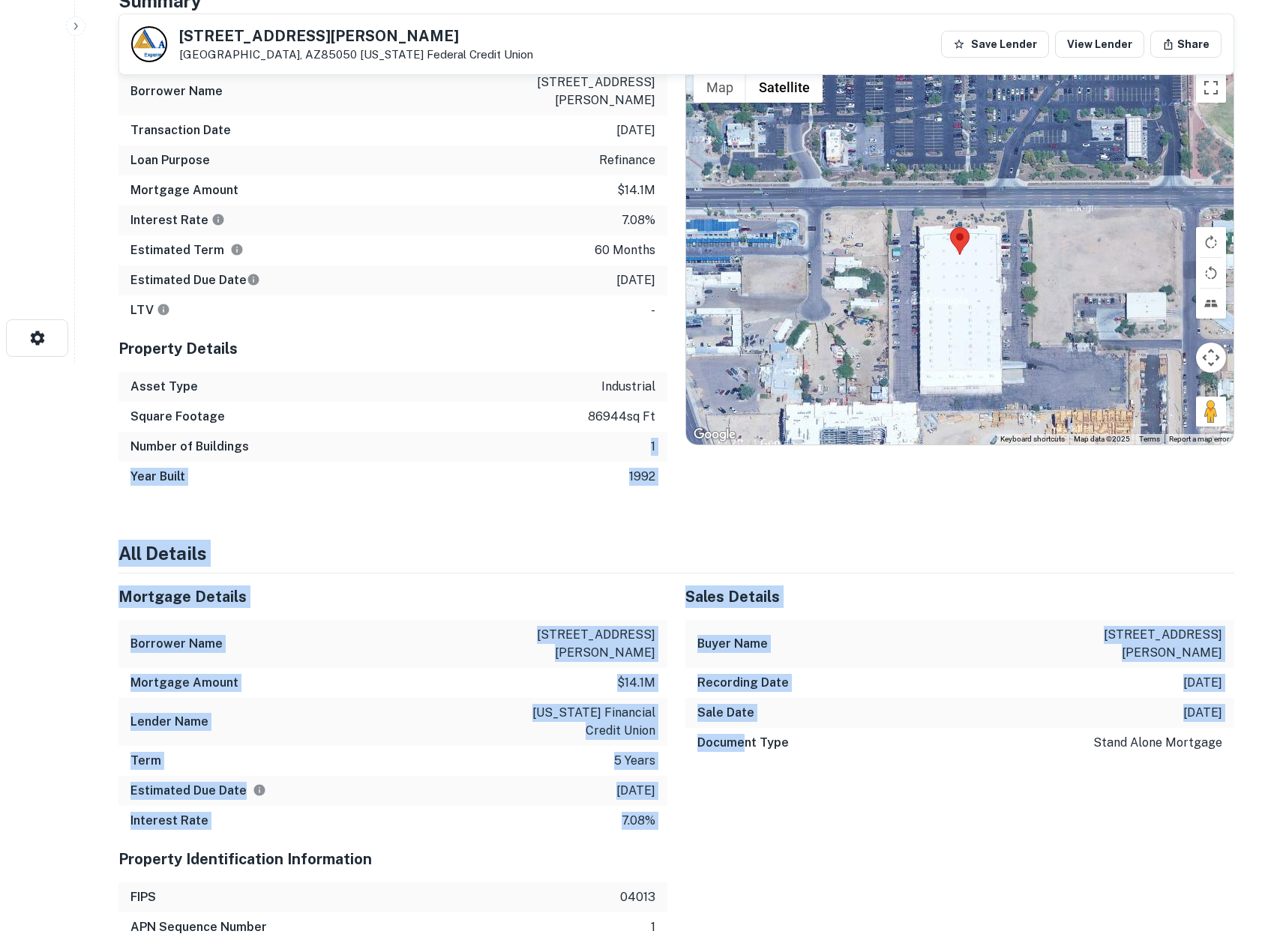
drag, startPoint x: 615, startPoint y: 572, endPoint x: 743, endPoint y: 788, distance: 251.1
click at [743, 788] on div "Sales Details Buyer Name 2525 east beardsley industrial Recording Date 12/7/202…" at bounding box center [951, 704] width 567 height 262
drag, startPoint x: 658, startPoint y: 484, endPoint x: 522, endPoint y: 333, distance: 203.2
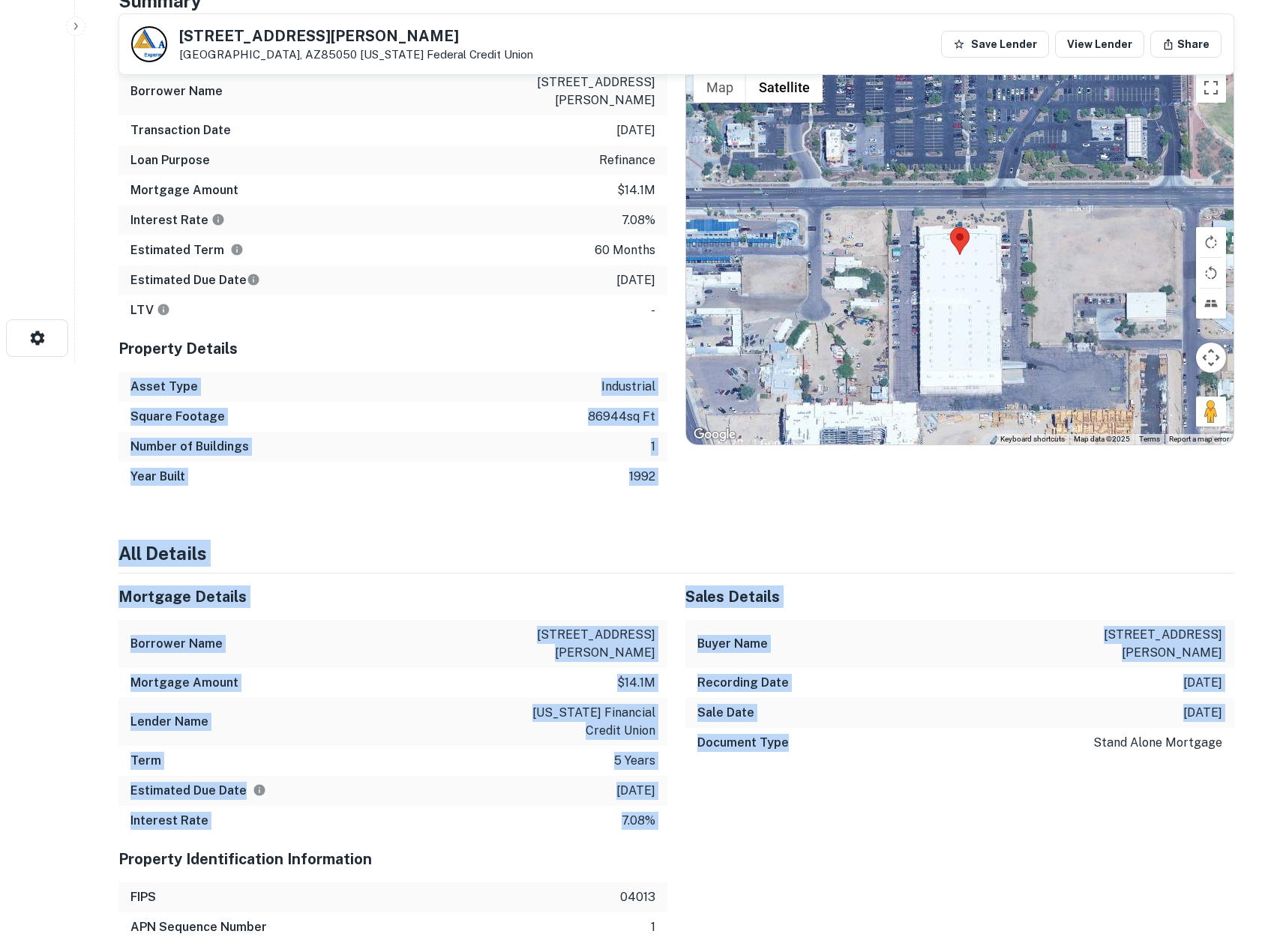
click at [522, 333] on div "Property Details" at bounding box center [393, 349] width 548 height 47
drag, startPoint x: 710, startPoint y: 692, endPoint x: 756, endPoint y: 803, distance: 120.2
click at [756, 803] on div "Sales Details Buyer Name 2525 east beardsley industrial Recording Date 12/7/202…" at bounding box center [951, 704] width 567 height 262
drag, startPoint x: 798, startPoint y: 818, endPoint x: 458, endPoint y: 377, distance: 556.8
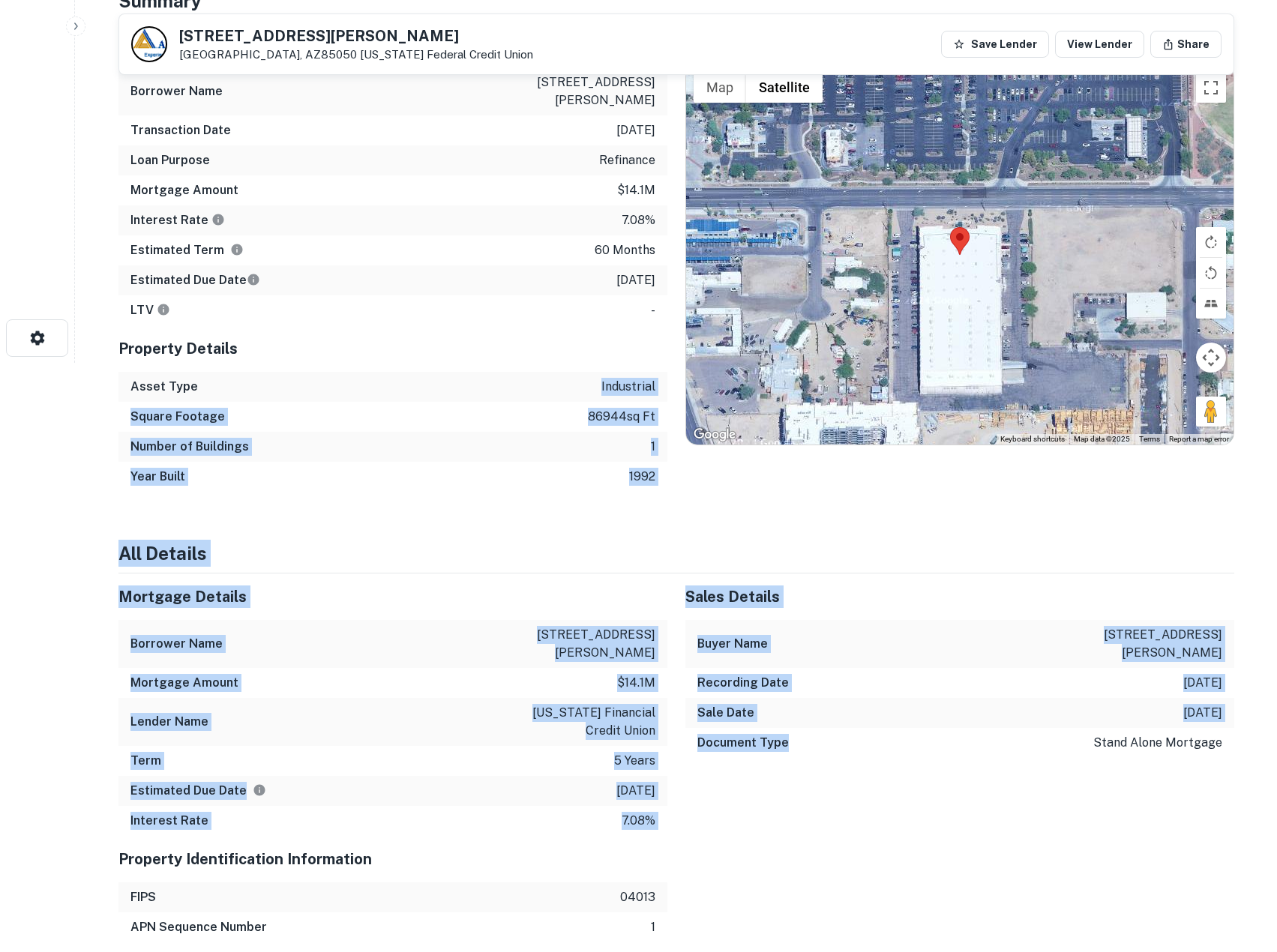
click at [458, 377] on div "Asset Type industrial" at bounding box center [393, 387] width 548 height 30
drag, startPoint x: 728, startPoint y: 816, endPoint x: 740, endPoint y: 847, distance: 33.2
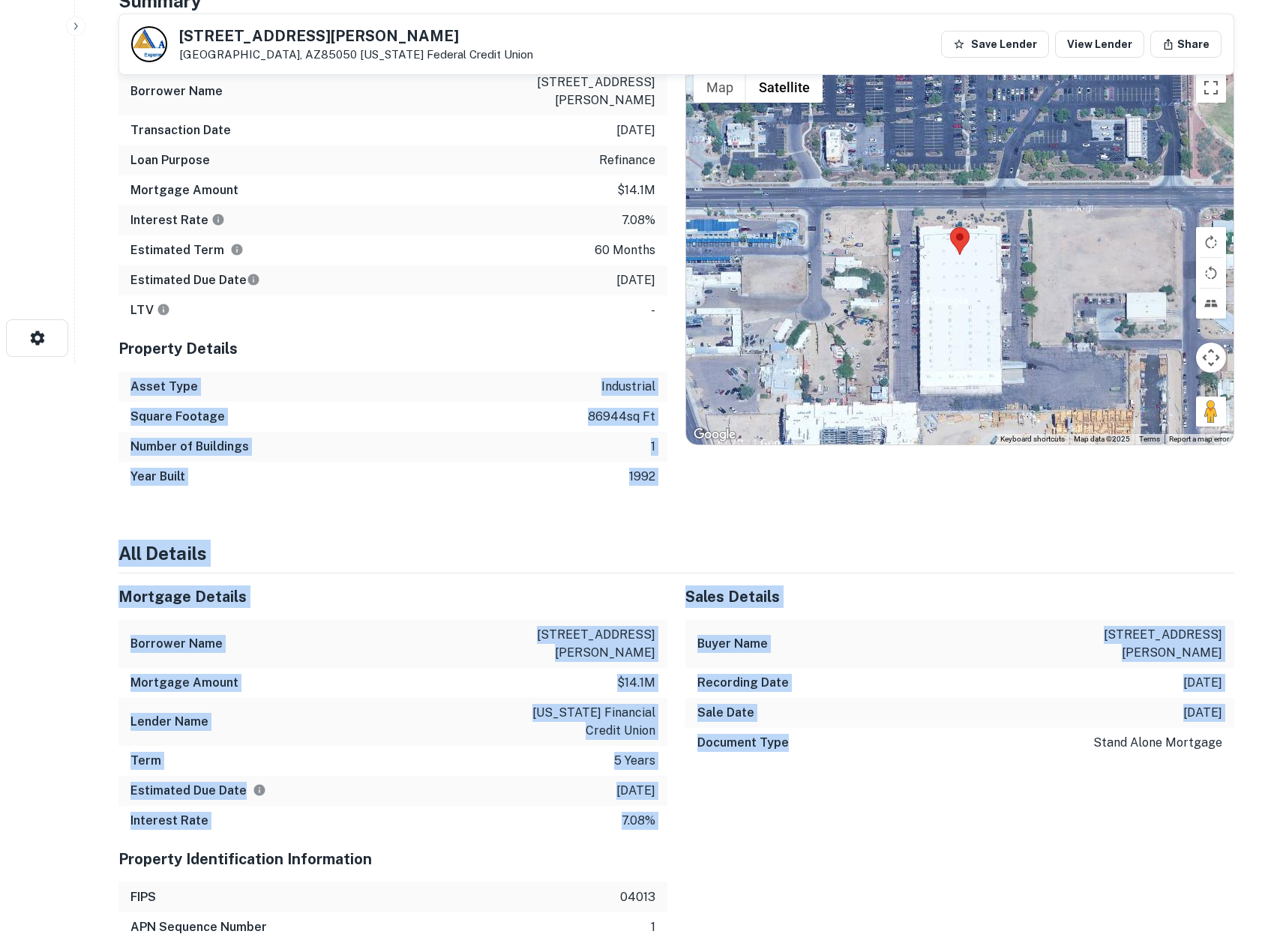
drag, startPoint x: 821, startPoint y: 852, endPoint x: 478, endPoint y: 335, distance: 620.4
click at [478, 335] on div "Property Details" at bounding box center [393, 349] width 548 height 47
drag, startPoint x: 633, startPoint y: 600, endPoint x: 795, endPoint y: 877, distance: 320.9
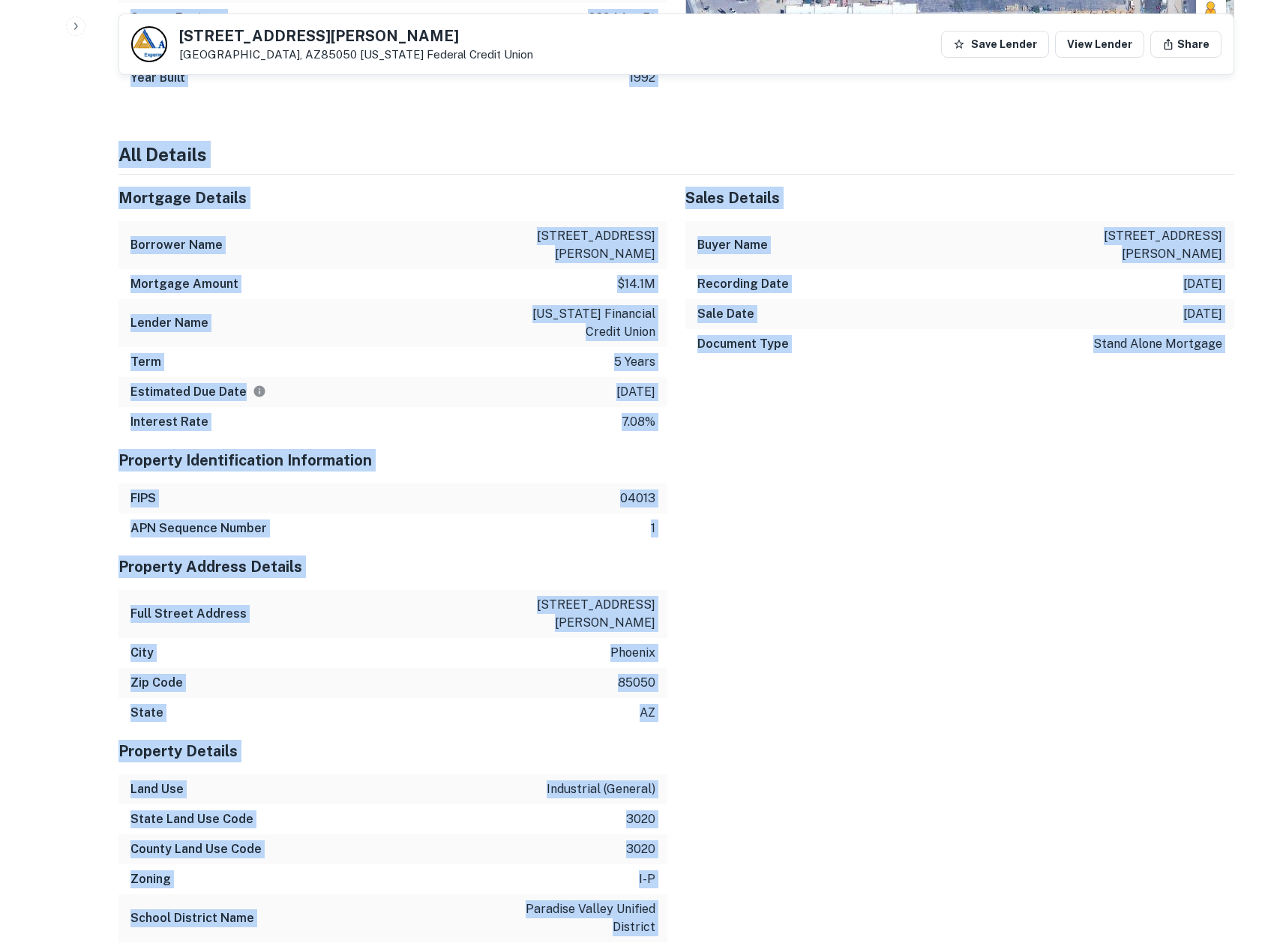
drag
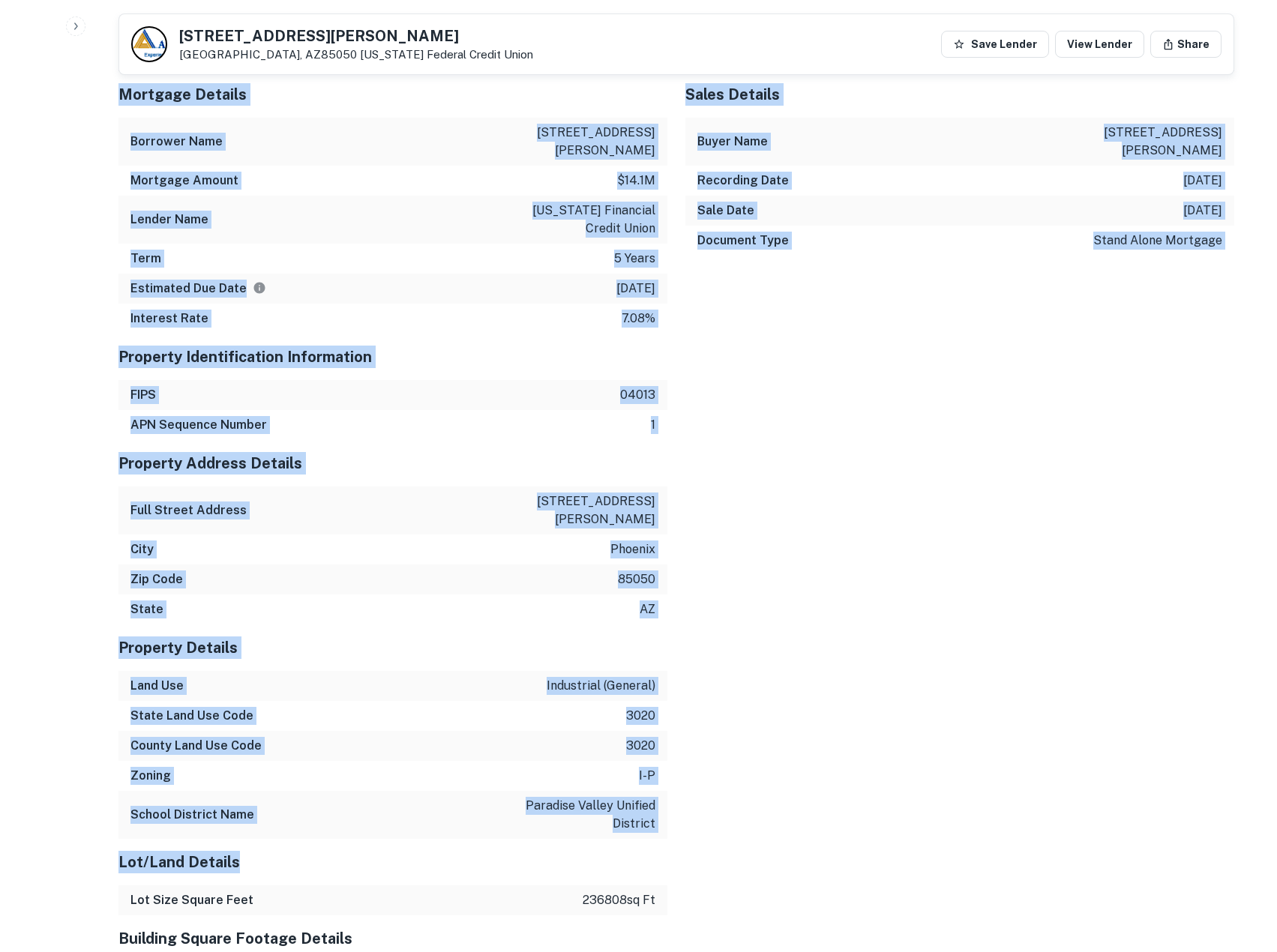
click at [797, 850] on div "Mortgage Details Borrower Name 2525 east beardsley industrial Mortgage Amount $…" at bounding box center [667, 919] width 1133 height 1697
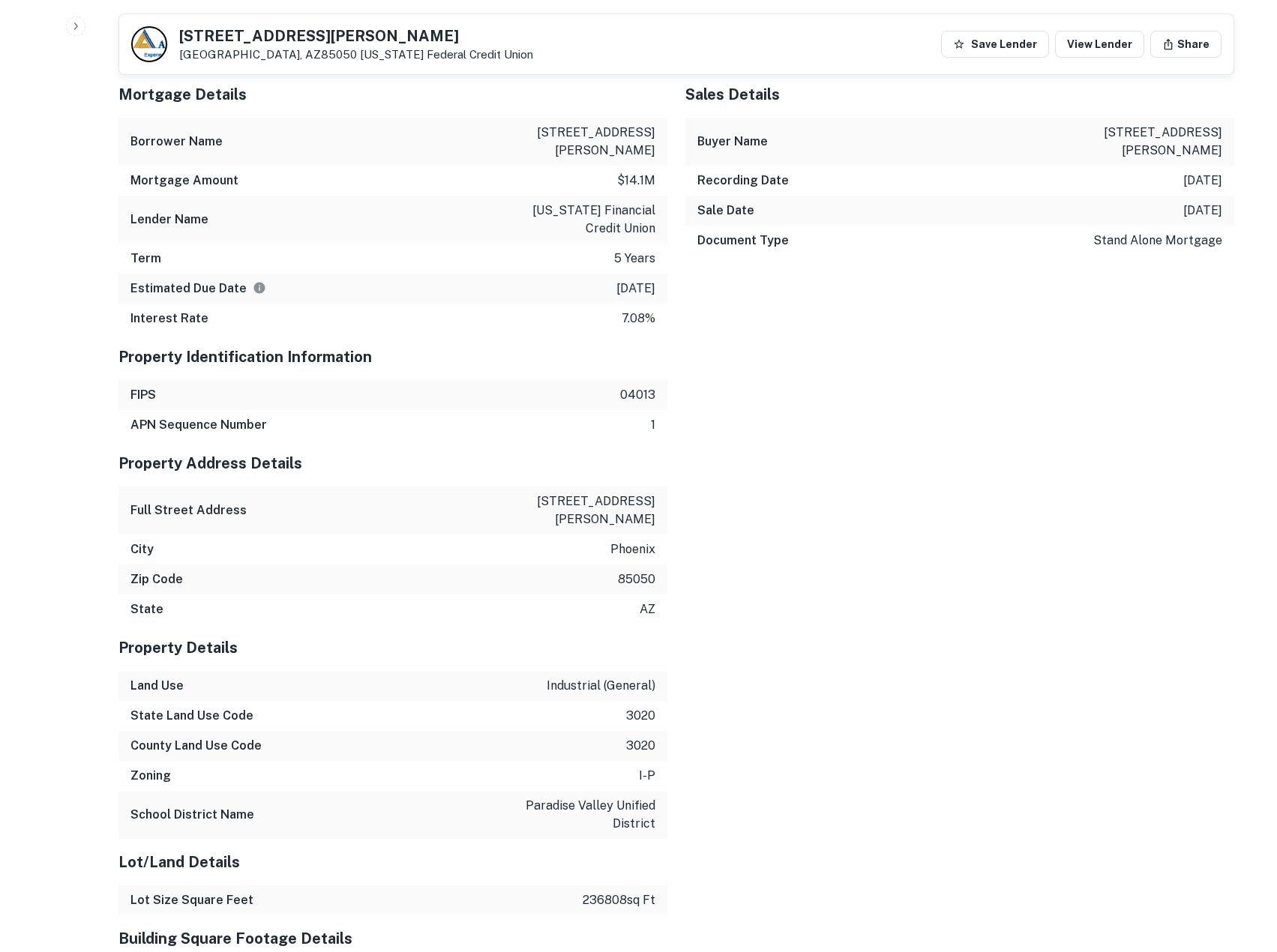
scroll to position [716, 0]
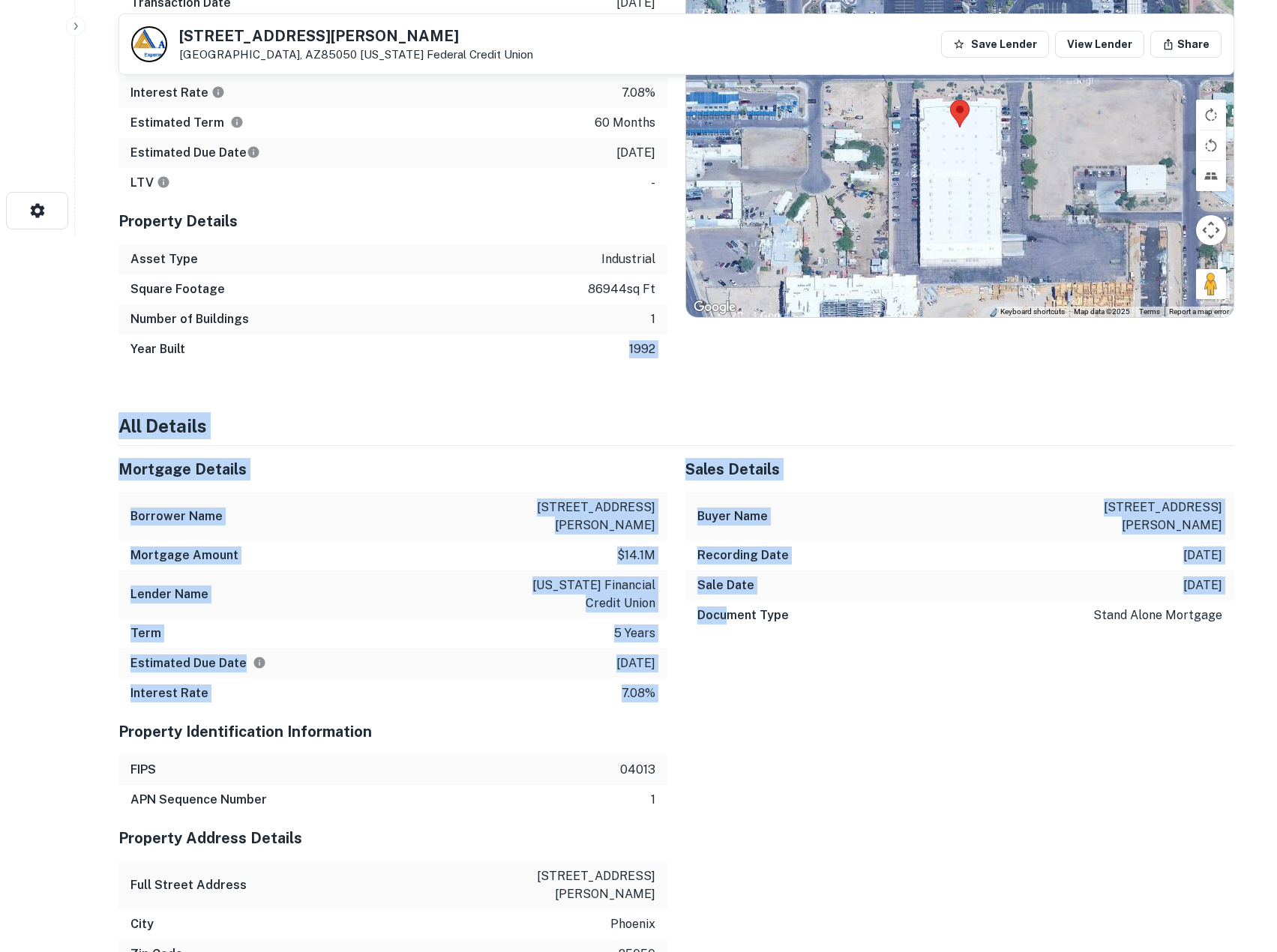
drag, startPoint x: 727, startPoint y: 759, endPoint x: 493, endPoint y: 307, distance: 509.0
click at [492, 307] on div "Number of Buildings 1" at bounding box center [393, 319] width 548 height 30
click at [949, 686] on div "Sales Details Buyer Name 2525 east beardsley industrial Recording Date 12/7/202…" at bounding box center [951, 576] width 567 height 262
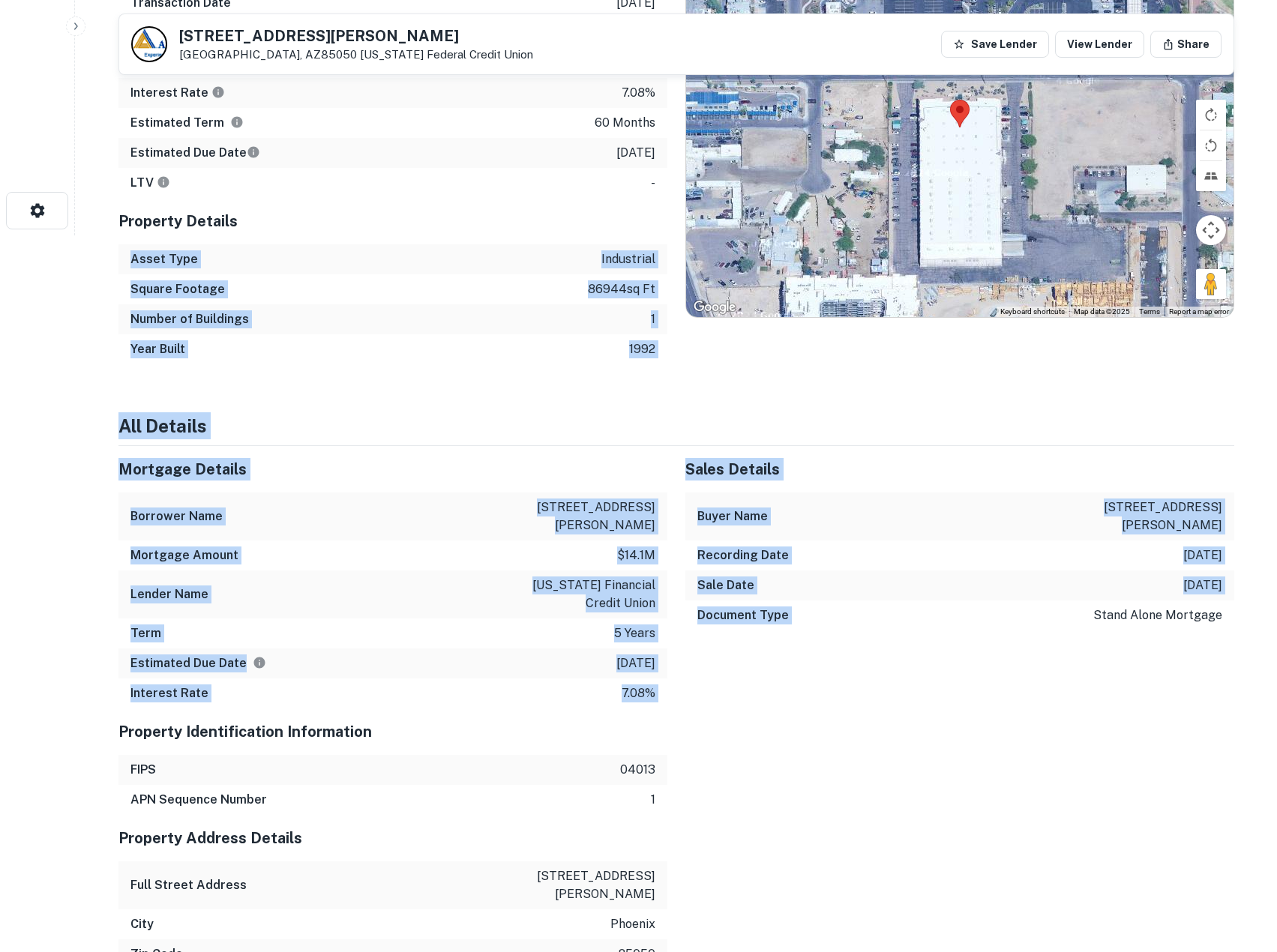
drag, startPoint x: 1011, startPoint y: 770, endPoint x: 378, endPoint y: 177, distance: 867.4
click at [378, 177] on div "LTV -" at bounding box center [393, 183] width 548 height 30
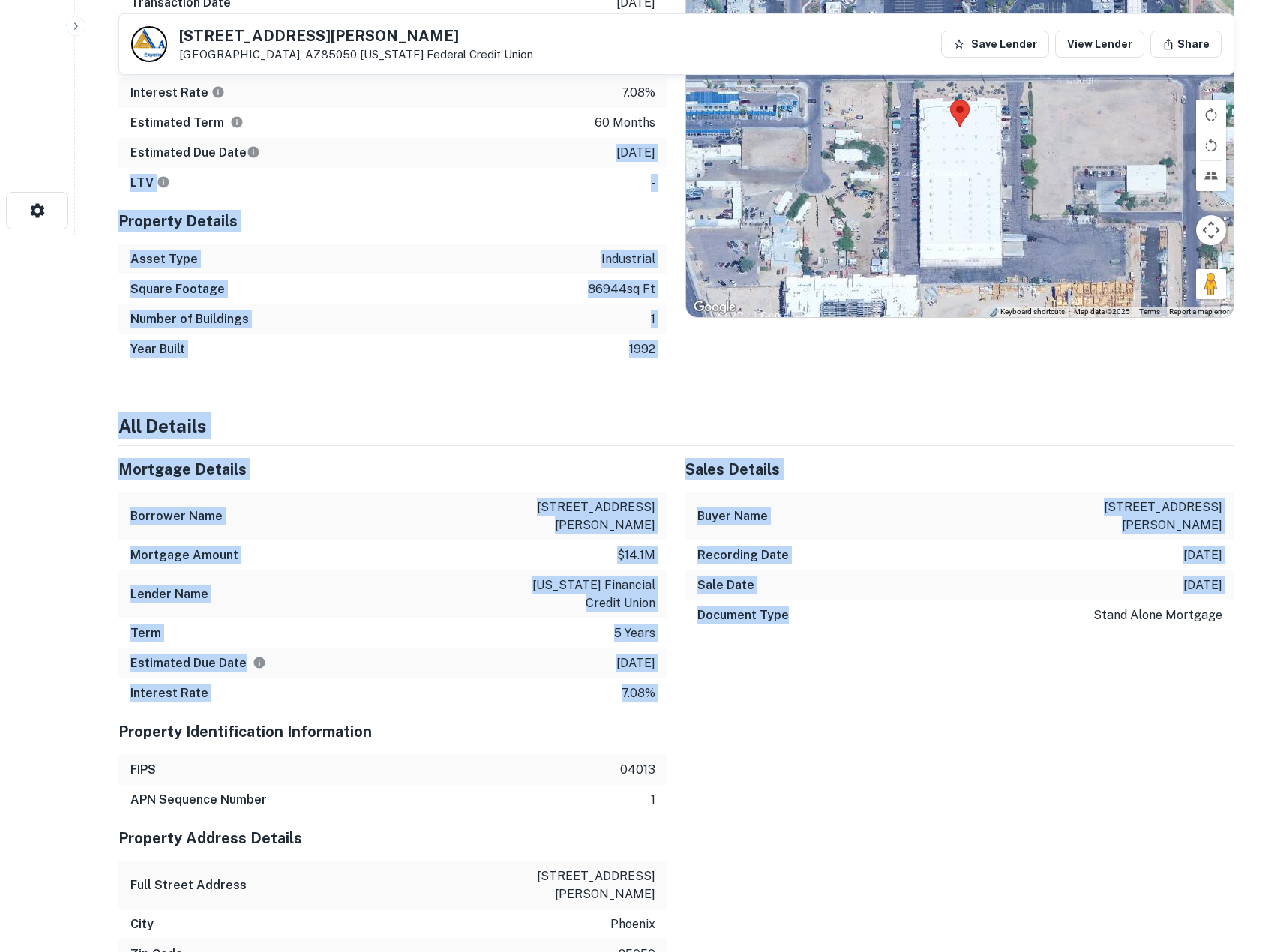
drag, startPoint x: 399, startPoint y: 155, endPoint x: 375, endPoint y: 124, distance: 39.2
click at [375, 124] on div "Estimated Term 60 months" at bounding box center [393, 123] width 548 height 30
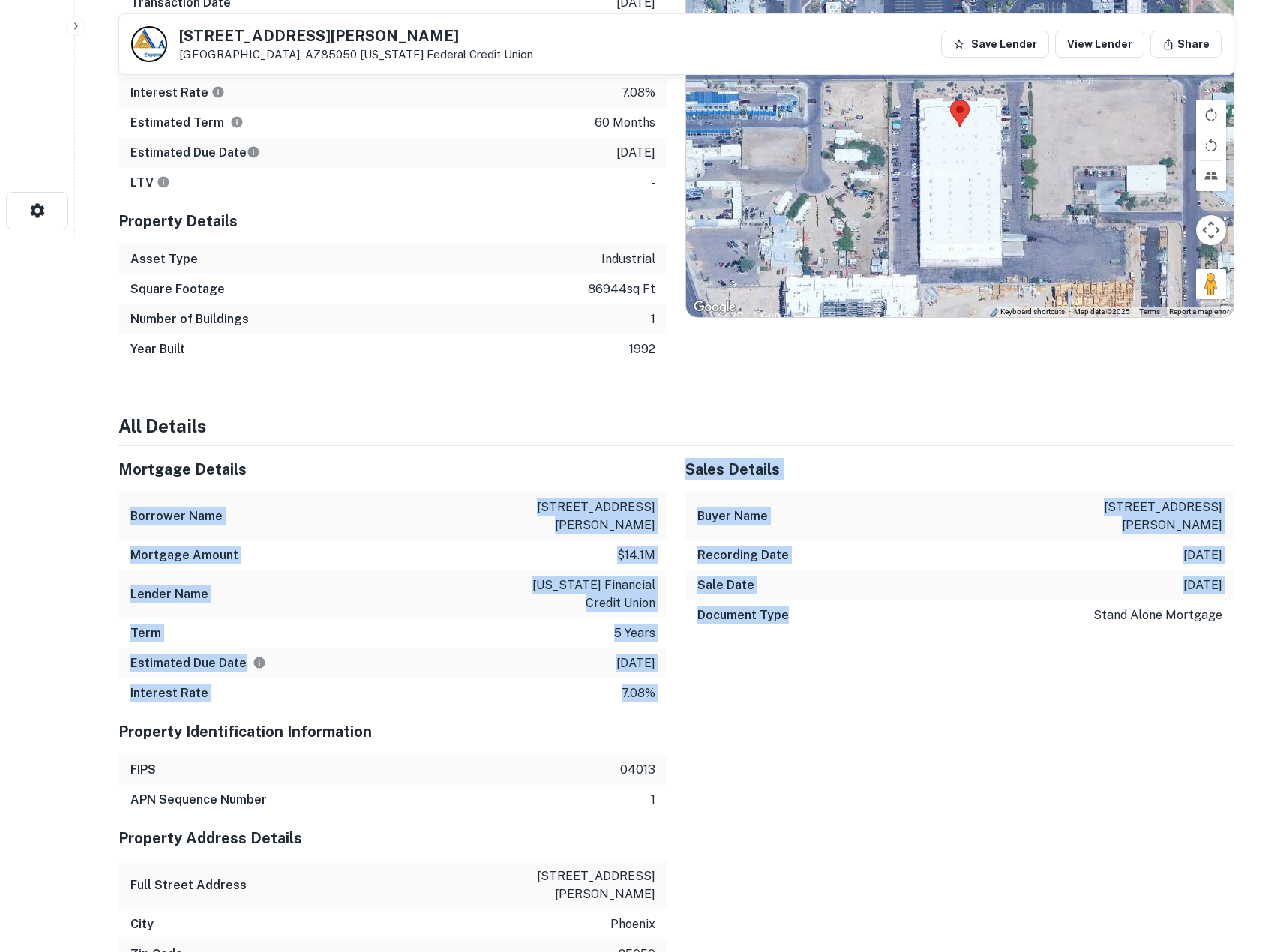
drag, startPoint x: 798, startPoint y: 737, endPoint x: 851, endPoint y: 808, distance: 88.6
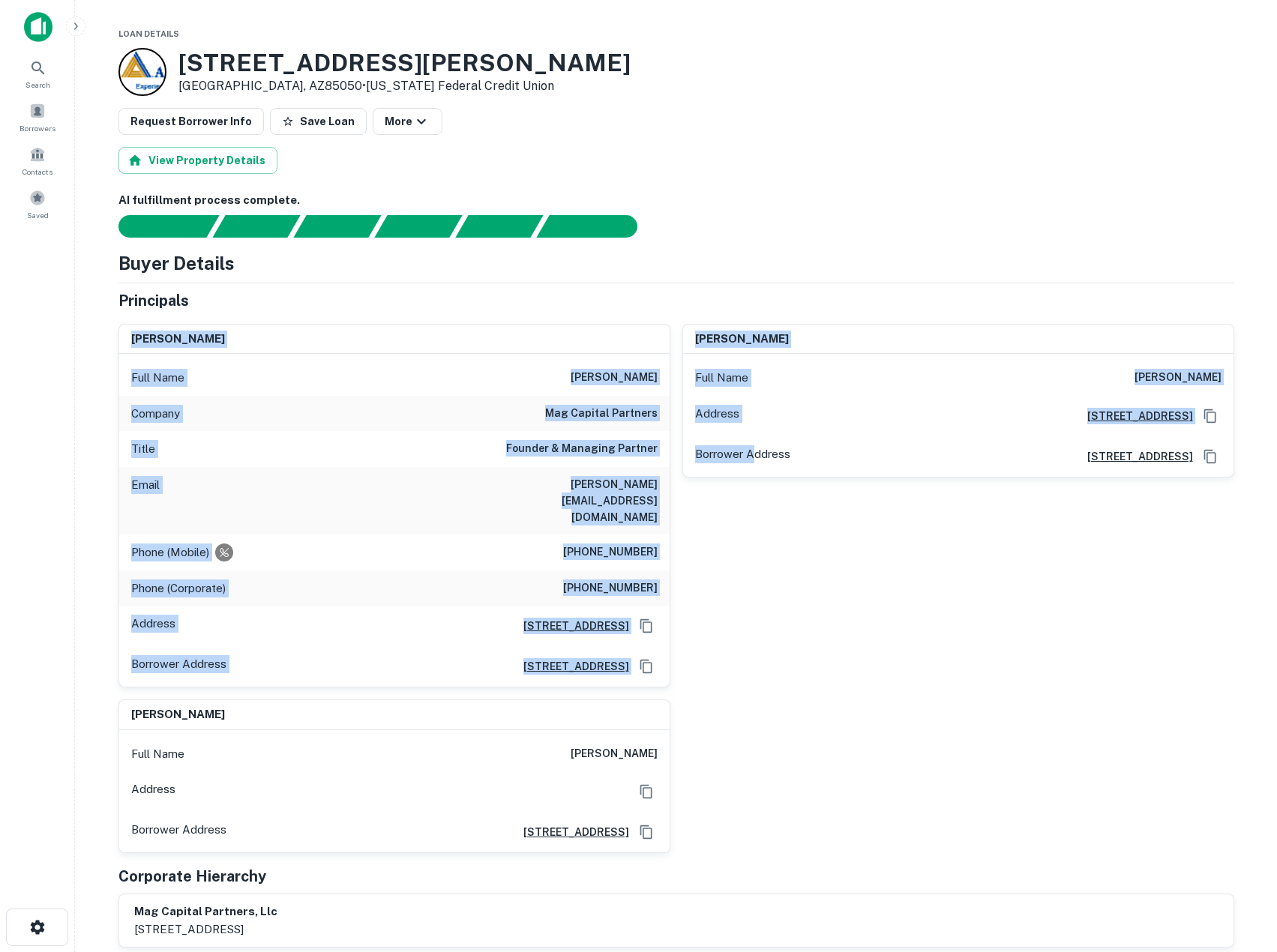
drag, startPoint x: 678, startPoint y: 446, endPoint x: 756, endPoint y: 686, distance: 252.4
click at [756, 686] on div "Principals [PERSON_NAME] gi Full Name [PERSON_NAME] gi Company mag capital part…" at bounding box center [676, 618] width 1116 height 659
click at [756, 686] on div "[PERSON_NAME] Full Name [PERSON_NAME] gi Company mag capital partners Title Fou…" at bounding box center [670, 582] width 1128 height 542
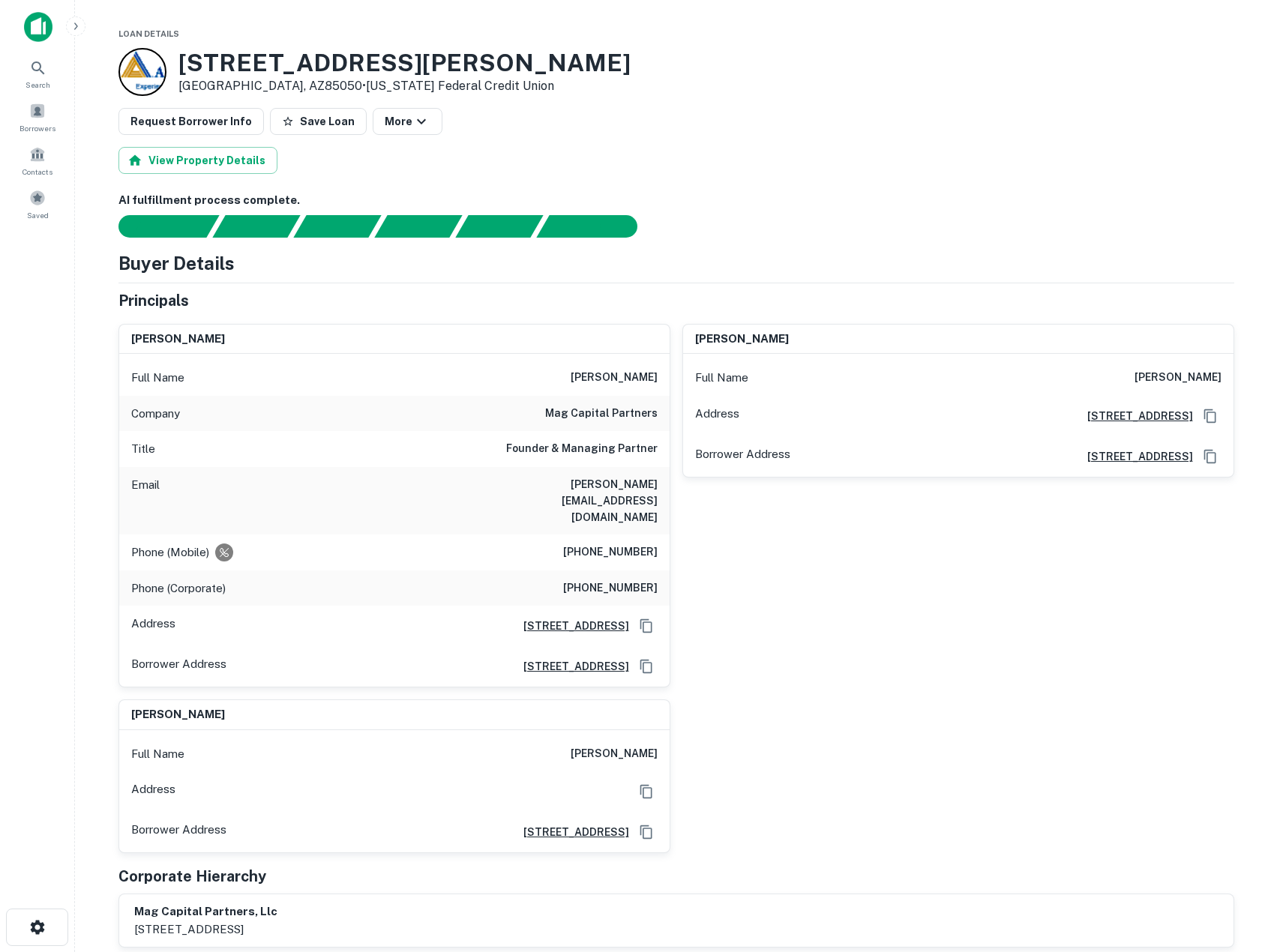
drag, startPoint x: 547, startPoint y: 468, endPoint x: 647, endPoint y: 724, distance: 274.8
click at [650, 738] on div "Buyer Details Principals [PERSON_NAME] Full Name [PERSON_NAME] Company mag capi…" at bounding box center [676, 599] width 1116 height 698
click at [647, 745] on h6 "[PERSON_NAME]" at bounding box center [614, 753] width 87 height 18
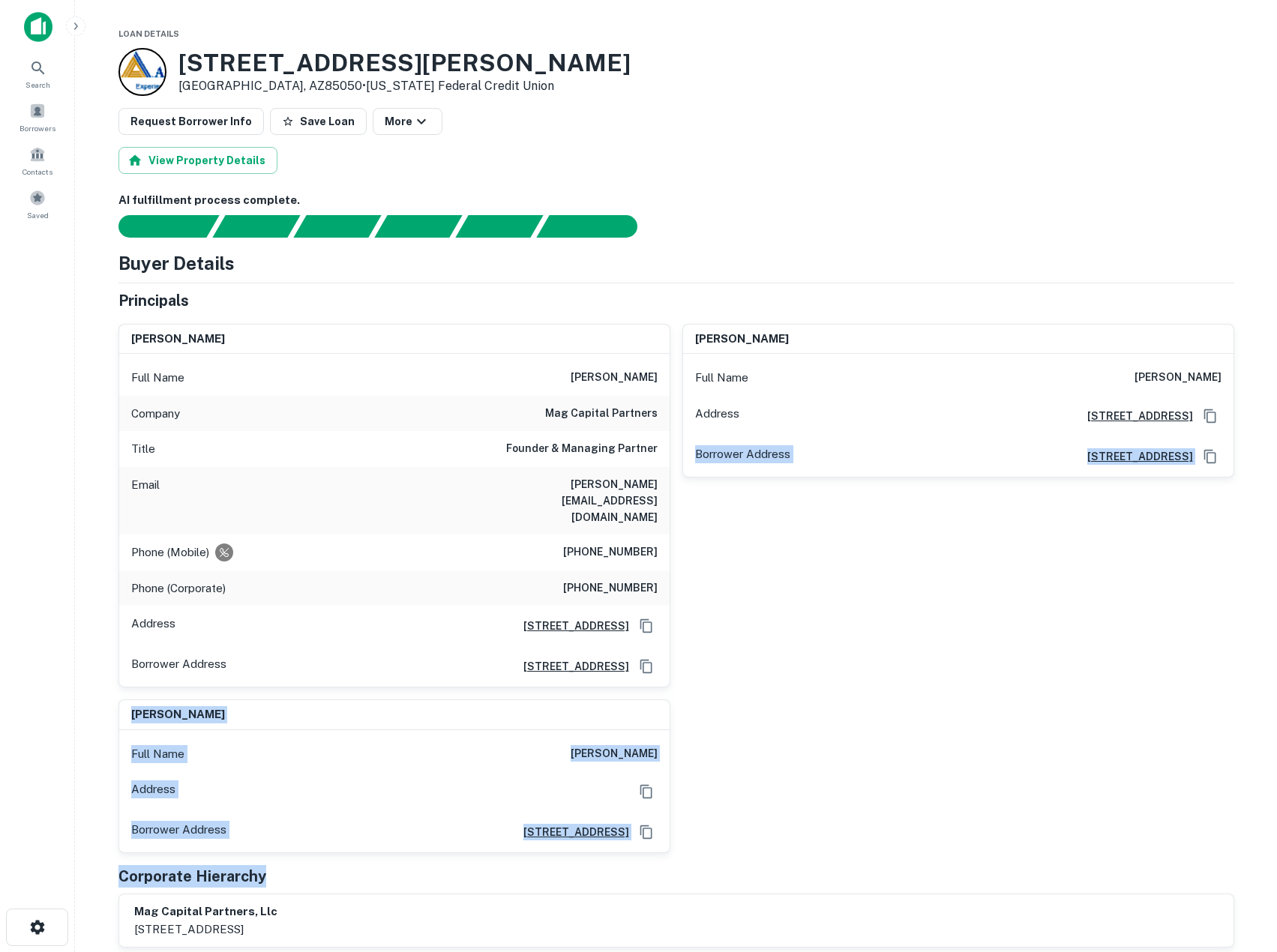
drag, startPoint x: 718, startPoint y: 803, endPoint x: 725, endPoint y: 820, distance: 18.4
click at [728, 822] on div "Principals [PERSON_NAME] gi Full Name [PERSON_NAME] gi Company mag capital part…" at bounding box center [676, 618] width 1116 height 659
click at [725, 820] on div "[PERSON_NAME] Full Name [PERSON_NAME] gi Company mag capital partners Title Fou…" at bounding box center [670, 582] width 1128 height 542
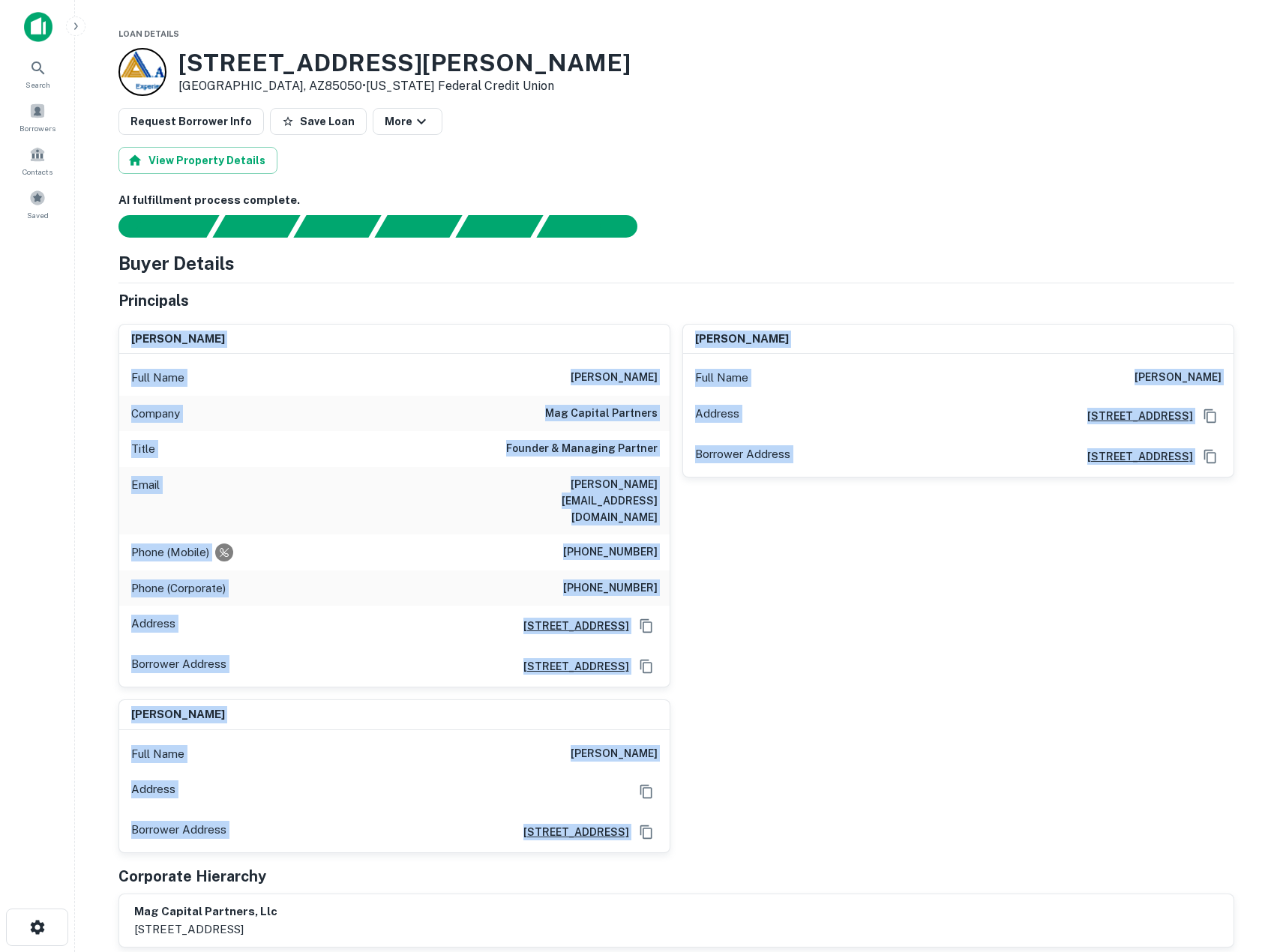
drag, startPoint x: 734, startPoint y: 331, endPoint x: 735, endPoint y: 291, distance: 40.0
click at [734, 297] on div "Principals [PERSON_NAME] gi Full Name [PERSON_NAME] gi Company mag capital part…" at bounding box center [676, 618] width 1116 height 659
click at [735, 291] on div "Principals" at bounding box center [676, 300] width 1116 height 22
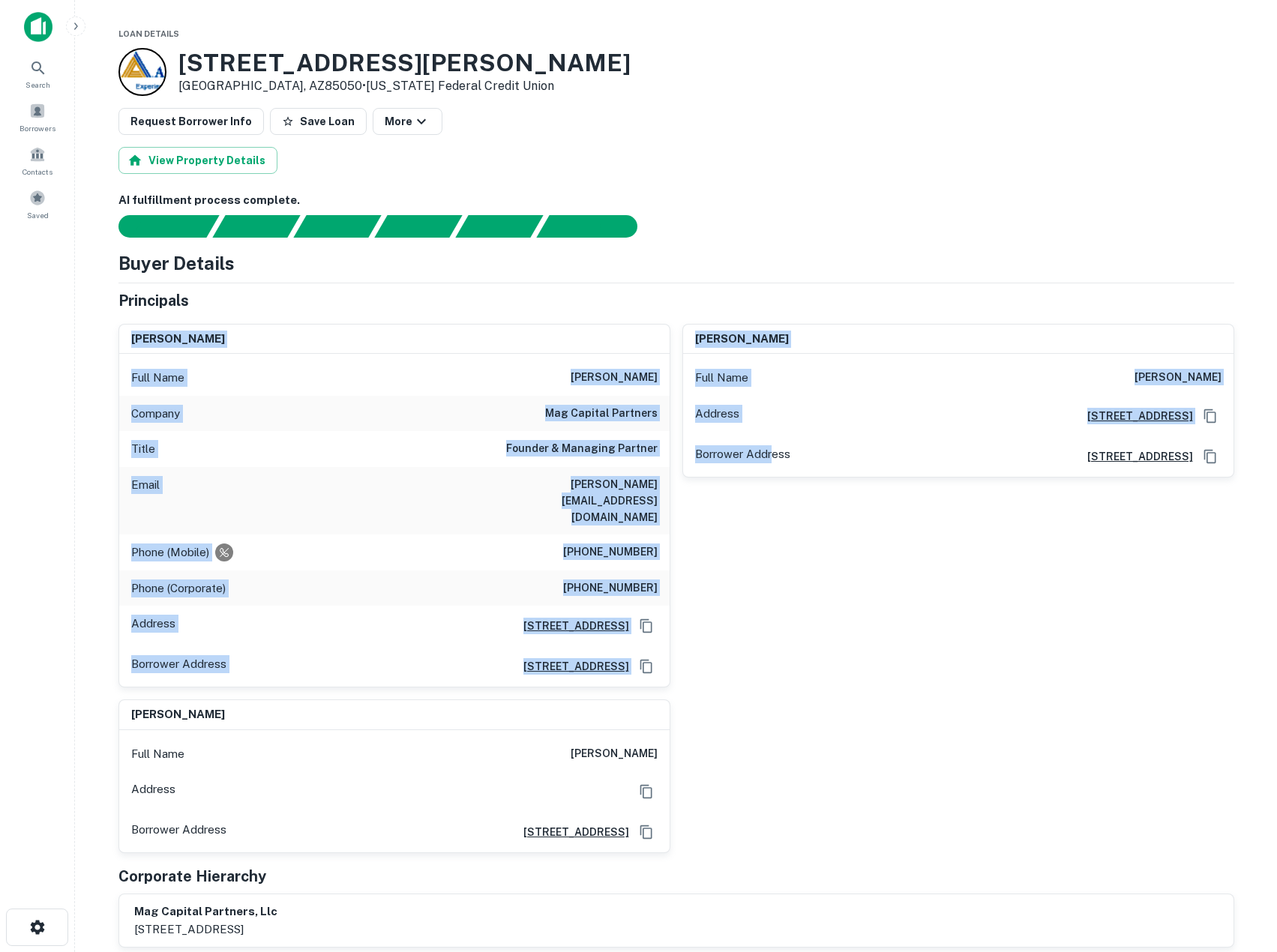
drag, startPoint x: 700, startPoint y: 510, endPoint x: 770, endPoint y: 610, distance: 122.1
click at [770, 610] on div "Buyer Details Principals [PERSON_NAME] Full Name [PERSON_NAME] Company mag capi…" at bounding box center [676, 599] width 1116 height 698
click at [770, 610] on div "[PERSON_NAME] Full Name [PERSON_NAME] Address [STREET_ADDRESS][GEOGRAPHIC_DATA]…" at bounding box center [952, 500] width 564 height 377
drag, startPoint x: 663, startPoint y: 353, endPoint x: 679, endPoint y: 649, distance: 296.4
click at [679, 649] on div "Principals [PERSON_NAME] gi Full Name [PERSON_NAME] gi Company mag capital part…" at bounding box center [676, 618] width 1116 height 659
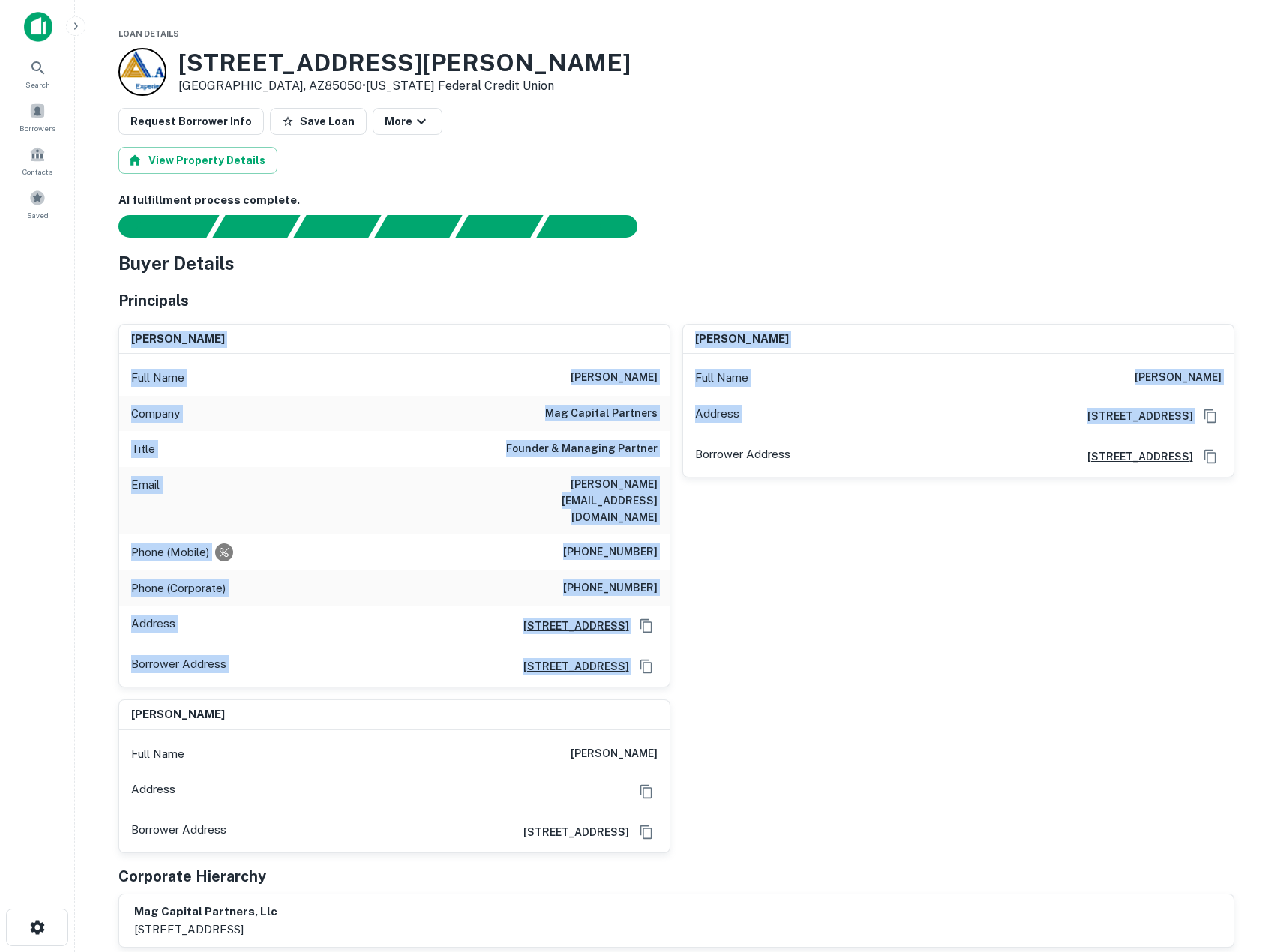
click at [679, 649] on div "[PERSON_NAME] Full Name [PERSON_NAME] Address [STREET_ADDRESS][GEOGRAPHIC_DATA]…" at bounding box center [952, 500] width 564 height 377
drag, startPoint x: 768, startPoint y: 650, endPoint x: 792, endPoint y: 191, distance: 459.6
drag, startPoint x: 850, startPoint y: 351, endPoint x: 1042, endPoint y: 716, distance: 412.4
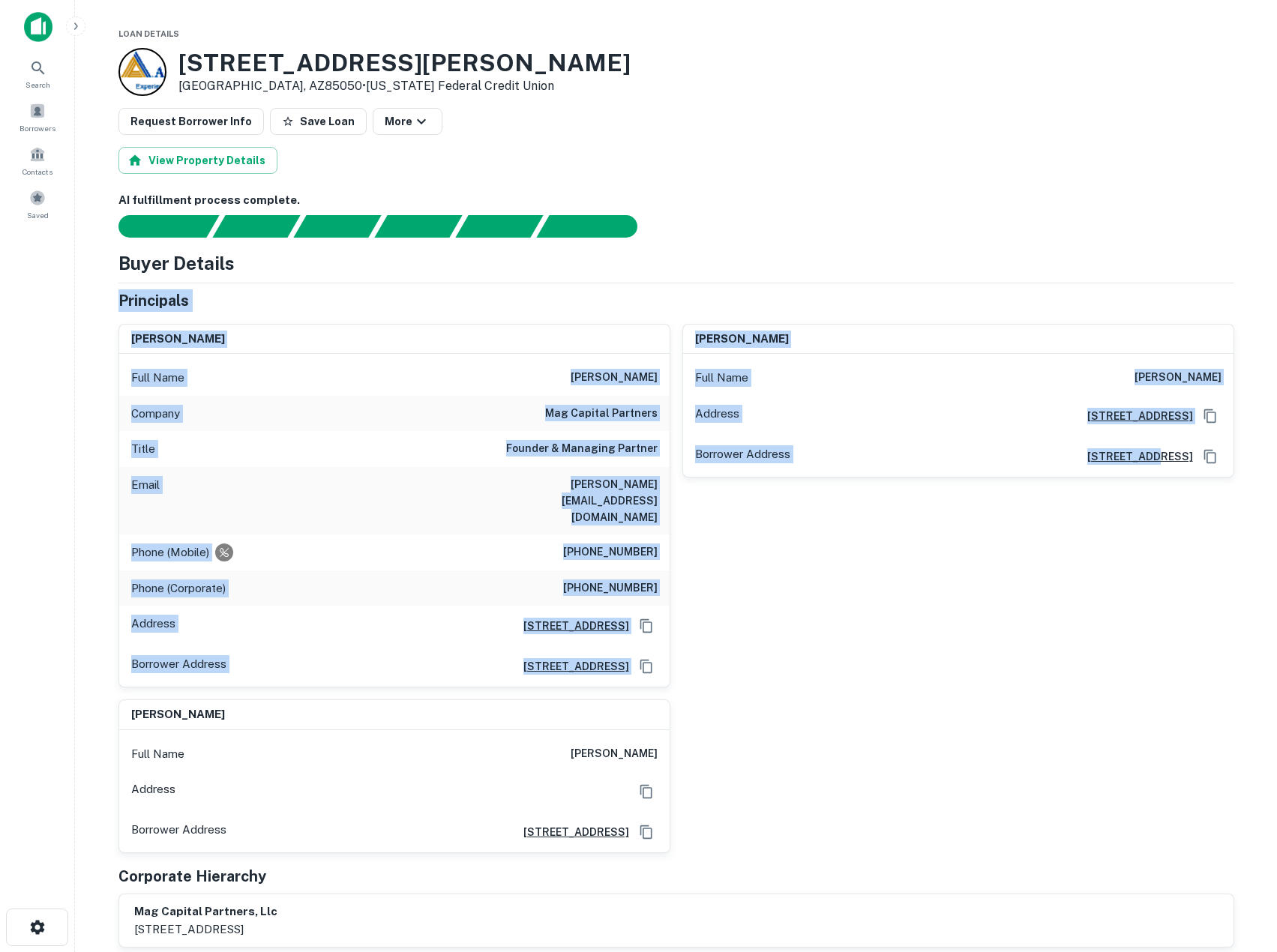
click at [1042, 716] on div "AI fulfillment process complete. Buyer Details Principals [PERSON_NAME] gi Full…" at bounding box center [676, 570] width 1116 height 755
drag, startPoint x: 1099, startPoint y: 323, endPoint x: 1023, endPoint y: 180, distance: 161.9
click at [1084, 280] on div "Buyer Details Principals [PERSON_NAME] Full Name [PERSON_NAME] Company mag capi…" at bounding box center [676, 599] width 1116 height 698
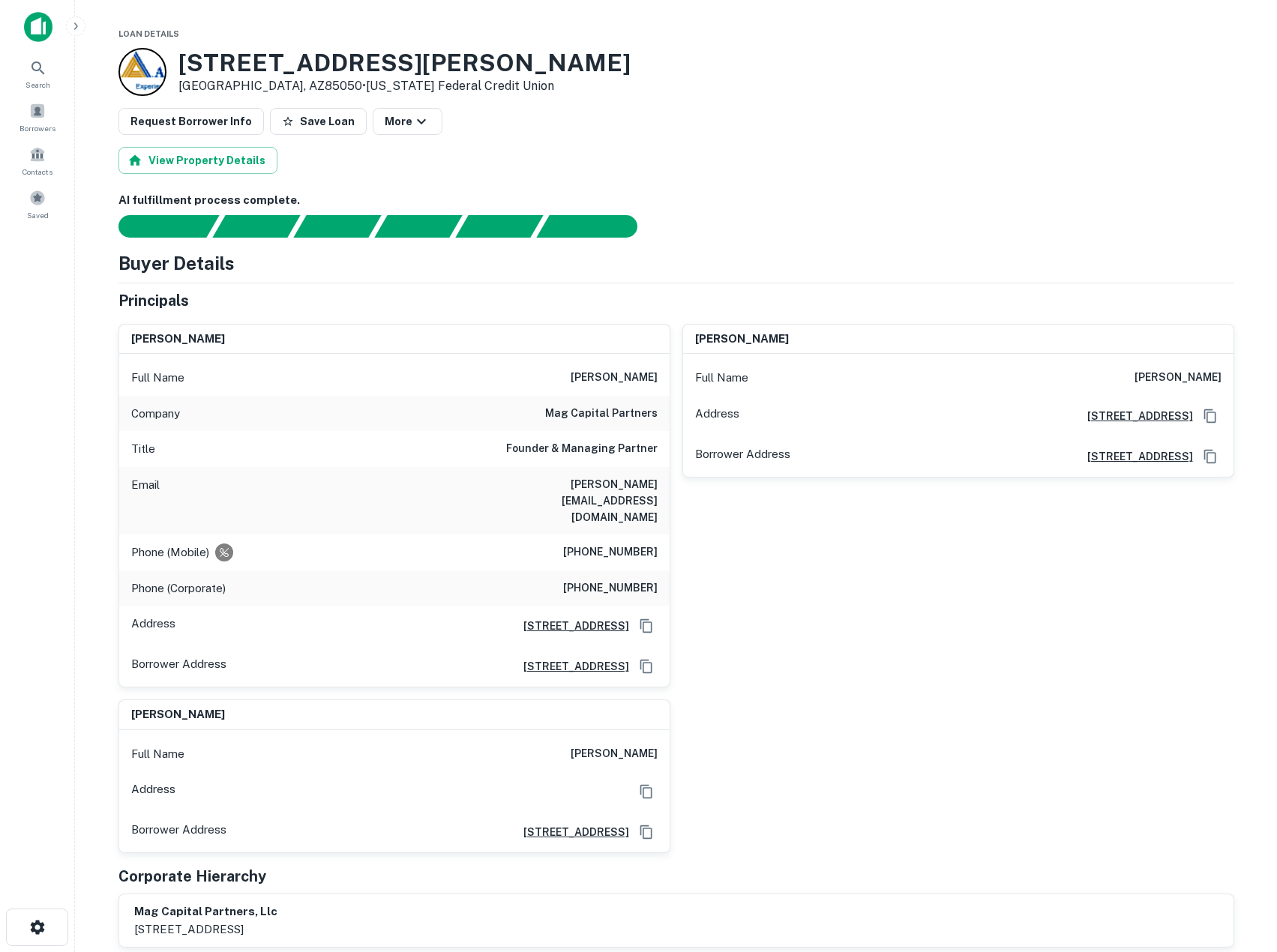
click at [1010, 172] on div "View Property Details" at bounding box center [676, 160] width 1116 height 27
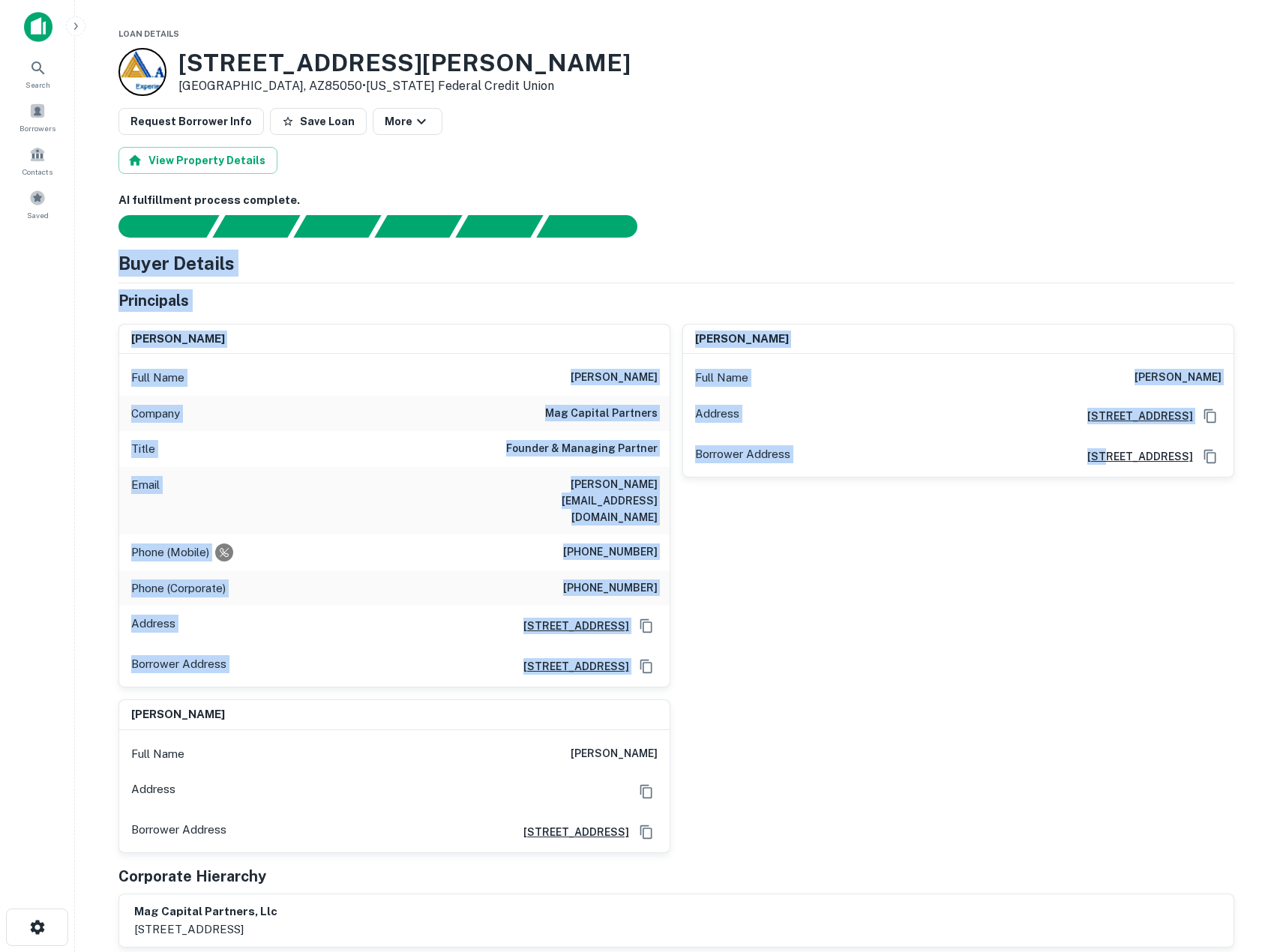
click at [1000, 674] on div "[PERSON_NAME] Full Name [PERSON_NAME] gi Company mag capital partners Title Fou…" at bounding box center [670, 582] width 1128 height 542
drag, startPoint x: 1000, startPoint y: 674, endPoint x: 827, endPoint y: 186, distance: 517.8
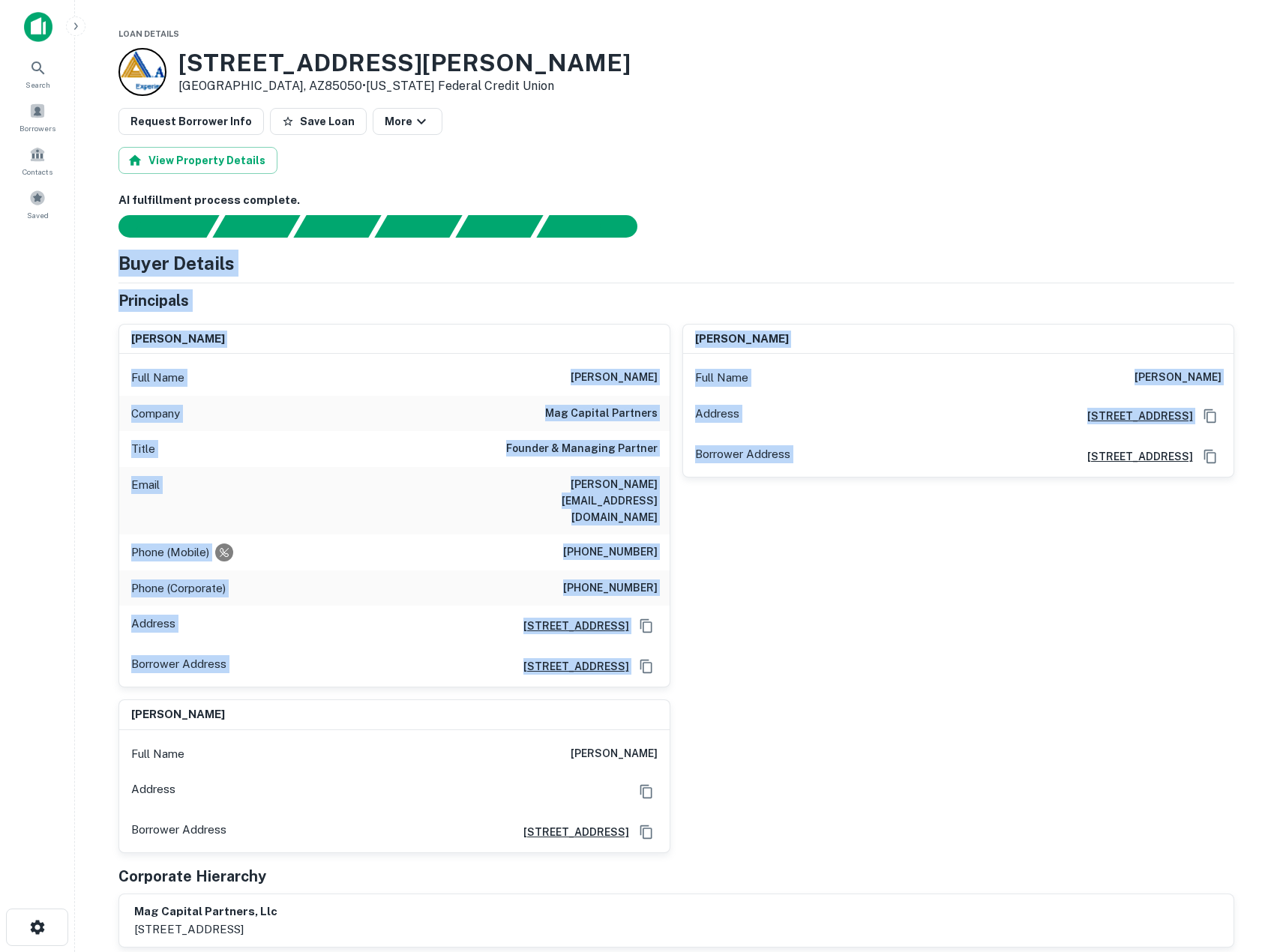
drag, startPoint x: 868, startPoint y: 621, endPoint x: 878, endPoint y: 694, distance: 73.7
click at [878, 694] on div "AI fulfillment process complete. Buyer Details Principals [PERSON_NAME] gi Full…" at bounding box center [676, 570] width 1116 height 755
click at [878, 694] on div "[PERSON_NAME] Full Name [PERSON_NAME] gi Company mag capital partners Title Fou…" at bounding box center [670, 582] width 1128 height 542
drag, startPoint x: 546, startPoint y: 343, endPoint x: 806, endPoint y: 736, distance: 471.2
click at [806, 736] on div "[PERSON_NAME] Full Name [PERSON_NAME] gi Company mag capital partners Title Fou…" at bounding box center [670, 582] width 1128 height 542
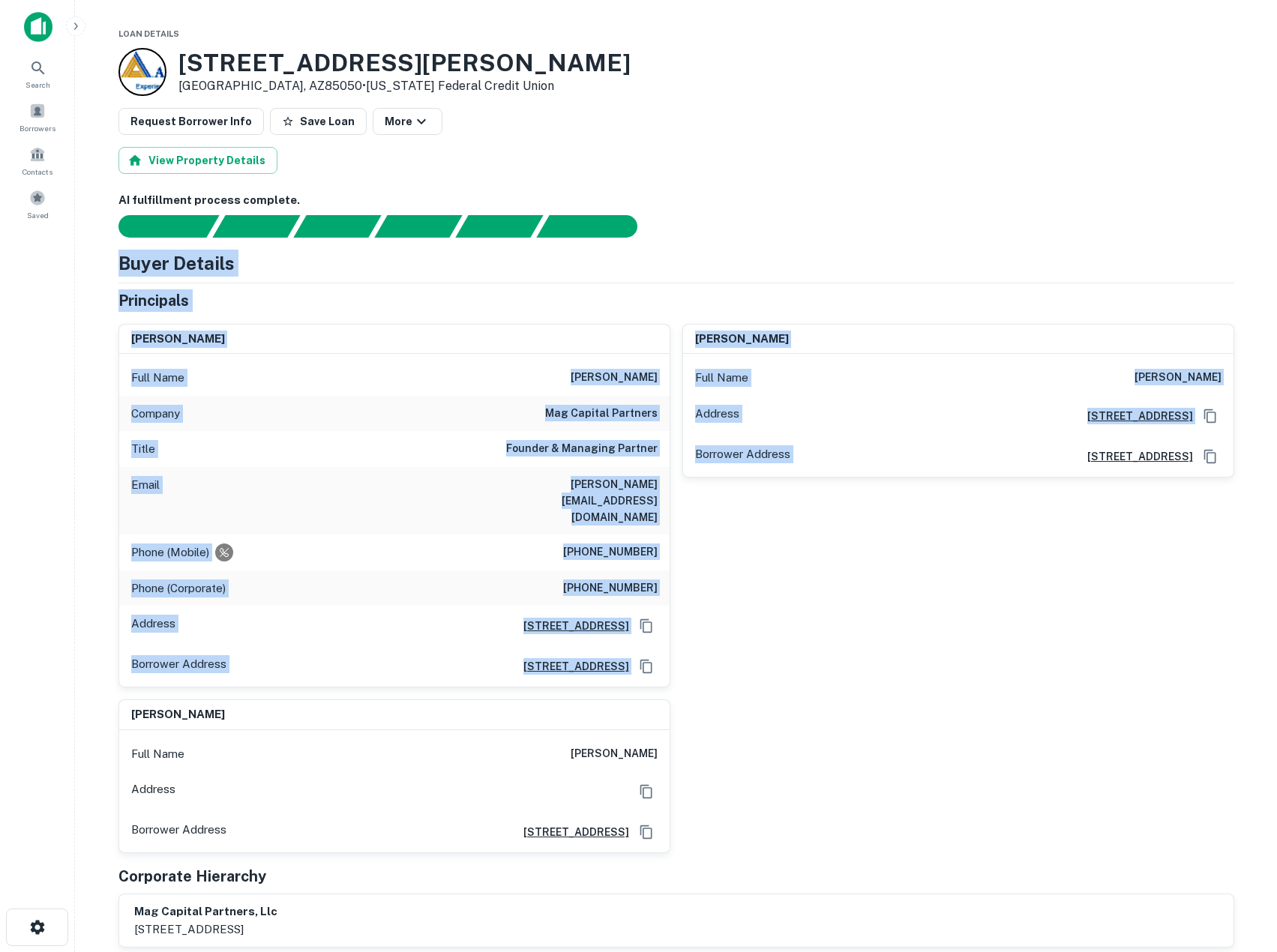
drag, startPoint x: 965, startPoint y: 567, endPoint x: 885, endPoint y: 189, distance: 386.4
drag, startPoint x: 980, startPoint y: 761, endPoint x: 985, endPoint y: 785, distance: 24.5
click at [985, 785] on div "AI fulfillment process complete. Buyer Details Principals [PERSON_NAME] gi Full…" at bounding box center [676, 570] width 1116 height 755
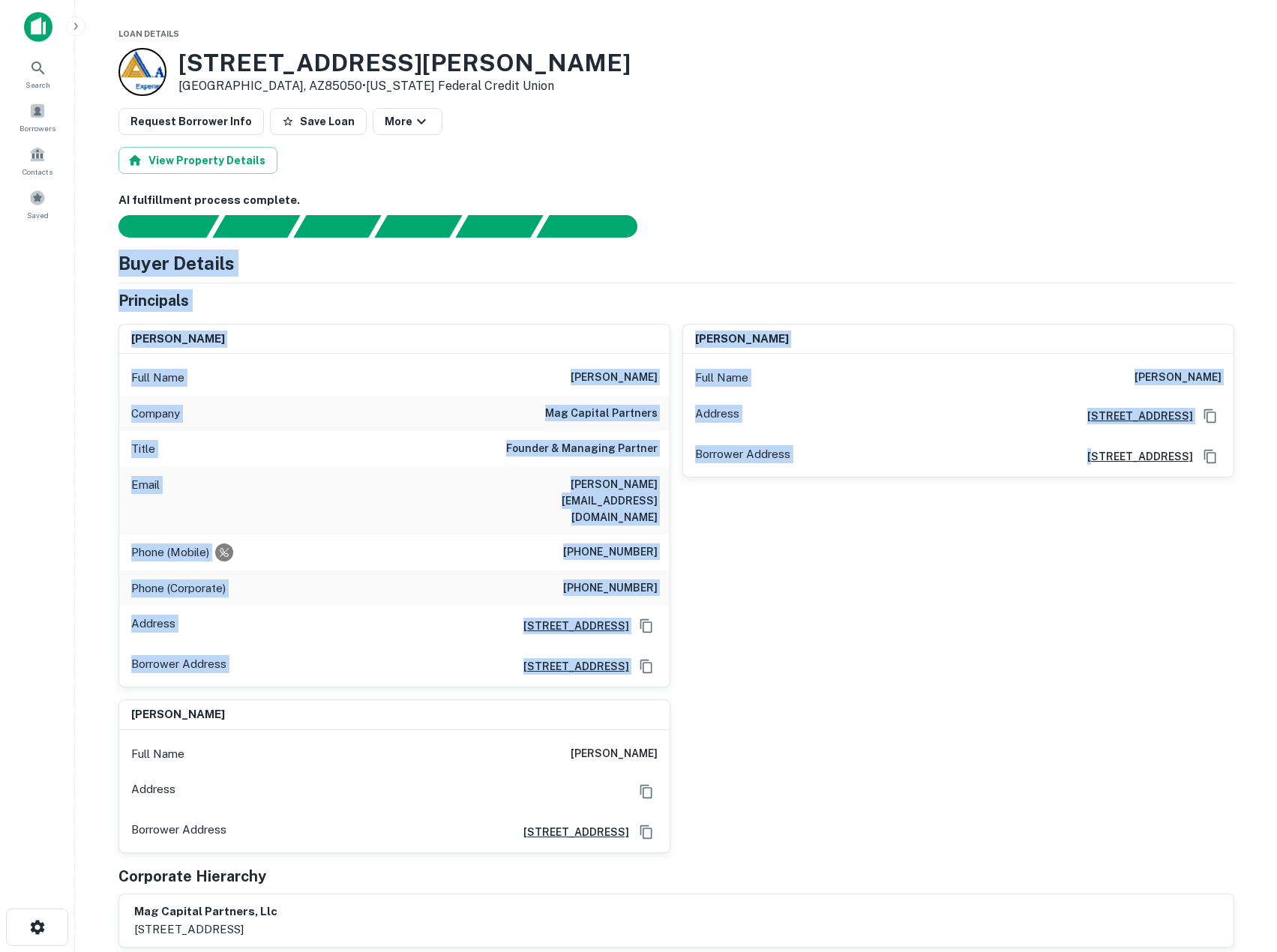
click at [985, 785] on div "[PERSON_NAME] Full Name [PERSON_NAME] gi Company mag capital partners Title Fou…" at bounding box center [670, 582] width 1128 height 542
drag, startPoint x: 991, startPoint y: 766, endPoint x: 926, endPoint y: 220, distance: 549.9
click at [931, 250] on div "Buyer Details Principals [PERSON_NAME] Full Name [PERSON_NAME] Company mag capi…" at bounding box center [676, 599] width 1116 height 698
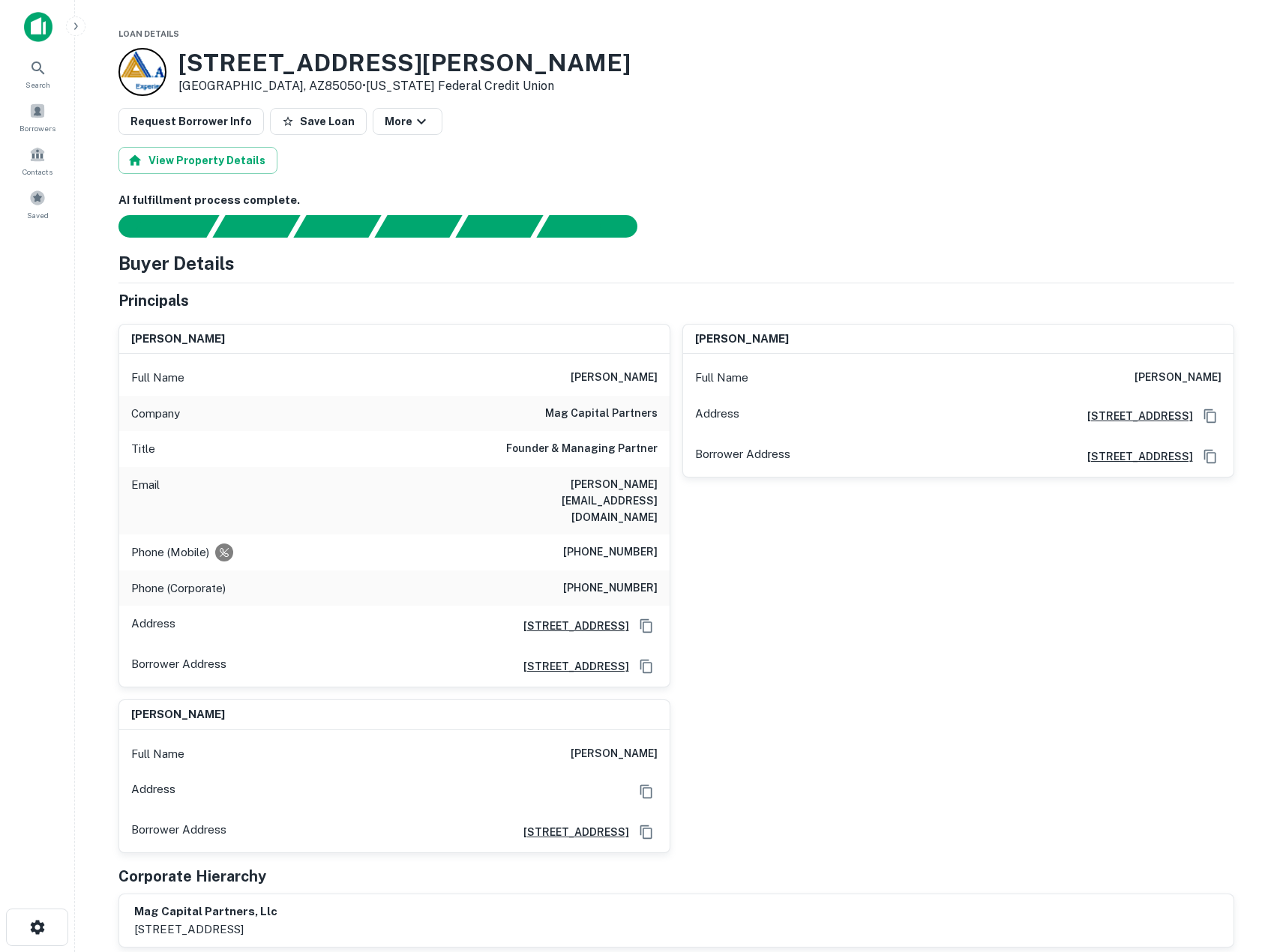
click at [926, 220] on div at bounding box center [667, 227] width 1133 height 22
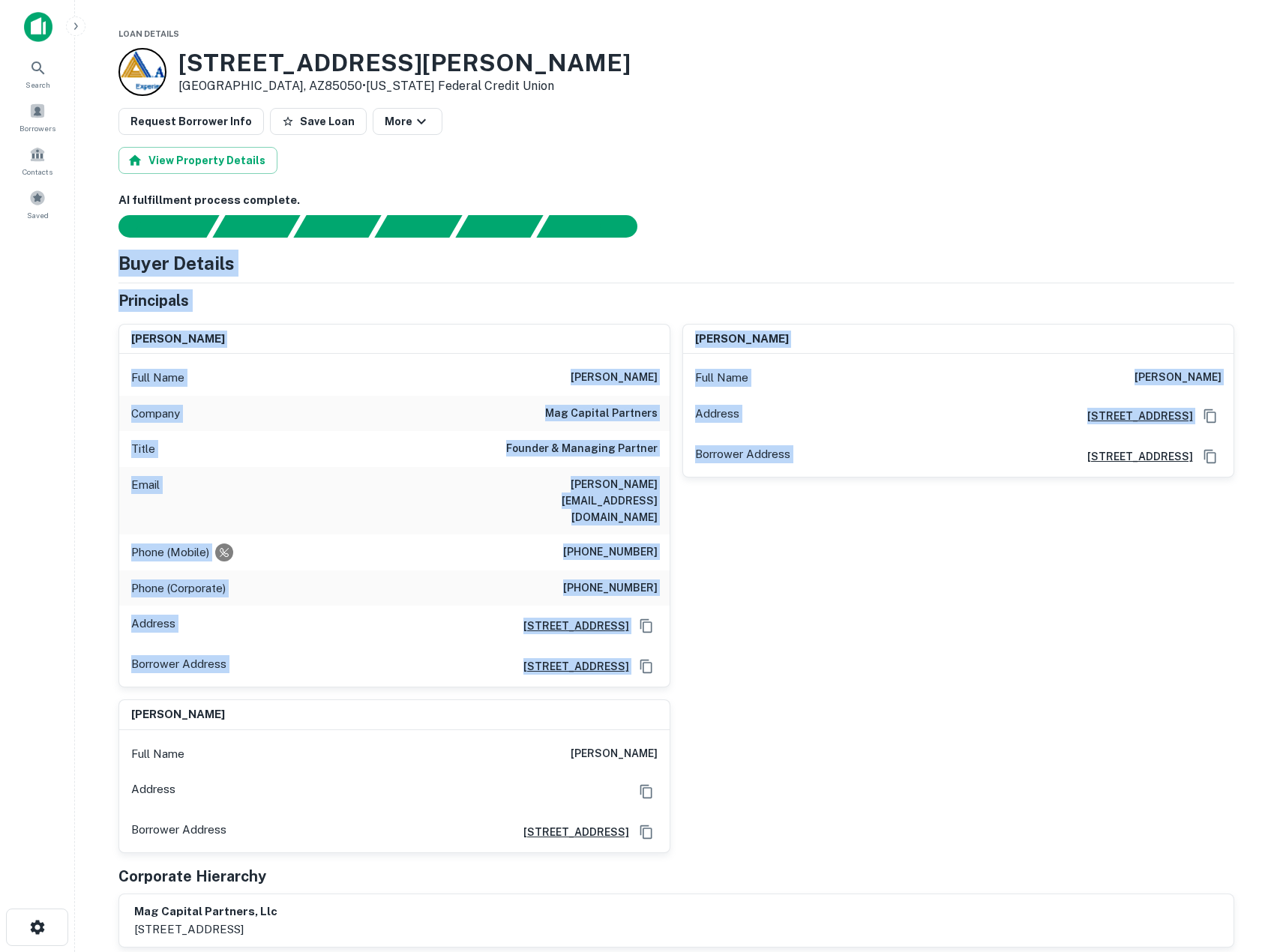
click at [976, 621] on div "AI fulfillment process complete. Buyer Details Principals [PERSON_NAME] gi Full…" at bounding box center [676, 570] width 1116 height 755
click at [976, 621] on div "[PERSON_NAME] Full Name [PERSON_NAME] Address [STREET_ADDRESS][GEOGRAPHIC_DATA]…" at bounding box center [952, 500] width 564 height 377
